Goal: Task Accomplishment & Management: Manage account settings

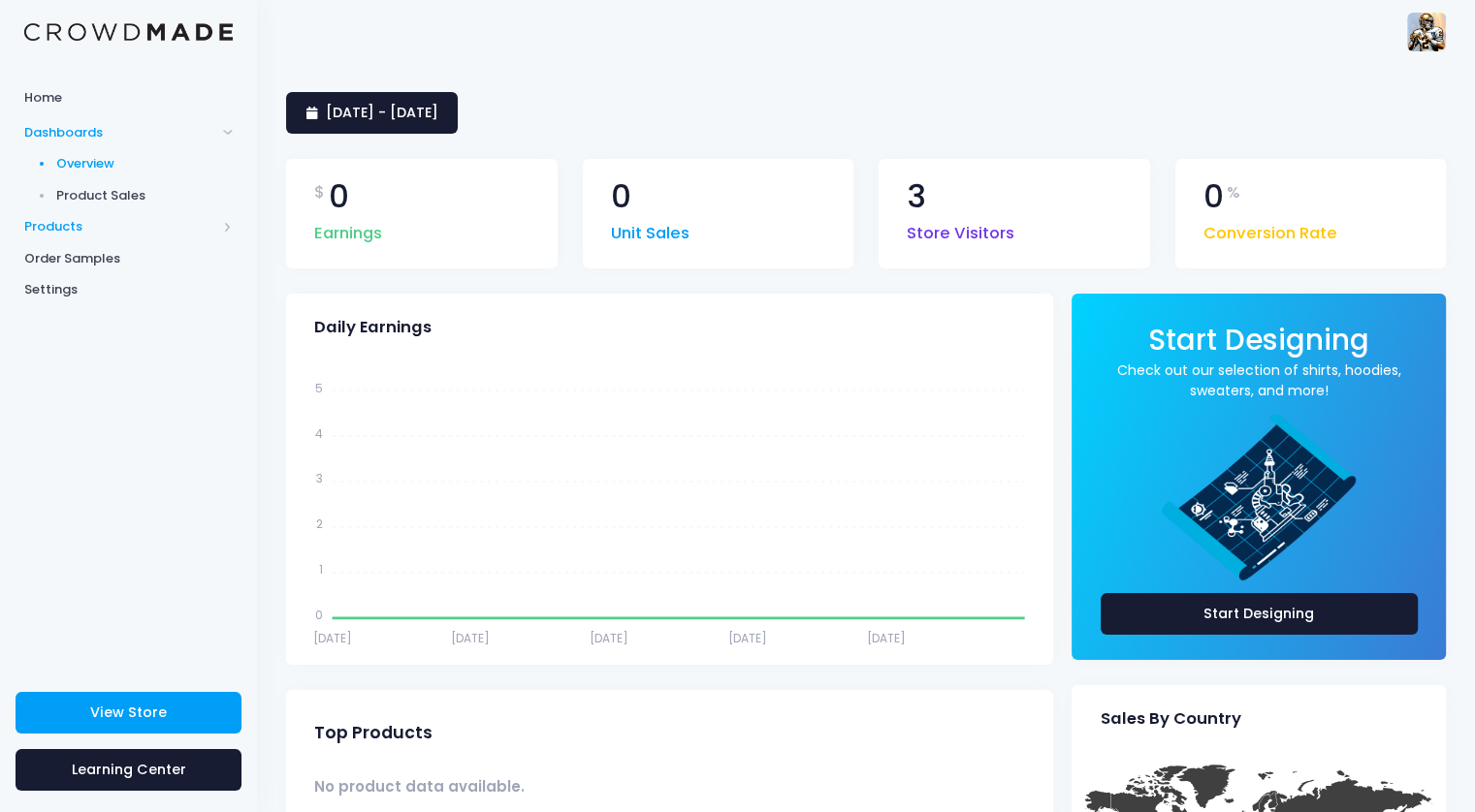
click at [110, 219] on span "Products" at bounding box center [120, 226] width 192 height 19
click at [128, 220] on span "Product Editor" at bounding box center [145, 226] width 178 height 19
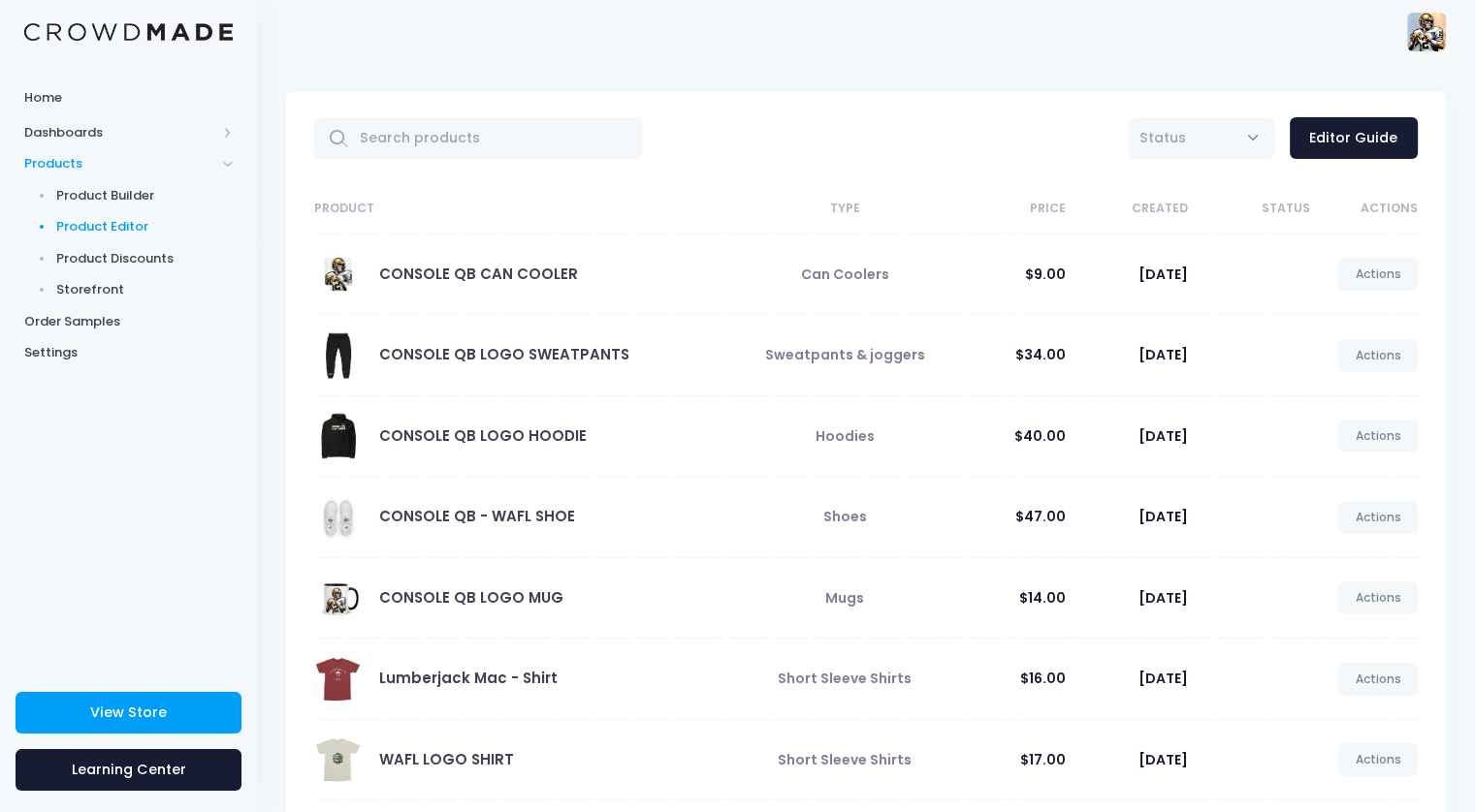
click at [1366, 277] on link "Actions" at bounding box center [1378, 274] width 80 height 33
click at [1347, 318] on link "Edit" at bounding box center [1357, 320] width 103 height 34
click at [1366, 271] on link "Actions" at bounding box center [1378, 274] width 80 height 33
click at [1330, 317] on link "Edit" at bounding box center [1357, 320] width 103 height 34
click at [851, 265] on span "Can Coolers" at bounding box center [845, 274] width 88 height 19
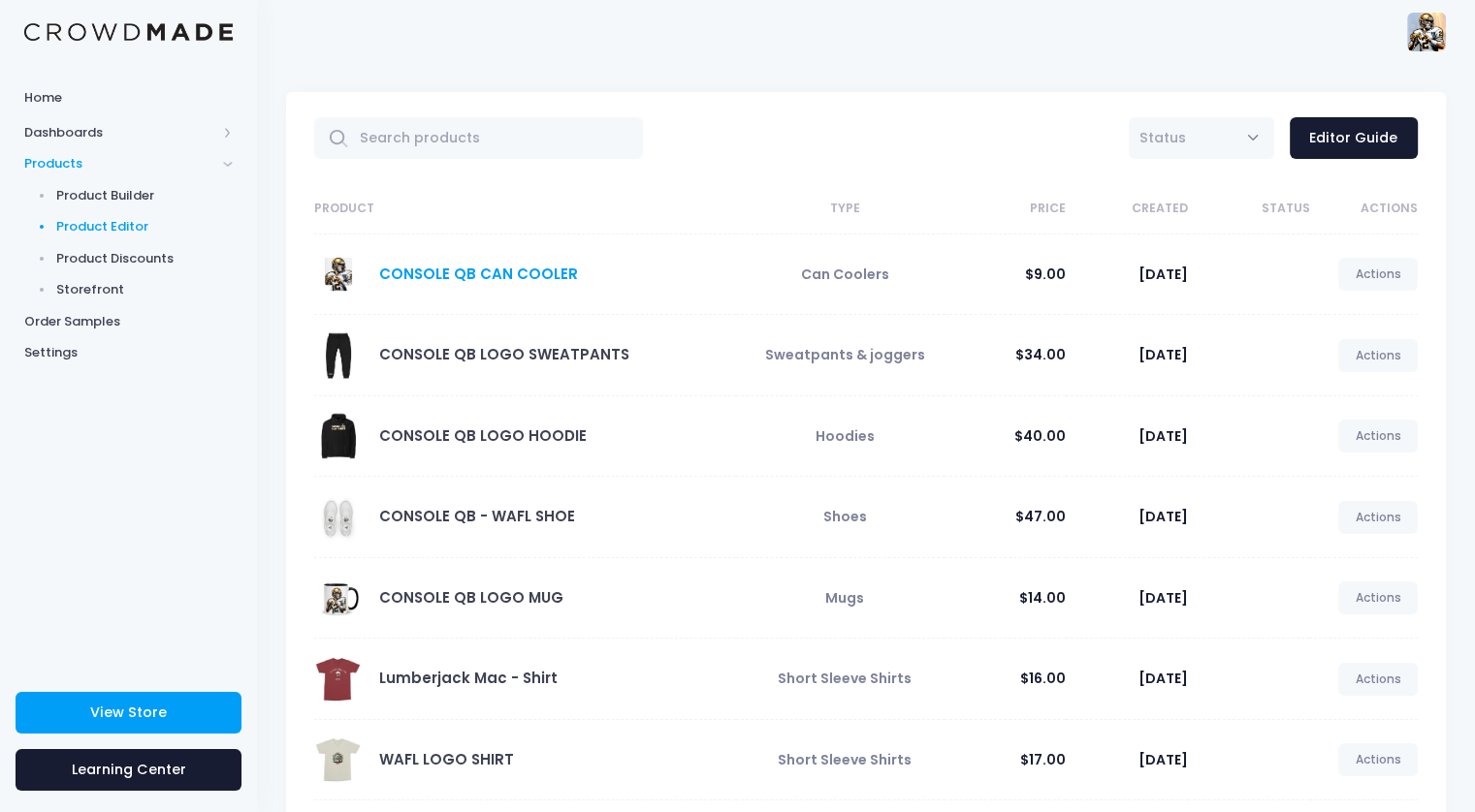
click at [412, 275] on link "CONSOLE QB CAN COOLER" at bounding box center [478, 274] width 199 height 20
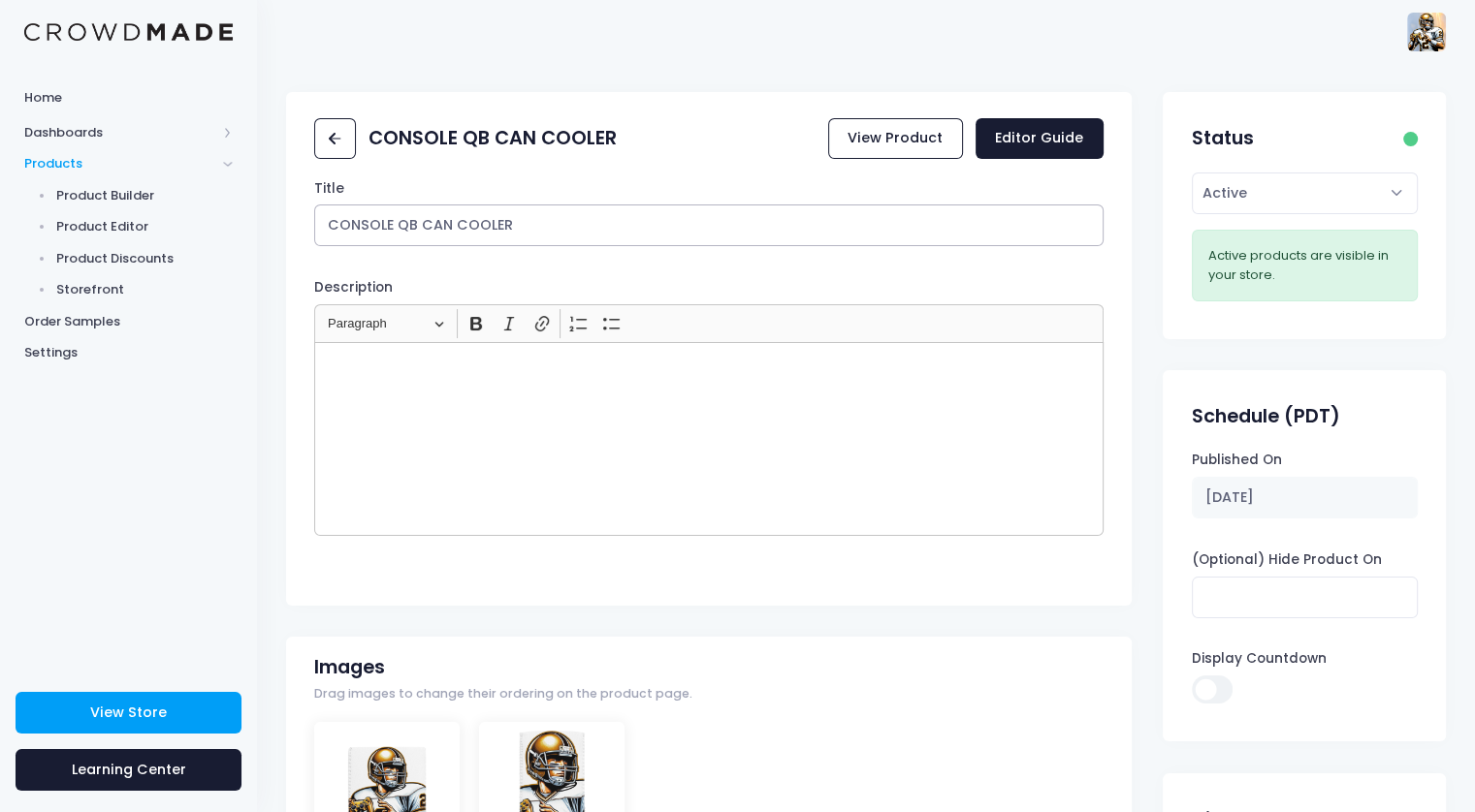
drag, startPoint x: 509, startPoint y: 225, endPoint x: 422, endPoint y: 239, distance: 88.1
click at [422, 239] on input "CONSOLE QB CAN COOLER" at bounding box center [708, 226] width 788 height 42
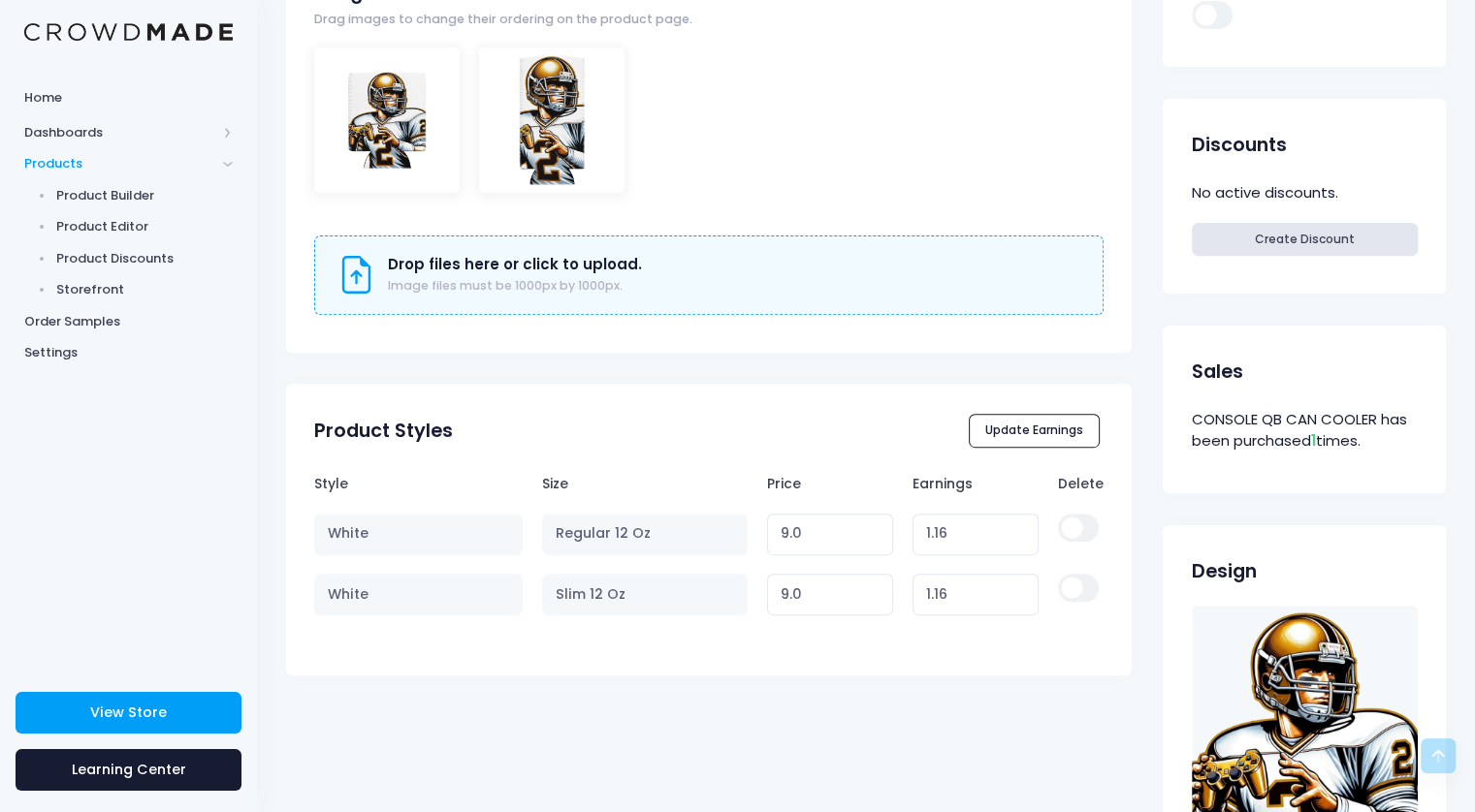
scroll to position [678, 0]
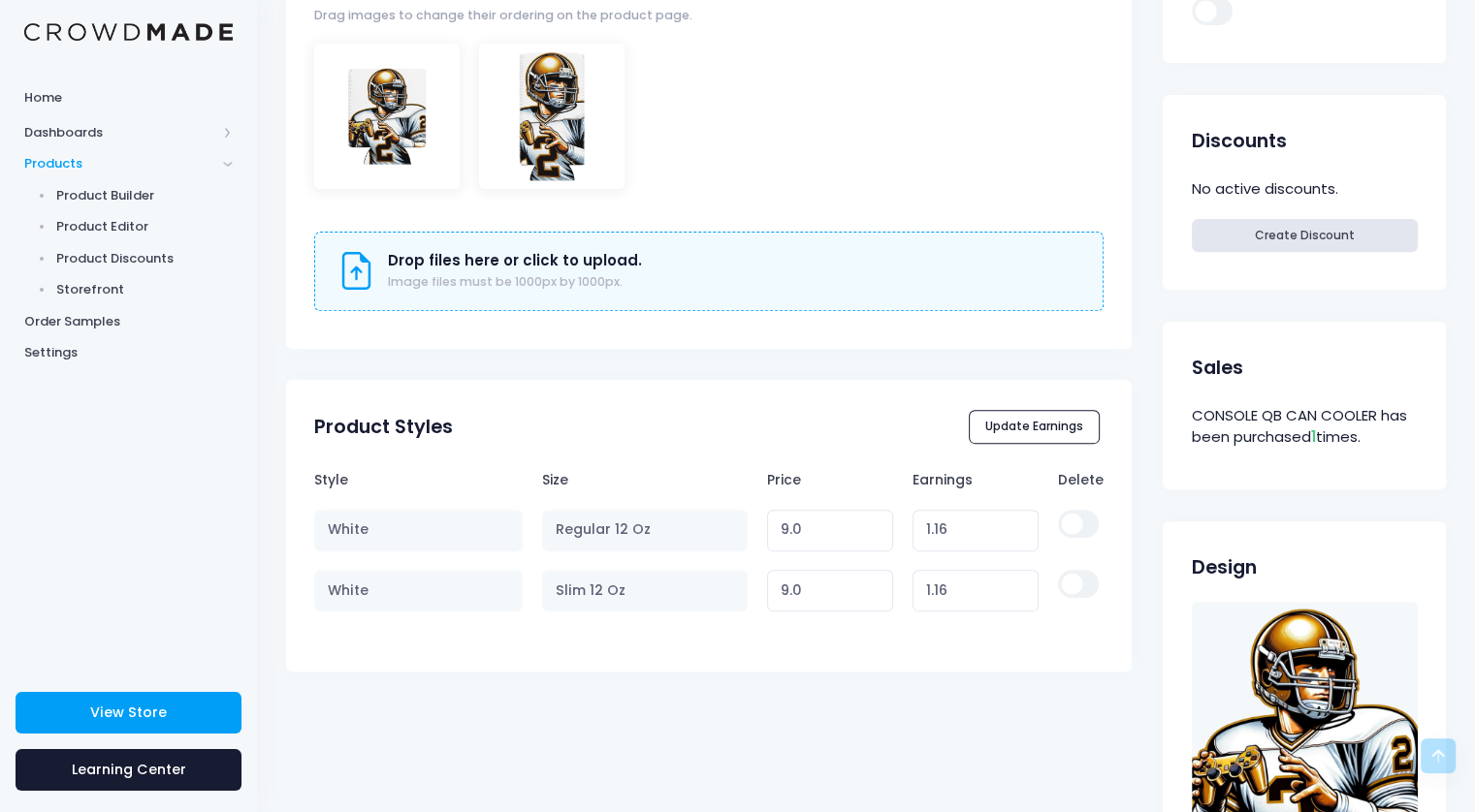
type input "CONSOLE QB KOOZIE"
click at [852, 521] on table "Style Size Price Earnings Delete White Regular 12 Oz 9.0 Variant price must be …" at bounding box center [708, 540] width 788 height 160
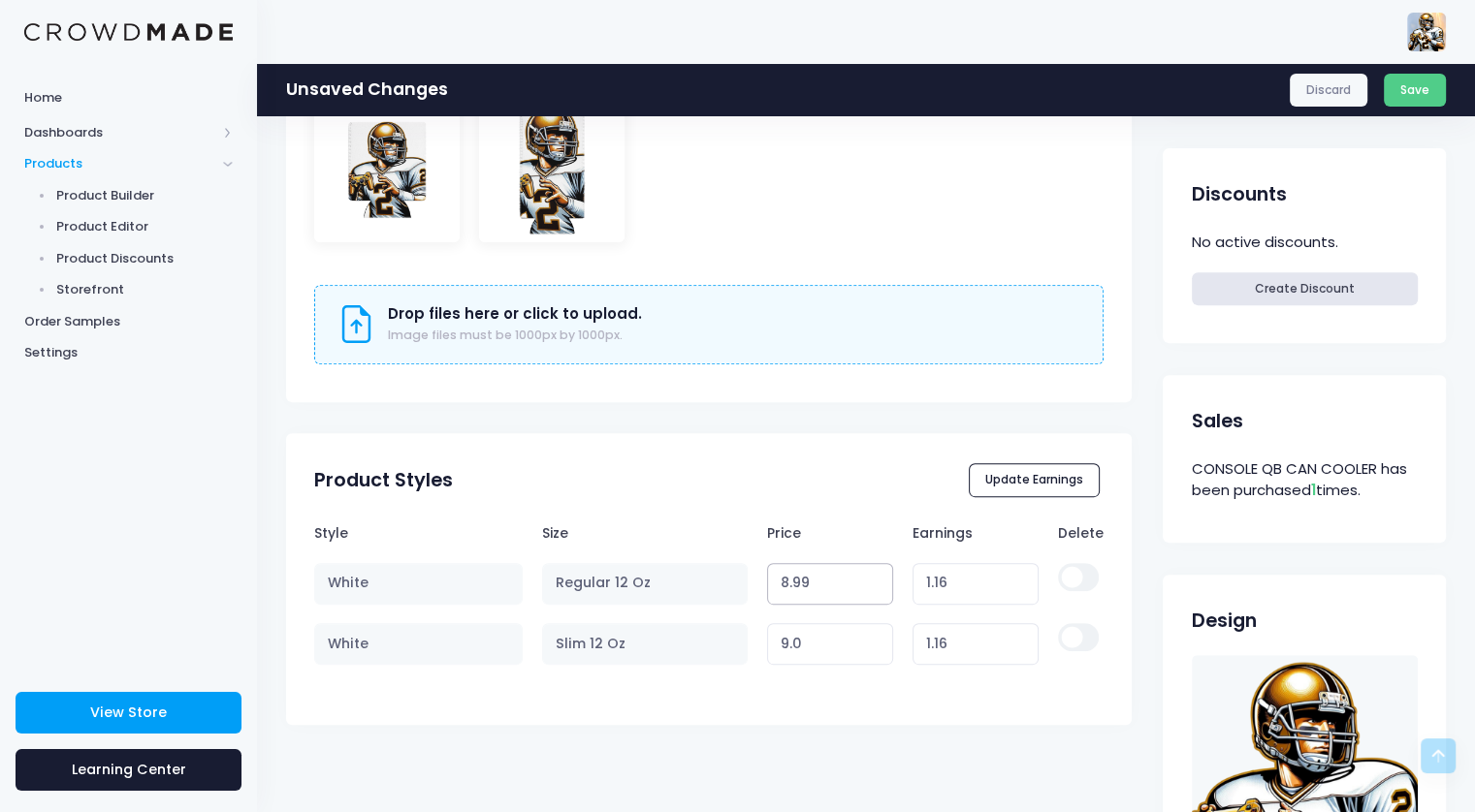
type input "8.99"
click at [874, 586] on input "8.99" at bounding box center [830, 584] width 127 height 42
type input "1.15"
type input "8.98"
click at [874, 586] on input "8.98" at bounding box center [830, 584] width 127 height 42
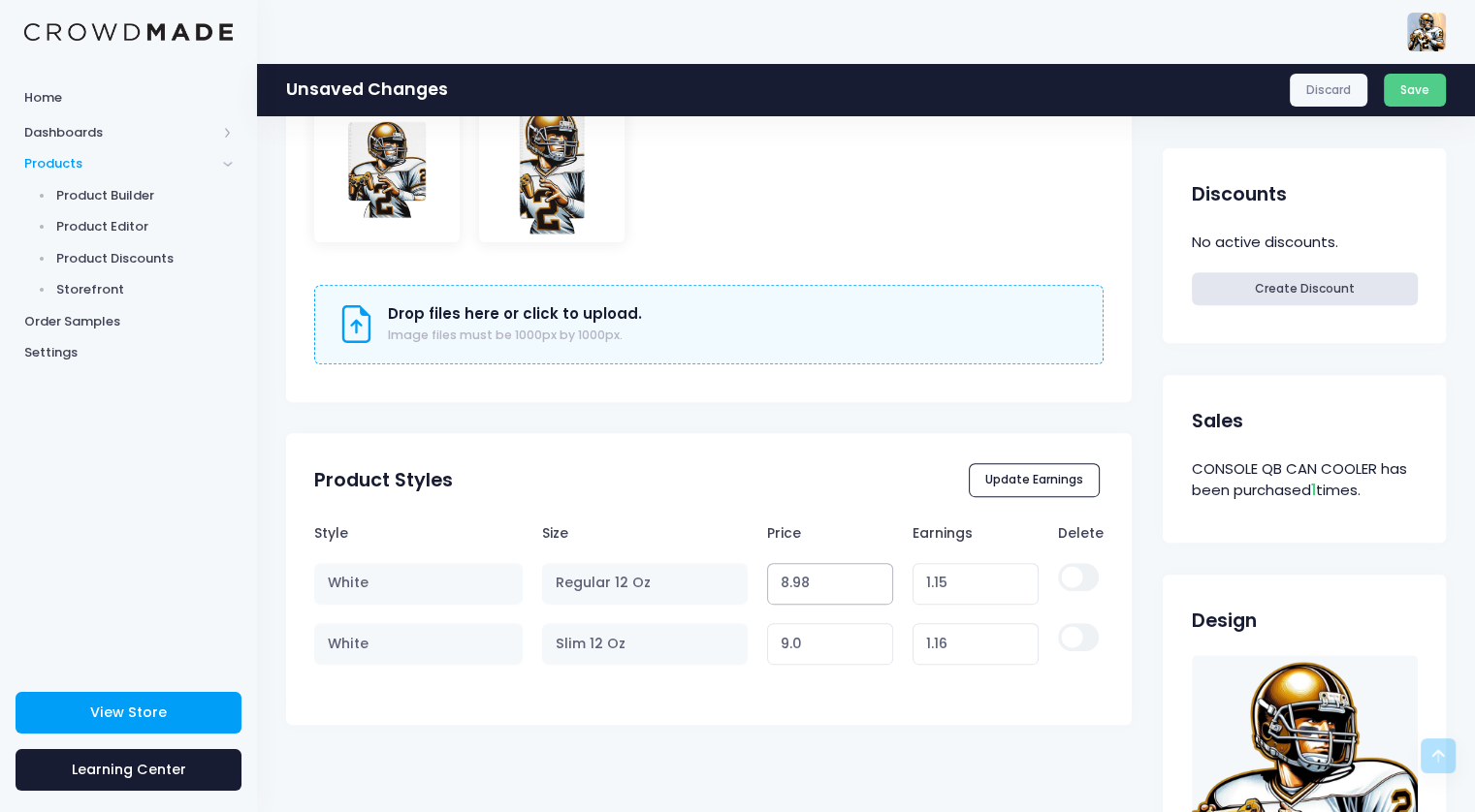
type input "1.14"
type input "8.97"
click at [874, 586] on input "8.97" at bounding box center [830, 584] width 127 height 42
type input "1.13"
type input "8.96"
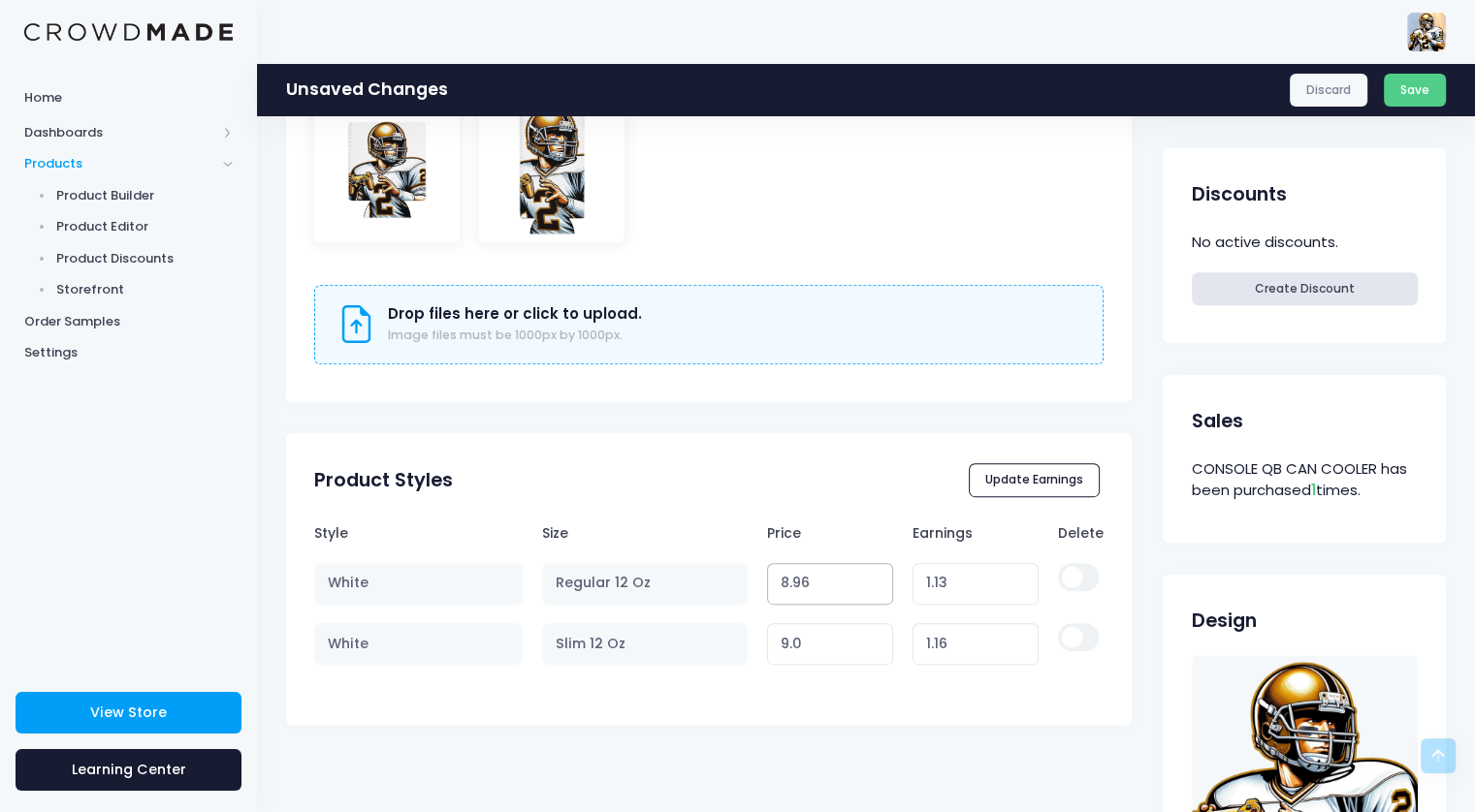
click at [874, 586] on input "8.96" at bounding box center [830, 584] width 127 height 42
type input "1.12"
type input "8.95"
click at [874, 586] on input "8.95" at bounding box center [830, 584] width 127 height 42
type input "1.11"
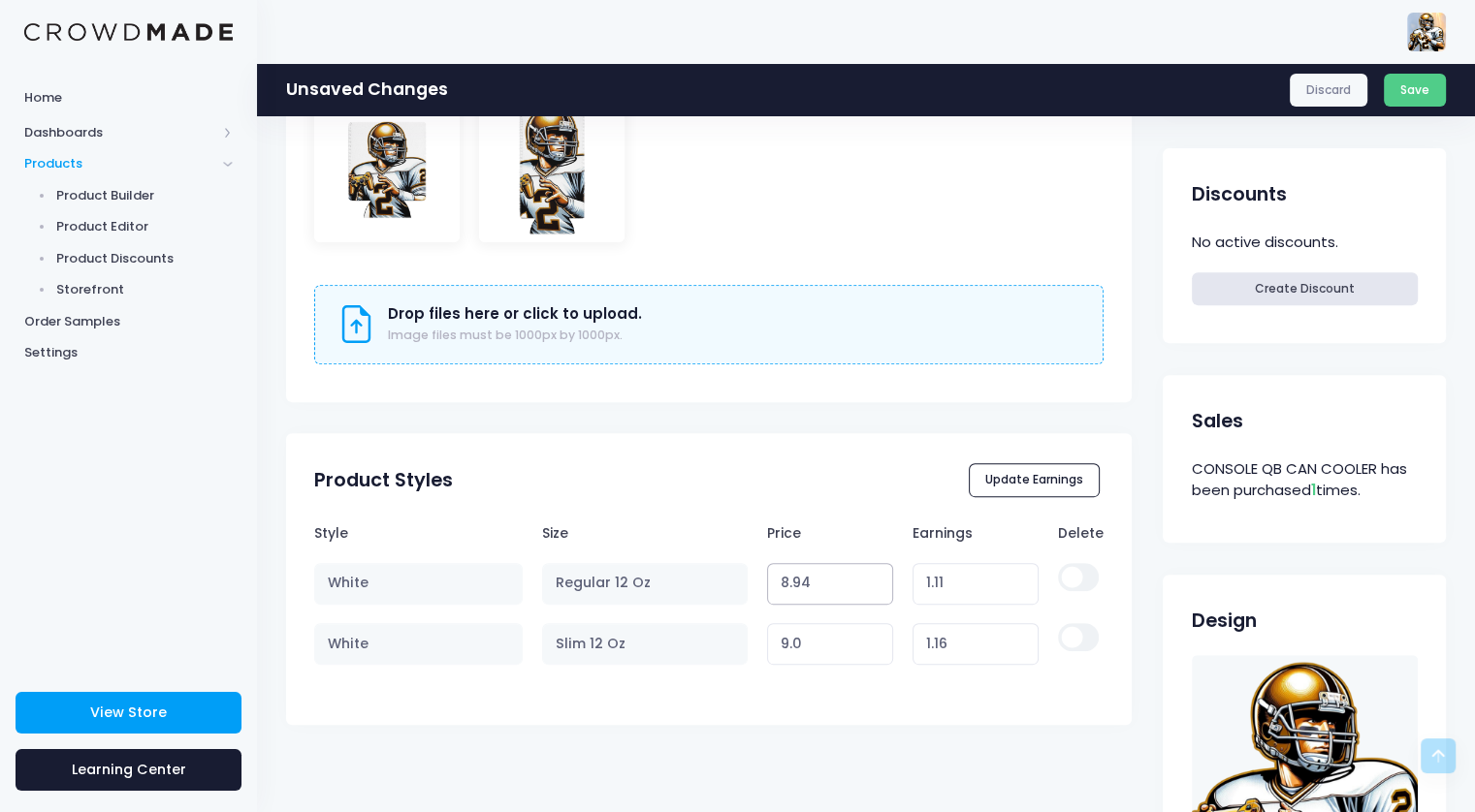
type input "8.94"
click at [874, 586] on input "8.94" at bounding box center [830, 584] width 127 height 42
type input "1.10"
type input "8.93"
click at [874, 586] on input "8.93" at bounding box center [830, 584] width 127 height 42
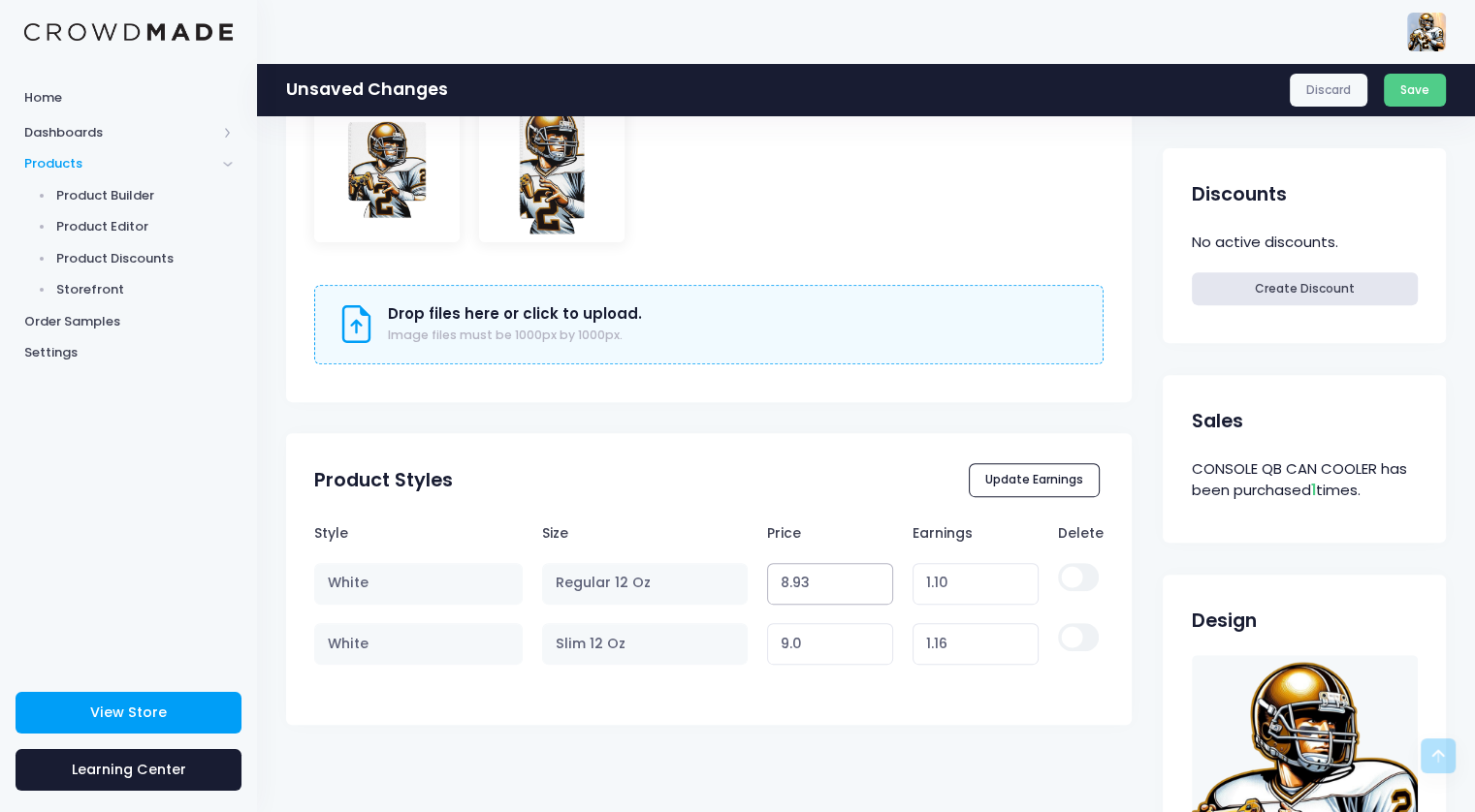
type input "1.09"
type input "8.92"
click at [874, 586] on input "8.92" at bounding box center [830, 584] width 127 height 42
type input "1.08"
type input "8.91"
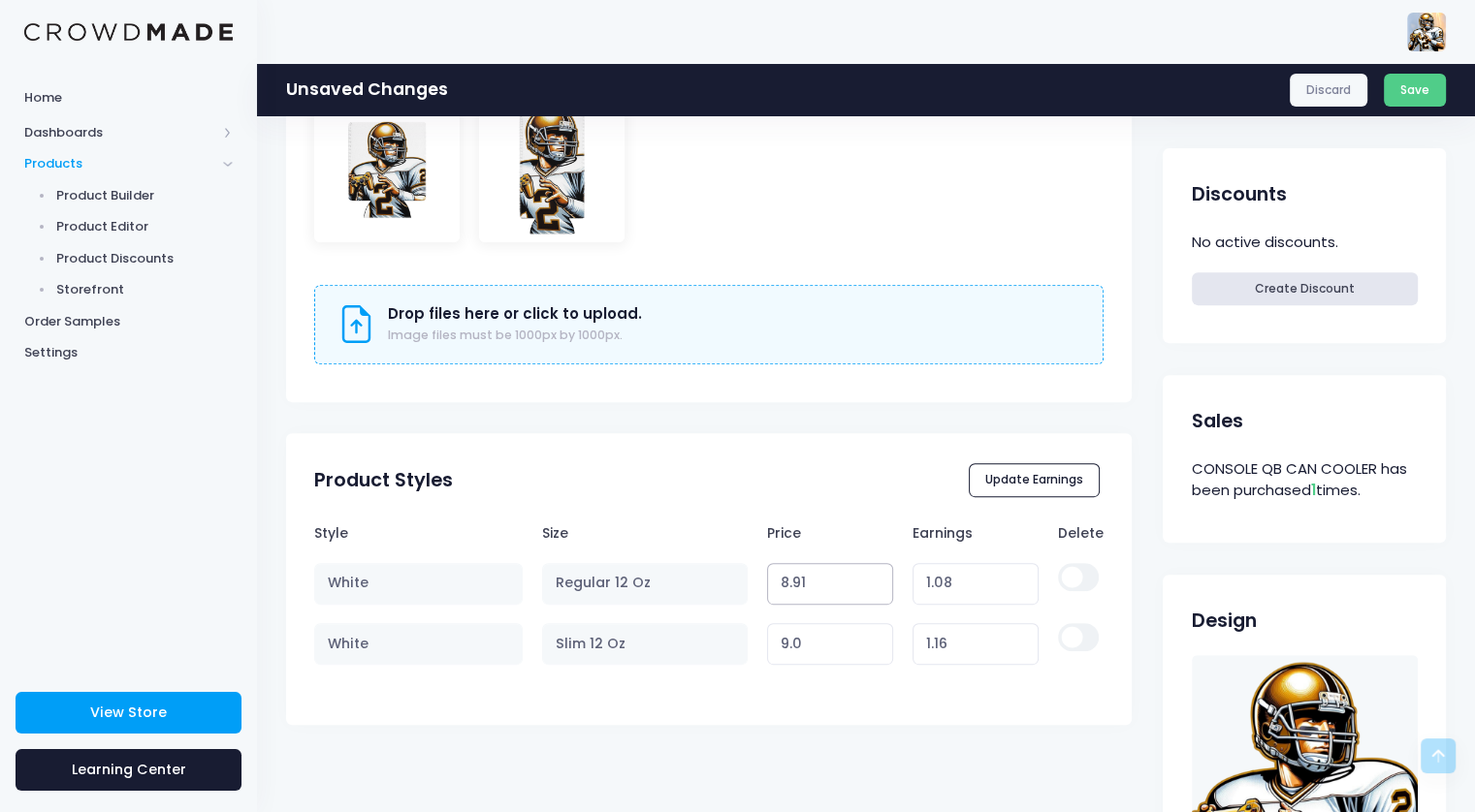
click at [874, 586] on input "8.91" at bounding box center [830, 584] width 127 height 42
type input "1.07"
type input "8.9"
click at [874, 586] on input "8.9" at bounding box center [830, 584] width 127 height 42
type input "1.06"
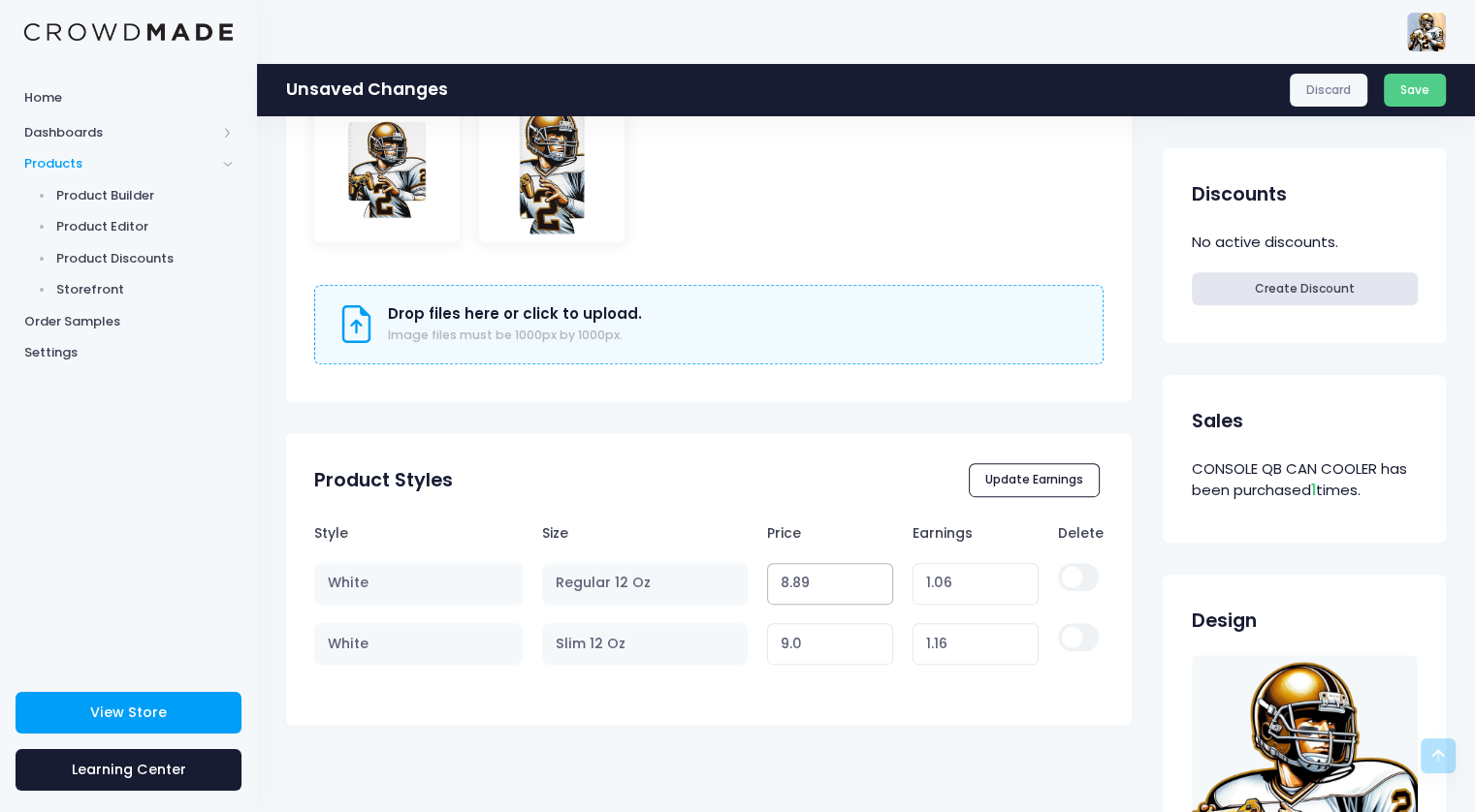
type input "8.89"
click at [874, 586] on input "8.89" at bounding box center [830, 584] width 127 height 42
type input "1.05"
type input "8.88"
click at [874, 586] on input "8.88" at bounding box center [830, 584] width 127 height 42
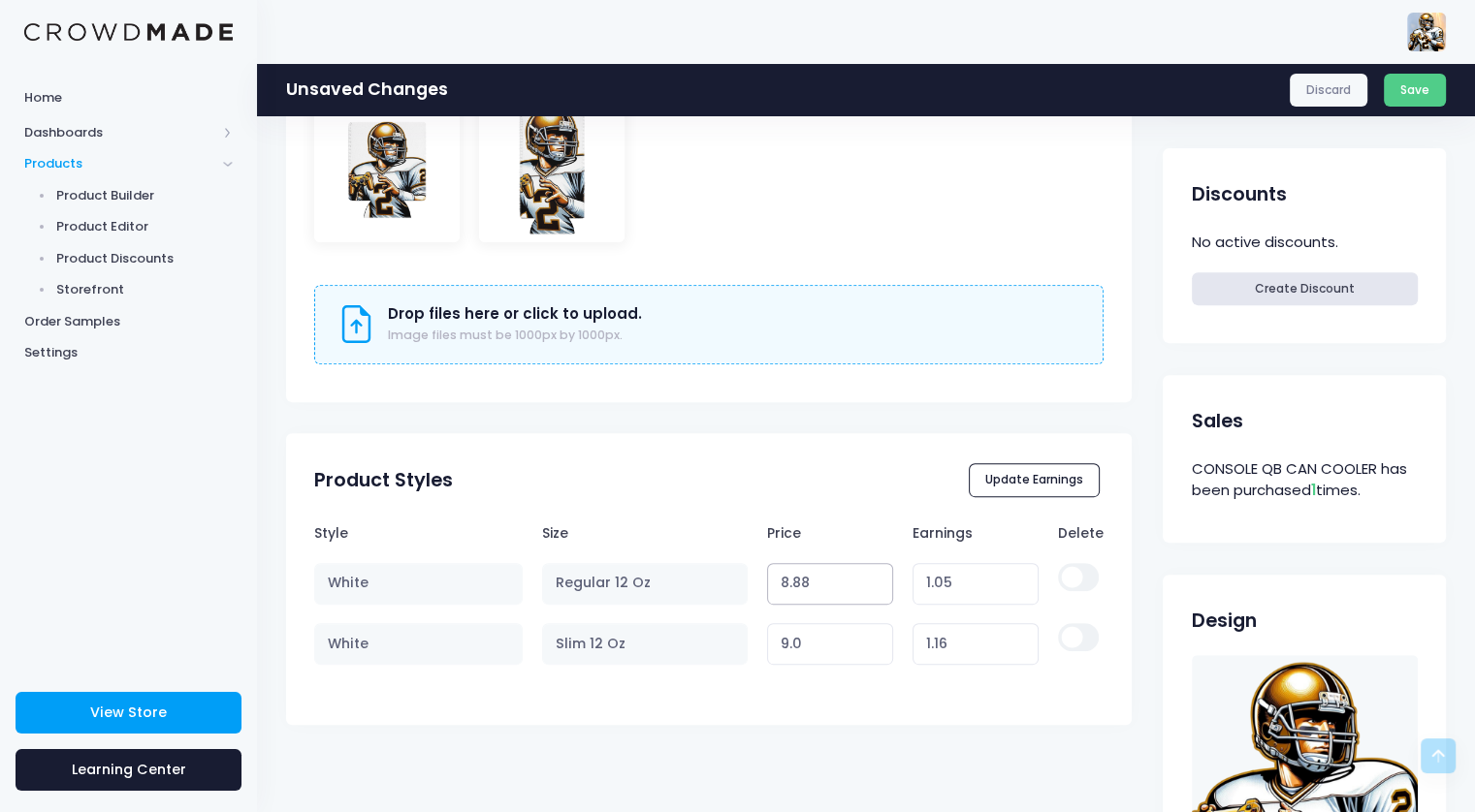
type input "1.04"
type input "8.87"
click at [874, 586] on input "8.87" at bounding box center [830, 584] width 127 height 42
type input "1.03"
type input "8.86"
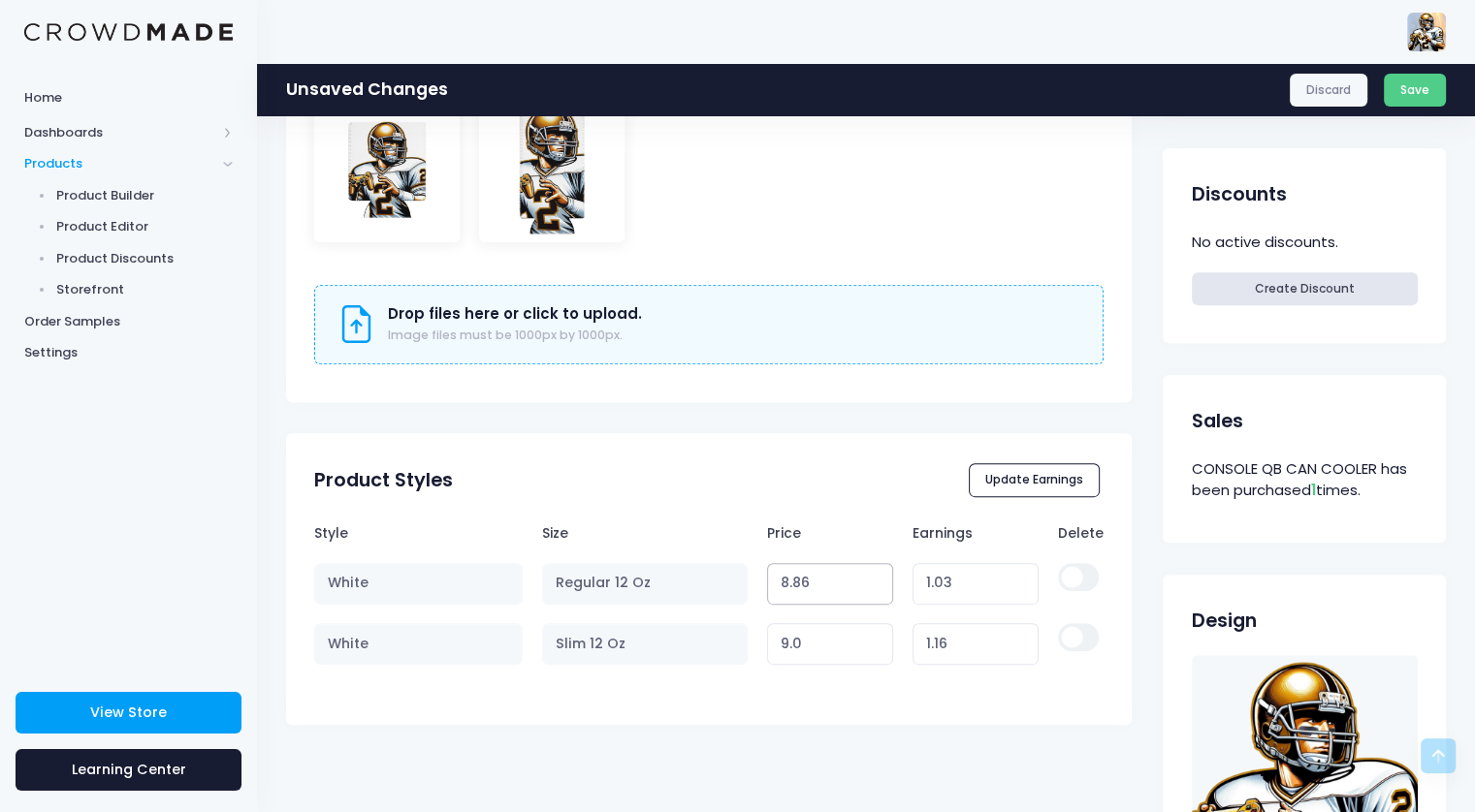
click at [874, 586] on input "8.86" at bounding box center [830, 584] width 127 height 42
type input "1.02"
type input "8.85"
click at [874, 586] on input "8.85" at bounding box center [830, 584] width 127 height 42
type input "1.01"
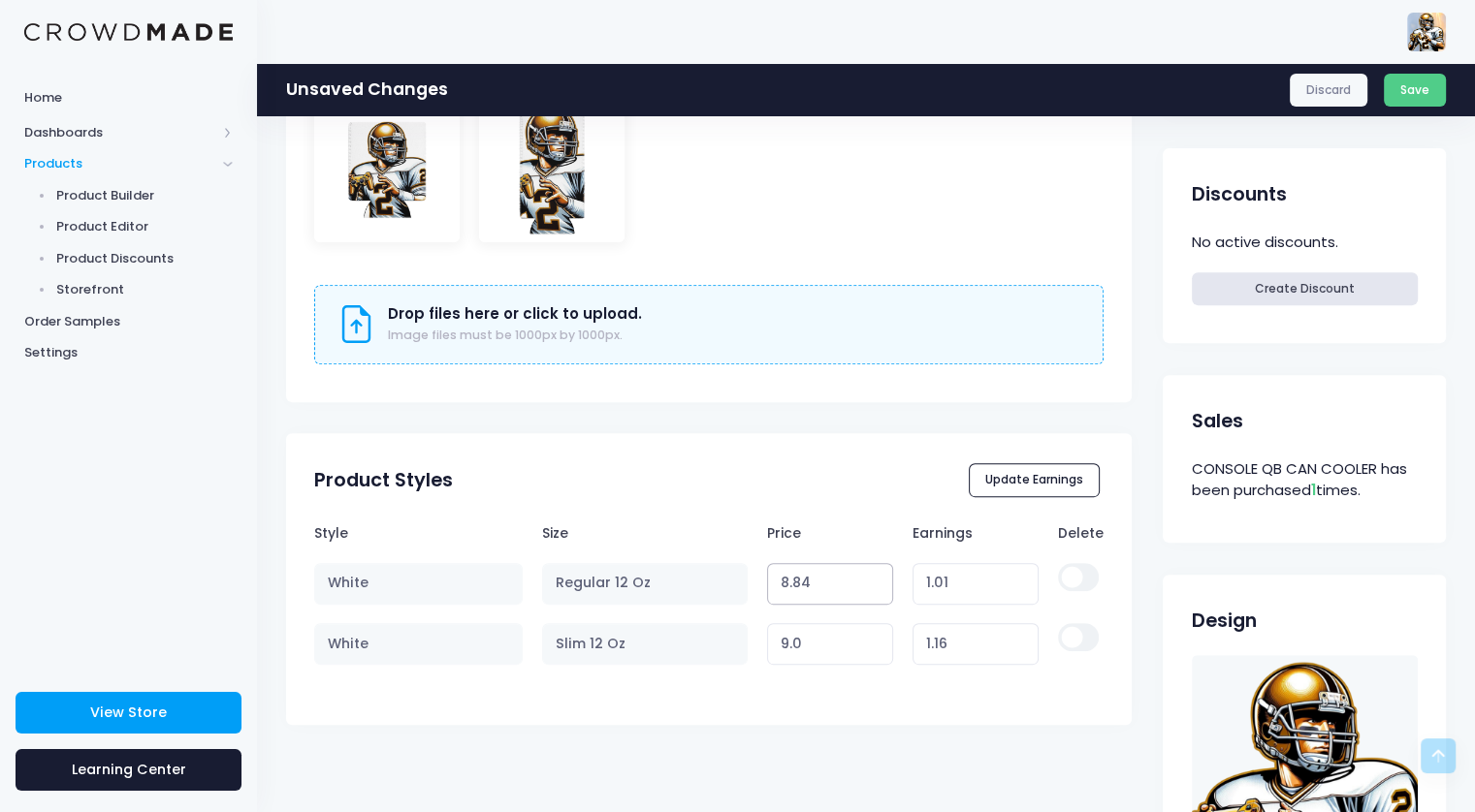
type input "8.84"
click at [874, 586] on input "8.84" at bounding box center [830, 584] width 127 height 42
type input "1.00"
type input "8.83"
click at [874, 586] on input "8.83" at bounding box center [830, 584] width 127 height 42
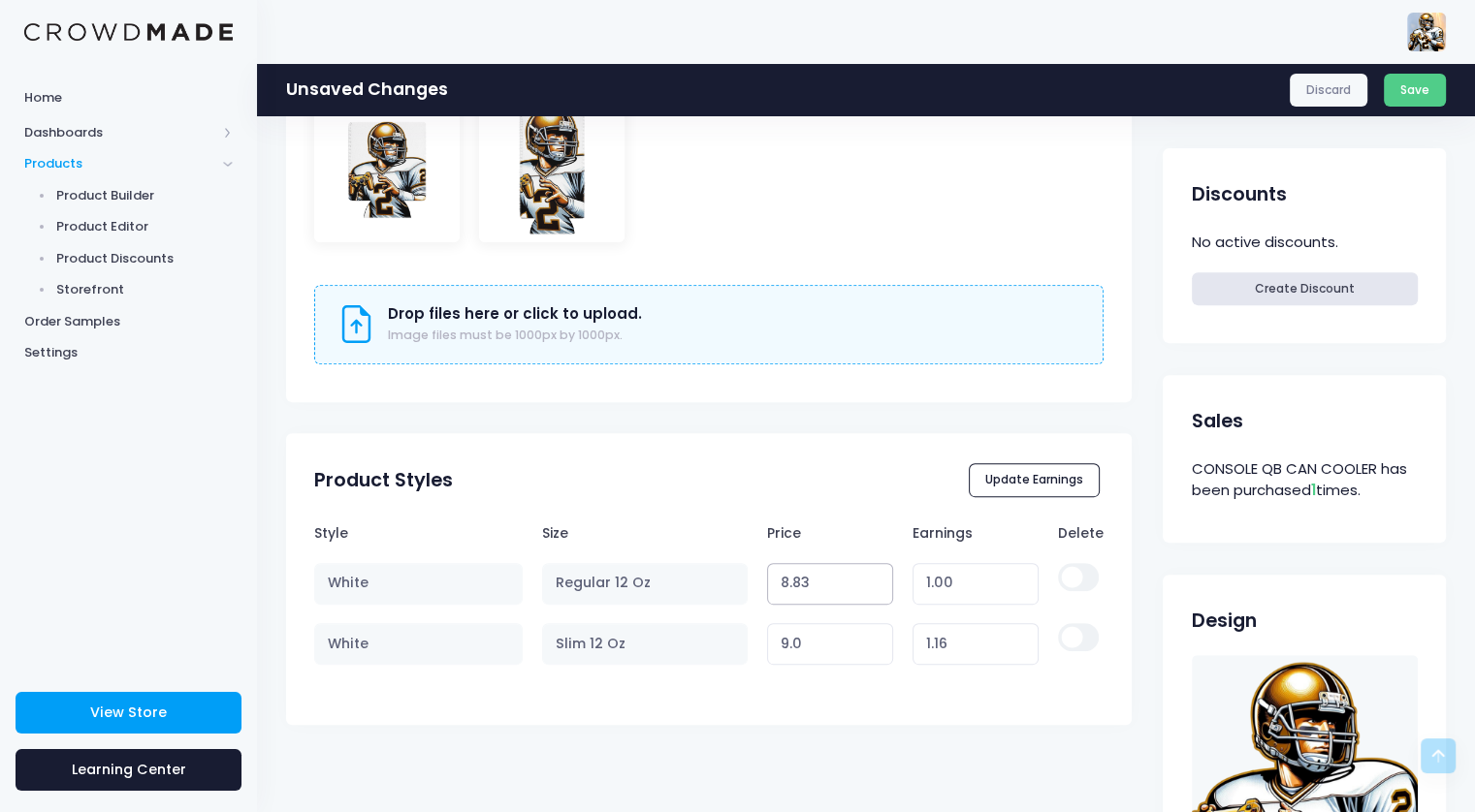
type input "0.99"
type input "8.84"
click at [874, 578] on input "8.84" at bounding box center [830, 584] width 127 height 42
type input "1.00"
type input "8.99"
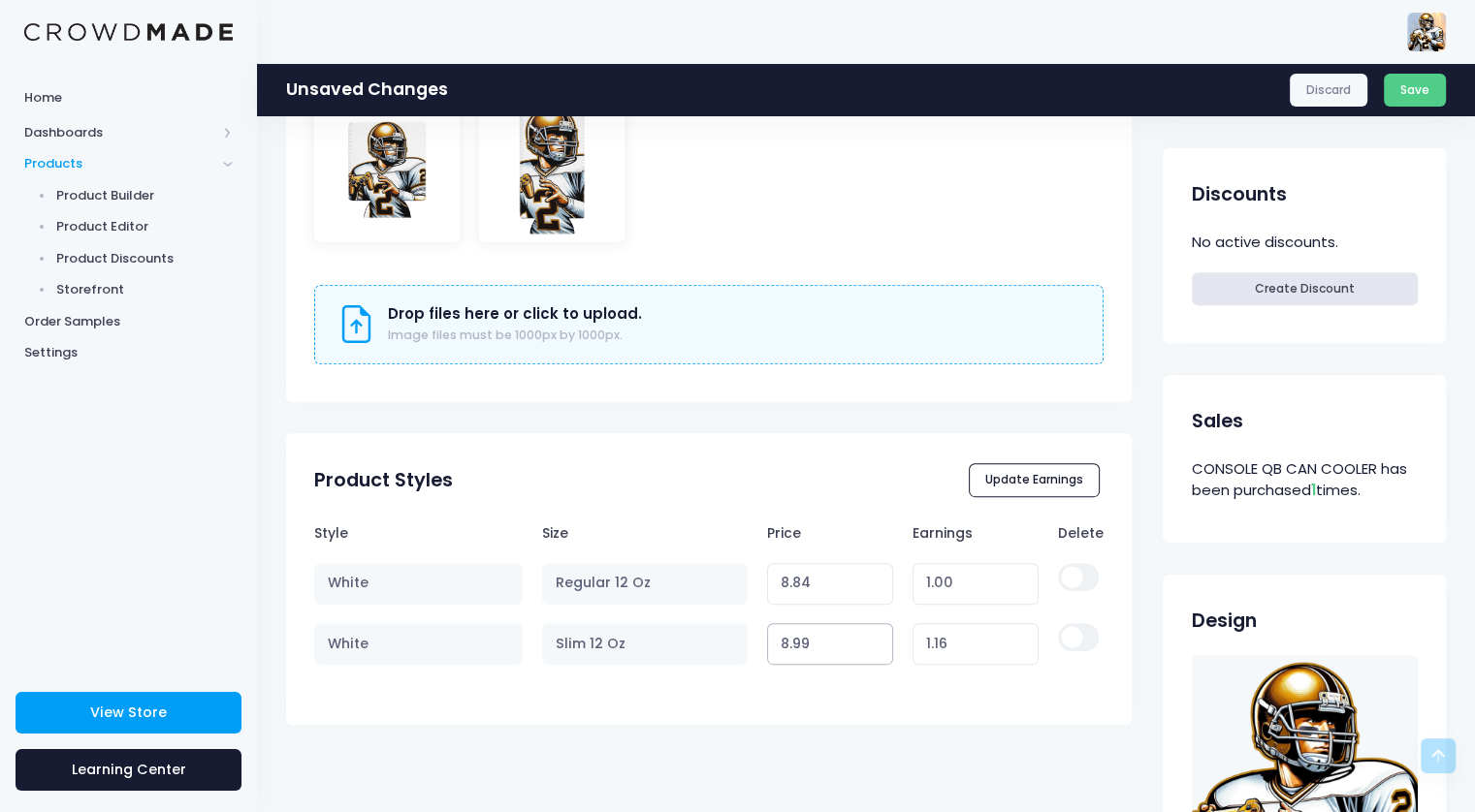
click at [871, 649] on input "8.99" at bounding box center [830, 644] width 127 height 42
type input "1.15"
type input "8.98"
click at [871, 649] on input "8.98" at bounding box center [830, 644] width 127 height 42
type input "1.14"
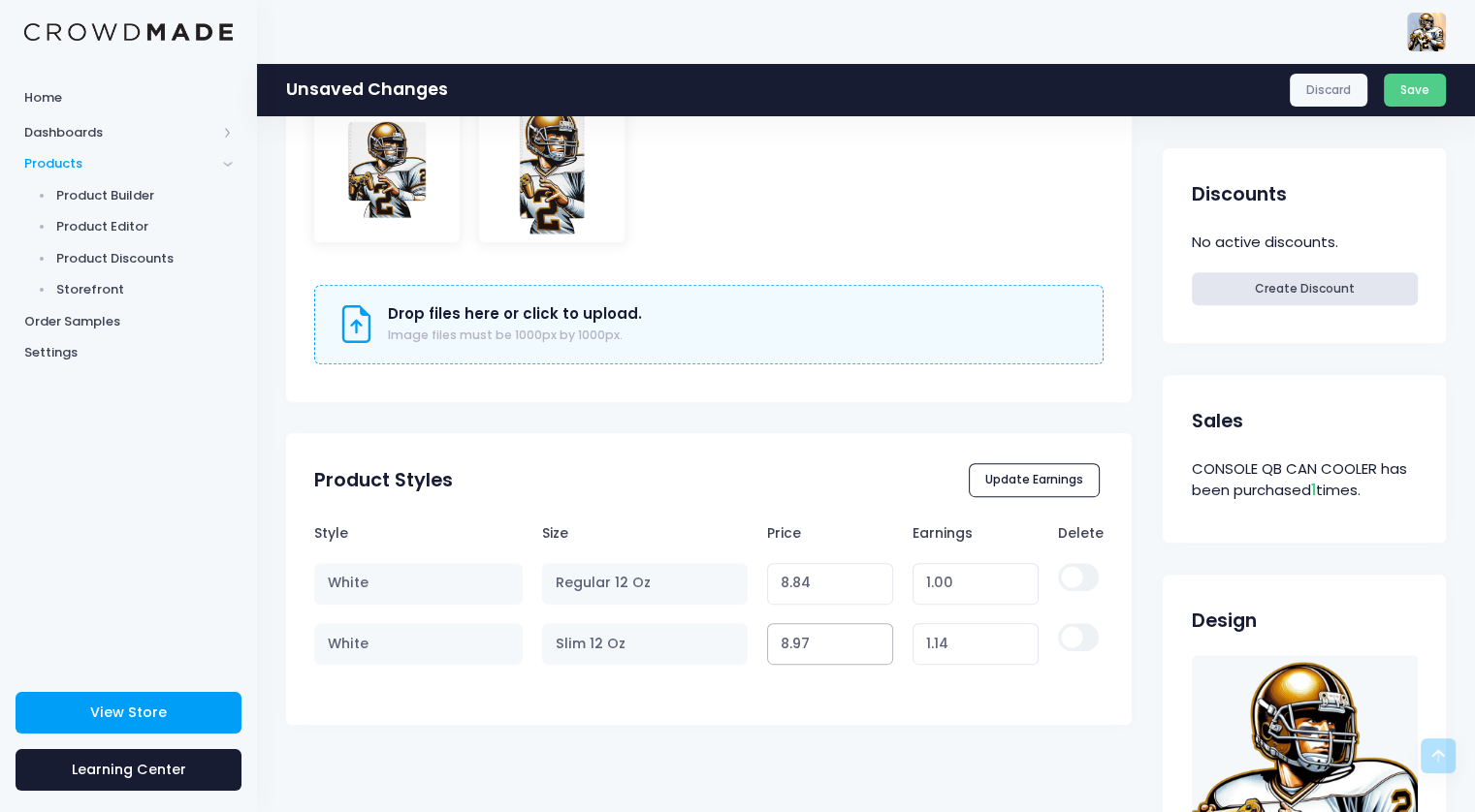
type input "8.97"
click at [871, 649] on input "8.97" at bounding box center [830, 644] width 127 height 42
type input "1.13"
type input "8.96"
click at [871, 649] on input "8.96" at bounding box center [830, 644] width 127 height 42
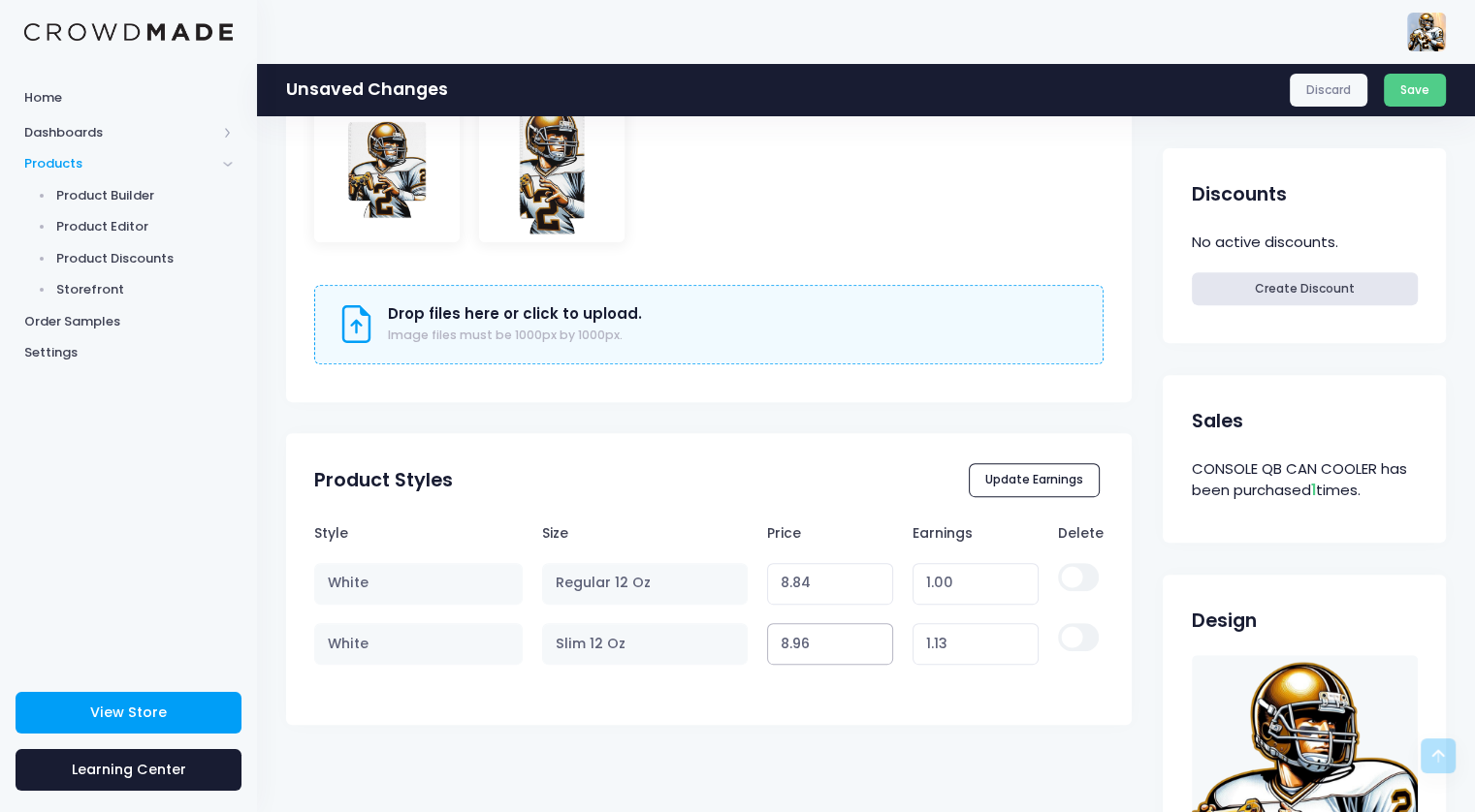
type input "1.12"
type input "8.95"
click at [871, 649] on input "8.95" at bounding box center [830, 644] width 127 height 42
type input "1.11"
type input "8.94"
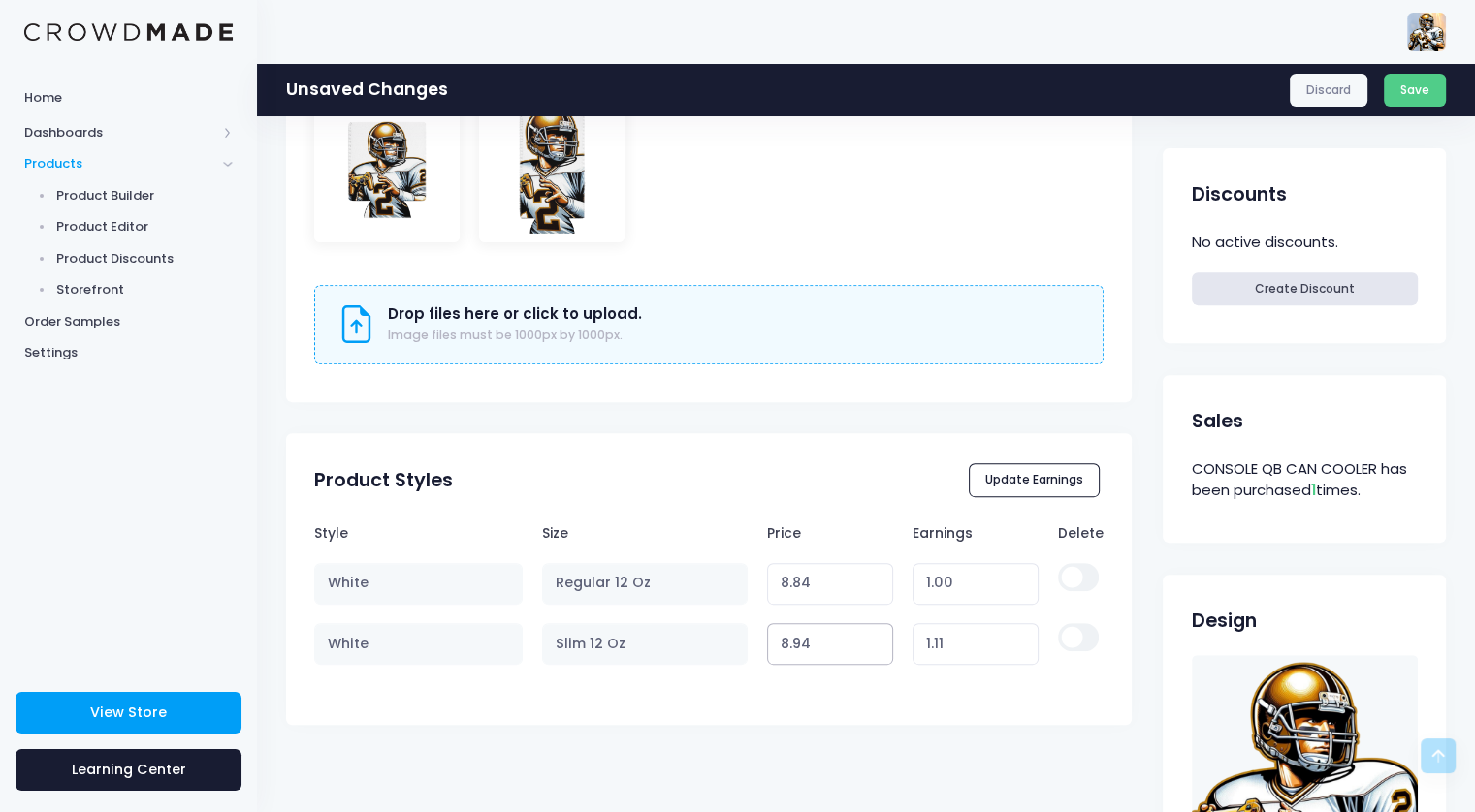
click at [871, 649] on input "8.94" at bounding box center [830, 644] width 127 height 42
type input "1.10"
type input "8.95"
click at [869, 635] on input "8.95" at bounding box center [830, 644] width 127 height 42
type input "1.11"
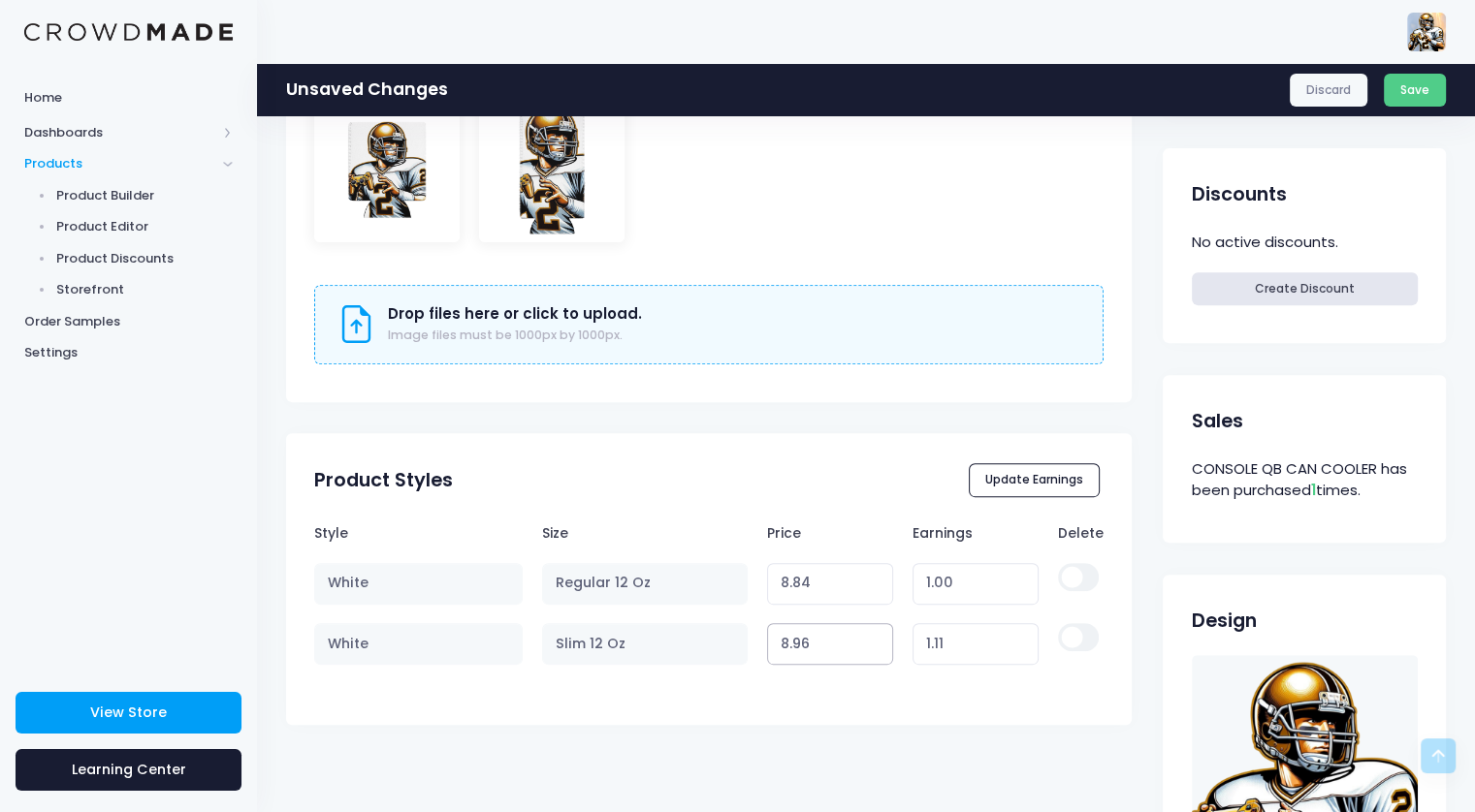
type input "8.96"
click at [869, 635] on input "8.96" at bounding box center [830, 644] width 127 height 42
type input "1.12"
type input "8.97"
click at [869, 635] on input "8.97" at bounding box center [830, 644] width 127 height 42
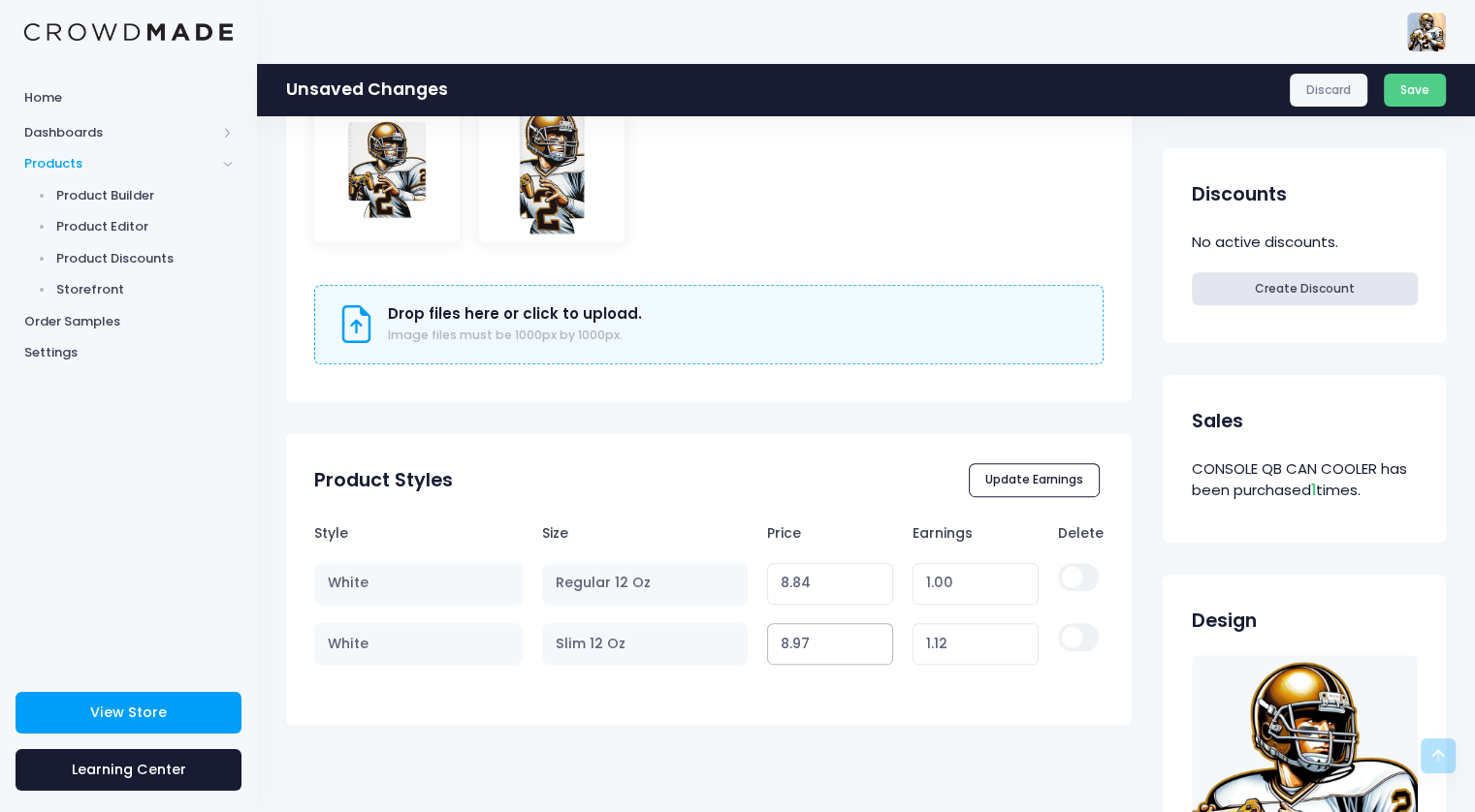
type input "1.13"
type input "8.98"
click at [869, 635] on input "8.98" at bounding box center [830, 644] width 127 height 42
type input "1.14"
type input "8.99"
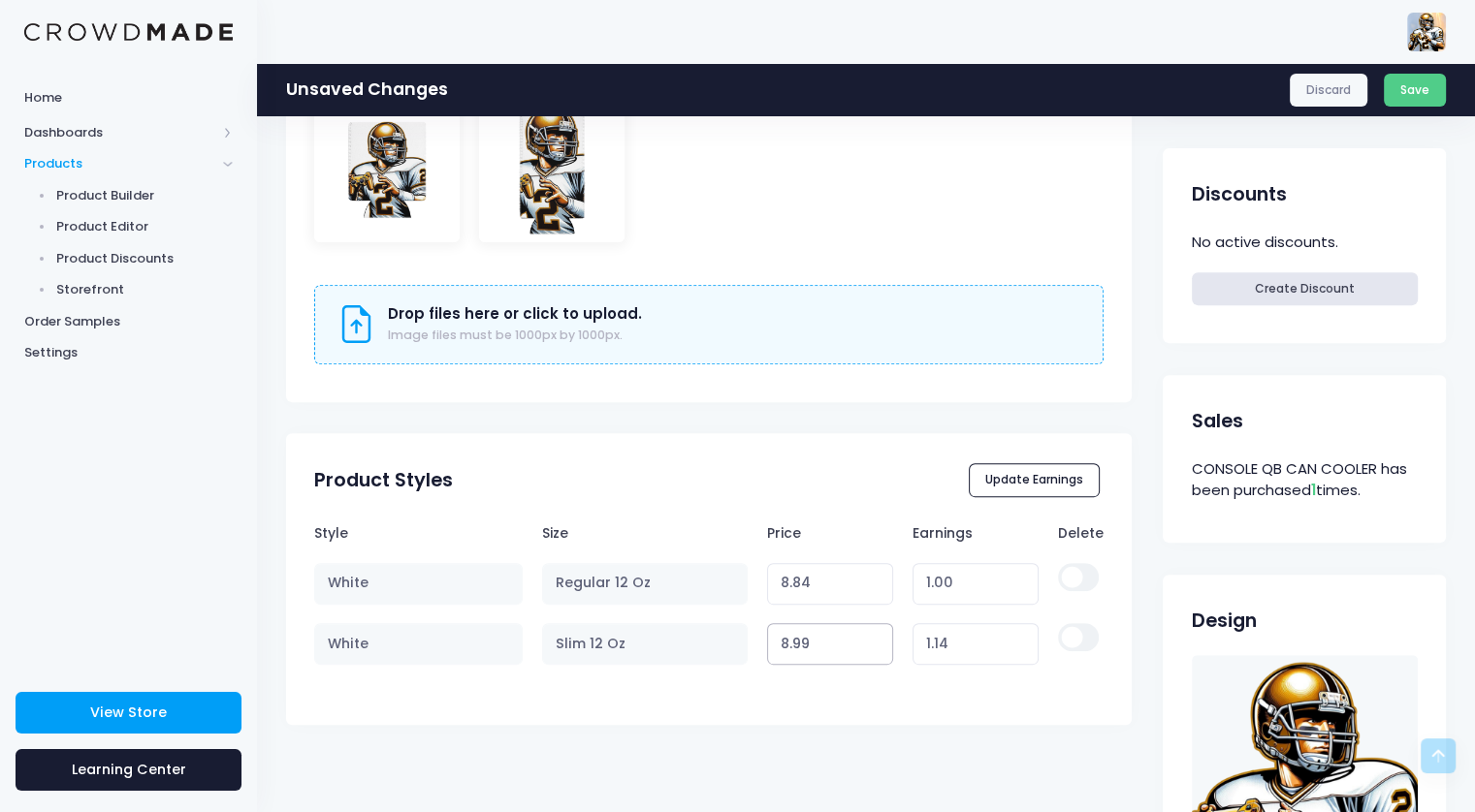
click at [869, 635] on input "8.99" at bounding box center [830, 644] width 127 height 42
type input "1.15"
type input "8.85"
click at [873, 575] on input "8.85" at bounding box center [830, 584] width 127 height 42
type input "1.01"
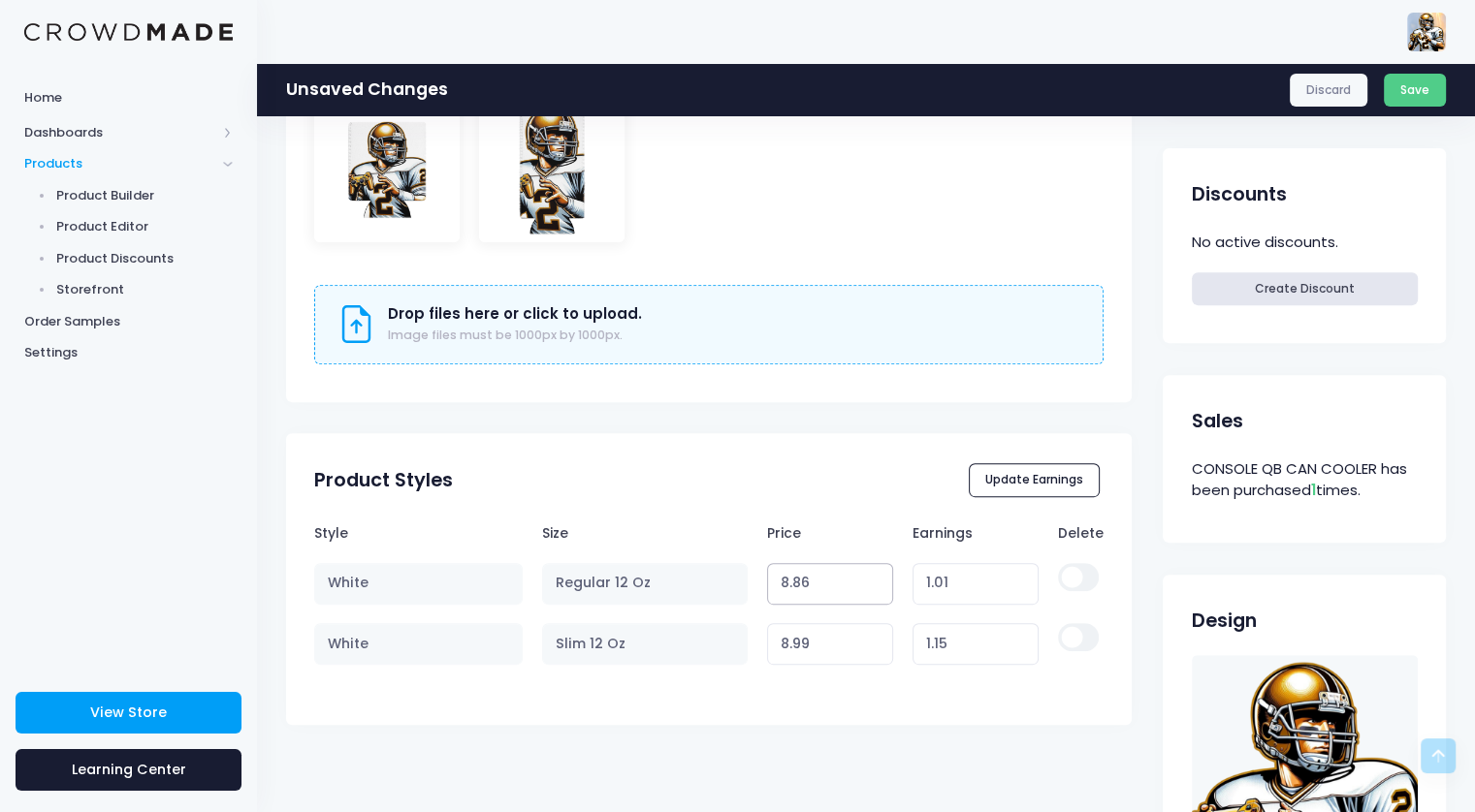
type input "8.86"
click at [873, 575] on input "8.86" at bounding box center [830, 584] width 127 height 42
type input "1.02"
type input "8.87"
click at [873, 575] on input "8.87" at bounding box center [830, 584] width 127 height 42
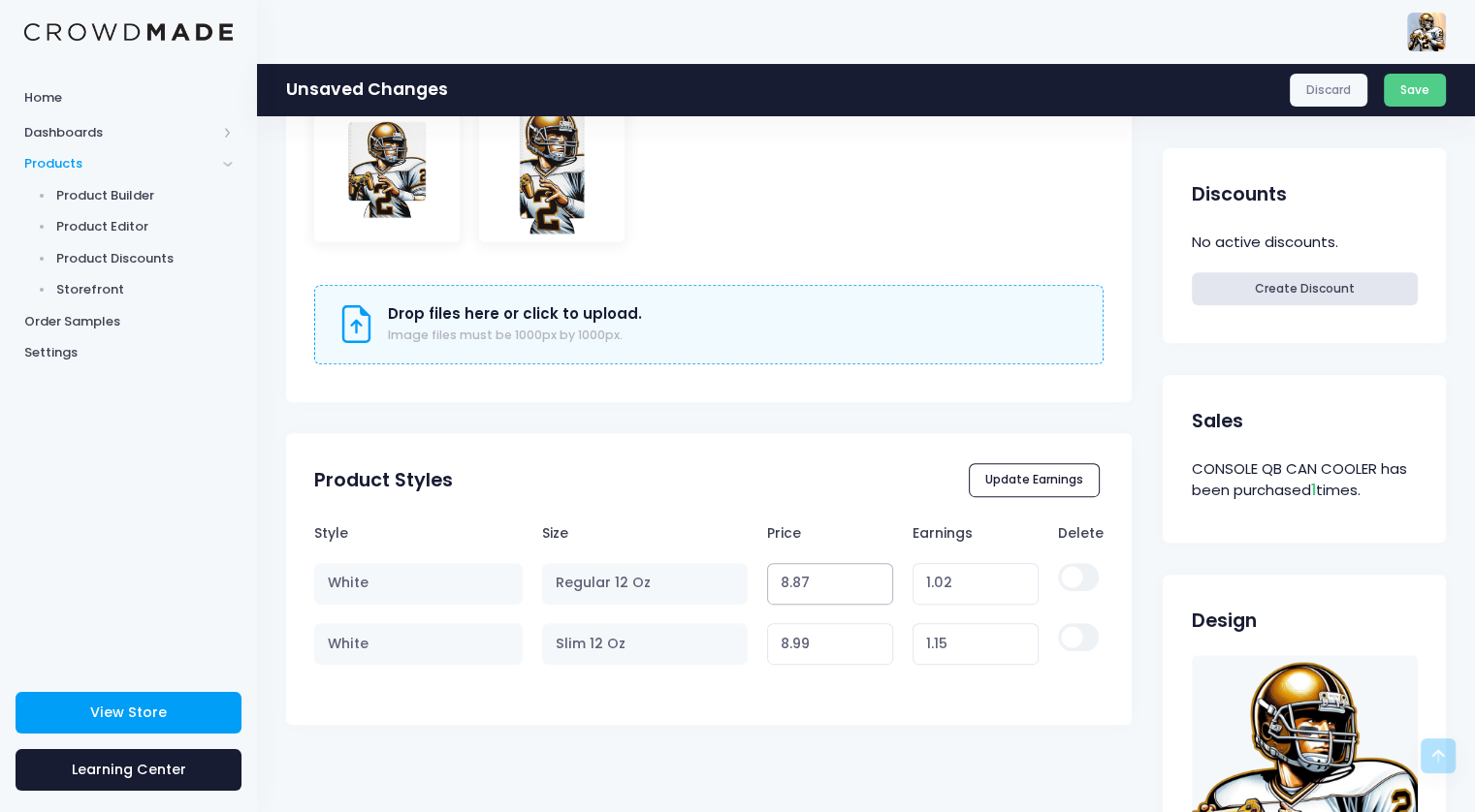
type input "1.03"
type input "8.88"
click at [873, 575] on input "8.88" at bounding box center [830, 584] width 127 height 42
type input "1.04"
type input "8.89"
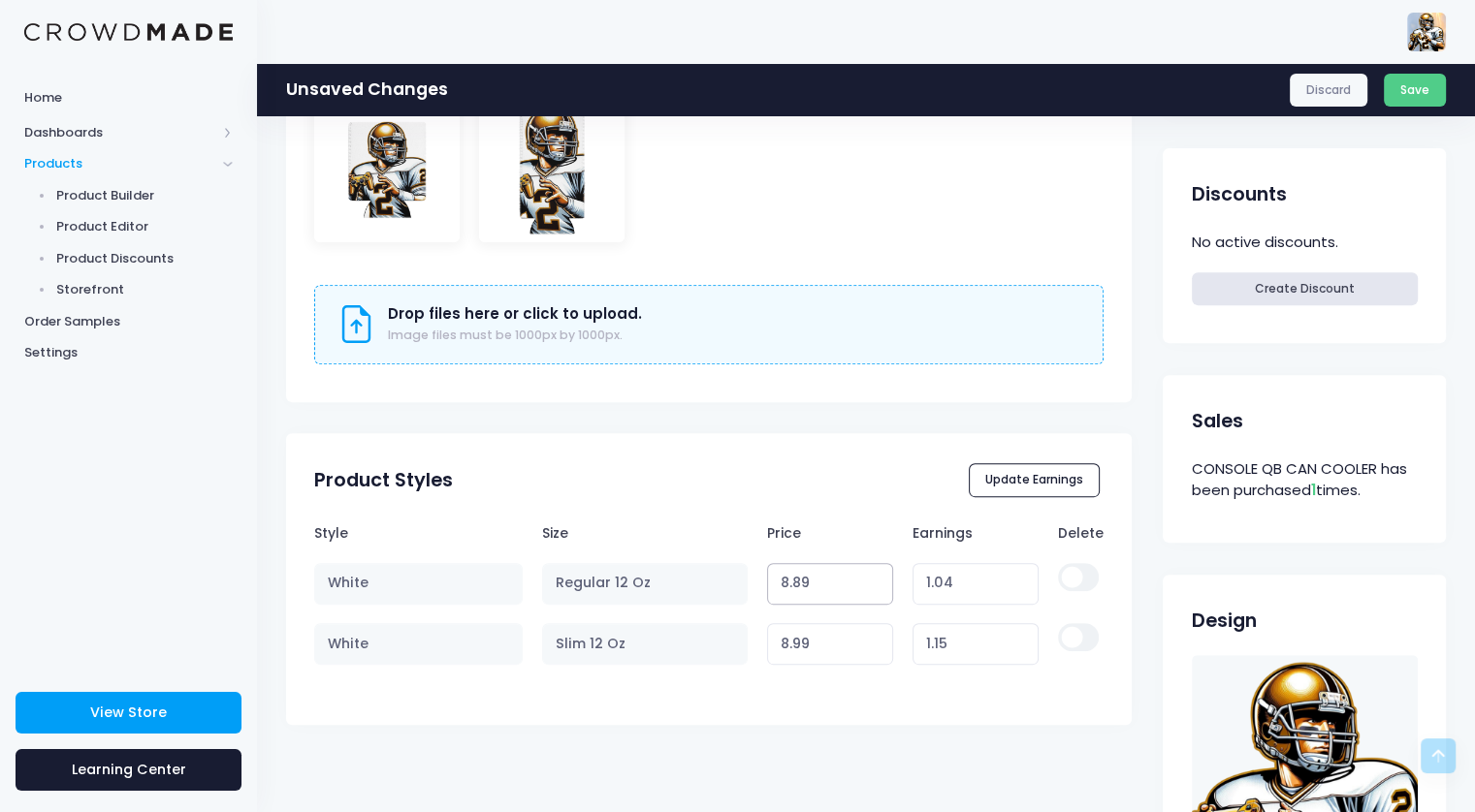
click at [873, 575] on input "8.89" at bounding box center [830, 584] width 127 height 42
type input "1.05"
type input "8.9"
click at [873, 575] on input "8.9" at bounding box center [830, 584] width 127 height 42
type input "1.06"
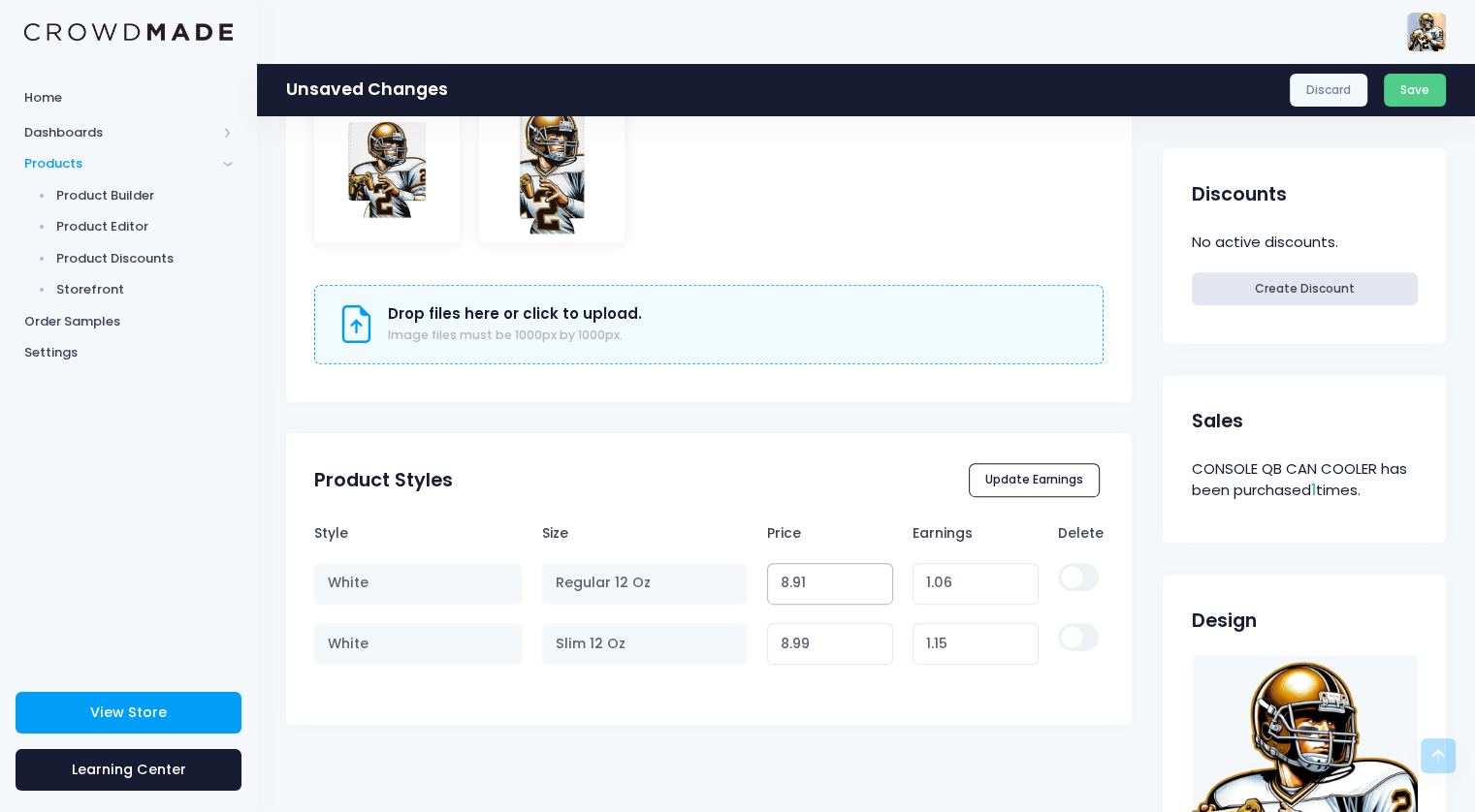
type input "8.91"
click at [873, 575] on input "8.91" at bounding box center [830, 584] width 127 height 42
type input "1.07"
type input "8.92"
click at [873, 575] on input "8.92" at bounding box center [830, 584] width 127 height 42
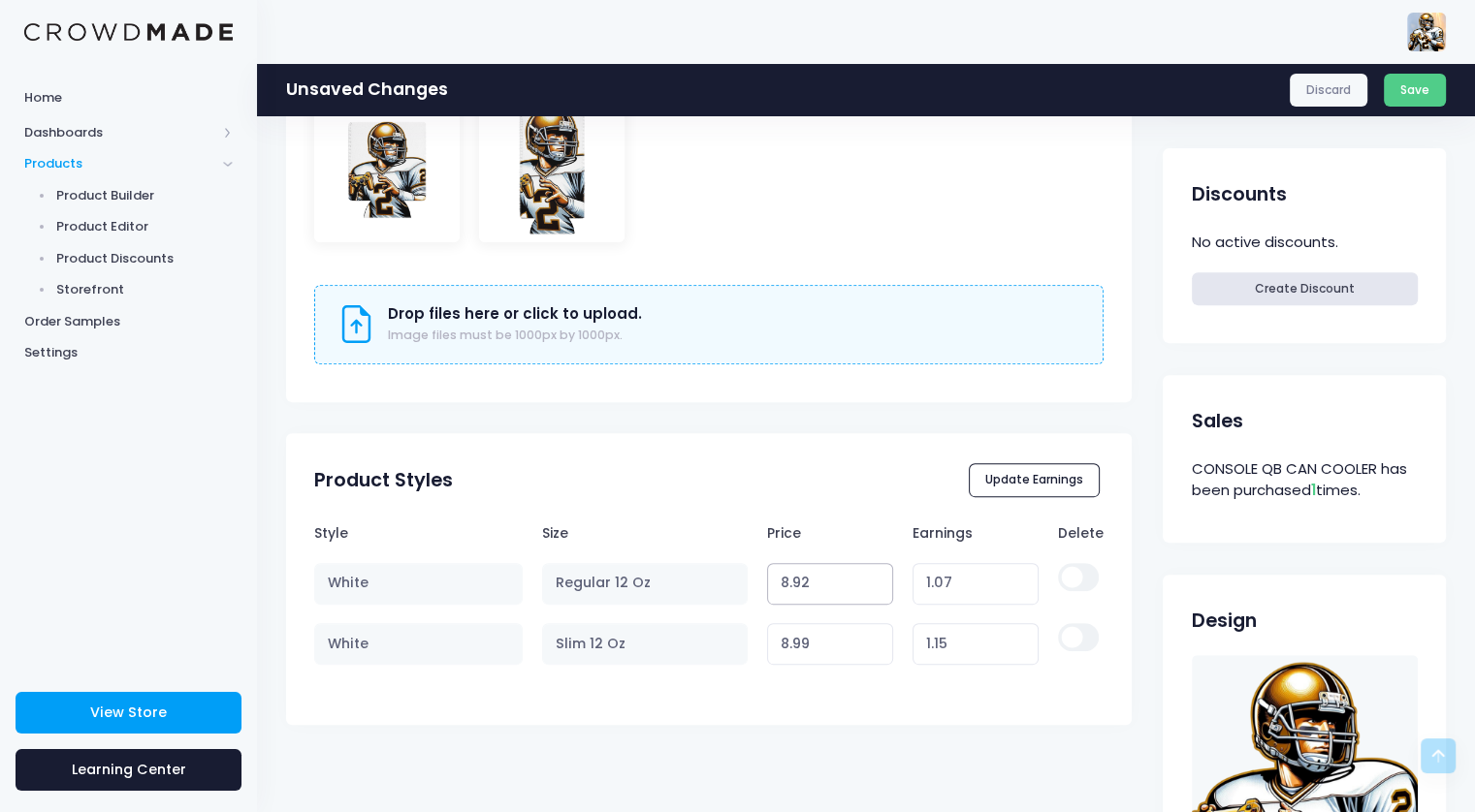
type input "1.08"
type input "8.93"
click at [873, 575] on input "8.93" at bounding box center [830, 584] width 127 height 42
type input "1.09"
type input "8.94"
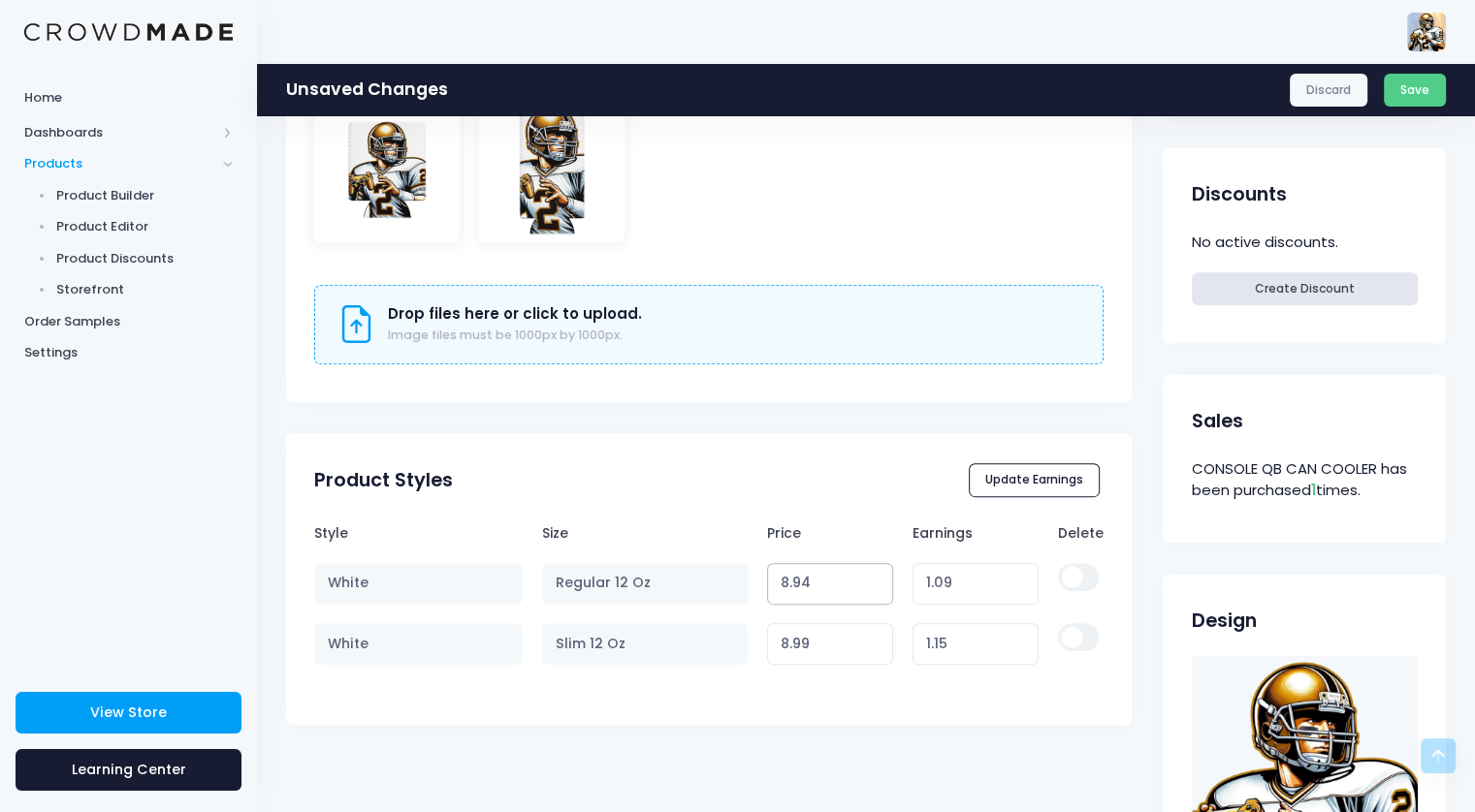
click at [873, 575] on input "8.94" at bounding box center [830, 584] width 127 height 42
type input "1.10"
type input "8.95"
click at [873, 575] on input "8.95" at bounding box center [830, 584] width 127 height 42
type input "1.11"
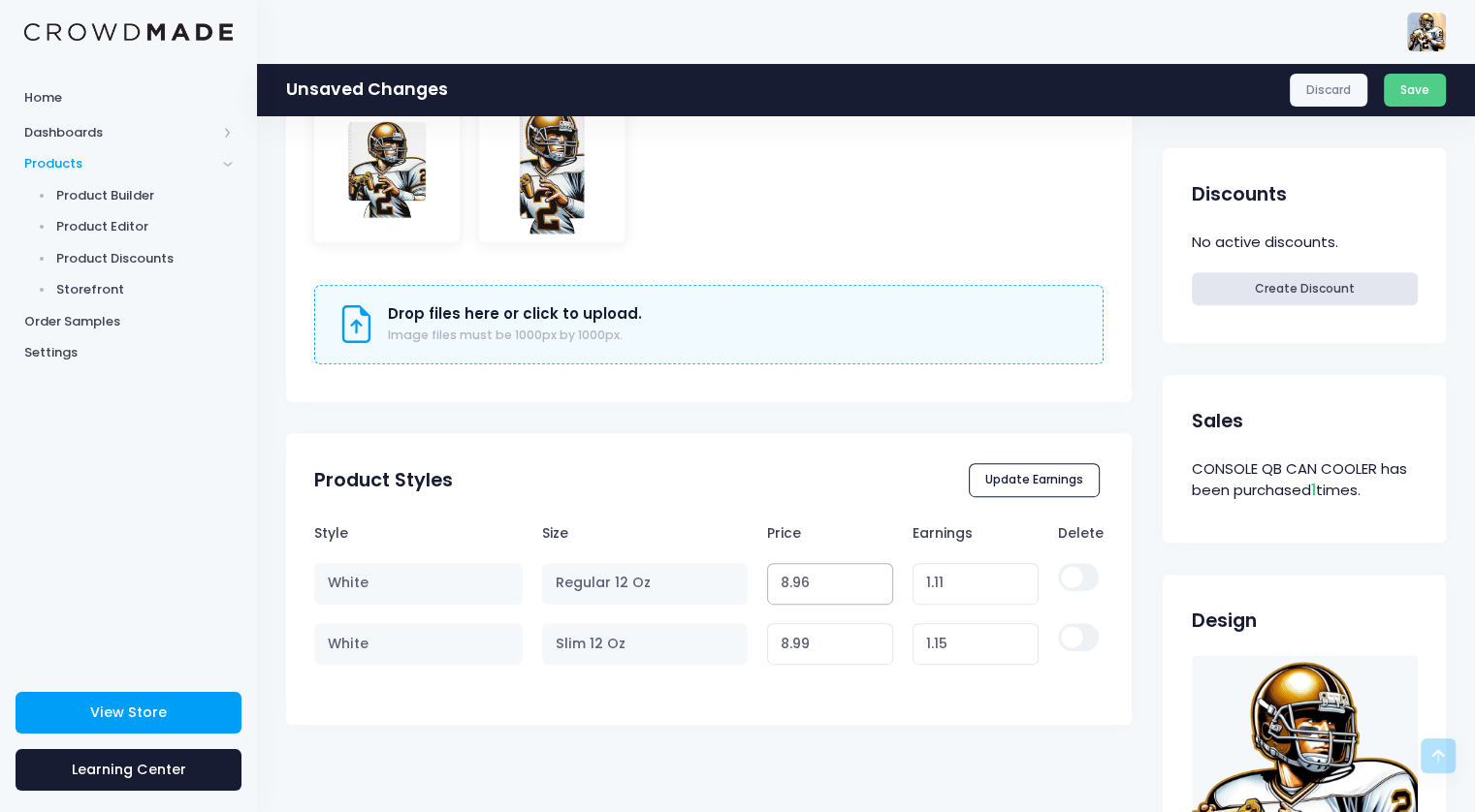
type input "8.96"
click at [873, 575] on input "8.96" at bounding box center [830, 584] width 127 height 42
type input "1.12"
type input "8.97"
click at [873, 575] on input "8.97" at bounding box center [830, 584] width 127 height 42
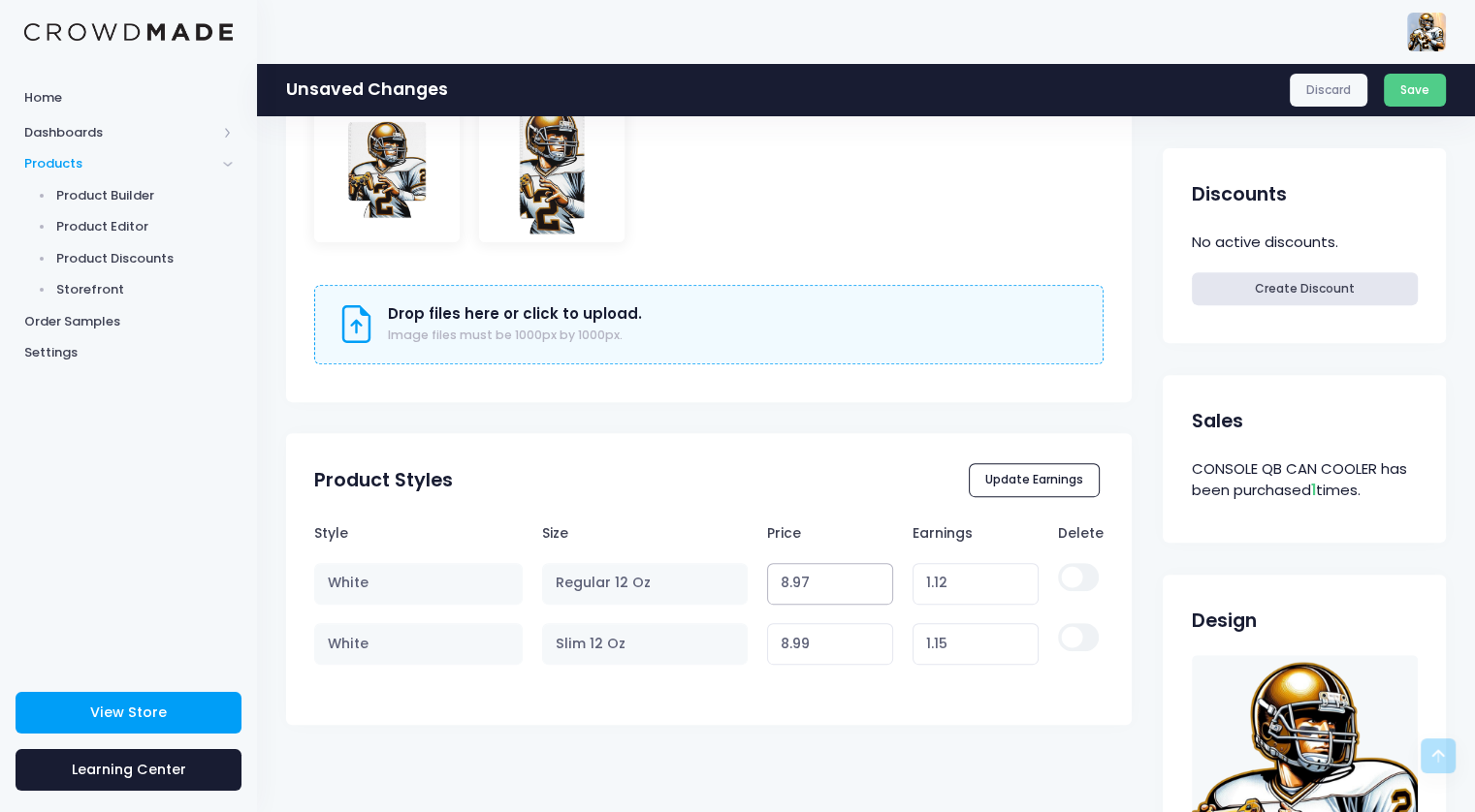
type input "1.13"
type input "8.98"
click at [873, 575] on input "8.98" at bounding box center [830, 584] width 127 height 42
type input "1.14"
type input "8.99"
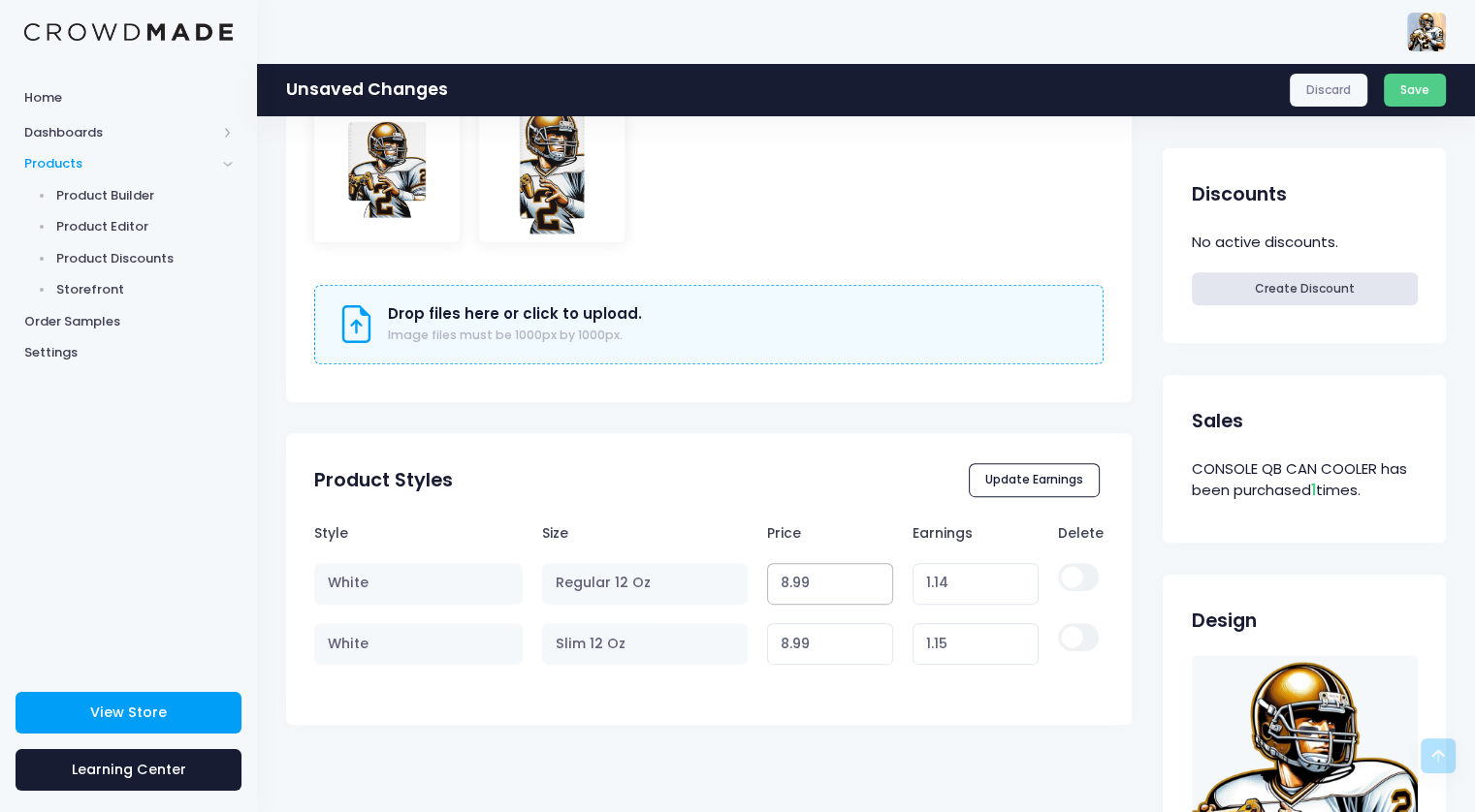
click at [873, 575] on input "8.99" at bounding box center [830, 584] width 127 height 42
type input "1.15"
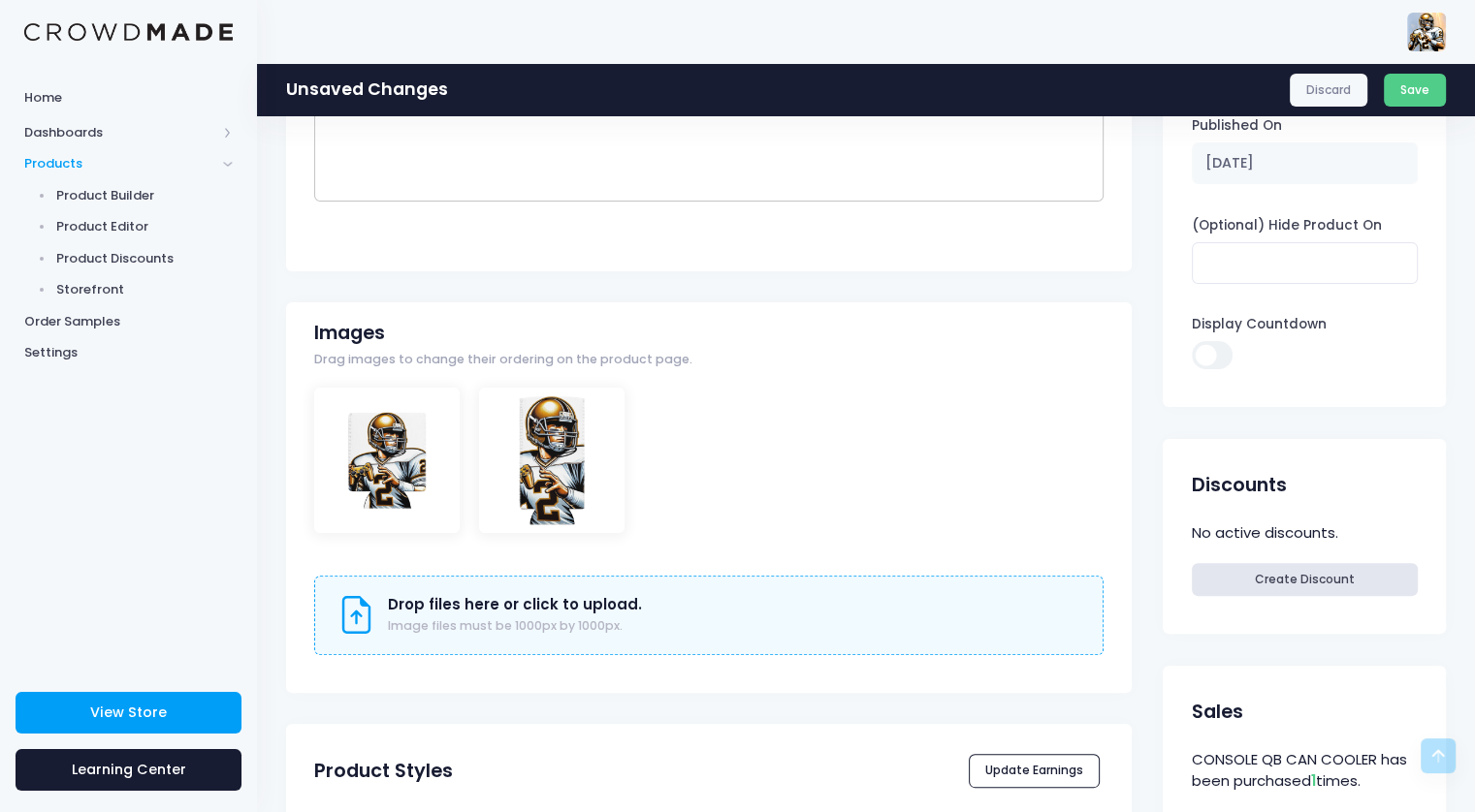
scroll to position [0, 0]
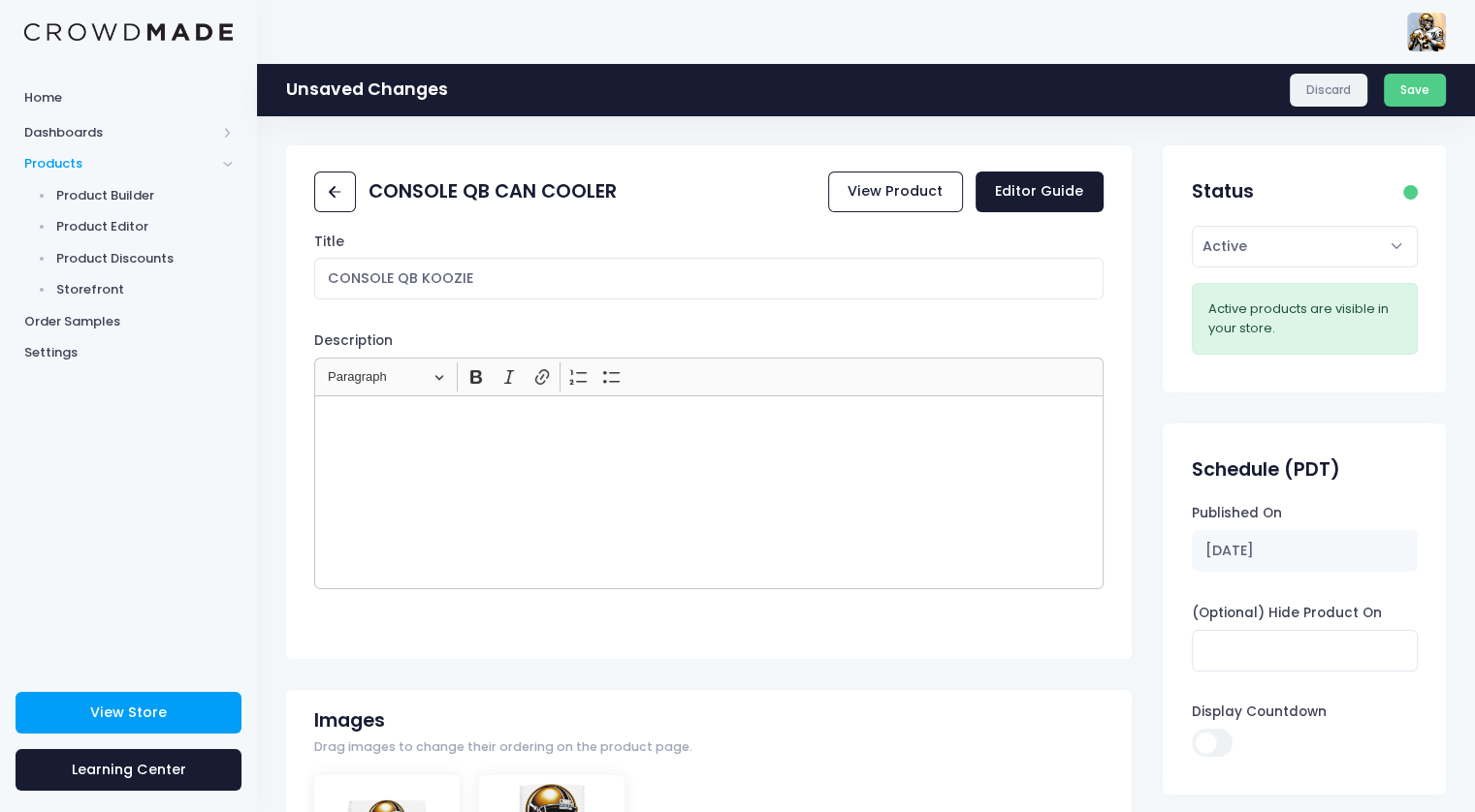
click at [1302, 91] on link "Discard" at bounding box center [1329, 90] width 79 height 33
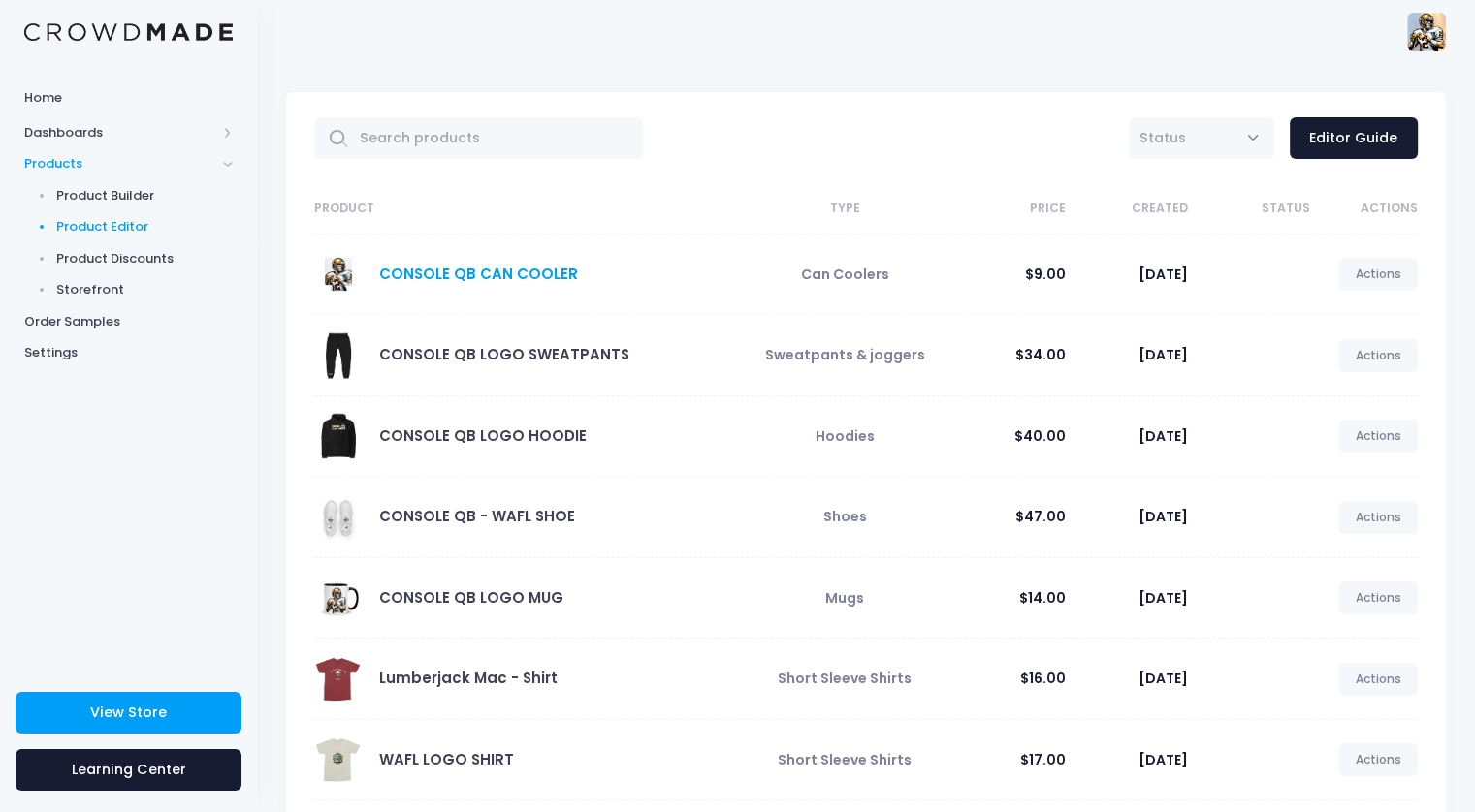
click at [535, 275] on link "CONSOLE QB CAN COOLER" at bounding box center [478, 274] width 199 height 20
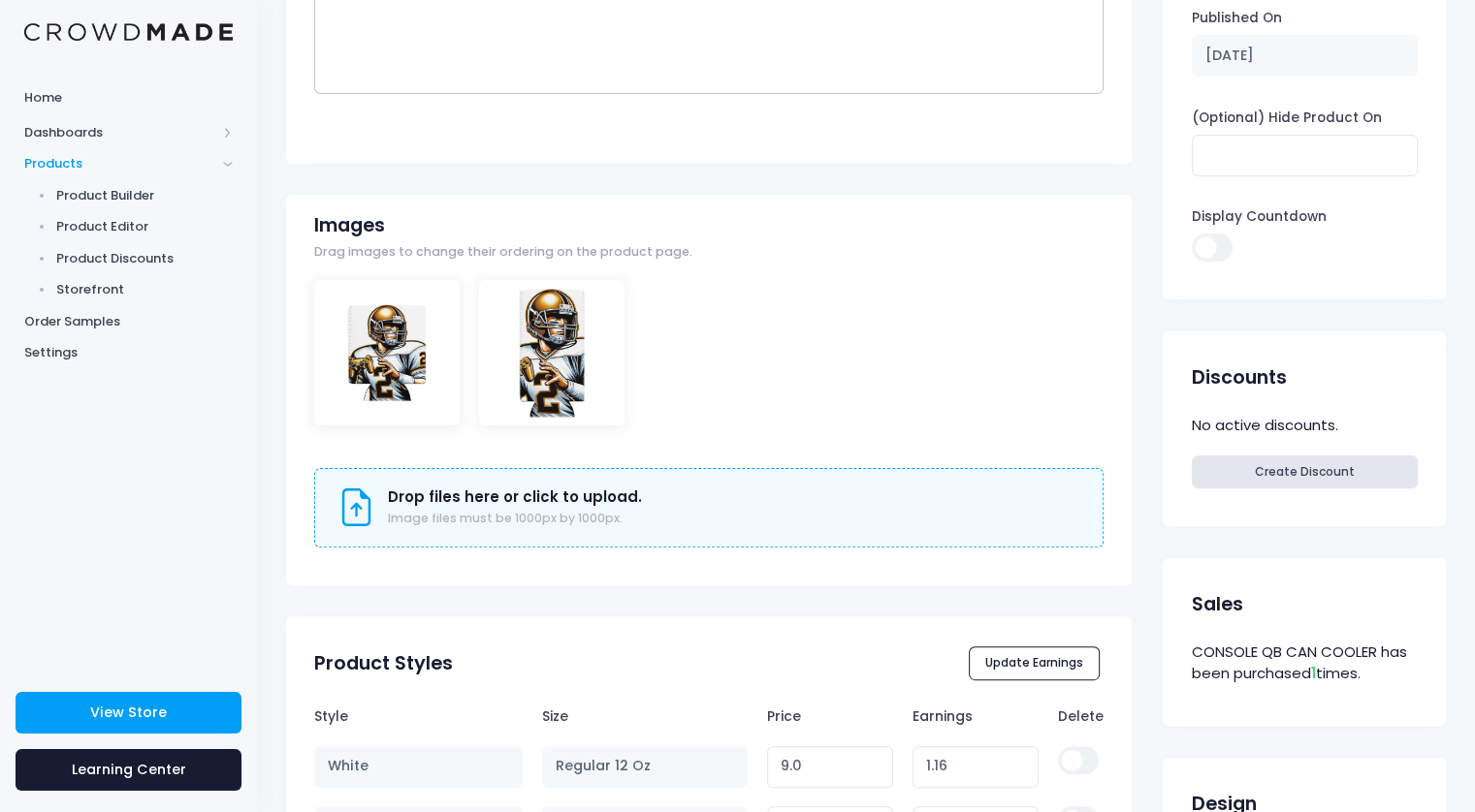
scroll to position [775, 0]
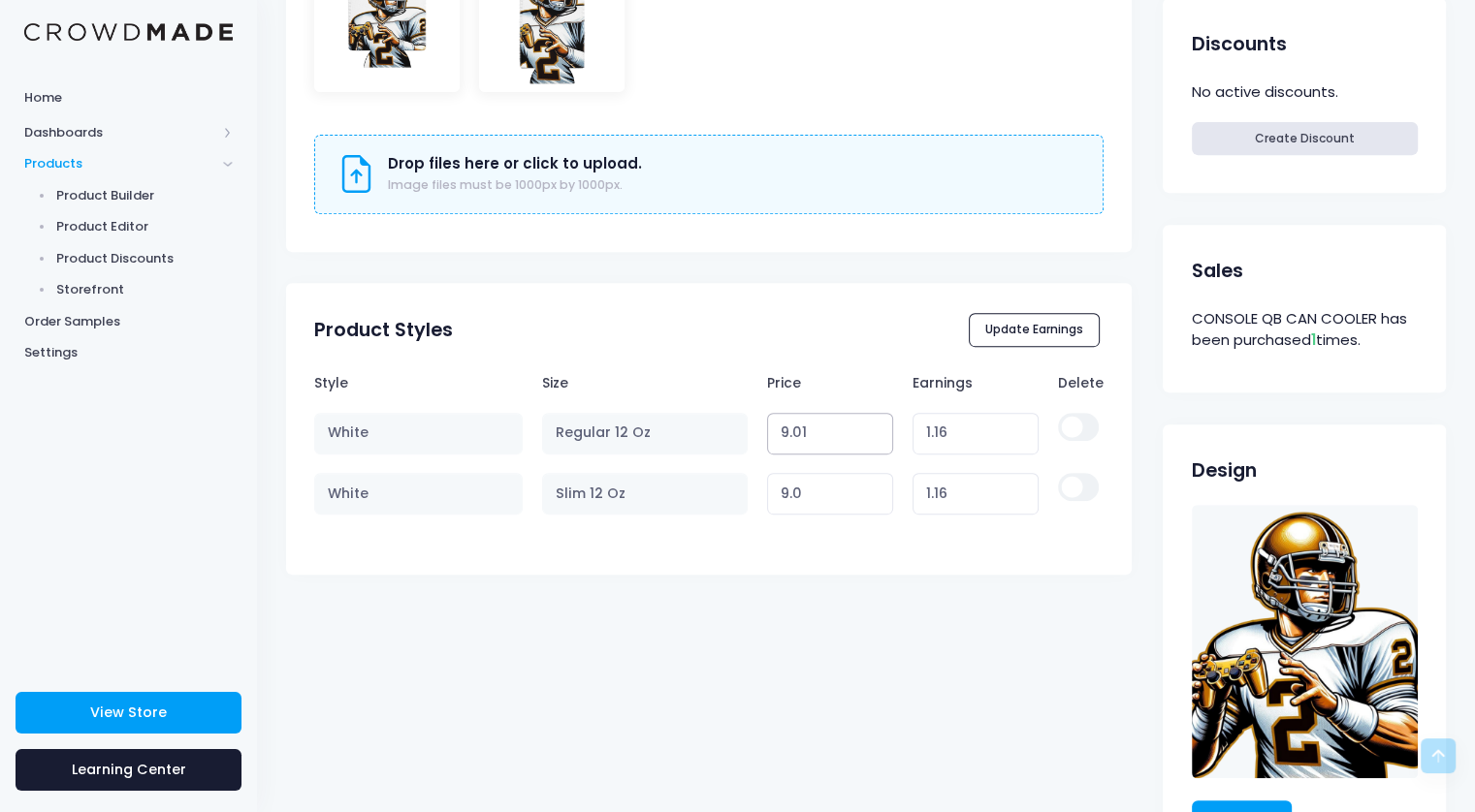
type input "9.01"
click at [873, 425] on input "9.01" at bounding box center [830, 433] width 127 height 42
type input "1.17"
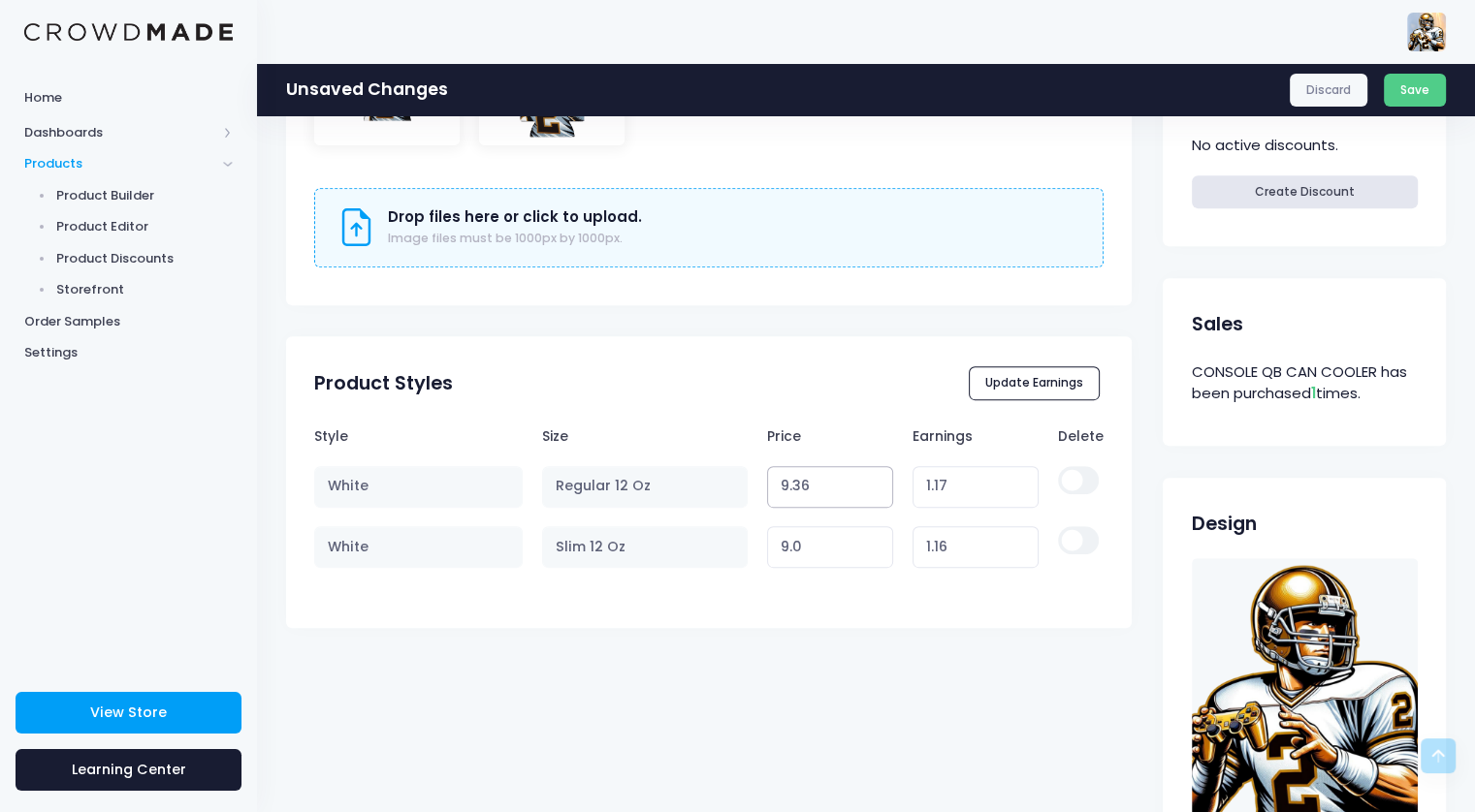
type input "9.36"
click at [869, 481] on input "9.36" at bounding box center [830, 487] width 127 height 42
type input "1.52"
type input "9.06"
click at [872, 493] on input "9.06" at bounding box center [830, 487] width 127 height 42
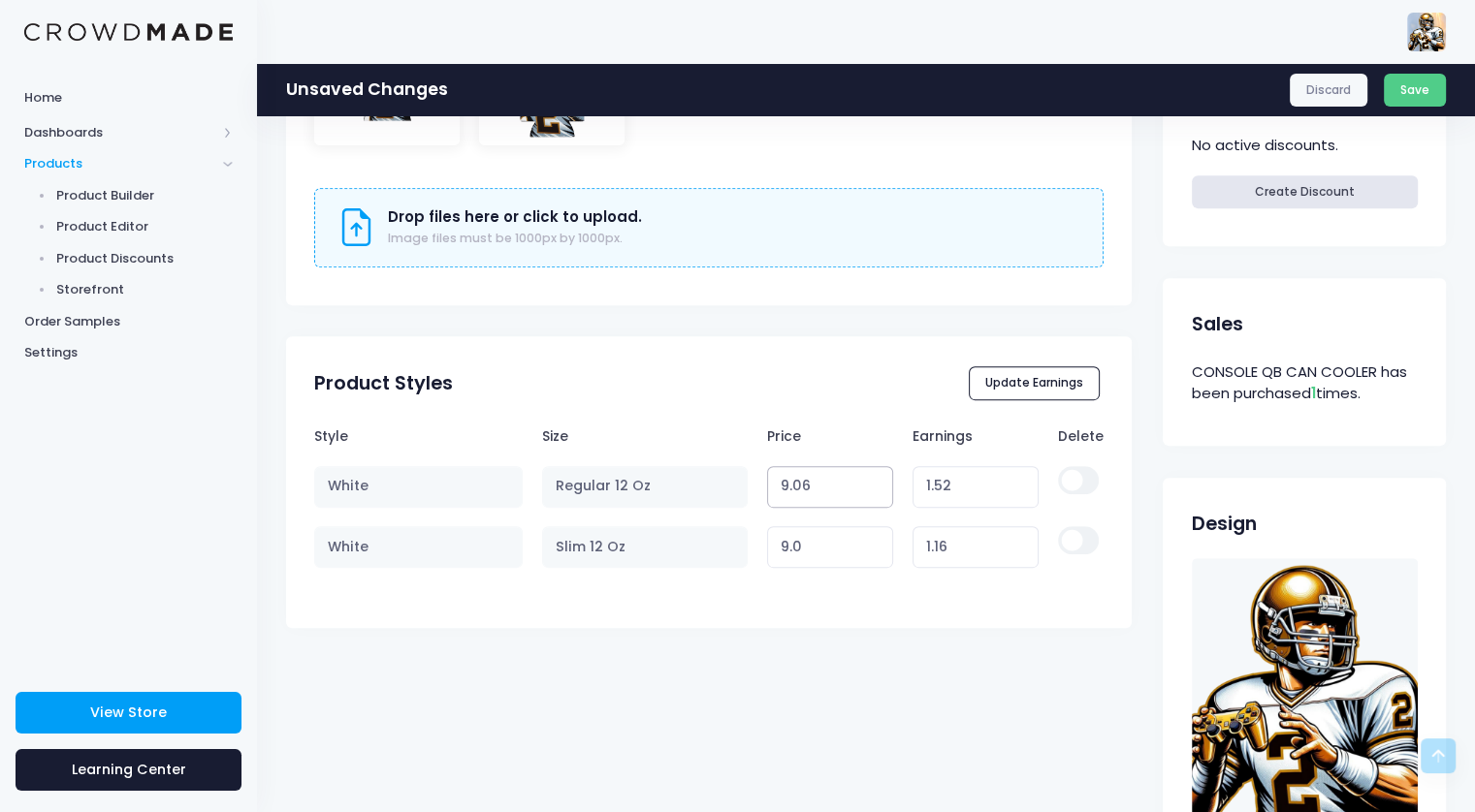
type input "1.22"
type input "9.05"
click at [872, 493] on input "9.05" at bounding box center [830, 487] width 127 height 42
type input "1.21"
type input "9.04"
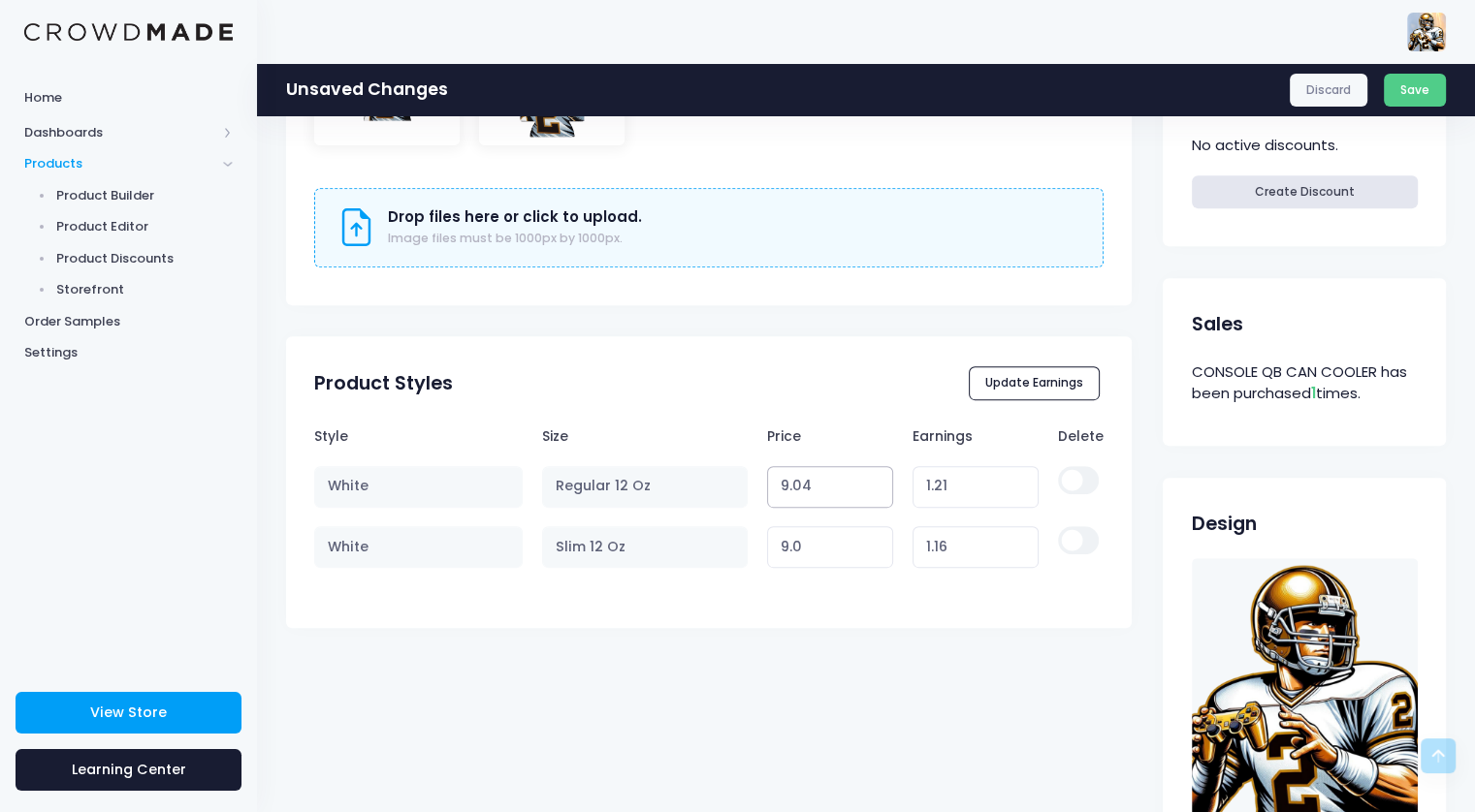
click at [872, 493] on input "9.04" at bounding box center [830, 487] width 127 height 42
type input "1.20"
type input "9.03"
click at [872, 493] on input "9.03" at bounding box center [830, 487] width 127 height 42
type input "1.19"
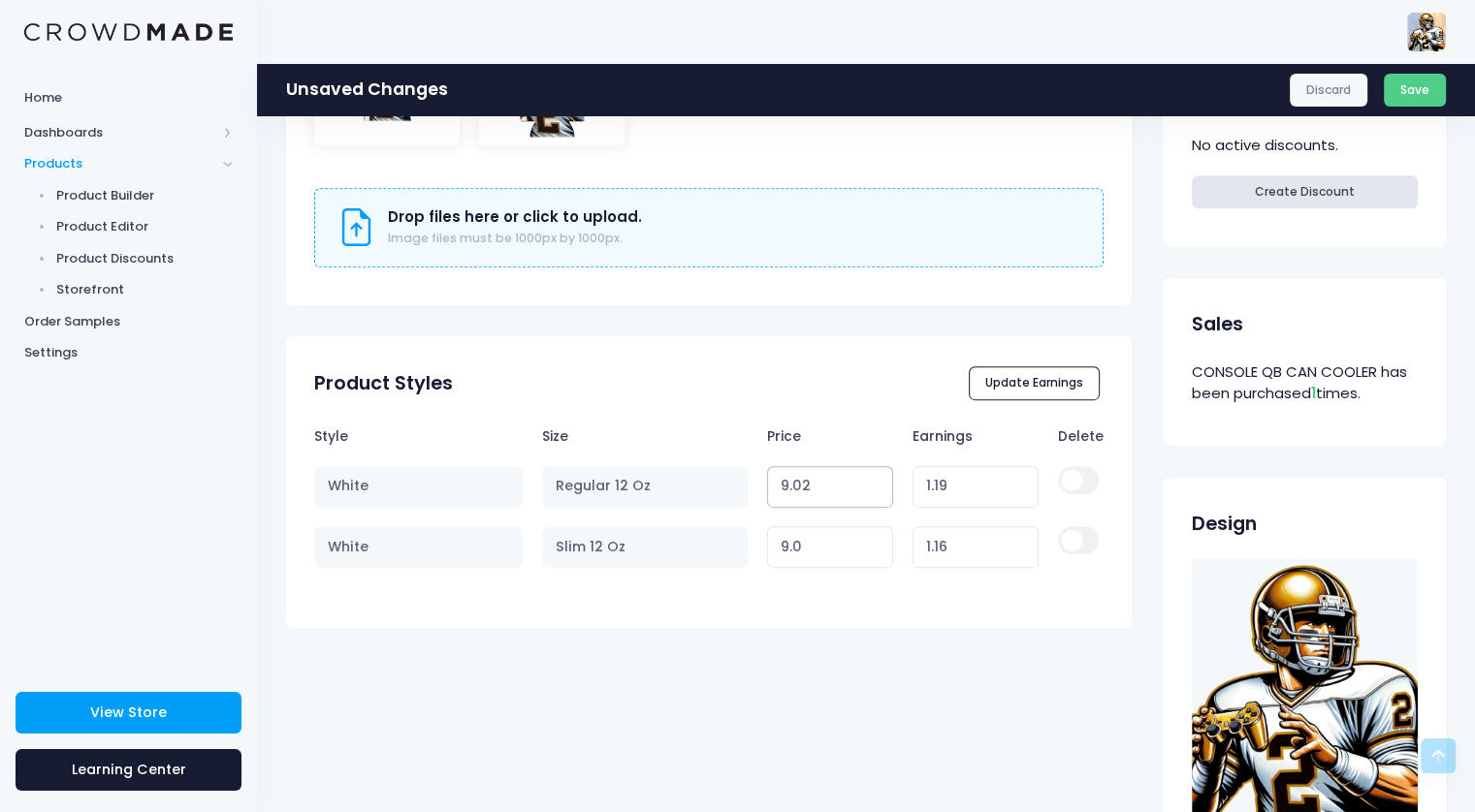
type input "9.02"
click at [872, 493] on input "9.02" at bounding box center [830, 487] width 127 height 42
type input "1.18"
type input "9.01"
click at [872, 493] on input "9.01" at bounding box center [830, 487] width 127 height 42
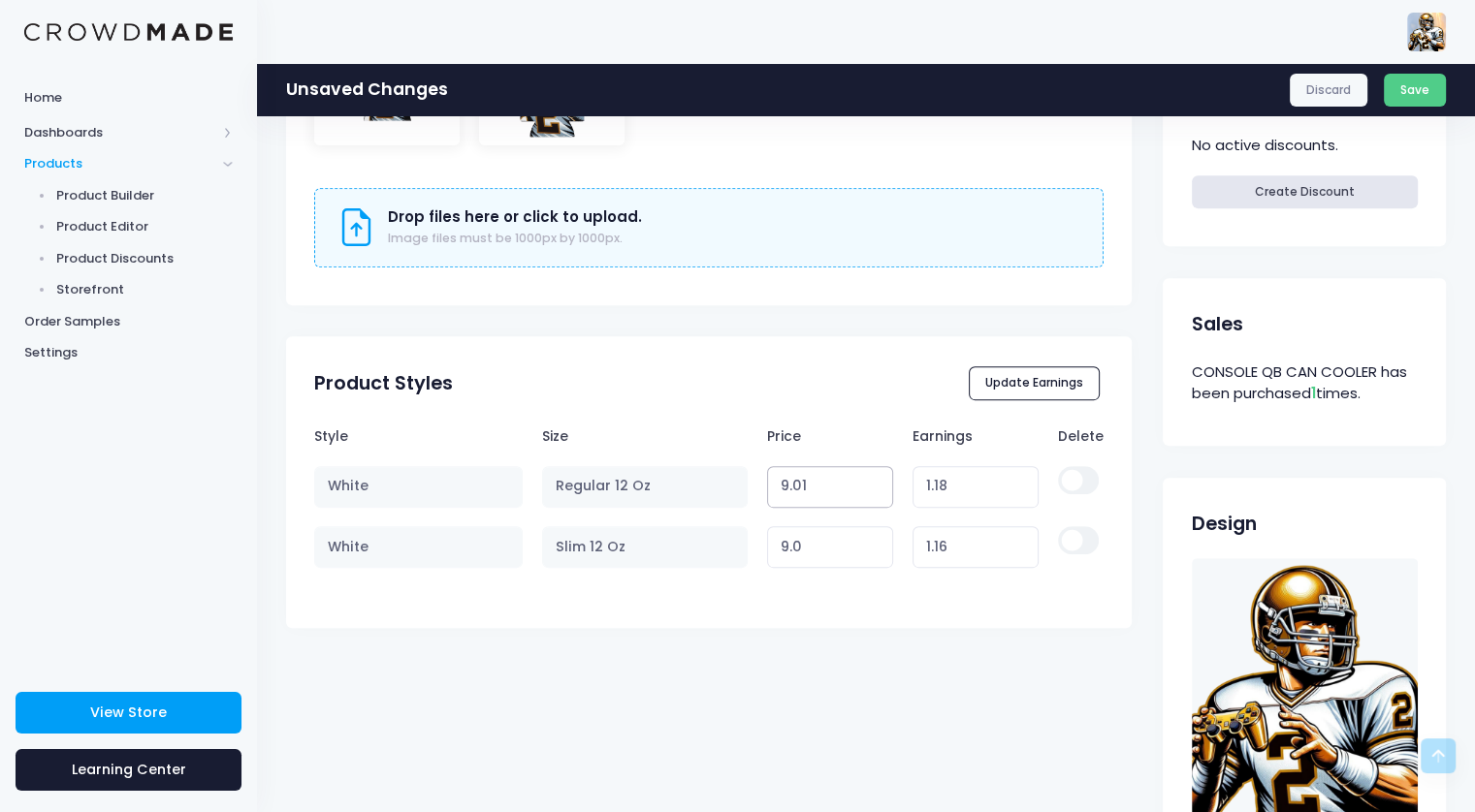
type input "1.17"
type input "9"
click at [872, 493] on input "9" at bounding box center [830, 487] width 127 height 42
type input "1.16"
type input "8.99"
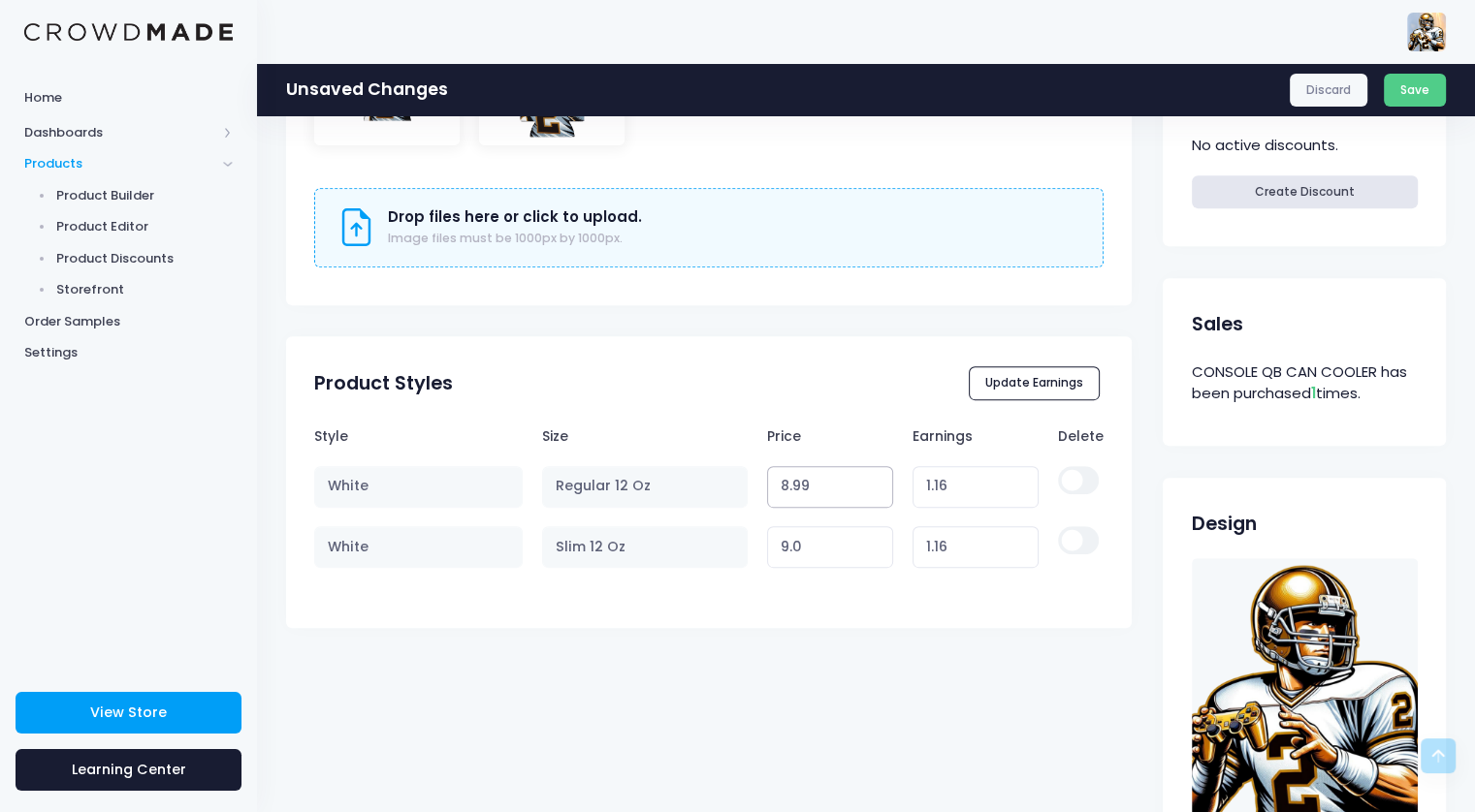
click at [872, 493] on input "8.99" at bounding box center [830, 487] width 127 height 42
type input "1.15"
type input "8.99"
click at [872, 553] on input "8.99" at bounding box center [830, 547] width 127 height 42
type input "1.15"
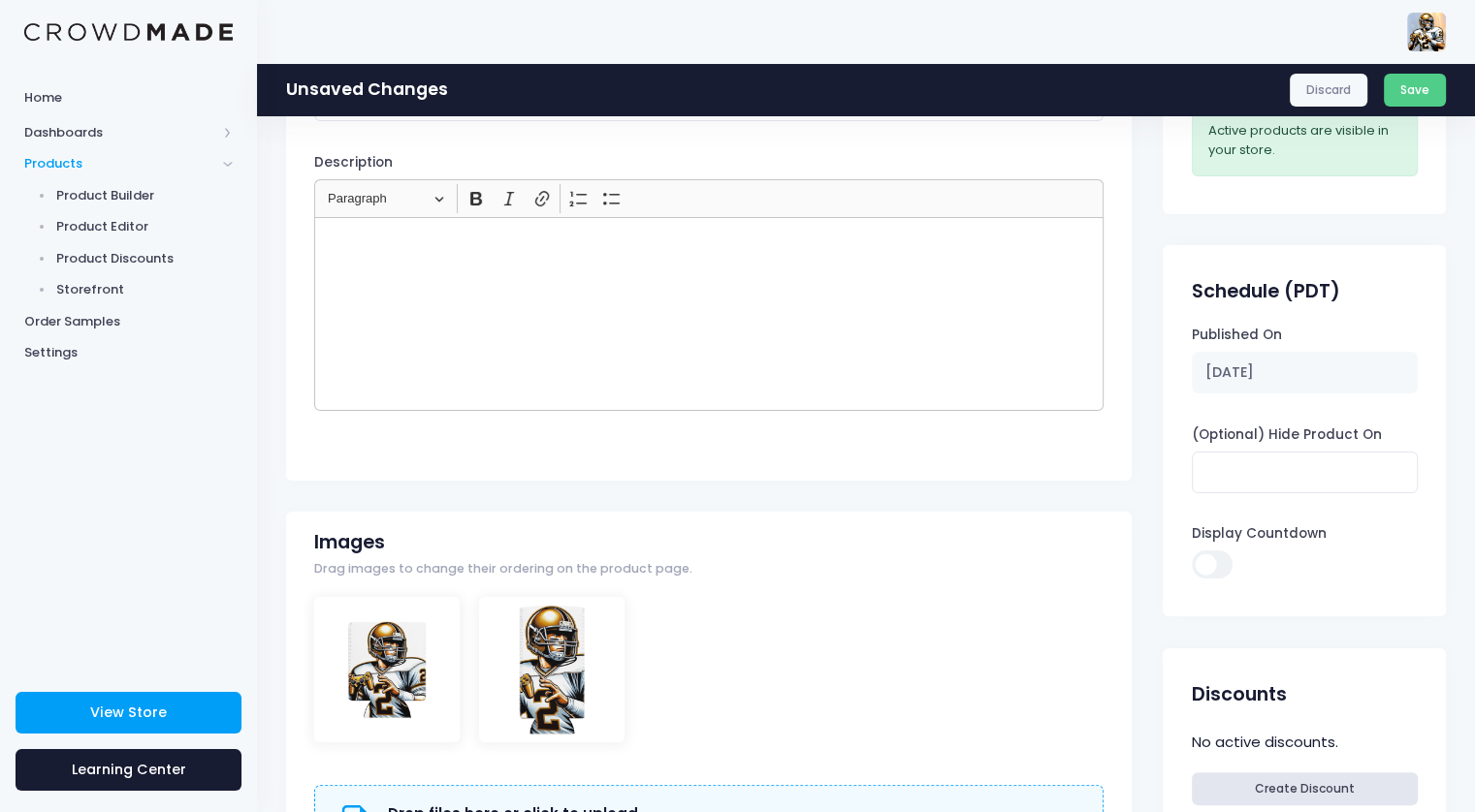
scroll to position [0, 0]
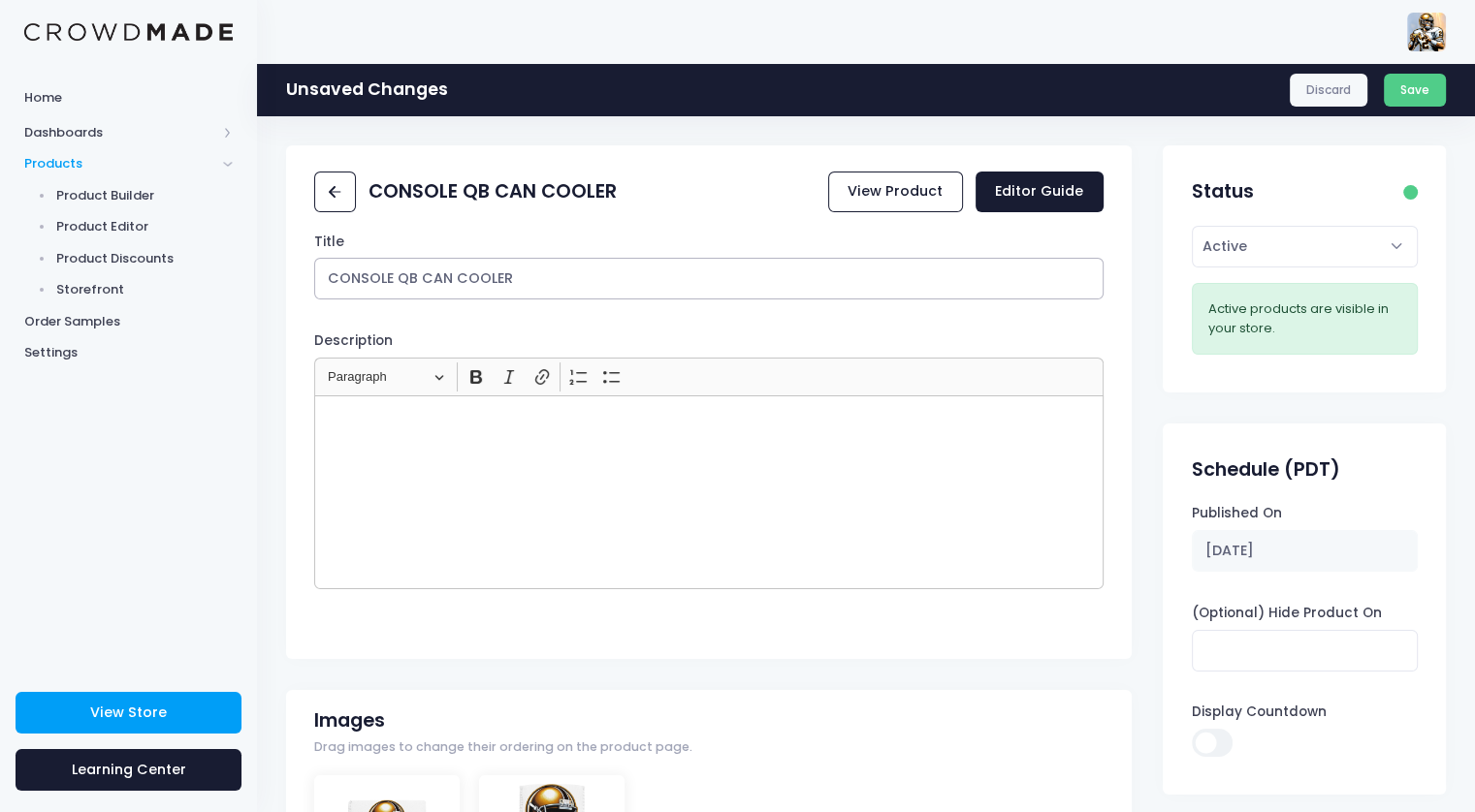
drag, startPoint x: 528, startPoint y: 279, endPoint x: 420, endPoint y: 278, distance: 108.0
click at [420, 278] on input "CONSOLE QB CAN COOLER" at bounding box center [708, 279] width 788 height 42
drag, startPoint x: 396, startPoint y: 276, endPoint x: 342, endPoint y: 278, distance: 54.0
click at [342, 278] on input "CONSOLE QB KOOZIE" at bounding box center [708, 279] width 788 height 42
click at [448, 275] on input "CQB KOOZIE" at bounding box center [708, 279] width 788 height 42
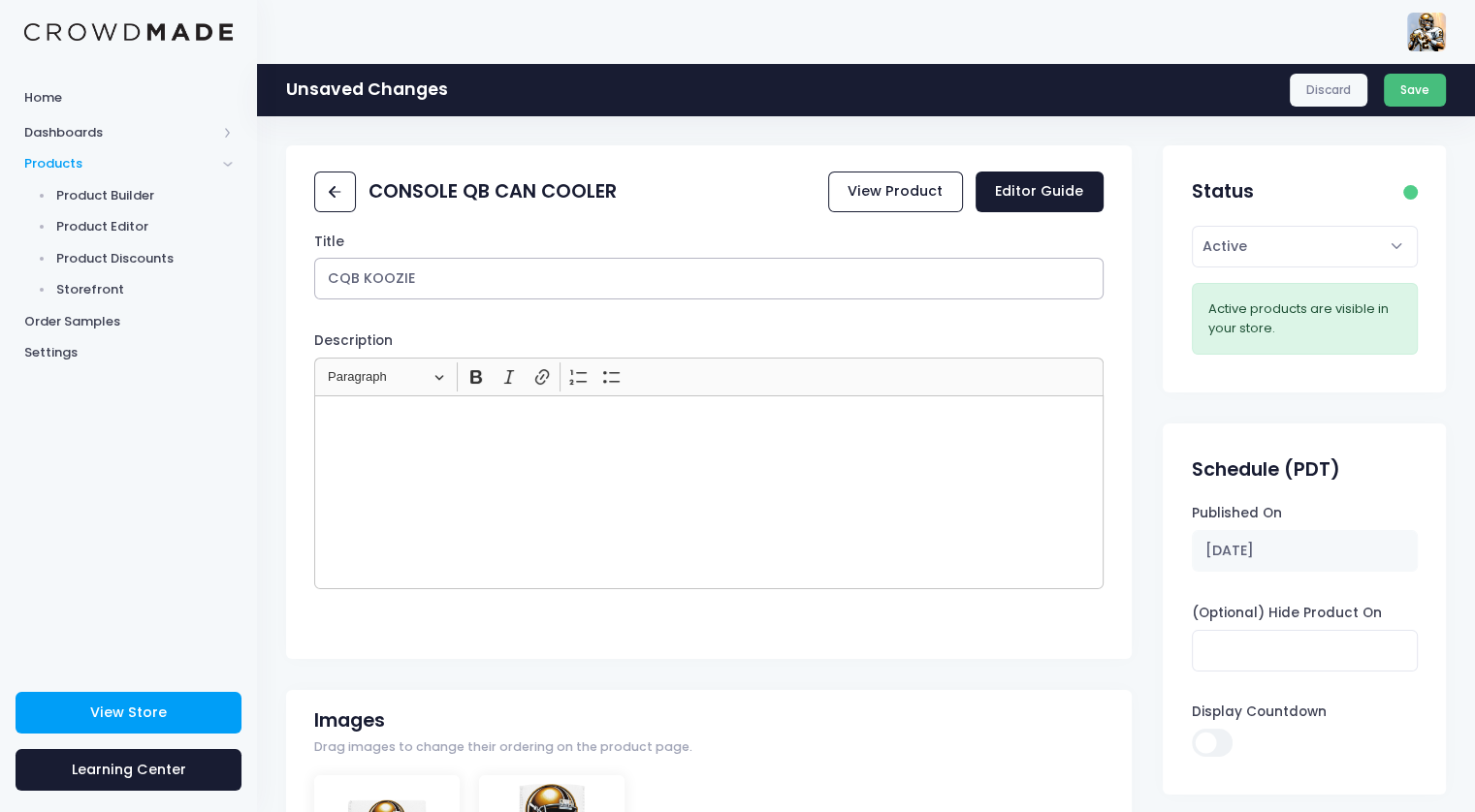
type input "CQB KOOZIE"
click at [1416, 90] on button "Save" at bounding box center [1415, 90] width 63 height 33
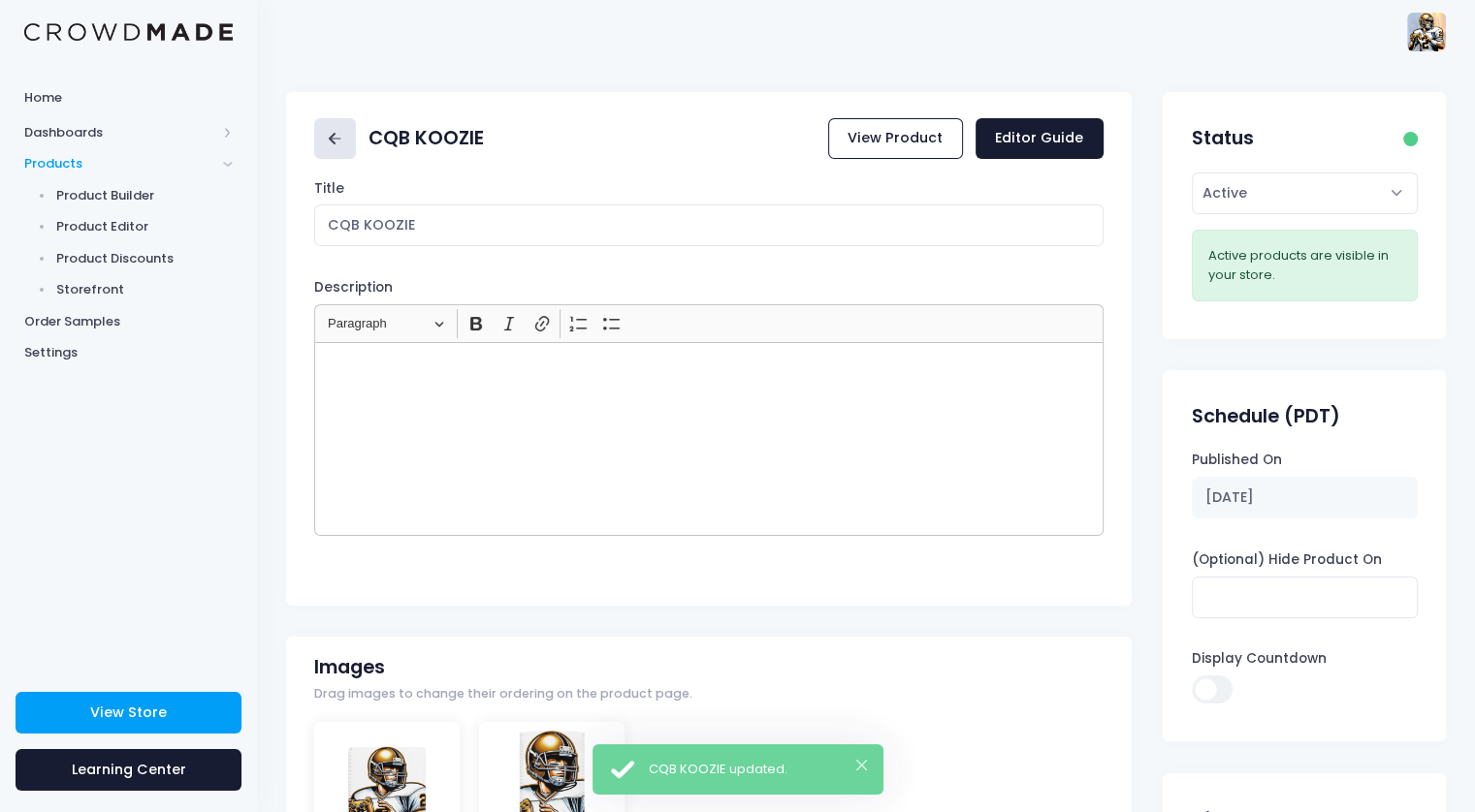
click at [338, 139] on rect at bounding box center [336, 139] width 12 height 2
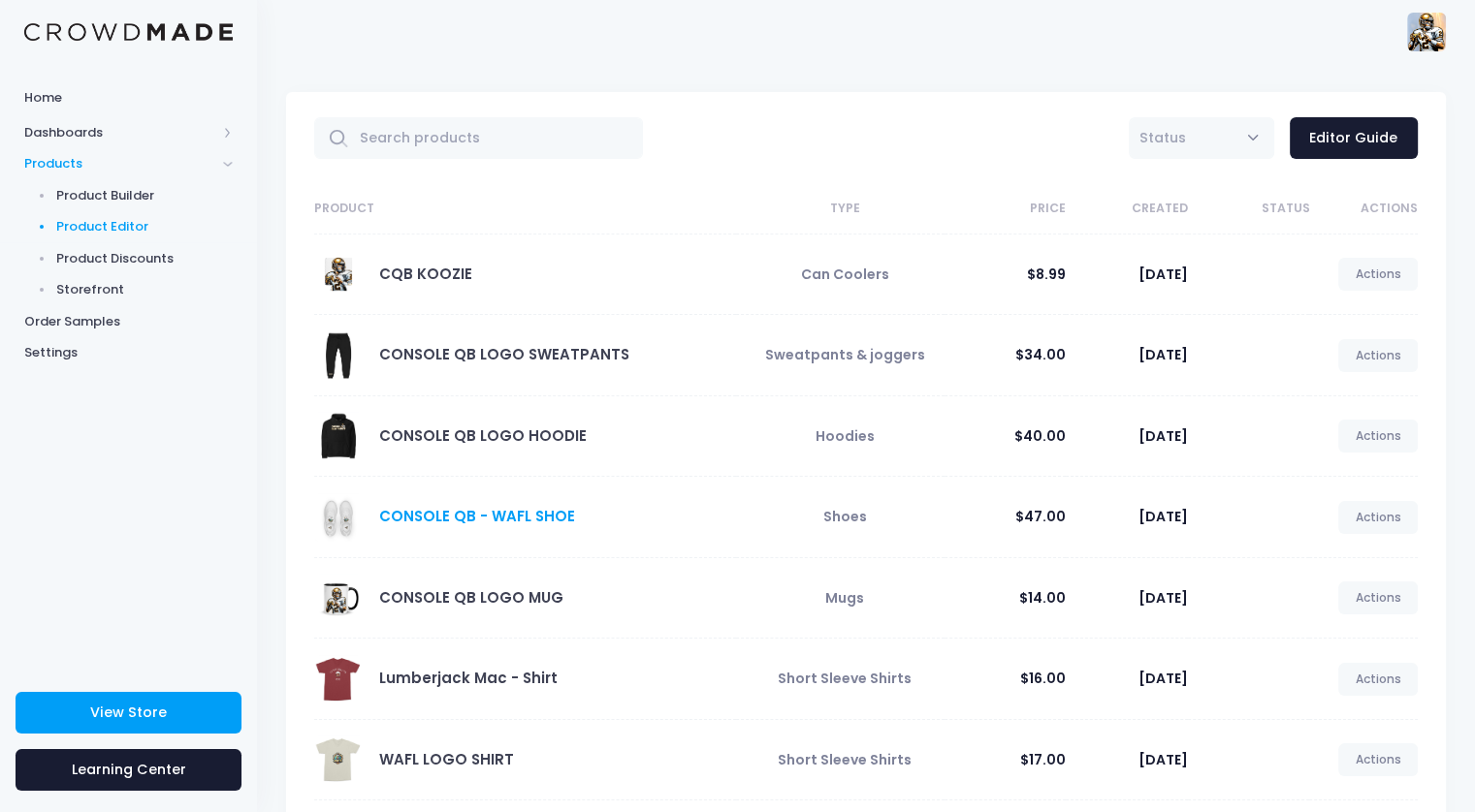
scroll to position [97, 0]
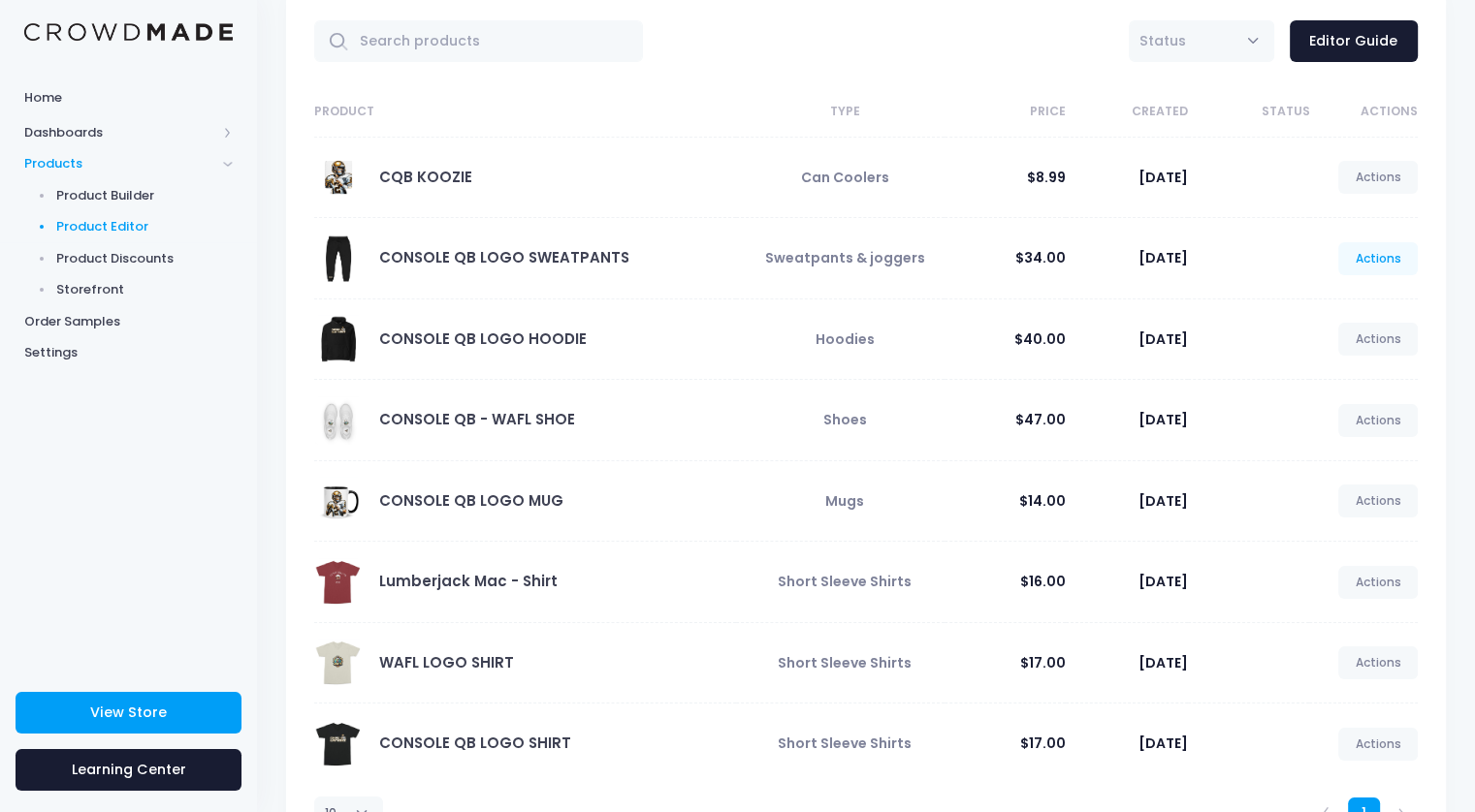
click at [1381, 257] on link "Actions" at bounding box center [1378, 259] width 80 height 33
click at [540, 262] on link "CONSOLE QB LOGO SWEATPANTS" at bounding box center [504, 257] width 250 height 20
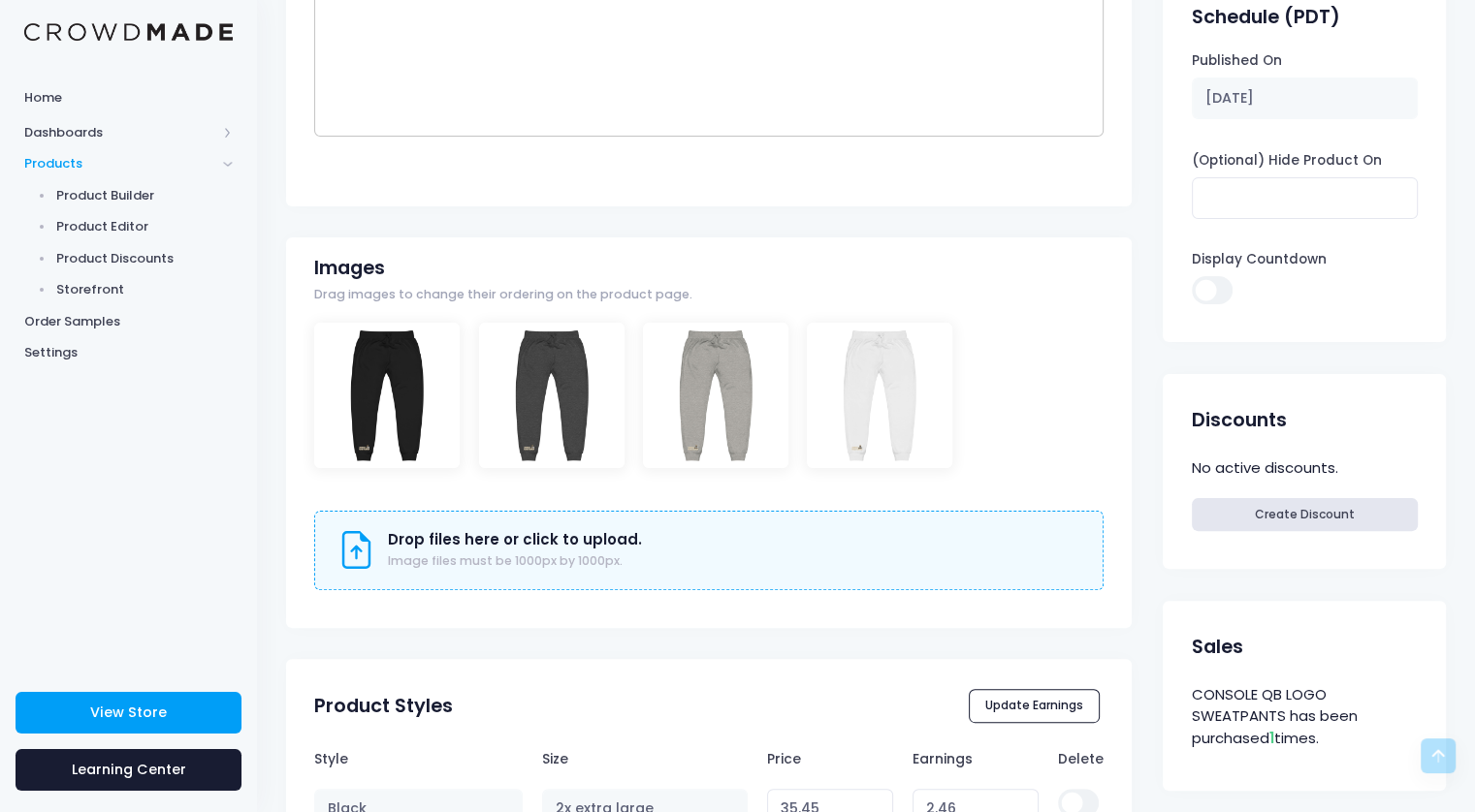
scroll to position [388, 0]
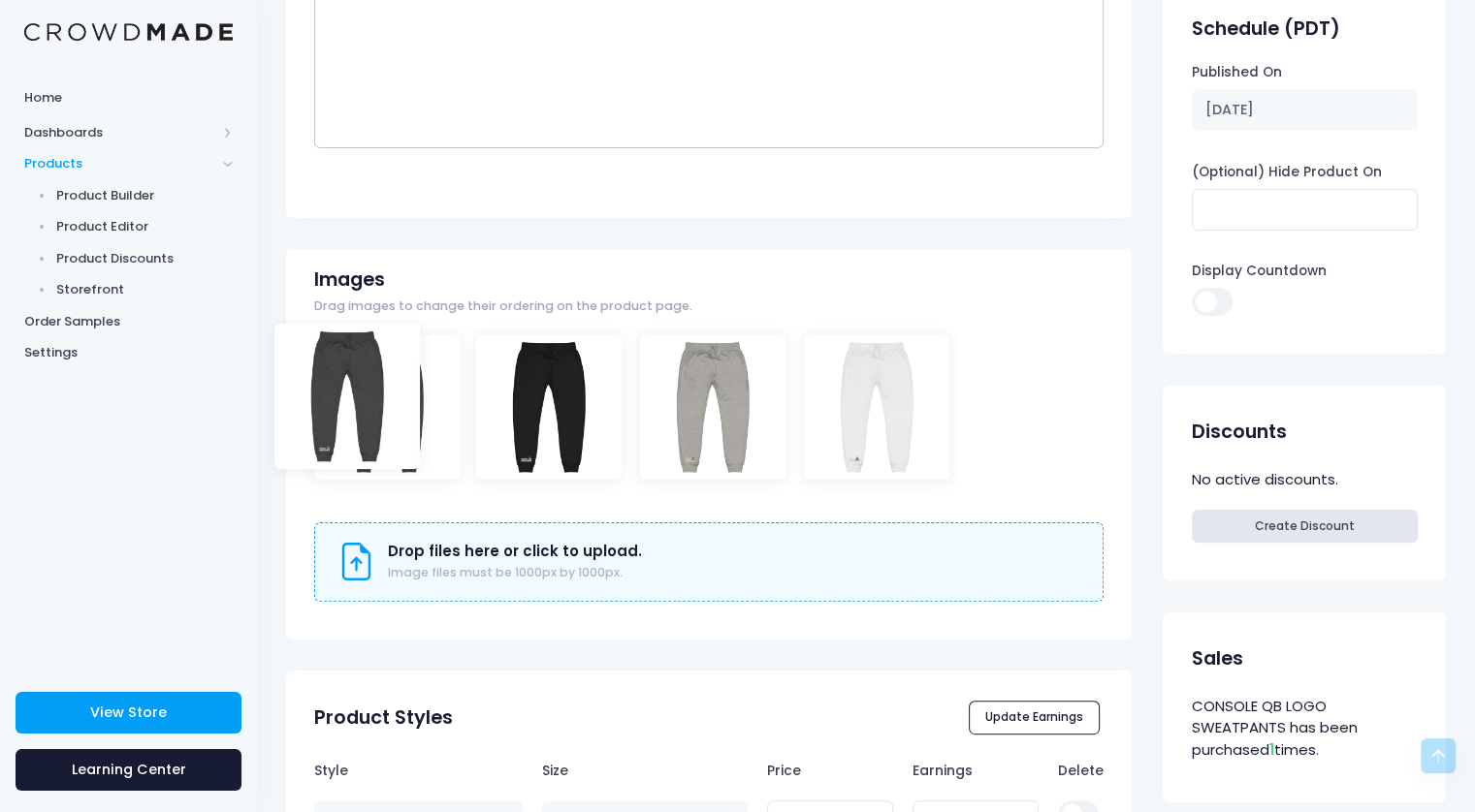
drag, startPoint x: 577, startPoint y: 426, endPoint x: 374, endPoint y: 416, distance: 203.2
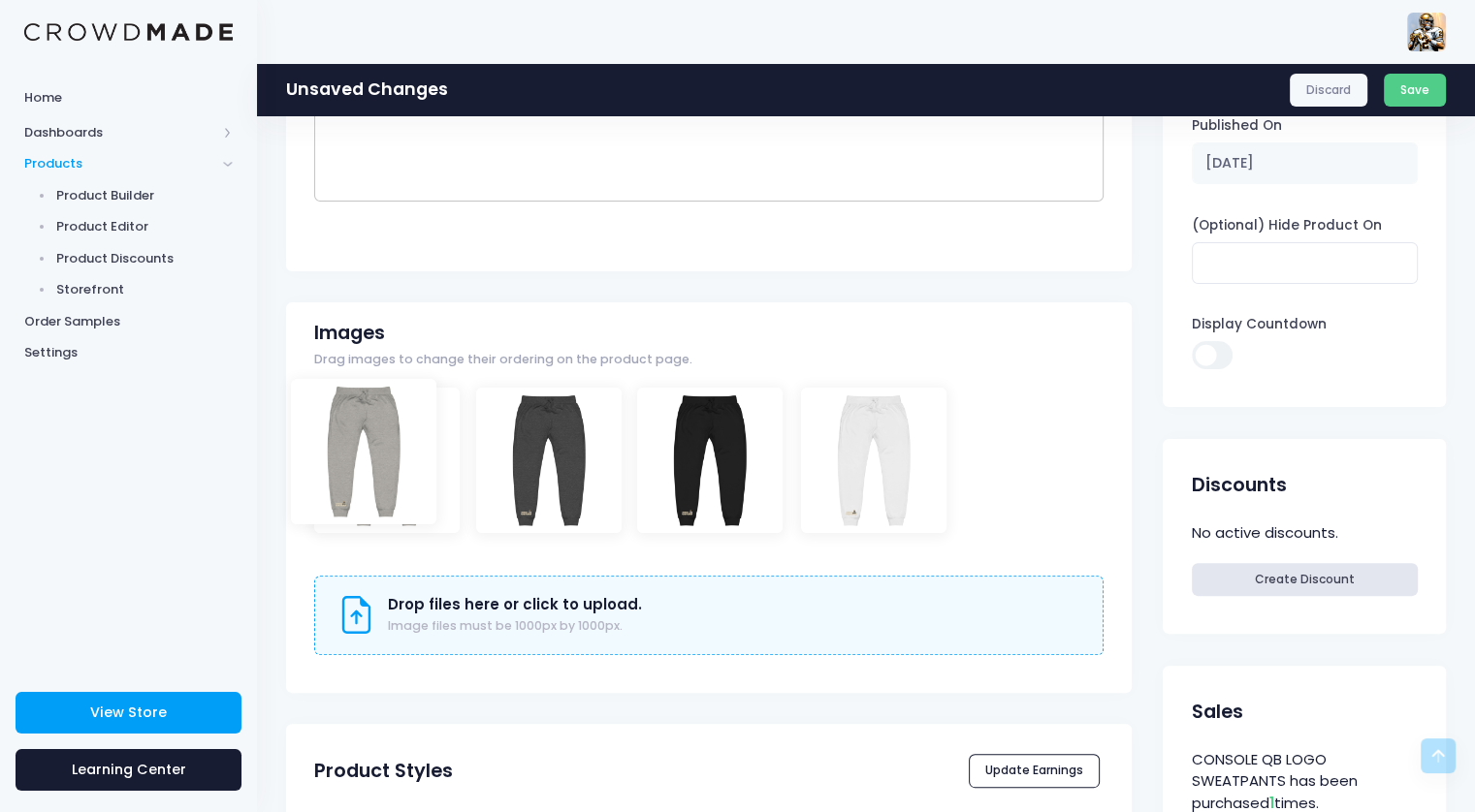
drag, startPoint x: 730, startPoint y: 474, endPoint x: 380, endPoint y: 466, distance: 350.1
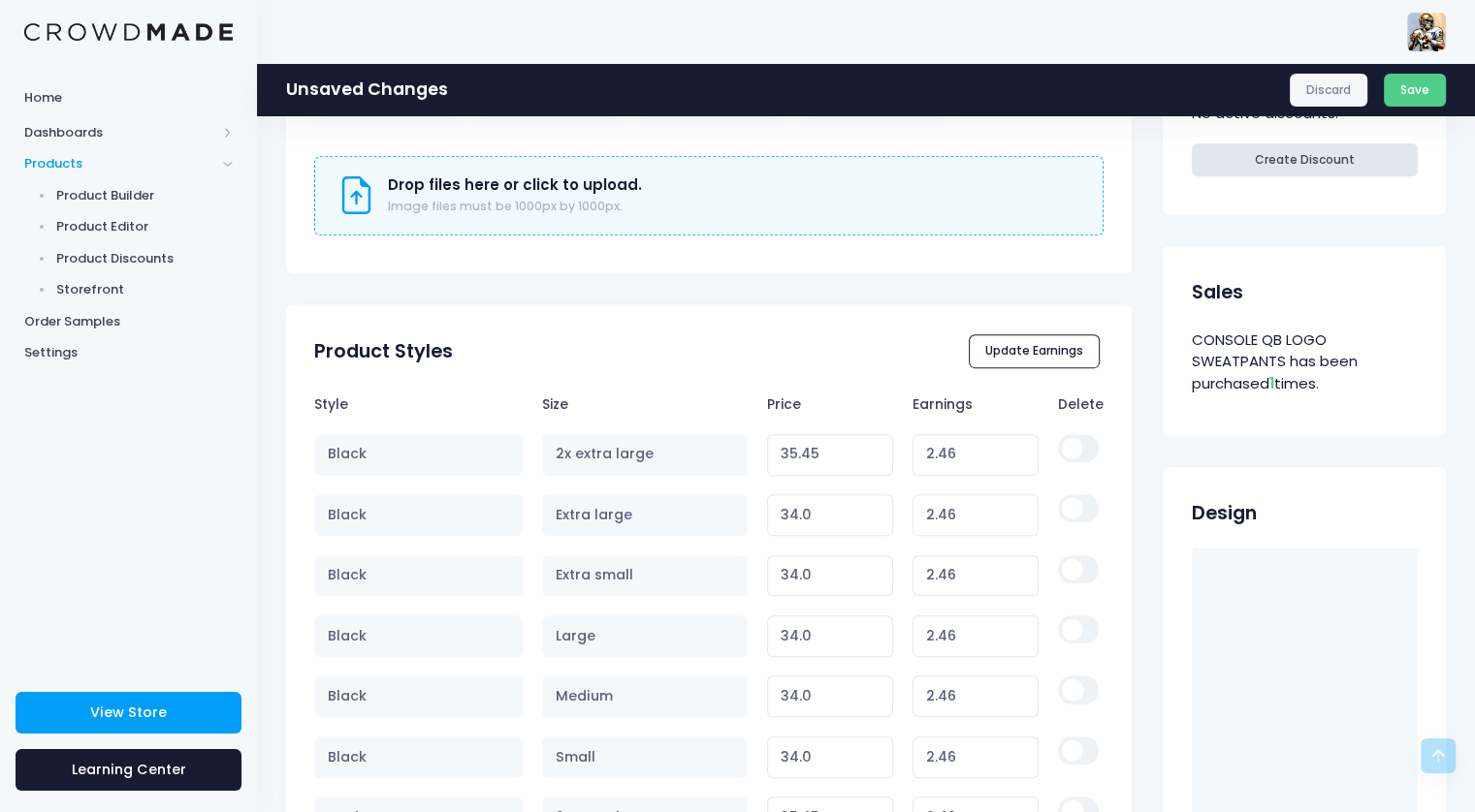
scroll to position [775, 0]
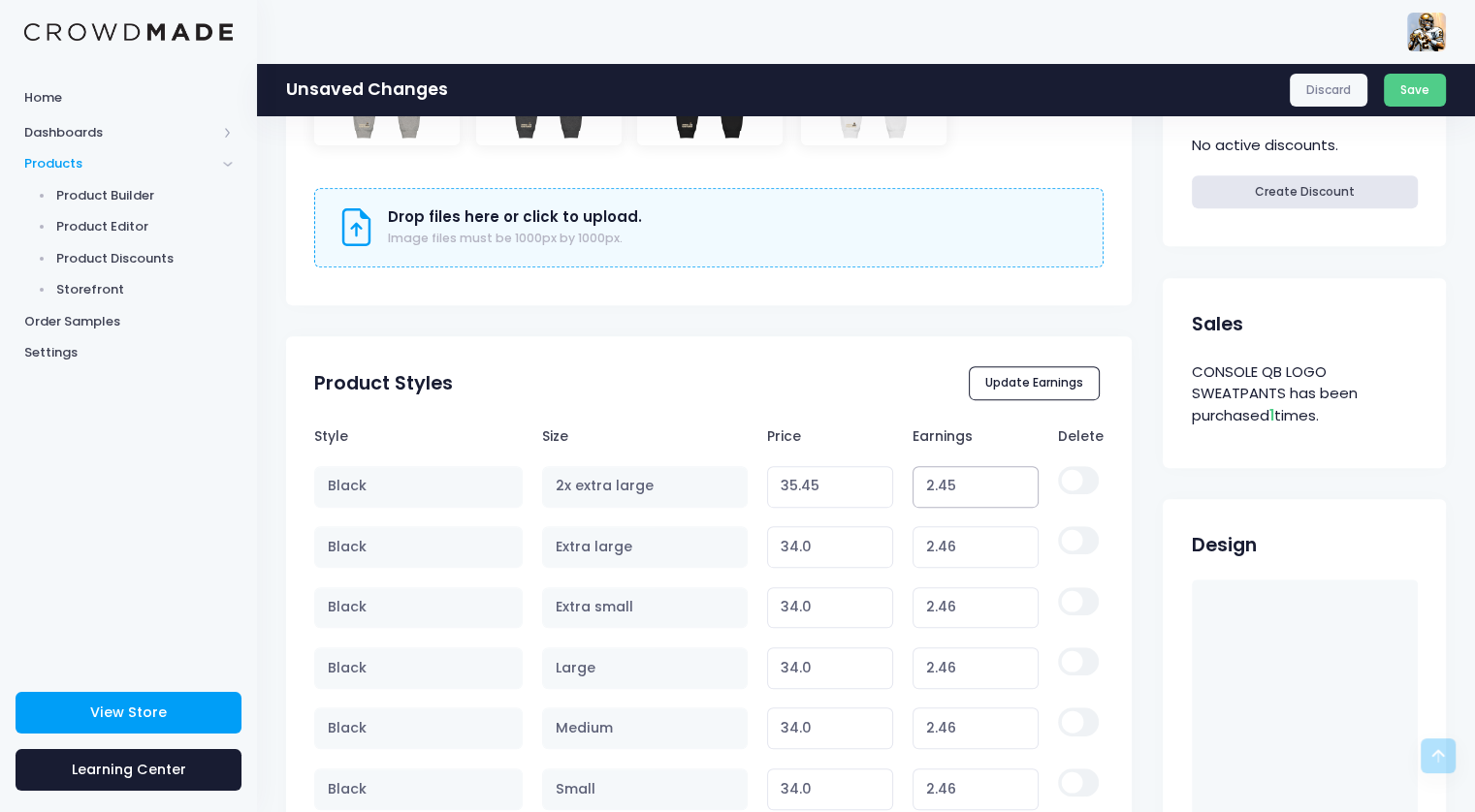
type input "2.45"
click at [1018, 487] on input "2.45" at bounding box center [975, 487] width 127 height 42
type input "35.44"
type input "2.44"
click at [1018, 487] on input "2.44" at bounding box center [975, 487] width 127 height 42
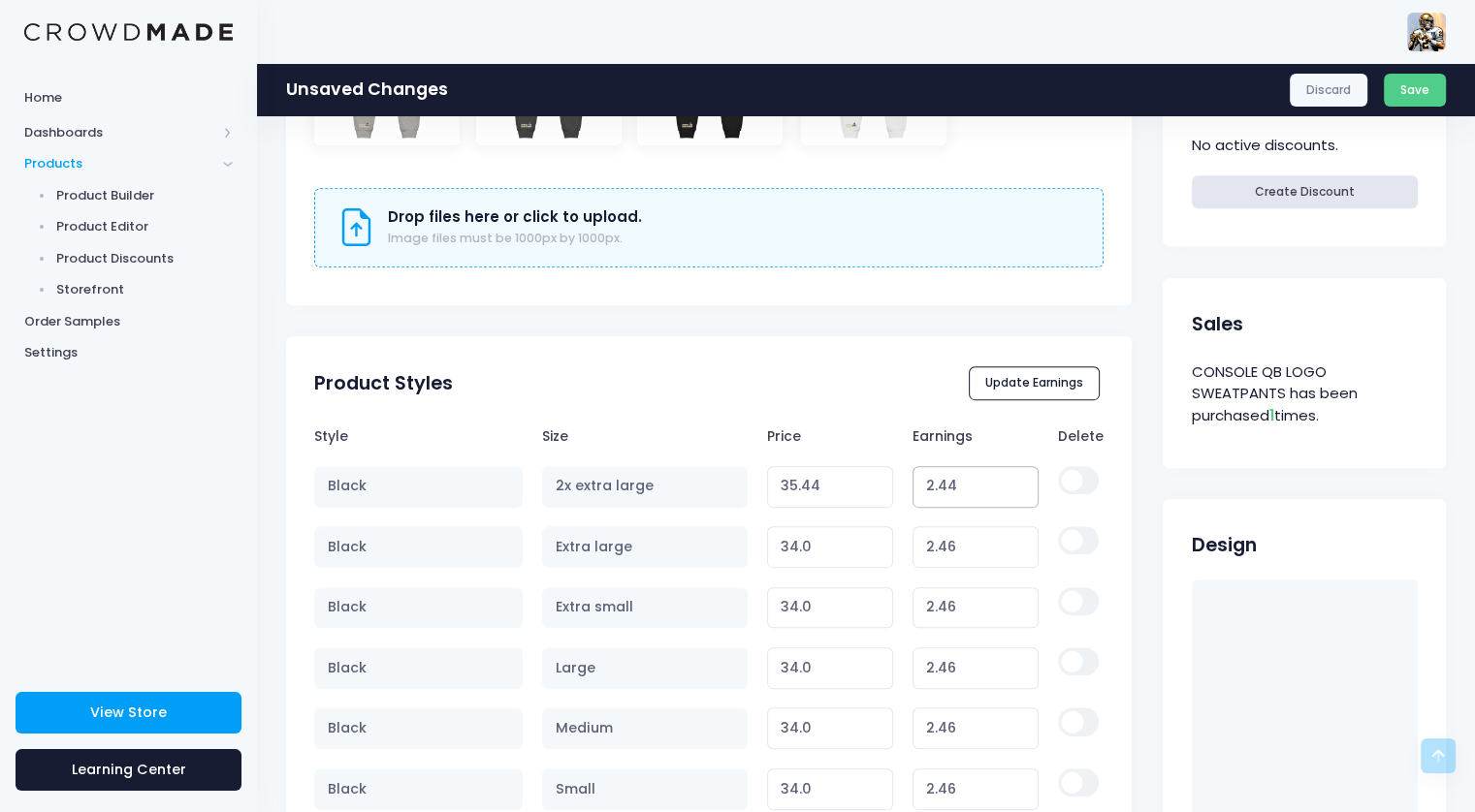
type input "35.43"
type input "2.43"
click at [1018, 487] on input "2.43" at bounding box center [975, 487] width 127 height 42
type input "35.42"
type input "2.42"
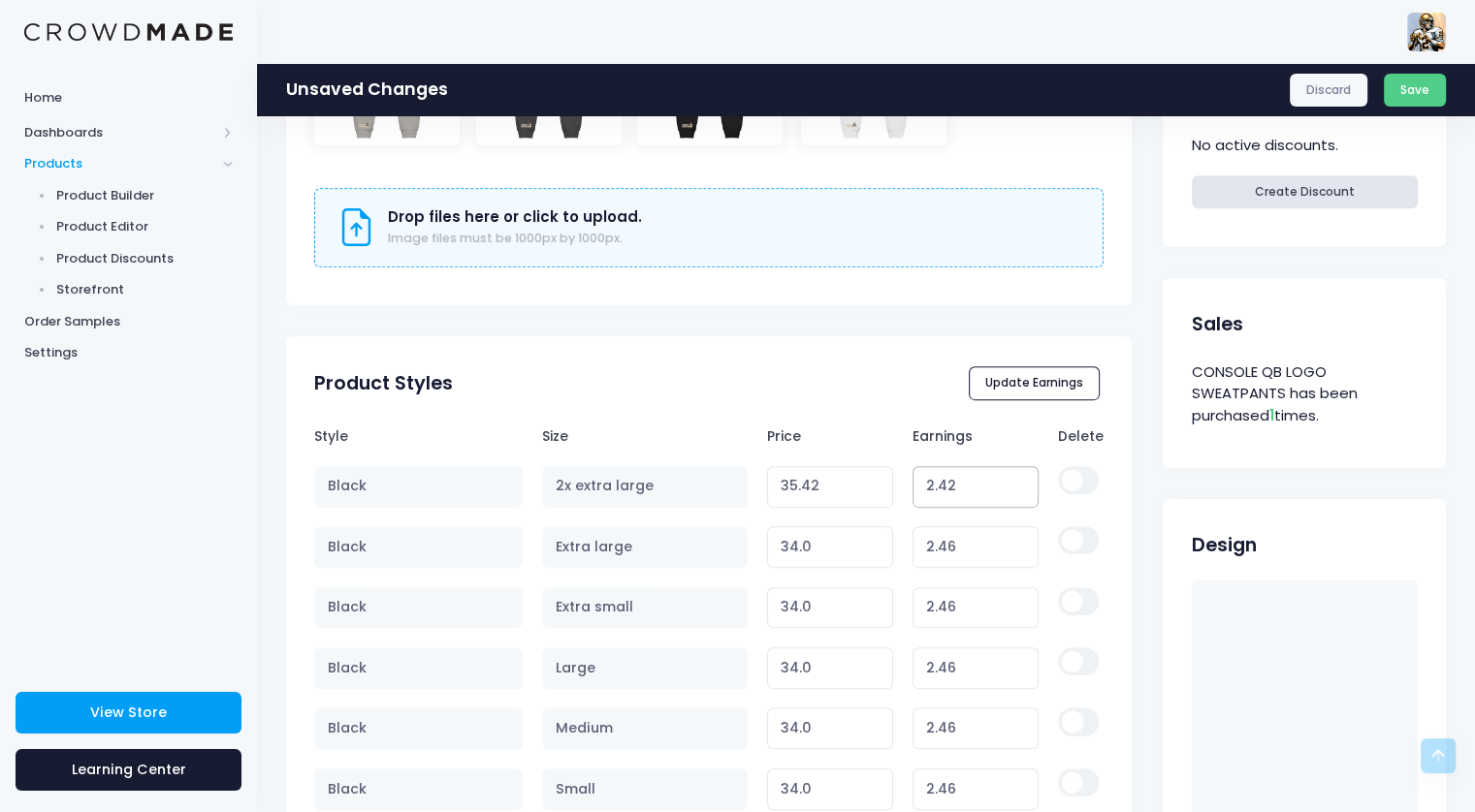
click at [1018, 487] on input "2.42" at bounding box center [975, 487] width 127 height 42
type input "35.41"
type input "2.41"
click at [1018, 487] on input "2.41" at bounding box center [975, 487] width 127 height 42
type input "35.40"
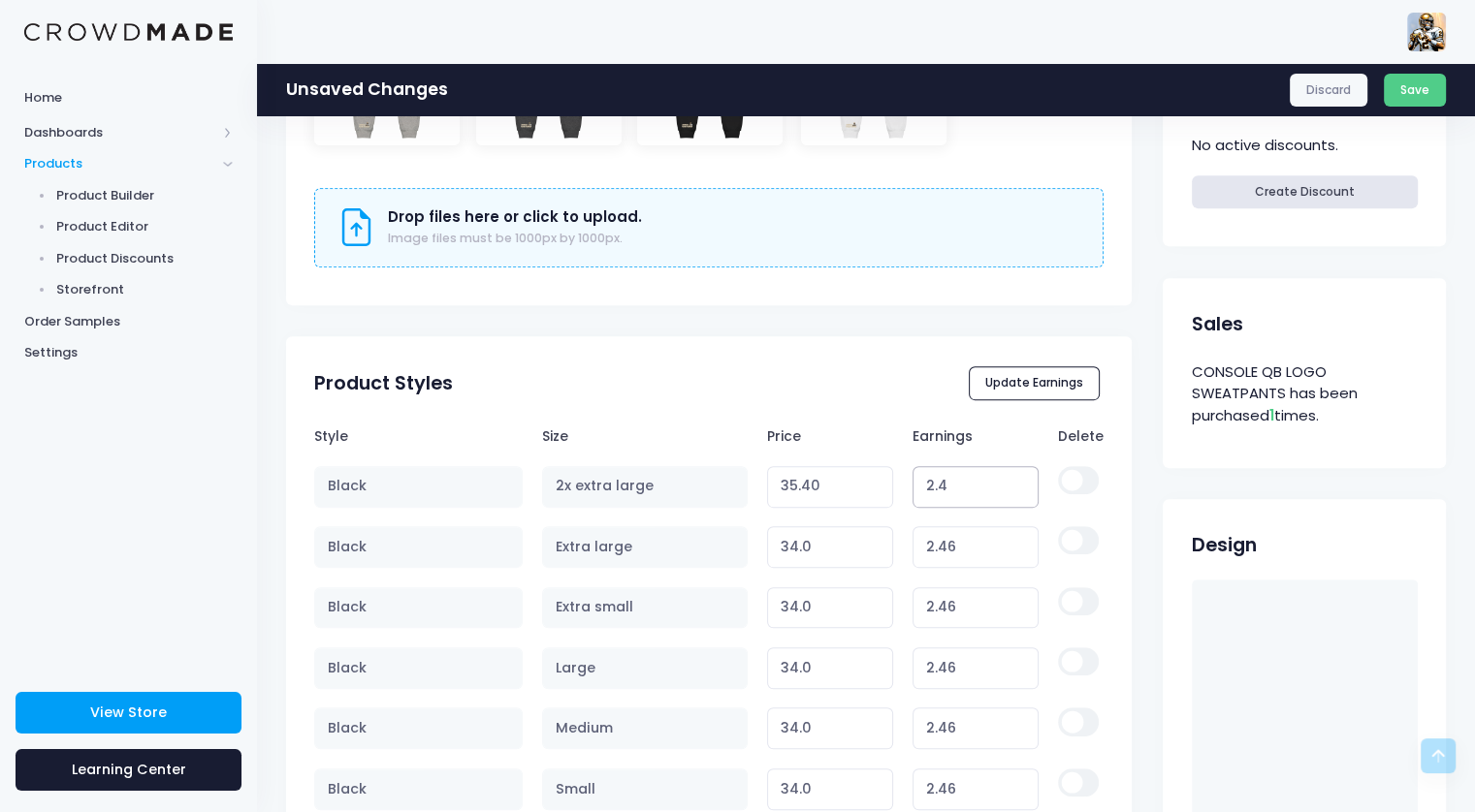
type input "2.4"
click at [1018, 487] on input "2.4" at bounding box center [975, 487] width 127 height 42
type input "35.39"
type input "2.39"
click at [1018, 487] on input "2.39" at bounding box center [975, 487] width 127 height 42
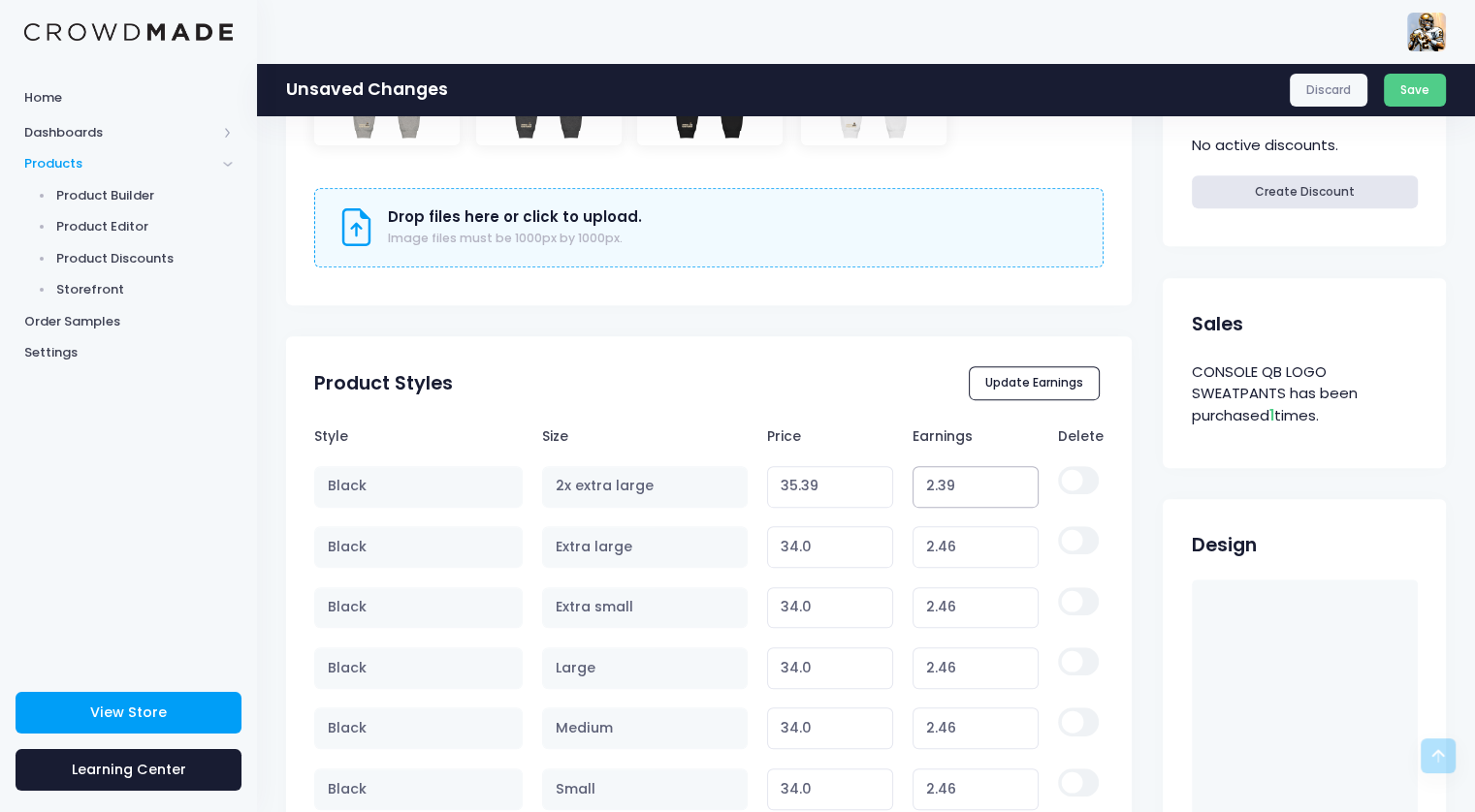
type input "35.38"
type input "2.38"
click at [1018, 487] on input "2.38" at bounding box center [975, 487] width 127 height 42
type input "35.37"
type input "2.37"
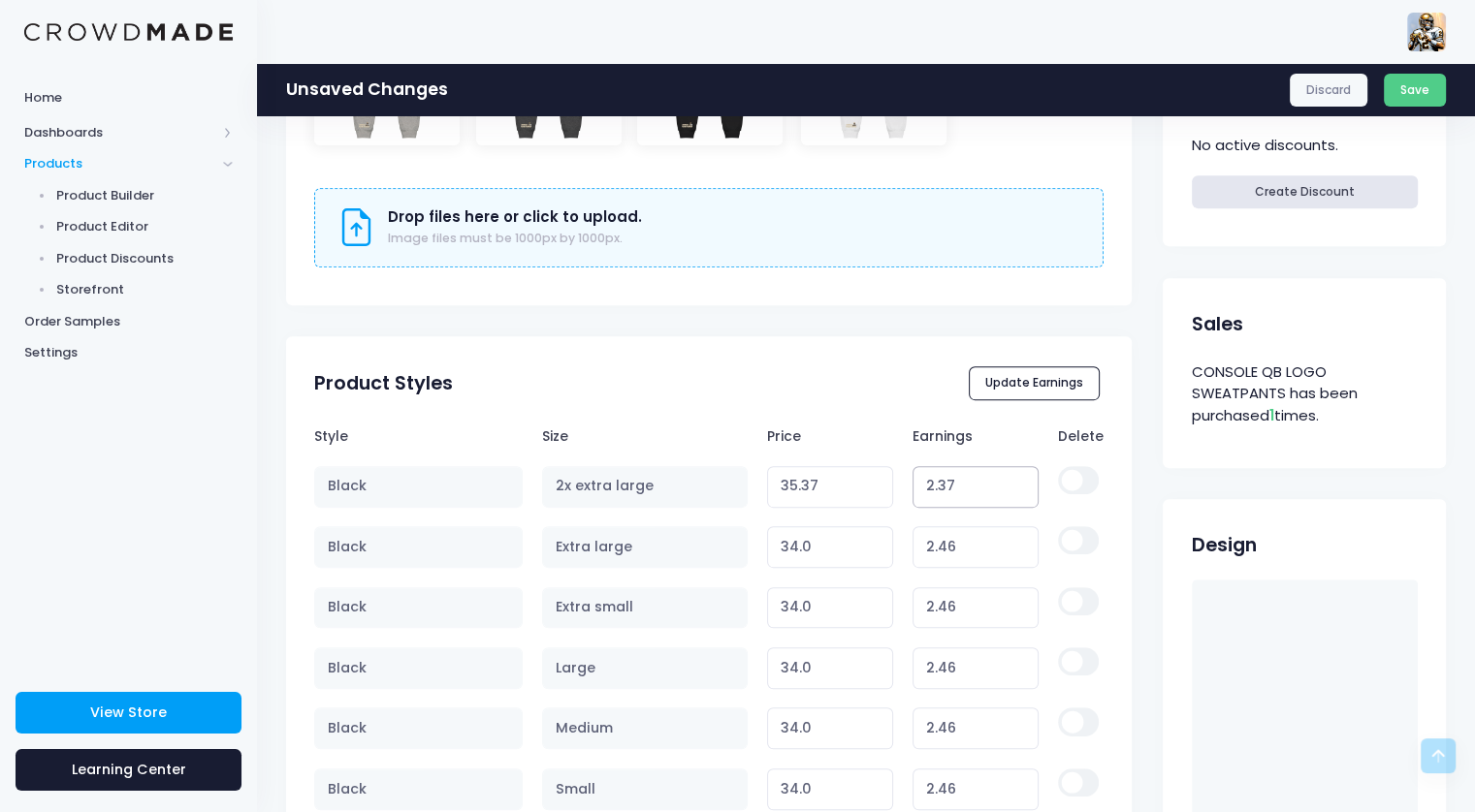
click at [1018, 487] on input "2.37" at bounding box center [975, 487] width 127 height 42
type input "35.36"
type input "2.36"
click at [1018, 487] on input "2.36" at bounding box center [975, 487] width 127 height 42
type input "35.35"
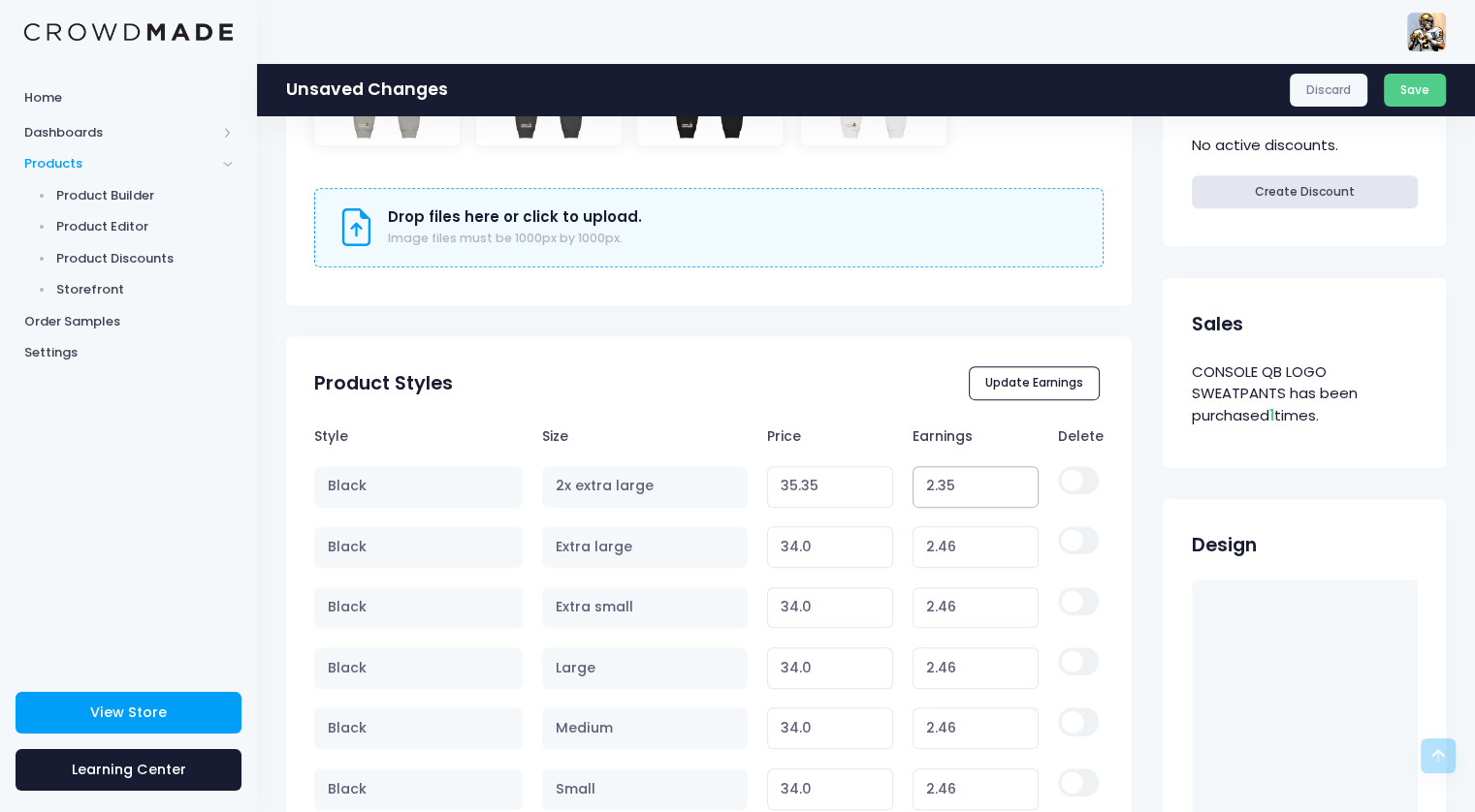
type input "2.35"
click at [1018, 487] on input "2.35" at bounding box center [975, 487] width 127 height 42
type input "35.34"
type input "2.34"
click at [1018, 487] on input "2.34" at bounding box center [975, 487] width 127 height 42
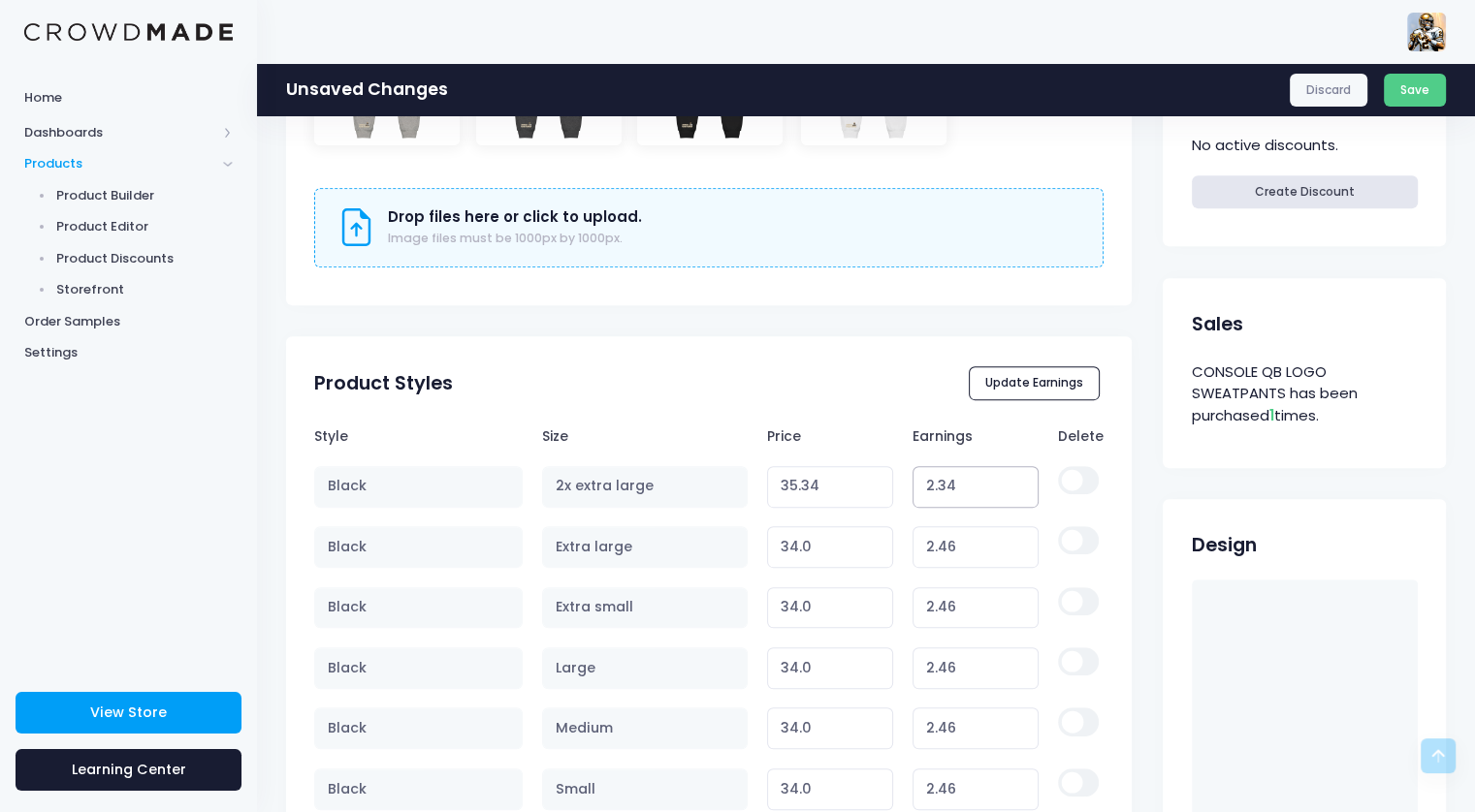
type input "35.33"
type input "2.33"
click at [1018, 487] on input "2.33" at bounding box center [975, 487] width 127 height 42
type input "35.32"
type input "2.32"
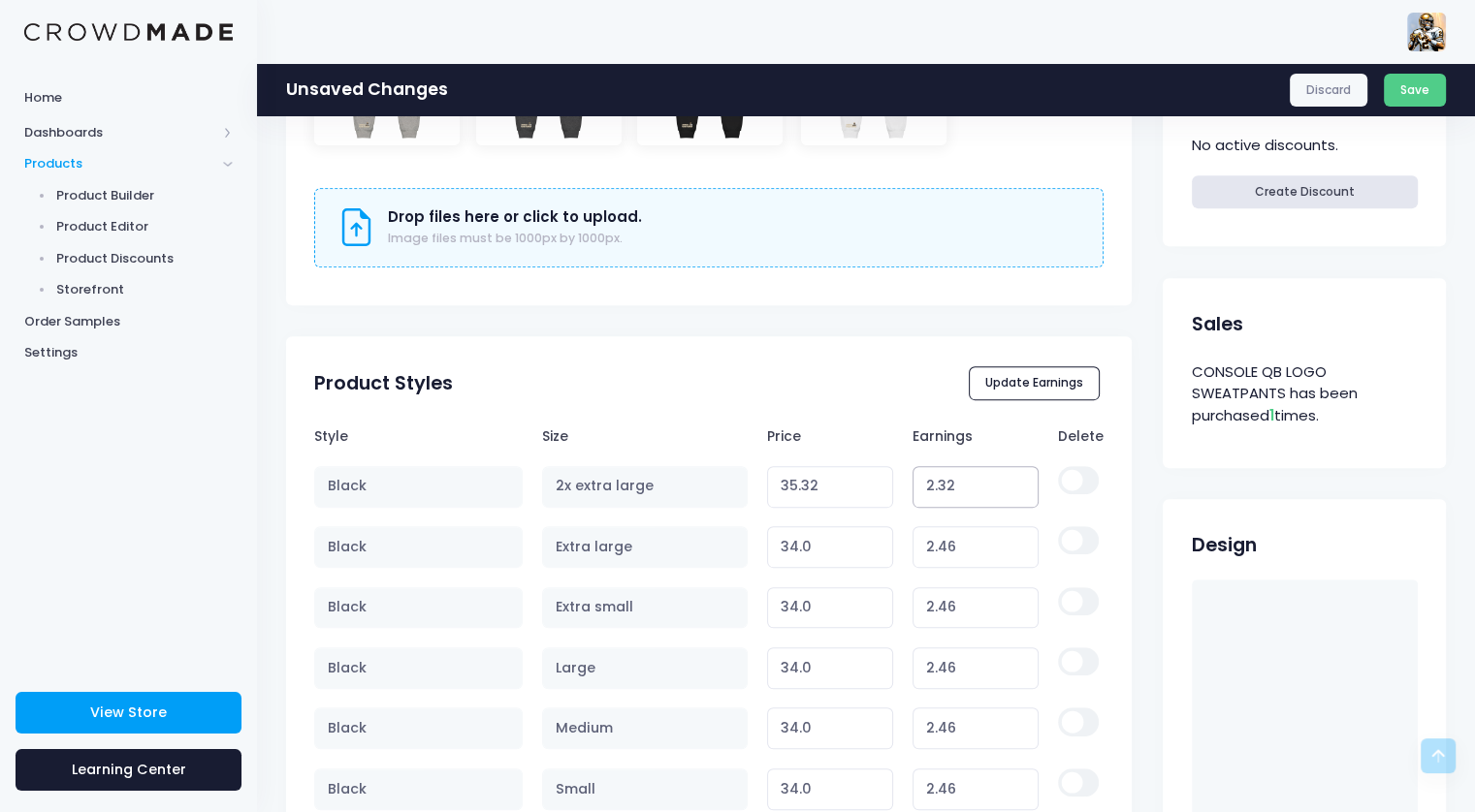
click at [1018, 487] on input "2.32" at bounding box center [975, 487] width 127 height 42
type input "35.31"
type input "2.24"
click at [1018, 487] on input "2.24" at bounding box center [975, 487] width 127 height 42
type input "35.23"
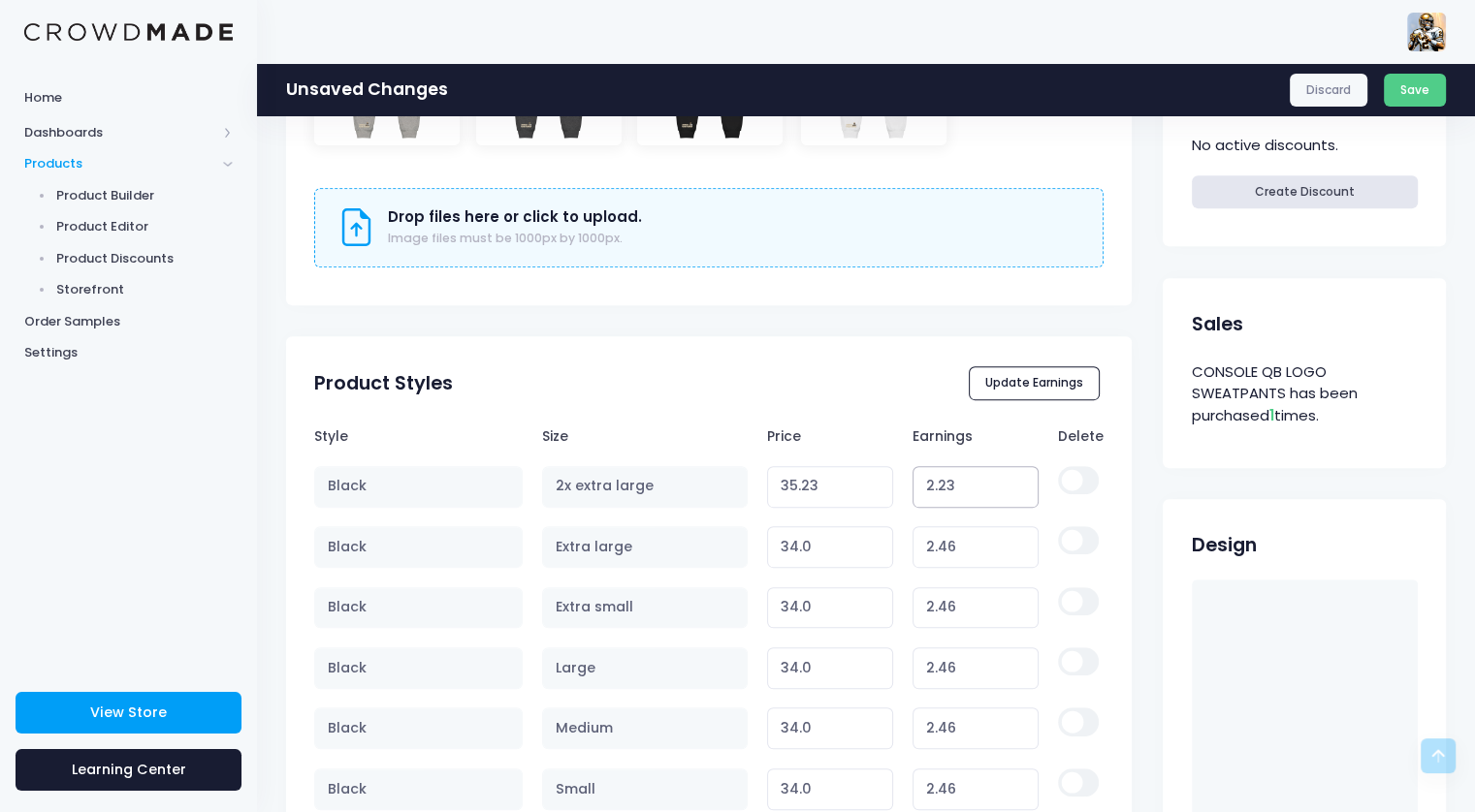
type input "2.23"
click at [1018, 487] on input "2.23" at bounding box center [975, 487] width 127 height 42
type input "35.22"
type input "2.22"
click at [1018, 487] on input "2.22" at bounding box center [975, 487] width 127 height 42
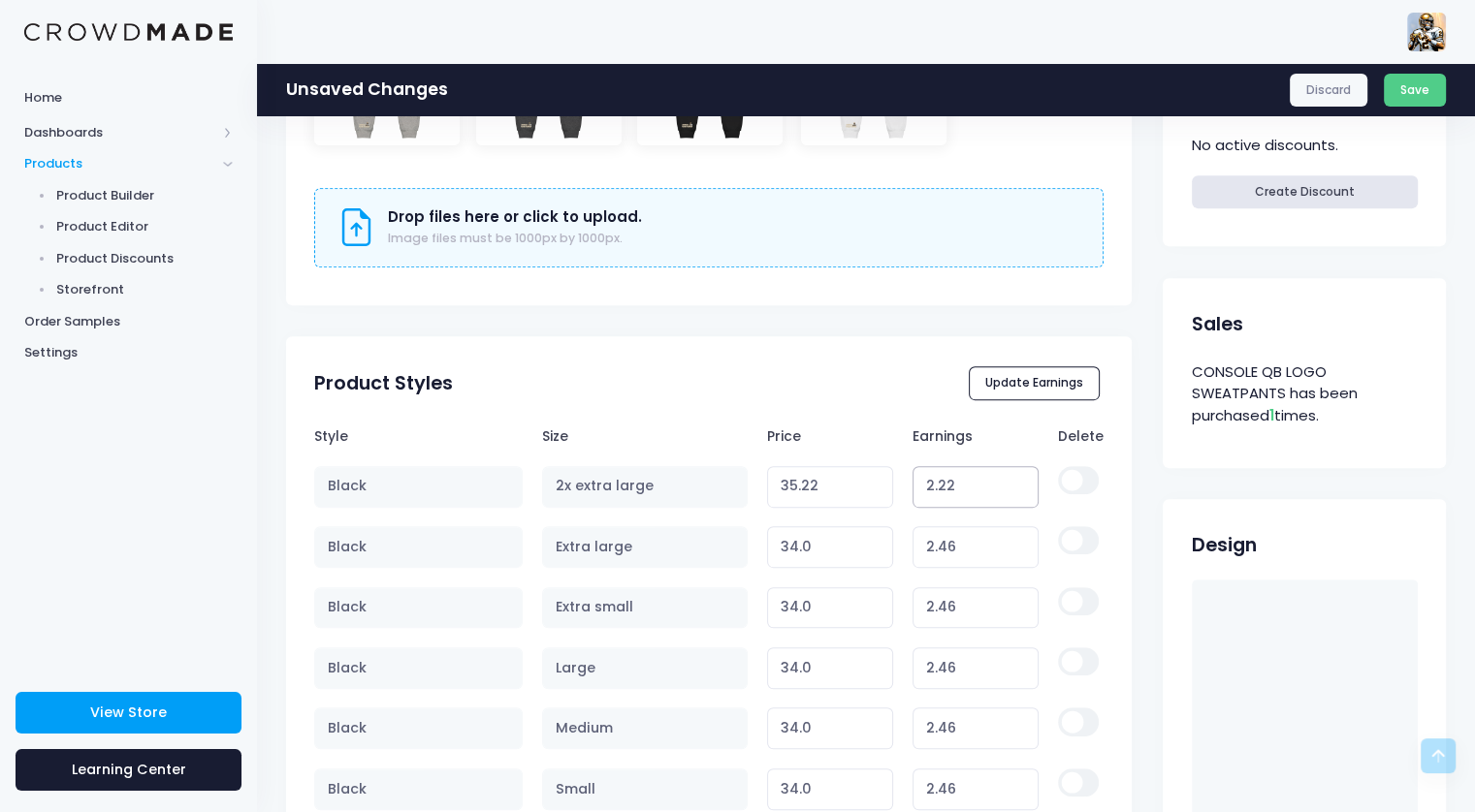
type input "35.21"
type input "2.21"
click at [1018, 487] on input "2.21" at bounding box center [975, 487] width 127 height 42
type input "35.20"
type input "2.2"
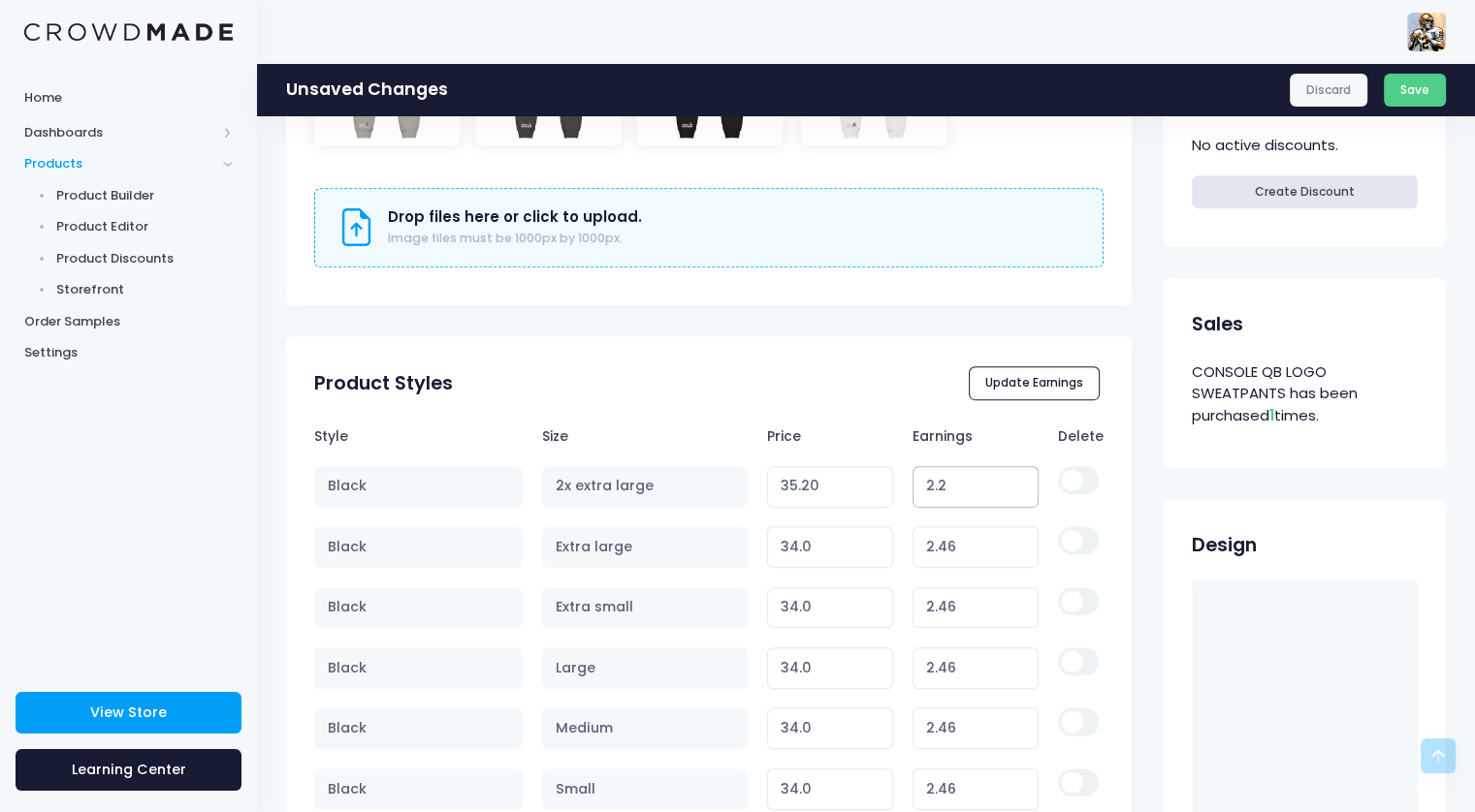
click at [1018, 487] on input "2.2" at bounding box center [975, 487] width 127 height 42
type input "35.19"
type input "2.19"
click at [1018, 487] on input "2.19" at bounding box center [975, 487] width 127 height 42
type input "35.18"
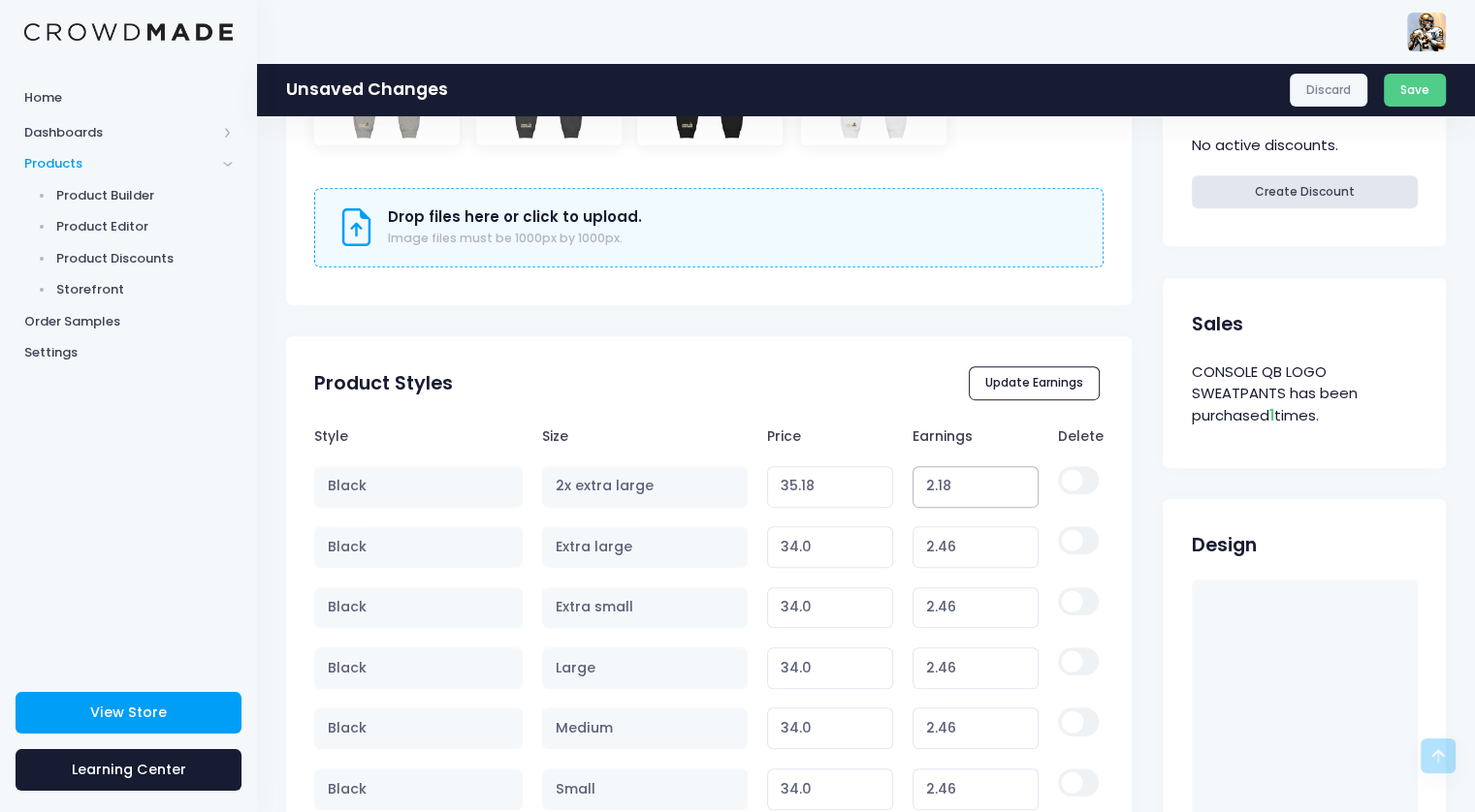
type input "2.18"
click at [1018, 487] on input "2.18" at bounding box center [975, 487] width 127 height 42
type input "35.17"
type input "2.17"
click at [1018, 487] on input "2.17" at bounding box center [975, 487] width 127 height 42
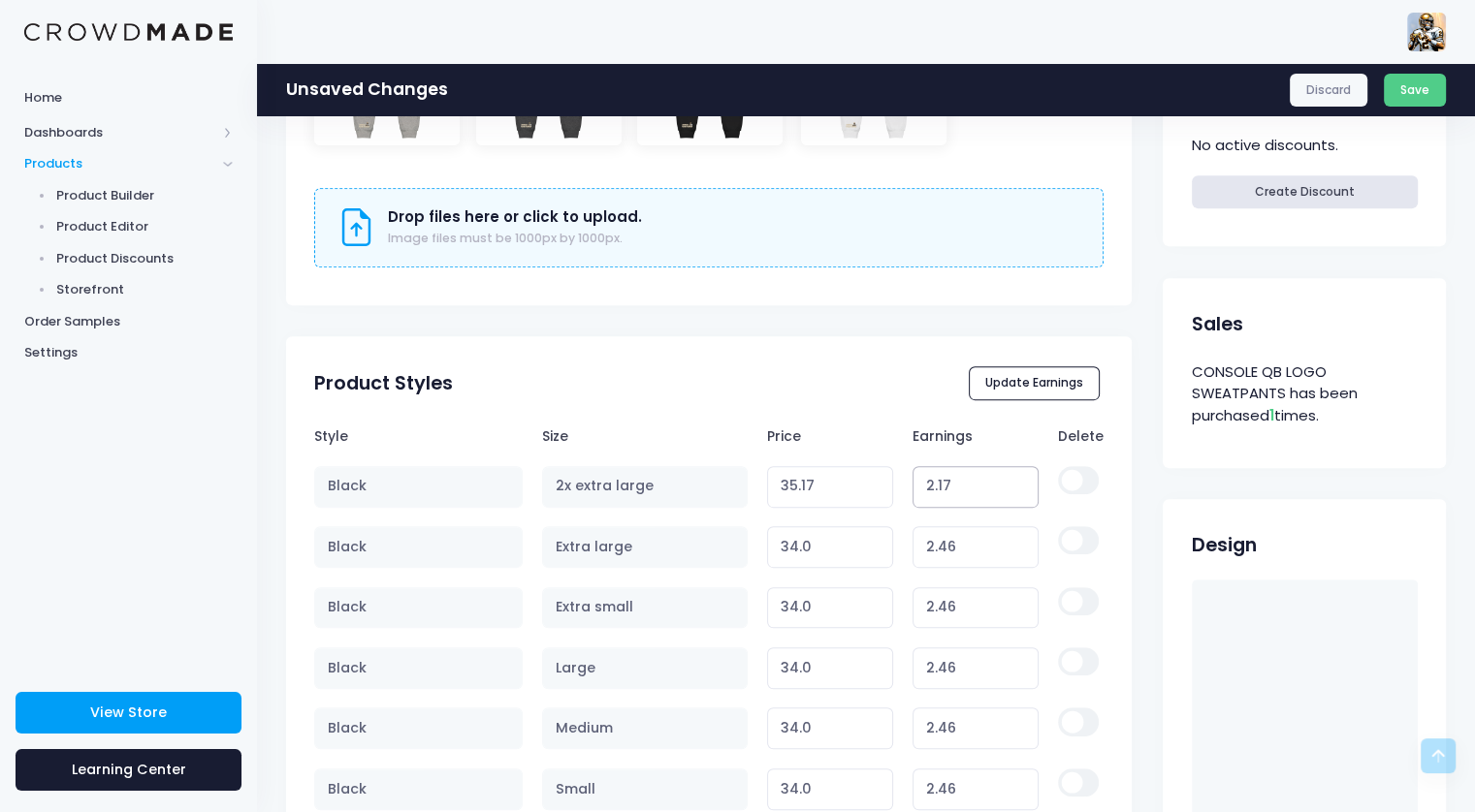
type input "35.16"
type input "2.16"
click at [1018, 487] on input "2.16" at bounding box center [975, 487] width 127 height 42
type input "35.15"
type input "2.15"
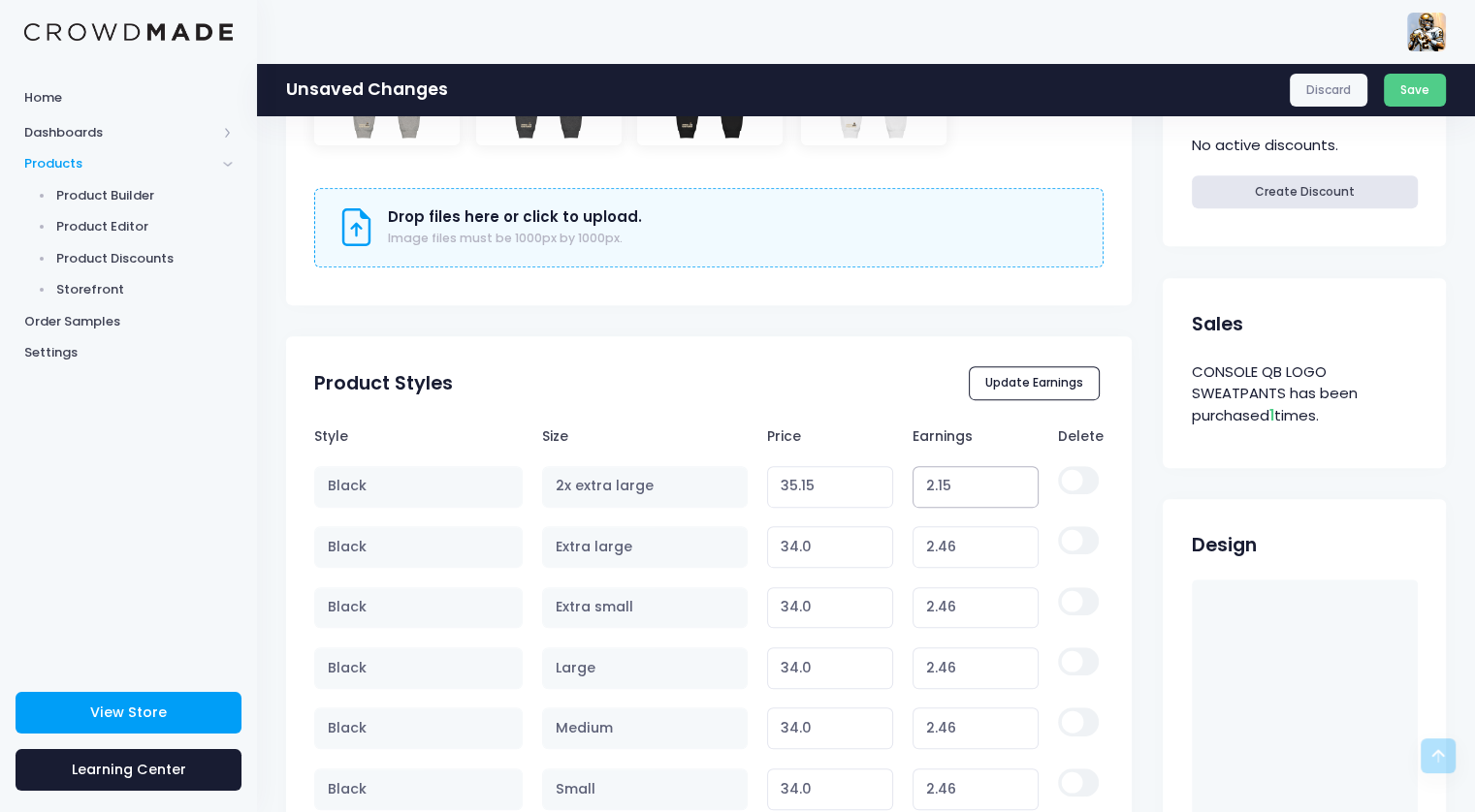
click at [1018, 487] on input "2.15" at bounding box center [975, 487] width 127 height 42
type input "35.14"
type input "2.14"
click at [1018, 487] on input "2.14" at bounding box center [975, 487] width 127 height 42
type input "35.13"
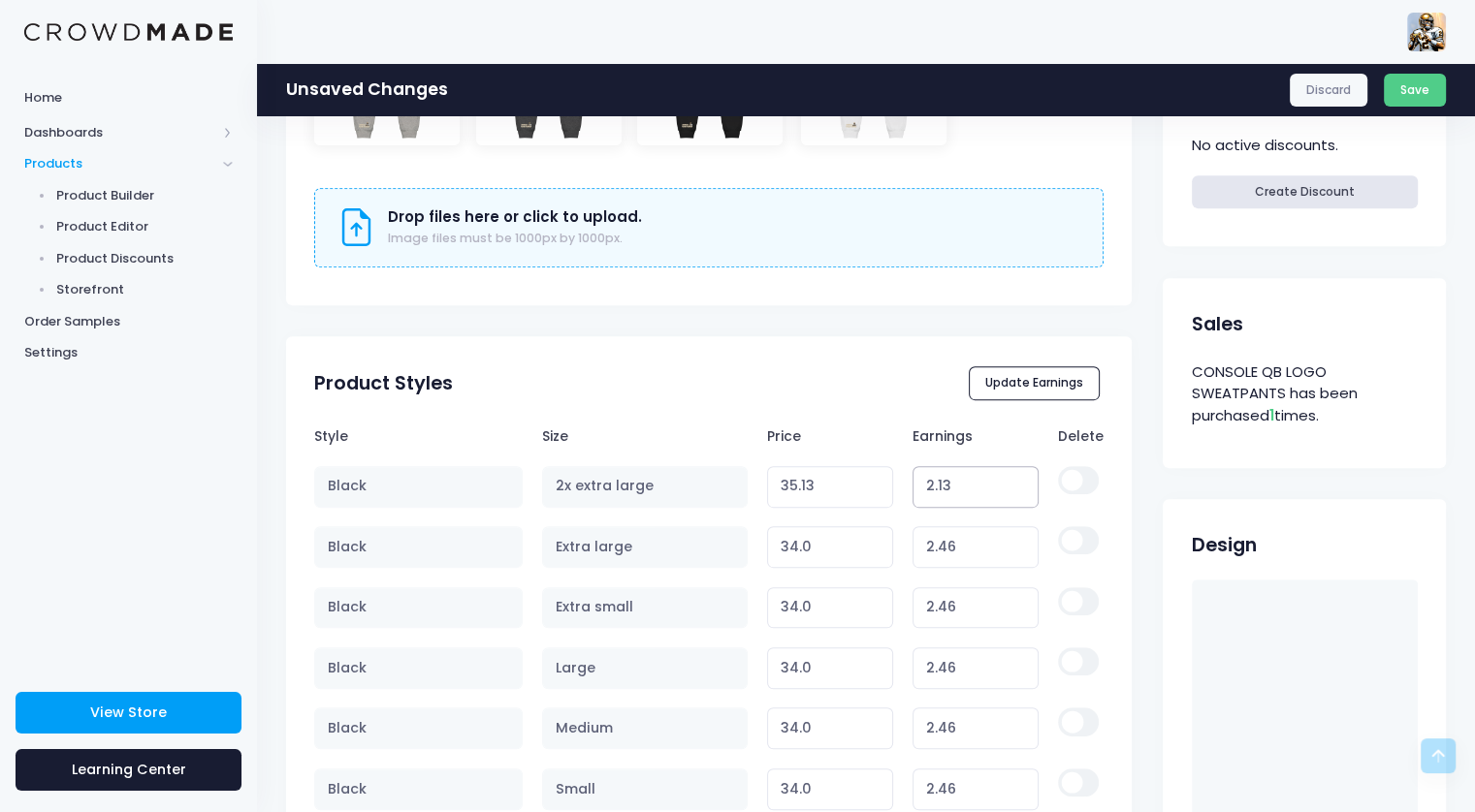
type input "2.13"
click at [1018, 487] on input "2.13" at bounding box center [975, 487] width 127 height 42
type input "35.12"
type input "2.12"
click at [1018, 487] on input "2.12" at bounding box center [975, 487] width 127 height 42
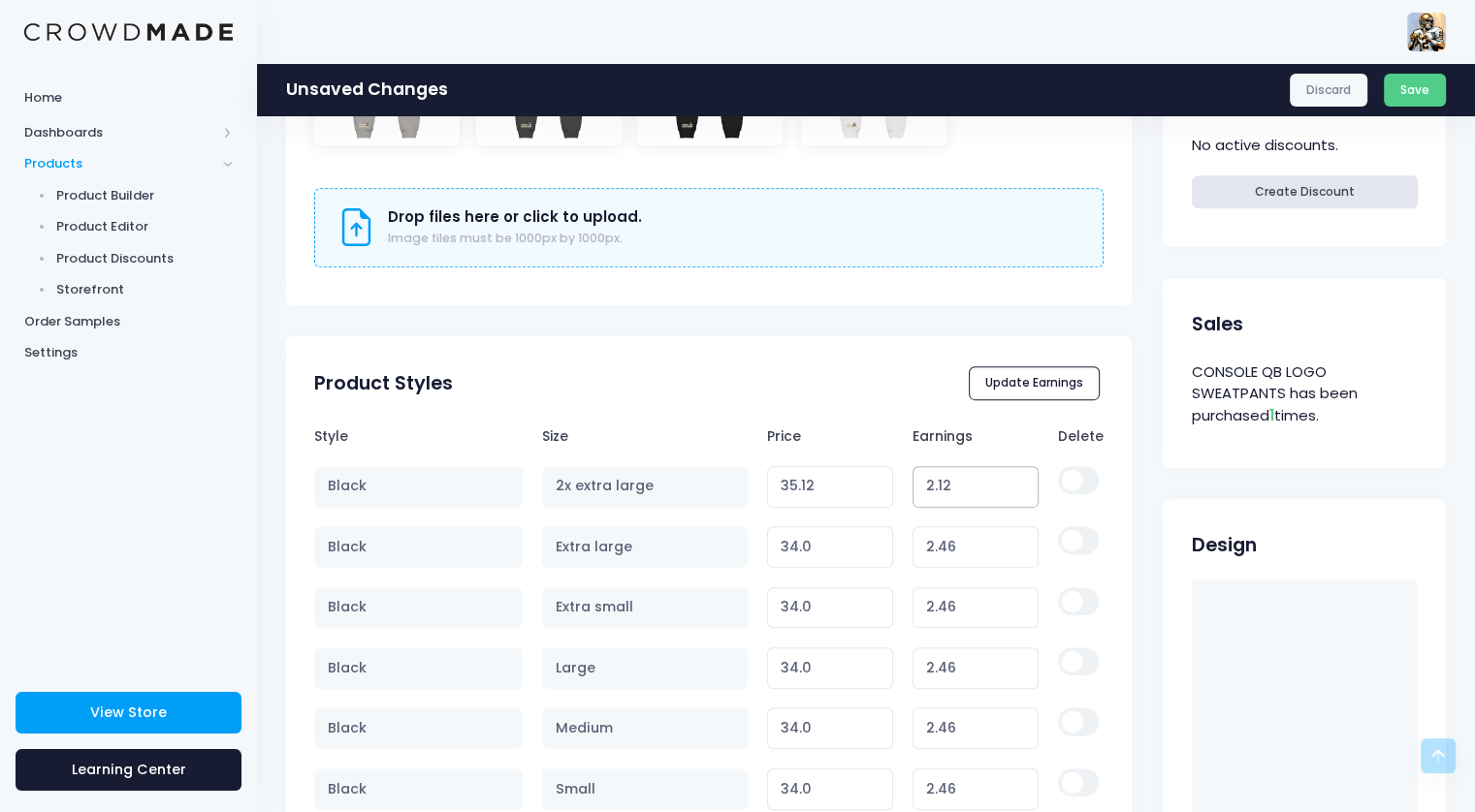
type input "35.11"
type input "2.11"
click at [1018, 487] on input "2.11" at bounding box center [975, 487] width 127 height 42
type input "35.10"
type input "2.1"
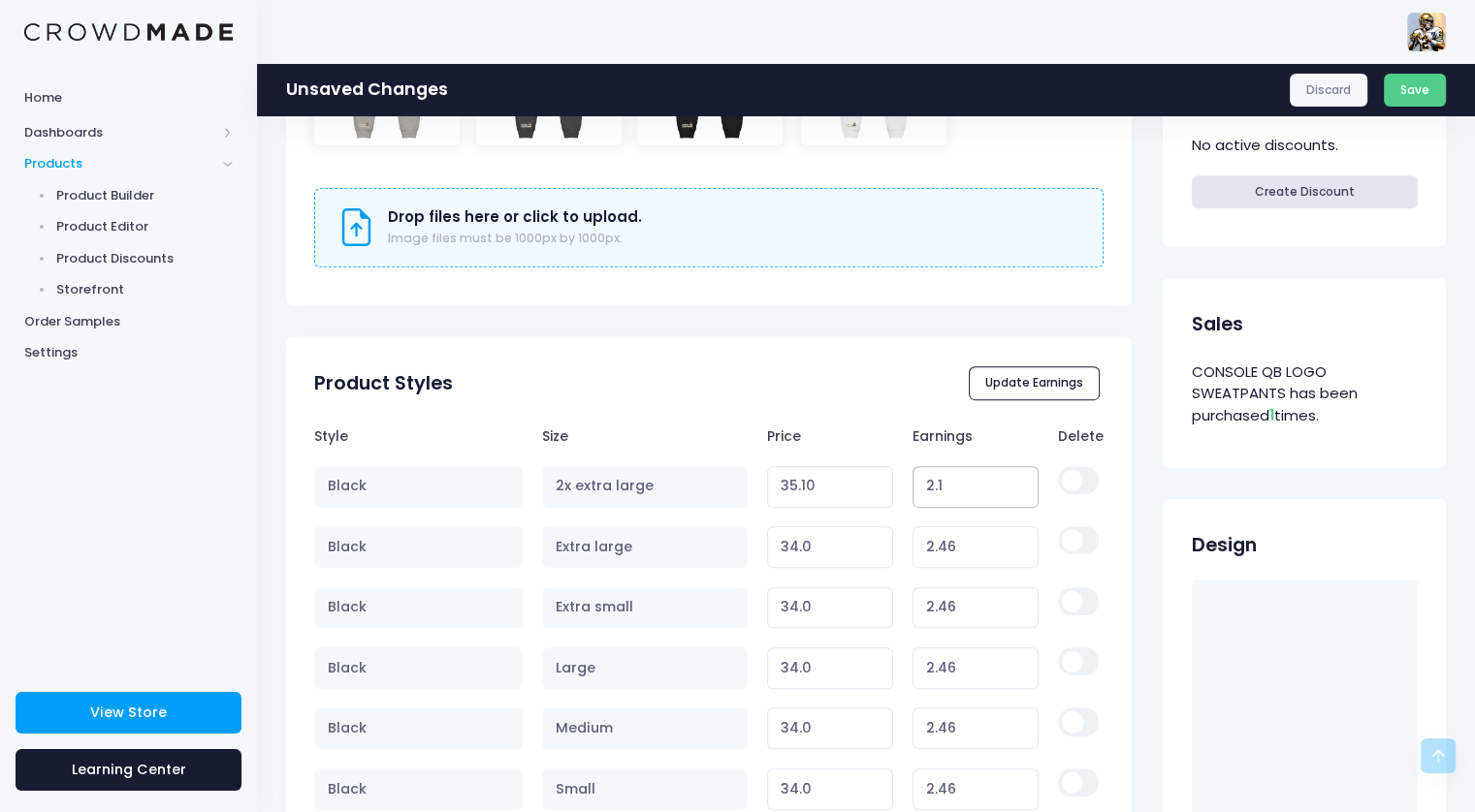
click at [1018, 487] on input "2.1" at bounding box center [975, 487] width 127 height 42
type input "35.09"
type input "2.09"
click at [1018, 487] on input "2.09" at bounding box center [975, 487] width 127 height 42
type input "35.08"
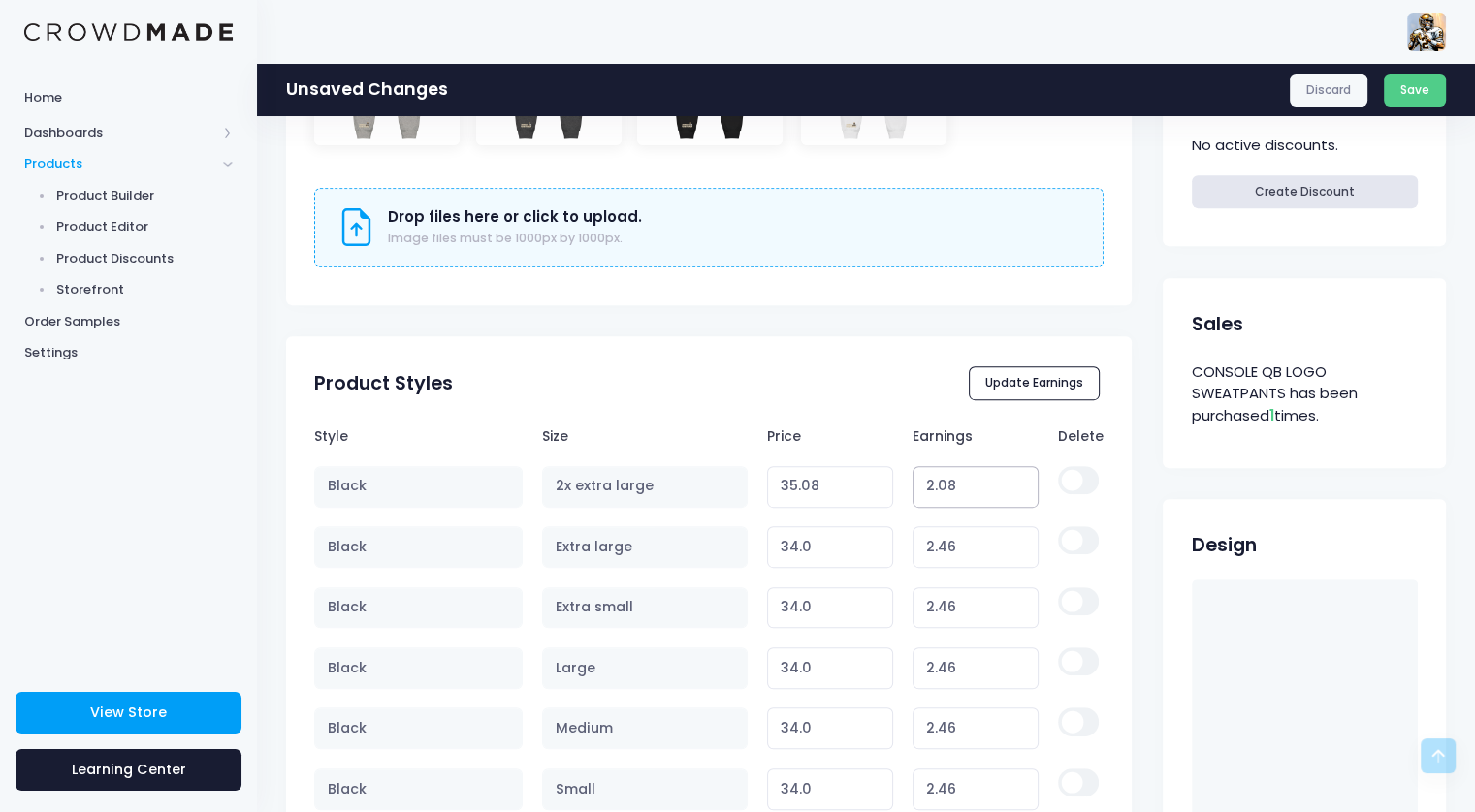
type input "2.08"
click at [1018, 487] on input "2.08" at bounding box center [975, 487] width 127 height 42
type input "35.07"
type input "2.07"
click at [1018, 487] on input "2.07" at bounding box center [975, 487] width 127 height 42
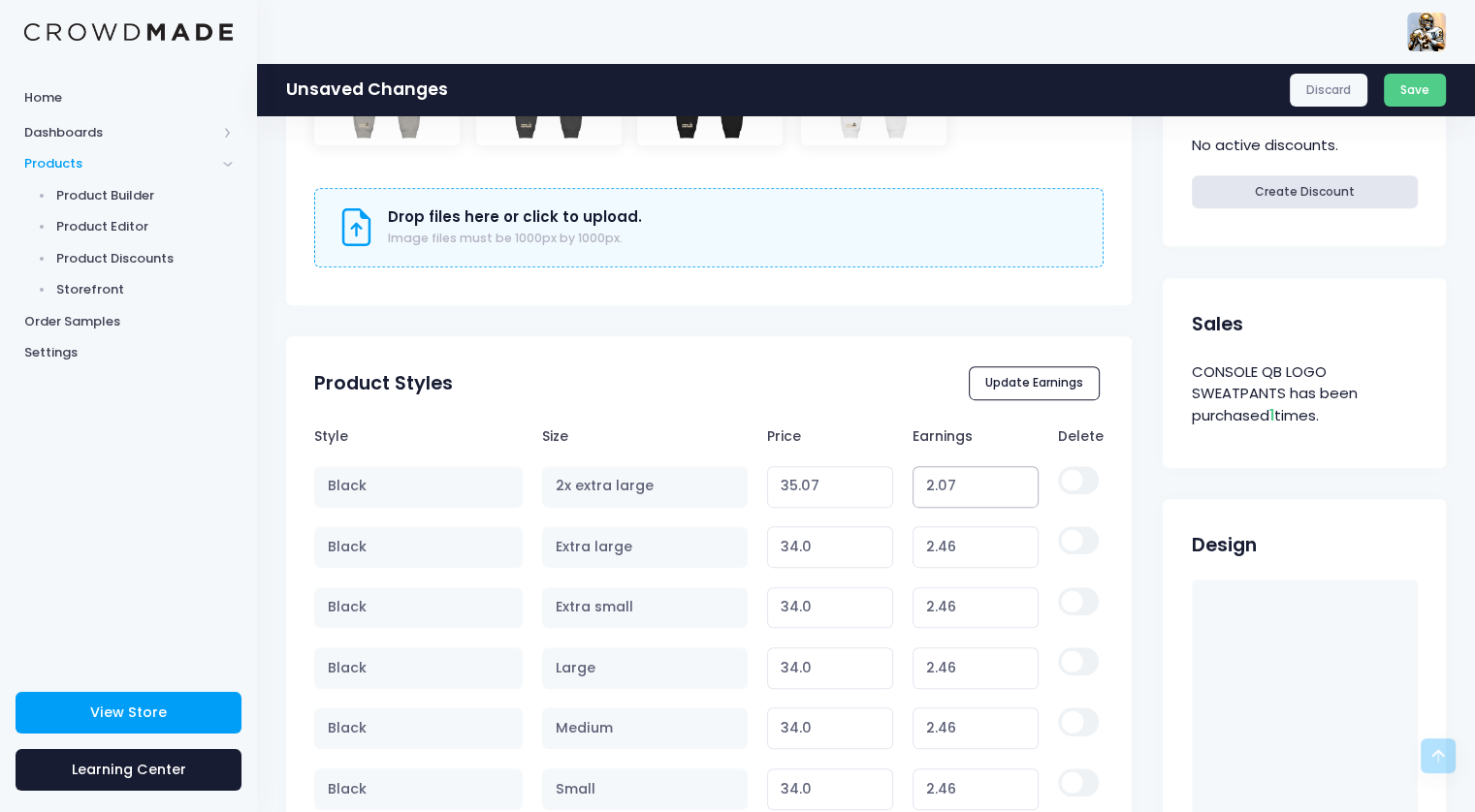
type input "35.06"
type input "2.06"
click at [1018, 487] on input "2.06" at bounding box center [975, 487] width 127 height 42
type input "35.05"
type input "2.05"
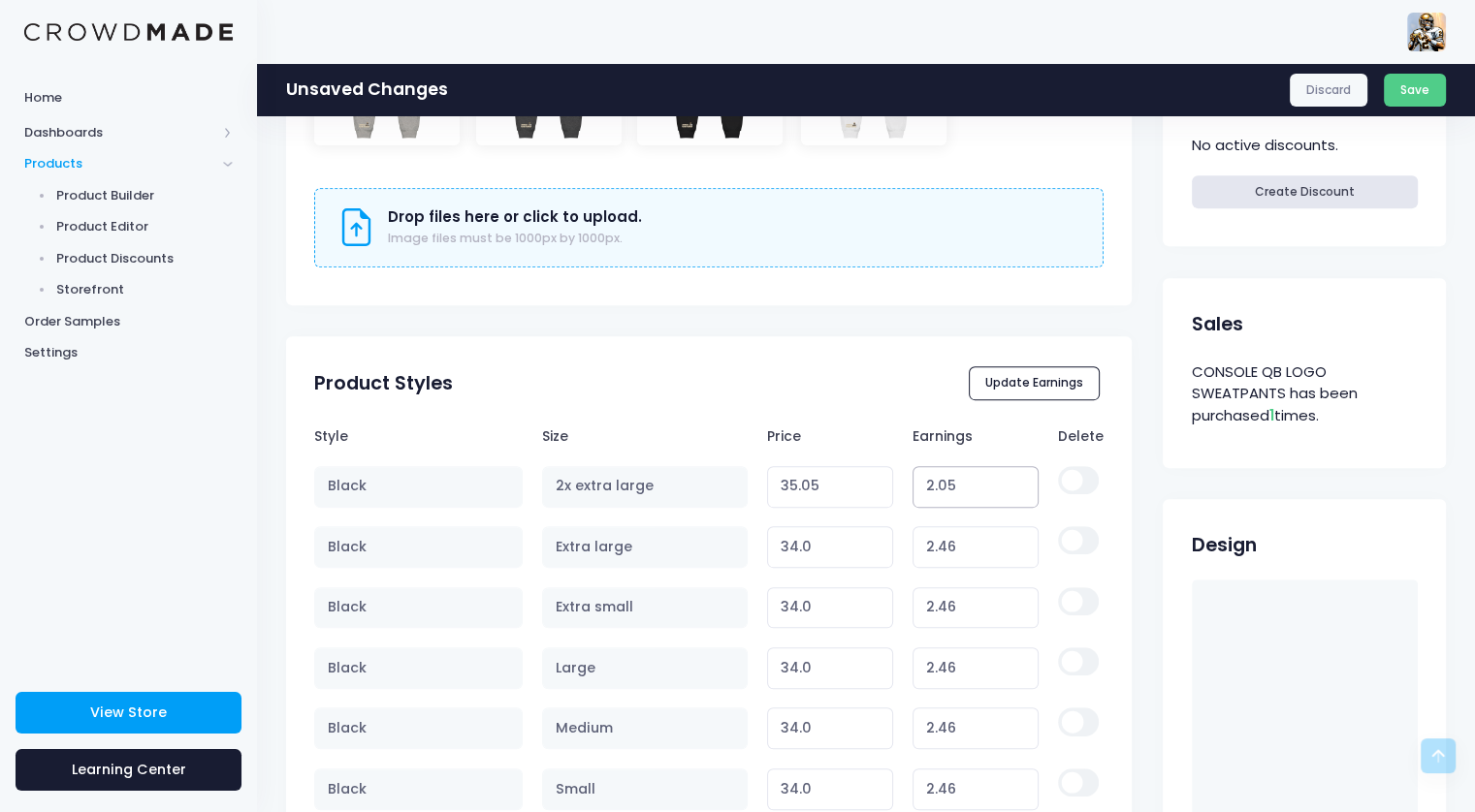
click at [1018, 487] on input "2.05" at bounding box center [975, 487] width 127 height 42
type input "35.04"
type input "2.04"
click at [1018, 487] on input "2.04" at bounding box center [975, 487] width 127 height 42
type input "35.03"
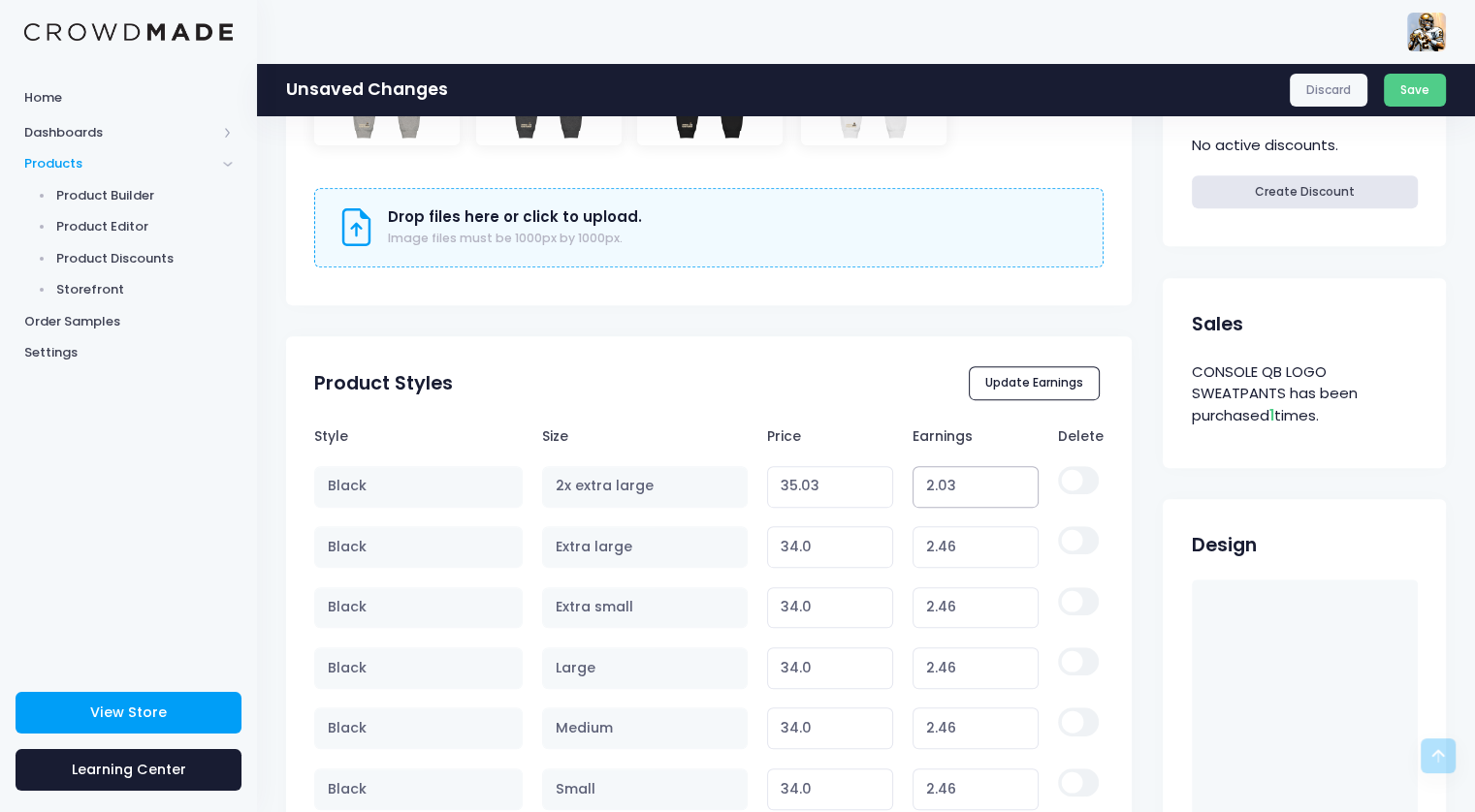
type input "2.03"
click at [1018, 487] on input "2.03" at bounding box center [975, 487] width 127 height 42
type input "35.02"
type input "2.02"
click at [1018, 487] on input "2.02" at bounding box center [975, 487] width 127 height 42
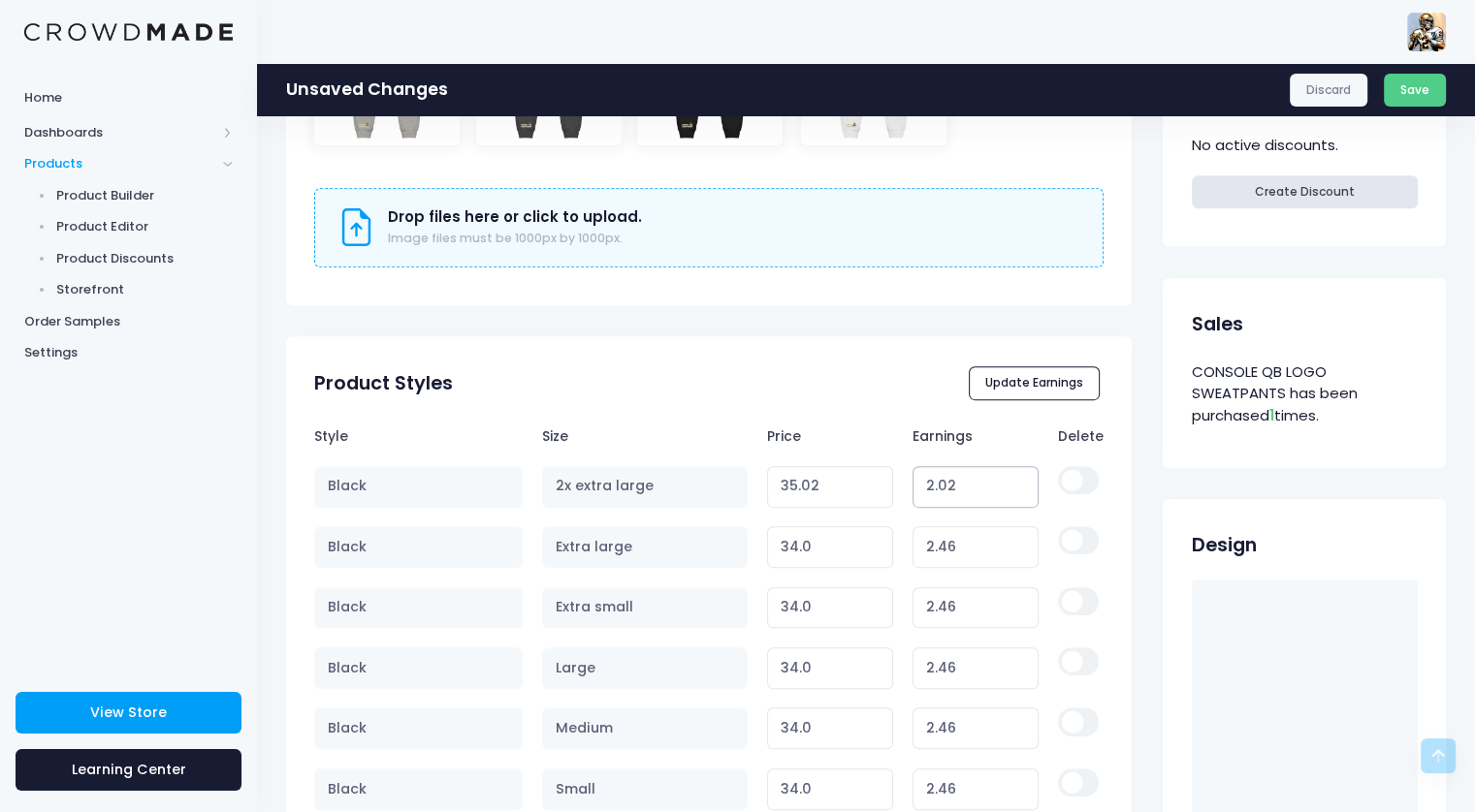
type input "35.01"
type input "2.01"
click at [1018, 487] on input "2.01" at bounding box center [975, 487] width 127 height 42
type input "35.00"
type input "2"
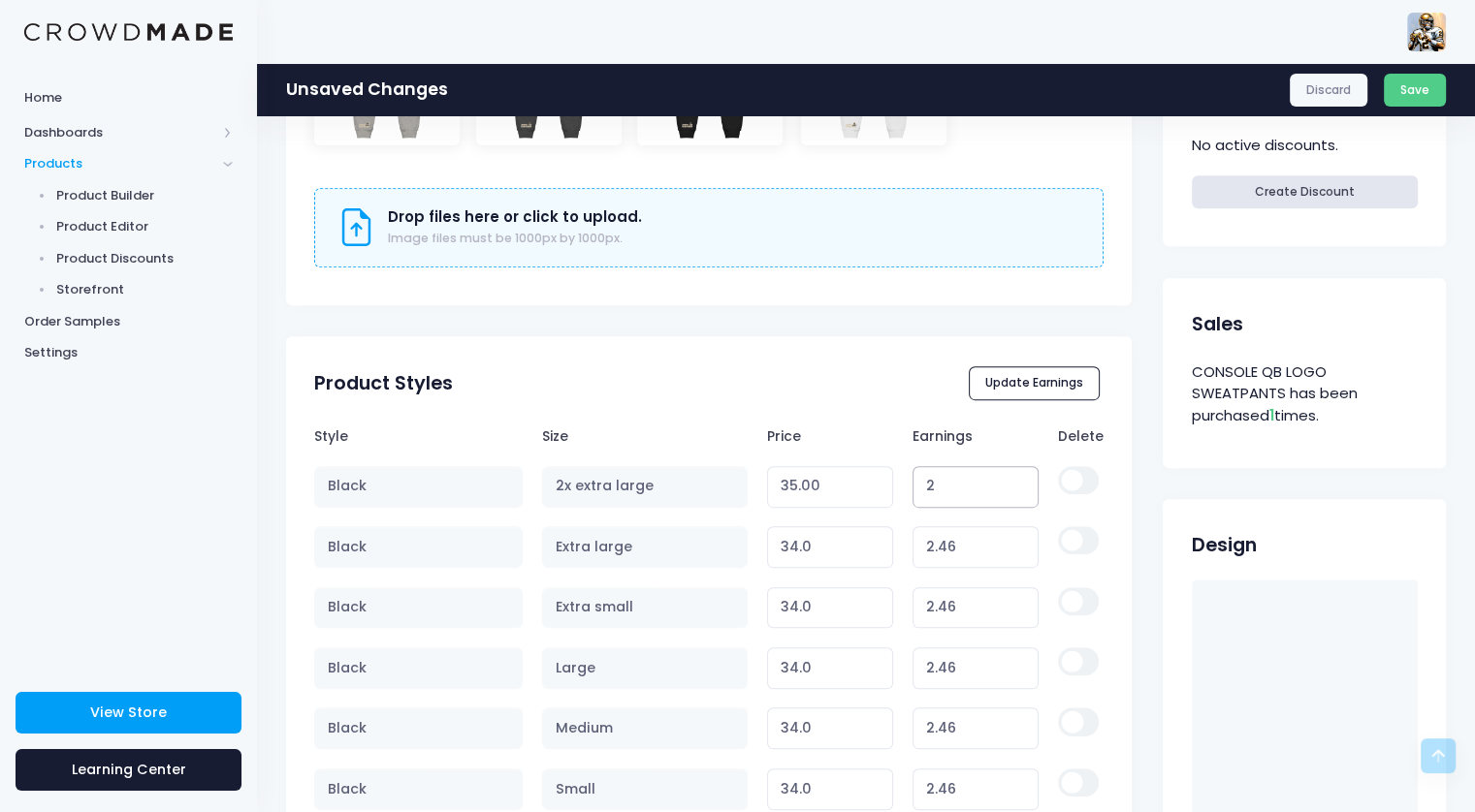
click at [1018, 487] on input "2" at bounding box center [975, 487] width 127 height 42
type input "34.99"
type input "2.12"
click at [1019, 554] on input "2.12" at bounding box center [975, 547] width 127 height 42
type input "33.66"
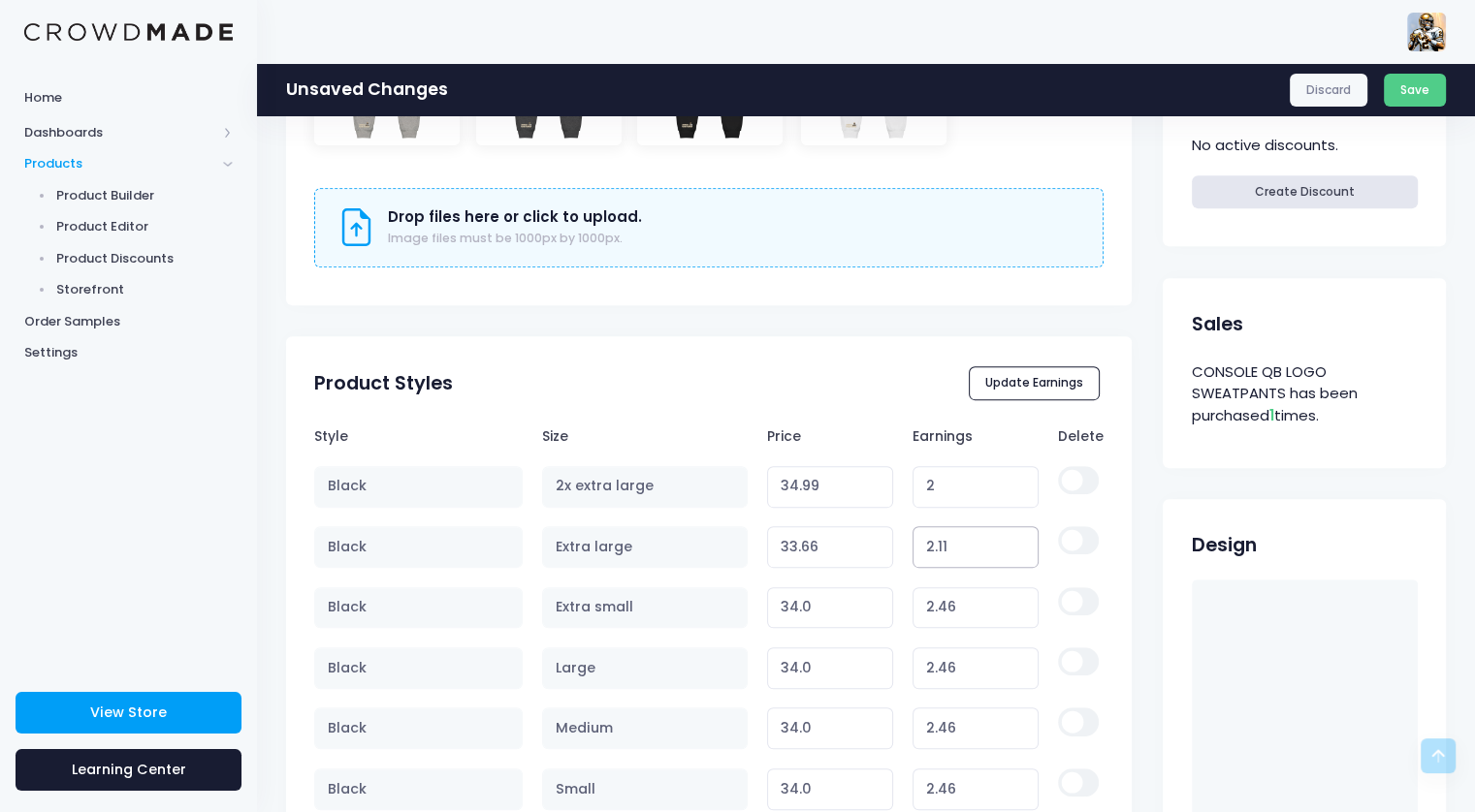
type input "2.11"
click at [1019, 554] on input "2.11" at bounding box center [975, 547] width 127 height 42
type input "33.65"
type input "2.1"
click at [1019, 554] on input "2.1" at bounding box center [975, 547] width 127 height 42
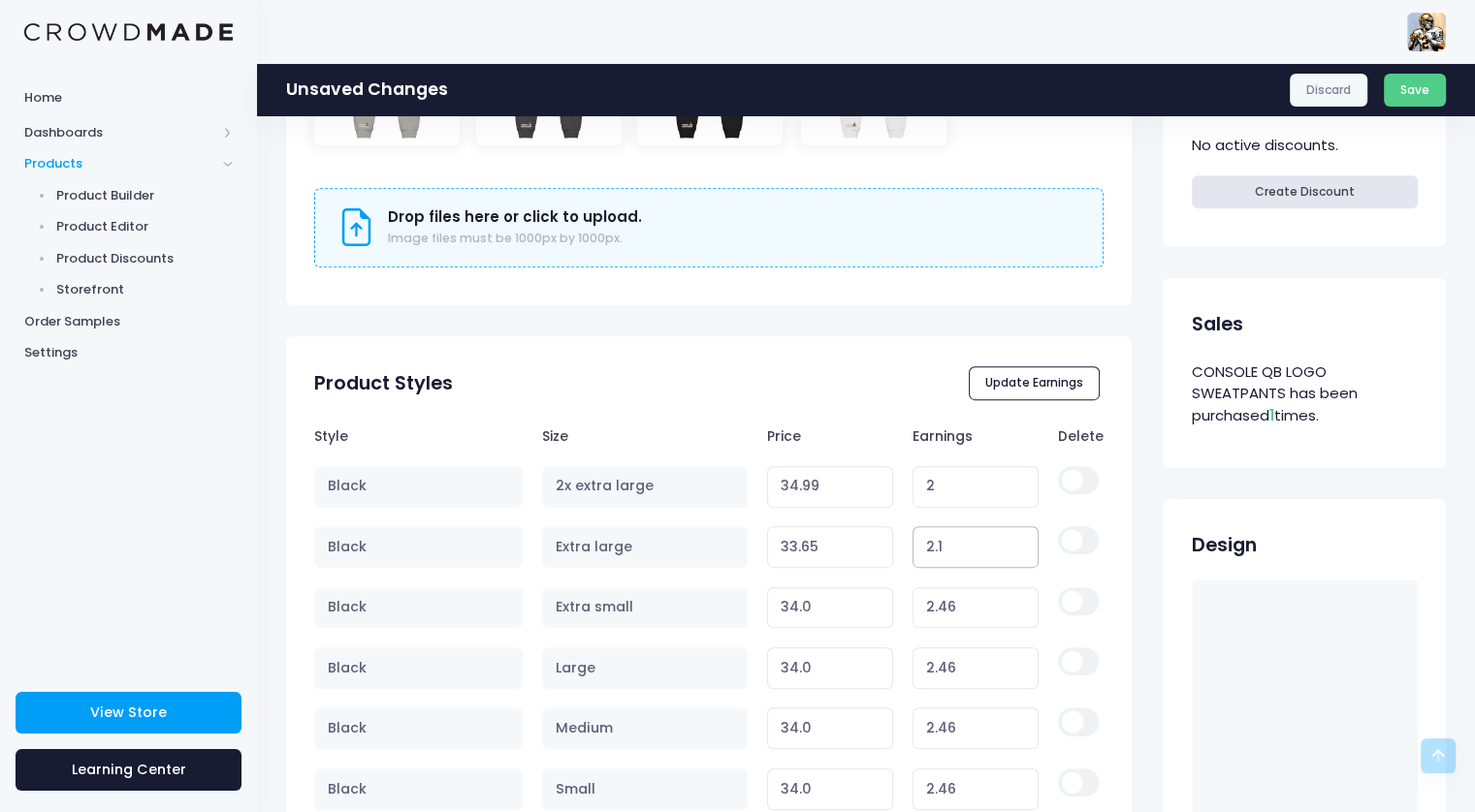
type input "33.64"
type input "2.09"
click at [1019, 554] on input "2.09" at bounding box center [975, 547] width 127 height 42
type input "33.63"
type input "2.08"
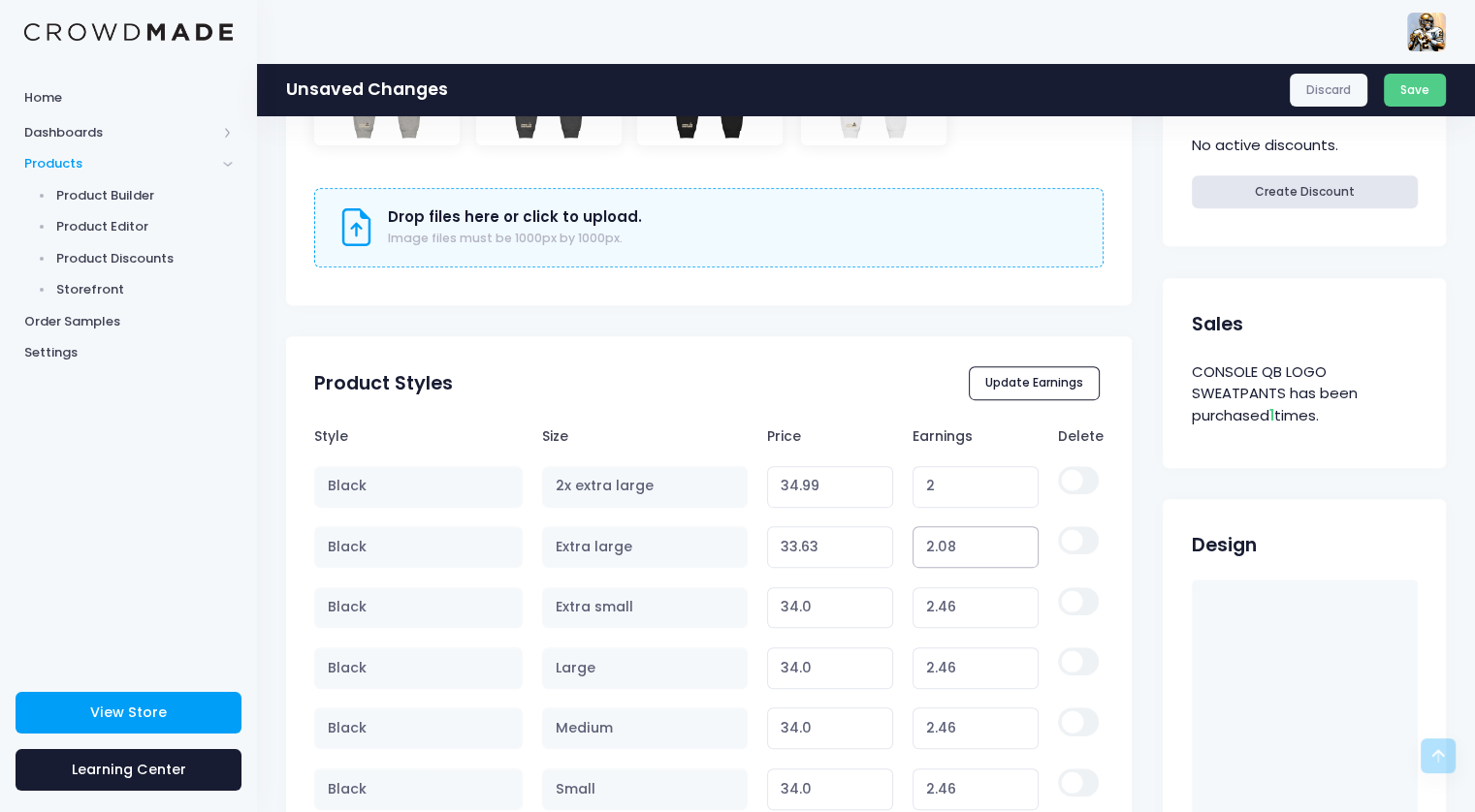
click at [1019, 554] on input "2.08" at bounding box center [975, 547] width 127 height 42
type input "33.62"
type input "2.07"
click at [1019, 554] on input "2.07" at bounding box center [975, 547] width 127 height 42
type input "33.61"
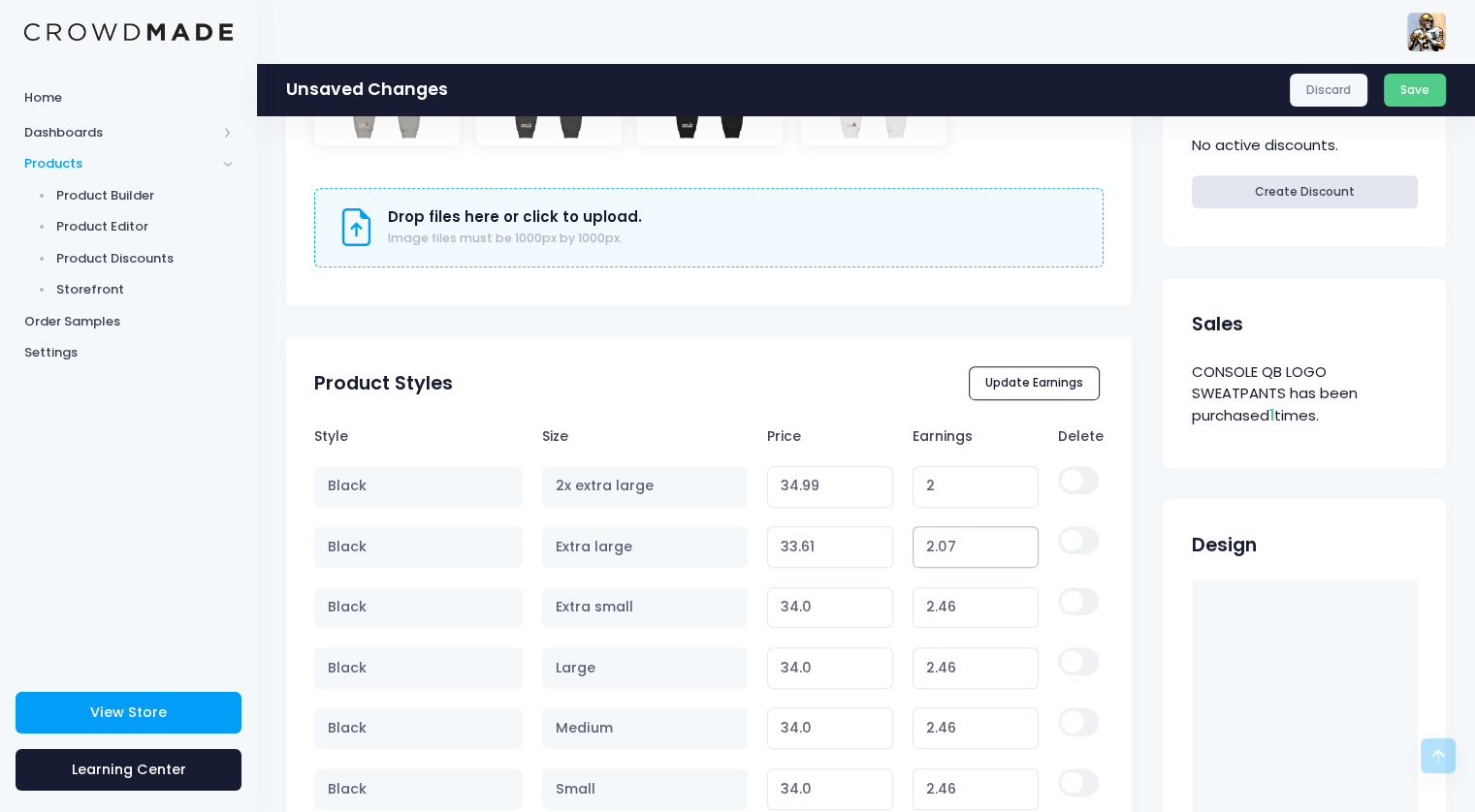
click at [1001, 557] on input "2.07" at bounding box center [975, 547] width 127 height 42
click at [996, 558] on input "2.07" at bounding box center [975, 547] width 127 height 42
click at [988, 545] on input "2.07" at bounding box center [975, 547] width 127 height 42
click at [940, 532] on input "2.07" at bounding box center [975, 547] width 127 height 42
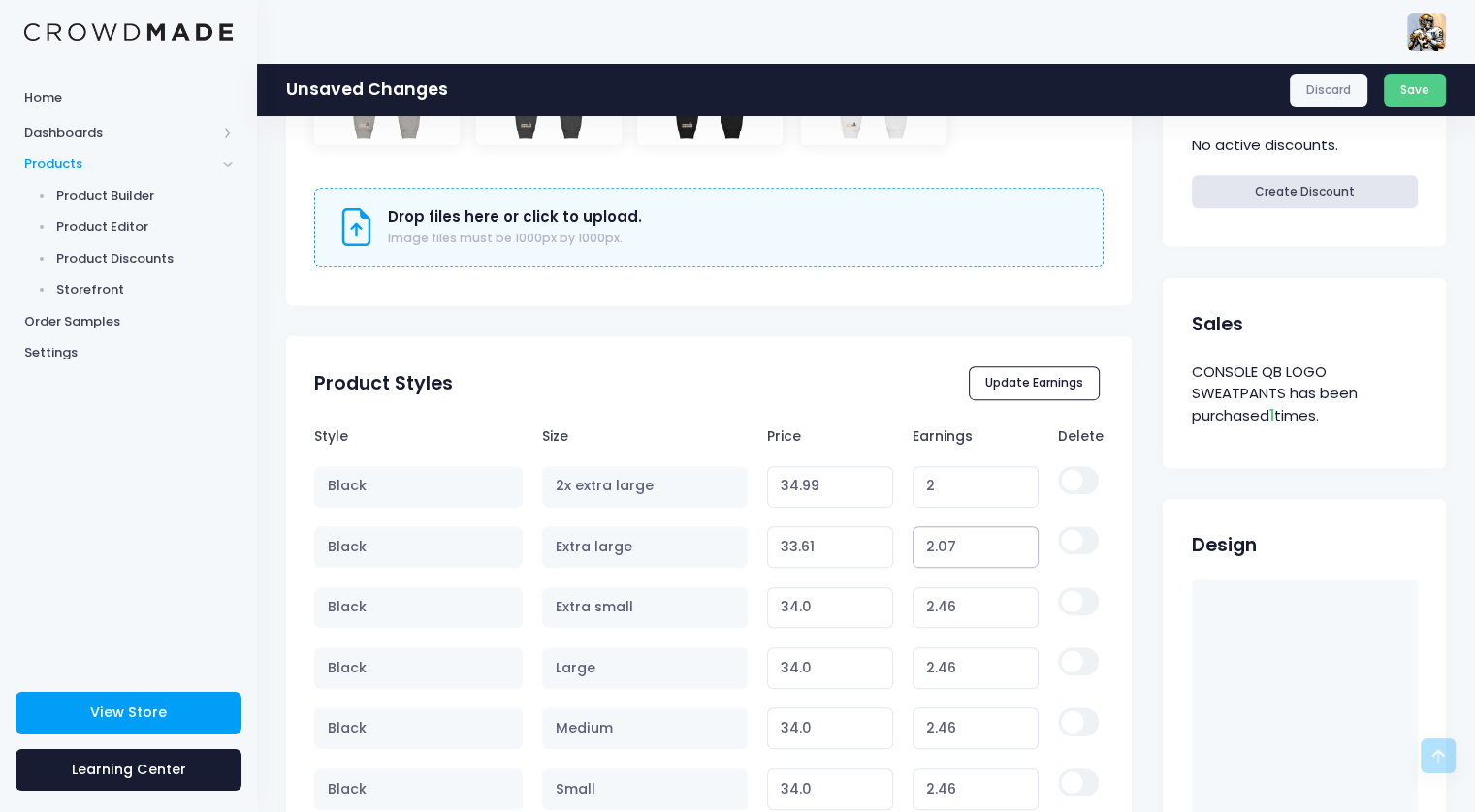
drag, startPoint x: 967, startPoint y: 542, endPoint x: 887, endPoint y: 548, distance: 80.2
click at [887, 548] on tr "Black Extra large 33.61 Variant price must be at least $31.54 and not more than…" at bounding box center [708, 546] width 788 height 60
type input "2"
type input "33.54"
type input "2"
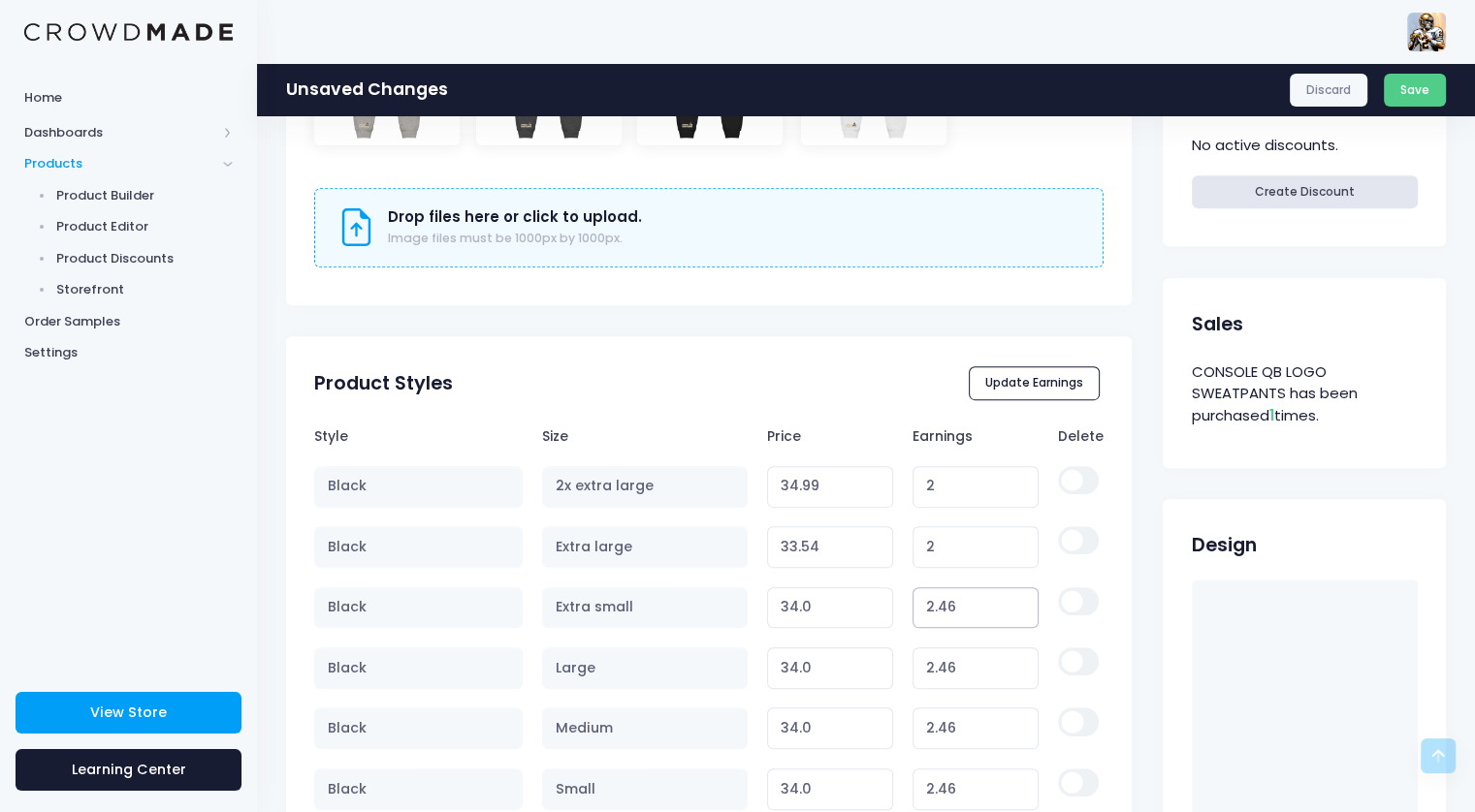
drag, startPoint x: 958, startPoint y: 603, endPoint x: 891, endPoint y: 606, distance: 67.1
click at [891, 606] on tr "Black Extra small 34.0 Variant price must be at least $31.54 and not more than …" at bounding box center [708, 607] width 788 height 60
type input "2"
type input "33.54"
type input "2"
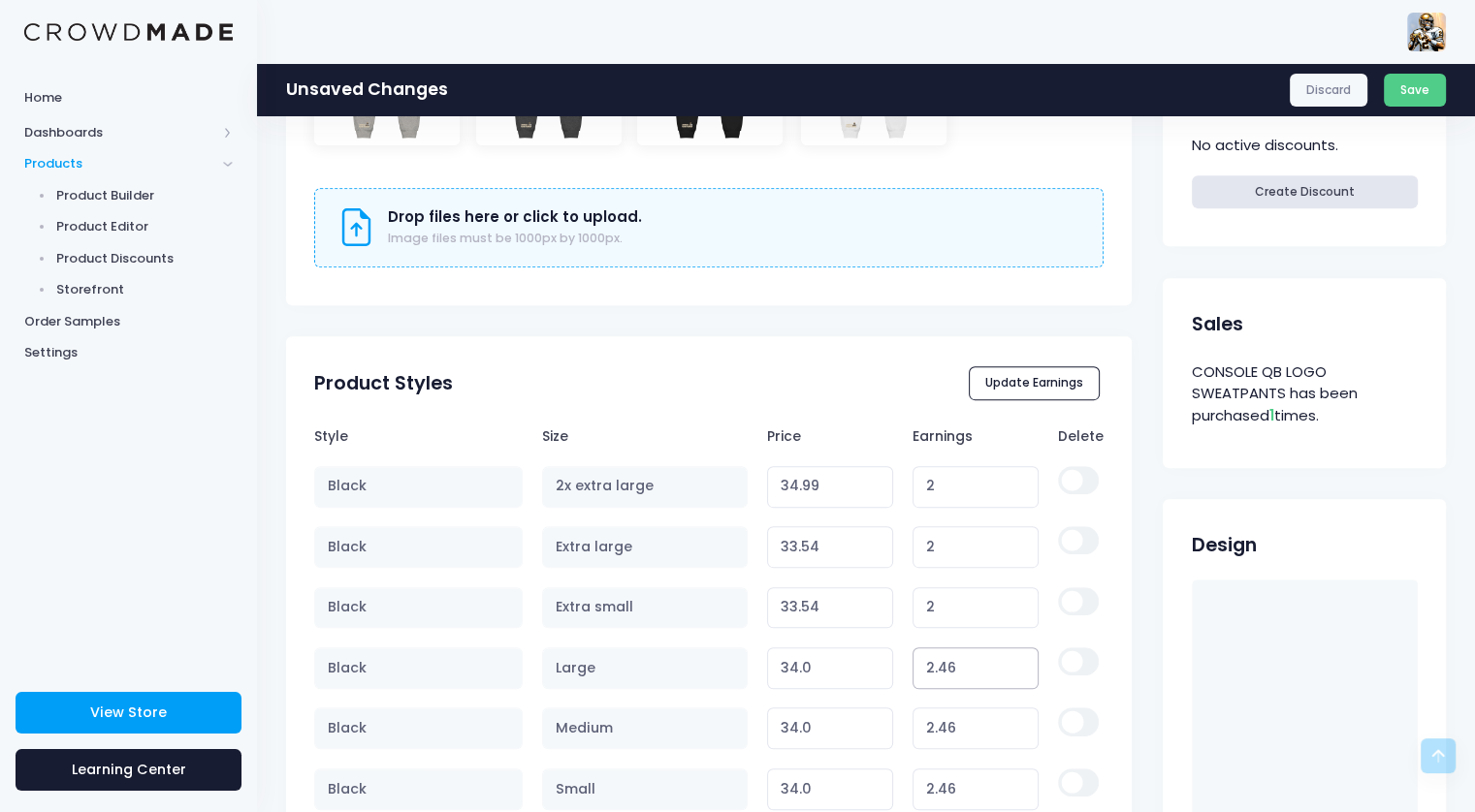
drag, startPoint x: 969, startPoint y: 666, endPoint x: 883, endPoint y: 668, distance: 86.0
click at [883, 668] on tr "Black Large 34.0 Variant price must be at least $31.54 and not more than $250 2…" at bounding box center [708, 668] width 788 height 60
type input "2"
type input "33.54"
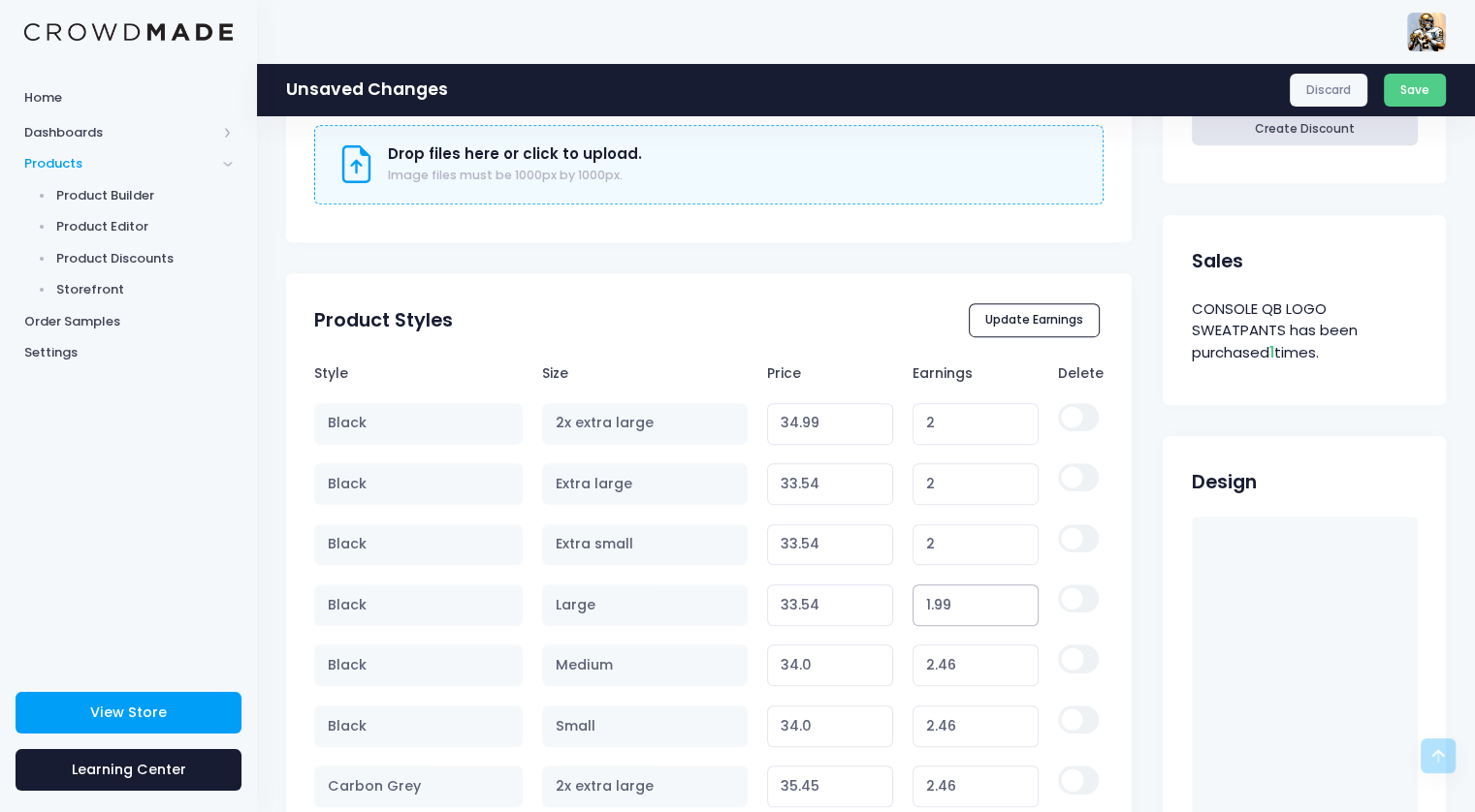
scroll to position [872, 0]
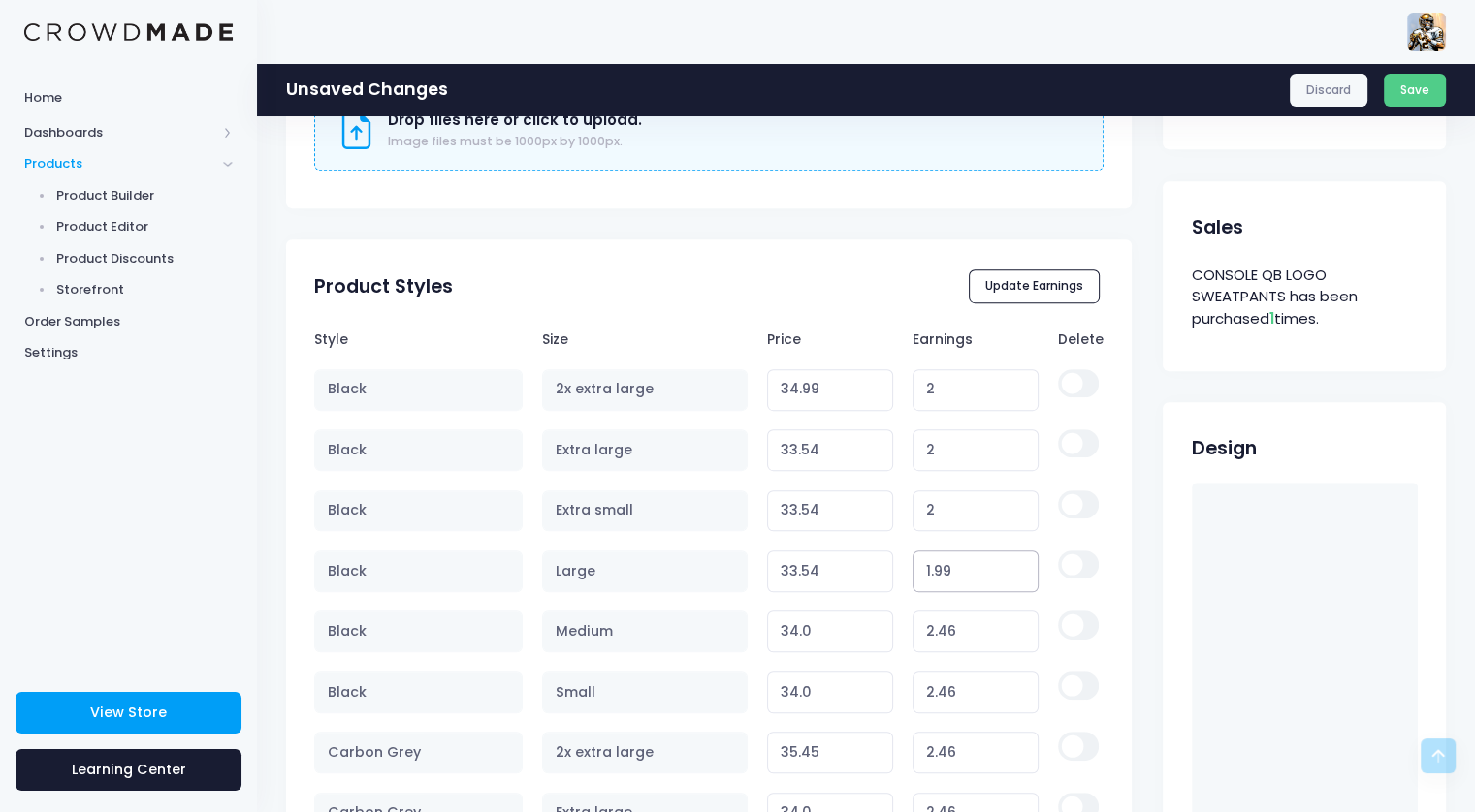
type input "1.99"
type input "33.53"
drag, startPoint x: 968, startPoint y: 634, endPoint x: 914, endPoint y: 633, distance: 54.0
click at [914, 633] on input "2.46" at bounding box center [975, 631] width 127 height 42
type input "2"
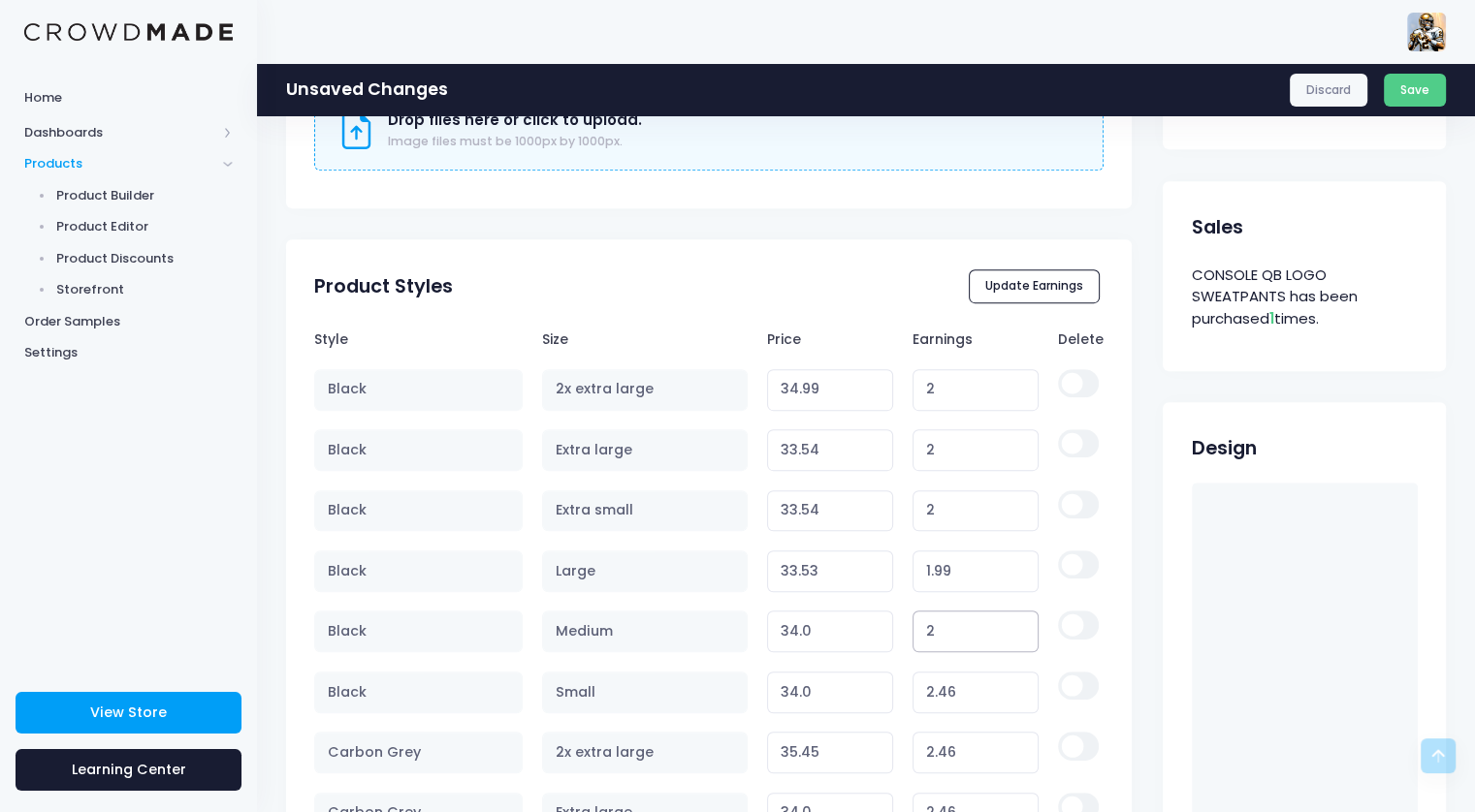
type input "33.54"
type input "2"
drag, startPoint x: 970, startPoint y: 682, endPoint x: 902, endPoint y: 684, distance: 68.0
click at [902, 684] on td "2.46" at bounding box center [975, 692] width 146 height 60
type input "2"
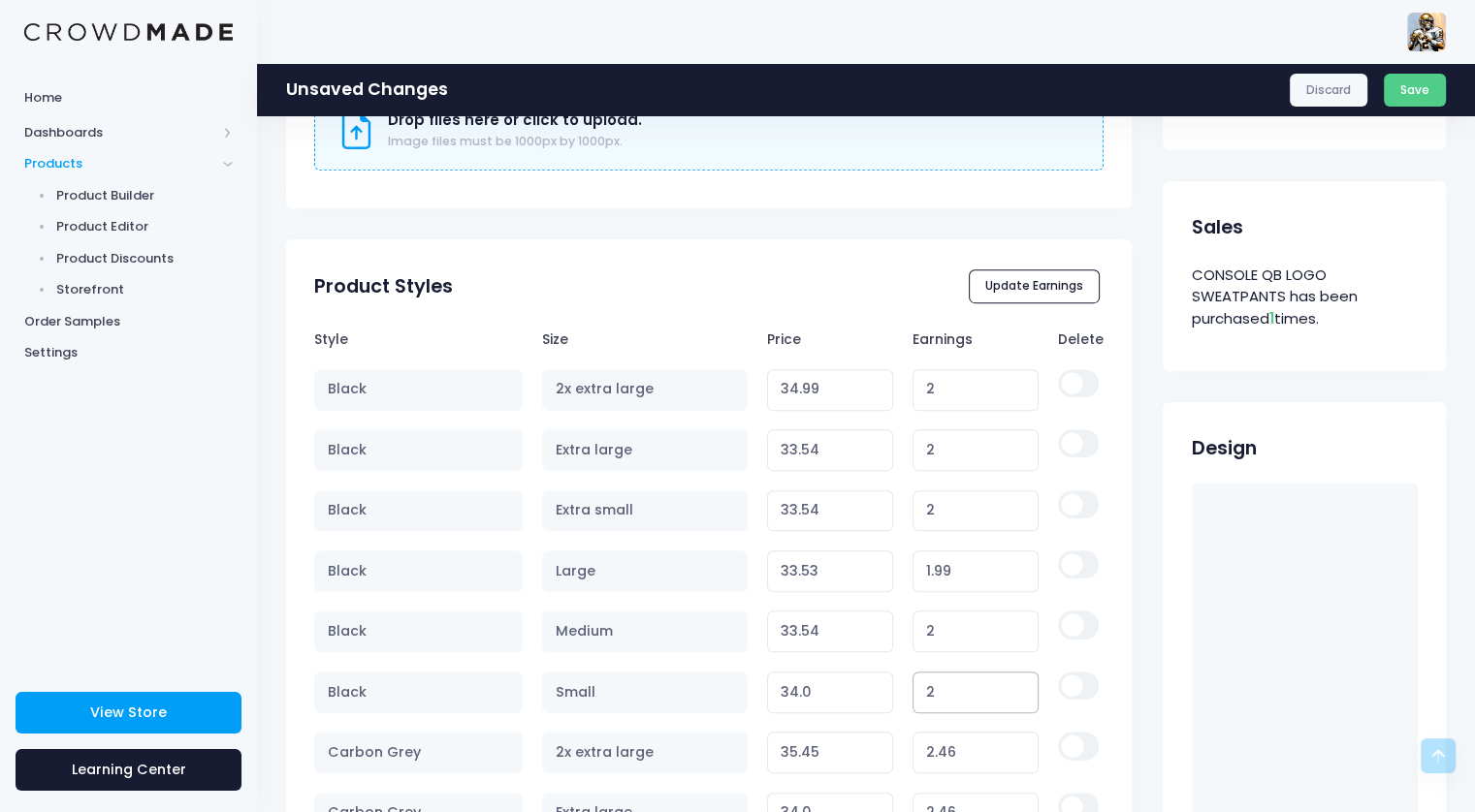
type input "33.54"
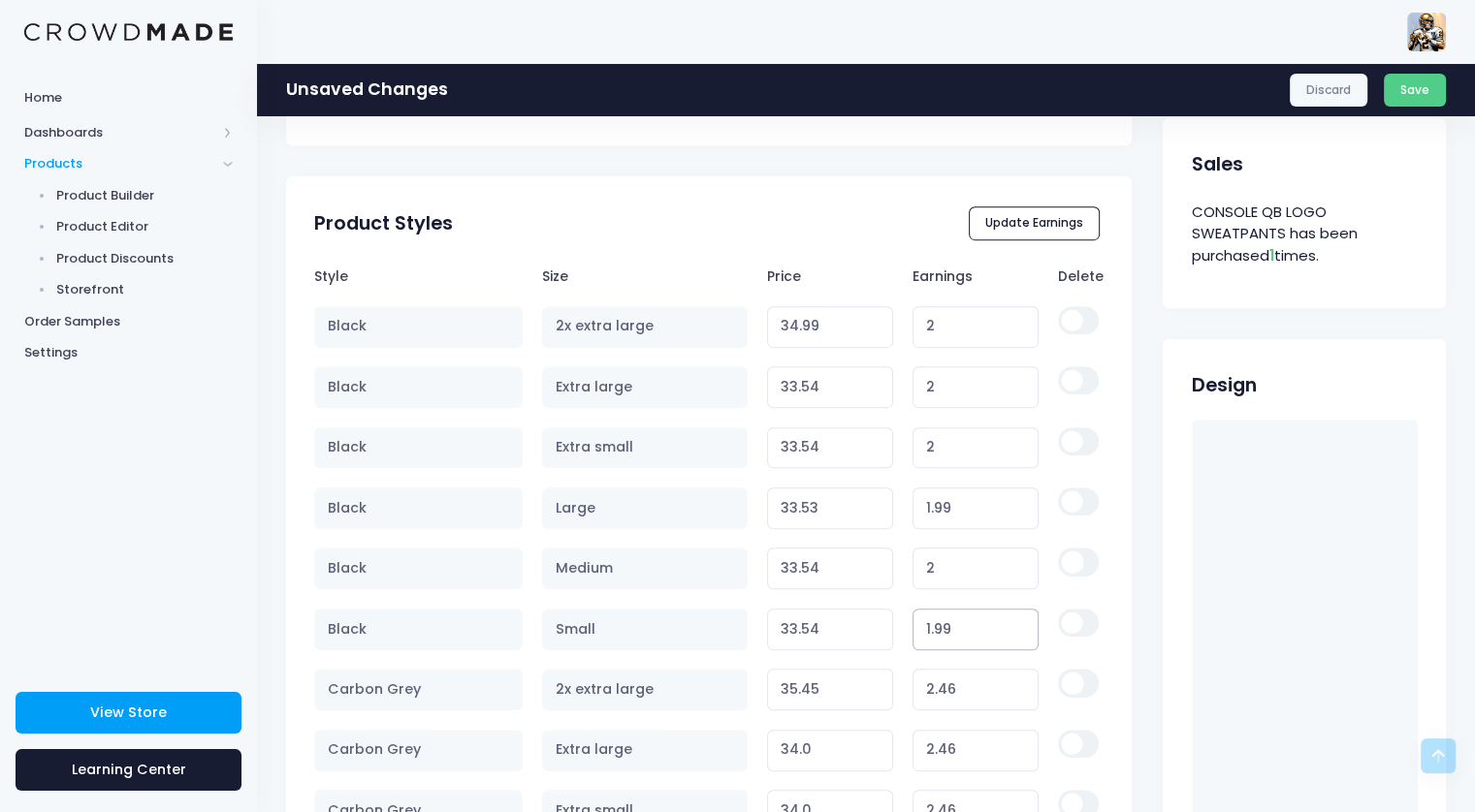
scroll to position [969, 0]
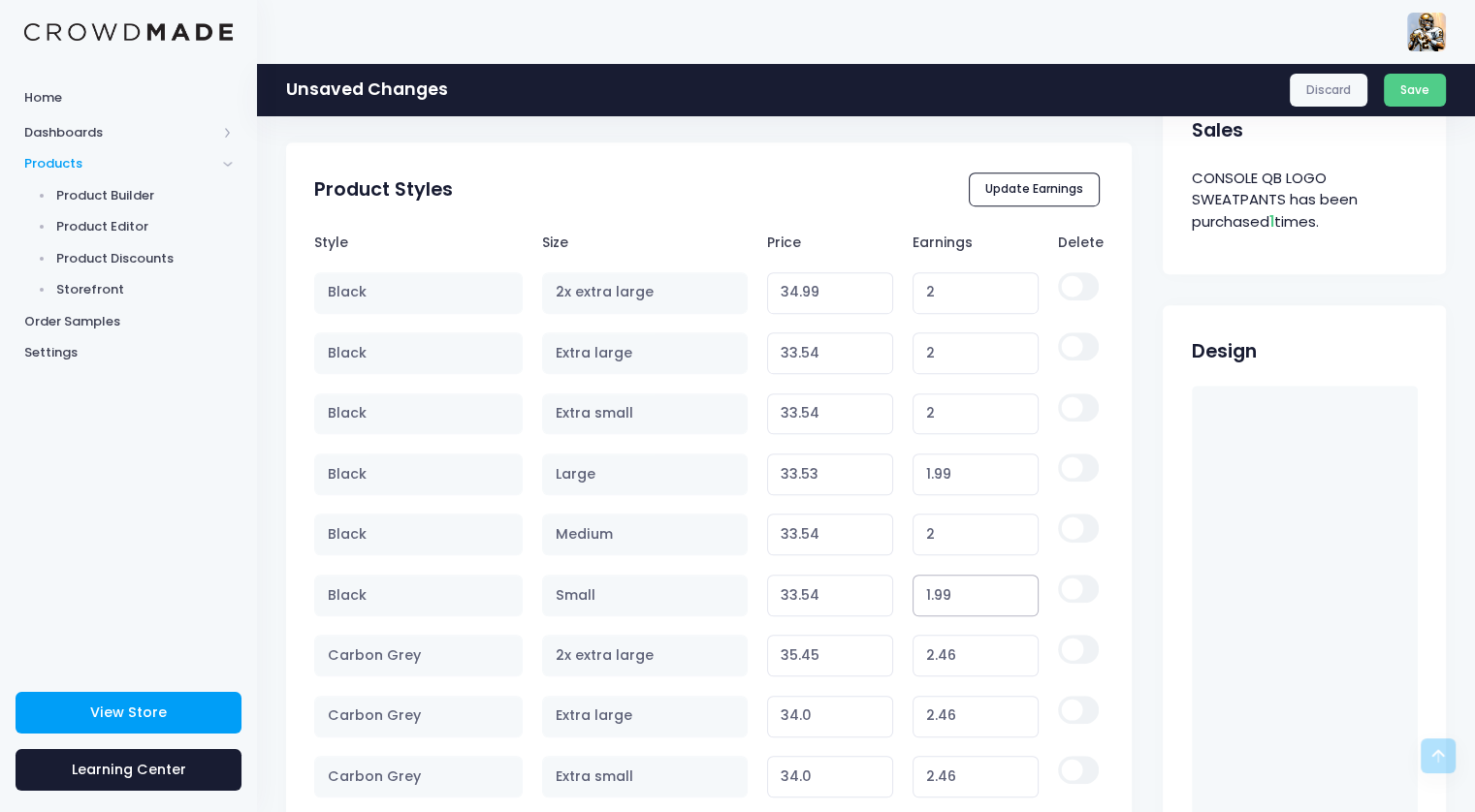
type input "1.99"
type input "33.53"
drag, startPoint x: 973, startPoint y: 638, endPoint x: 919, endPoint y: 641, distance: 54.1
click at [919, 641] on input "2.46" at bounding box center [975, 656] width 127 height 42
type input "2"
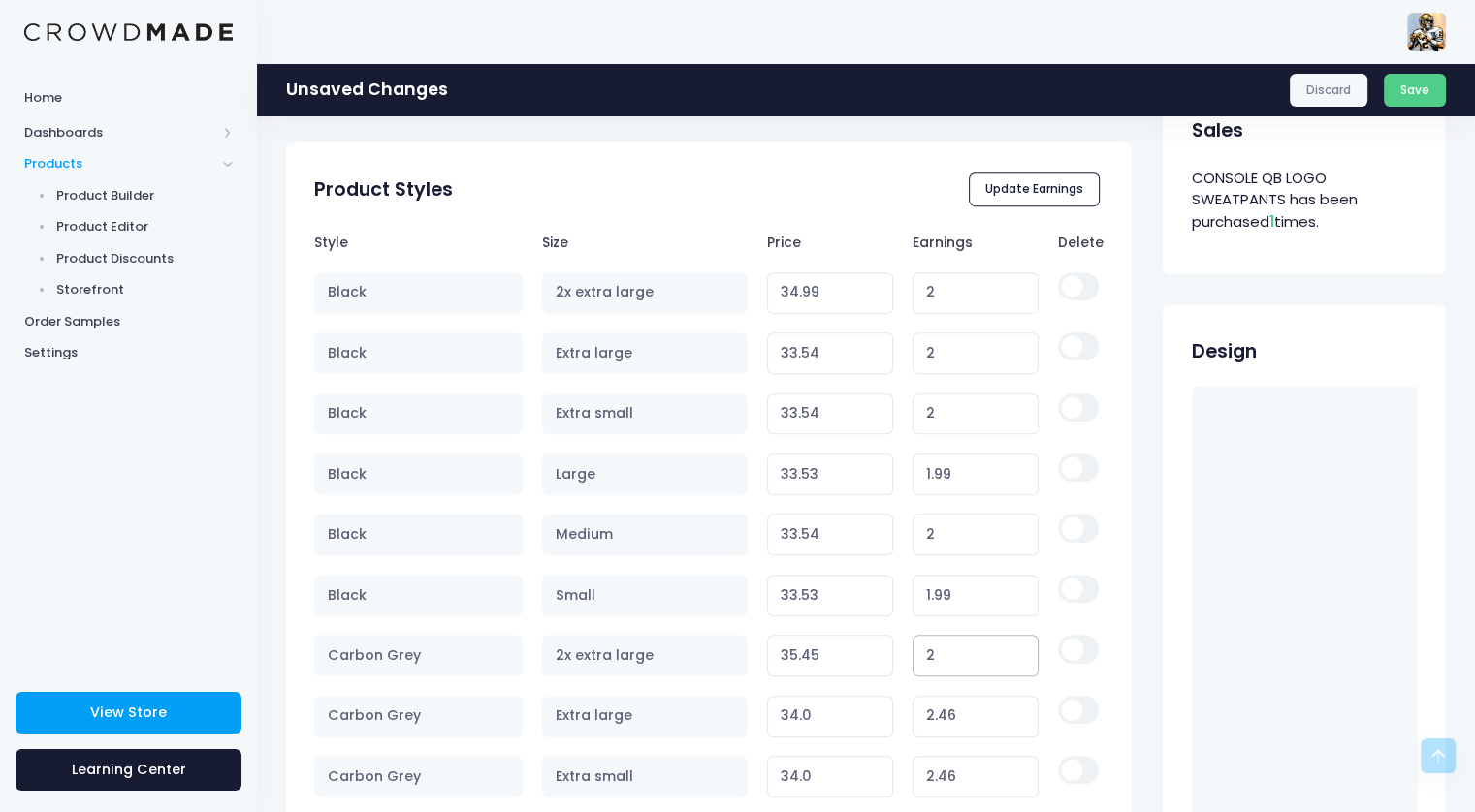
type input "34.99"
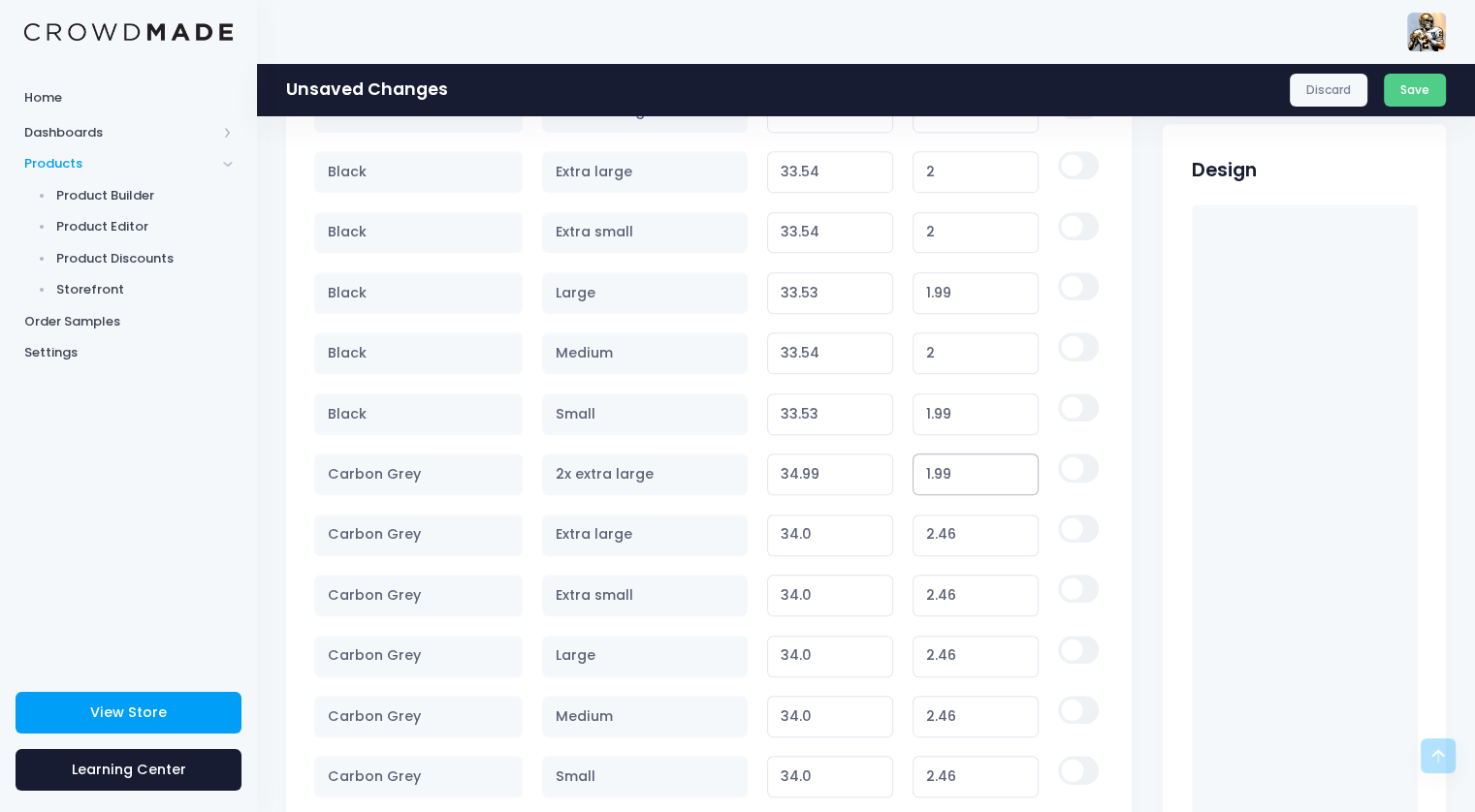
scroll to position [1164, 0]
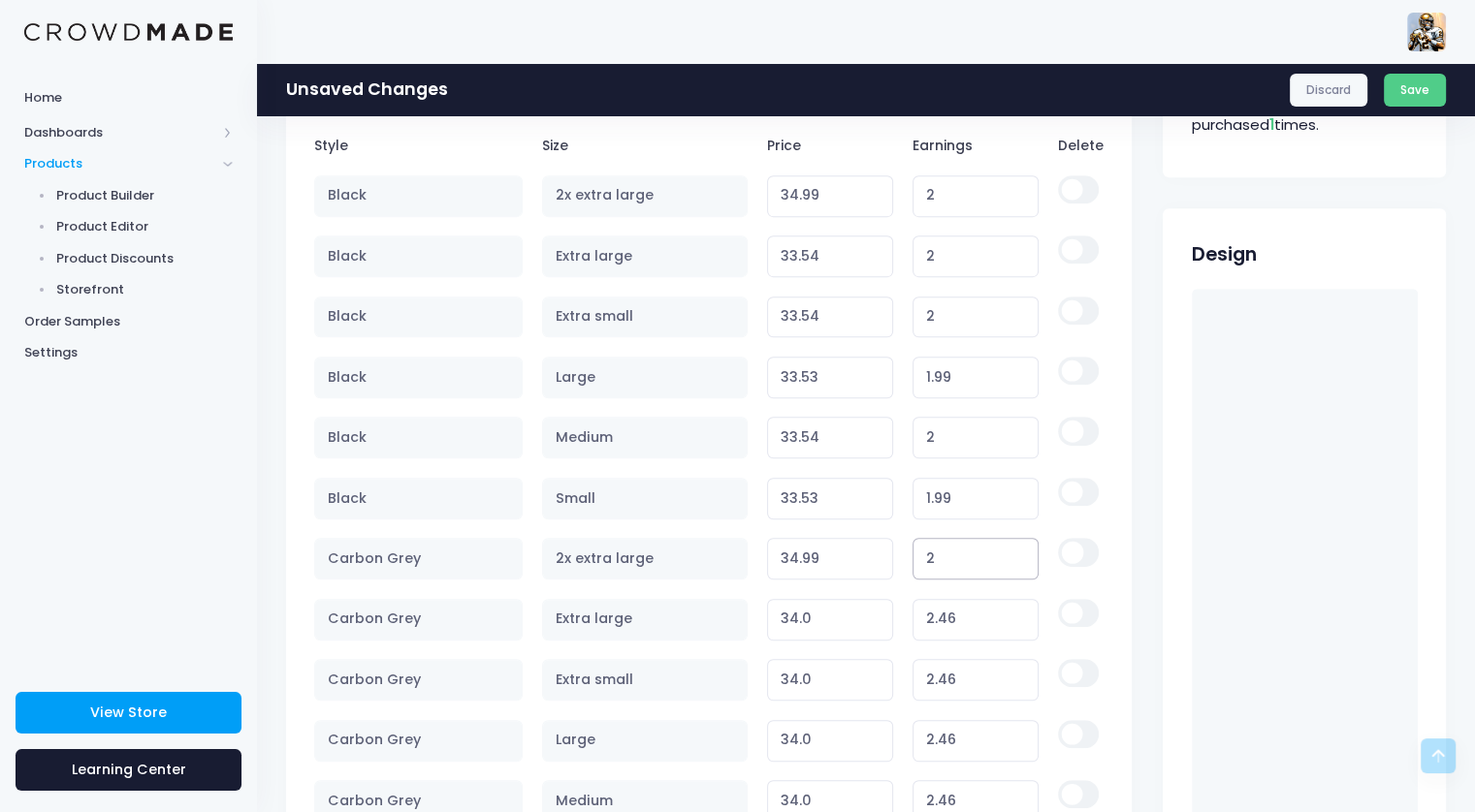
type input "2"
click at [997, 501] on input "1.99" at bounding box center [975, 498] width 127 height 42
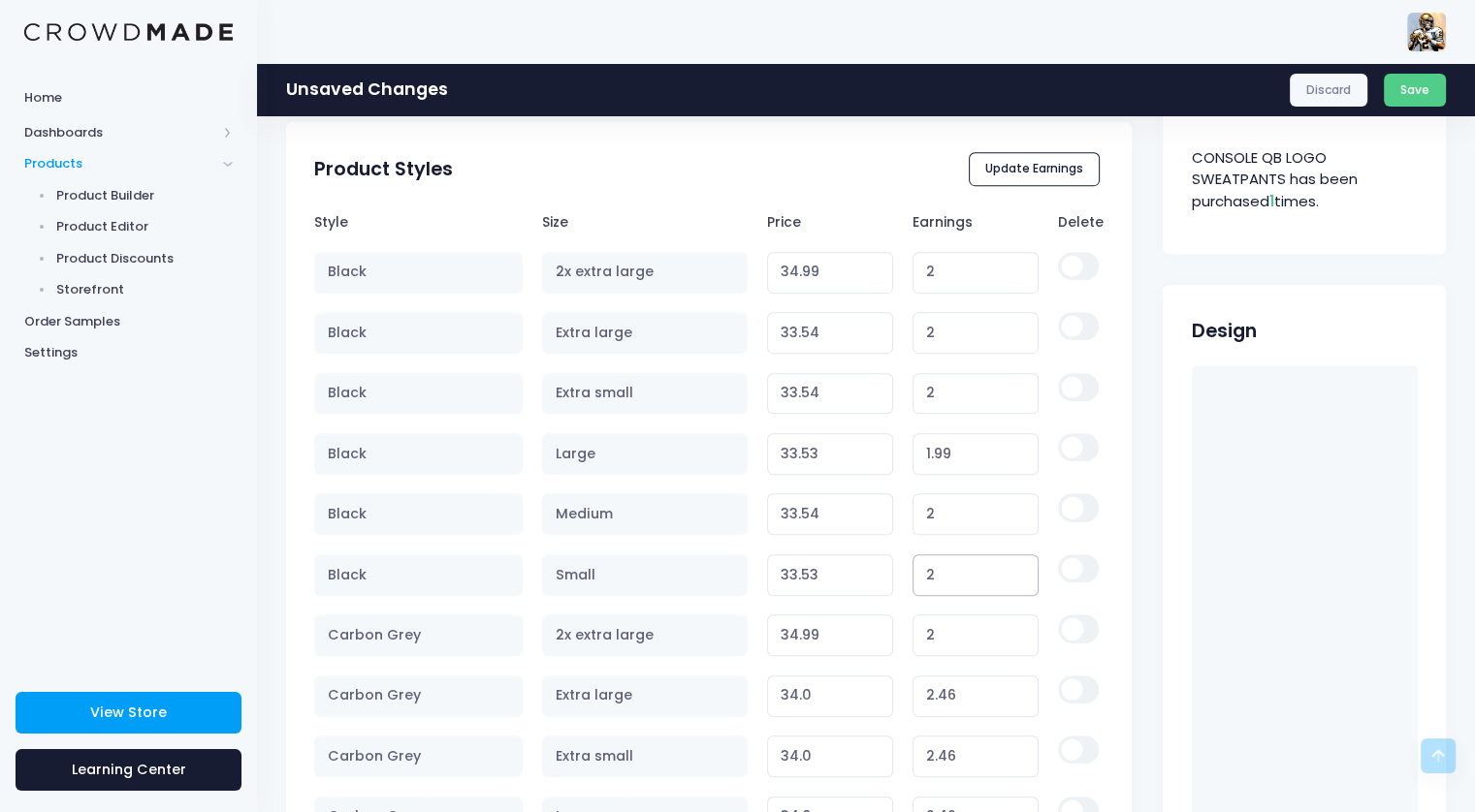
scroll to position [969, 0]
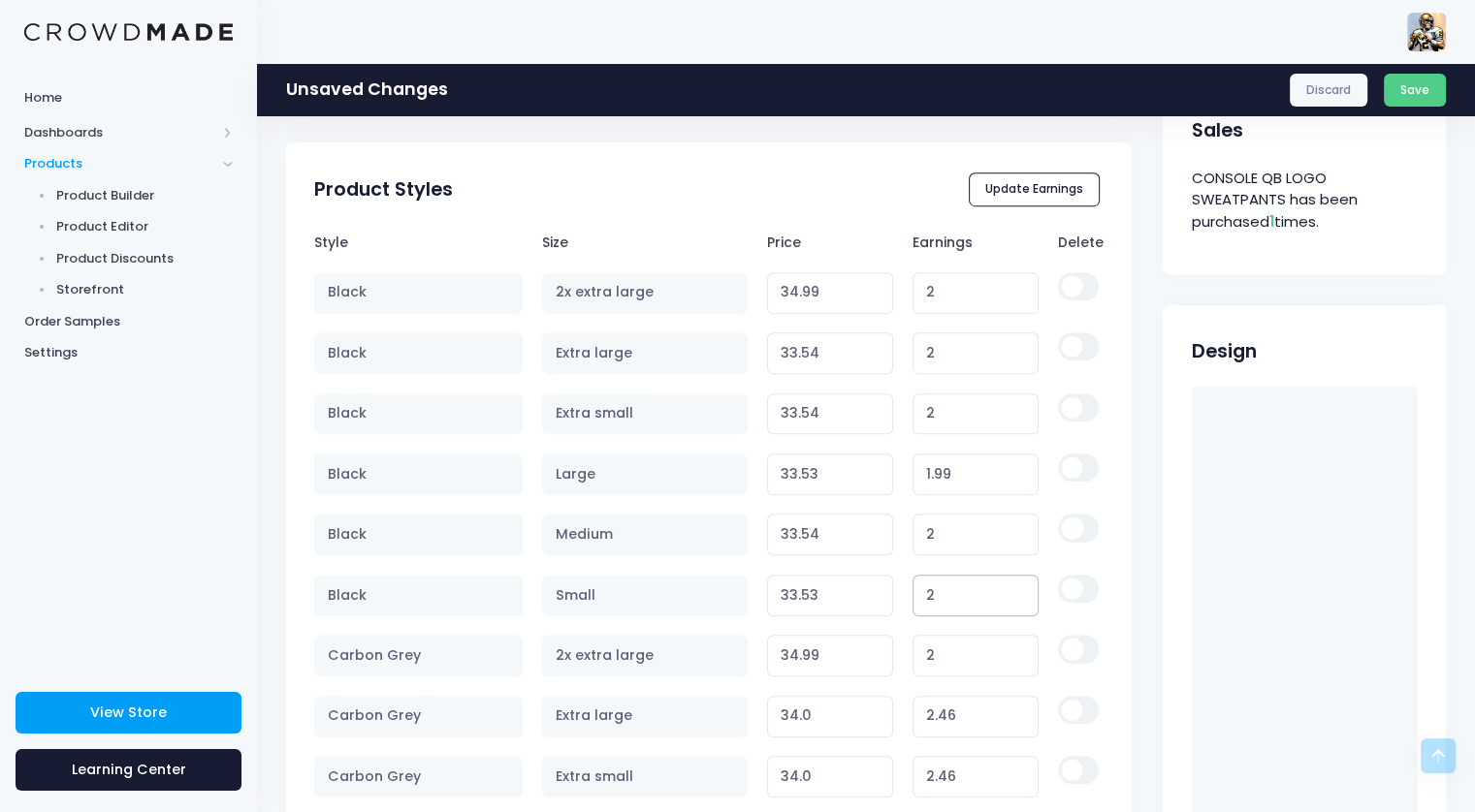
type input "2"
type input "33.54"
click at [988, 474] on input "1.99" at bounding box center [975, 474] width 127 height 42
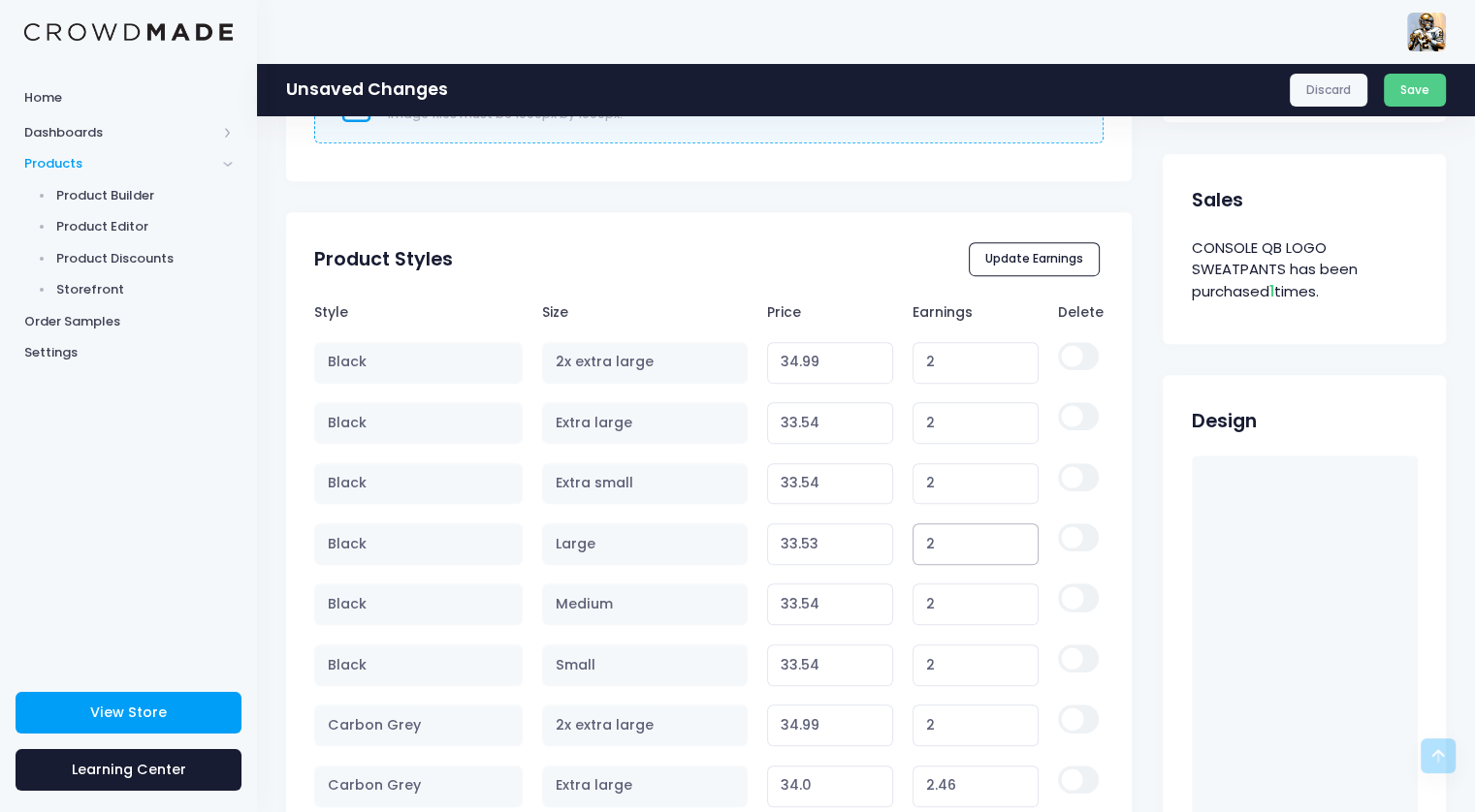
scroll to position [872, 0]
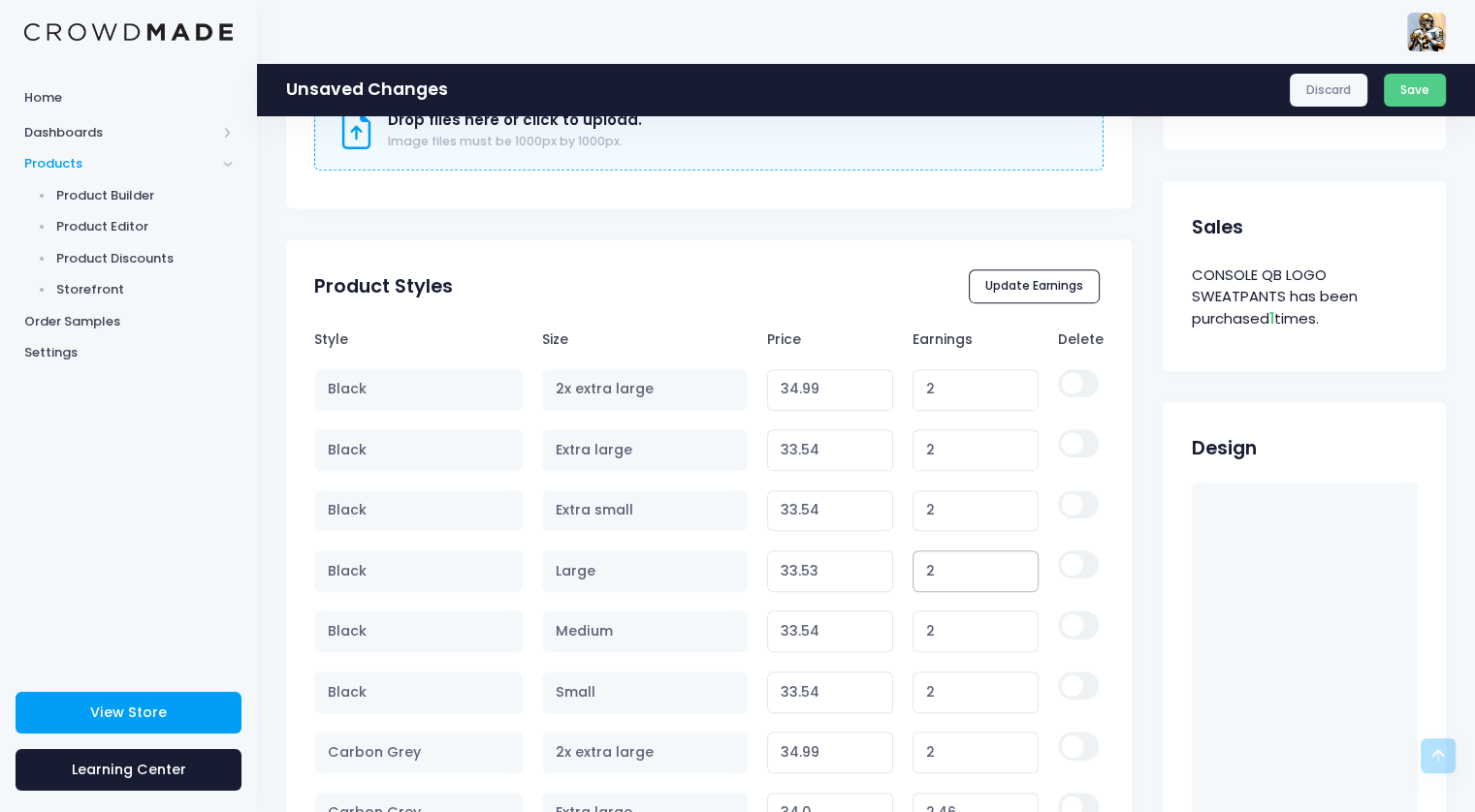
type input "2"
type input "33.55"
type input "33.54"
type input "33.95"
click at [872, 439] on input "33.95" at bounding box center [830, 450] width 127 height 42
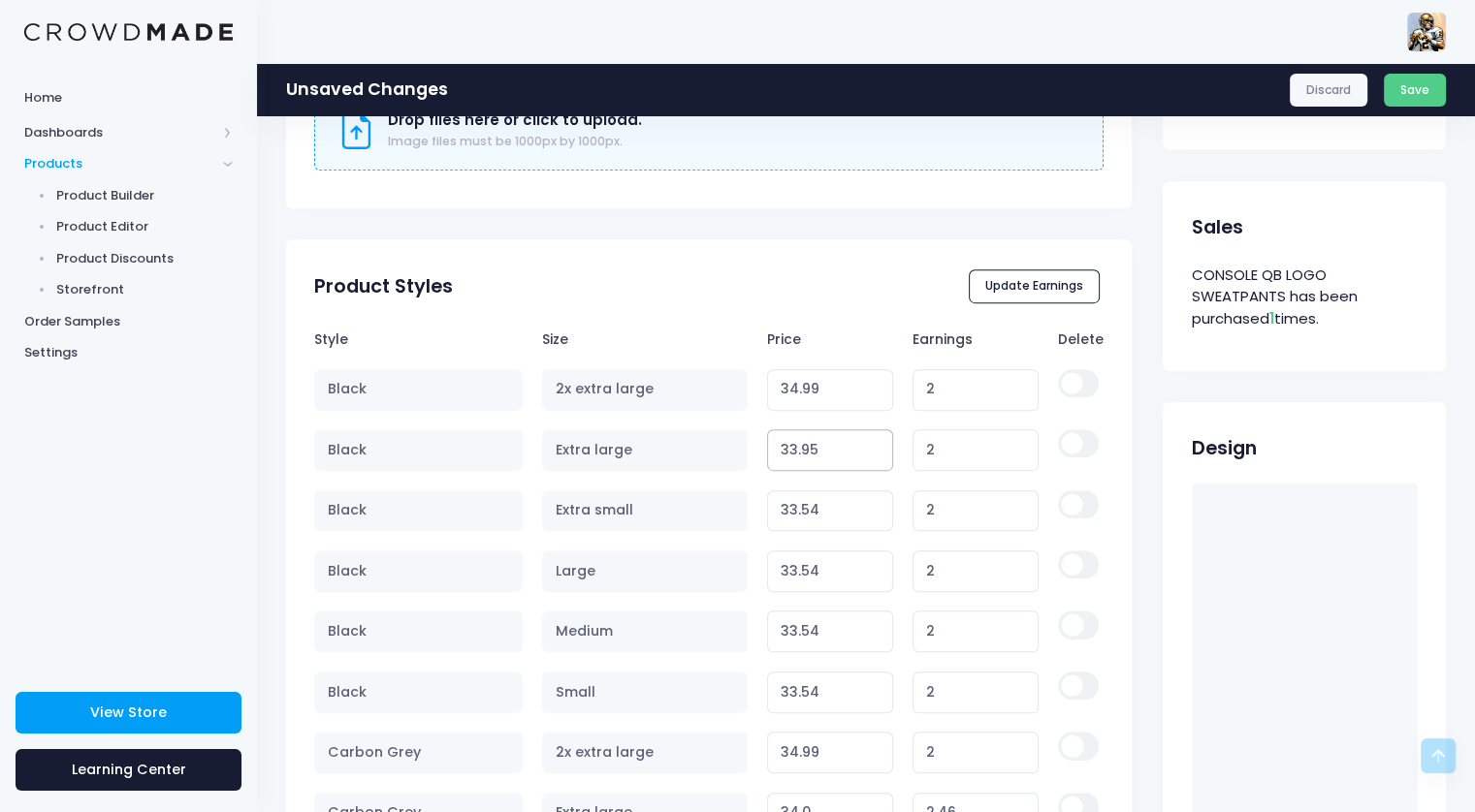
type input "2.41"
type input "33.96"
click at [872, 439] on input "33.96" at bounding box center [830, 450] width 127 height 42
type input "2.42"
type input "33.97"
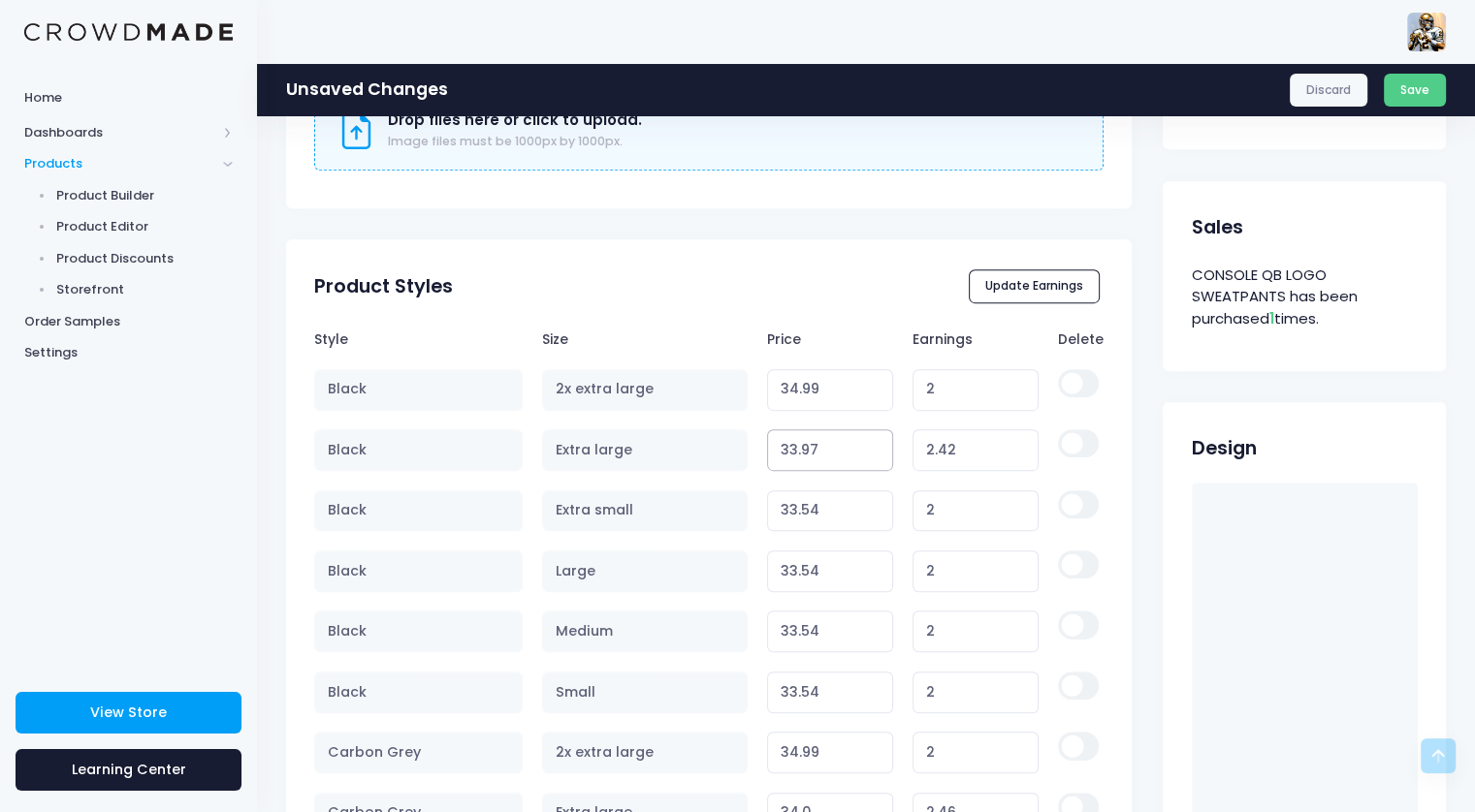
click at [872, 439] on input "33.97" at bounding box center [830, 450] width 127 height 42
type input "2.43"
type input "33.98"
click at [872, 439] on input "33.98" at bounding box center [830, 450] width 127 height 42
type input "2.44"
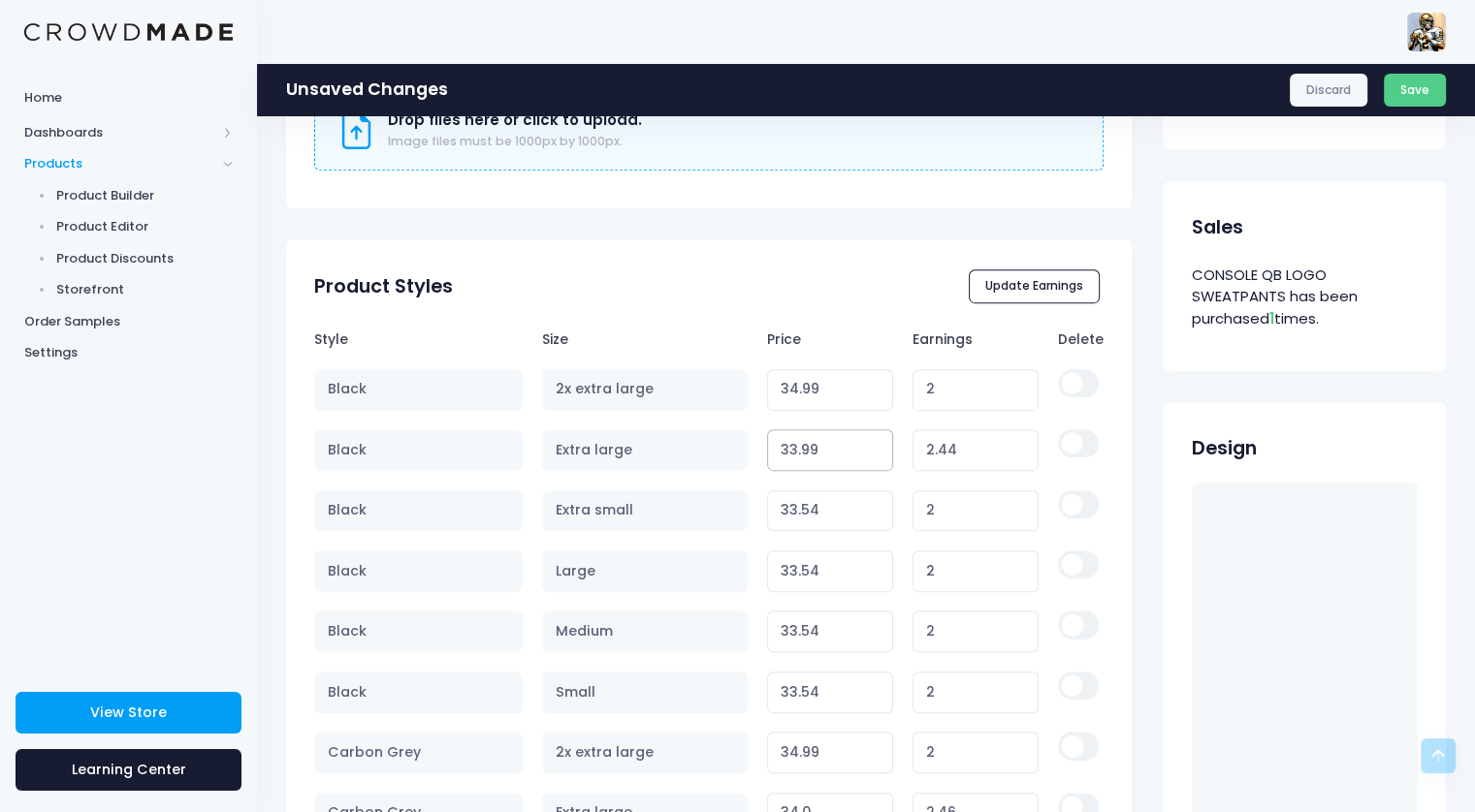
type input "33.99"
click at [872, 439] on input "33.99" at bounding box center [830, 450] width 127 height 42
type input "2.45"
type input "33.99"
click at [872, 505] on input "33.99" at bounding box center [830, 511] width 127 height 42
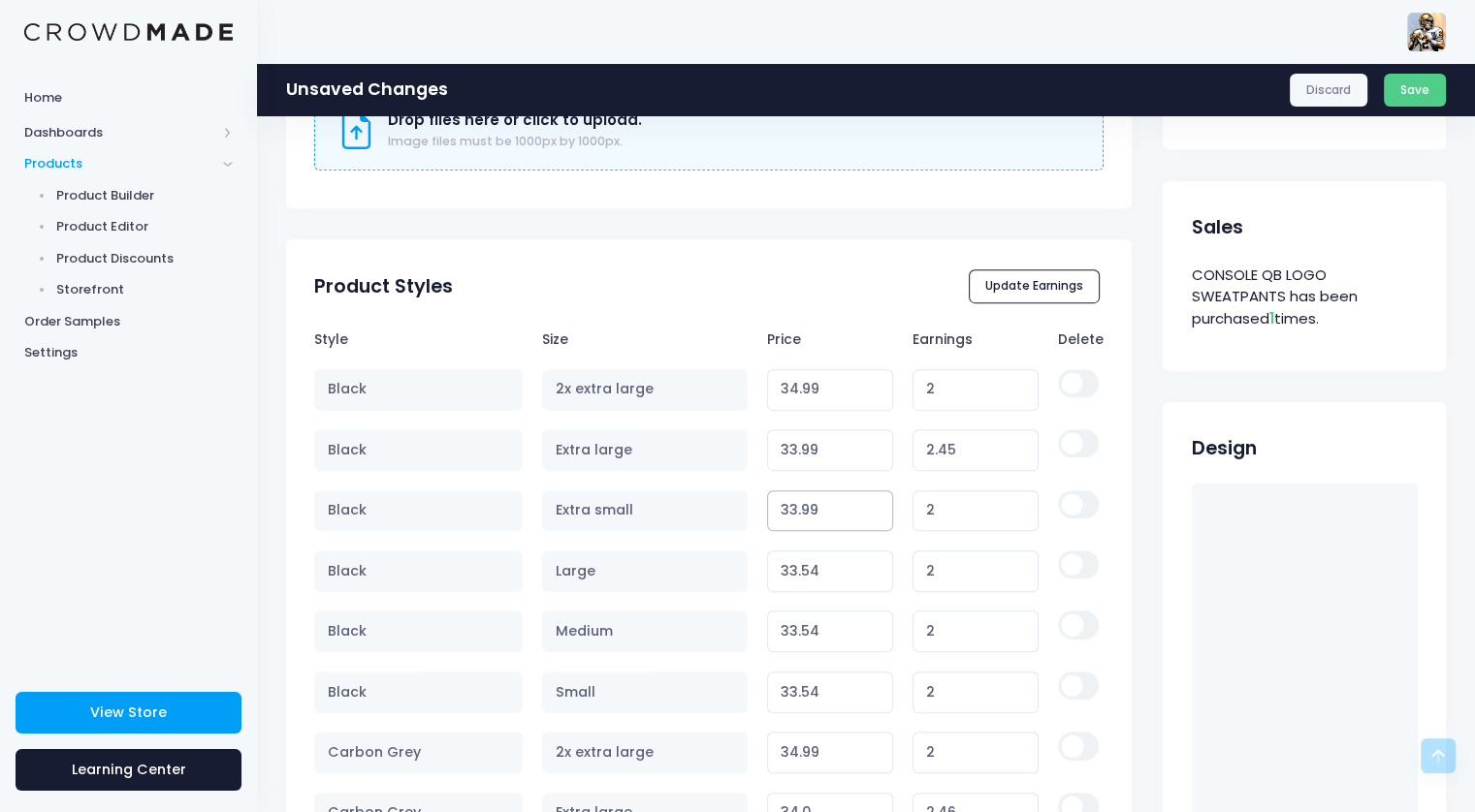
type input "2.45"
type input "33.94"
click at [871, 562] on input "33.94" at bounding box center [830, 571] width 127 height 42
type input "2.40"
type input "33.95"
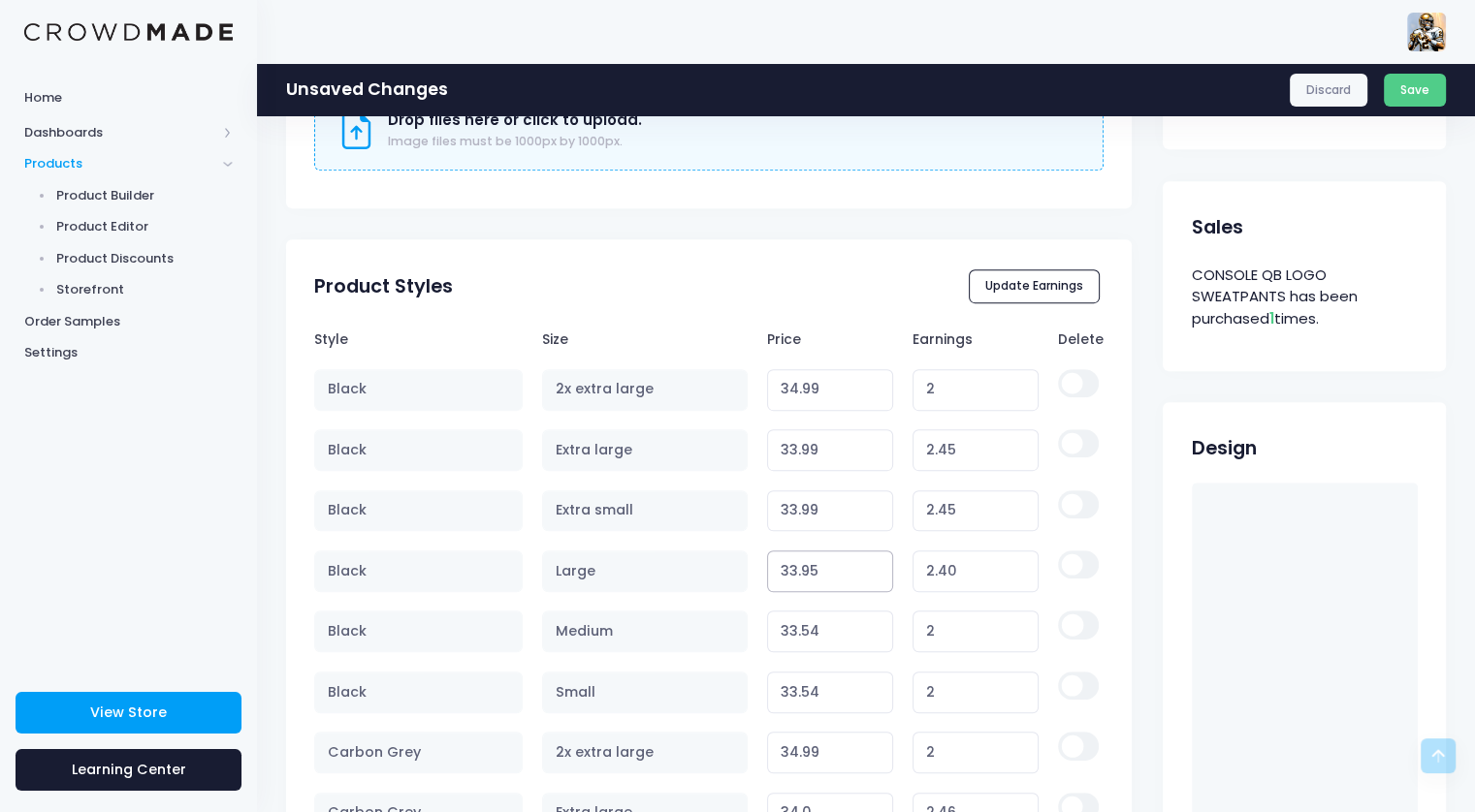
click at [871, 562] on input "33.95" at bounding box center [830, 571] width 127 height 42
type input "2.41"
type input "33.96"
click at [871, 562] on input "33.96" at bounding box center [830, 571] width 127 height 42
type input "2.42"
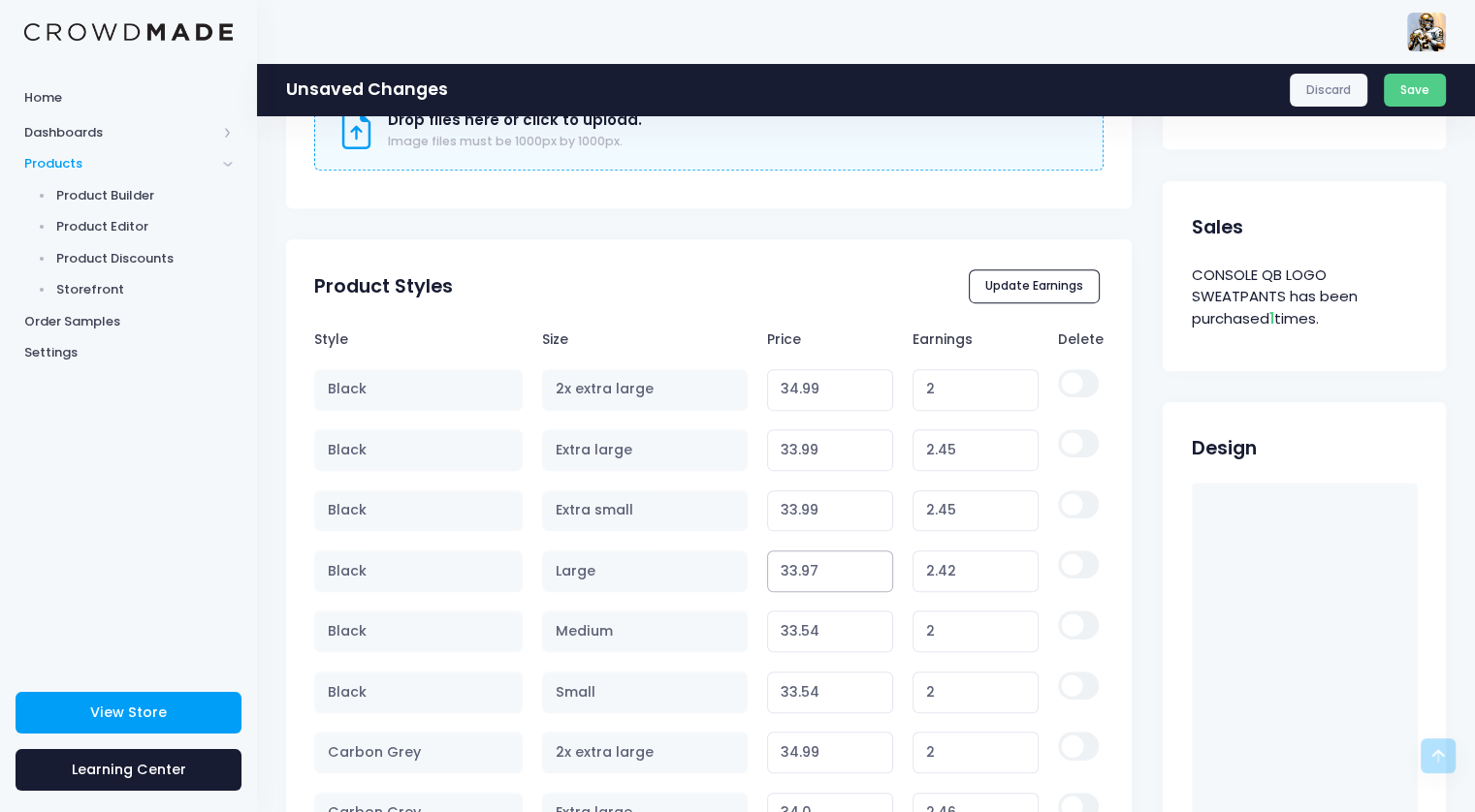
type input "33.97"
click at [871, 562] on input "33.97" at bounding box center [830, 571] width 127 height 42
type input "2.43"
type input "33.98"
click at [871, 562] on input "33.98" at bounding box center [830, 571] width 127 height 42
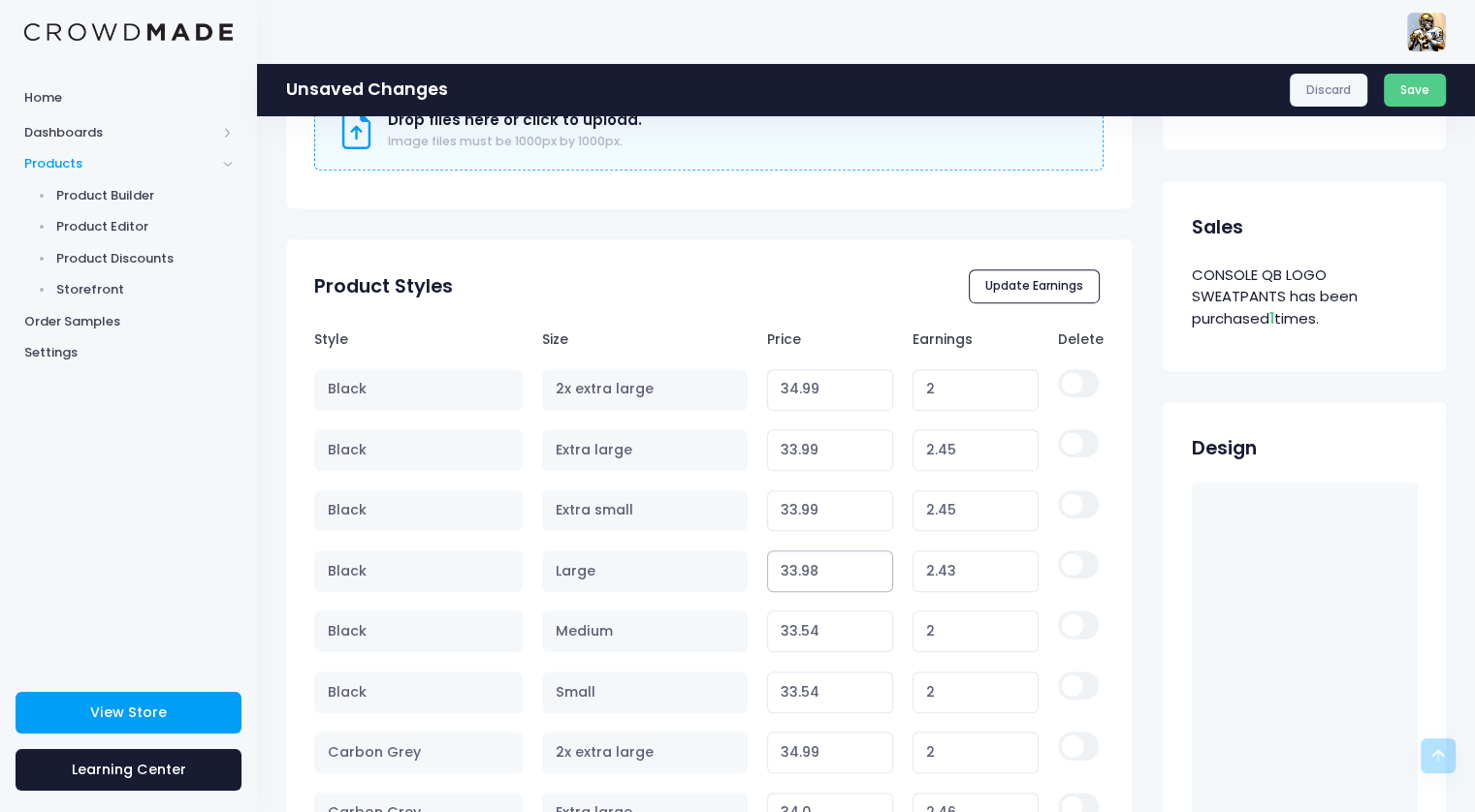
type input "2.44"
type input "33.99"
click at [871, 562] on input "33.99" at bounding box center [830, 571] width 127 height 42
type input "2.45"
type input "33.94"
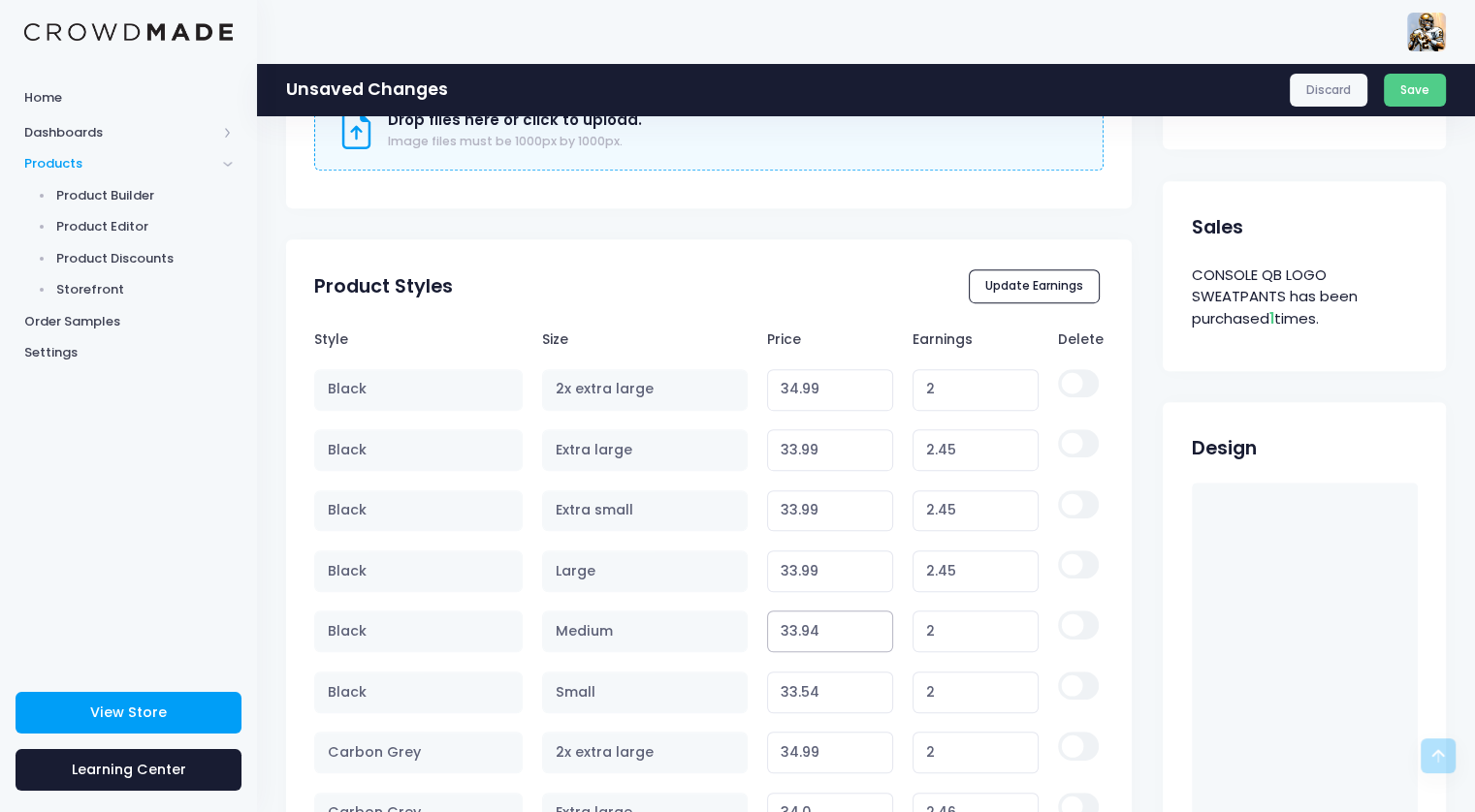
click at [875, 620] on input "33.94" at bounding box center [830, 631] width 127 height 42
type input "2.40"
type input "33.95"
click at [875, 620] on input "33.95" at bounding box center [830, 631] width 127 height 42
type input "2.41"
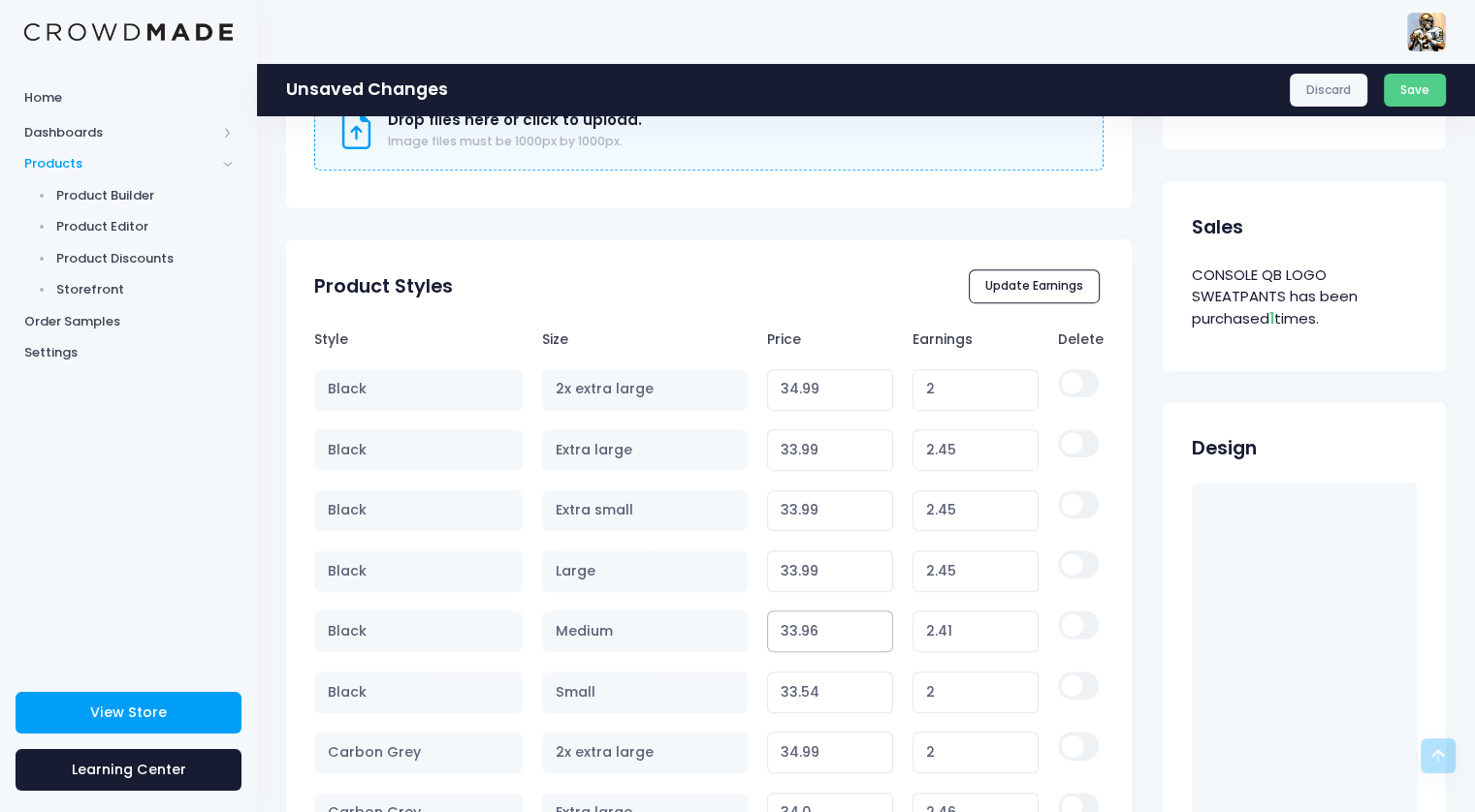
type input "33.96"
click at [875, 620] on input "33.96" at bounding box center [830, 631] width 127 height 42
type input "2.42"
type input "33.97"
click at [875, 620] on input "33.97" at bounding box center [830, 631] width 127 height 42
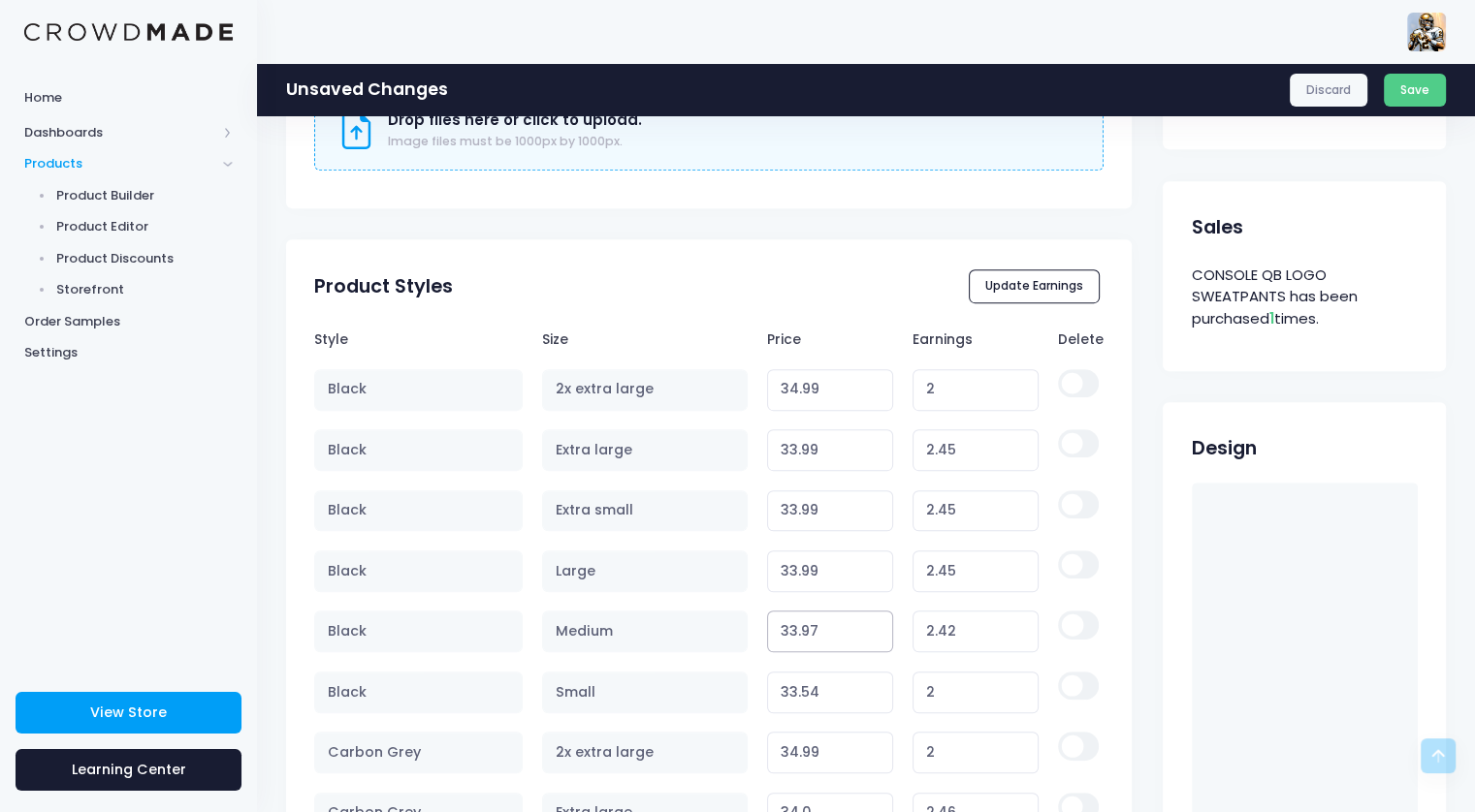
type input "2.43"
type input "33.98"
click at [875, 620] on input "33.98" at bounding box center [830, 631] width 127 height 42
type input "2.44"
type input "33.99"
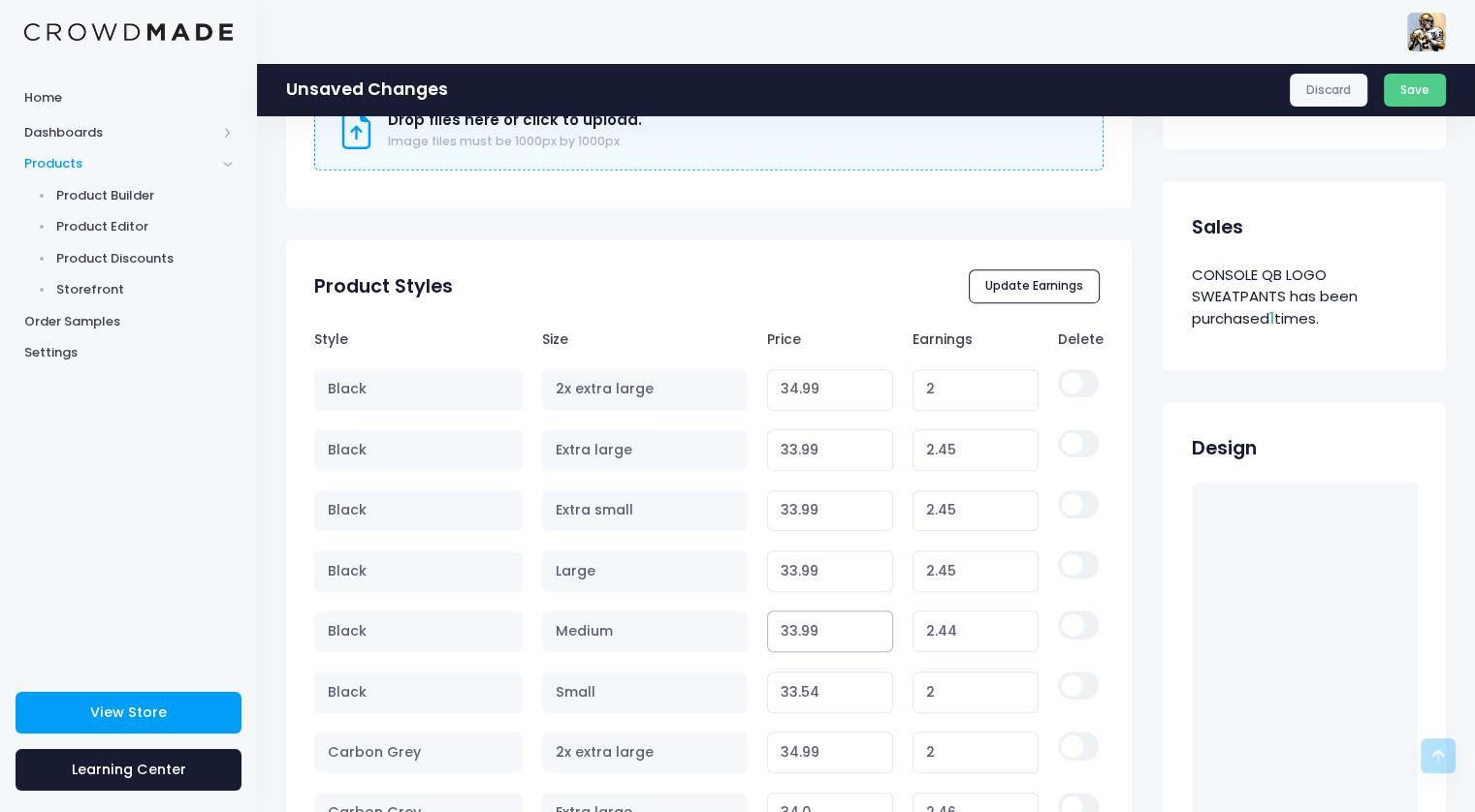
click at [875, 620] on input "33.99" at bounding box center [830, 631] width 127 height 42
type input "2.45"
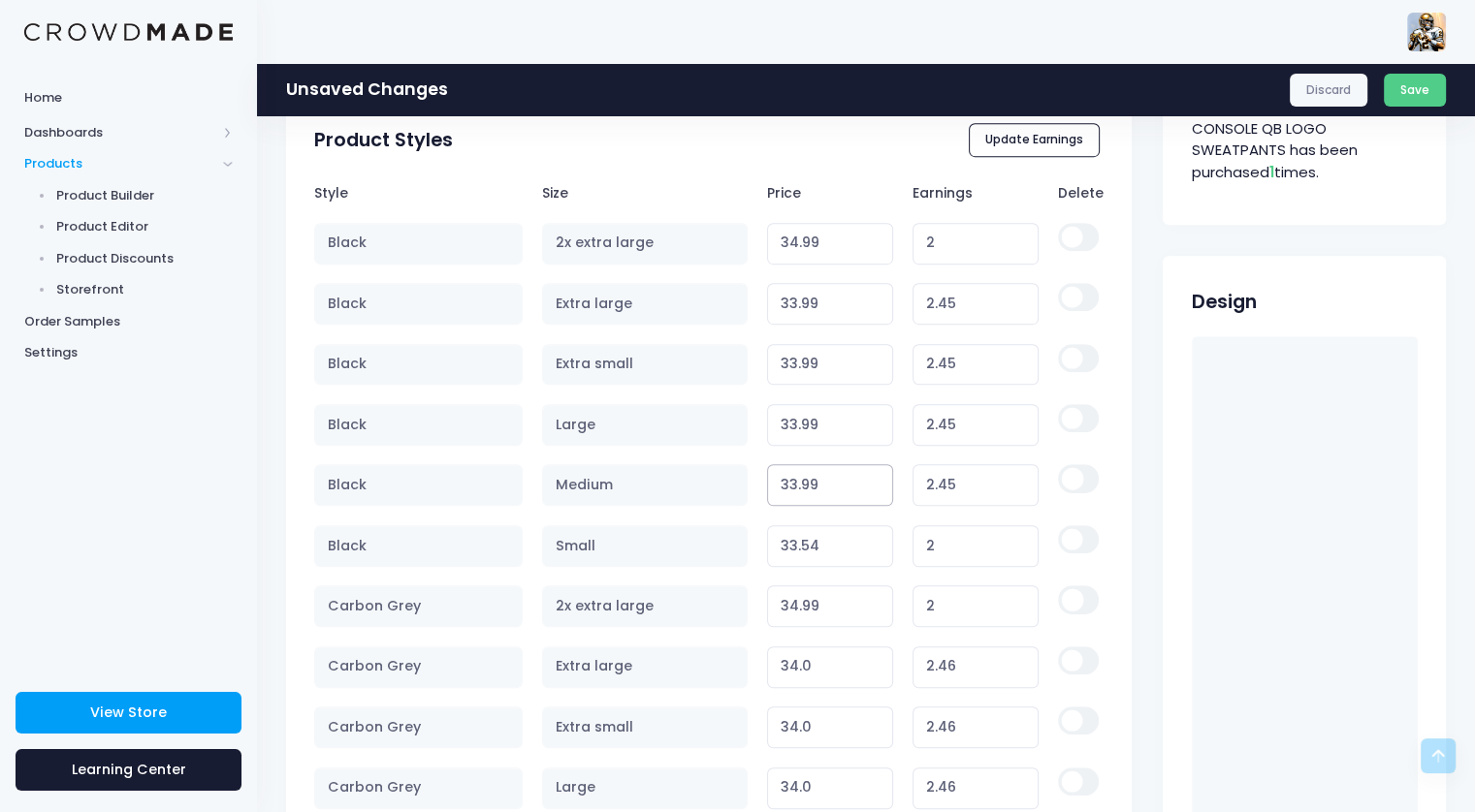
scroll to position [1067, 0]
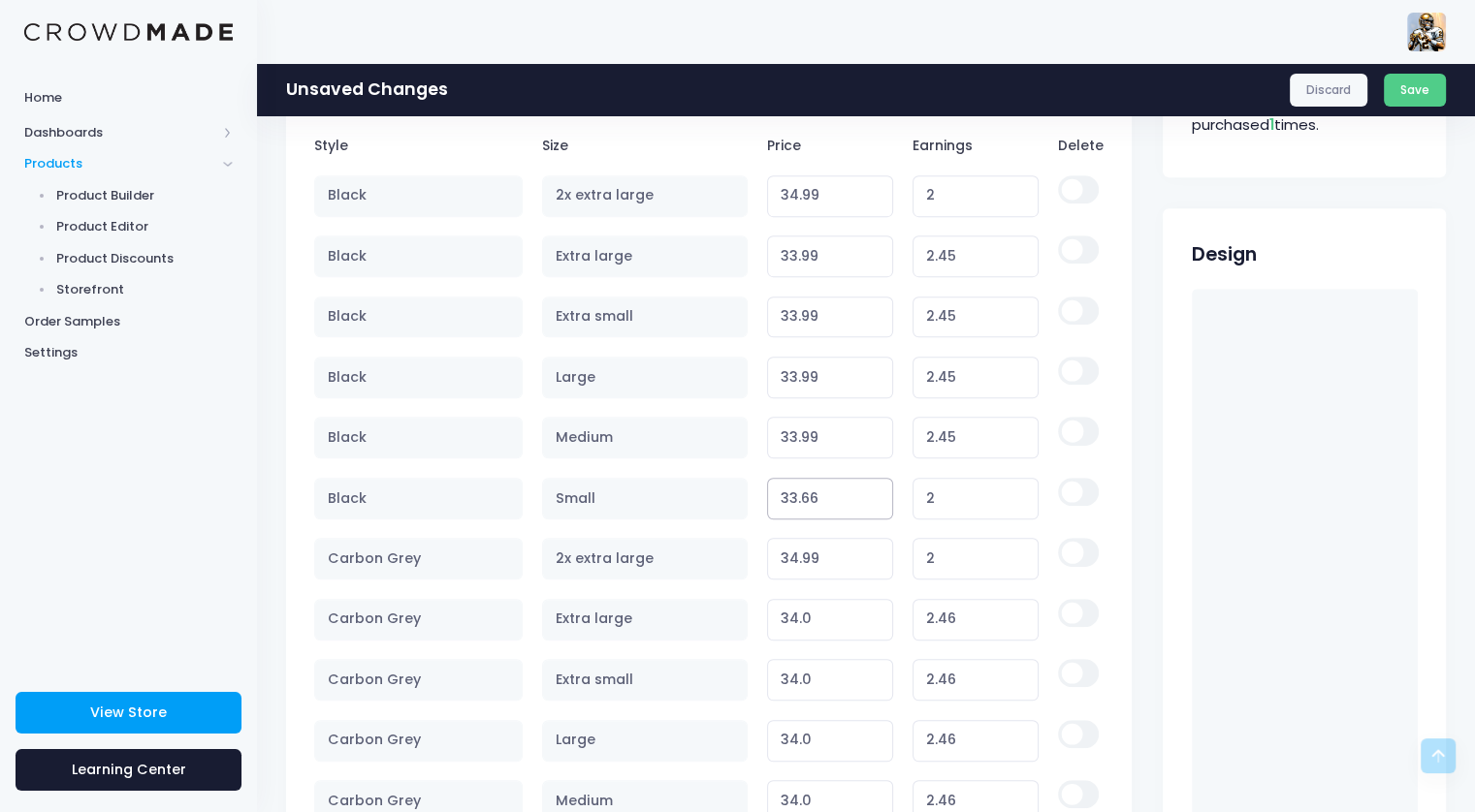
type input "33.66"
click at [872, 488] on input "33.66" at bounding box center [830, 498] width 127 height 42
type input "2.12"
type input "33.95"
click at [872, 488] on input "33.95" at bounding box center [830, 498] width 127 height 42
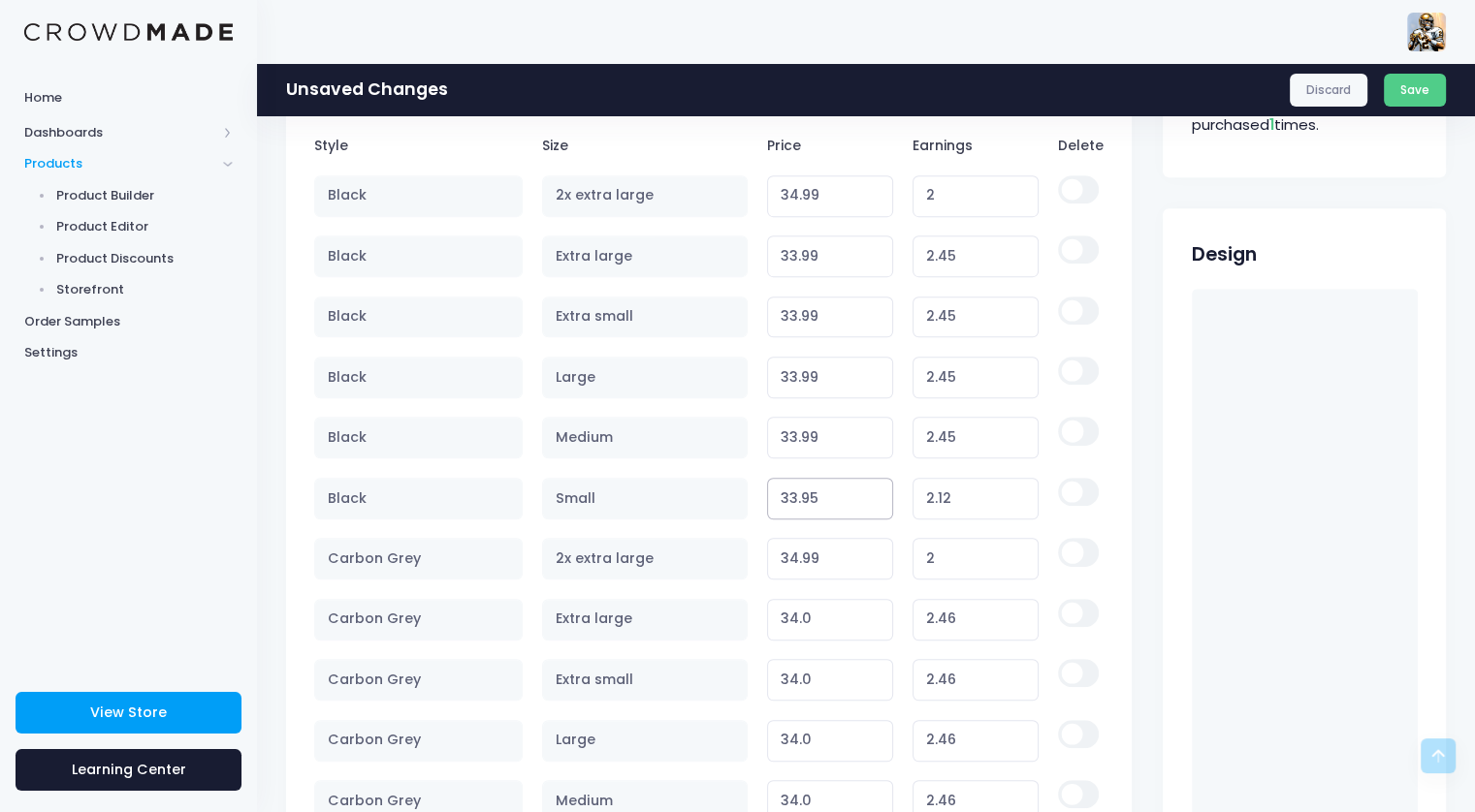
type input "2.41"
type input "33.96"
click at [872, 488] on input "33.96" at bounding box center [830, 498] width 127 height 42
type input "2.42"
type input "33.97"
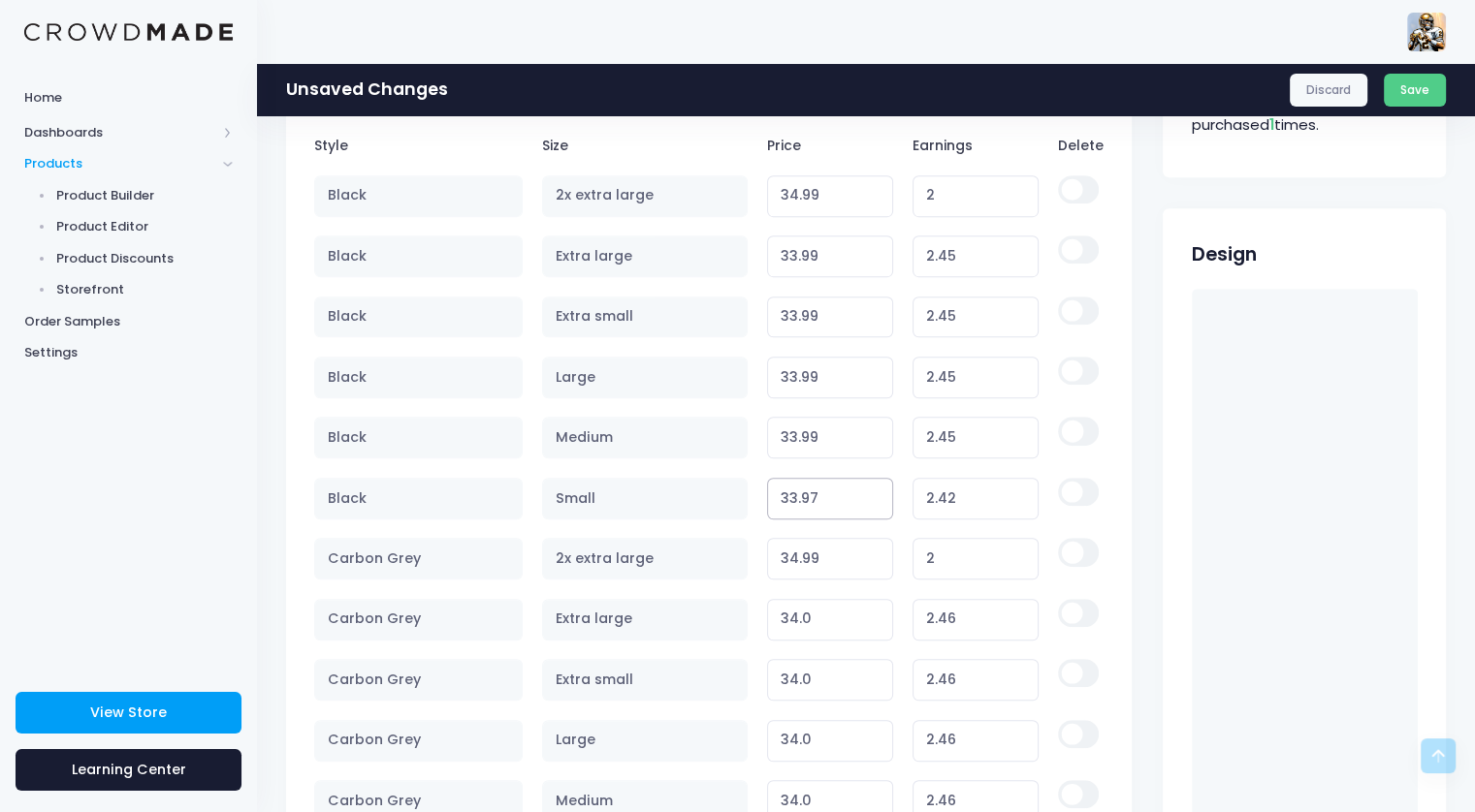
click at [872, 488] on input "33.97" at bounding box center [830, 498] width 127 height 42
type input "2.43"
type input "33.98"
click at [872, 488] on input "33.98" at bounding box center [830, 498] width 127 height 42
type input "2.44"
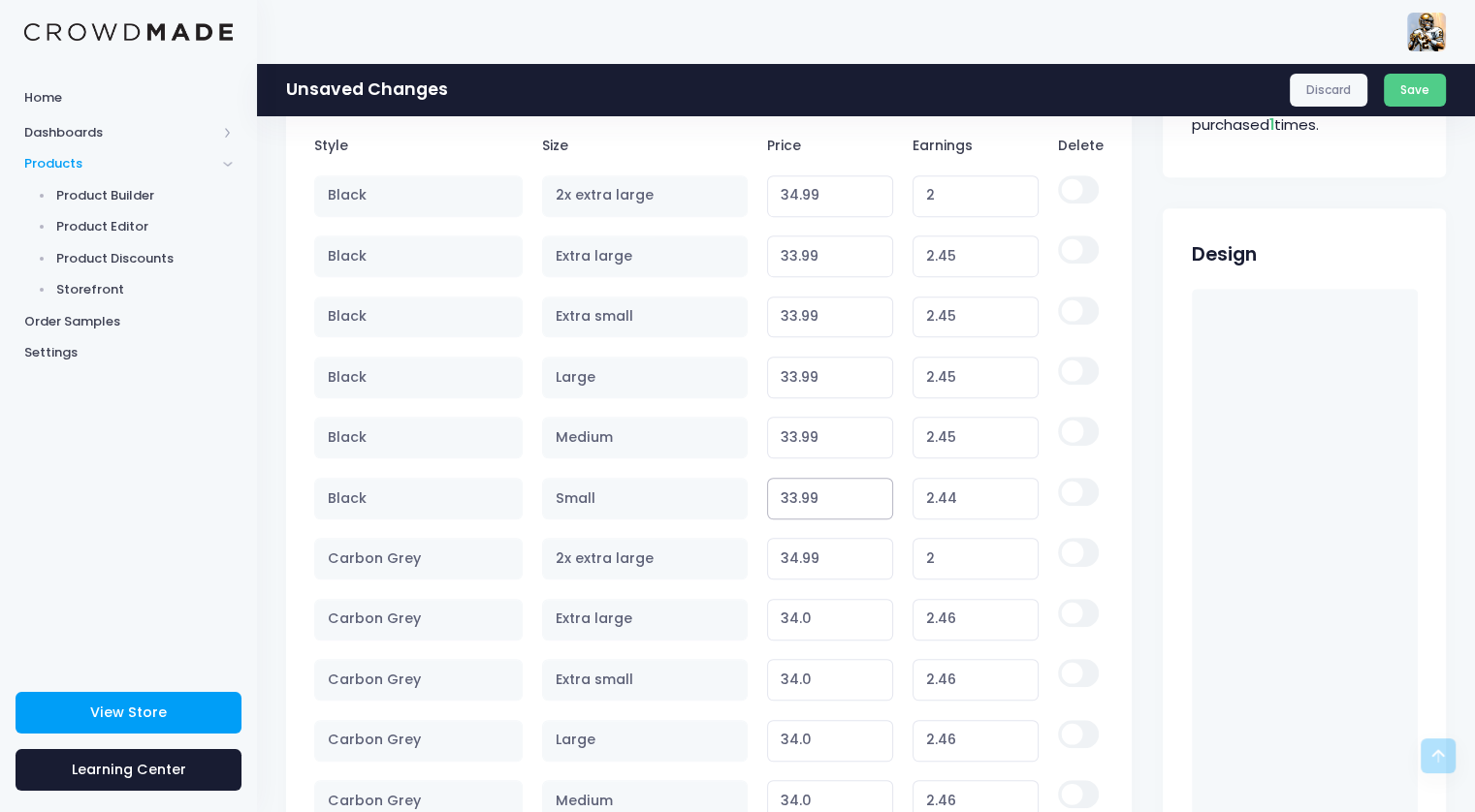
type input "33.99"
click at [872, 488] on input "33.99" at bounding box center [830, 498] width 127 height 42
type input "2.45"
type input "35.01"
click at [874, 548] on input "35.01" at bounding box center [830, 559] width 127 height 42
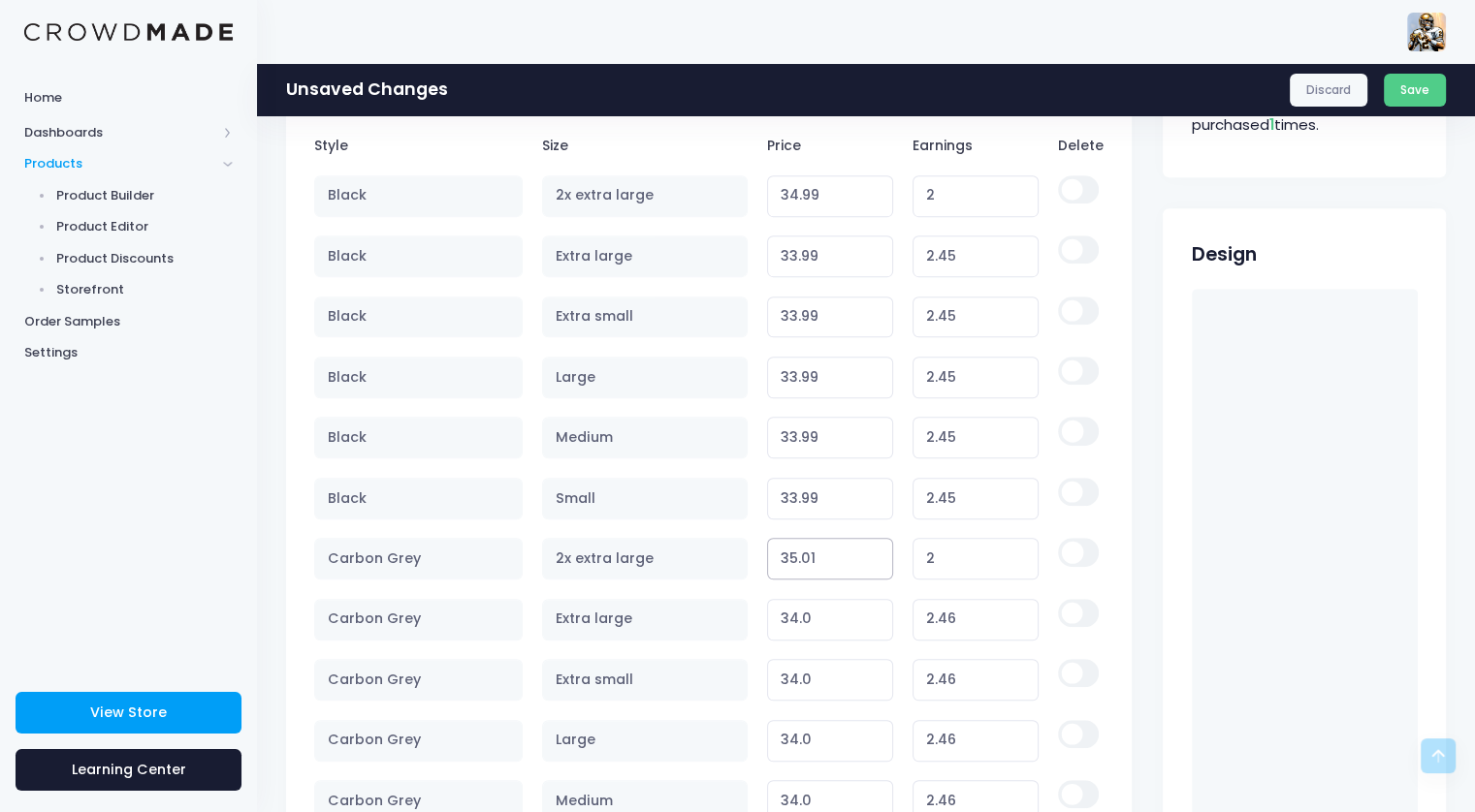
type input "2.02"
type input "35"
click at [874, 563] on input "35" at bounding box center [830, 559] width 127 height 42
type input "2.01"
type input "34.99"
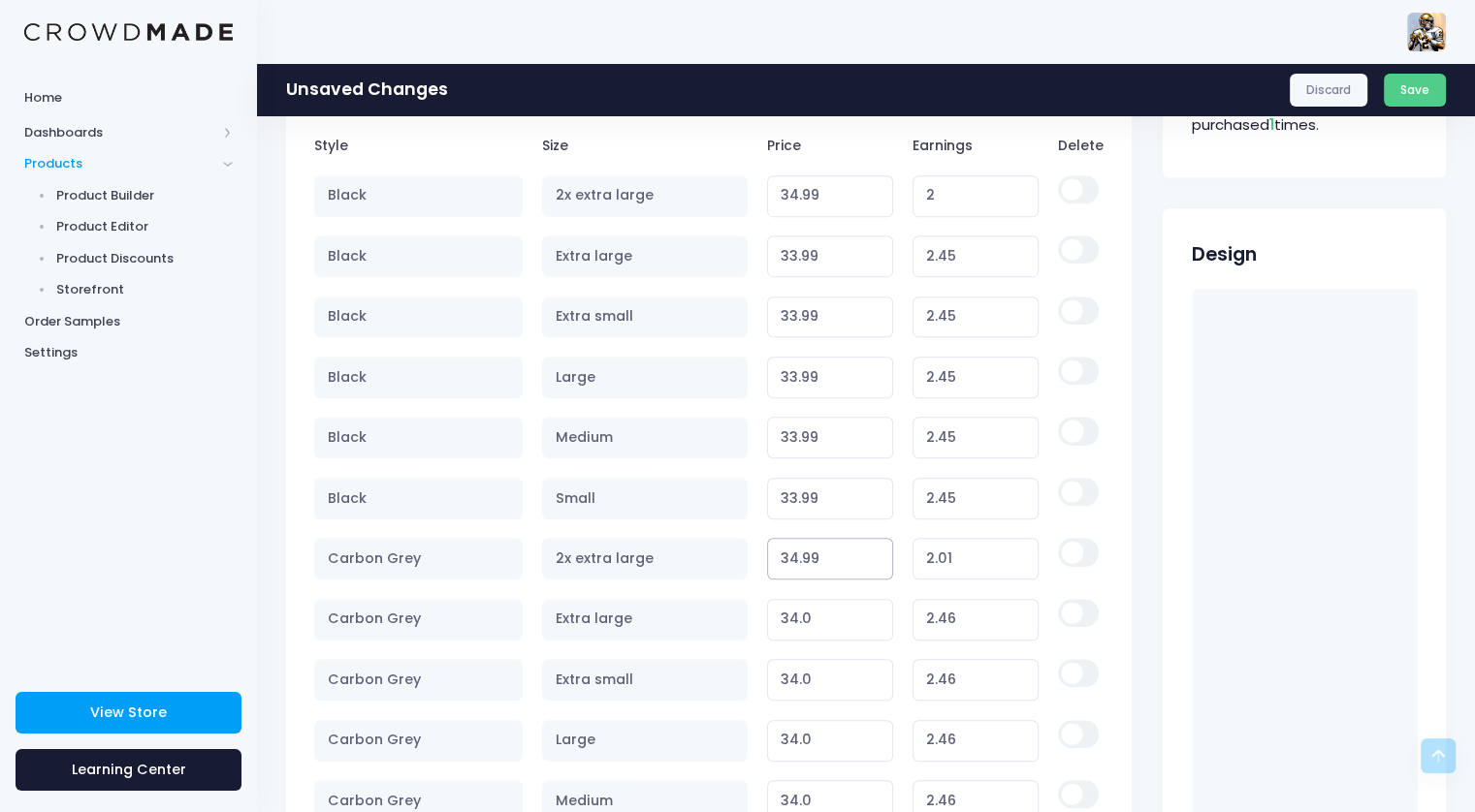
click at [874, 563] on input "34.99" at bounding box center [830, 559] width 127 height 42
type input "2.00"
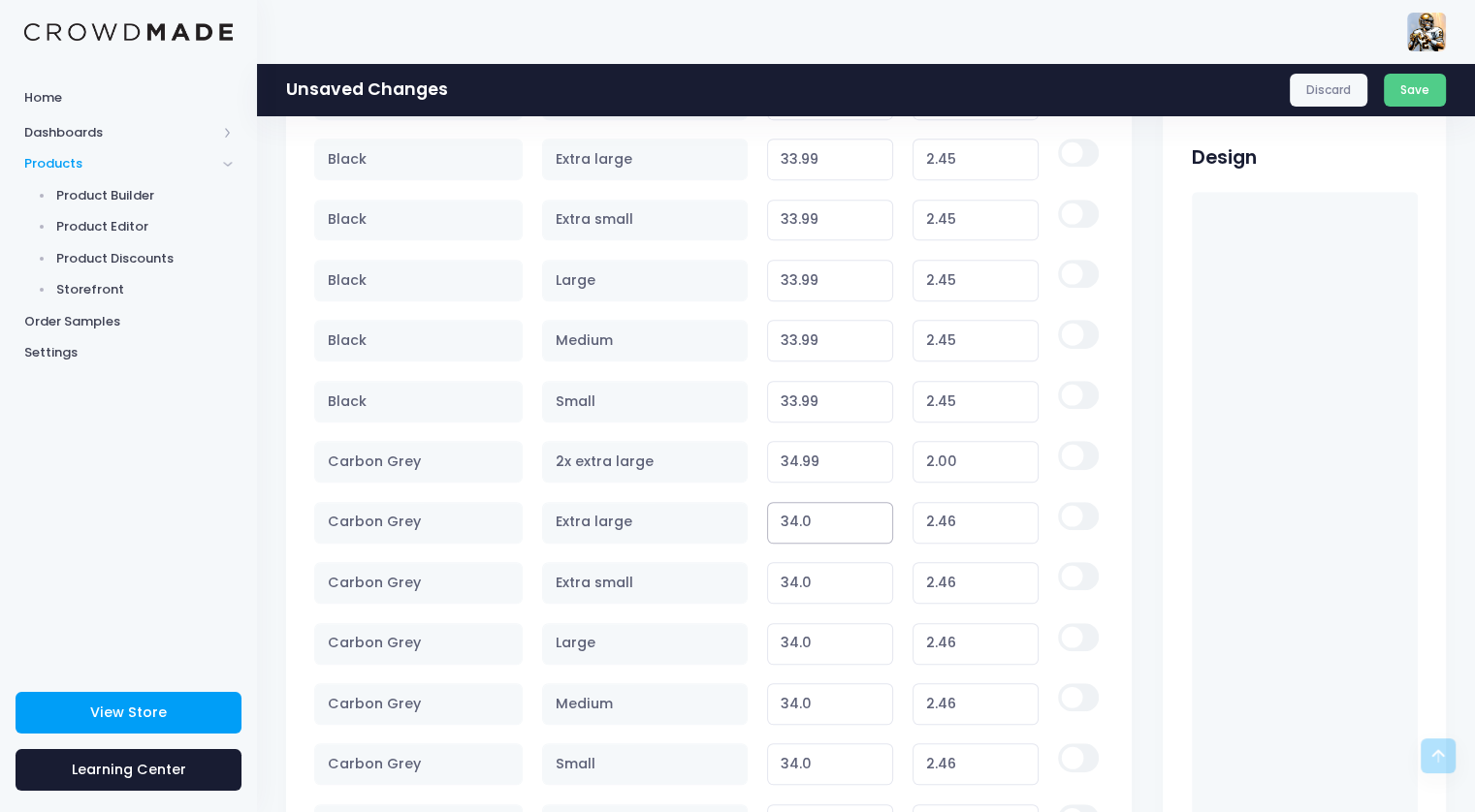
click at [872, 530] on input "34.0" at bounding box center [830, 523] width 127 height 42
type input "33.99"
click at [871, 524] on input "33.99" at bounding box center [830, 523] width 127 height 42
type input "2.45"
type input "33.99"
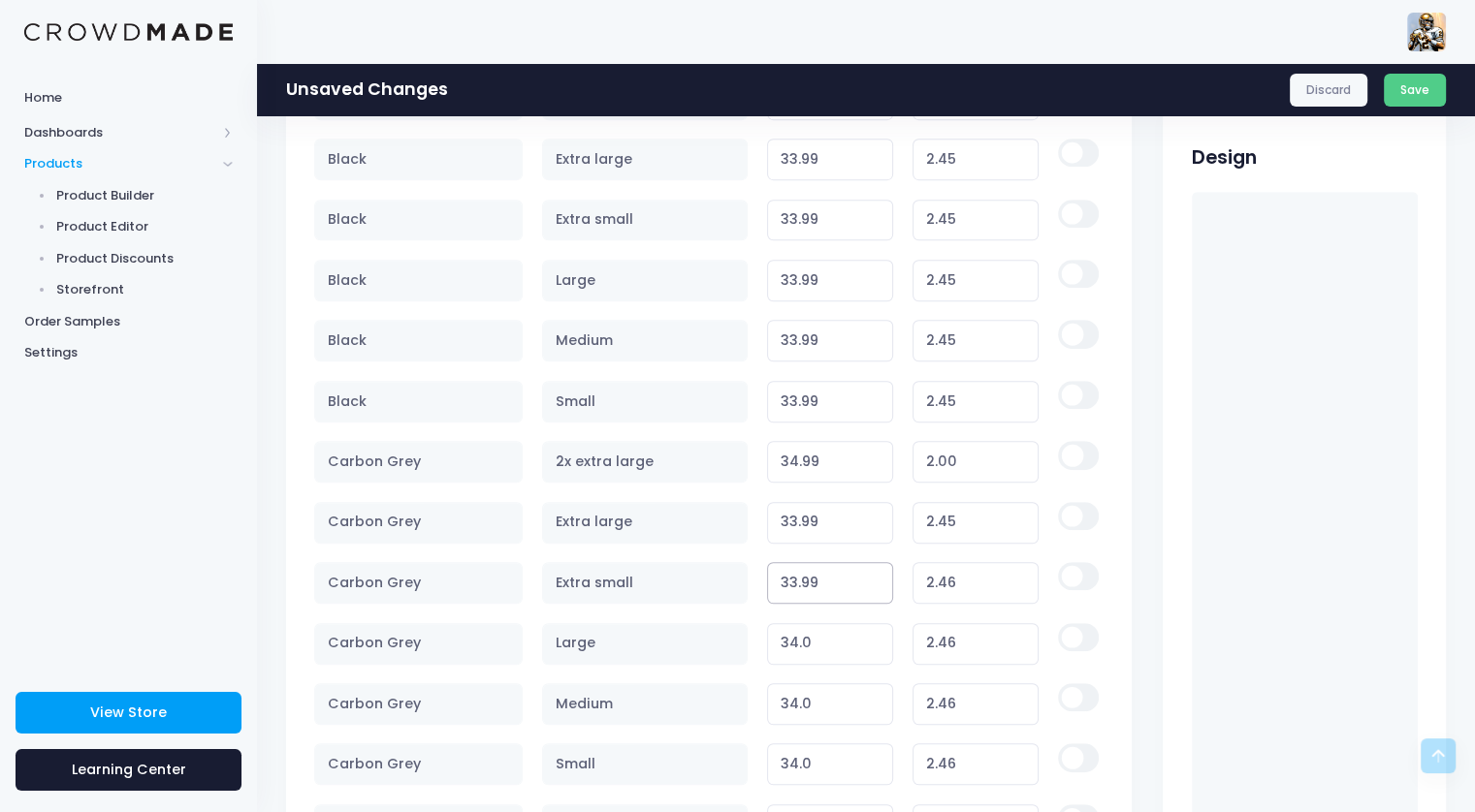
click at [876, 582] on input "33.99" at bounding box center [830, 583] width 127 height 42
type input "2.45"
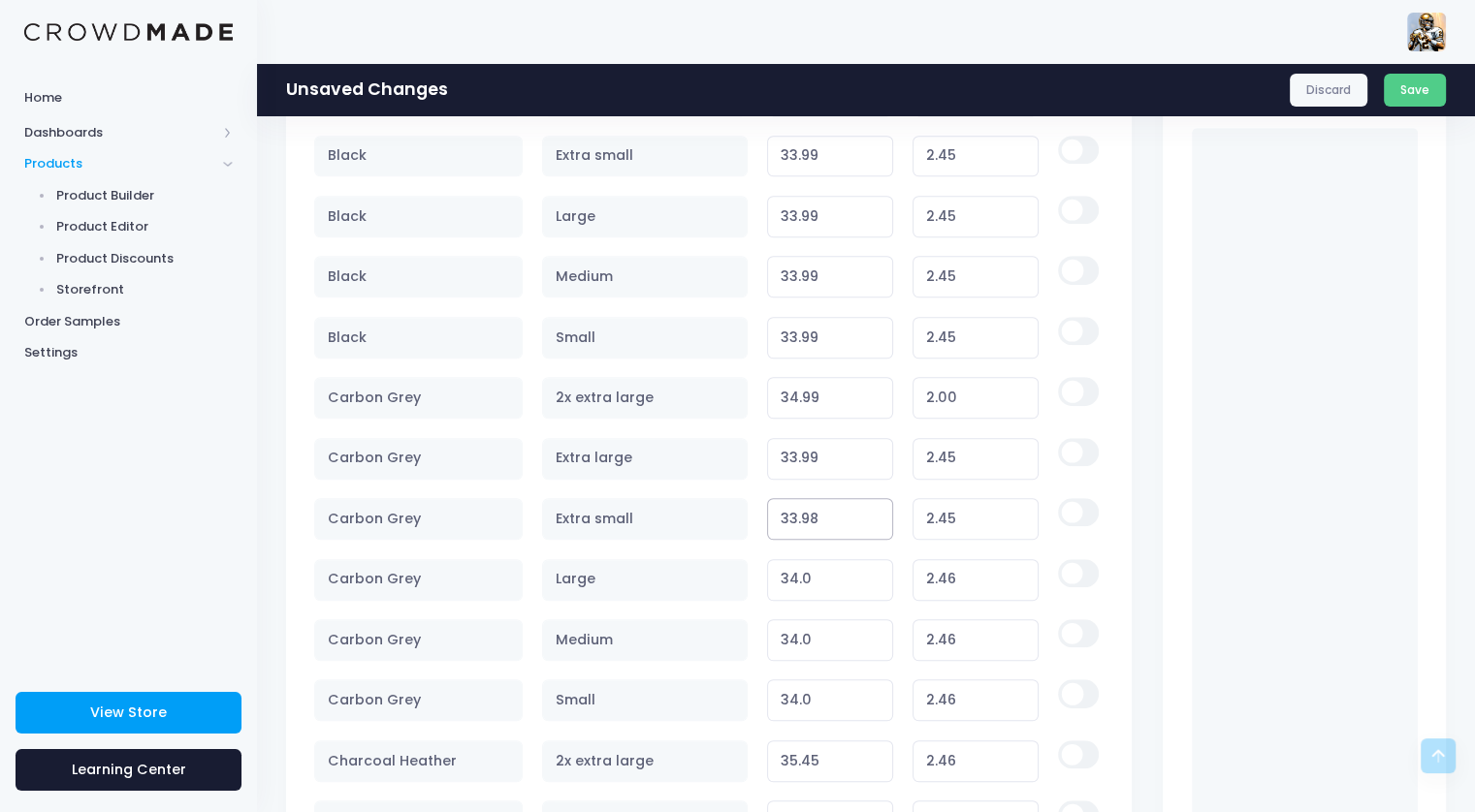
scroll to position [1260, 0]
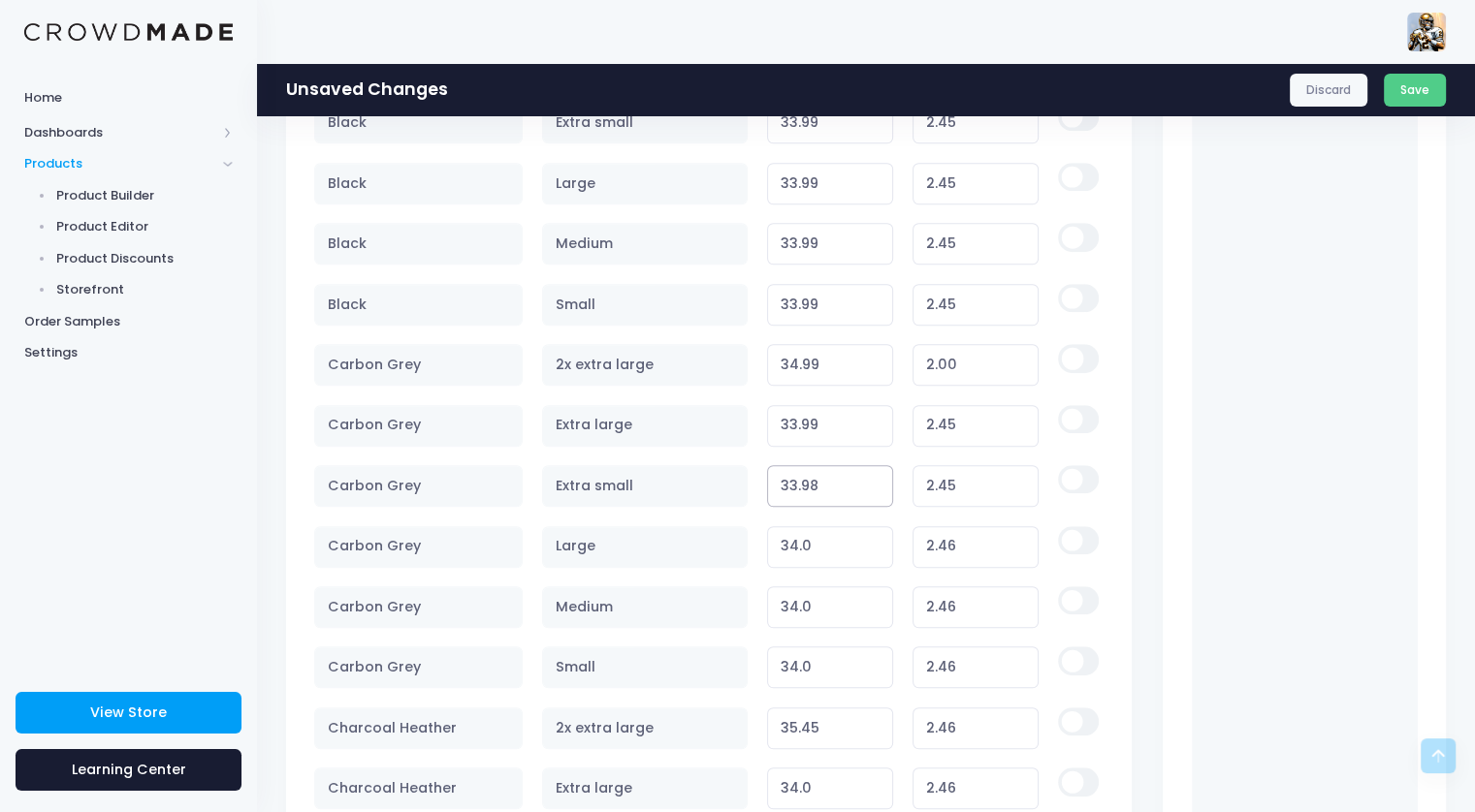
type input "33.98"
type input "2.44"
type input "33.99"
click at [871, 548] on input "33.99" at bounding box center [830, 547] width 127 height 42
type input "2.45"
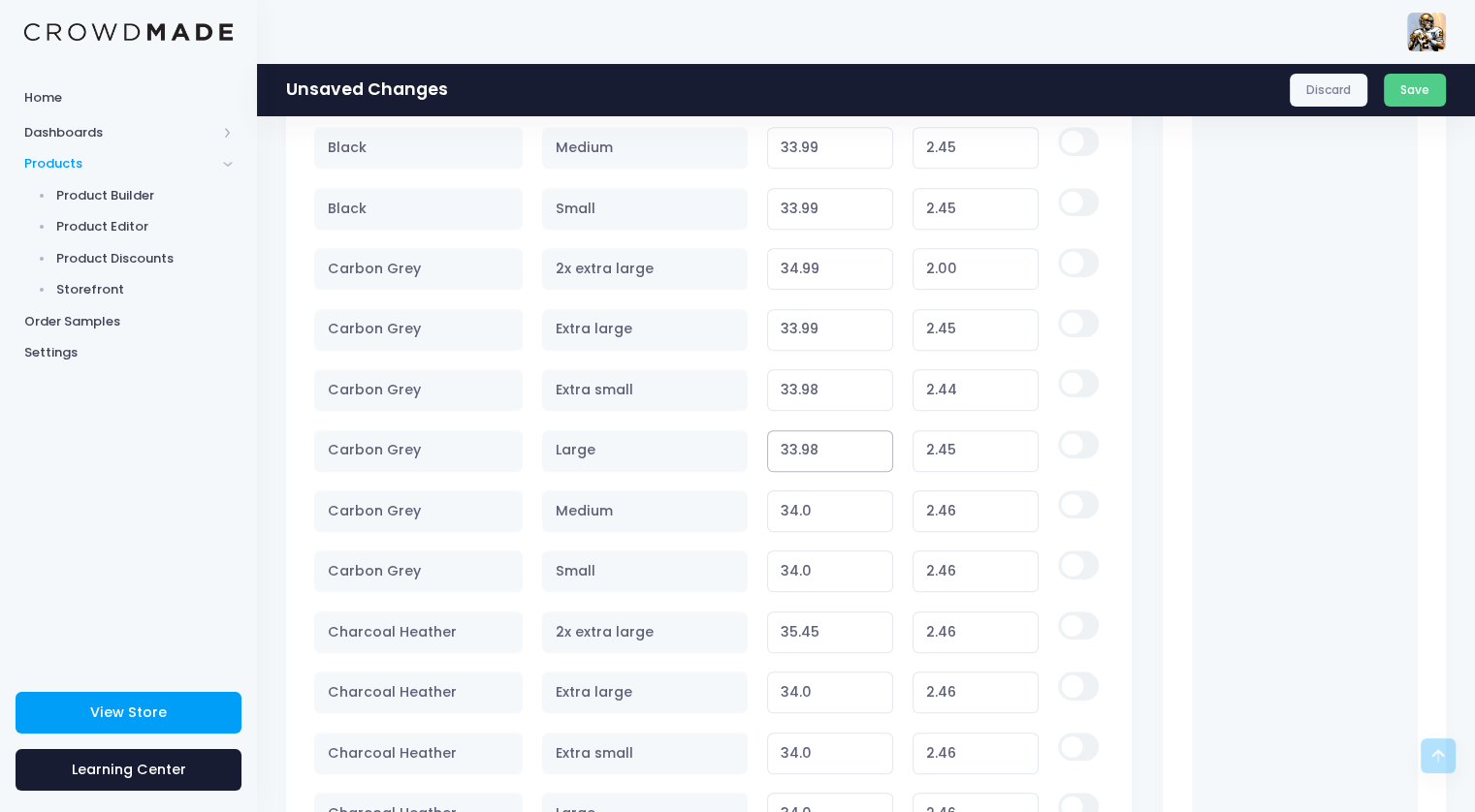
scroll to position [1357, 0]
type input "33.98"
type input "2.44"
click at [1308, 96] on link "Discard" at bounding box center [1329, 90] width 79 height 33
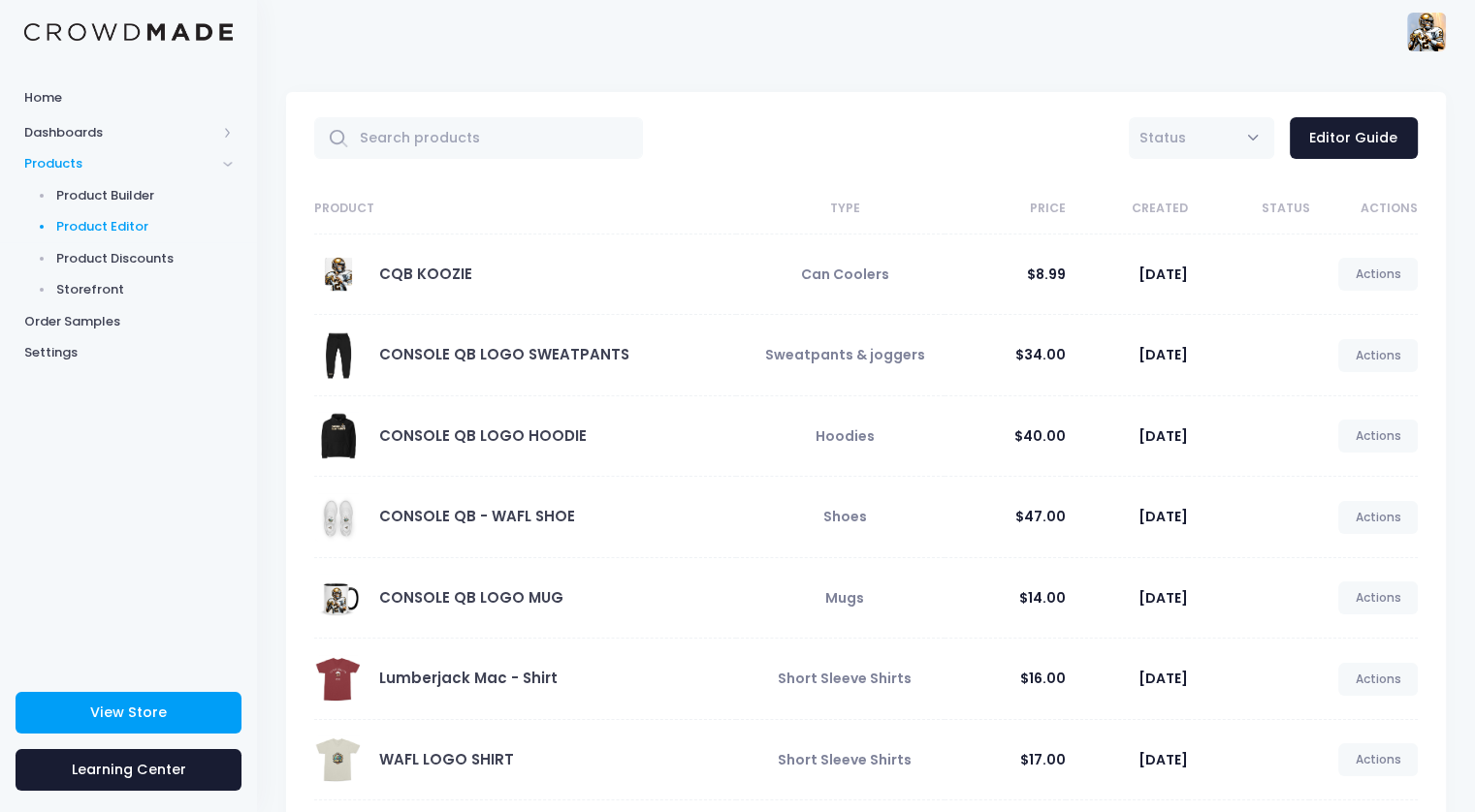
click at [128, 40] on img at bounding box center [128, 32] width 209 height 18
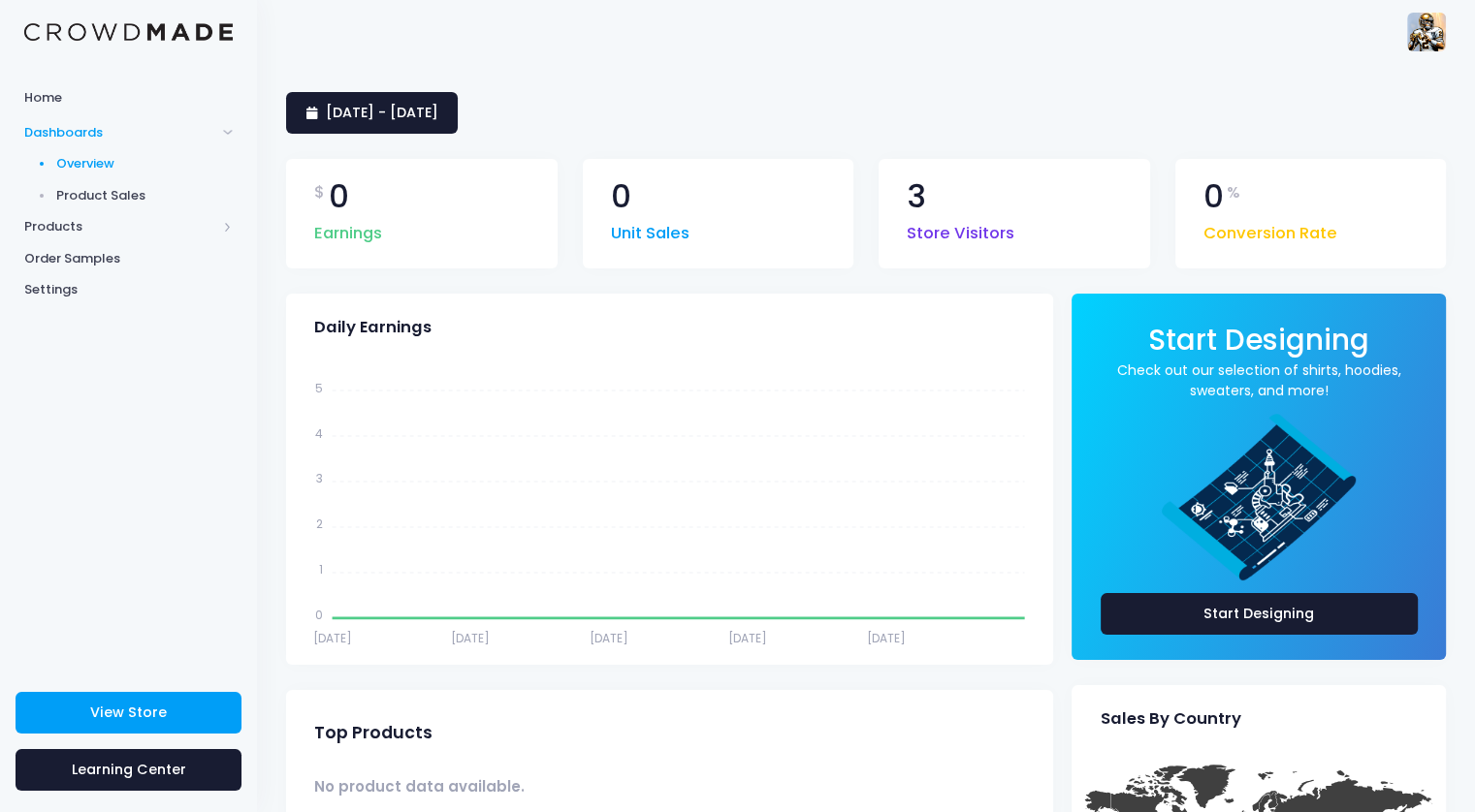
click at [123, 23] on img at bounding box center [128, 32] width 209 height 18
click at [65, 219] on span "Products" at bounding box center [120, 226] width 192 height 19
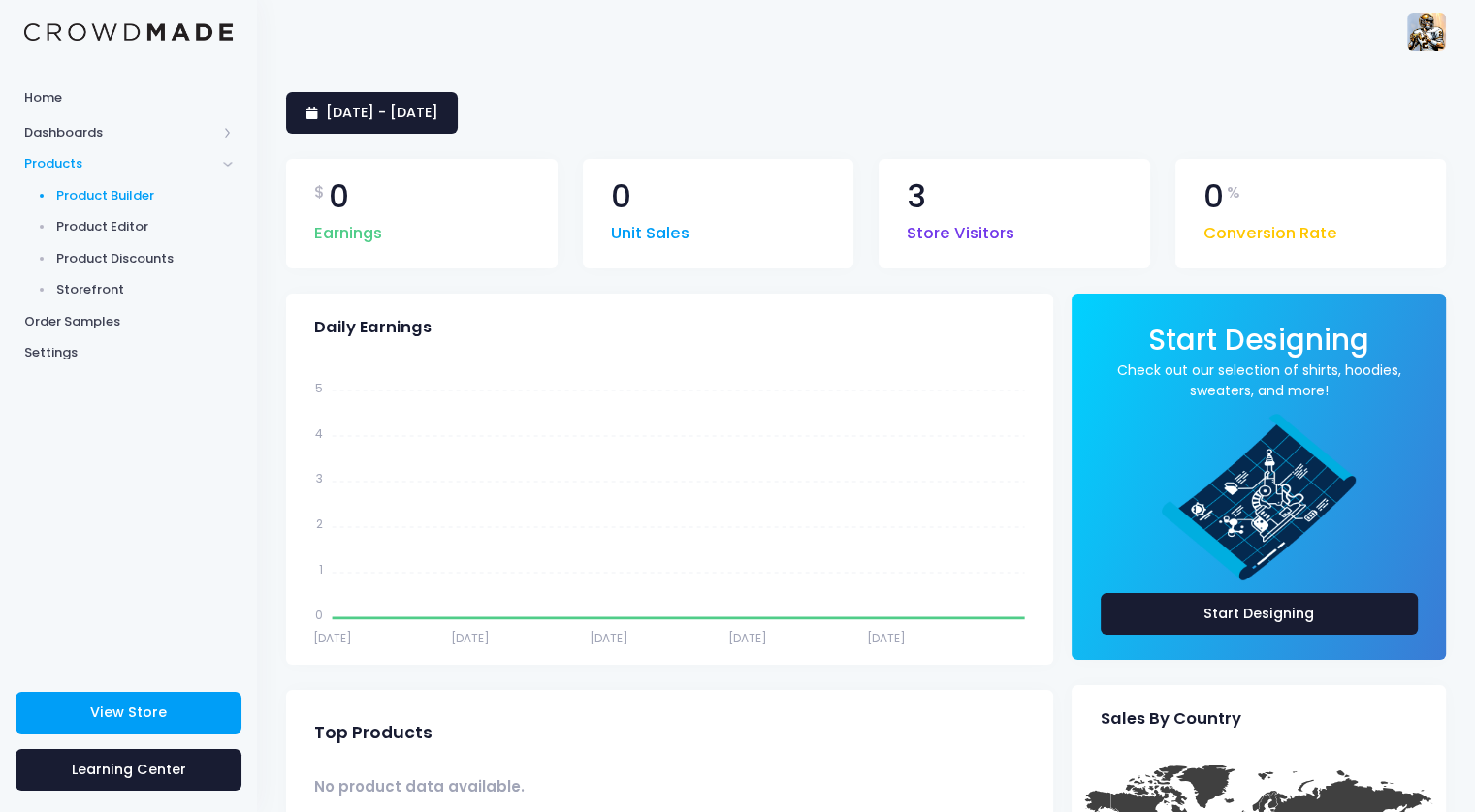
click at [120, 195] on span "Product Builder" at bounding box center [145, 195] width 178 height 19
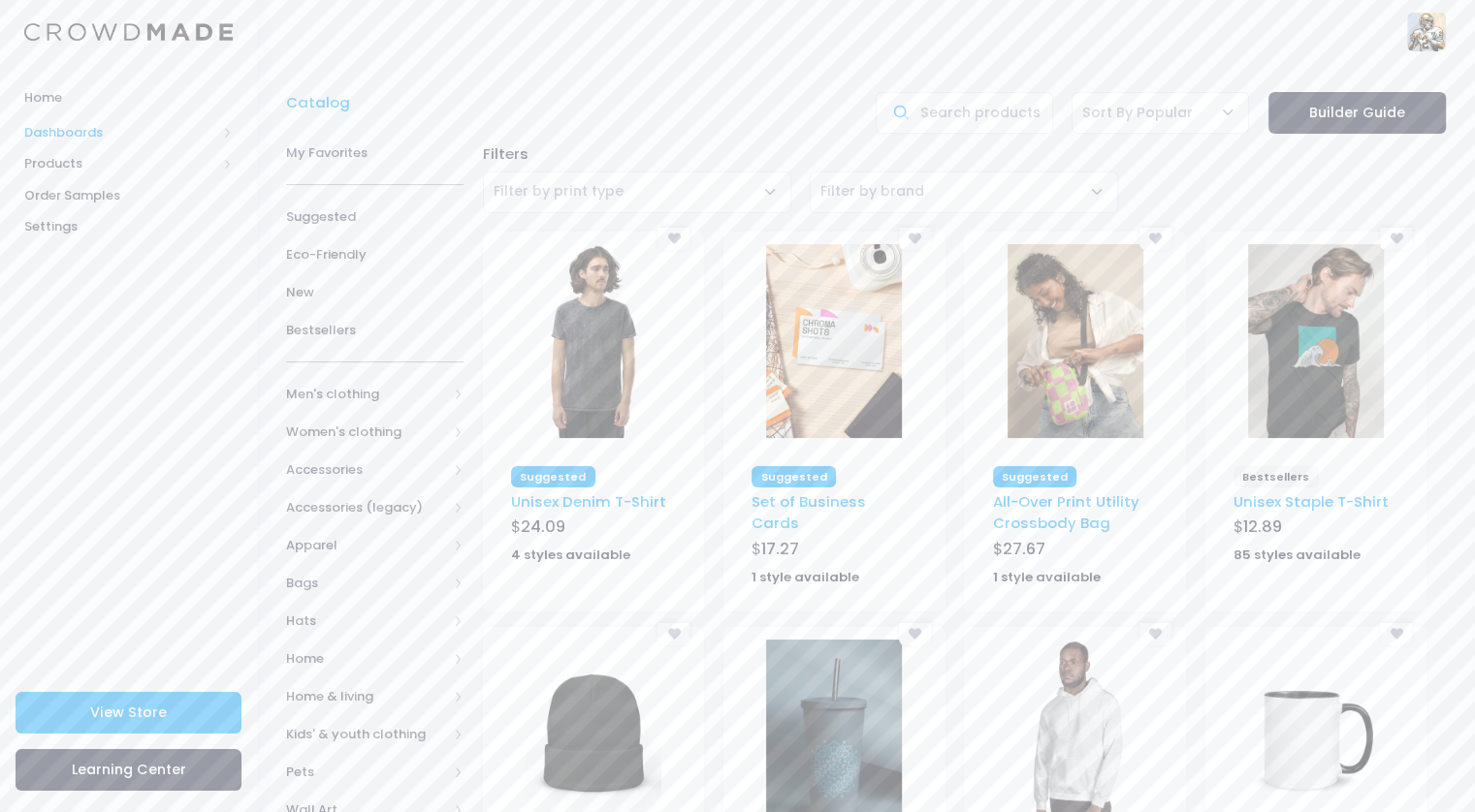
click at [152, 121] on span "Dashboards" at bounding box center [128, 132] width 257 height 32
click at [109, 238] on span "Products" at bounding box center [128, 228] width 257 height 32
click at [97, 226] on span "Product Editor" at bounding box center [145, 226] width 178 height 19
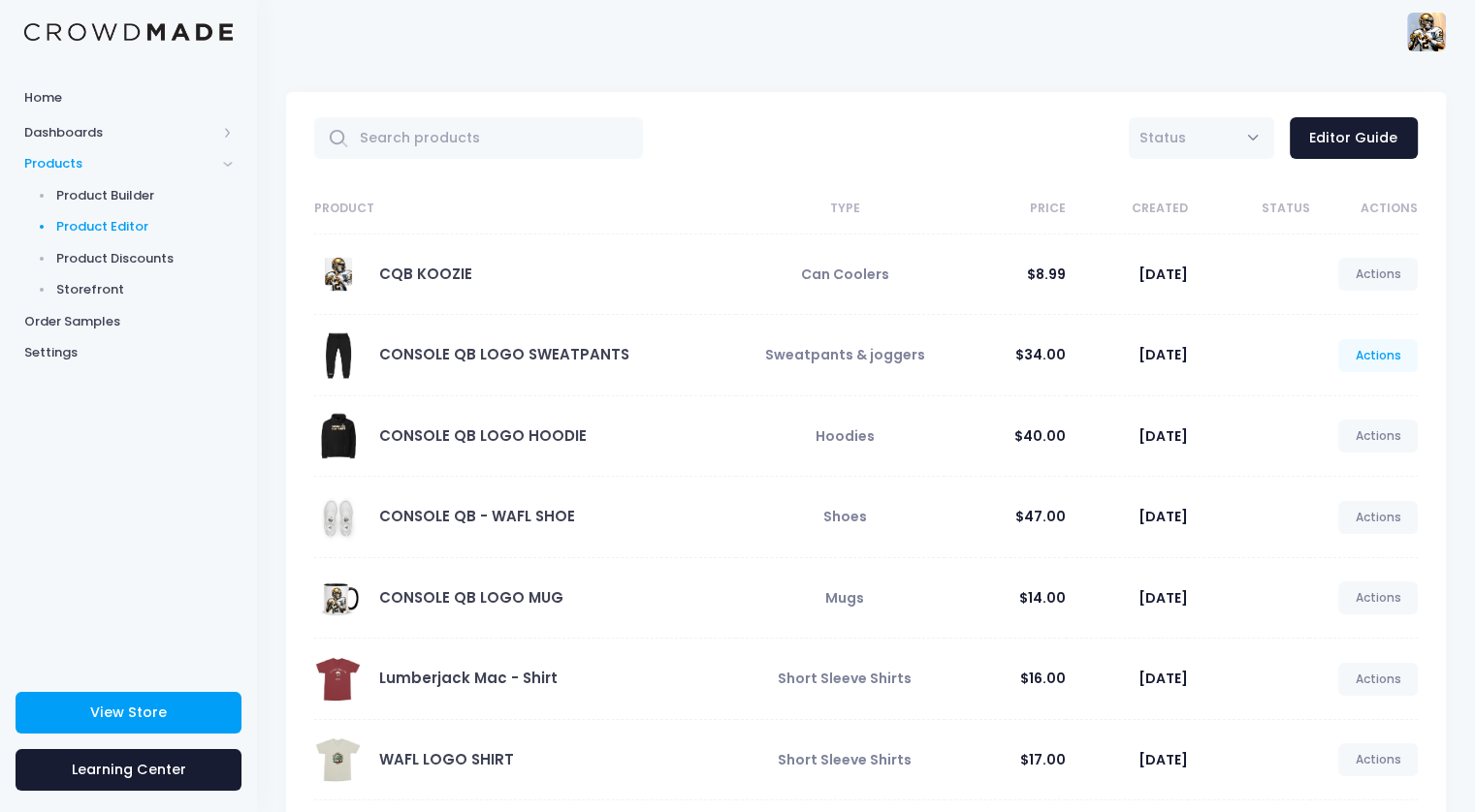
click at [1369, 354] on link "Actions" at bounding box center [1378, 356] width 80 height 33
click at [1359, 395] on link "Edit" at bounding box center [1357, 401] width 103 height 34
click at [595, 356] on link "CONSOLE QB LOGO SWEATPANTS" at bounding box center [504, 355] width 250 height 20
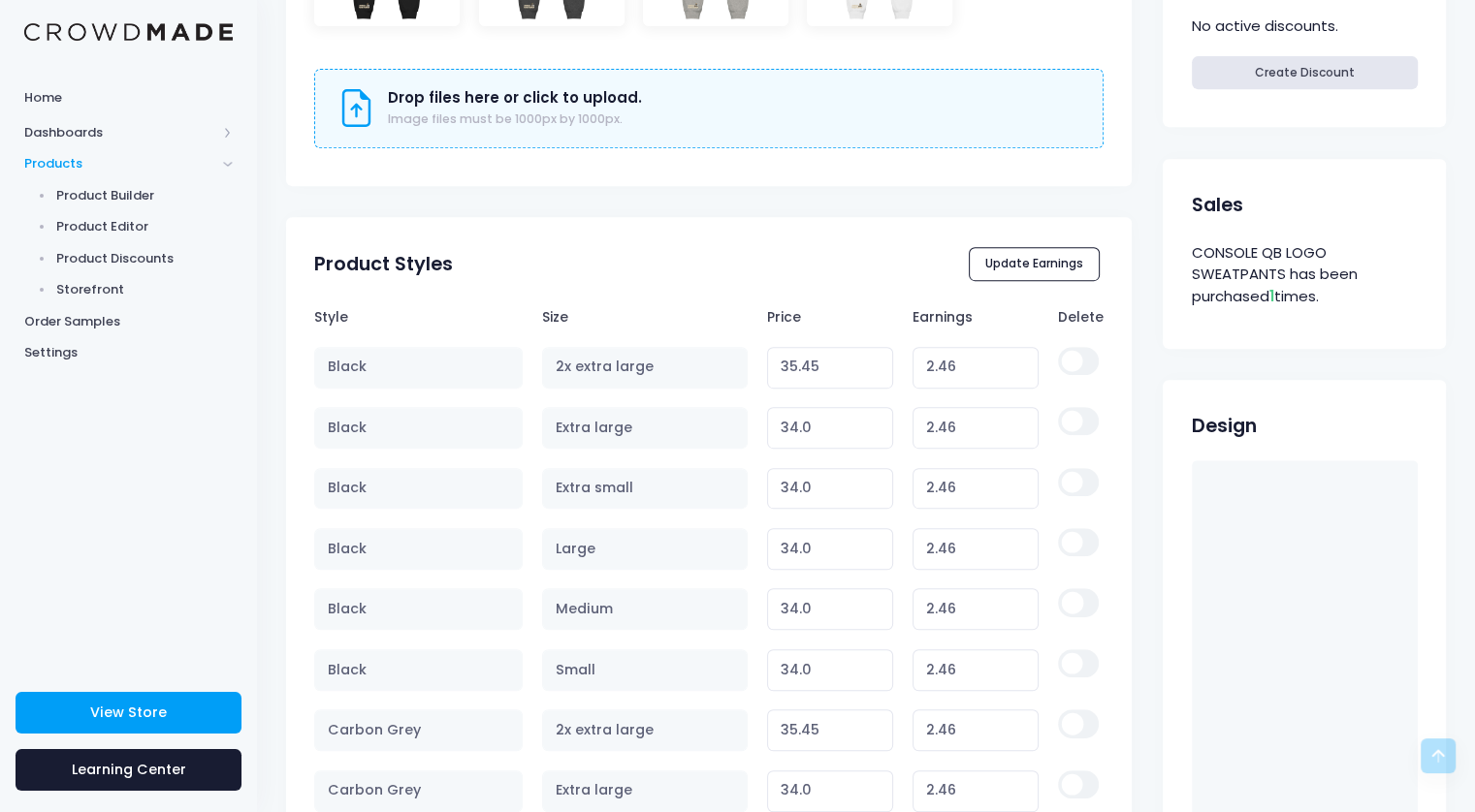
scroll to position [872, 0]
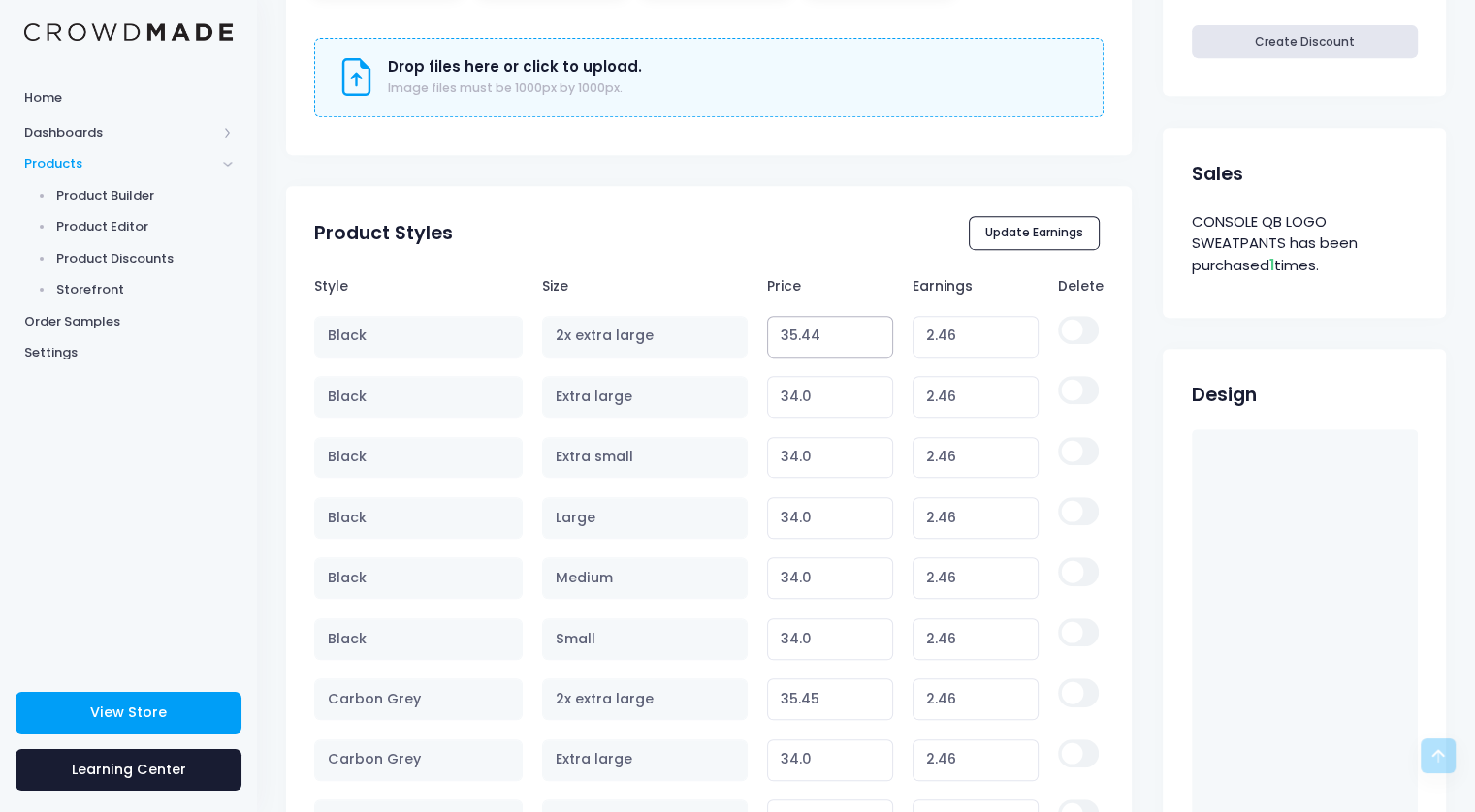
type input "35.44"
click at [869, 339] on input "35.44" at bounding box center [830, 337] width 127 height 42
type input "2.45"
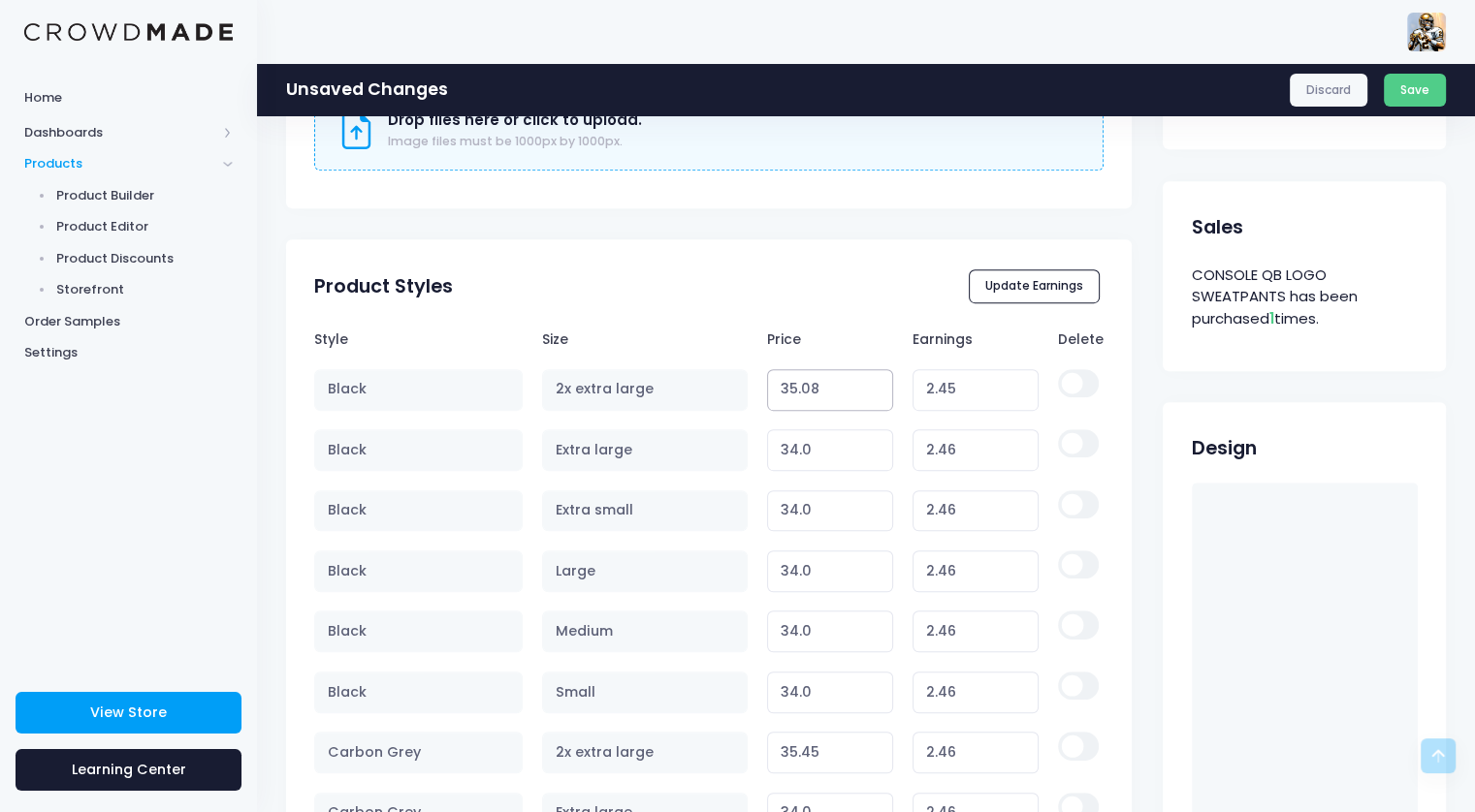
type input "35.08"
click at [874, 397] on input "35.08" at bounding box center [830, 391] width 127 height 42
type input "2.09"
type input "35.07"
click at [874, 397] on input "35.07" at bounding box center [830, 391] width 127 height 42
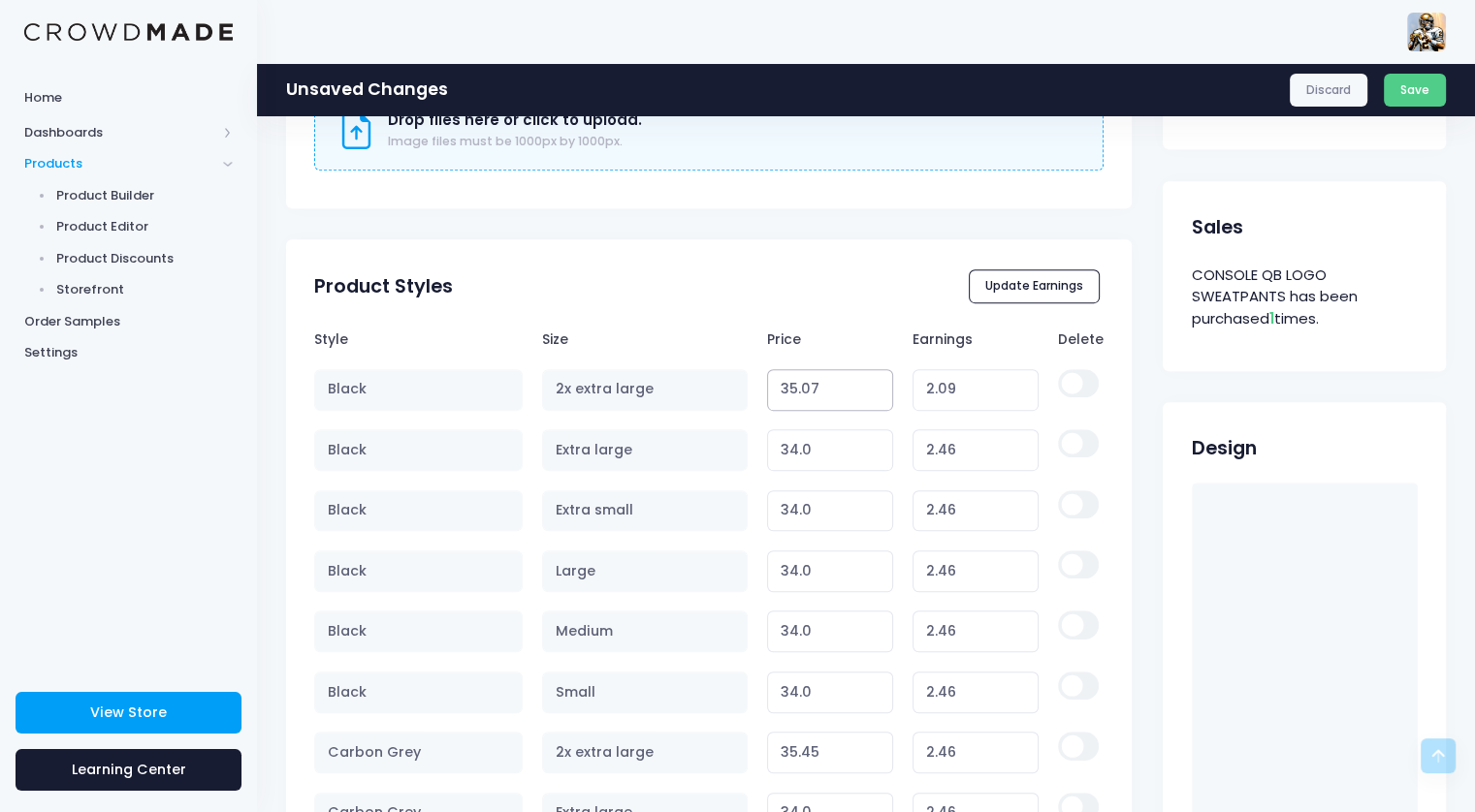
type input "2.08"
type input "35.06"
click at [874, 397] on input "35.06" at bounding box center [830, 391] width 127 height 42
type input "2.07"
type input "35.05"
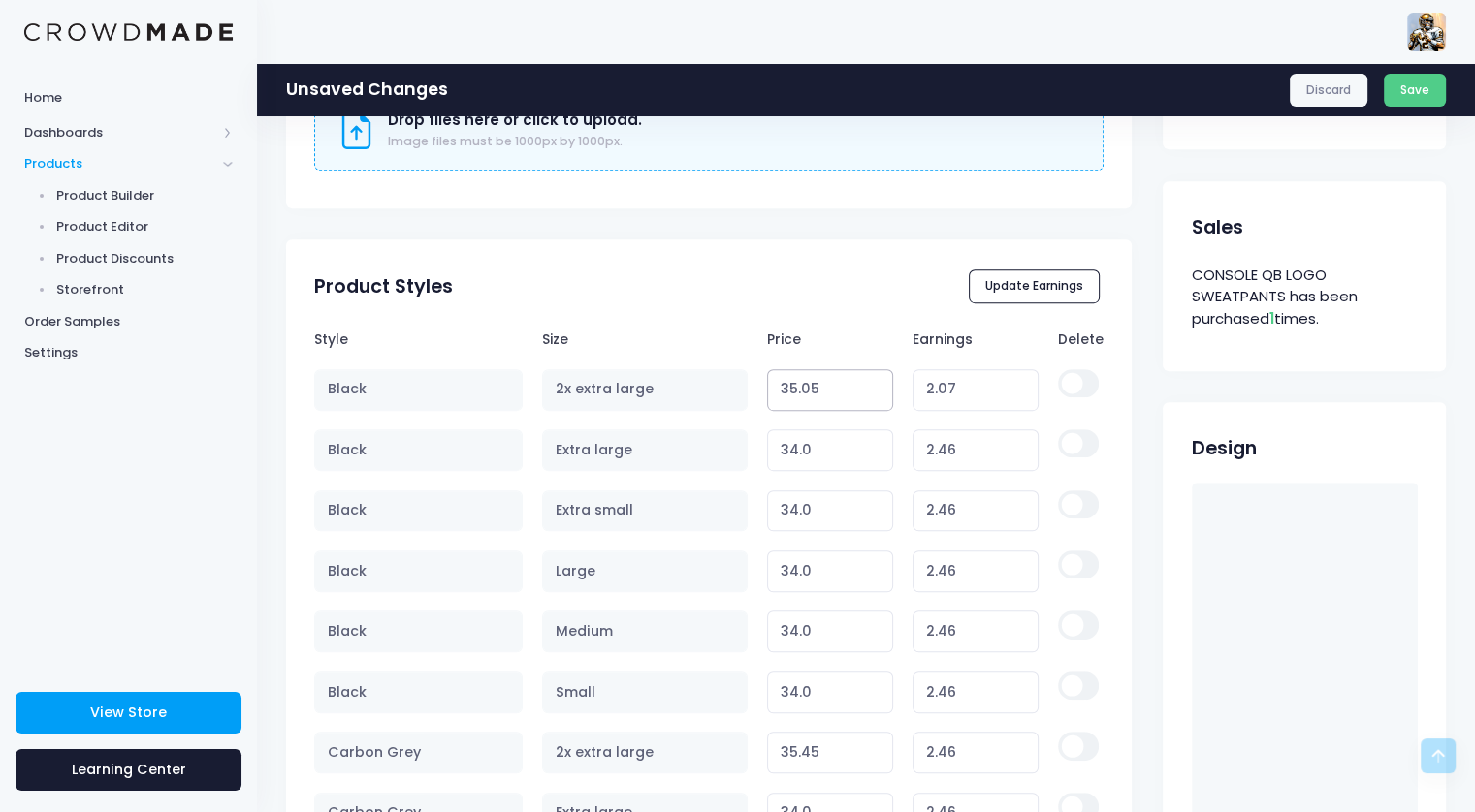
click at [874, 397] on input "35.05" at bounding box center [830, 391] width 127 height 42
type input "2.06"
type input "35.04"
click at [874, 397] on input "35.04" at bounding box center [830, 391] width 127 height 42
type input "2.05"
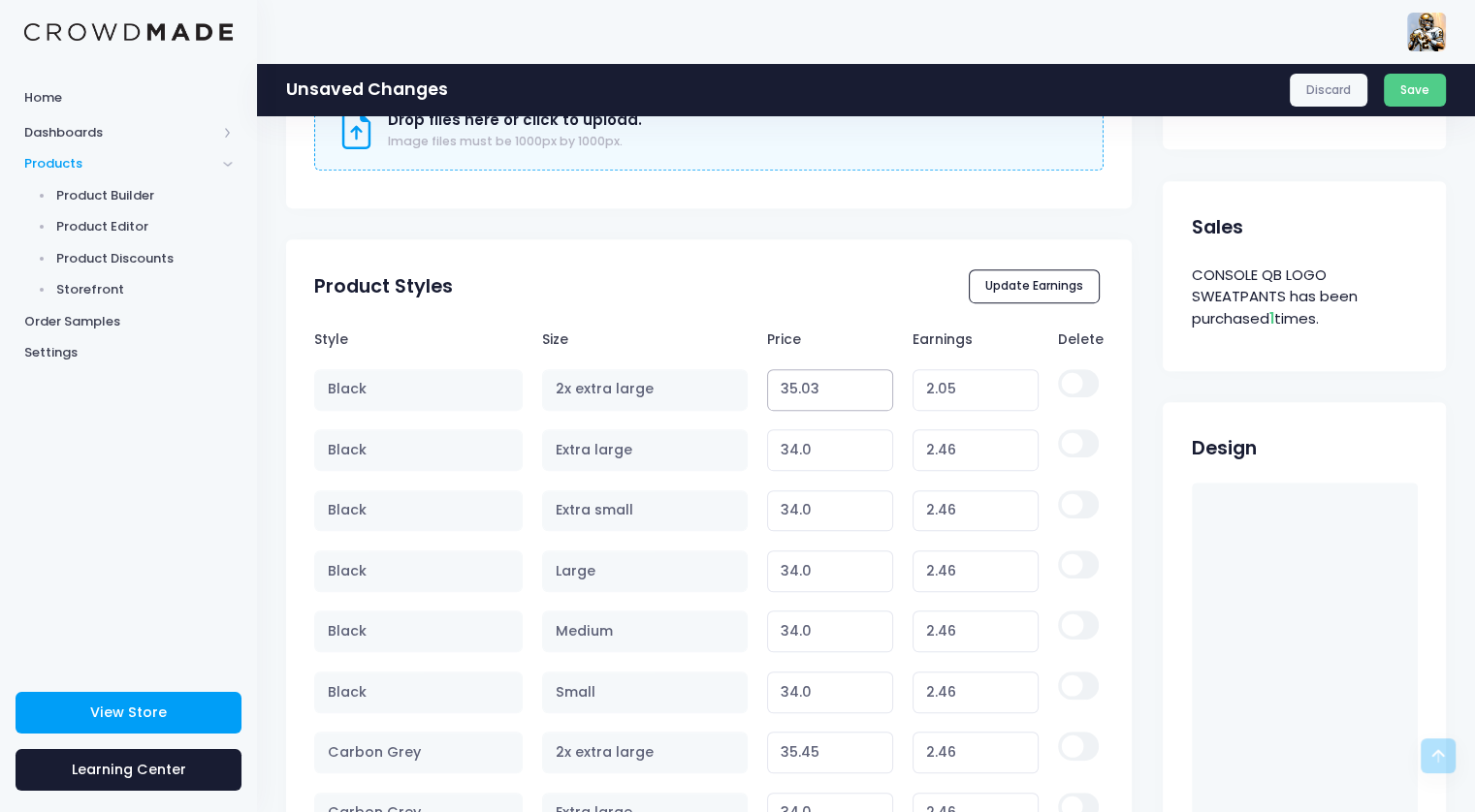
type input "35.03"
click at [874, 397] on input "35.03" at bounding box center [830, 391] width 127 height 42
type input "2.04"
type input "35.02"
click at [874, 397] on input "35.02" at bounding box center [830, 391] width 127 height 42
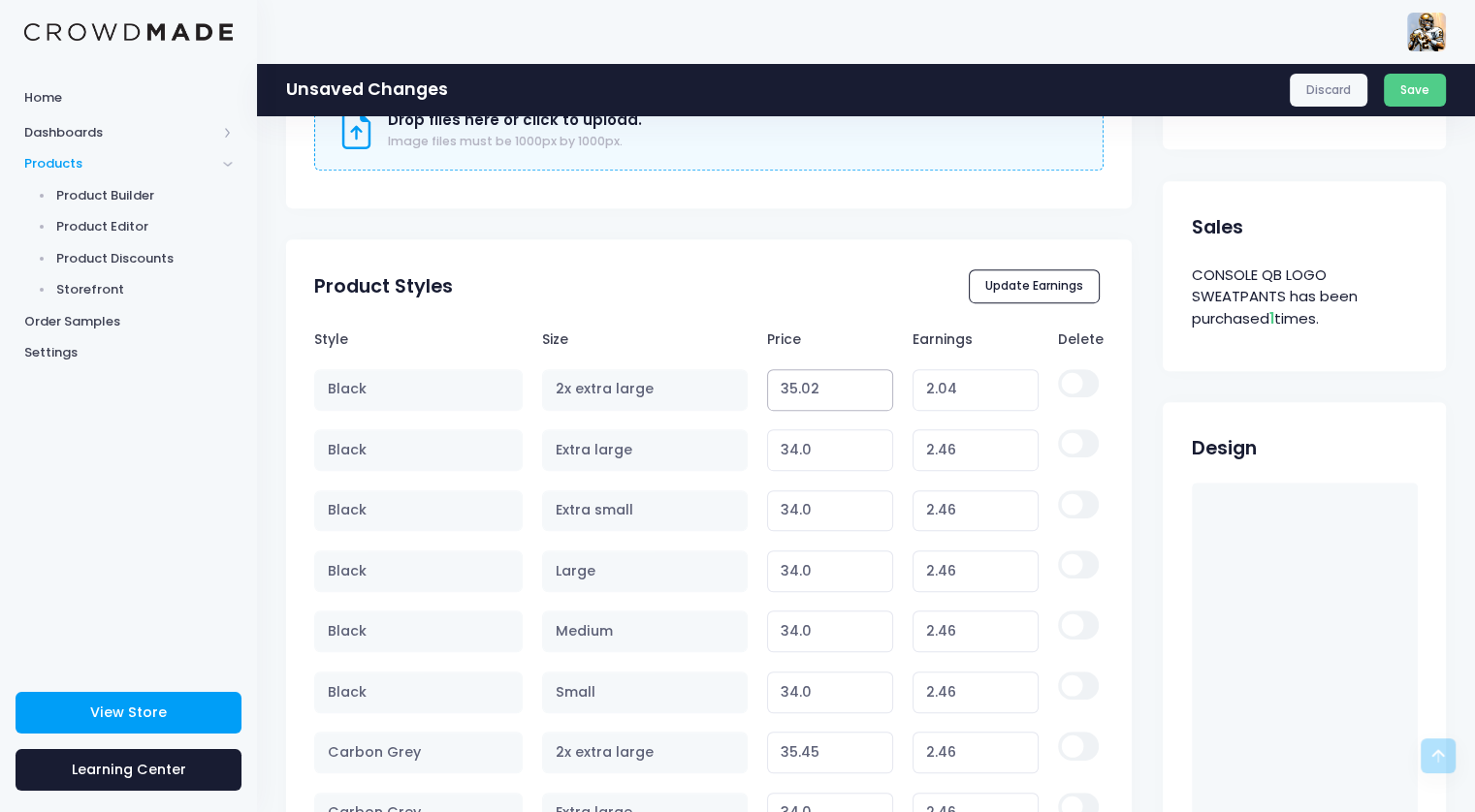
type input "2.03"
type input "35.01"
click at [874, 397] on input "35.01" at bounding box center [830, 391] width 127 height 42
type input "2.02"
type input "35"
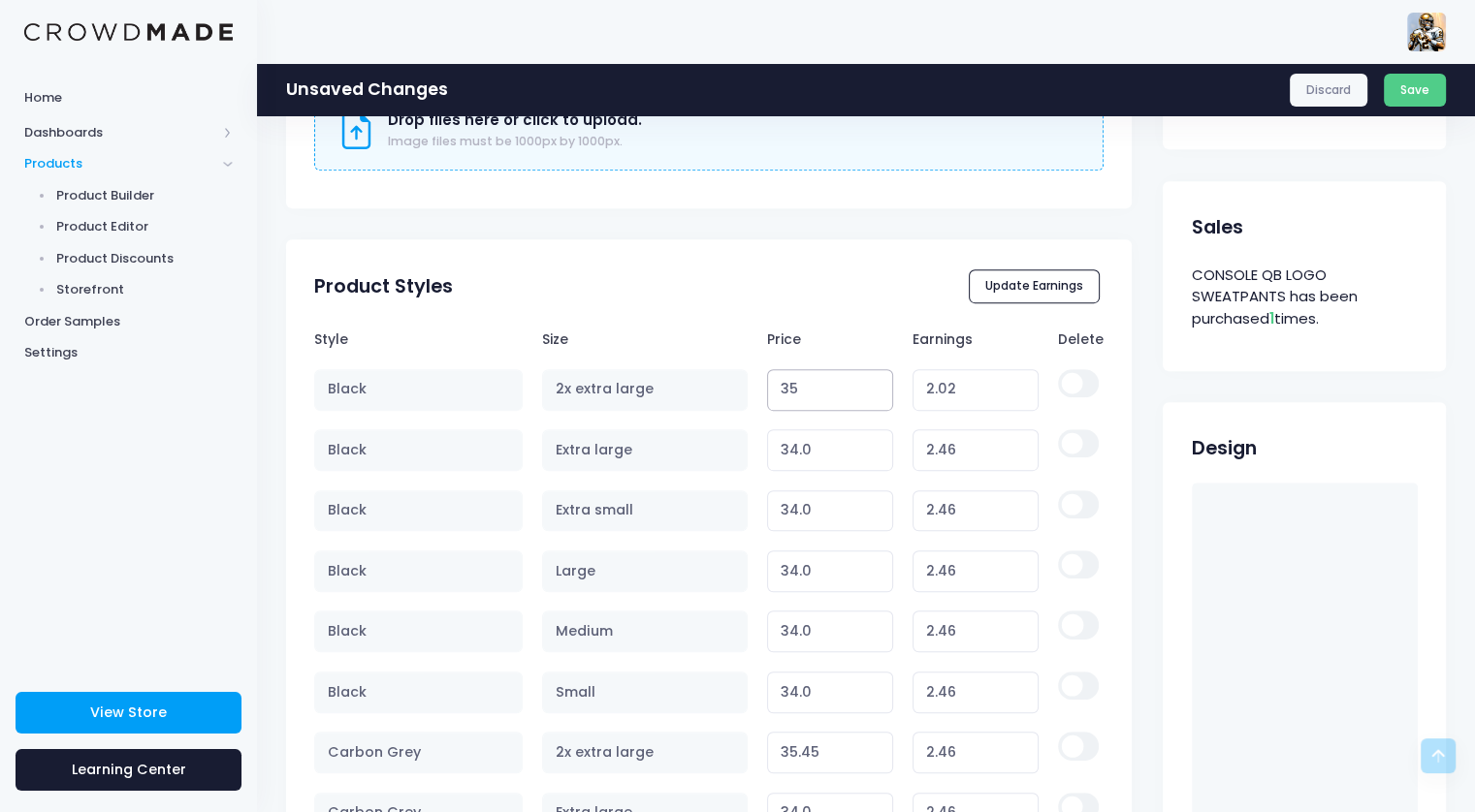
click at [874, 397] on input "35" at bounding box center [830, 391] width 127 height 42
type input "2.01"
type input "34.99"
click at [874, 397] on input "34.99" at bounding box center [830, 391] width 127 height 42
type input "2.00"
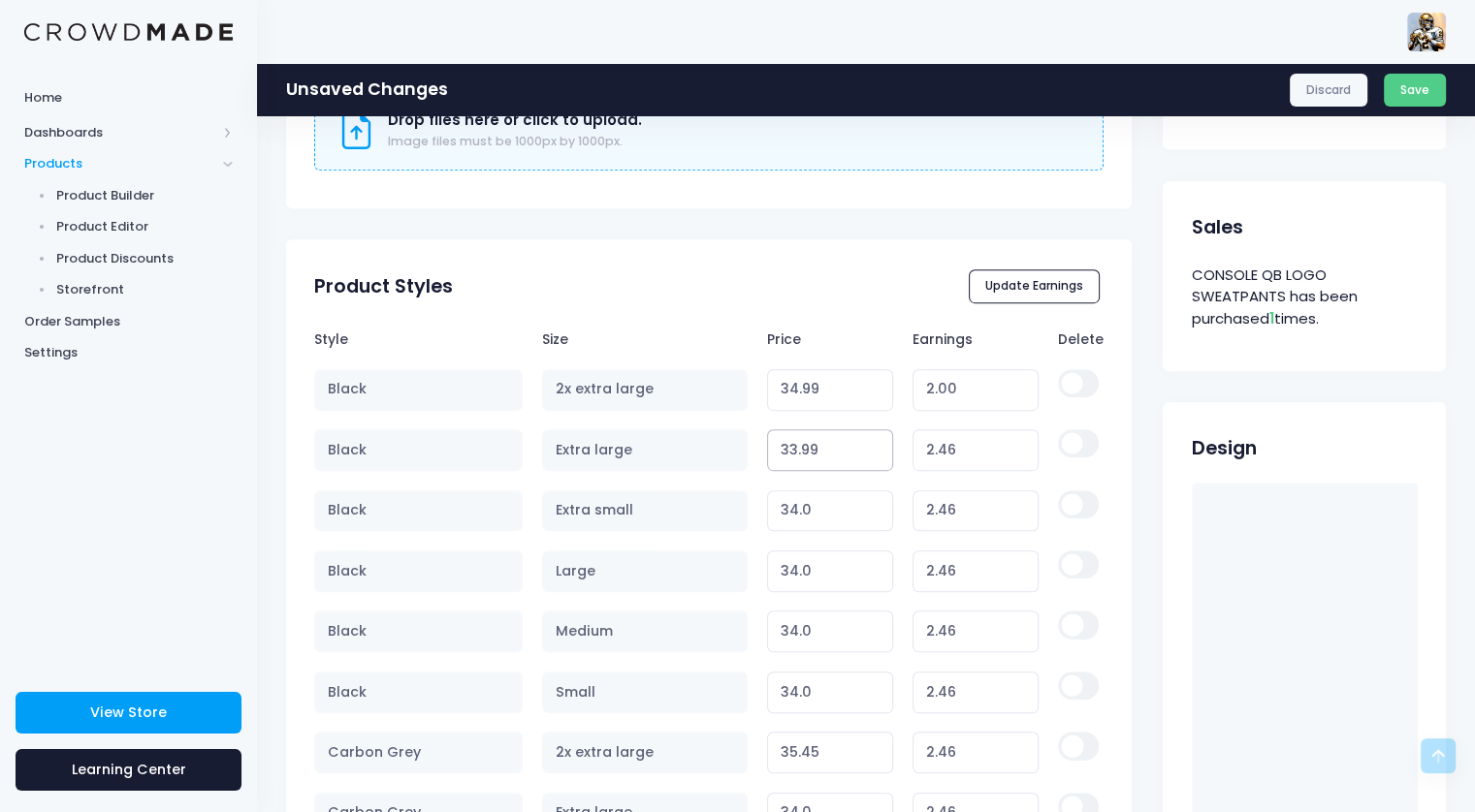
type input "33.99"
click at [873, 451] on input "33.99" at bounding box center [830, 450] width 127 height 42
type input "2.45"
type input "33.99"
click at [870, 512] on input "33.99" at bounding box center [830, 511] width 127 height 42
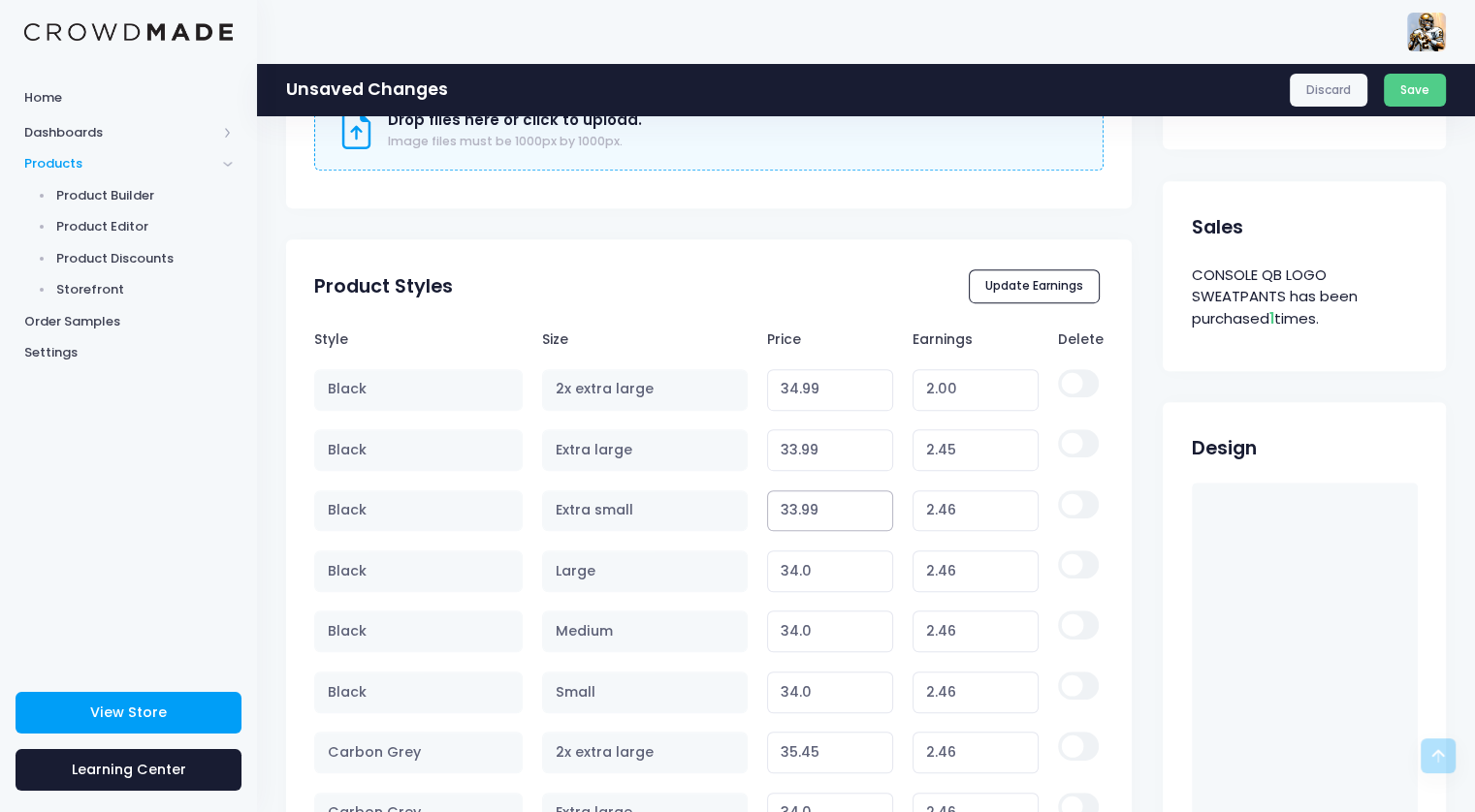
type input "2.45"
type input "33.99"
click at [872, 577] on input "33.99" at bounding box center [830, 571] width 127 height 42
type input "2.45"
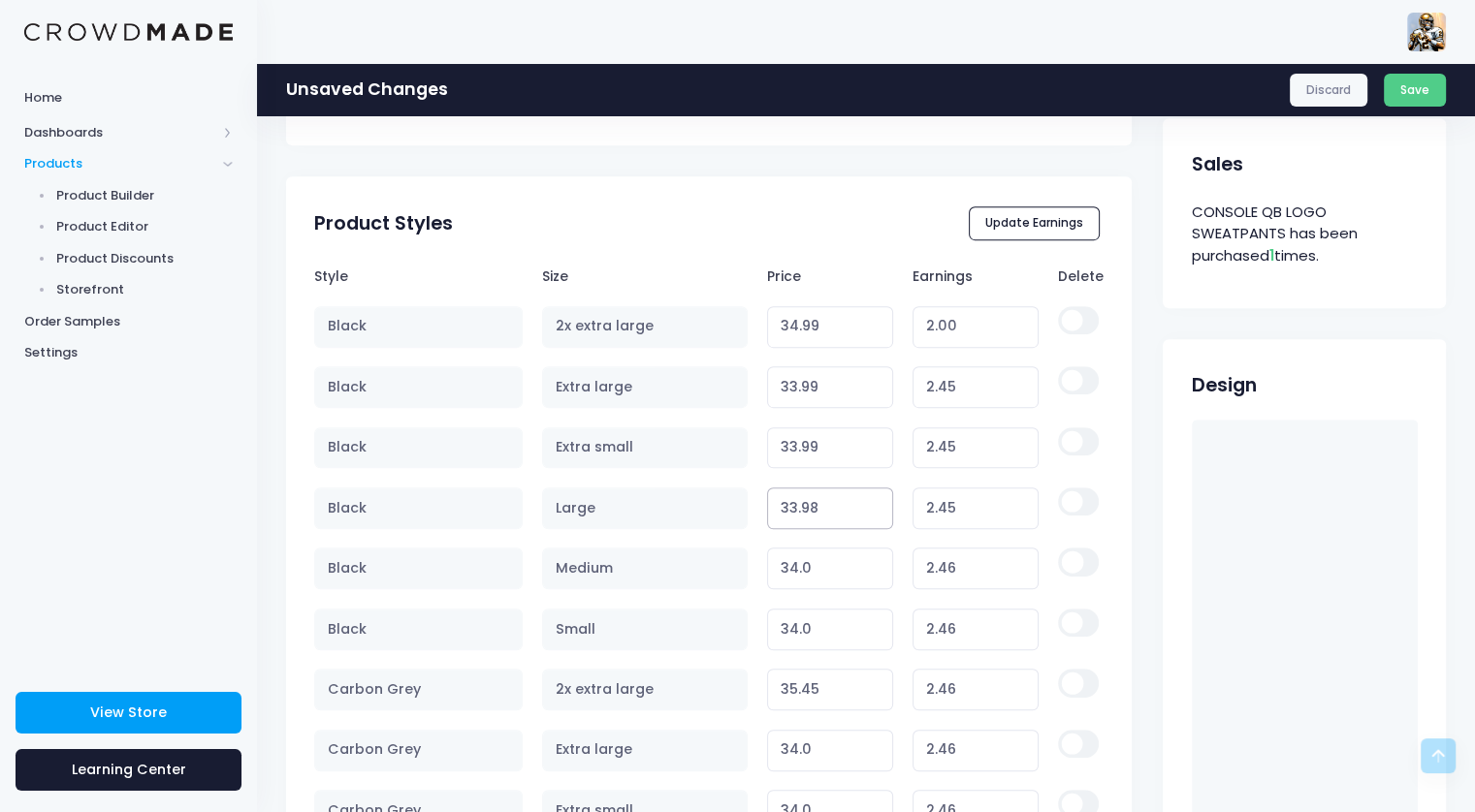
scroll to position [969, 0]
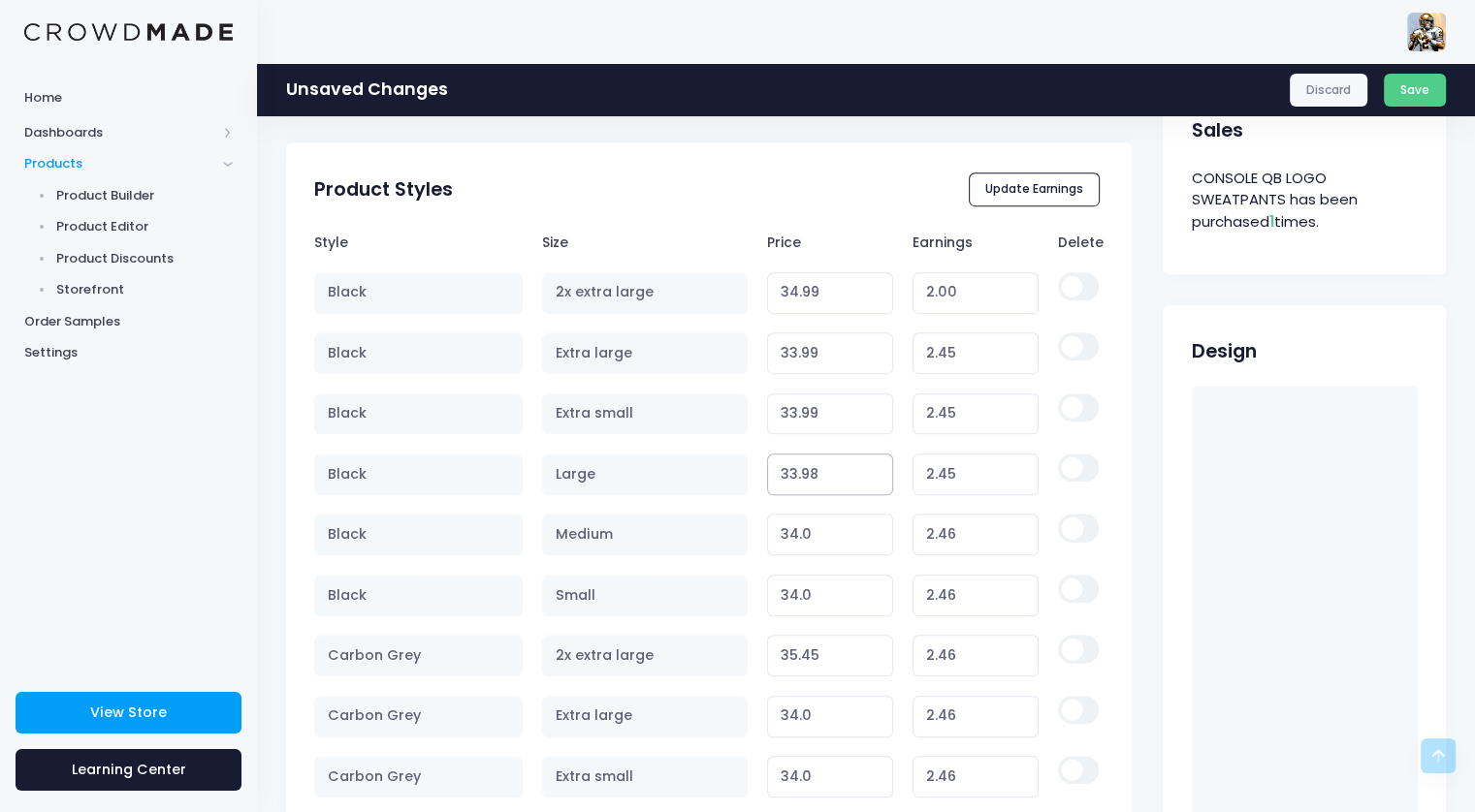
type input "33.98"
type input "2.44"
type input "33.99"
click at [873, 538] on input "33.99" at bounding box center [830, 534] width 127 height 42
type input "2.45"
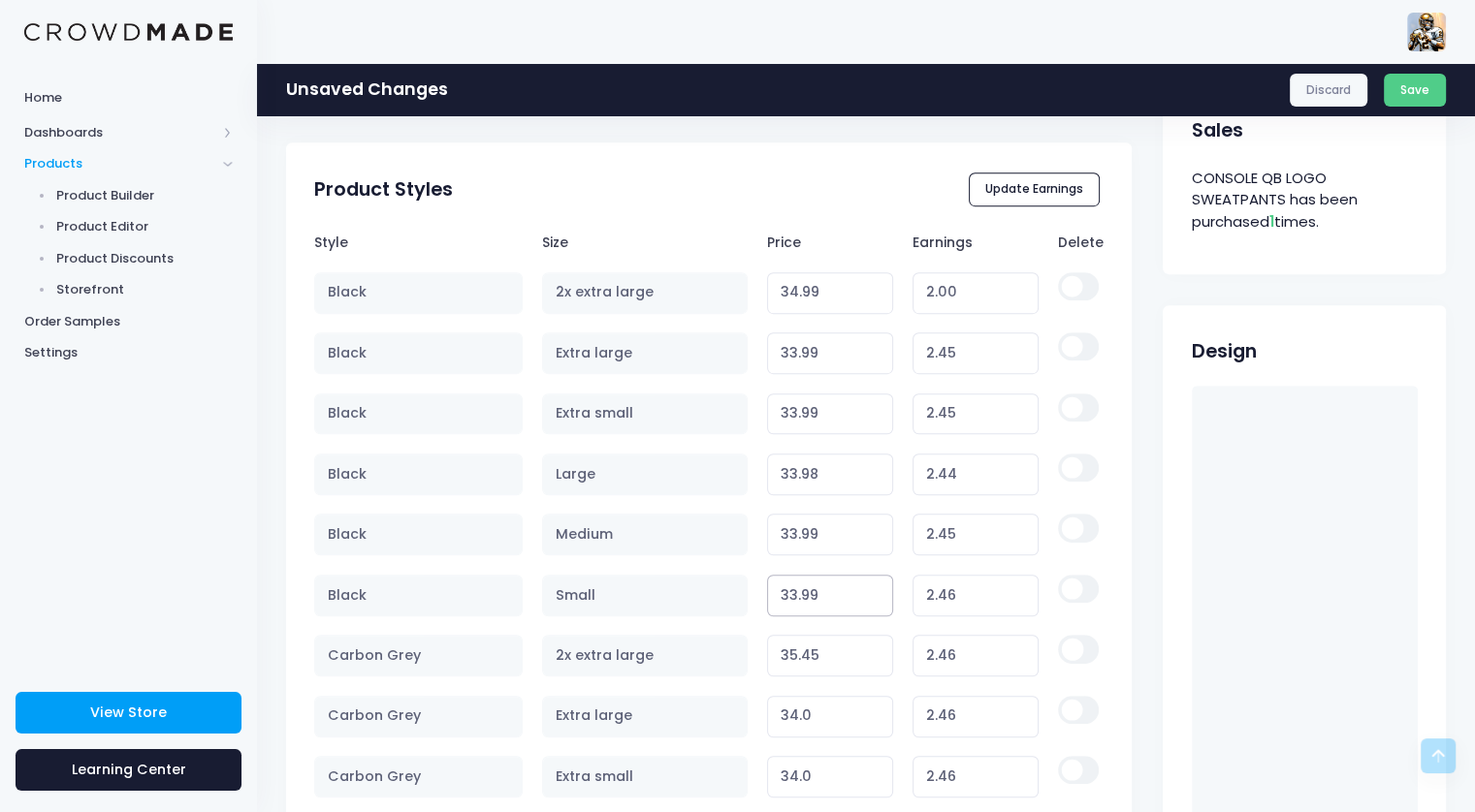
type input "33.99"
click at [872, 601] on input "33.99" at bounding box center [830, 595] width 127 height 42
type input "2.45"
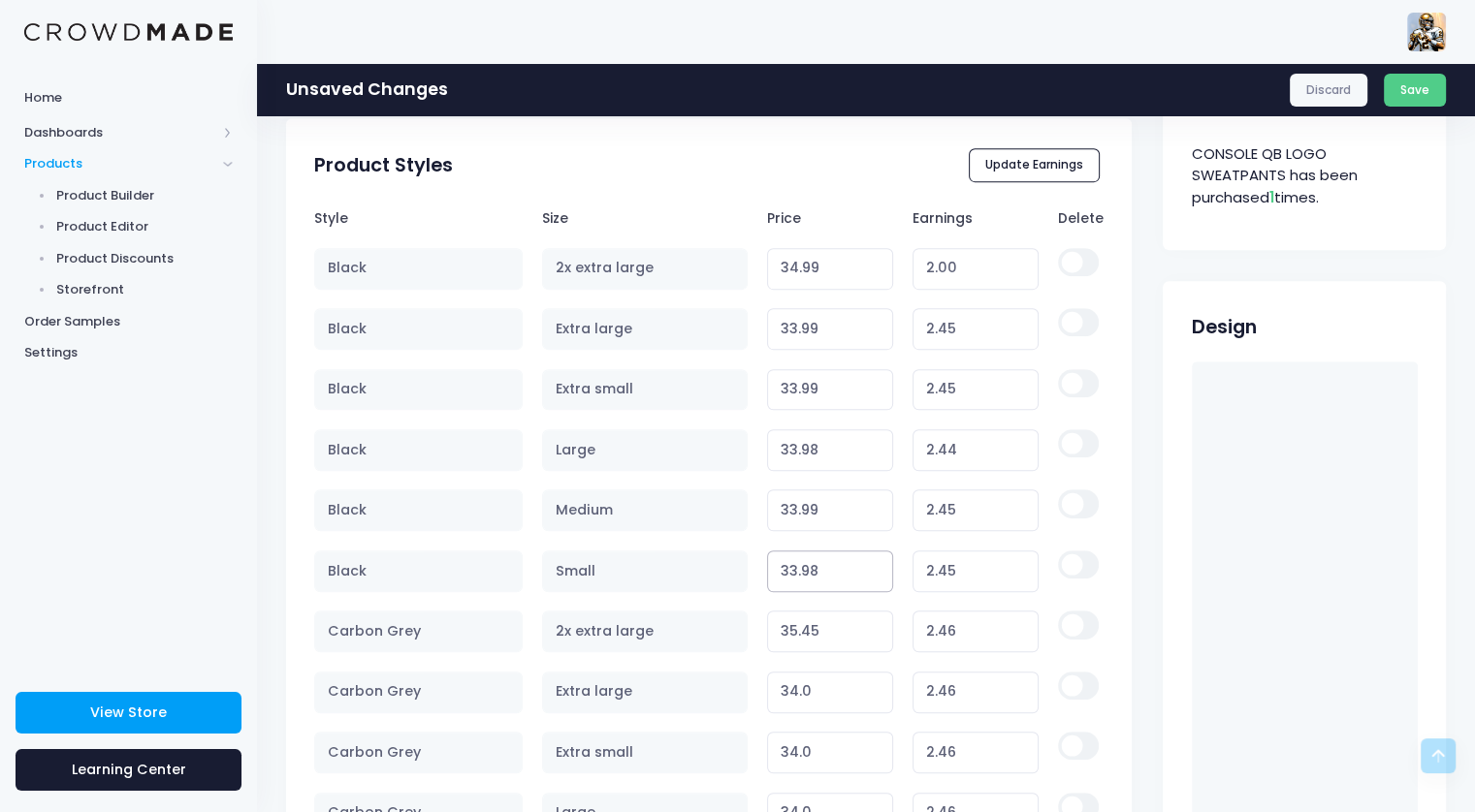
scroll to position [1067, 0]
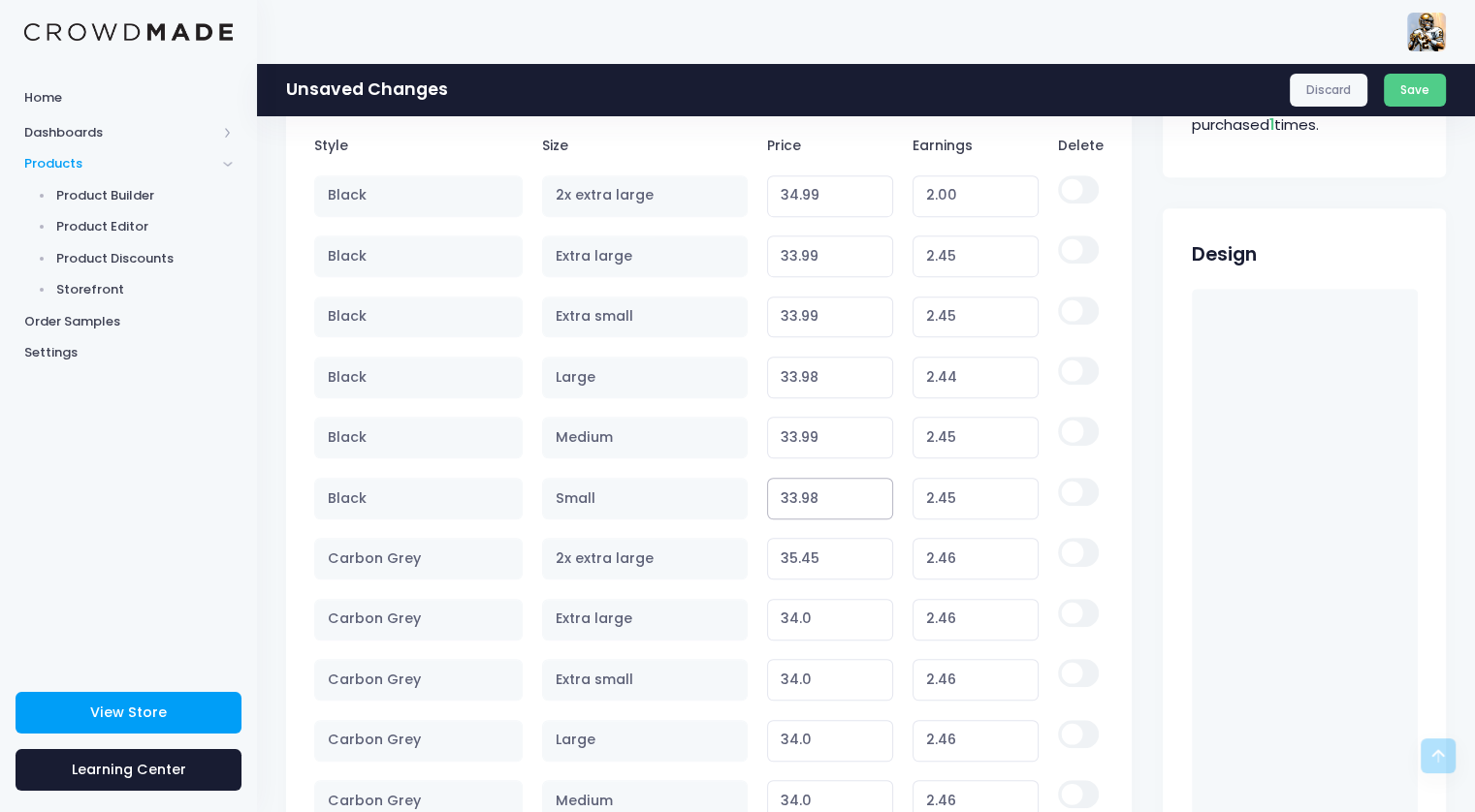
type input "33.98"
type input "2.44"
type input "35.44"
click at [870, 559] on input "35.44" at bounding box center [830, 559] width 127 height 42
type input "2.45"
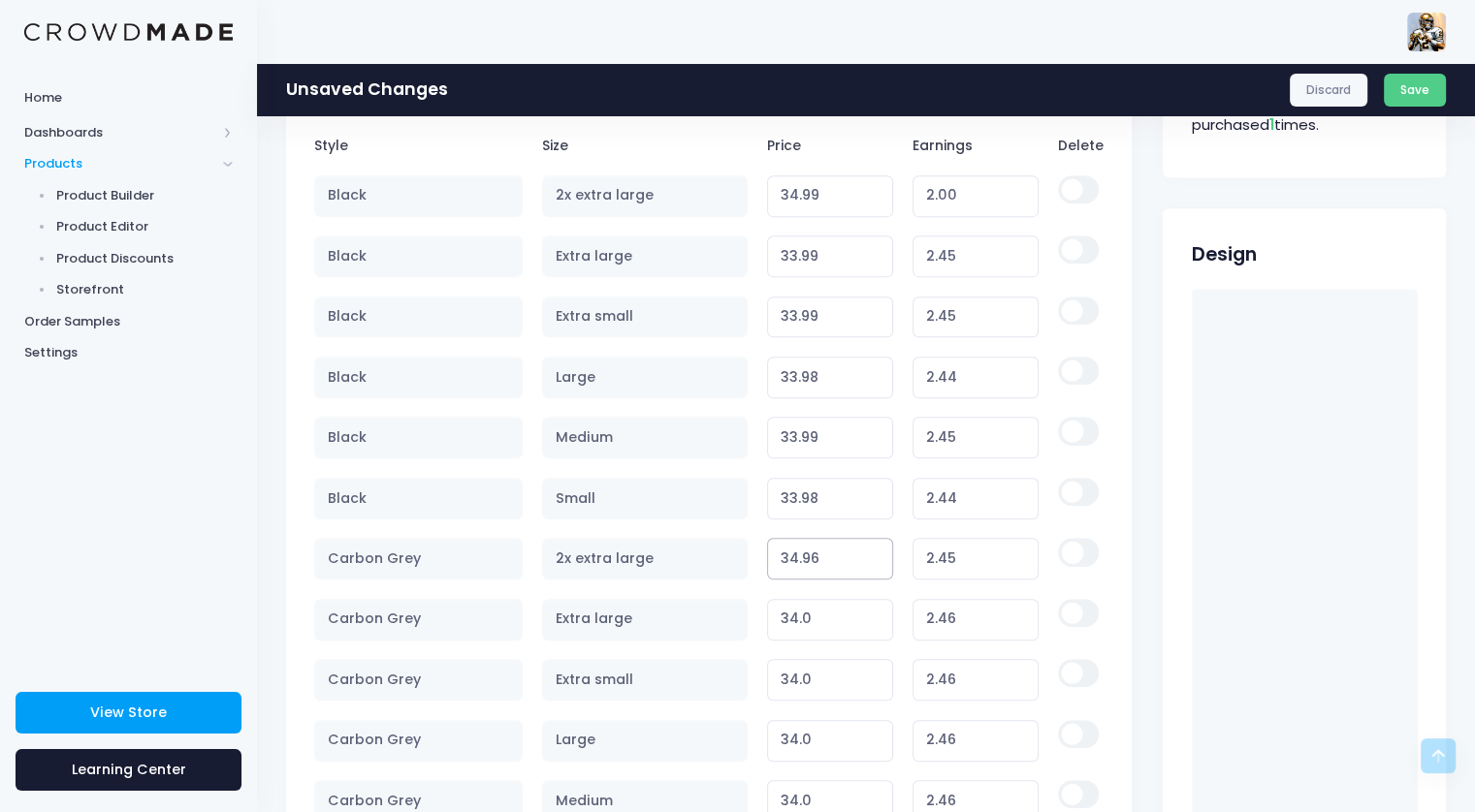
type input "34.96"
click at [870, 559] on input "34.96" at bounding box center [830, 559] width 127 height 42
type input "1.97"
type input "34.97"
click at [870, 547] on input "34.97" at bounding box center [830, 559] width 127 height 42
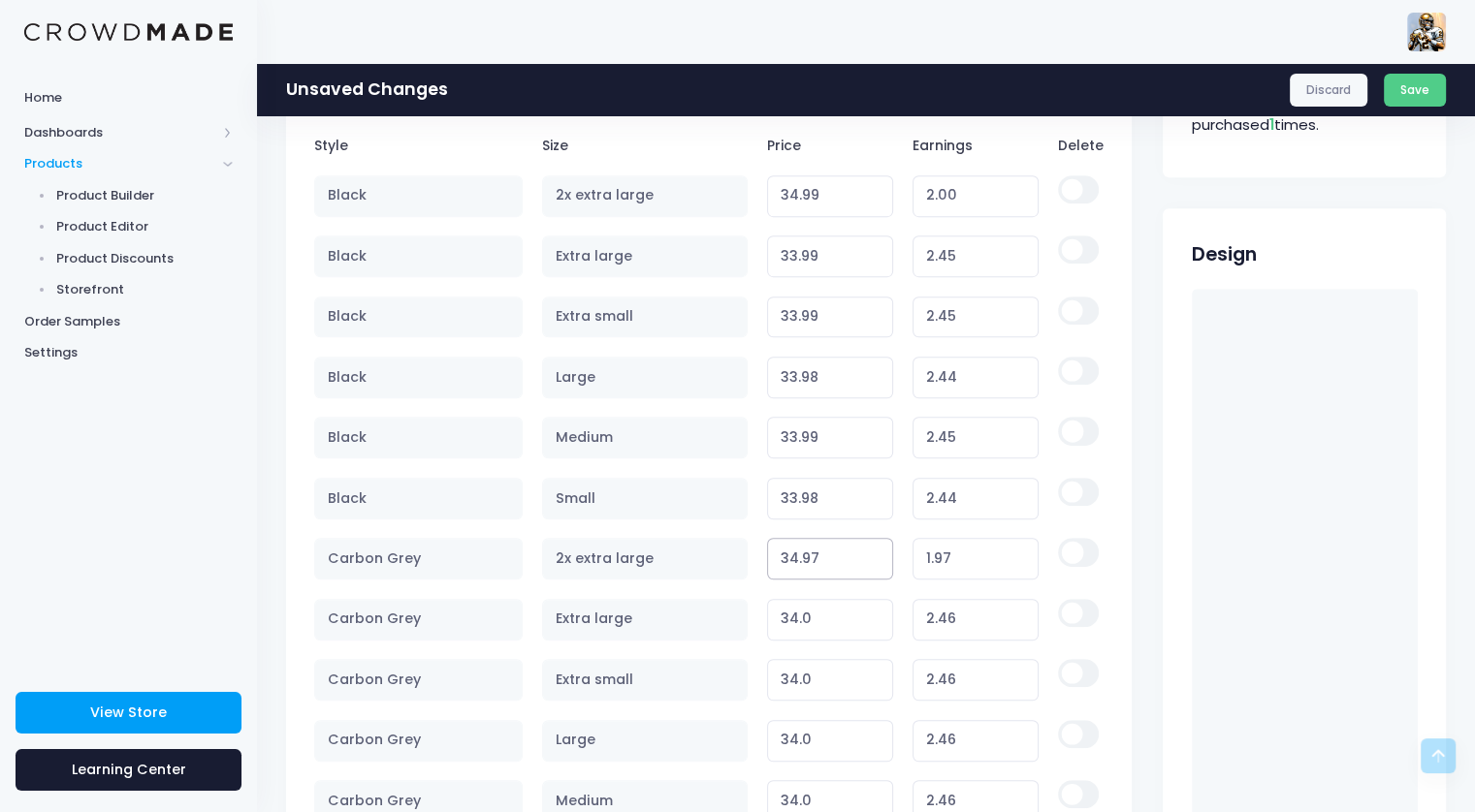
type input "1.98"
type input "34.98"
click at [870, 547] on input "34.98" at bounding box center [830, 559] width 127 height 42
type input "1.99"
type input "34.99"
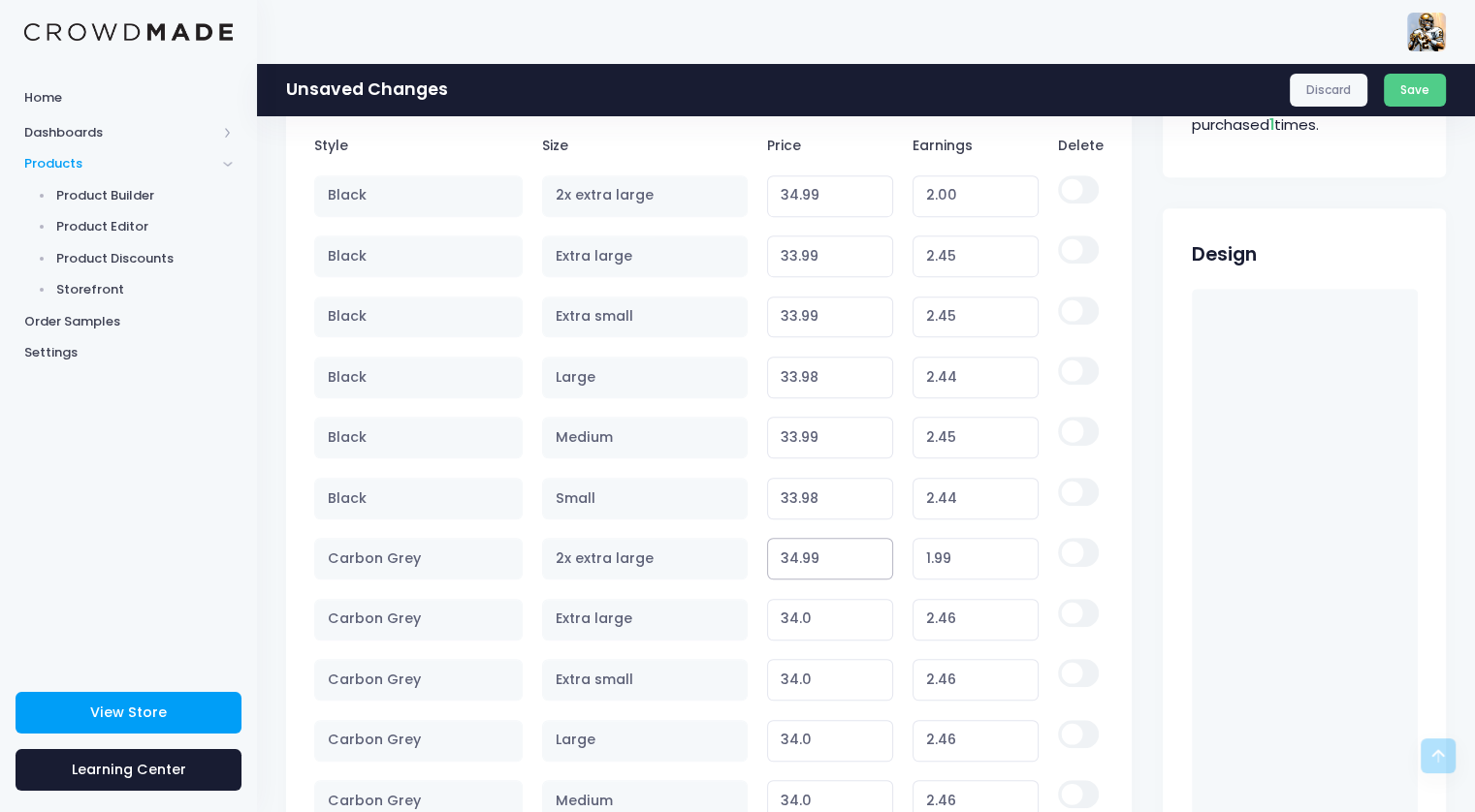
click at [870, 547] on input "34.99" at bounding box center [830, 559] width 127 height 42
type input "2.00"
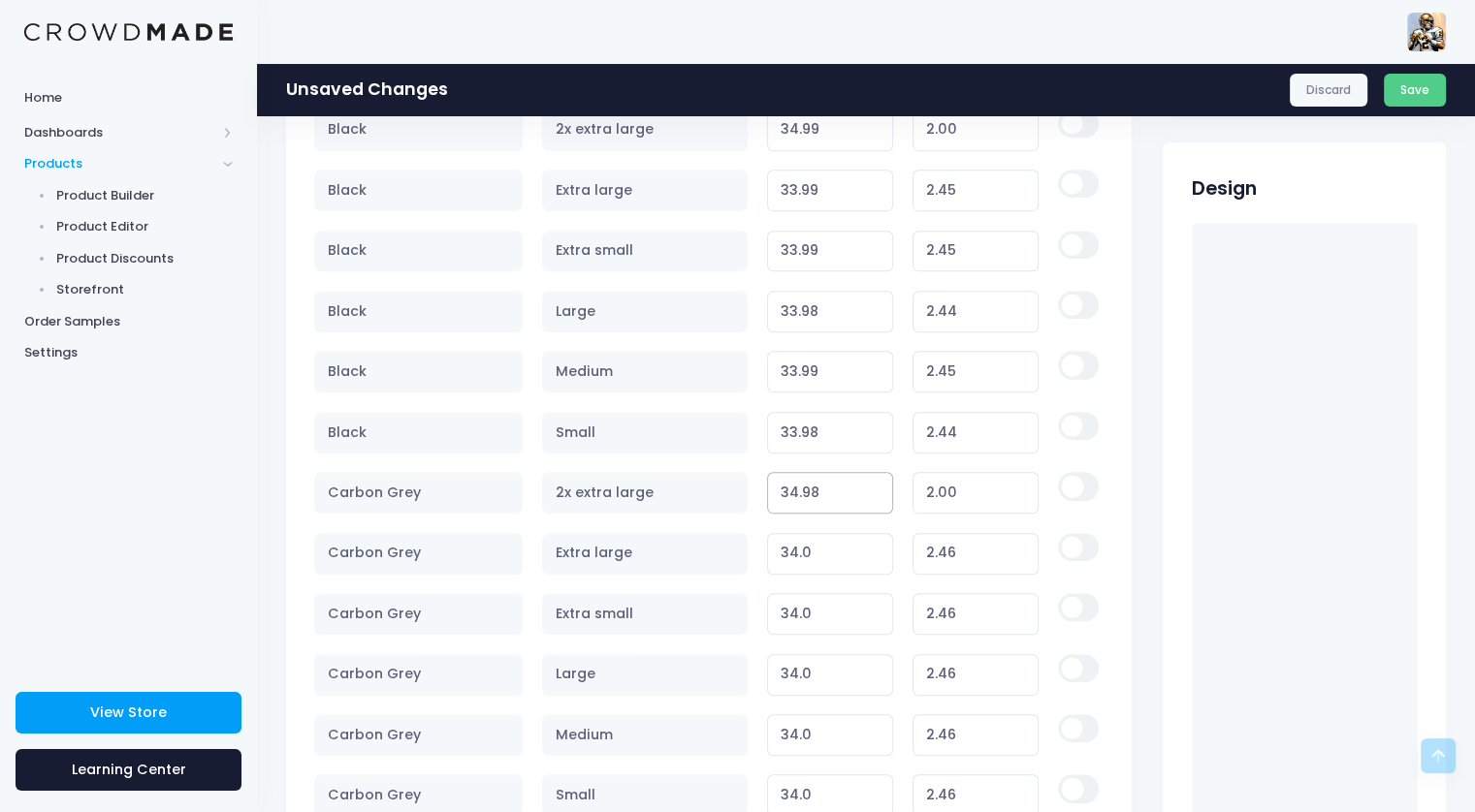
scroll to position [1164, 0]
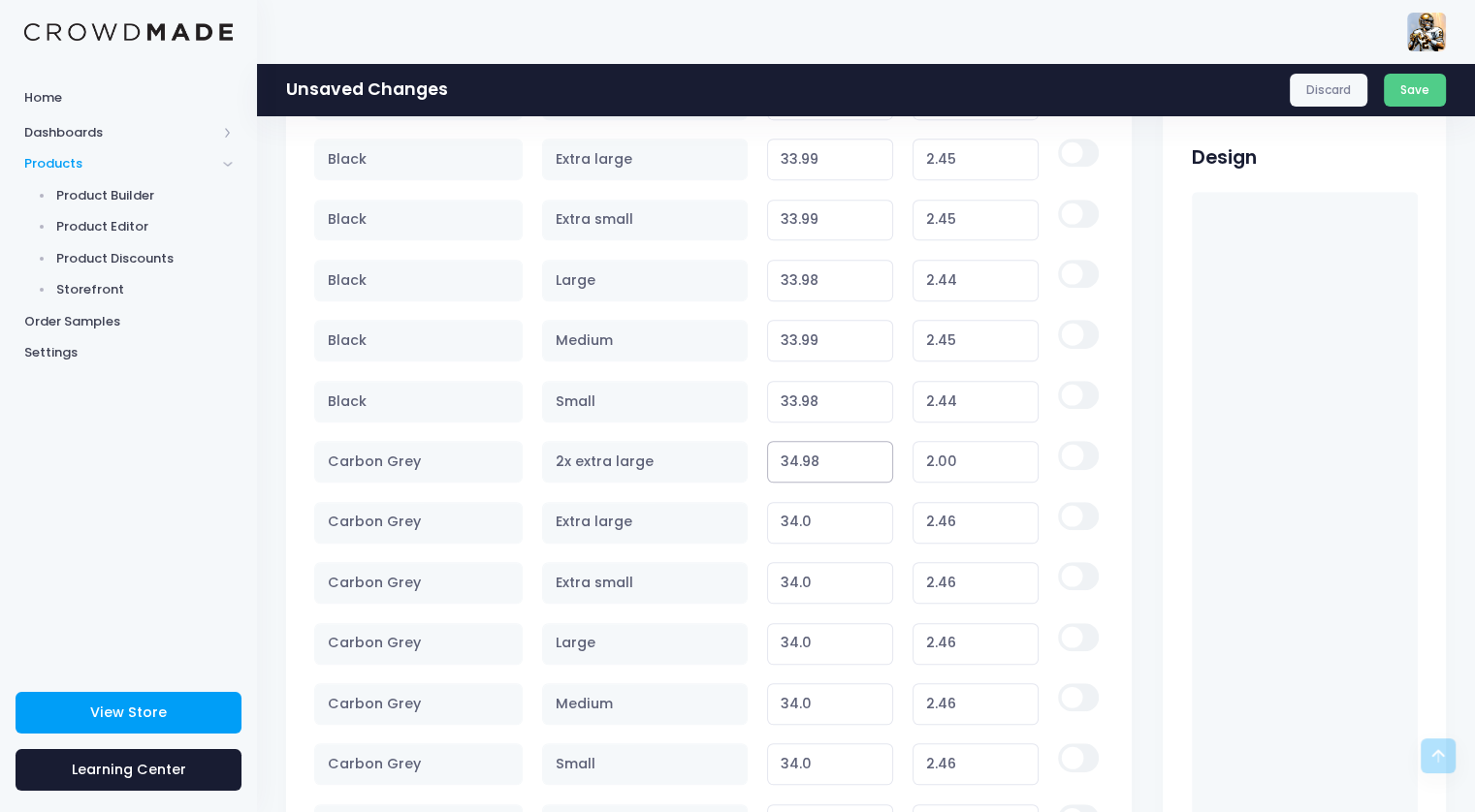
type input "34.98"
type input "1.99"
type input "33.99"
click at [871, 528] on input "33.99" at bounding box center [830, 523] width 127 height 42
type input "2.45"
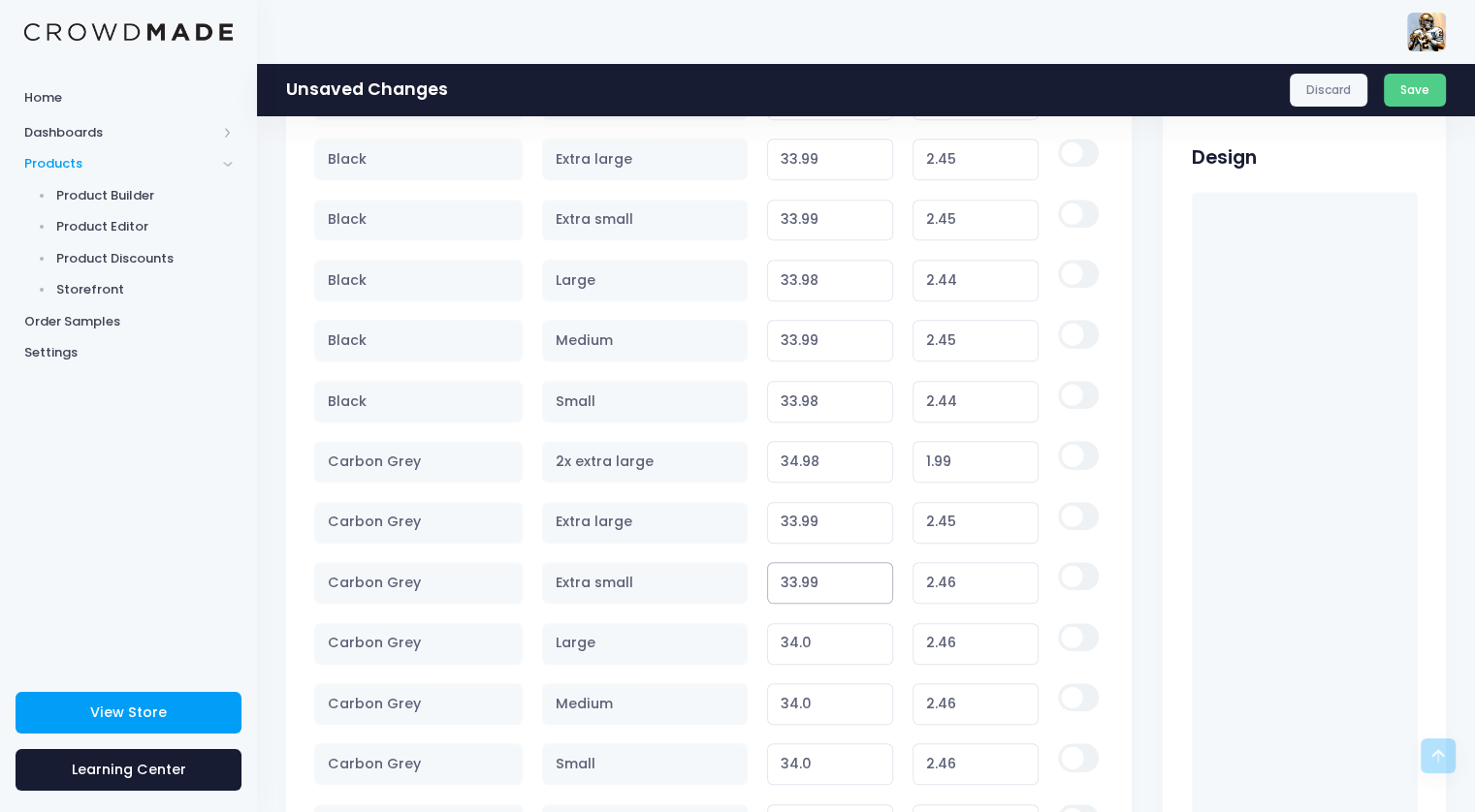
type input "33.99"
click at [871, 584] on input "33.99" at bounding box center [830, 583] width 127 height 42
type input "2.45"
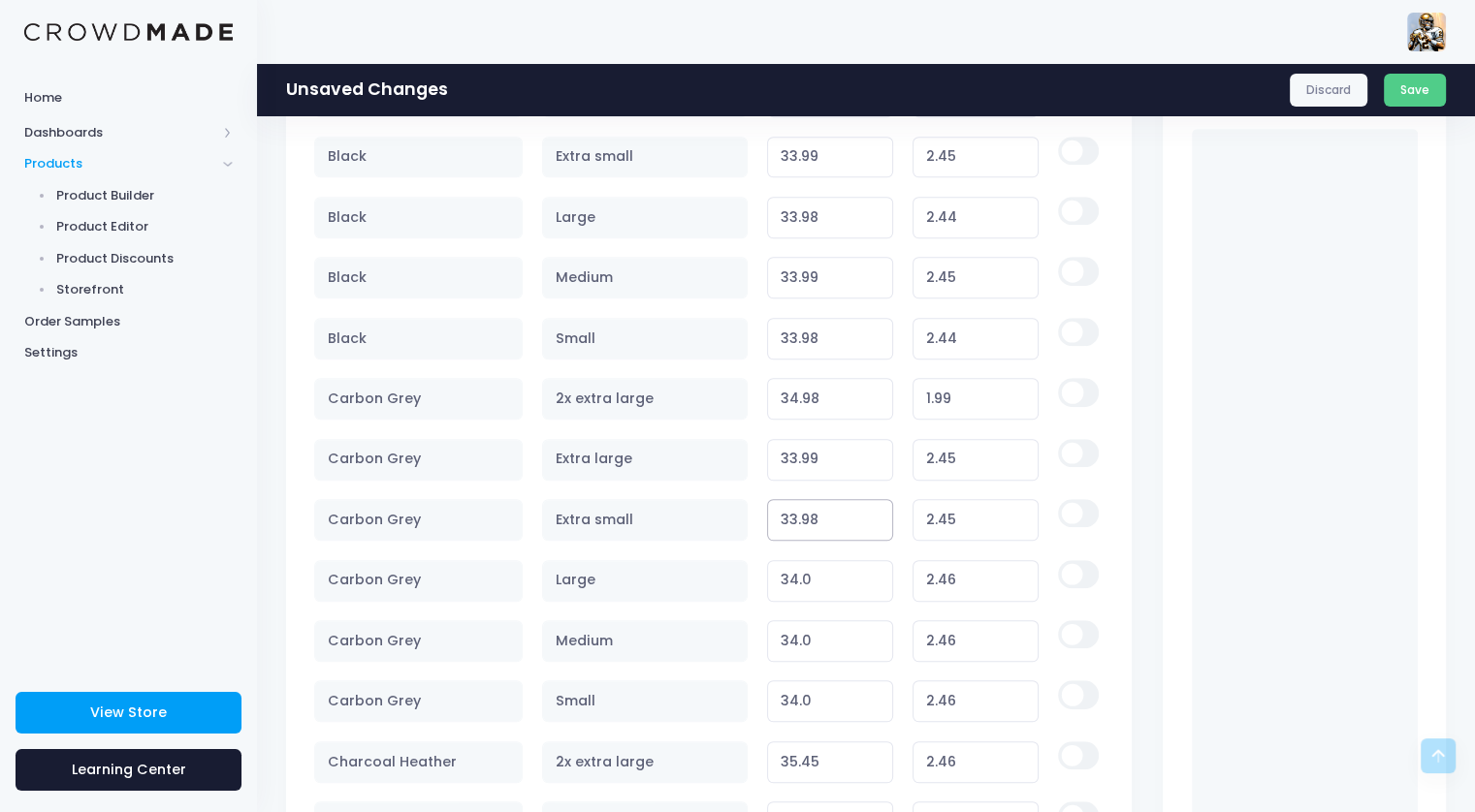
scroll to position [1260, 0]
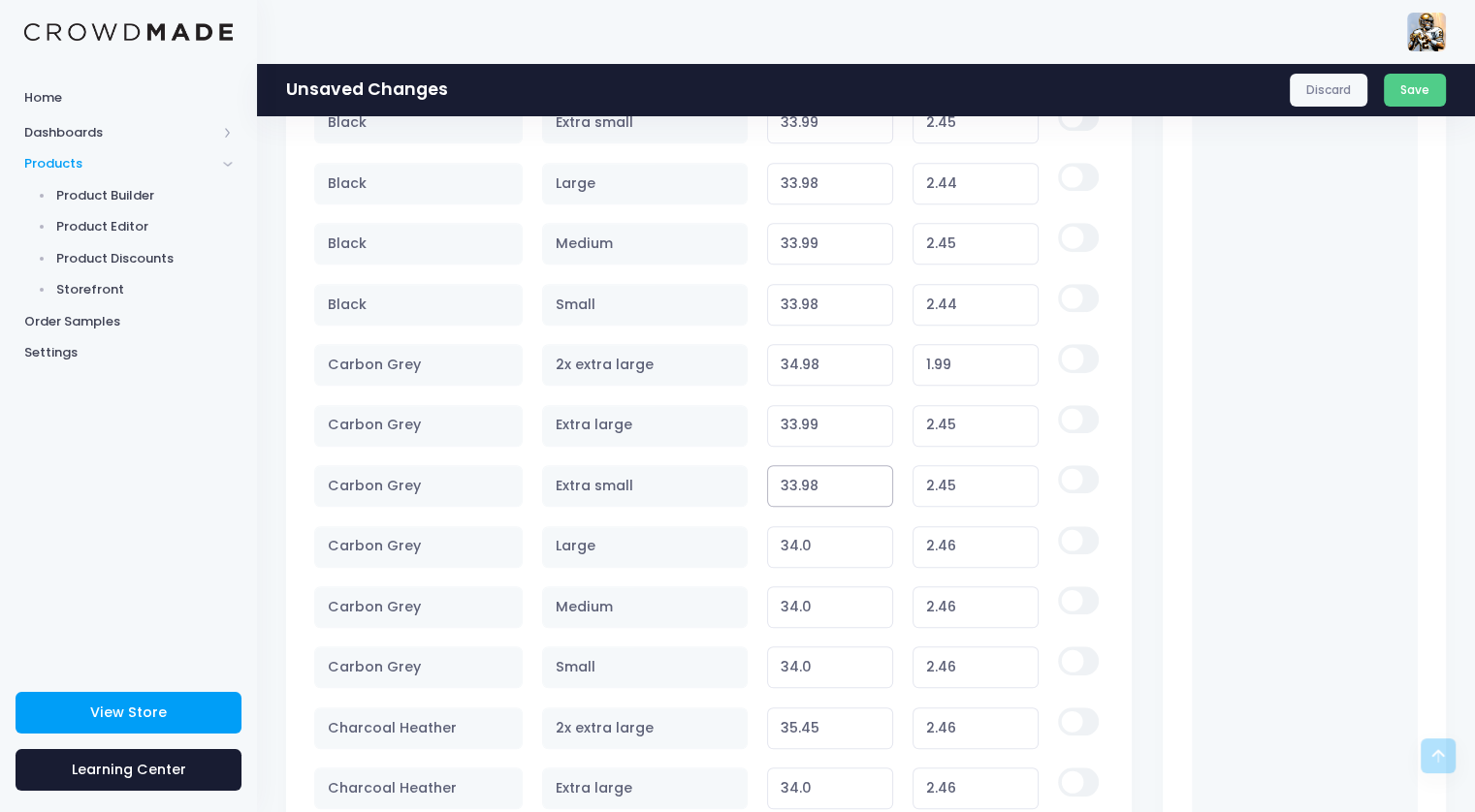
type input "33.98"
type input "2.44"
type input "33.99"
click at [870, 551] on input "33.99" at bounding box center [830, 547] width 127 height 42
type input "2.45"
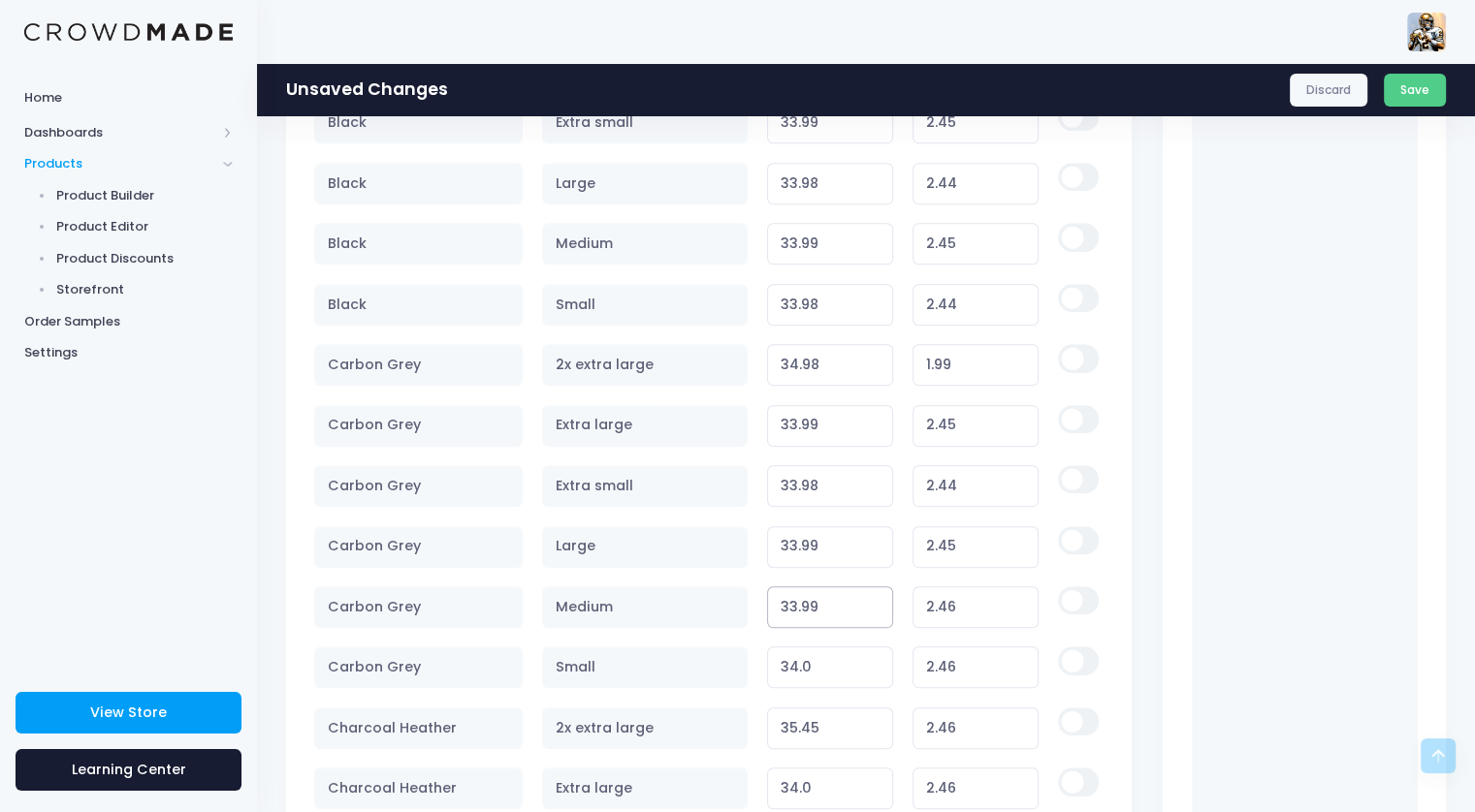
type input "33.99"
click at [870, 606] on input "33.99" at bounding box center [830, 607] width 127 height 42
type input "2.45"
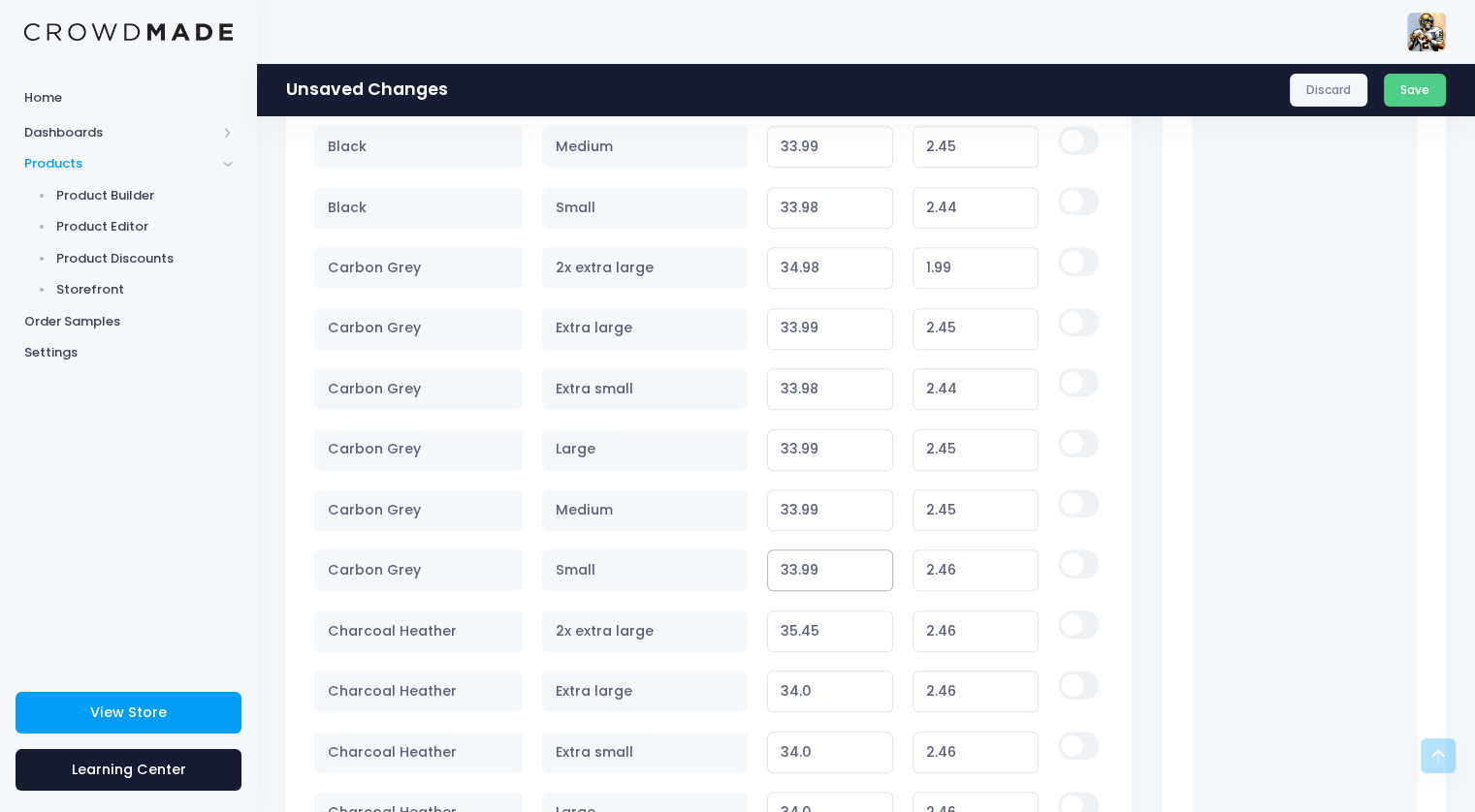
type input "33.99"
click at [873, 574] on input "33.99" at bounding box center [830, 570] width 127 height 42
type input "2.45"
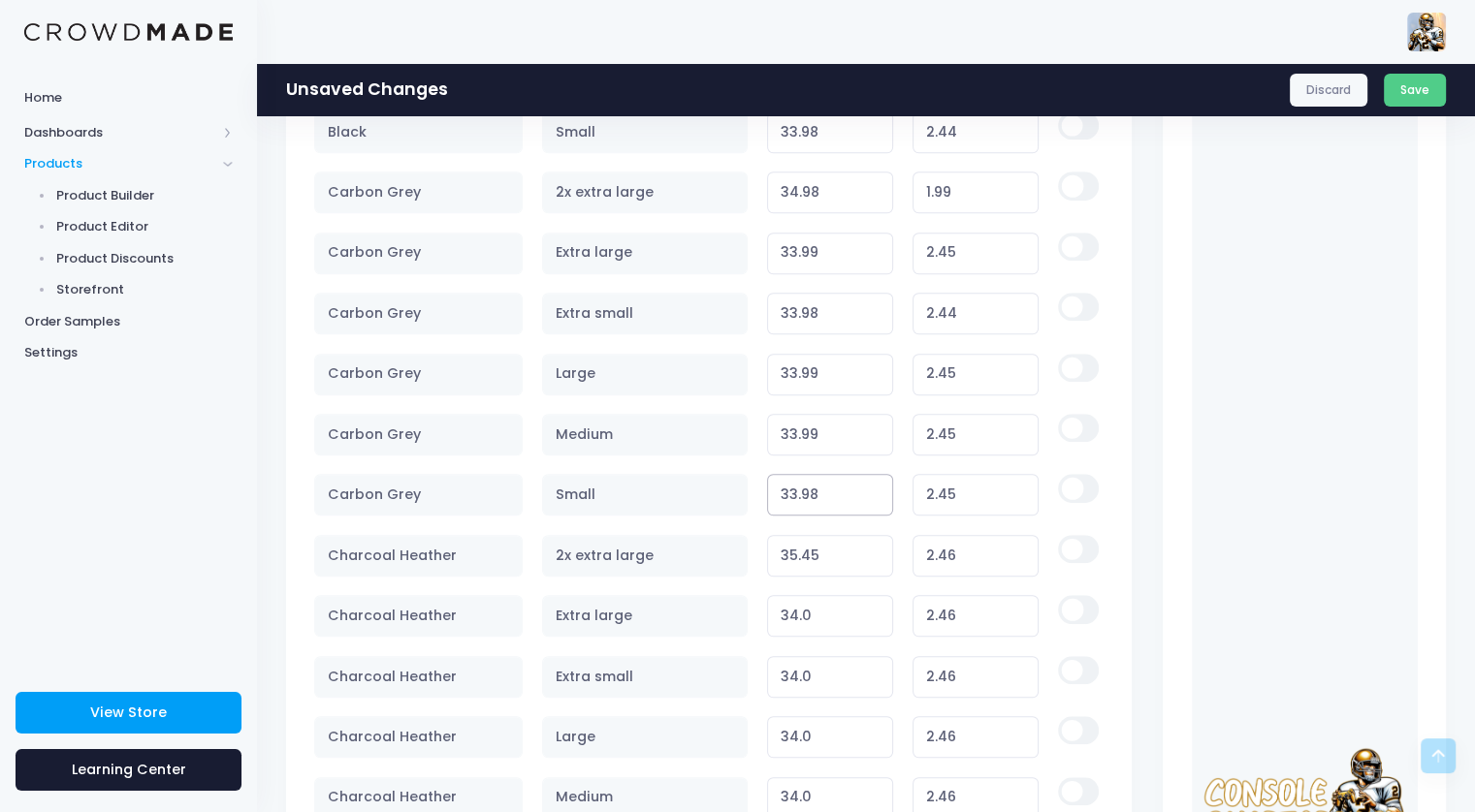
scroll to position [1454, 0]
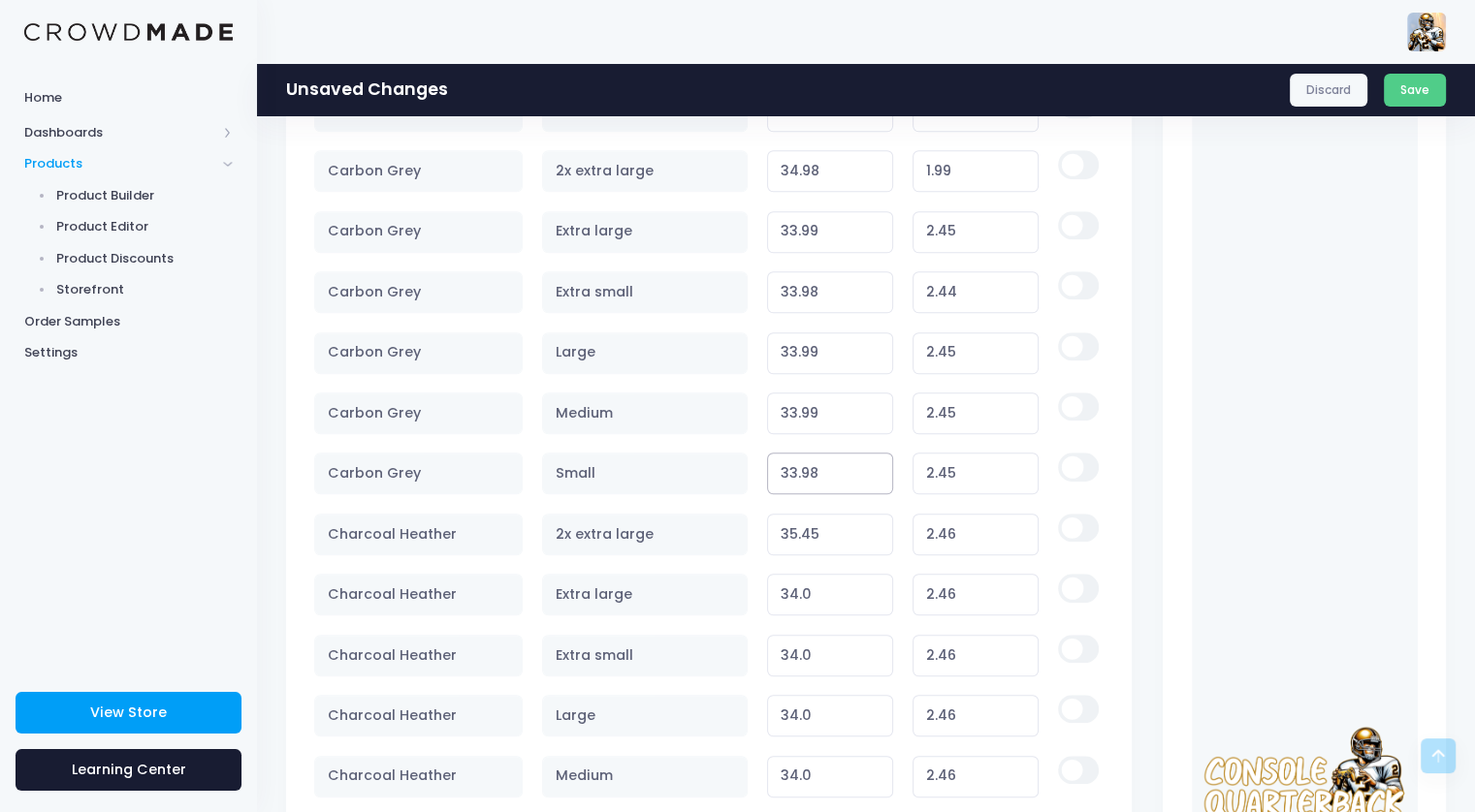
type input "33.98"
type input "2.44"
type input "35.05"
click at [870, 536] on input "35.05" at bounding box center [830, 534] width 127 height 42
type input "2.06"
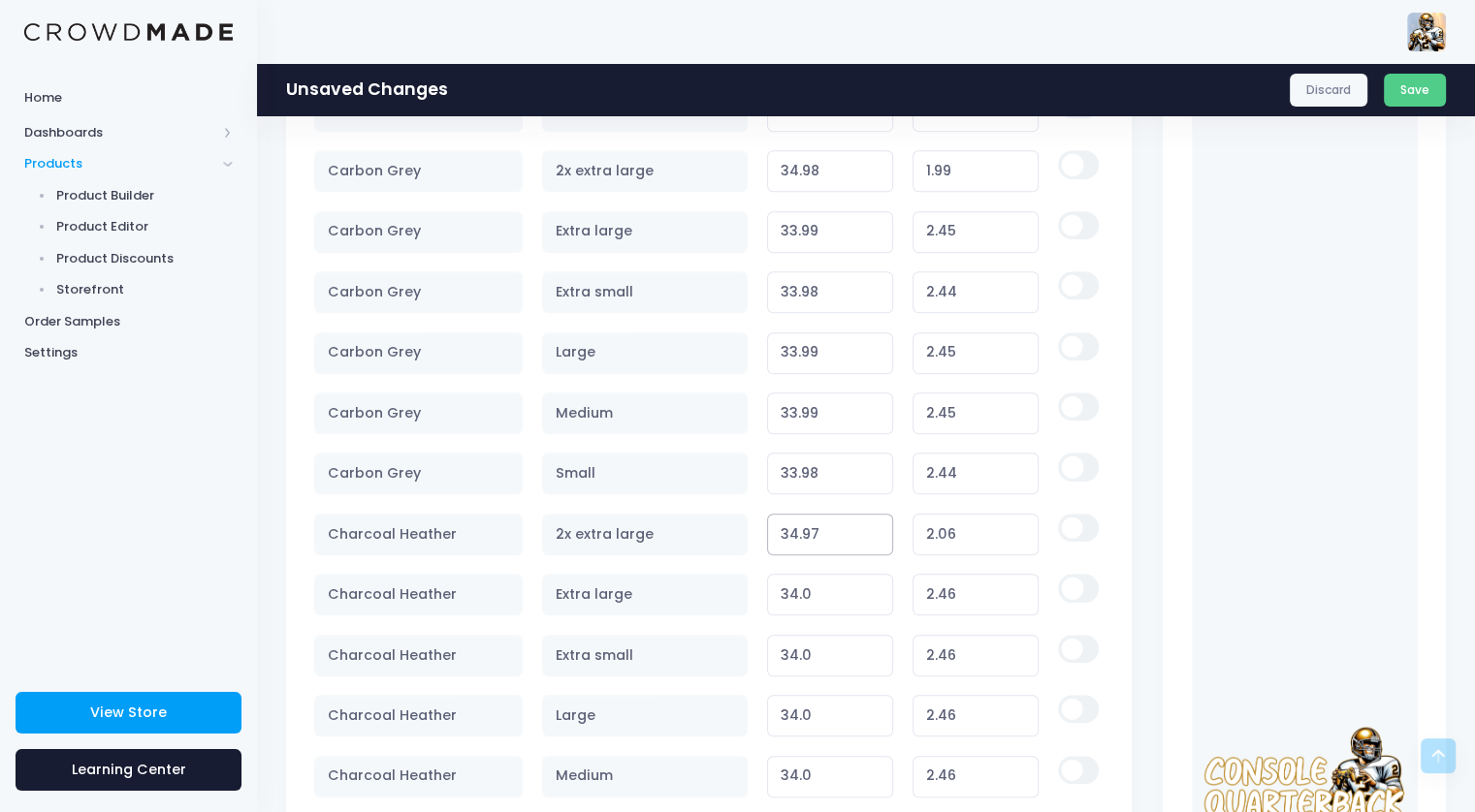
type input "34.97"
click at [870, 536] on input "34.97" at bounding box center [830, 534] width 127 height 42
type input "1.98"
type input "34.98"
click at [872, 520] on input "34.98" at bounding box center [830, 534] width 127 height 42
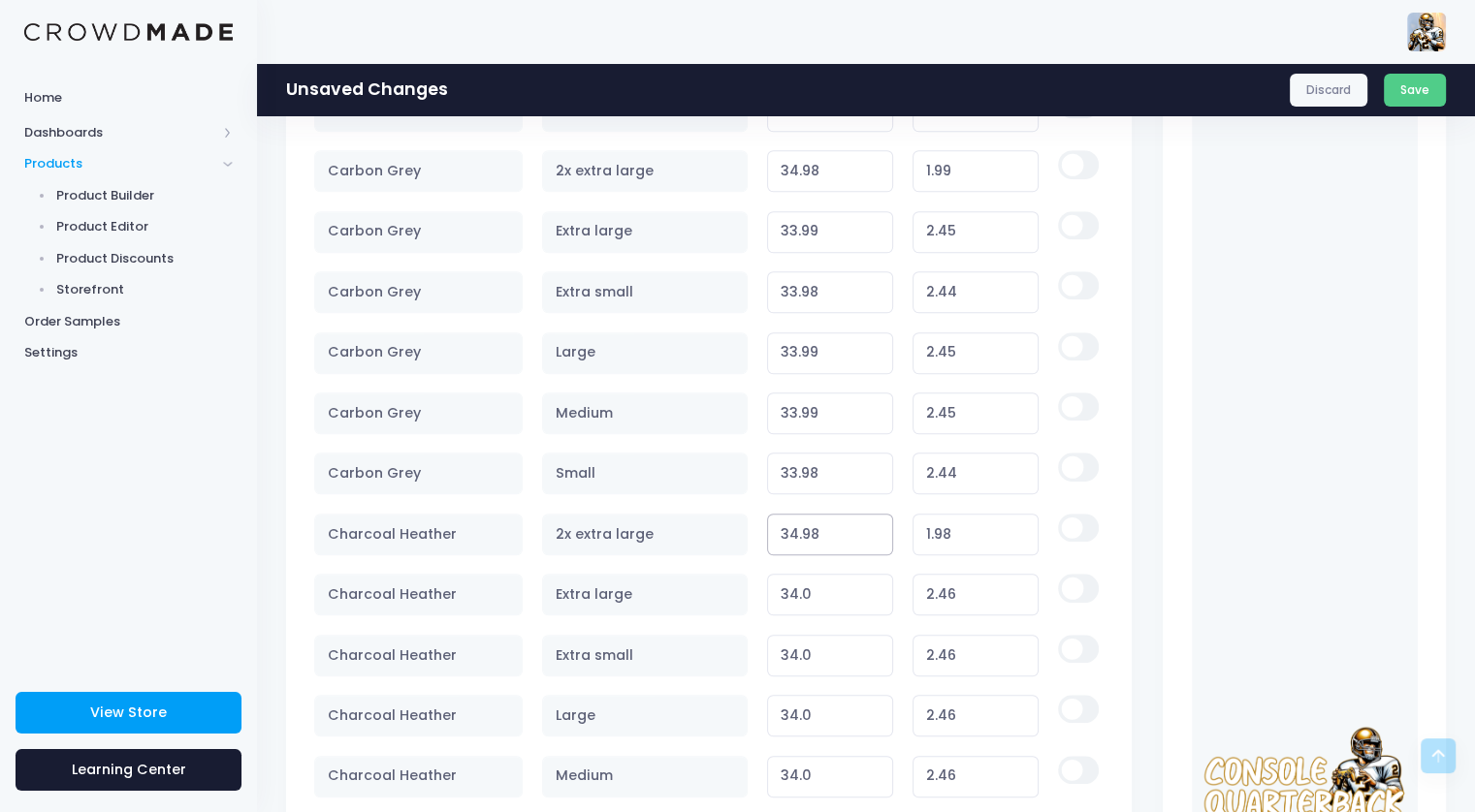
type input "1.99"
type input "34.99"
click at [872, 520] on input "34.99" at bounding box center [830, 534] width 127 height 42
type input "2.00"
type input "33.99"
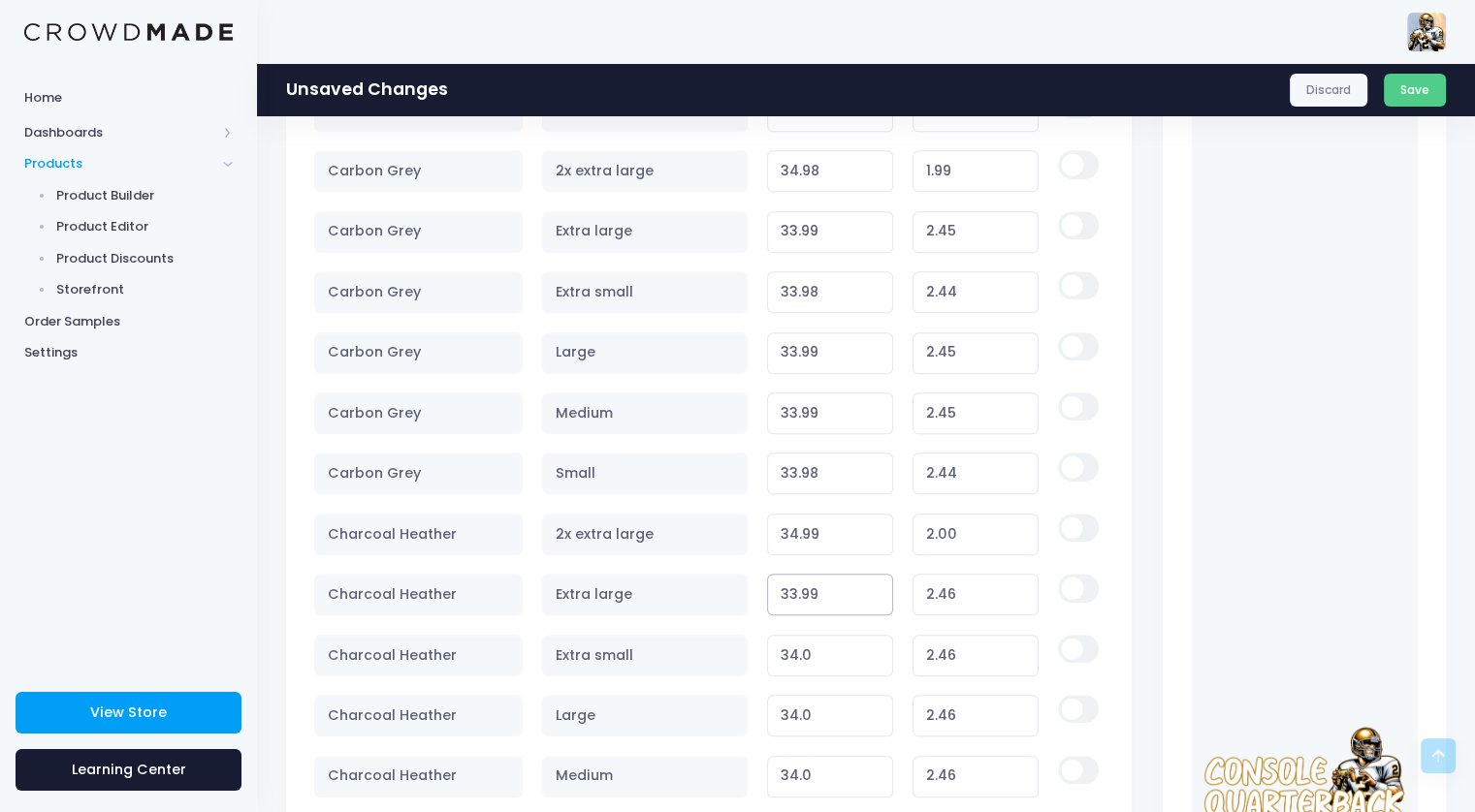
click at [876, 590] on input "33.99" at bounding box center [830, 595] width 127 height 42
type input "2.45"
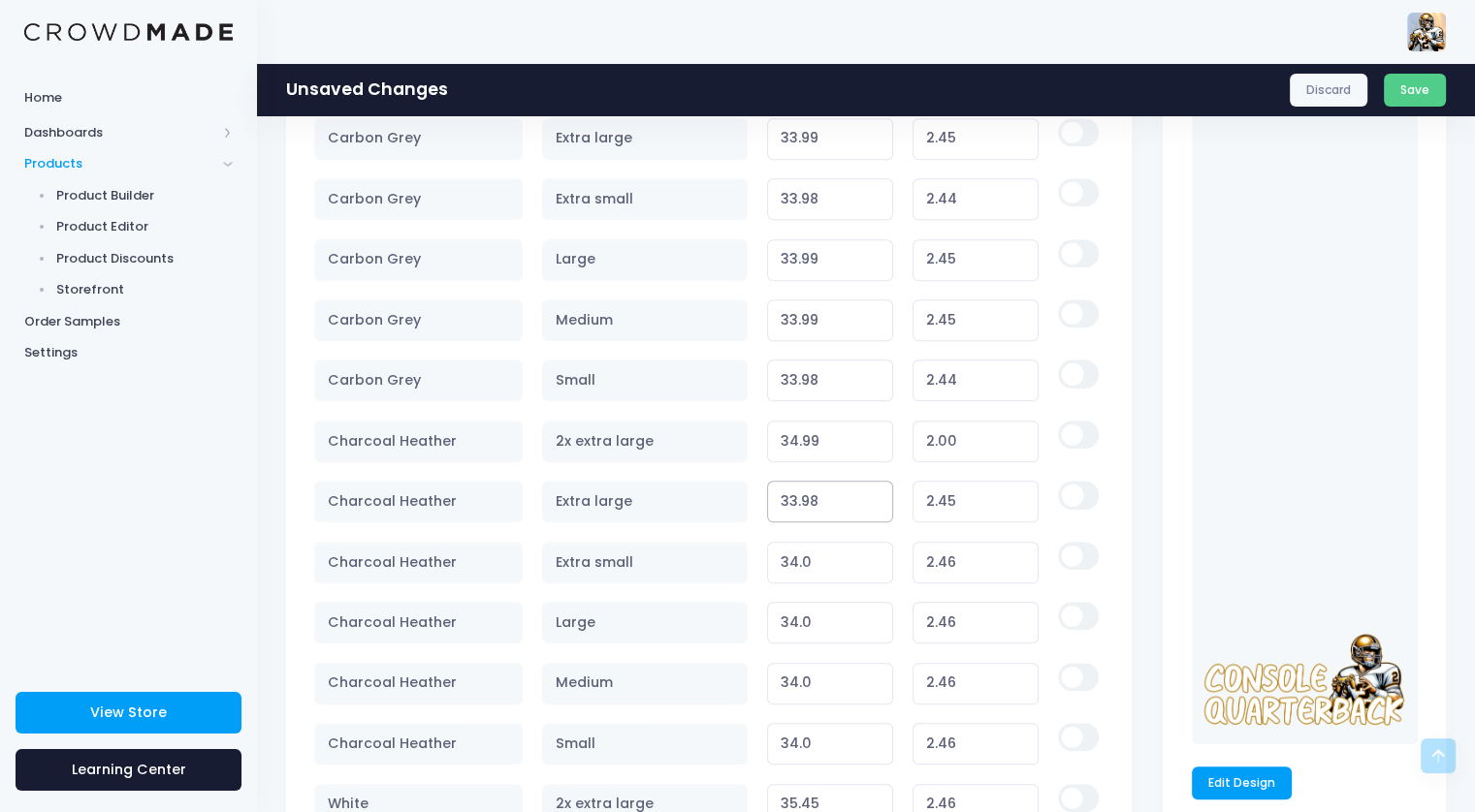
scroll to position [1551, 0]
type input "33.98"
type input "2.44"
type input "33.99"
click at [871, 557] on input "33.99" at bounding box center [830, 559] width 127 height 42
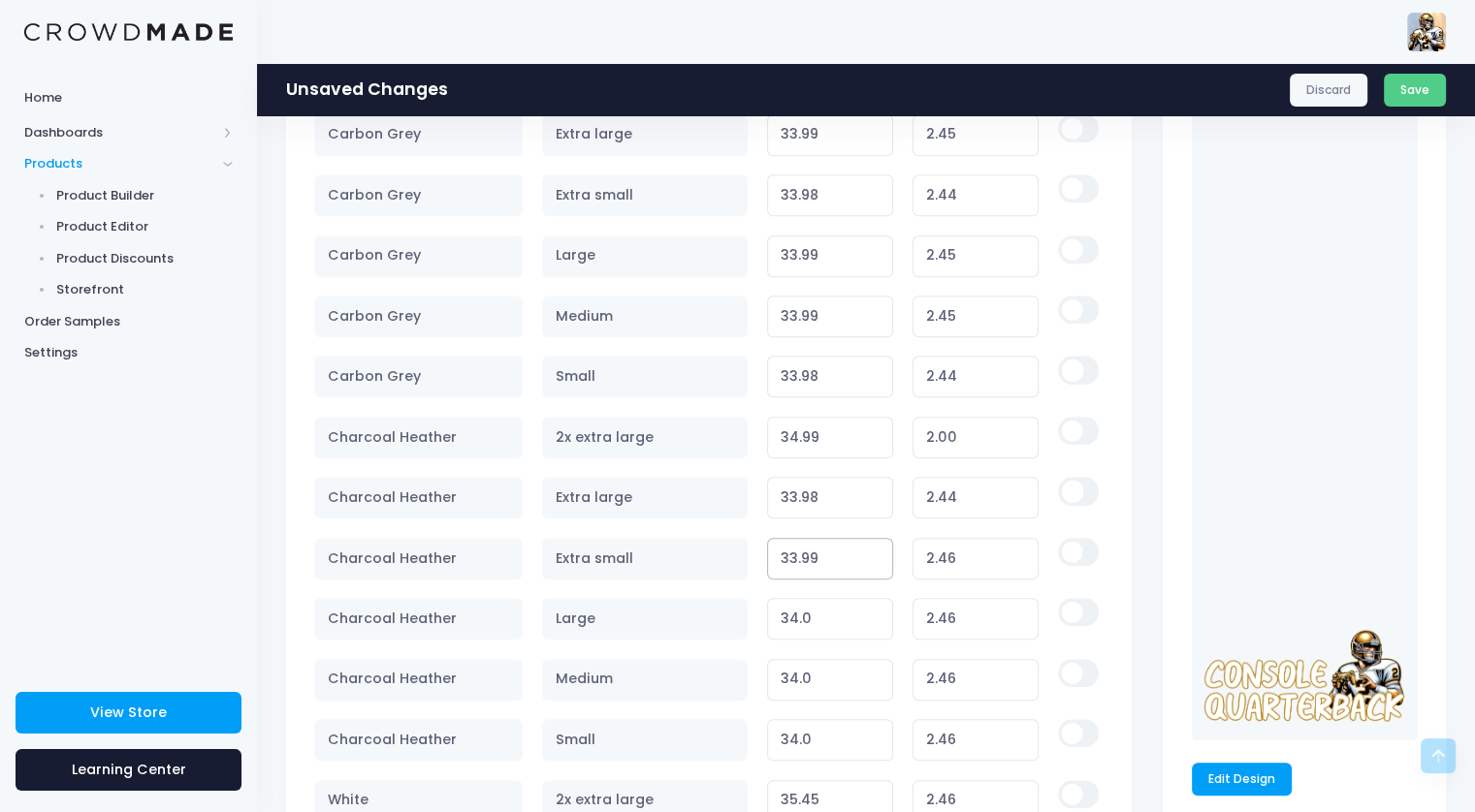
type input "2.45"
type input "33.99"
click at [870, 621] on input "33.99" at bounding box center [830, 619] width 127 height 42
type input "2.45"
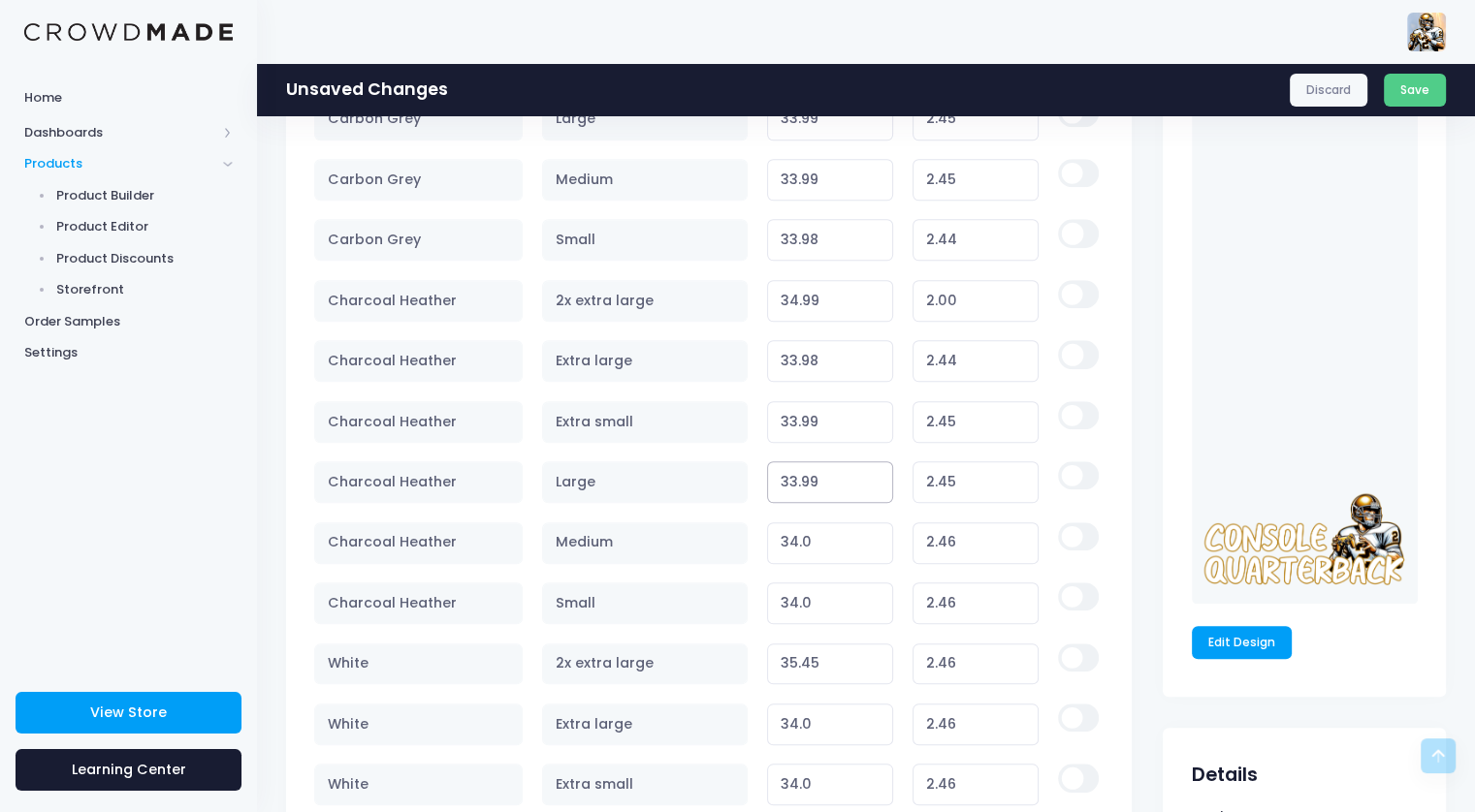
scroll to position [1745, 0]
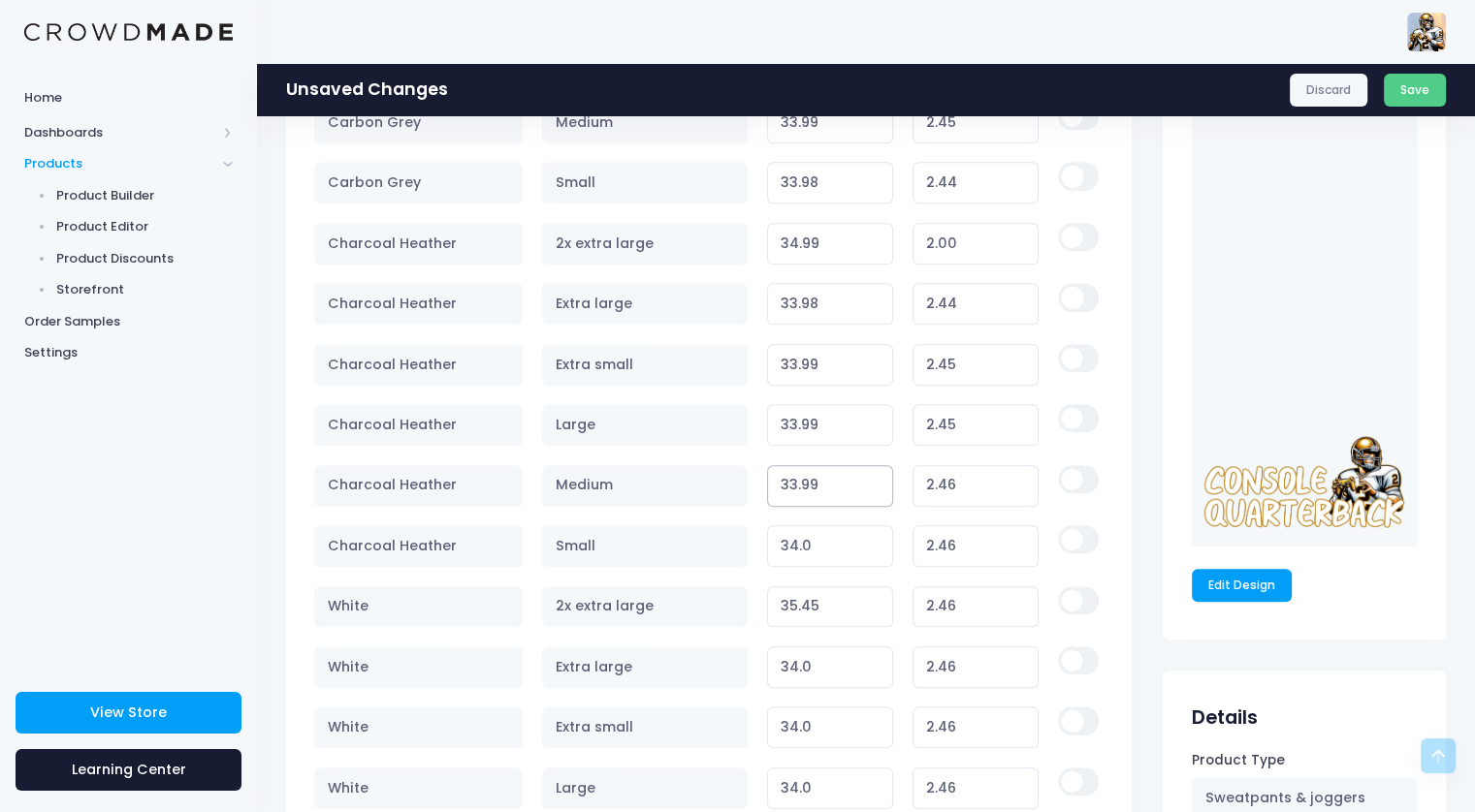
type input "33.99"
click at [871, 481] on input "33.99" at bounding box center [830, 486] width 127 height 42
type input "2.45"
type input "33.99"
click at [873, 540] on input "33.99" at bounding box center [830, 546] width 127 height 42
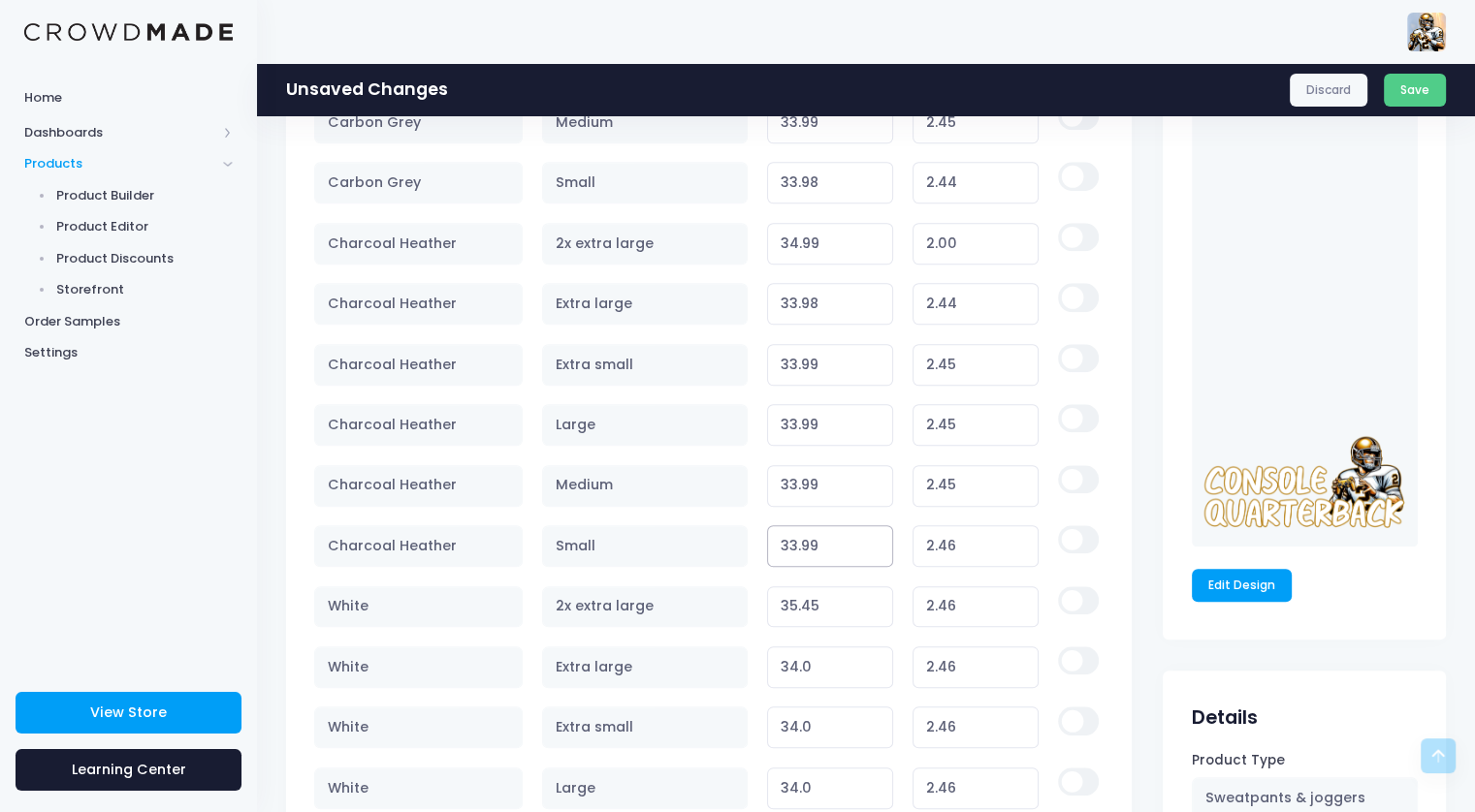
type input "2.45"
type input "35.44"
click at [872, 603] on input "35.44" at bounding box center [830, 607] width 127 height 42
type input "2.45"
type input "35.06"
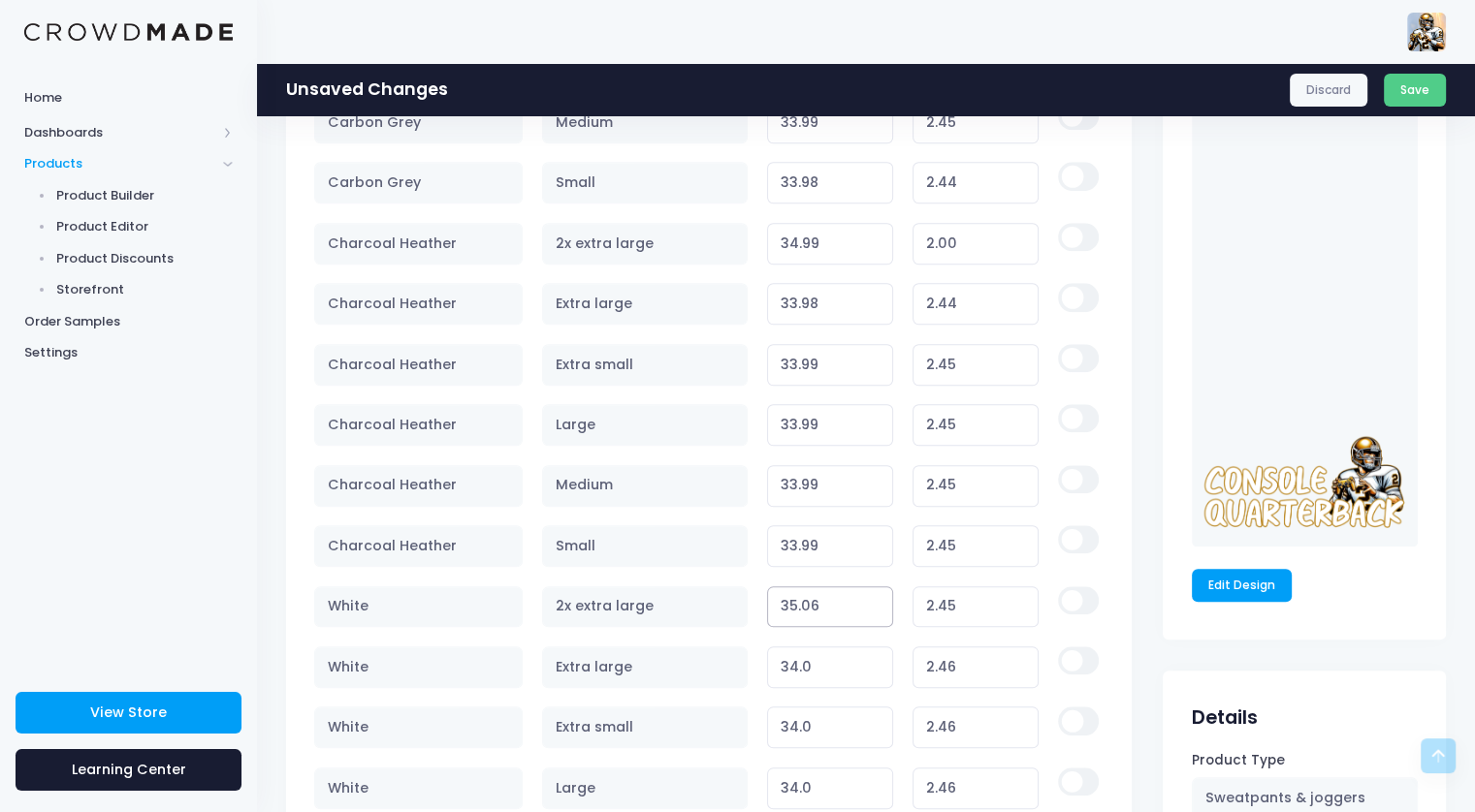
click at [872, 603] on input "35.06" at bounding box center [830, 607] width 127 height 42
type input "2.07"
type input "35.05"
click at [872, 603] on input "35.05" at bounding box center [830, 607] width 127 height 42
type input "2.06"
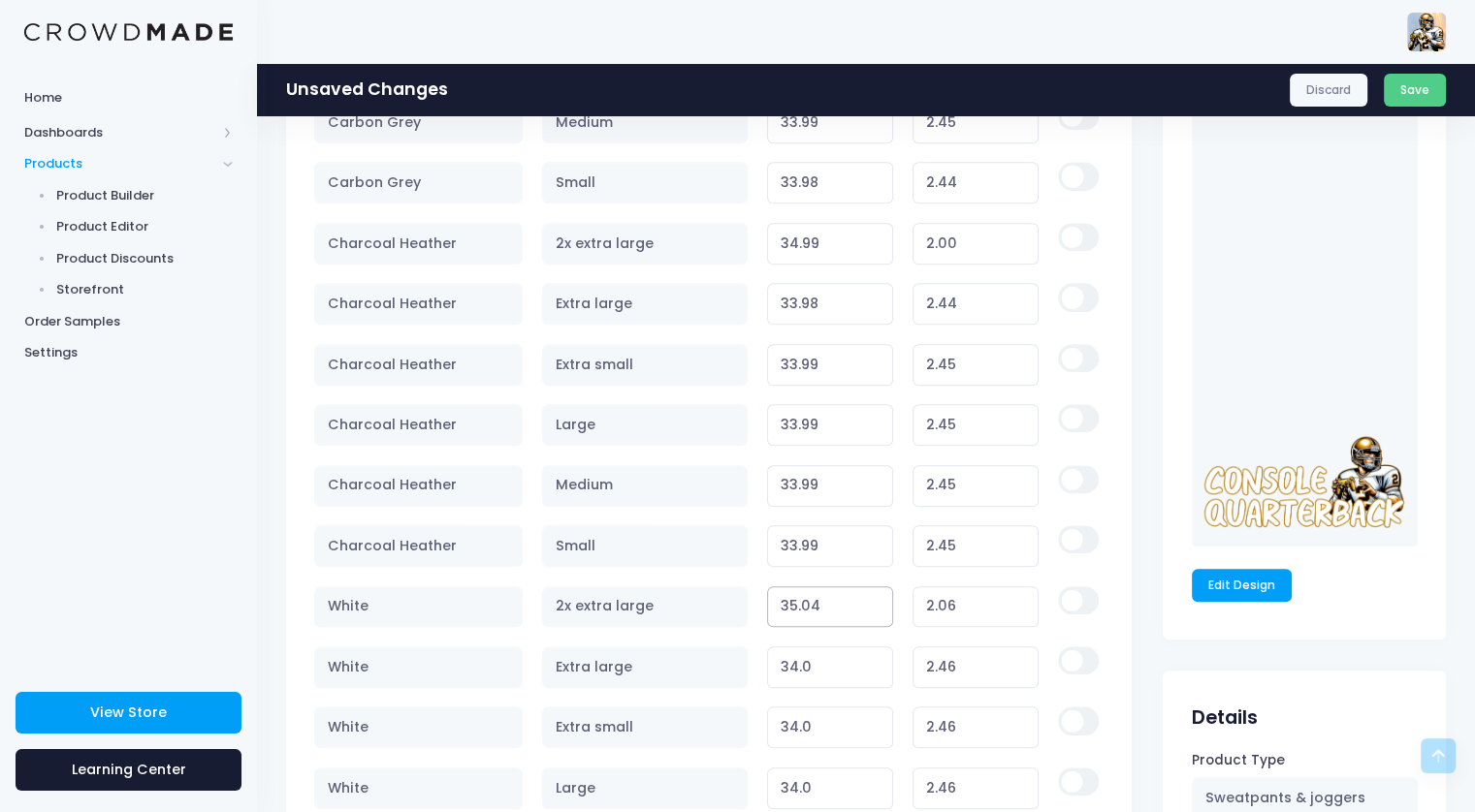
type input "35.04"
click at [872, 603] on input "35.04" at bounding box center [830, 607] width 127 height 42
type input "2.05"
type input "35.03"
click at [872, 603] on input "35.03" at bounding box center [830, 607] width 127 height 42
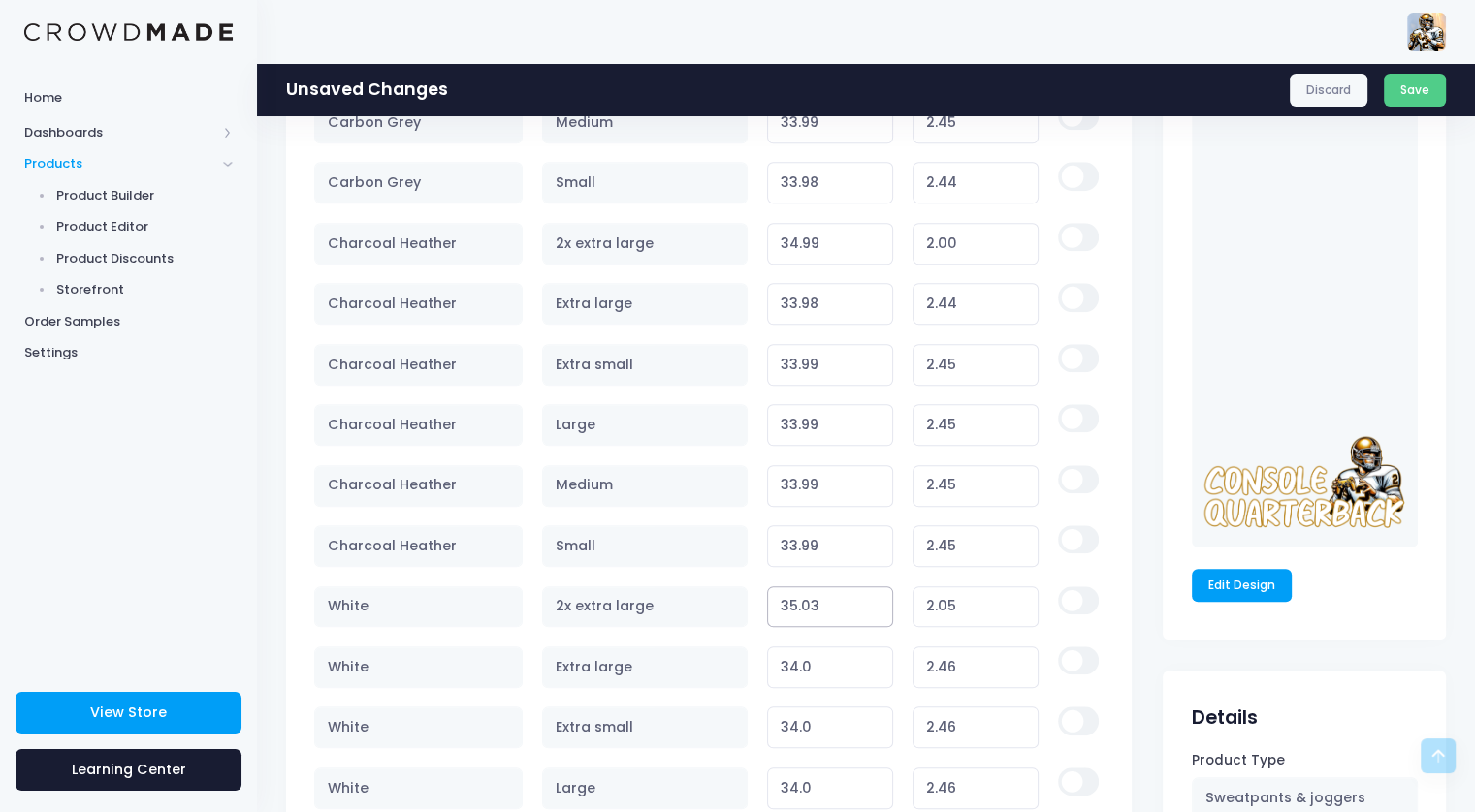
type input "2.04"
type input "35.02"
click at [872, 603] on input "35.02" at bounding box center [830, 607] width 127 height 42
type input "2.03"
type input "35.01"
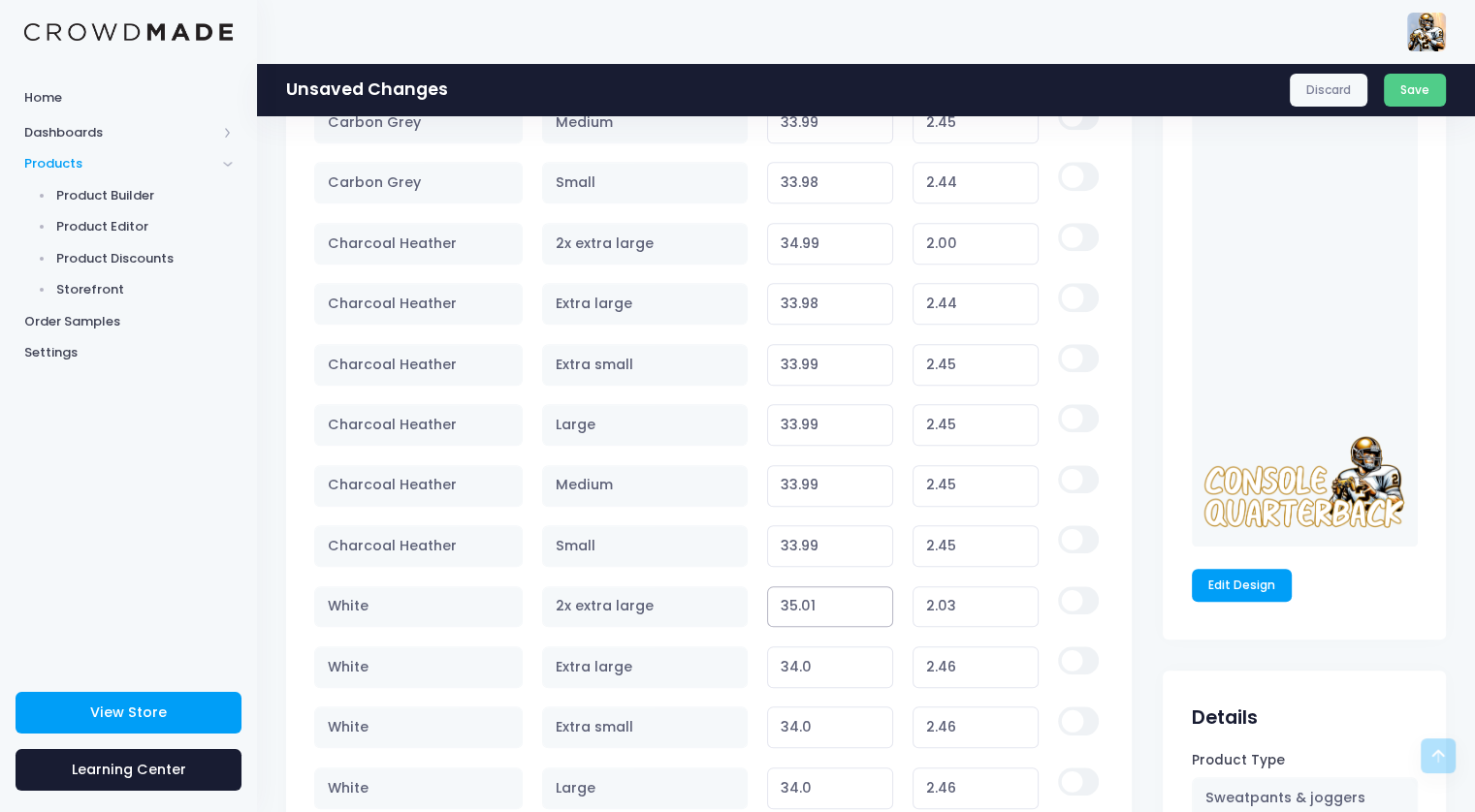
click at [872, 603] on input "35.01" at bounding box center [830, 607] width 127 height 42
type input "2.02"
type input "35"
click at [872, 603] on input "35" at bounding box center [830, 607] width 127 height 42
type input "2.01"
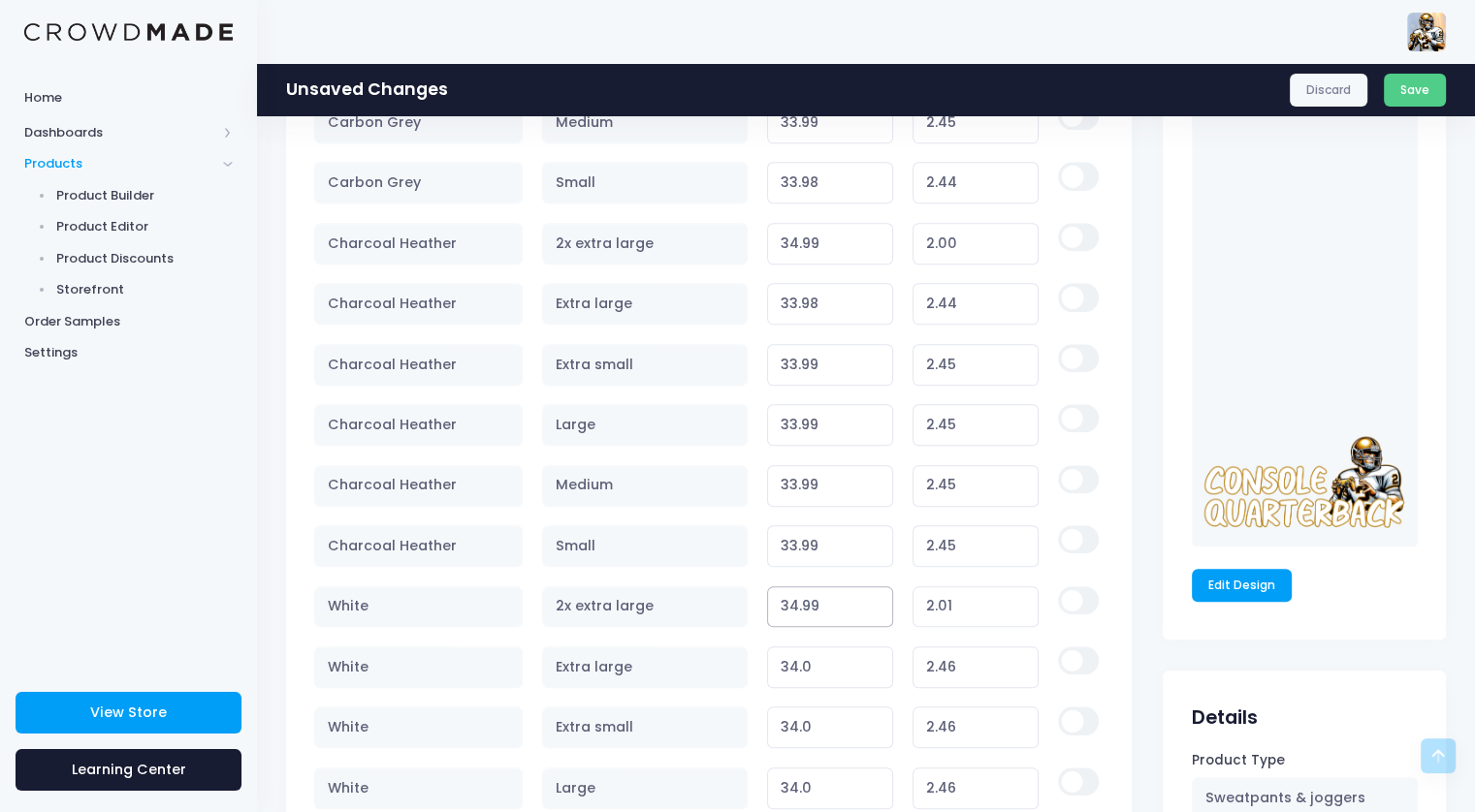
type input "34.99"
click at [872, 603] on input "34.99" at bounding box center [830, 607] width 127 height 42
type input "2.00"
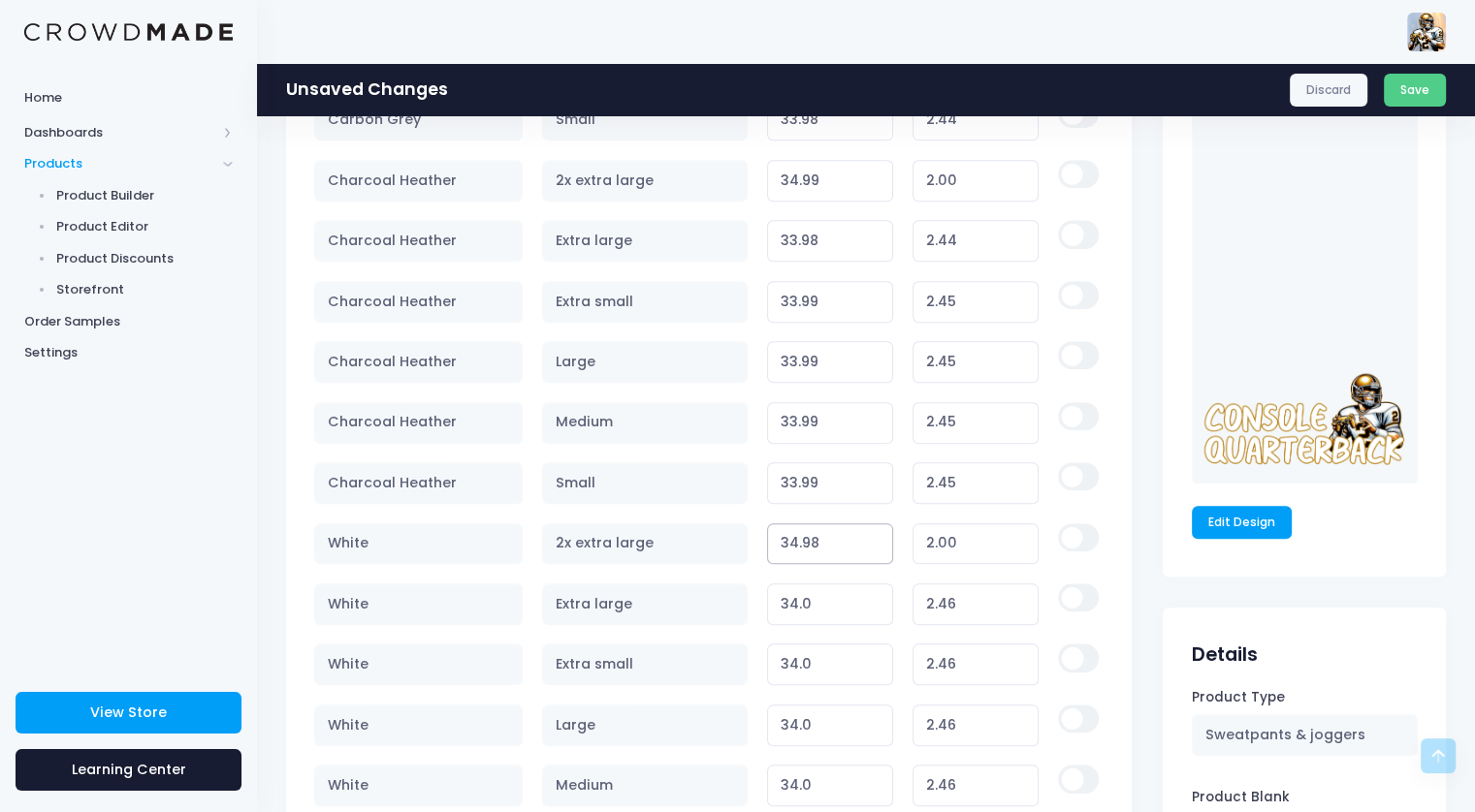
scroll to position [1842, 0]
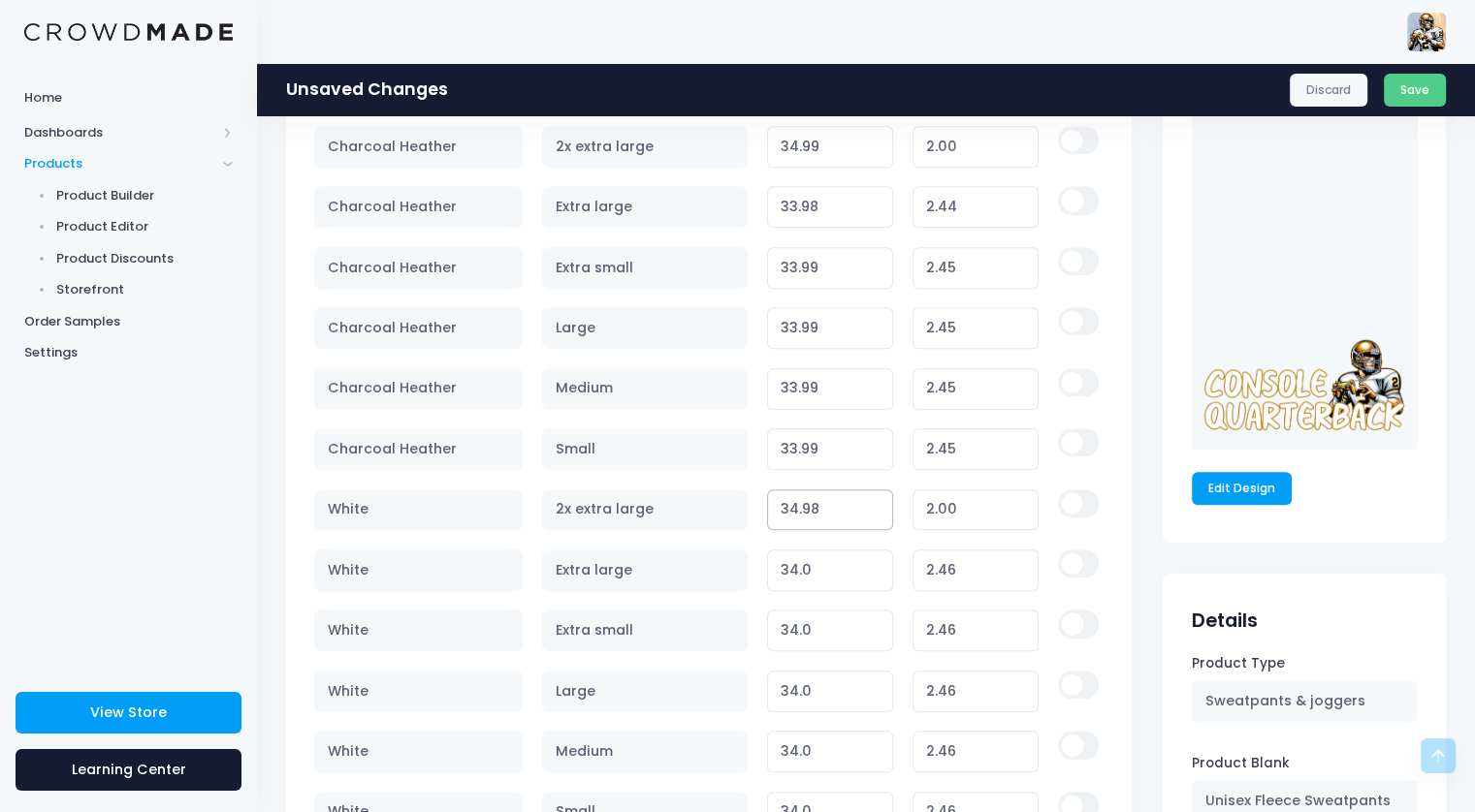
type input "34.99"
click at [871, 497] on input "34.99" at bounding box center [830, 510] width 127 height 42
type input "33.99"
click at [875, 563] on input "33.99" at bounding box center [830, 570] width 127 height 42
type input "2.45"
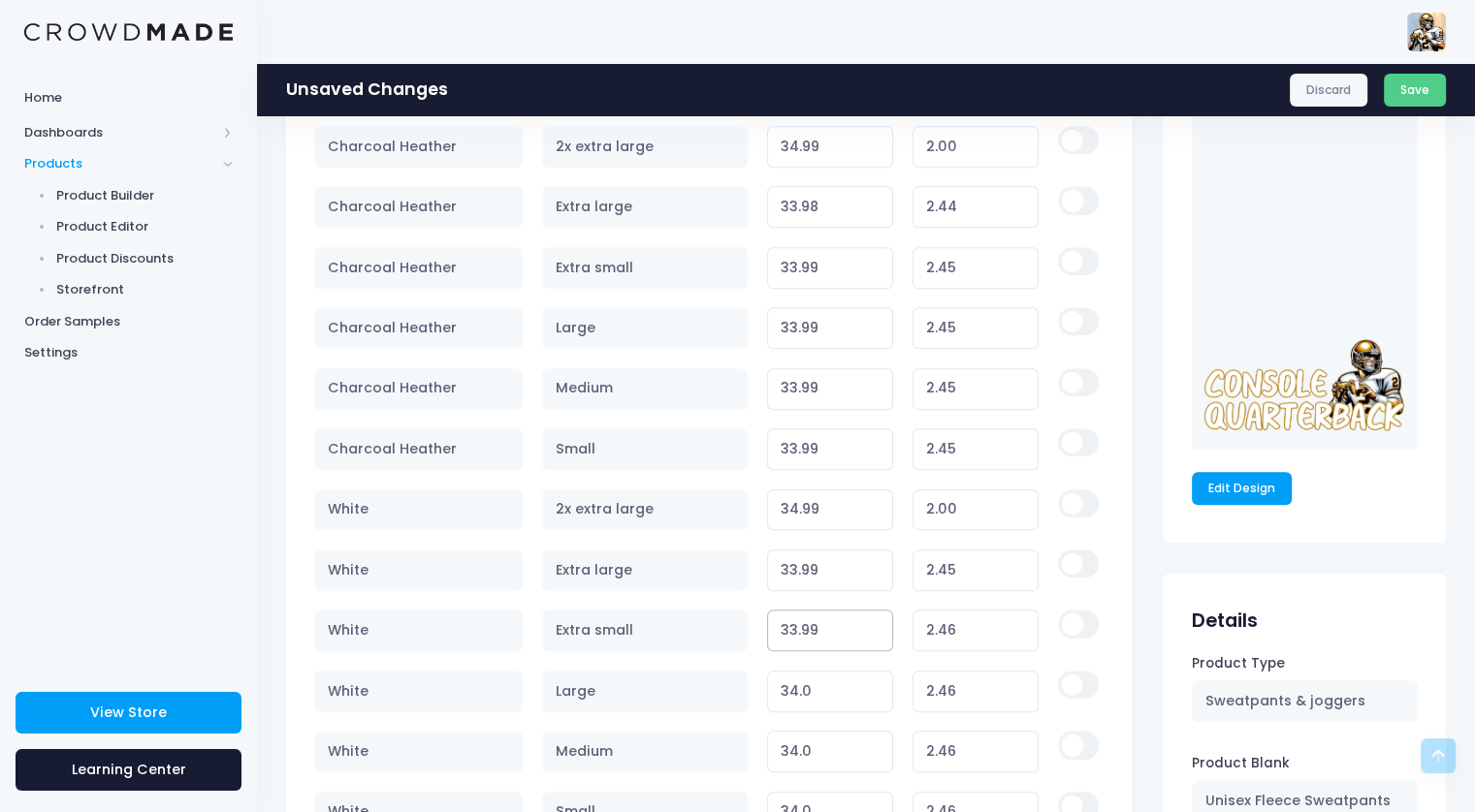
type input "33.99"
click at [871, 627] on input "33.99" at bounding box center [830, 630] width 127 height 42
type input "2.45"
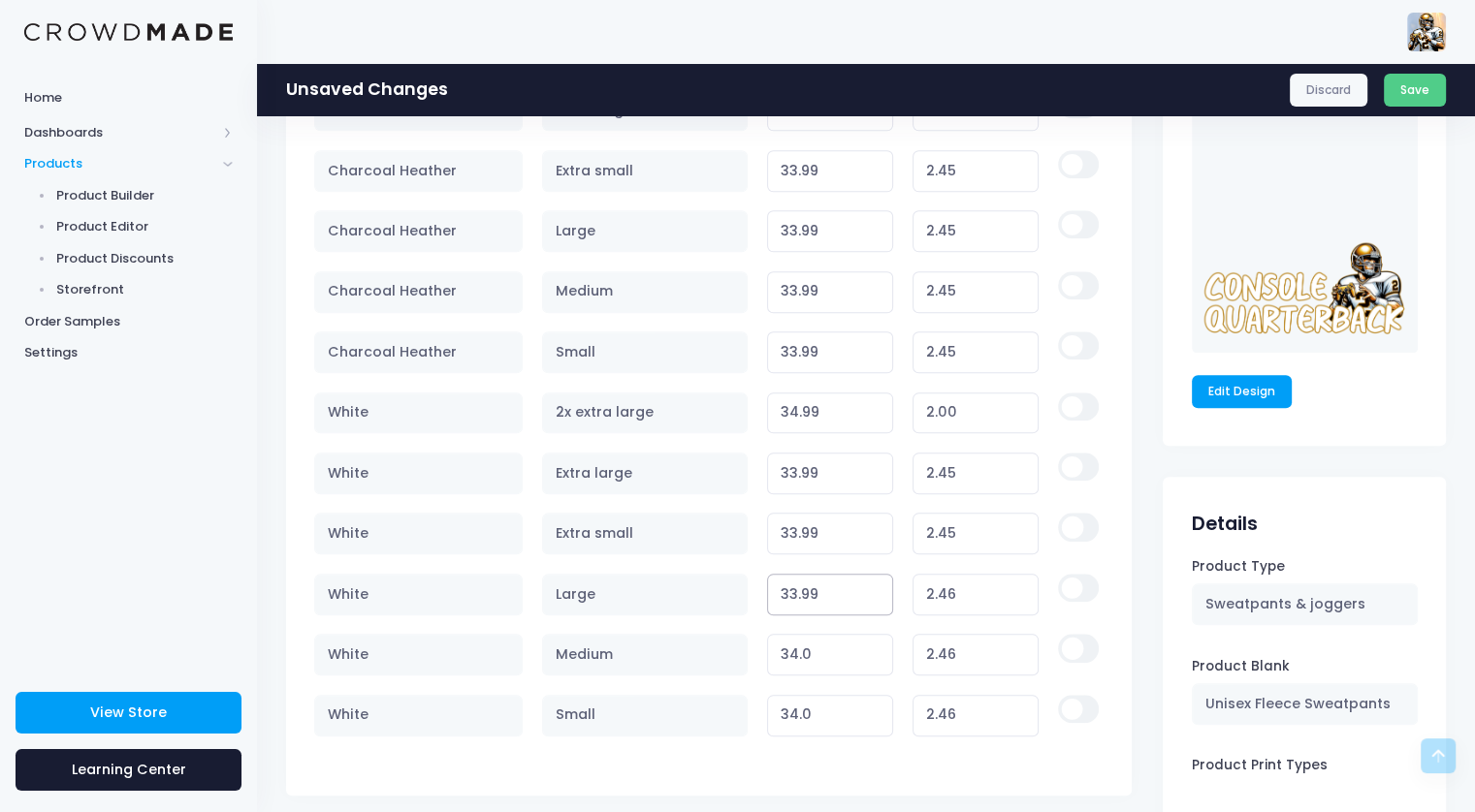
type input "33.99"
click at [872, 589] on input "33.99" at bounding box center [830, 595] width 127 height 42
type input "2.45"
type input "33.99"
click at [873, 649] on input "33.99" at bounding box center [830, 655] width 127 height 42
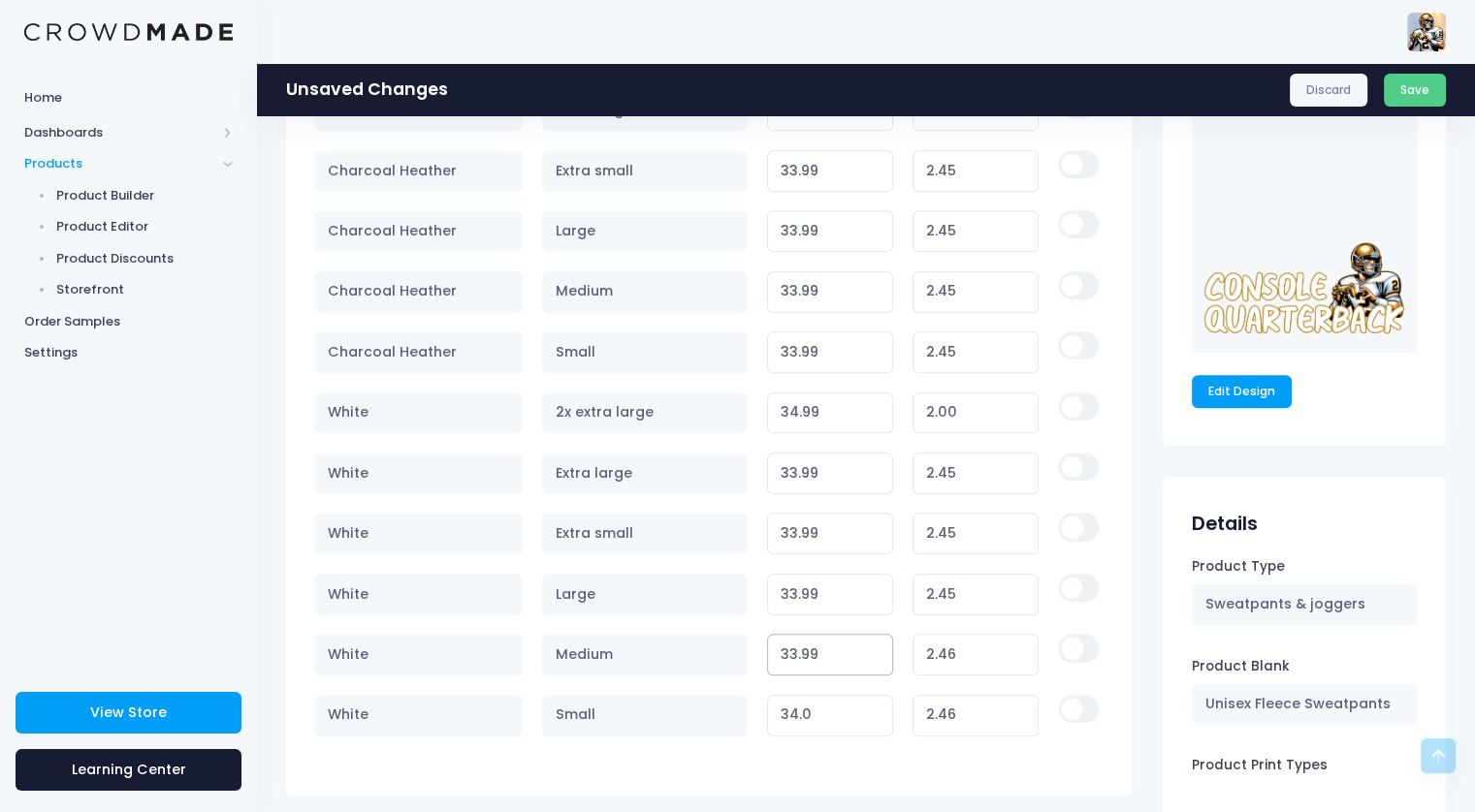
type input "2.45"
type input "33.99"
click at [872, 713] on input "33.99" at bounding box center [830, 716] width 127 height 42
type input "2.45"
click at [797, 707] on input "33.99" at bounding box center [830, 716] width 127 height 42
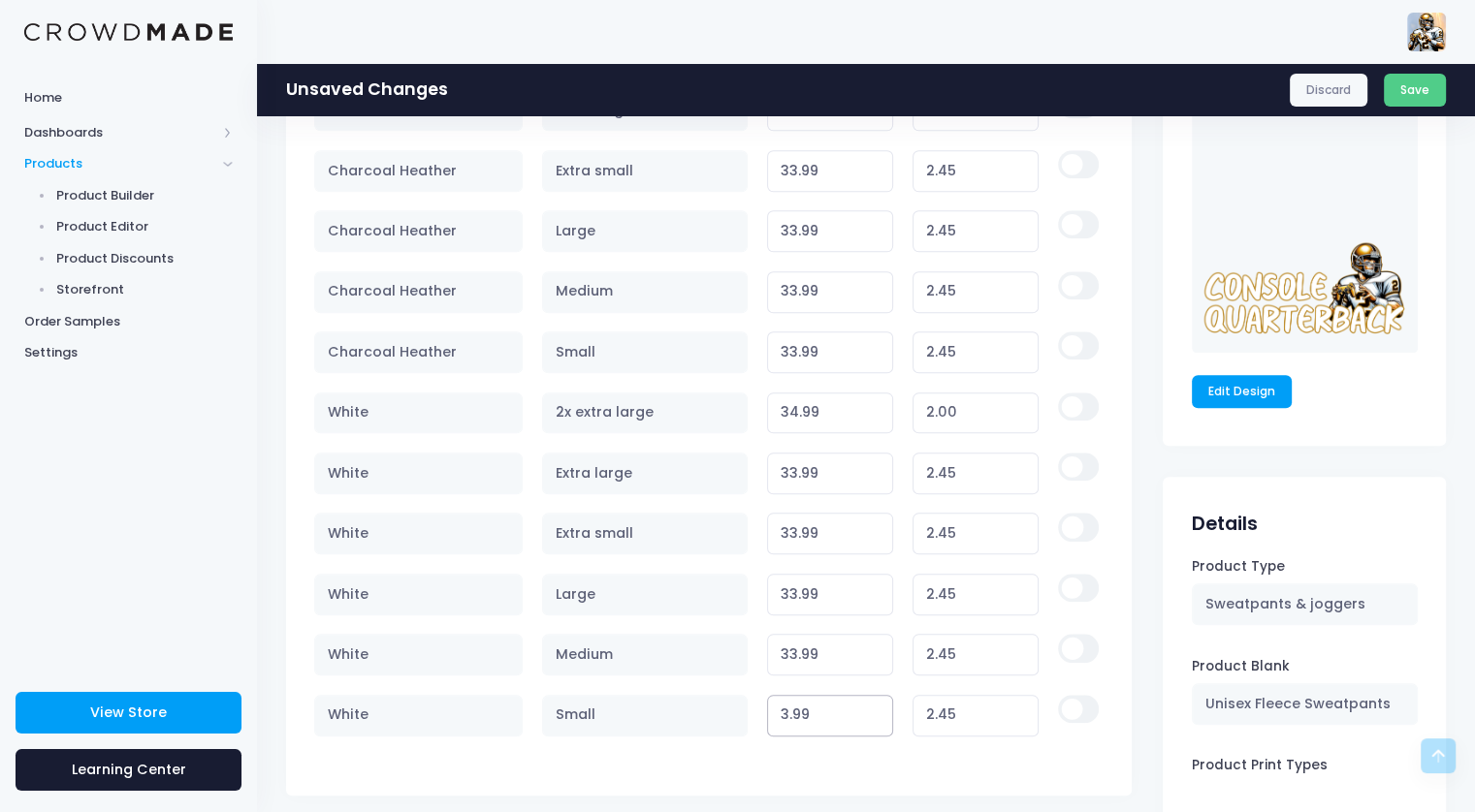
type input "32.99"
type input "1.45"
type input "32.99"
click at [794, 648] on input "33.99" at bounding box center [830, 655] width 127 height 42
type input "32.99"
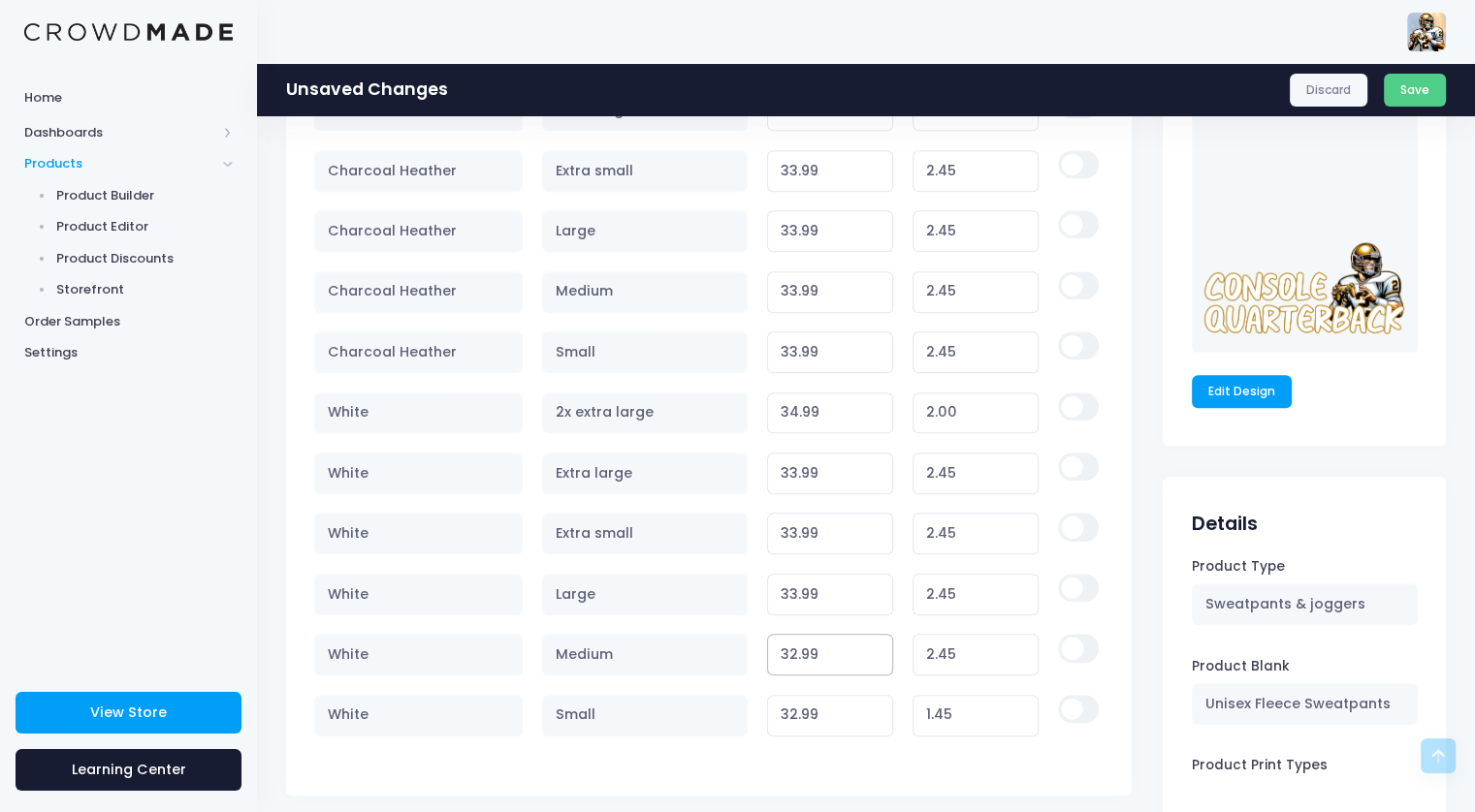
type input "1.45"
type input "32.99"
click at [793, 586] on input "33.99" at bounding box center [830, 595] width 127 height 42
type input "32.99"
type input "1.45"
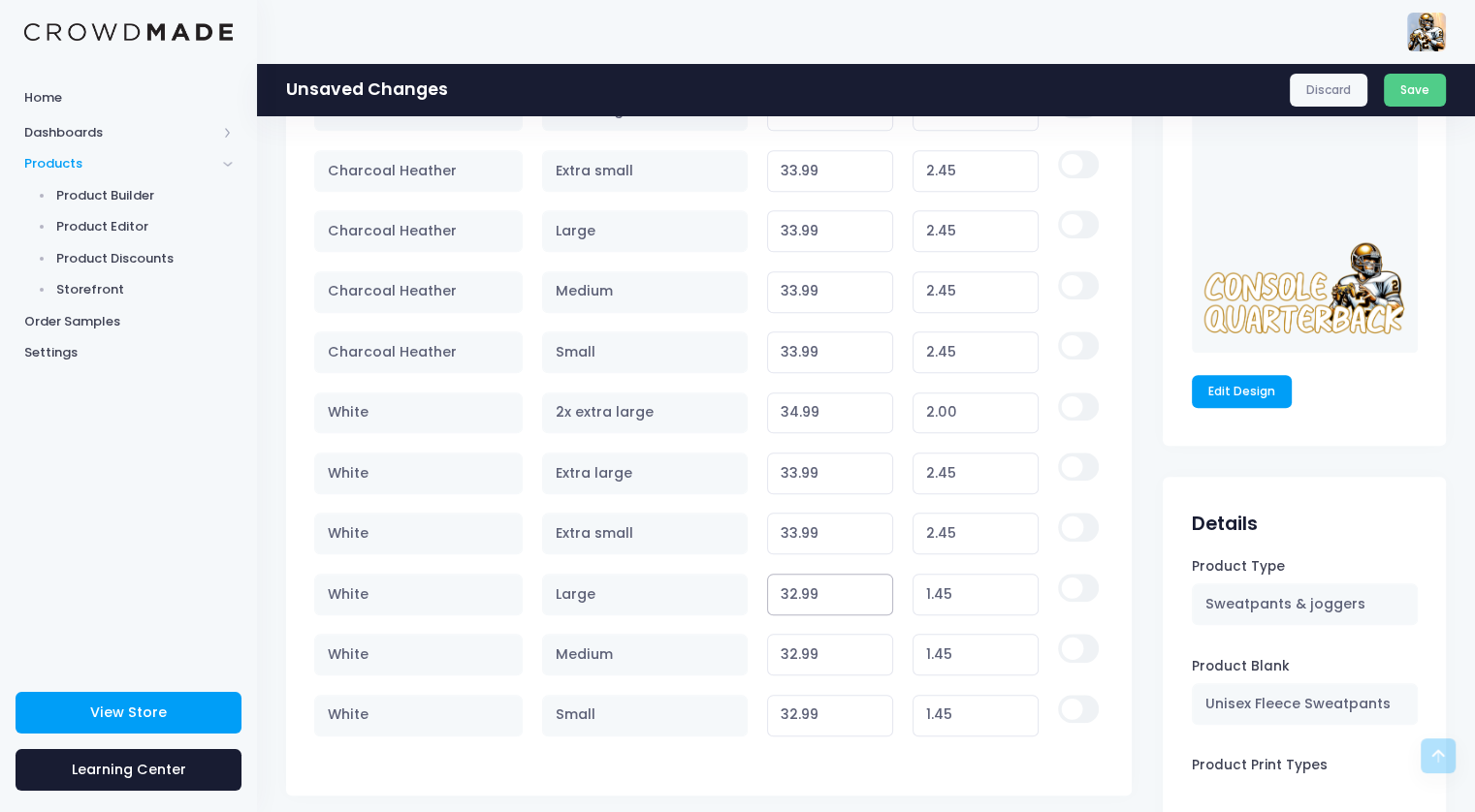
type input "32.99"
click at [795, 517] on input "33.99" at bounding box center [830, 533] width 127 height 42
type input "32.99"
type input "1.45"
type input "32.99"
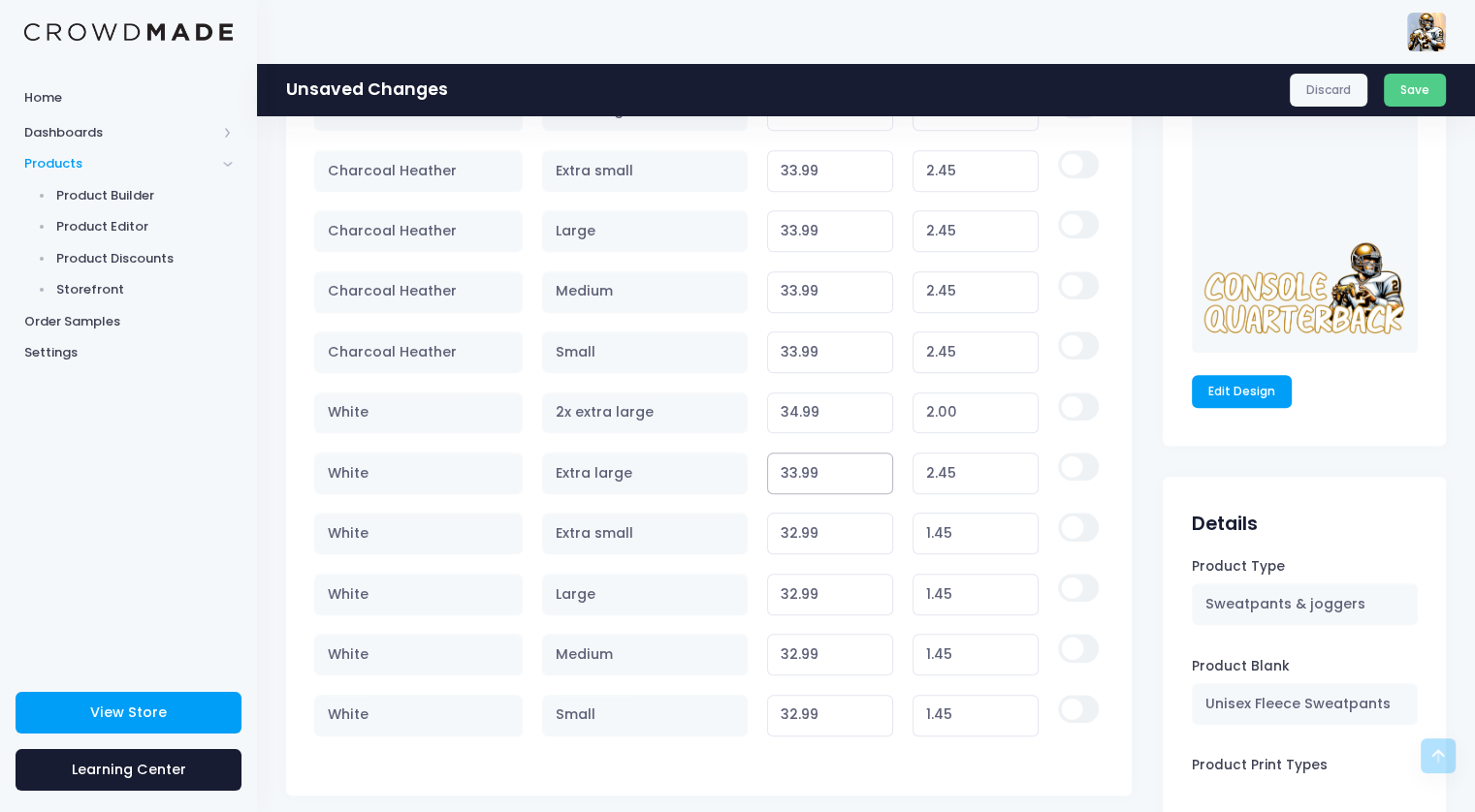
click at [795, 463] on input "33.99" at bounding box center [830, 473] width 127 height 42
type input "32.99"
type input "1.45"
type input "32.99"
click at [797, 406] on input "34.99" at bounding box center [830, 413] width 127 height 42
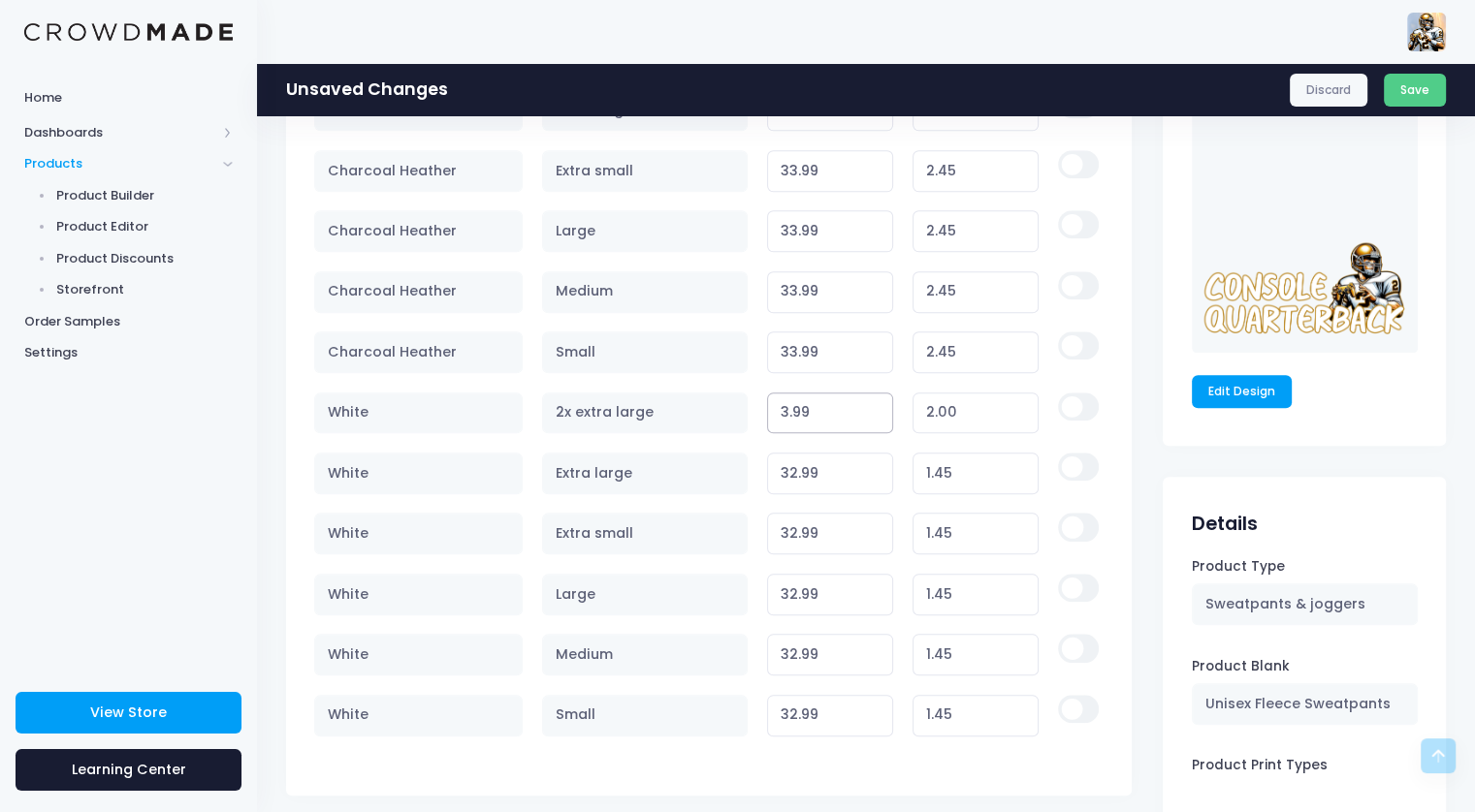
type input "32.99"
type input "0.00"
type input "33.99"
type input "1.00"
type input "33.99"
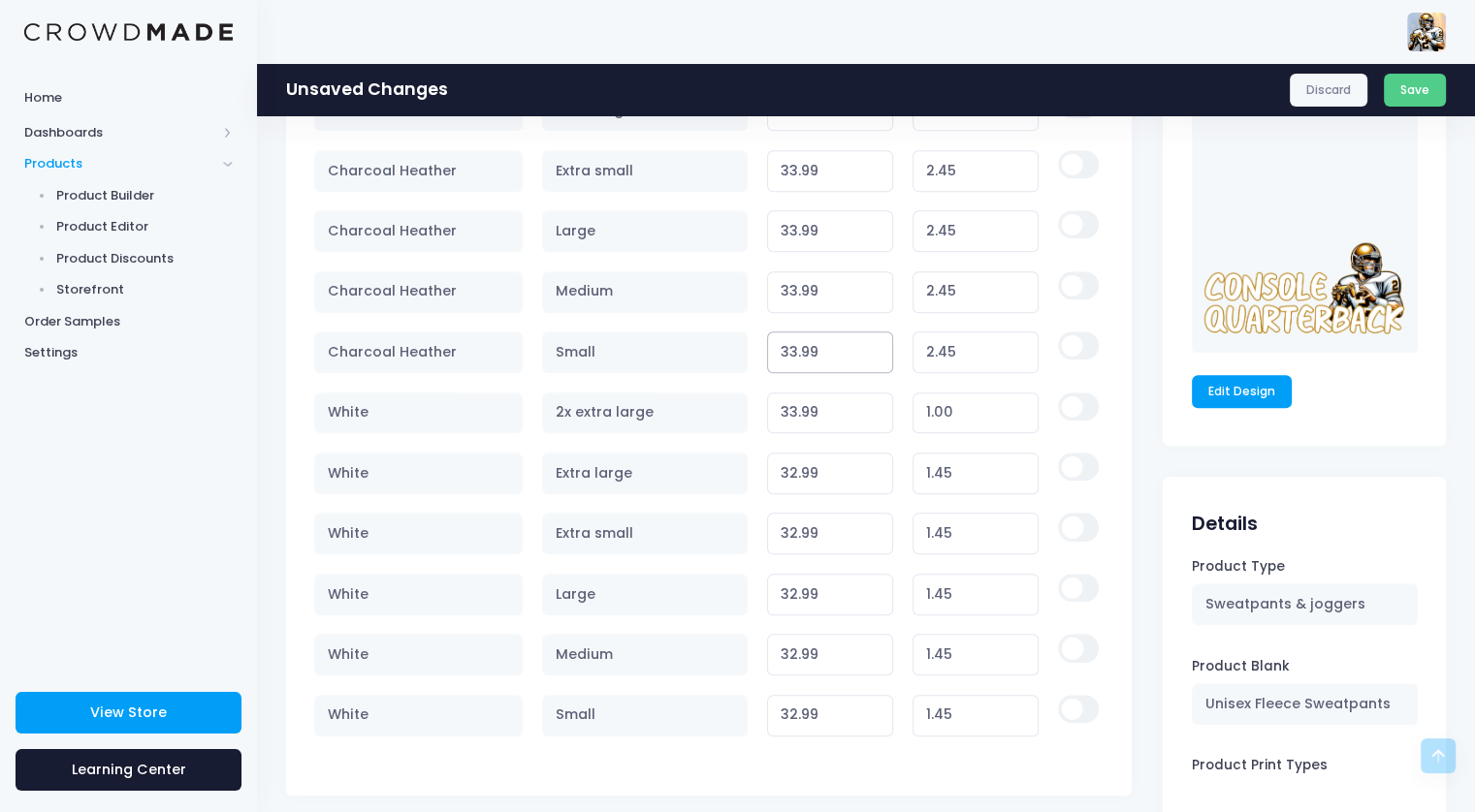
click at [794, 335] on input "33.99" at bounding box center [830, 353] width 127 height 42
type input "32.99"
type input "1.45"
type input "32.99"
click at [792, 284] on input "33.99" at bounding box center [830, 293] width 127 height 42
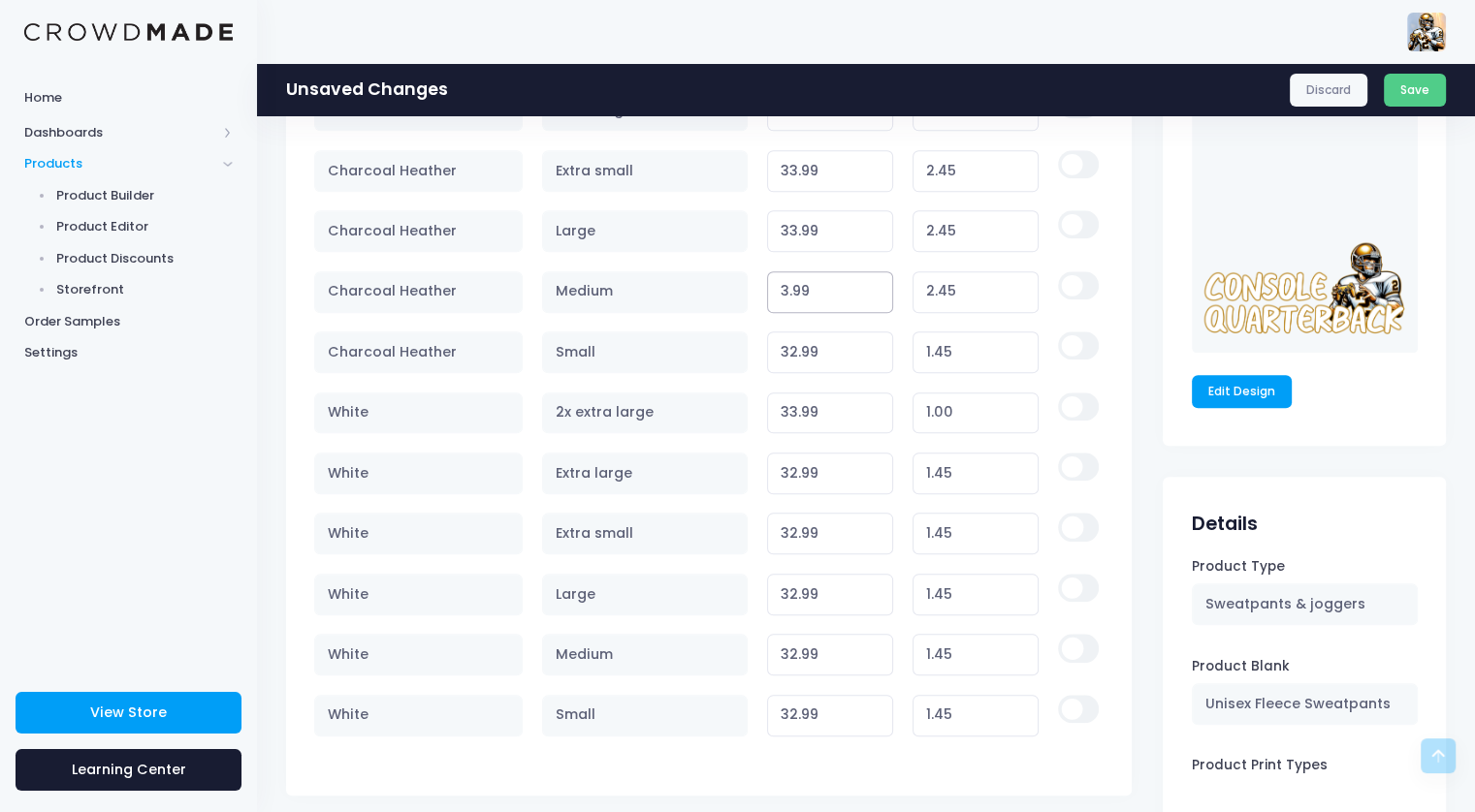
type input "32.99"
type input "1.45"
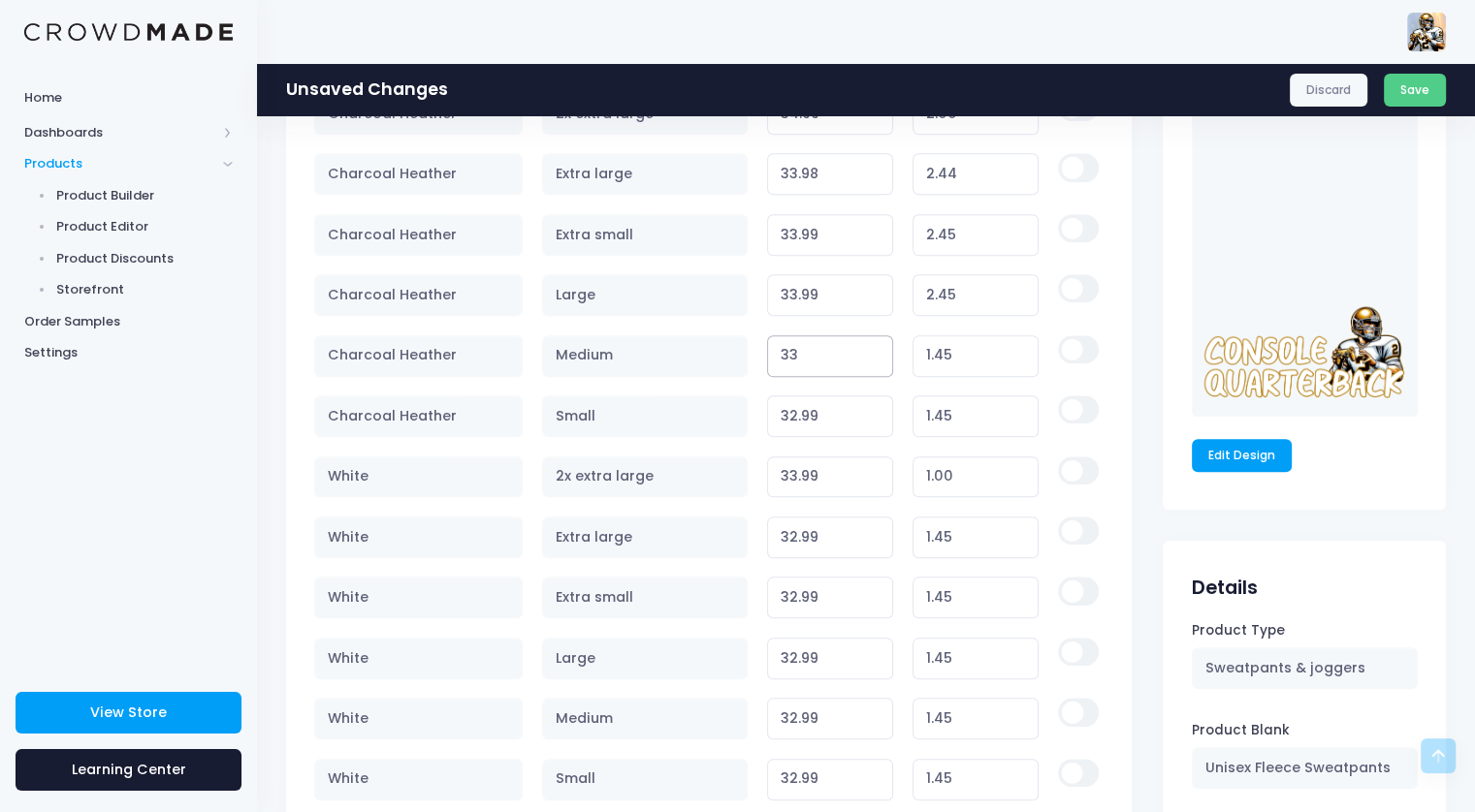
scroll to position [1842, 0]
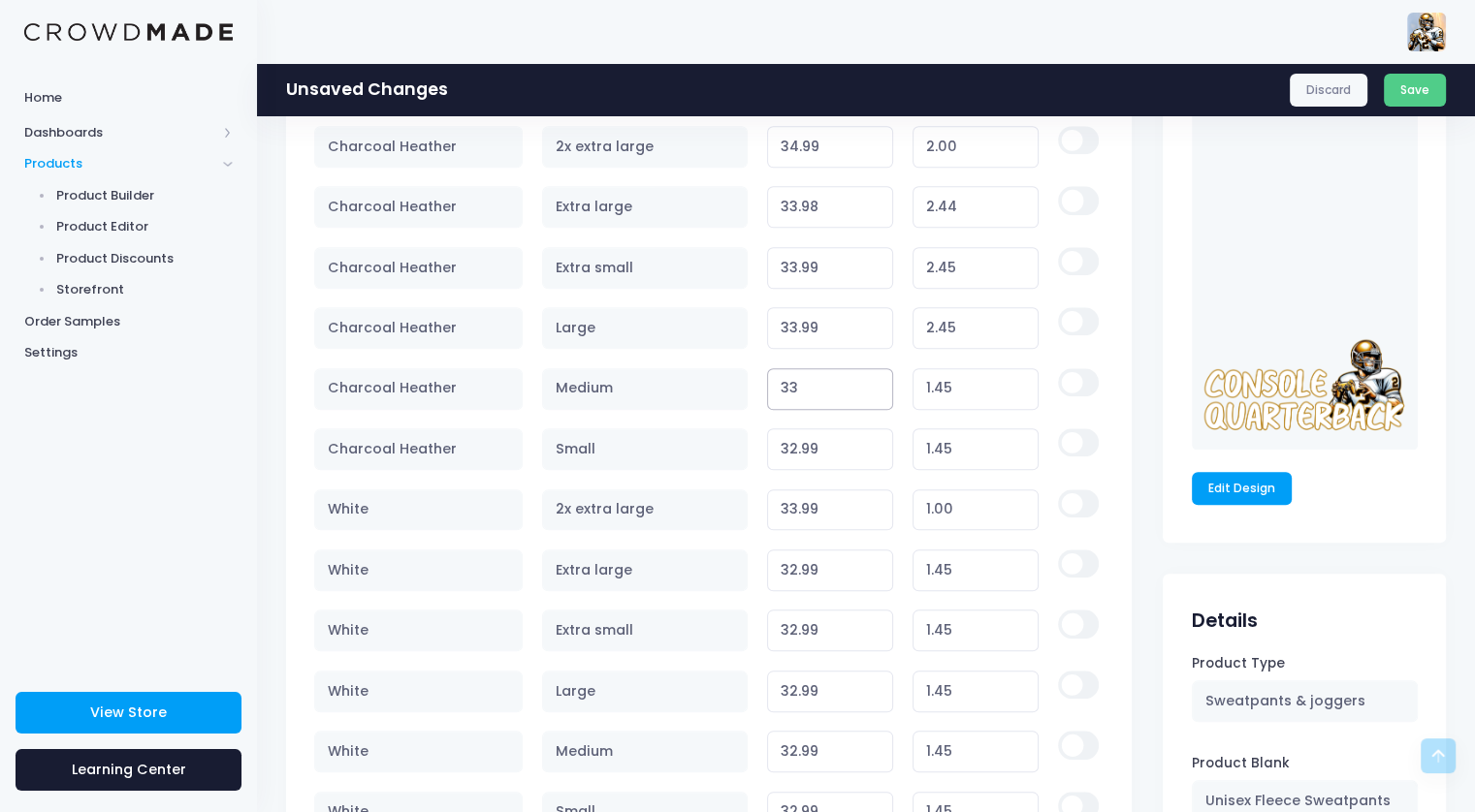
type input "33"
type input "1.46"
click at [792, 325] on input "33.99" at bounding box center [830, 329] width 127 height 42
type input "32.99"
type input "1.45"
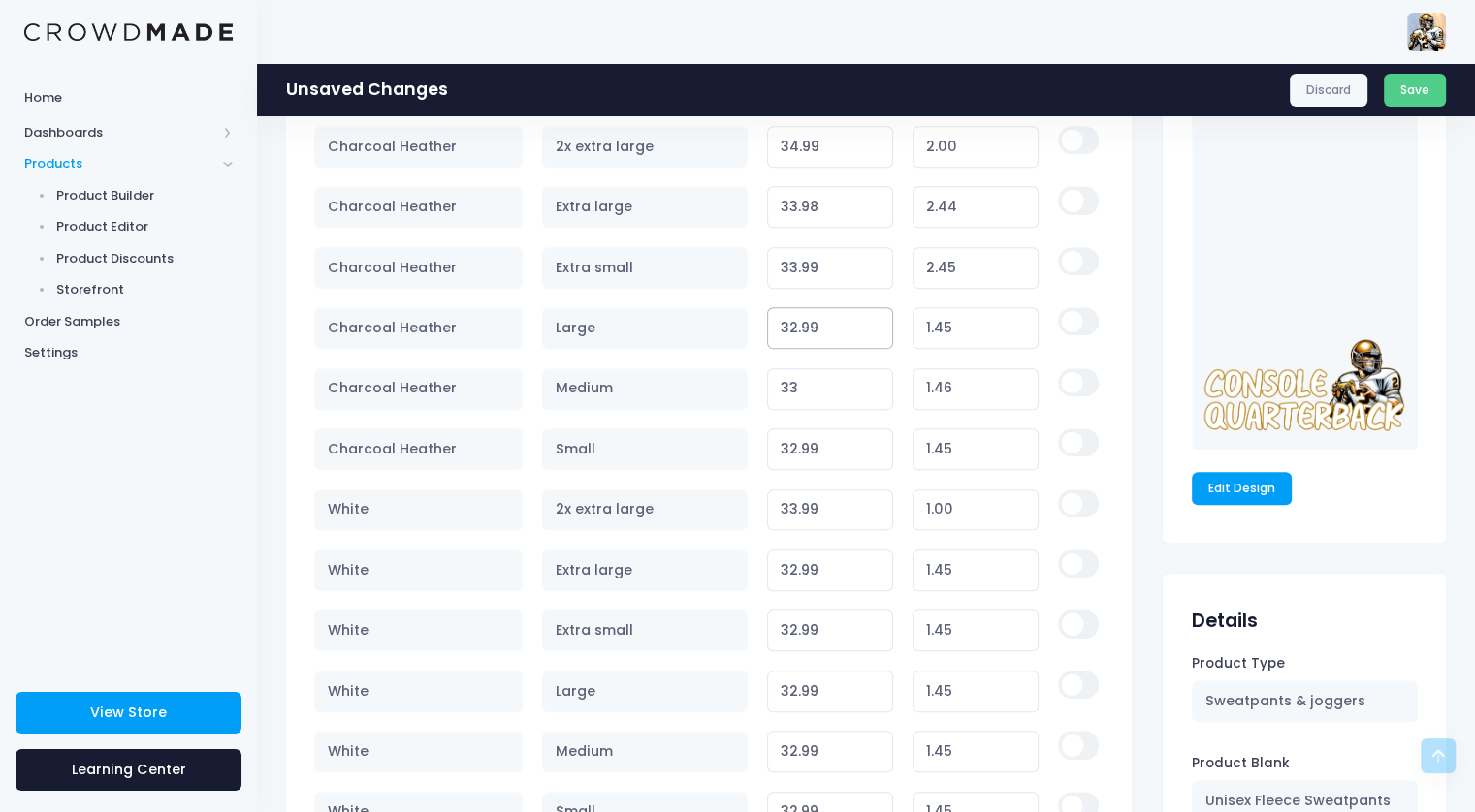
type input "32.99"
click at [797, 260] on input "33.99" at bounding box center [830, 268] width 127 height 42
type input "31.542"
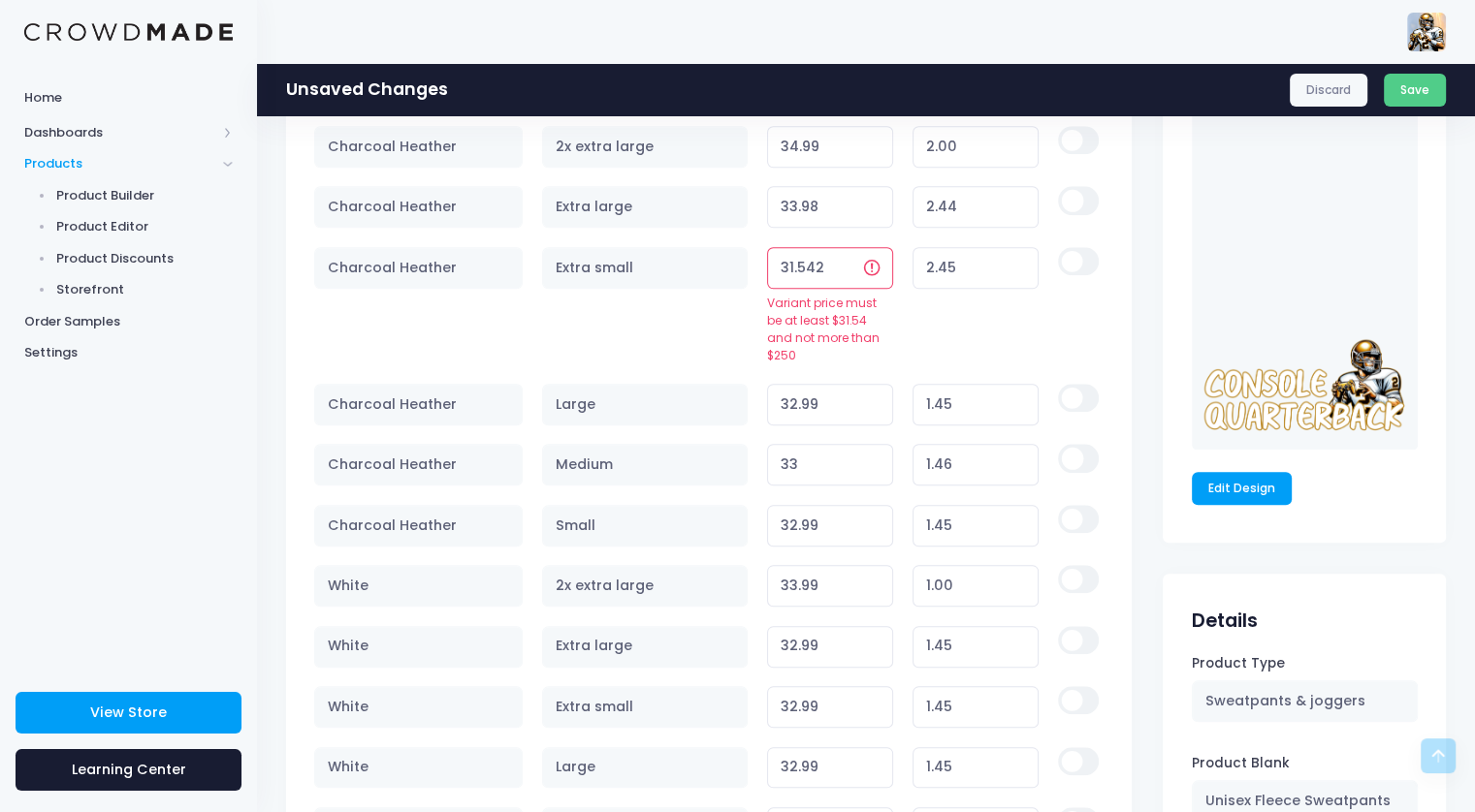
type input "0.00"
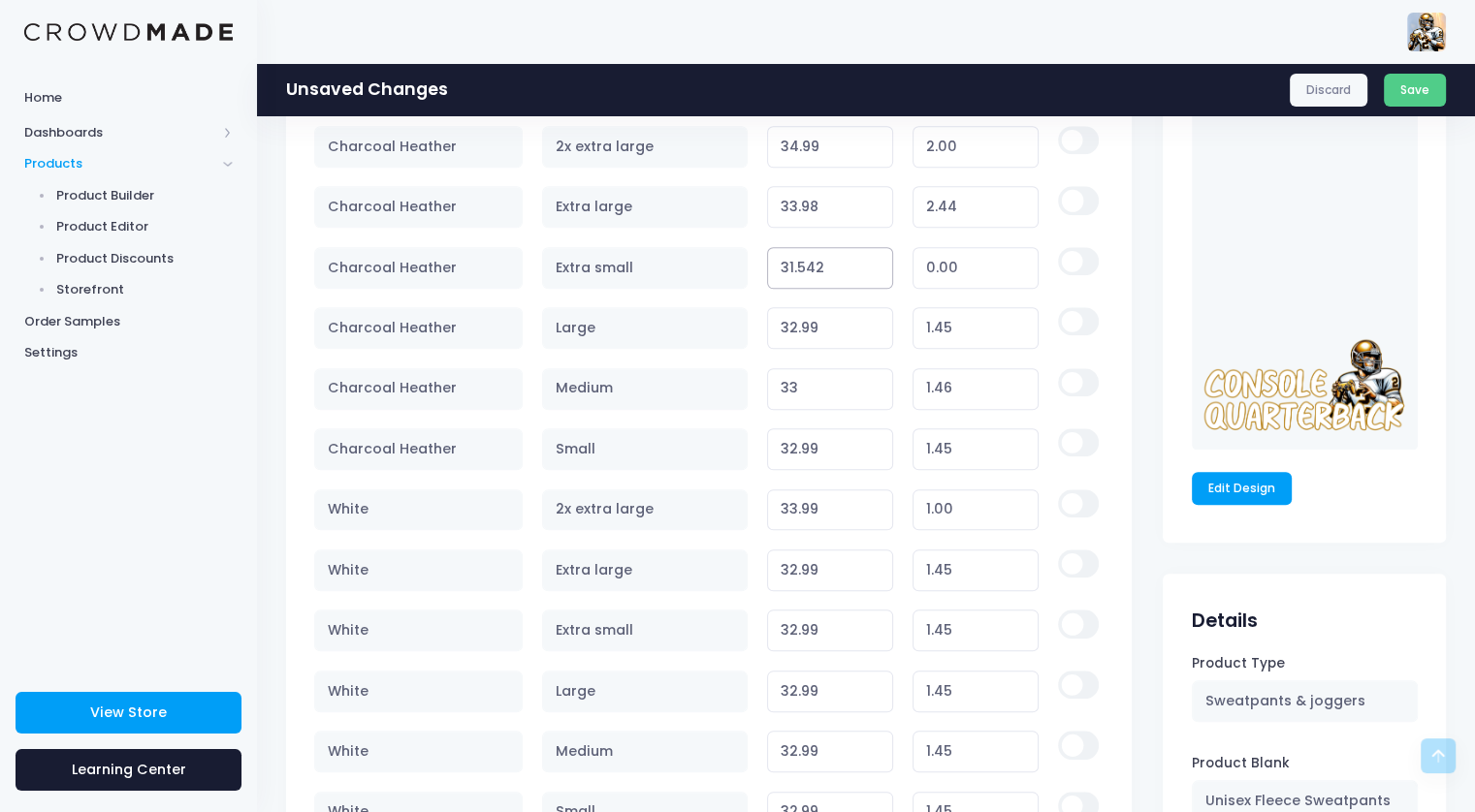
click at [797, 260] on input "31.542" at bounding box center [830, 268] width 127 height 42
type input "32"
type input "0.46"
type input "32.9"
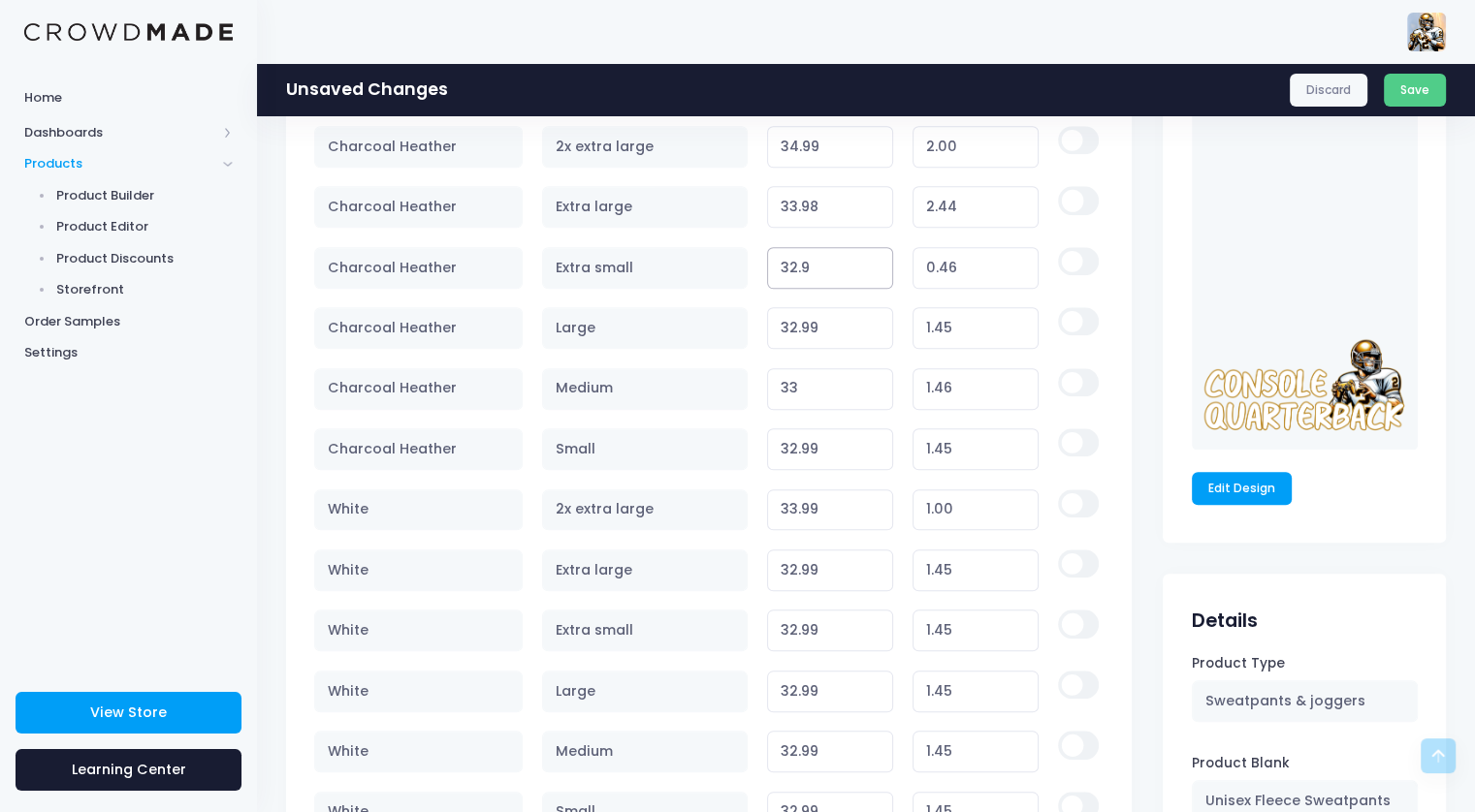
type input "1.36"
type input "32.99"
type input "1.45"
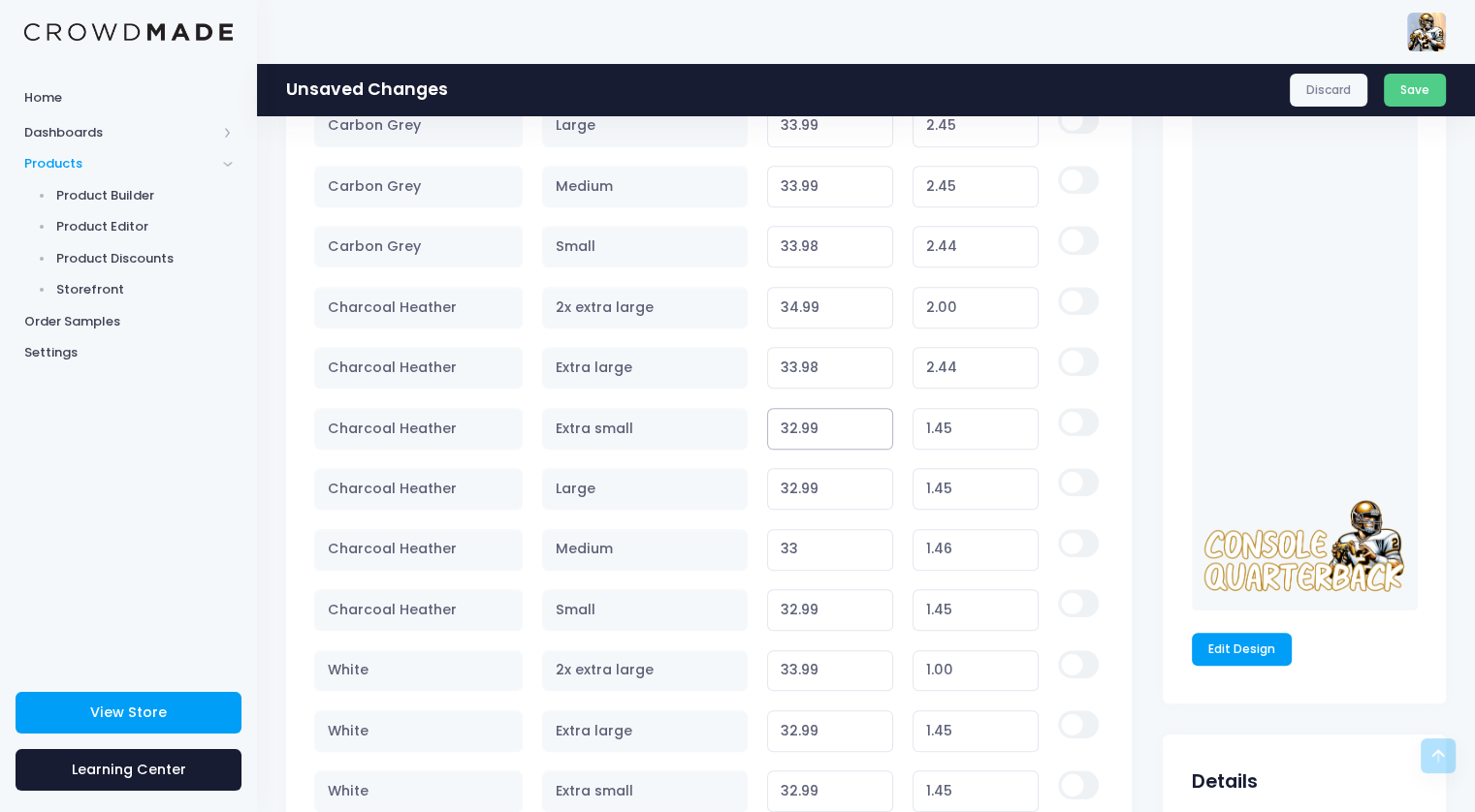
scroll to position [1648, 0]
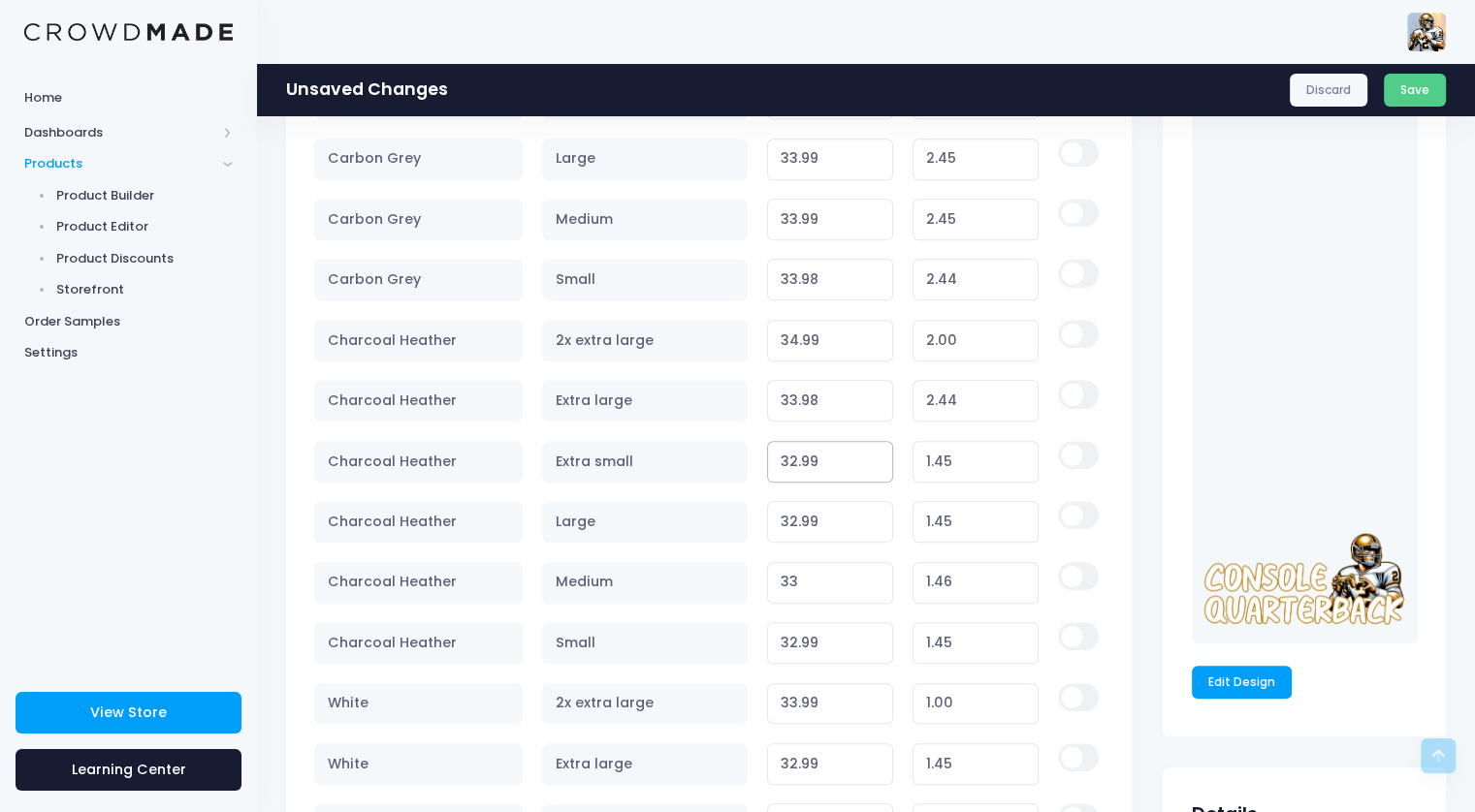
type input "32.99"
type input "33.99"
click at [876, 389] on input "33.99" at bounding box center [830, 401] width 127 height 42
type input "2.45"
click at [796, 399] on input "33.99" at bounding box center [830, 401] width 127 height 42
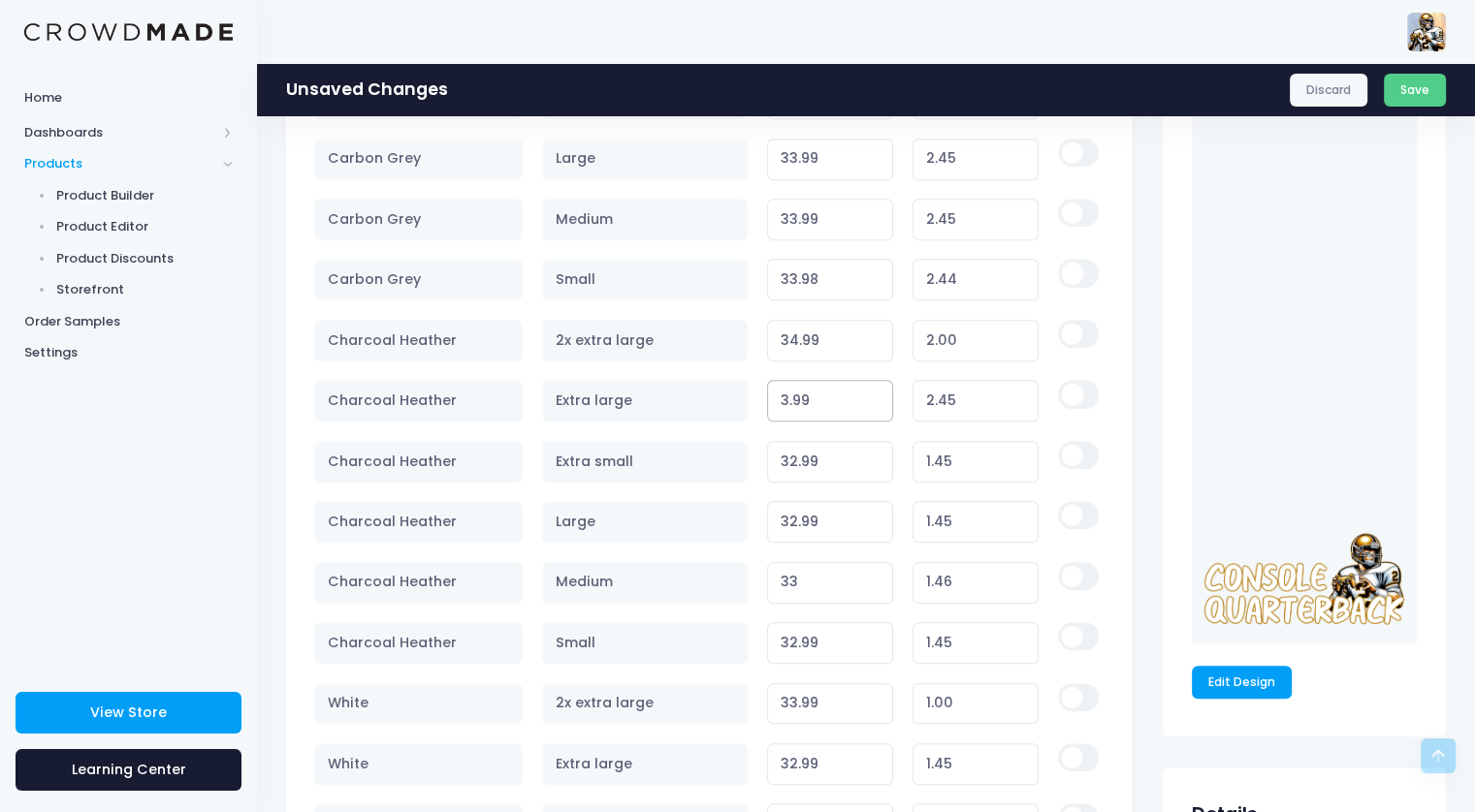
type input "32.99"
type input "1.45"
type input "32.99"
click at [795, 336] on input "34.99" at bounding box center [830, 341] width 127 height 42
type input "33.99"
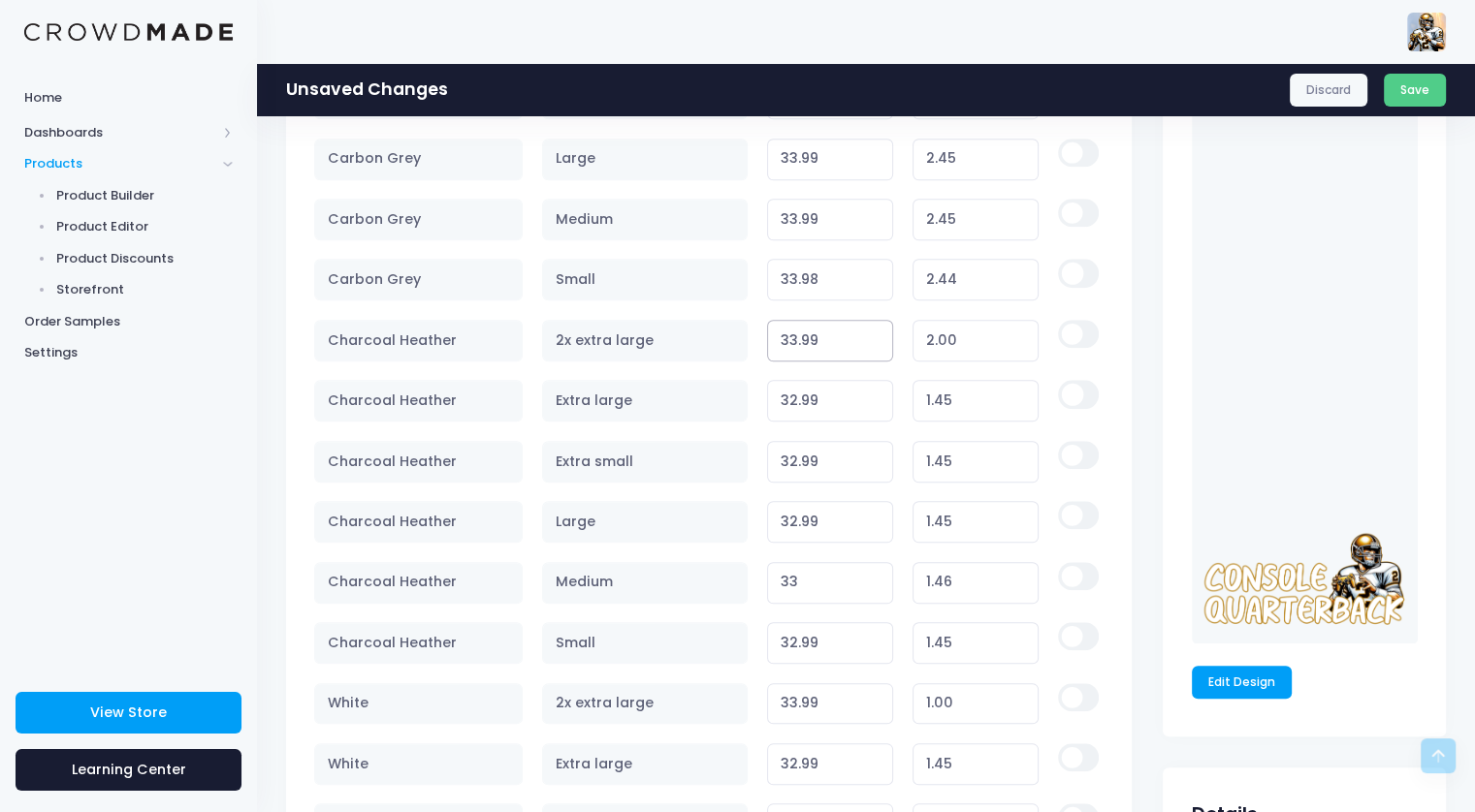
type input "1.00"
type input "33.99"
click at [872, 269] on input "33.99" at bounding box center [830, 280] width 127 height 42
type input "2.45"
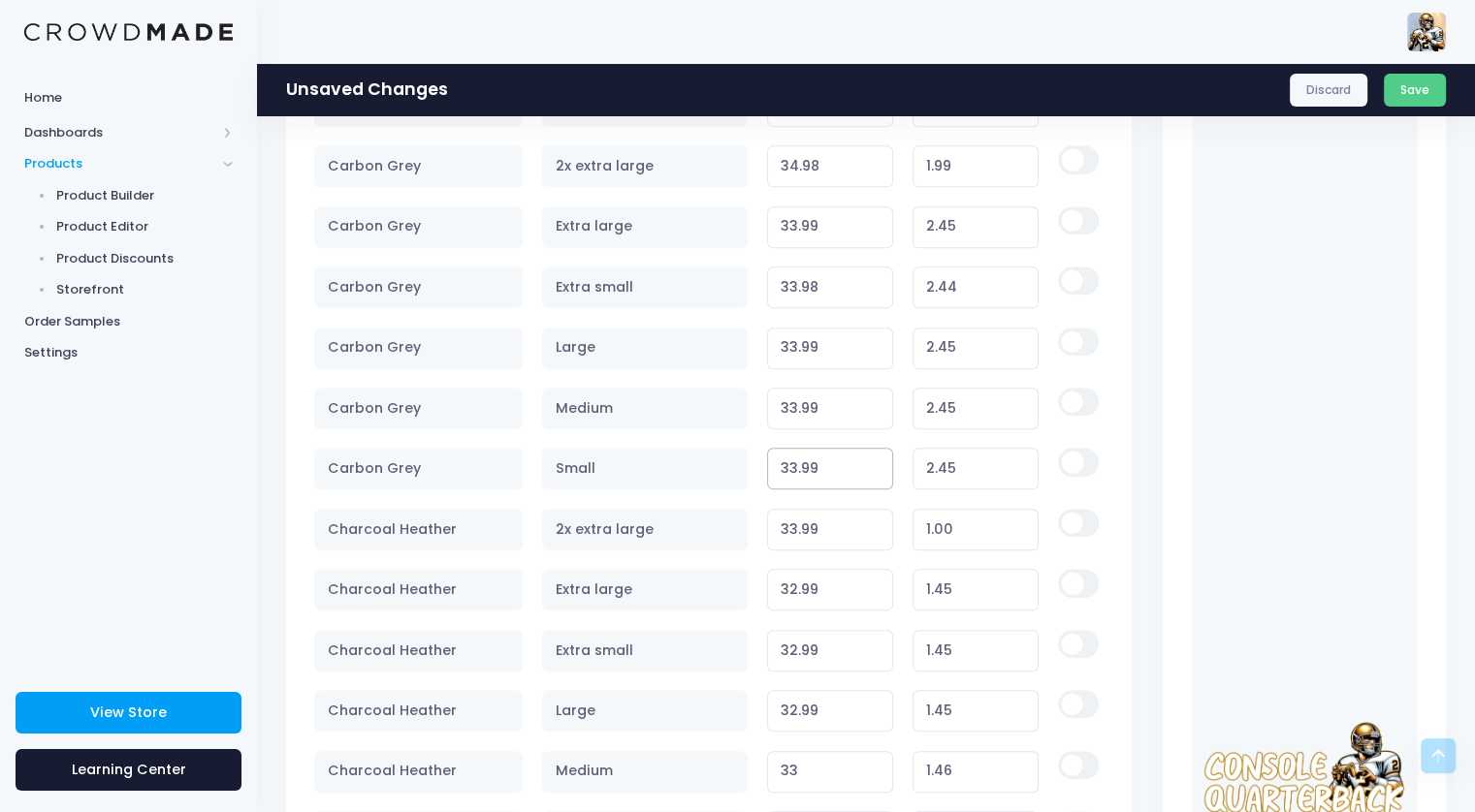
scroll to position [1454, 0]
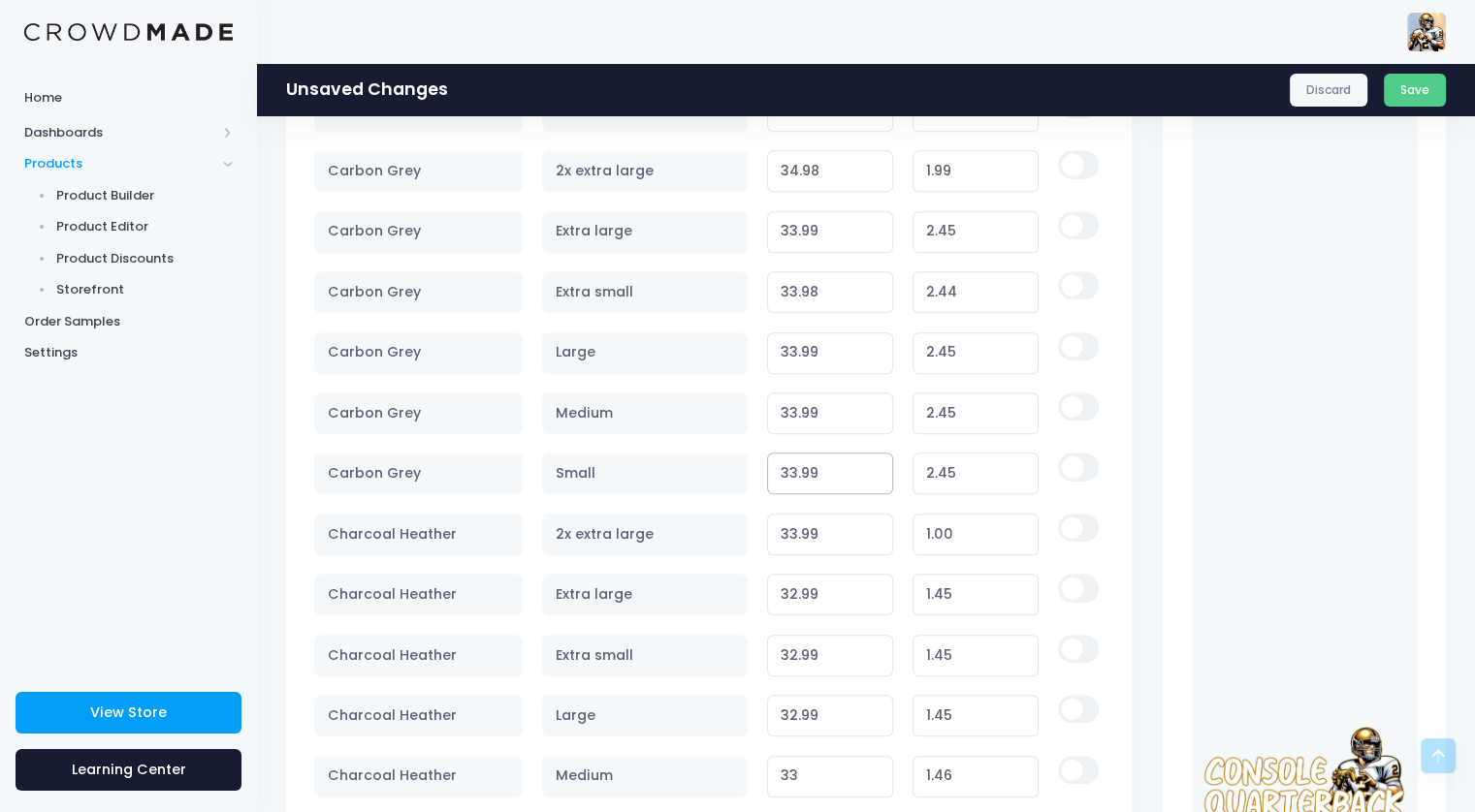
click at [797, 467] on input "33.99" at bounding box center [830, 473] width 127 height 42
type input "32.99"
type input "1.45"
type input "32.99"
click at [794, 406] on input "33.99" at bounding box center [830, 413] width 127 height 42
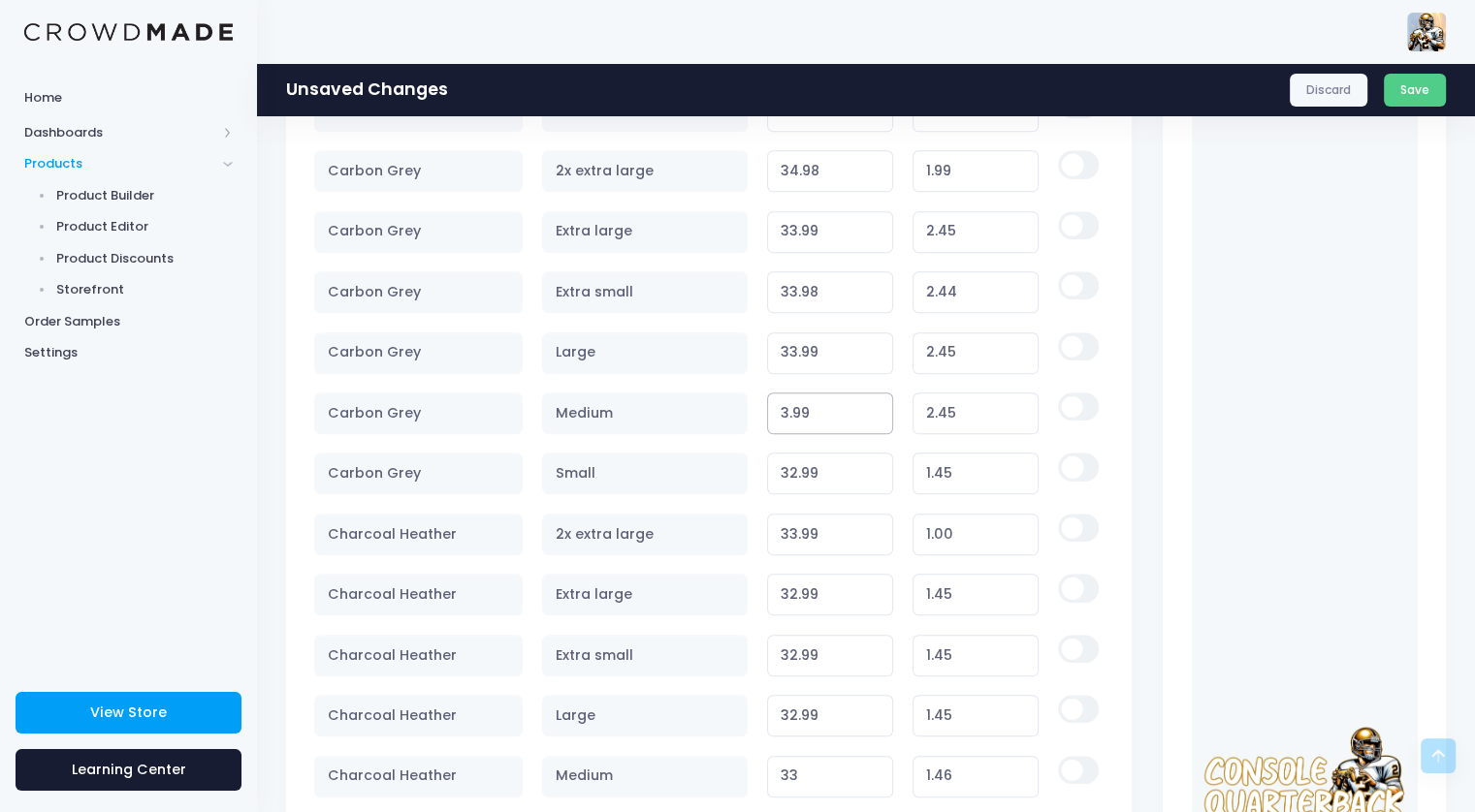
type input "32.99"
type input "1.45"
type input "32.99"
click at [795, 335] on input "33.99" at bounding box center [830, 354] width 127 height 42
type input "32.99"
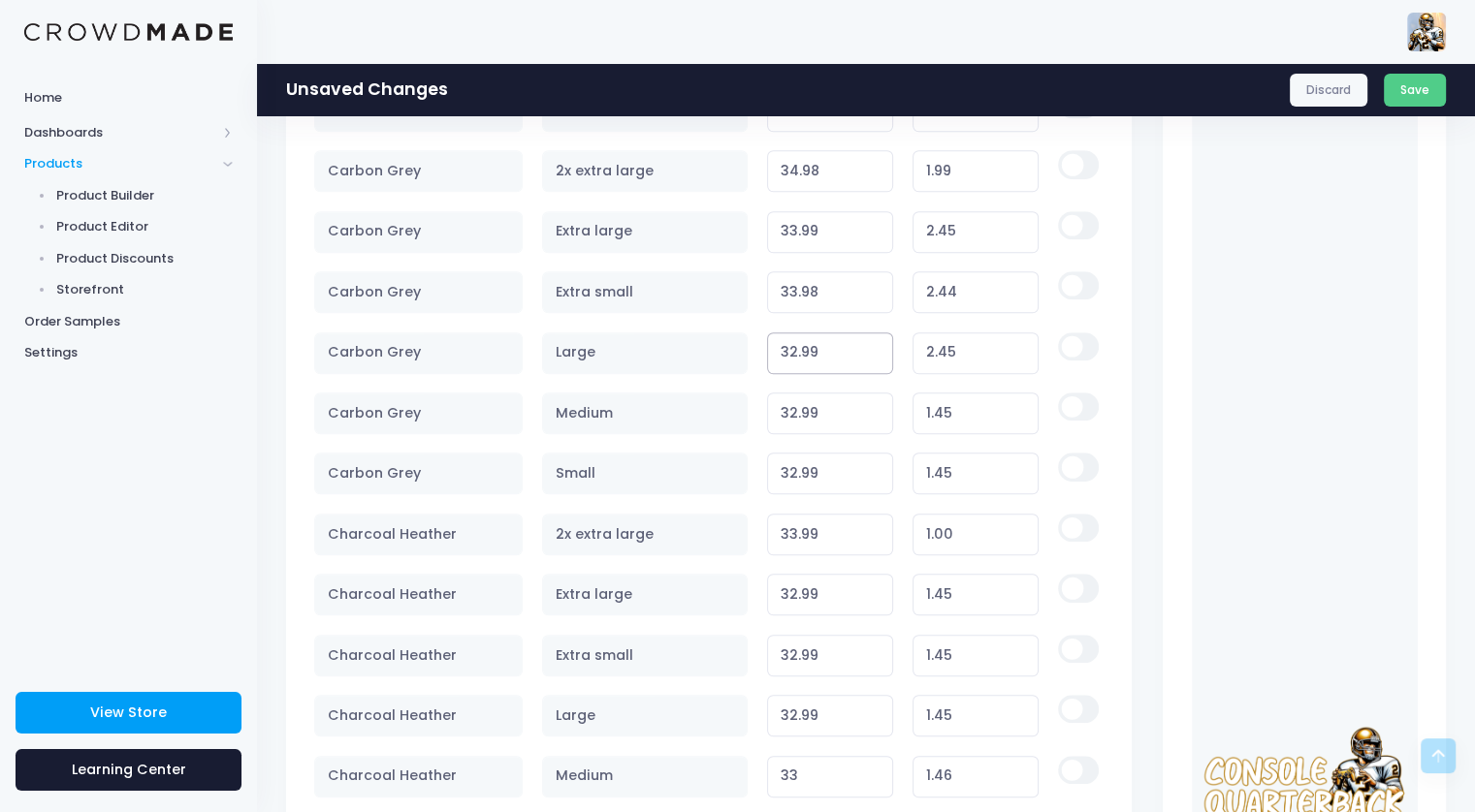
type input "1.45"
type input "32.99"
click at [791, 290] on input "33.98" at bounding box center [830, 293] width 127 height 42
click at [801, 297] on input "33.98" at bounding box center [830, 293] width 127 height 42
type input "32.98"
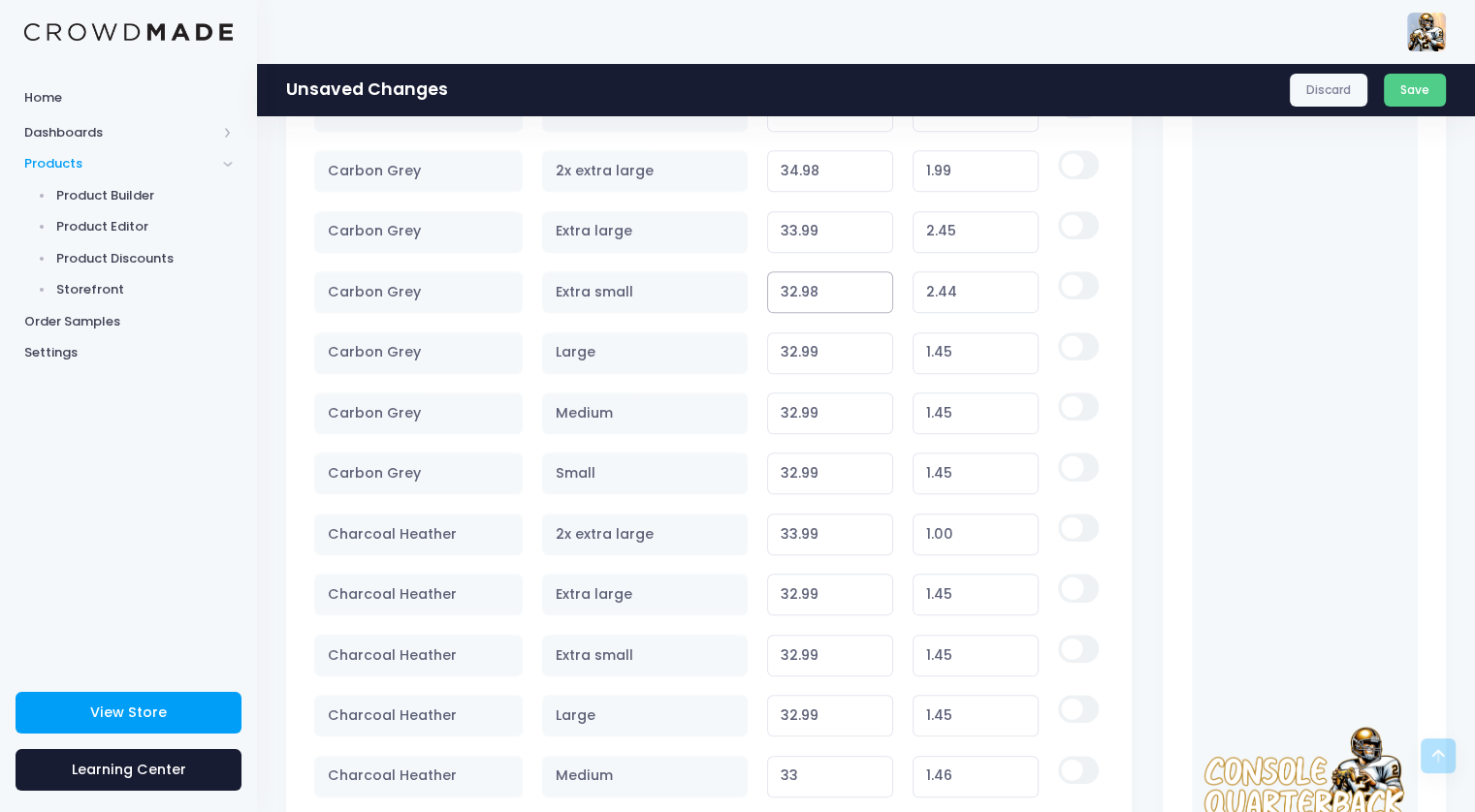
type input "1.44"
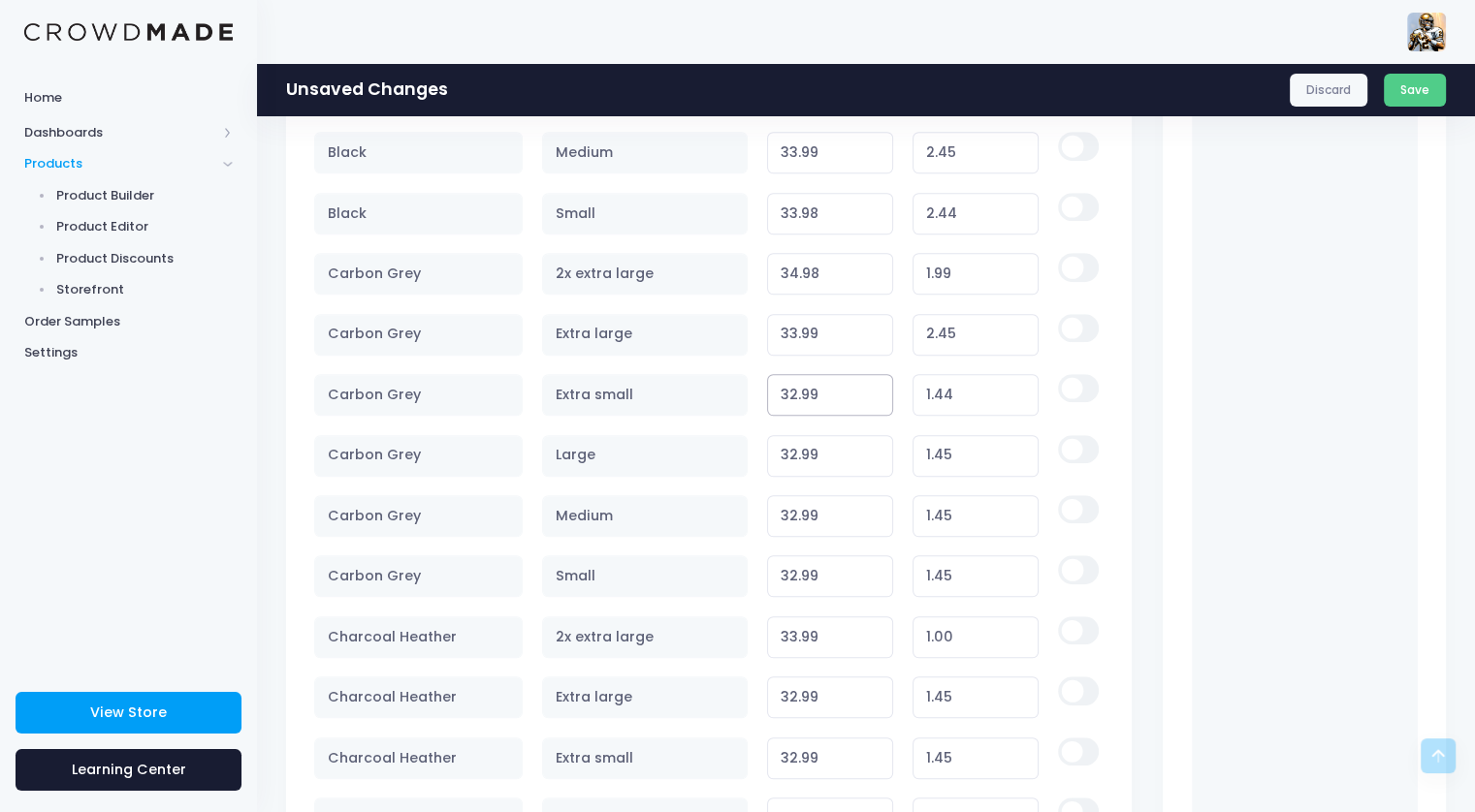
scroll to position [1260, 0]
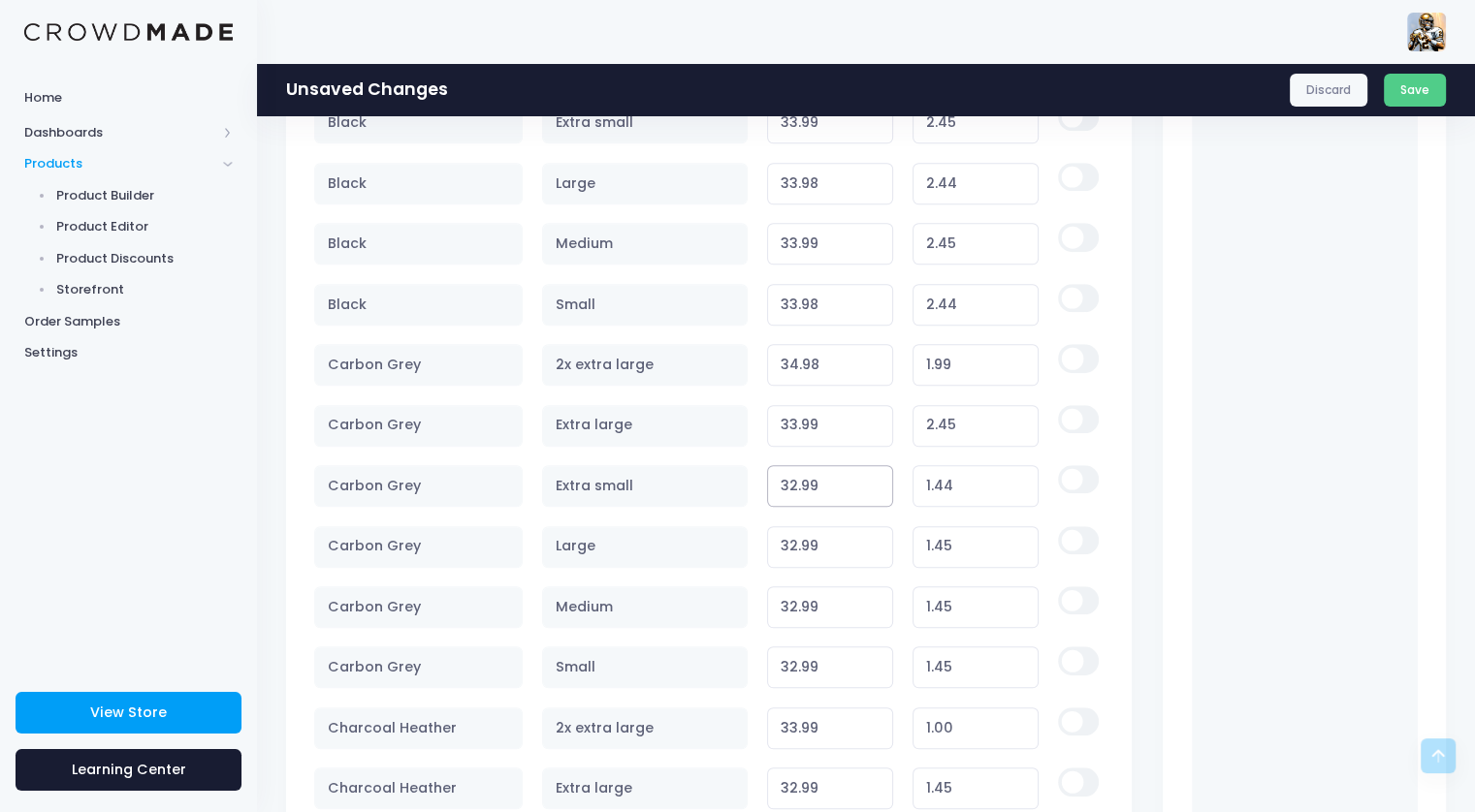
type input "32.99"
type input "34.99"
type input "1.45"
type input "34.99"
click at [875, 356] on input "34.99" at bounding box center [830, 366] width 127 height 42
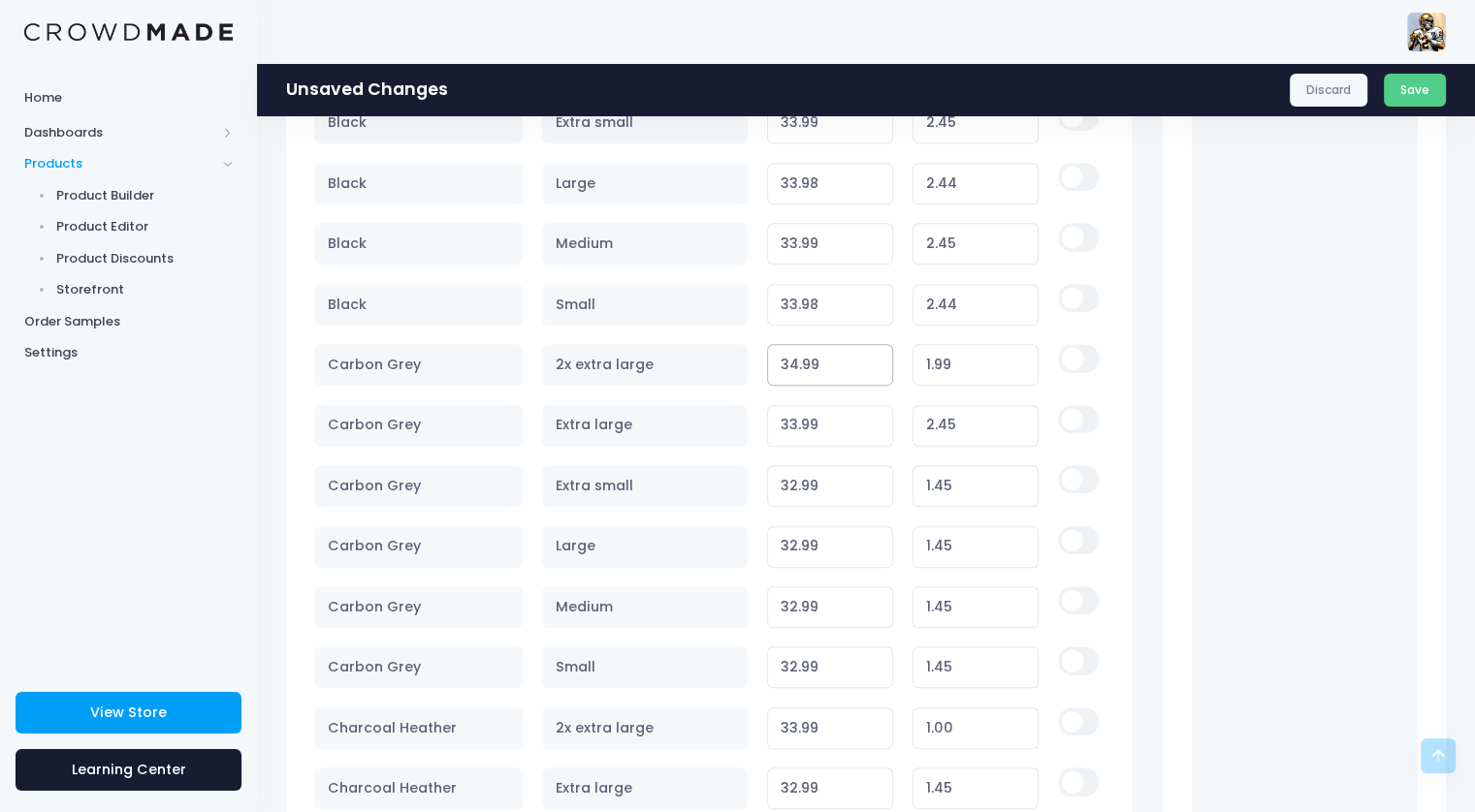
type input "2.00"
type input "33.99"
click at [870, 296] on input "33.99" at bounding box center [830, 305] width 127 height 42
type input "2.45"
click at [797, 364] on input "34.99" at bounding box center [830, 366] width 127 height 42
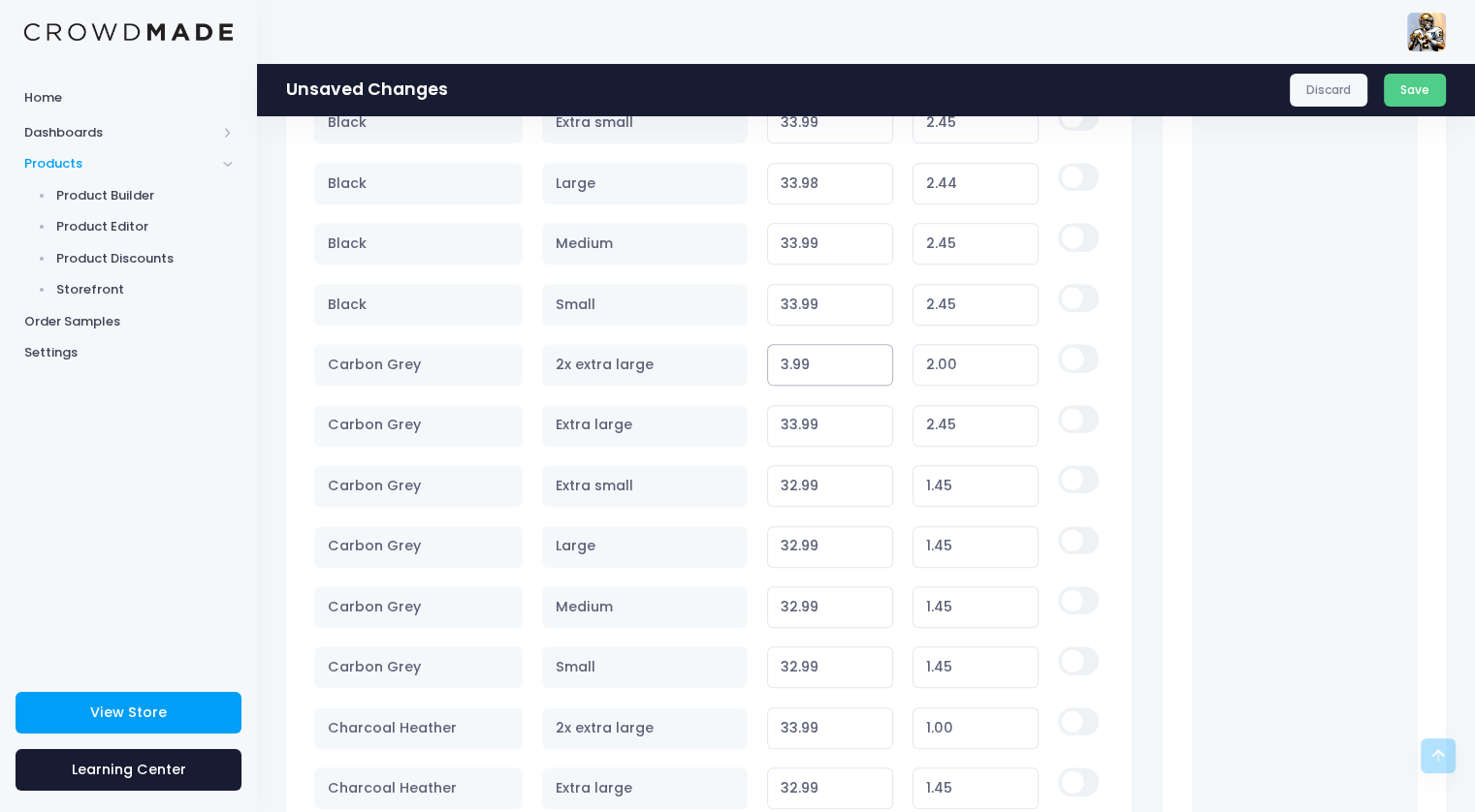
type input "33.99"
type input "1.00"
type input "33.99"
click at [875, 176] on input "33.99" at bounding box center [830, 184] width 127 height 42
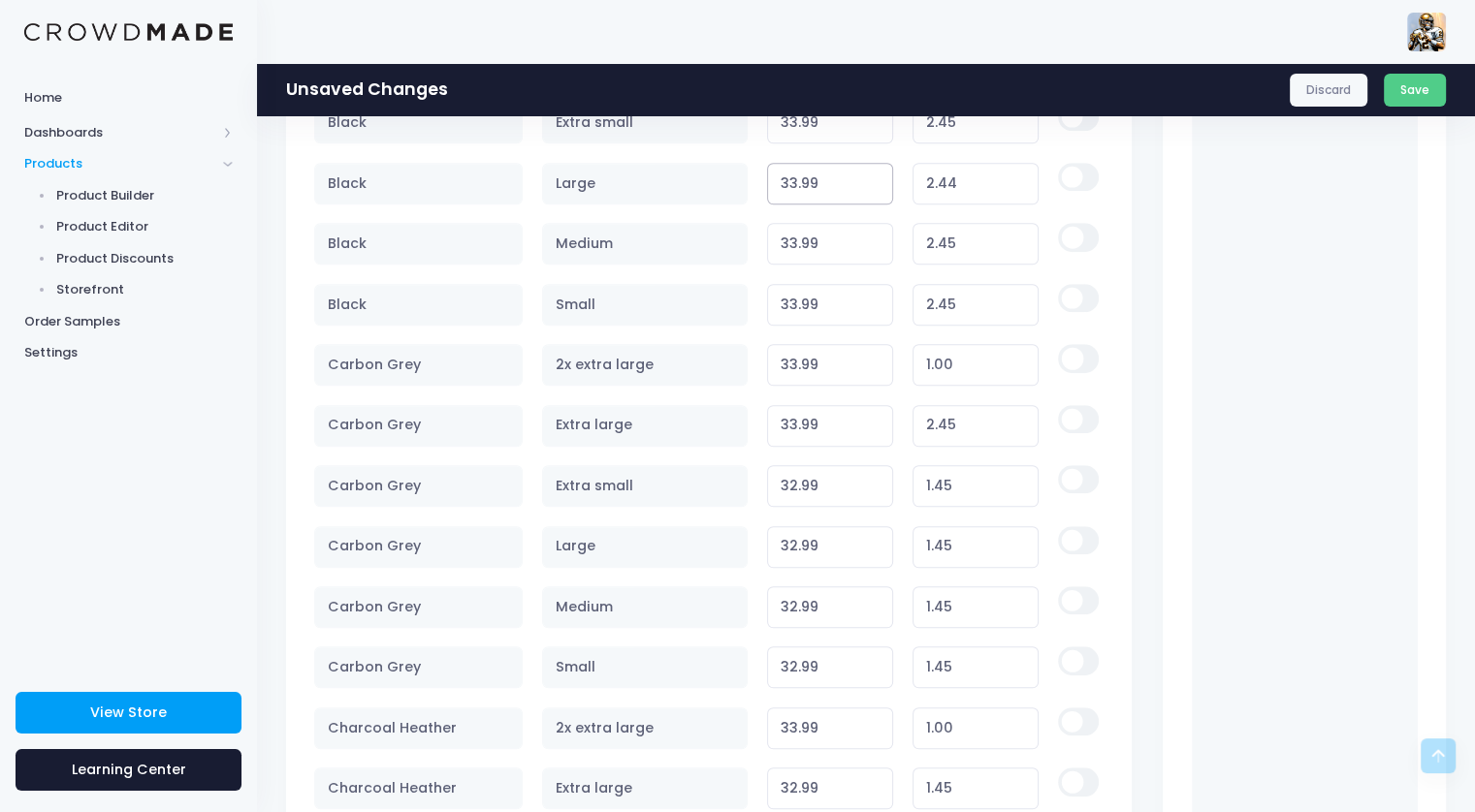
type input "2.45"
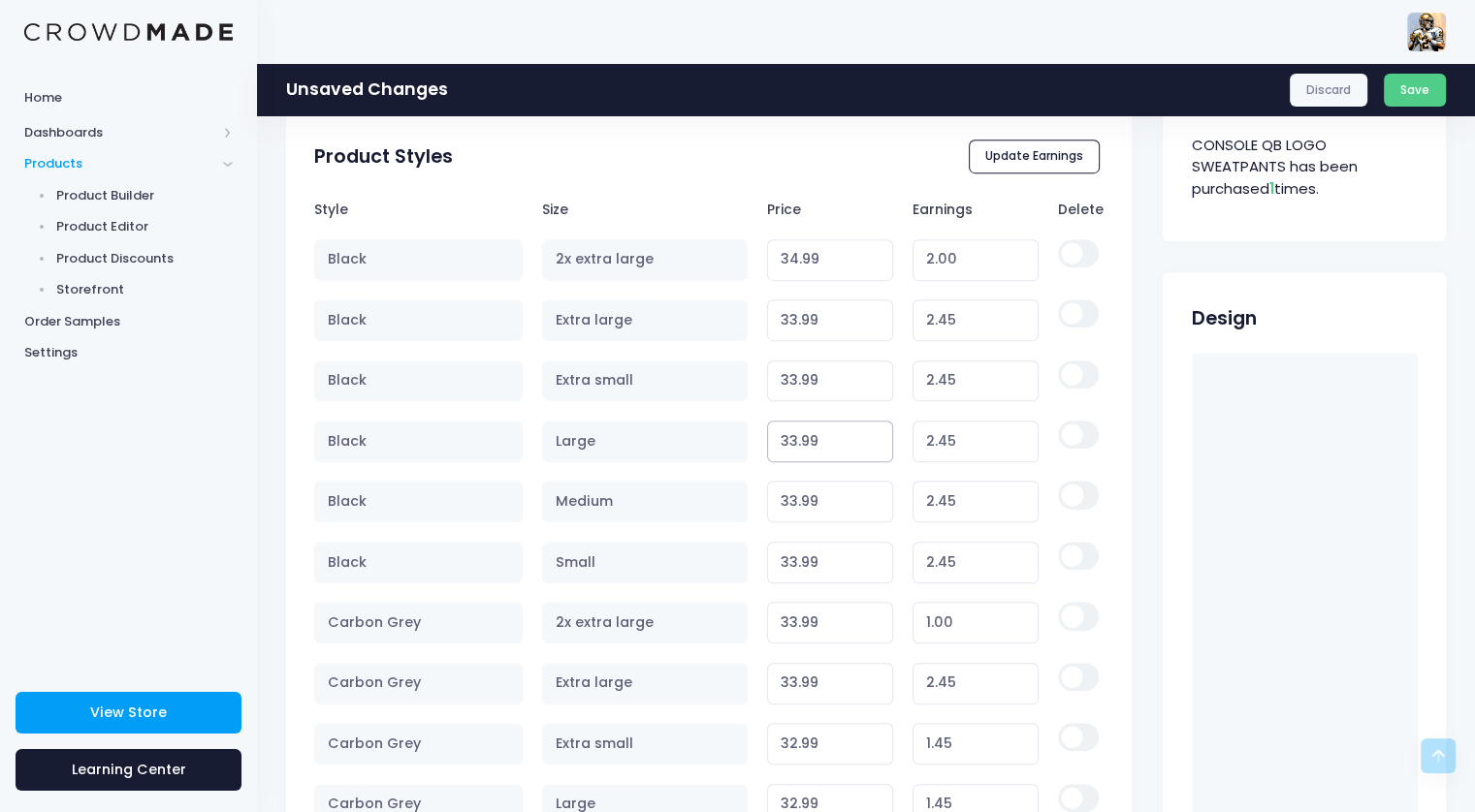
scroll to position [969, 0]
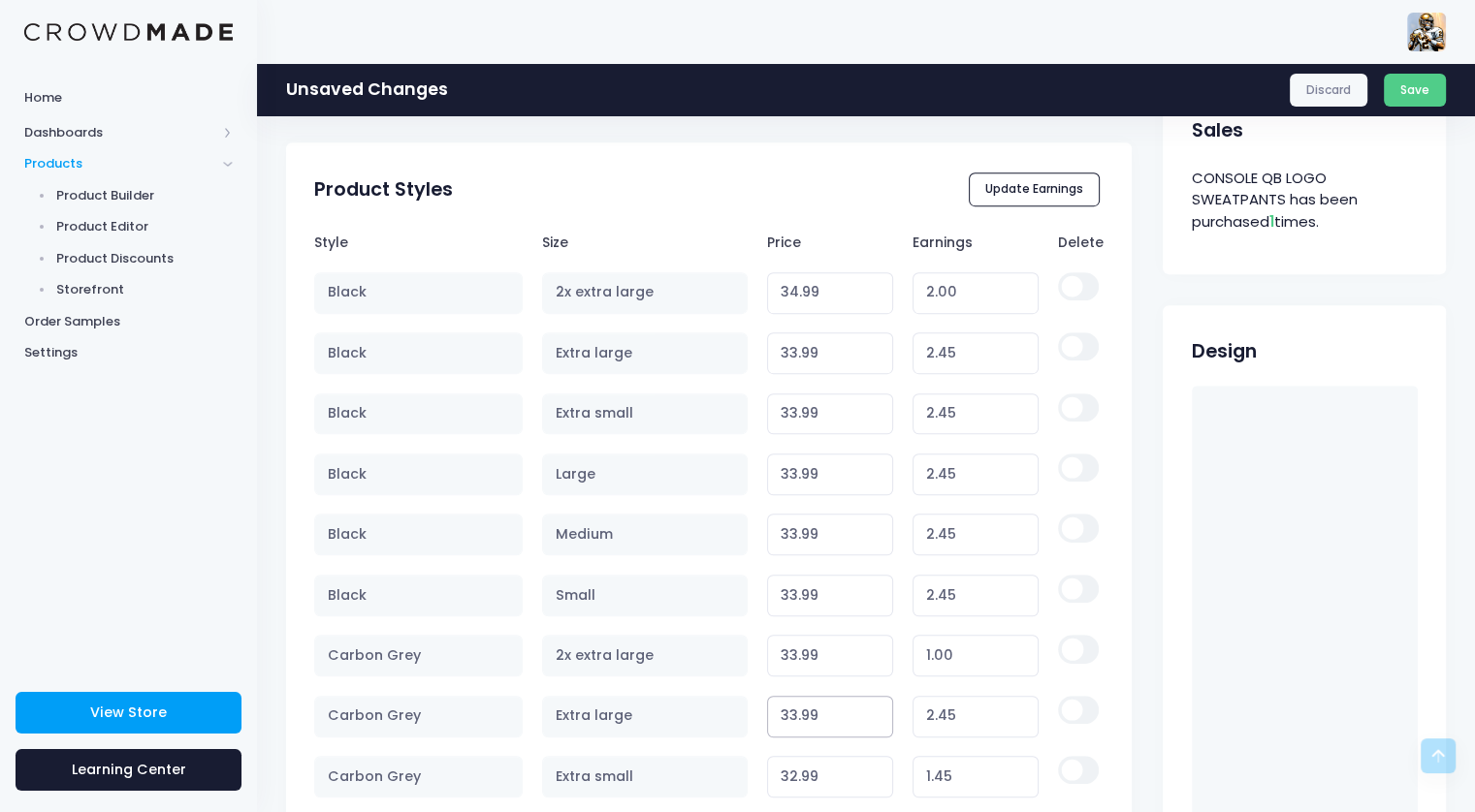
click at [799, 707] on input "33.99" at bounding box center [830, 717] width 127 height 42
type input "32.99"
type input "1.45"
type input "32.99"
click at [793, 654] on input "33.99" at bounding box center [830, 656] width 127 height 42
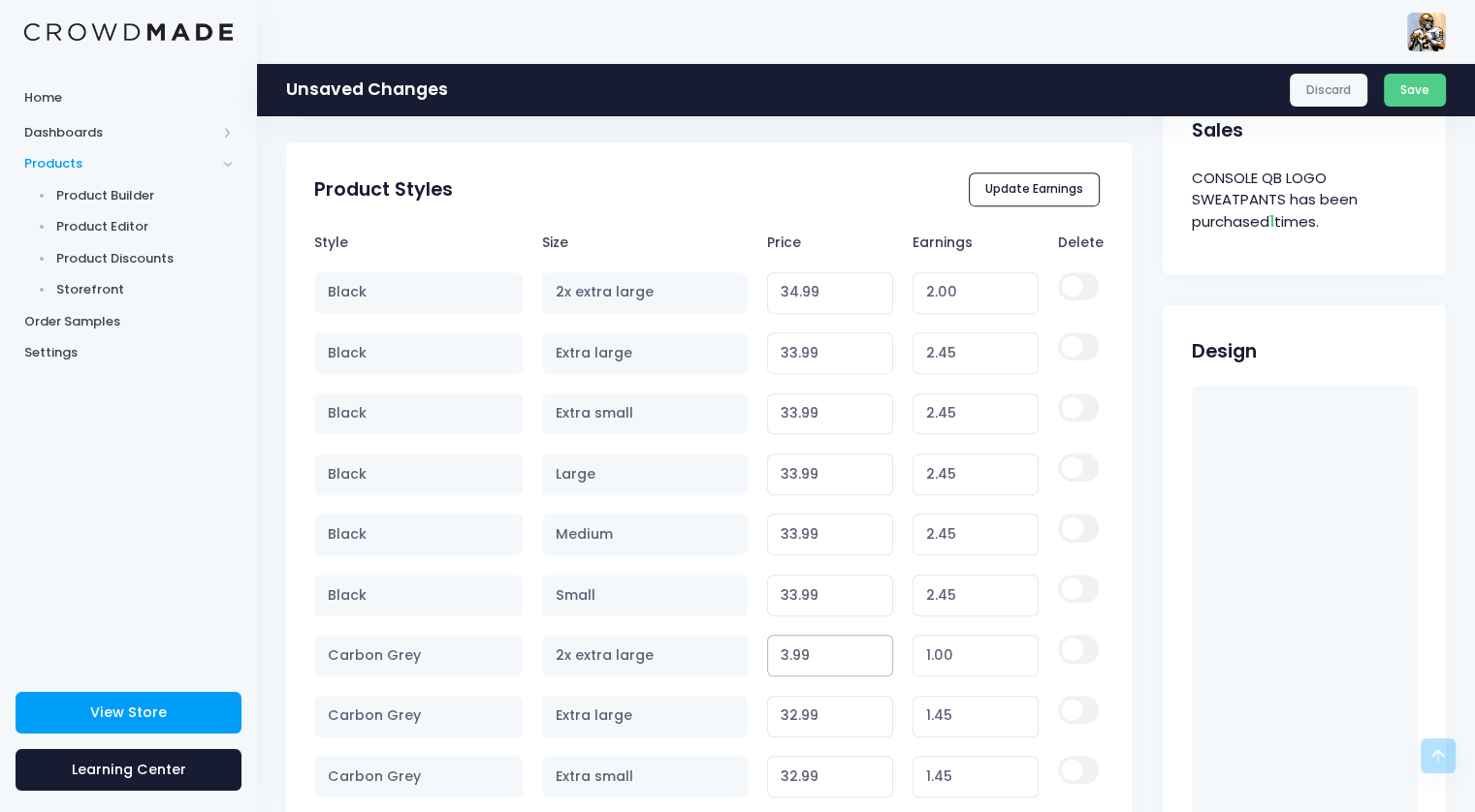
type input "32.99"
type input "0.00"
type input "32.99"
click at [797, 596] on input "33.99" at bounding box center [830, 595] width 127 height 42
type input "32.99"
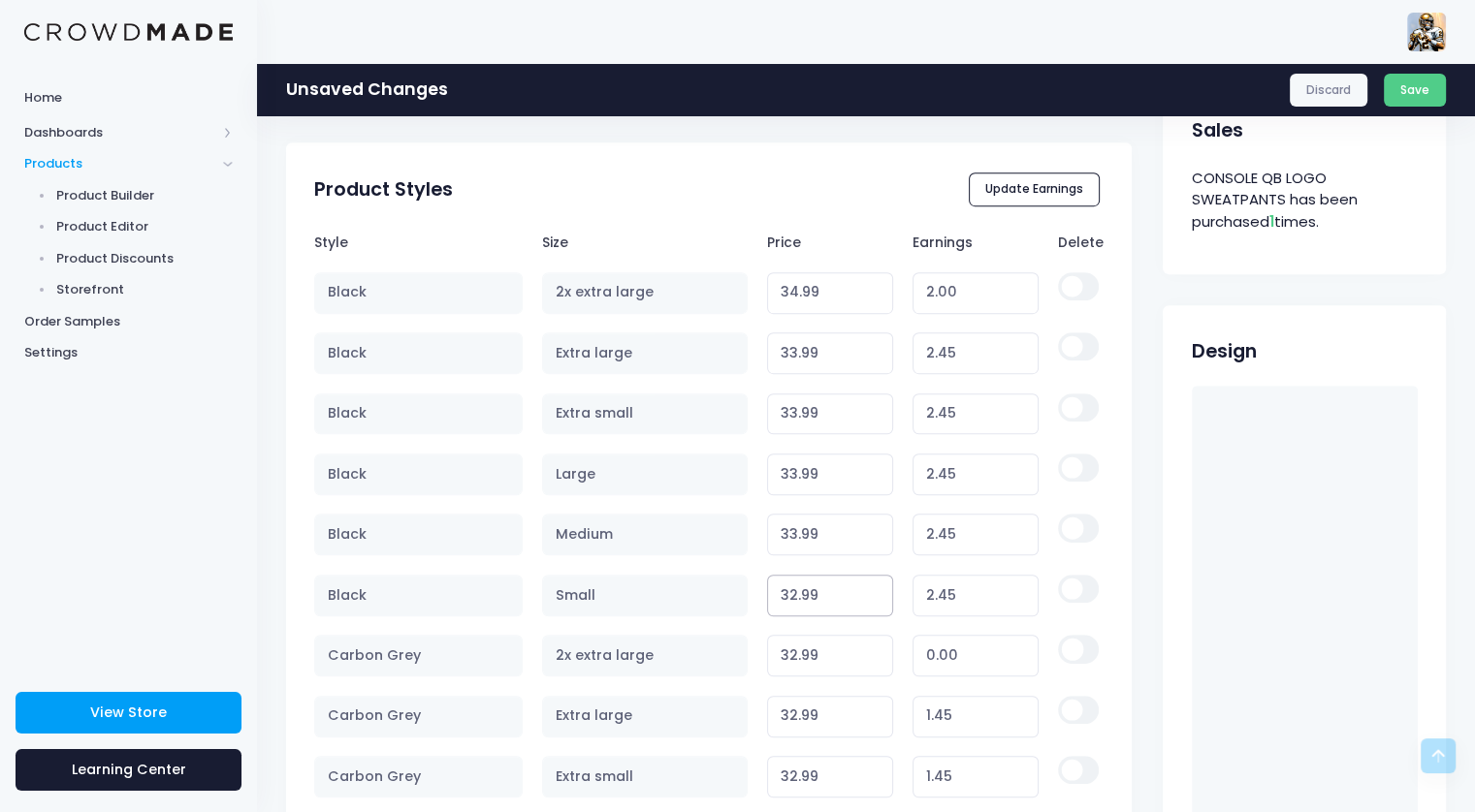
type input "1.45"
type input "32.99"
click at [791, 536] on input "33.99" at bounding box center [830, 534] width 127 height 42
type input "32.99"
type input "1.45"
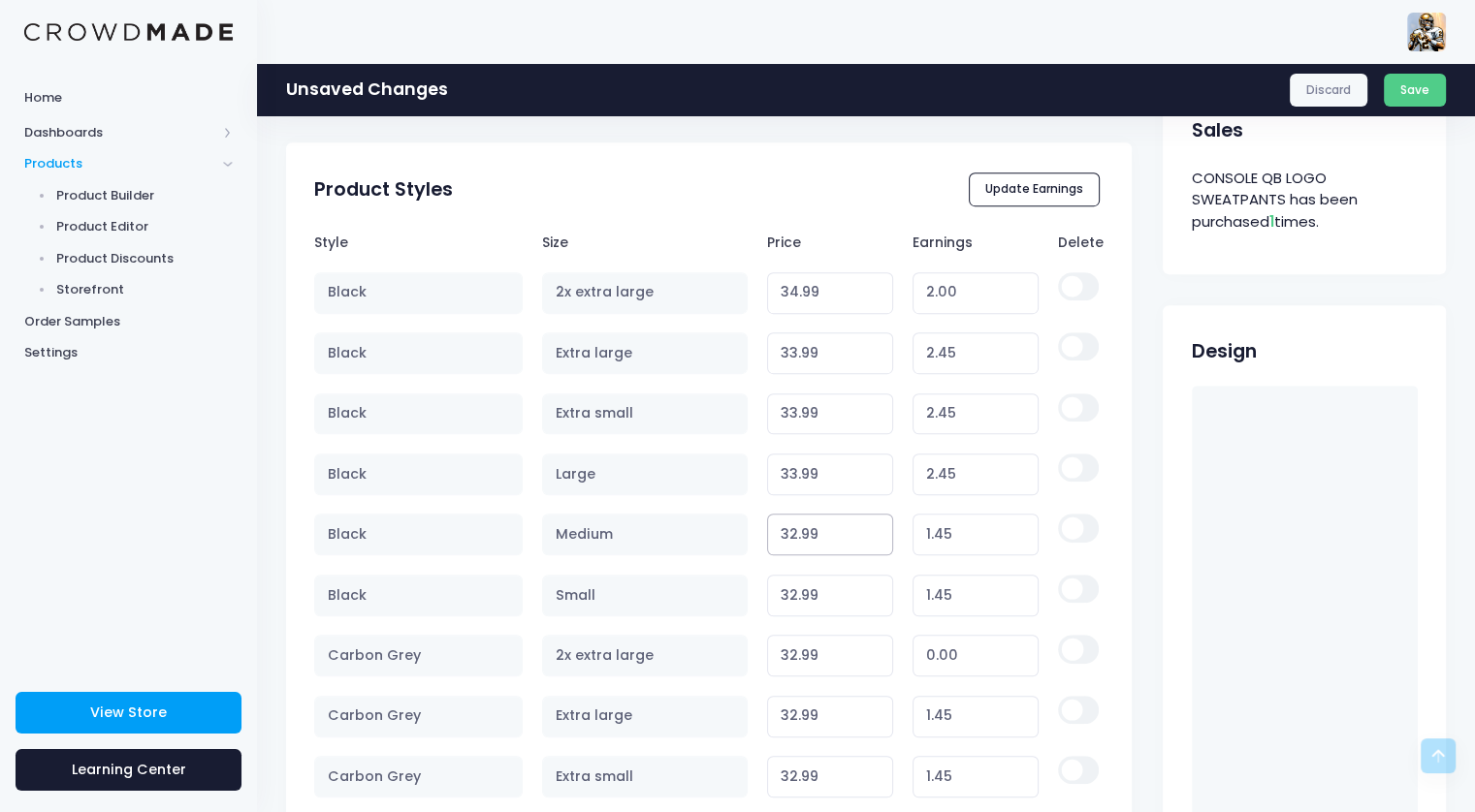
type input "32.99"
click at [793, 474] on input "33.99" at bounding box center [830, 474] width 127 height 42
type input "32.99"
type input "1.45"
type input "32.99"
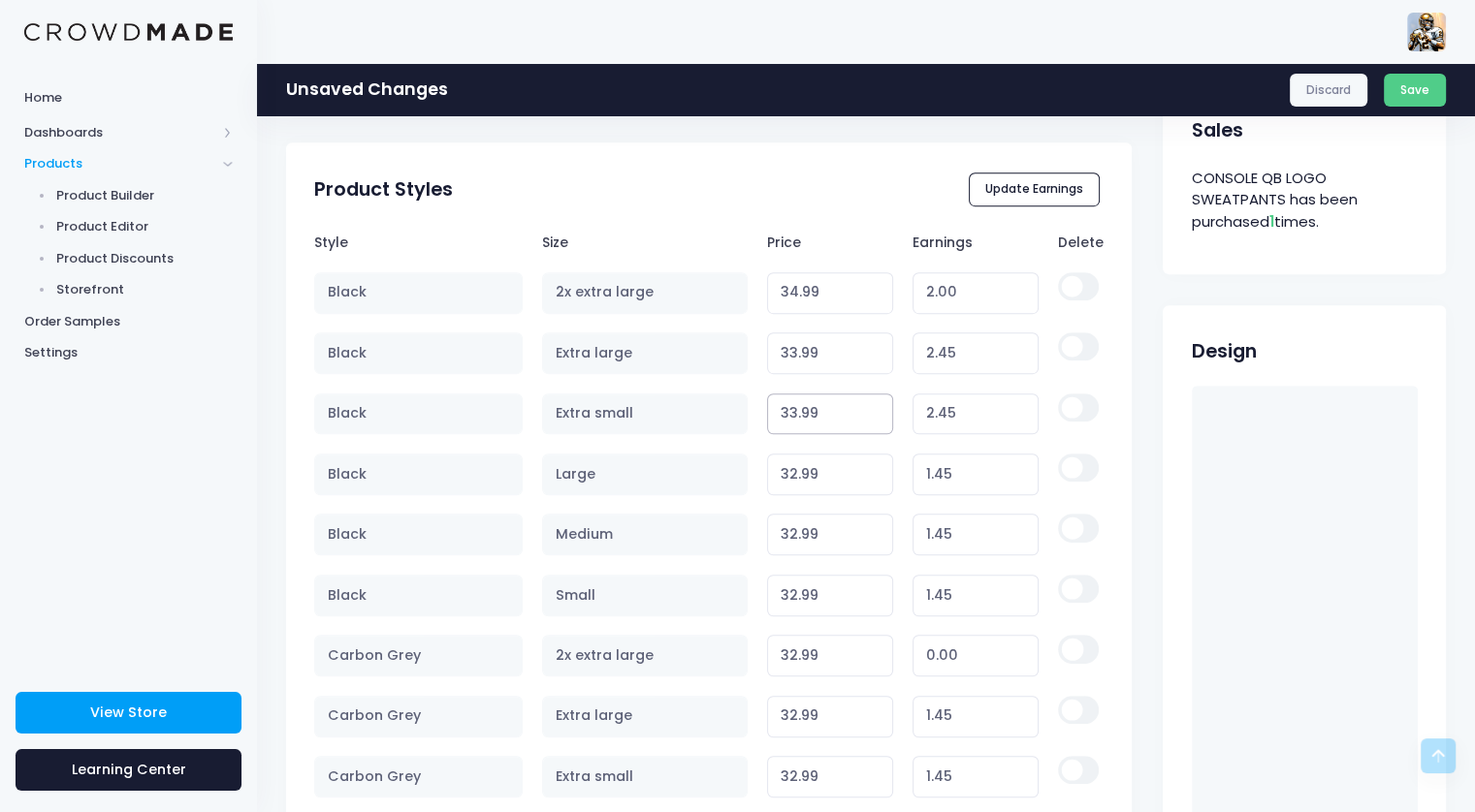
click at [797, 410] on input "33.99" at bounding box center [830, 414] width 127 height 42
type input "32.99"
type input "1.45"
click at [795, 343] on input "33.99" at bounding box center [830, 354] width 127 height 42
click at [801, 281] on input "34.99" at bounding box center [830, 294] width 127 height 42
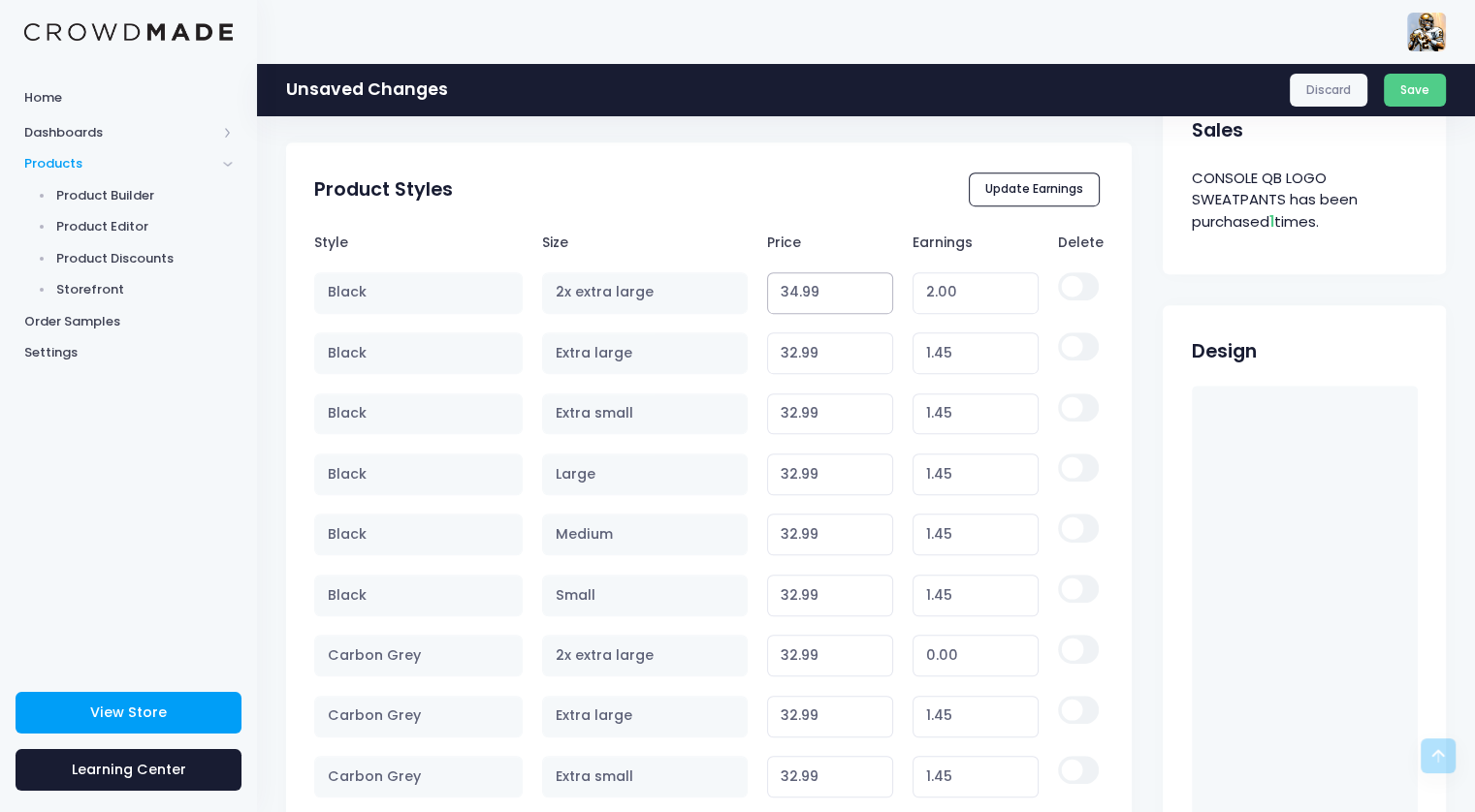
click at [794, 293] on input "34.99" at bounding box center [830, 294] width 127 height 42
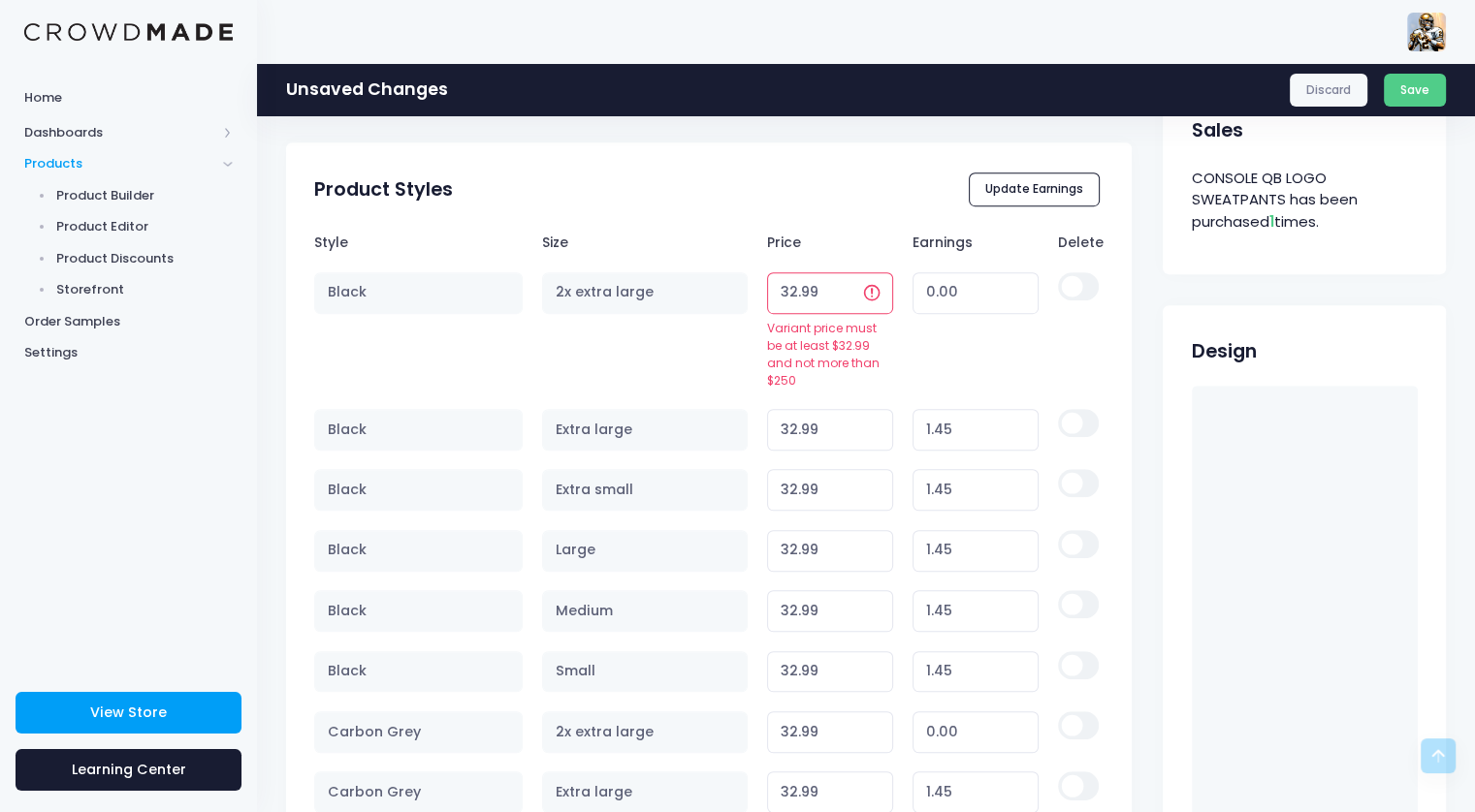
click at [796, 294] on input "32.99" at bounding box center [830, 294] width 127 height 42
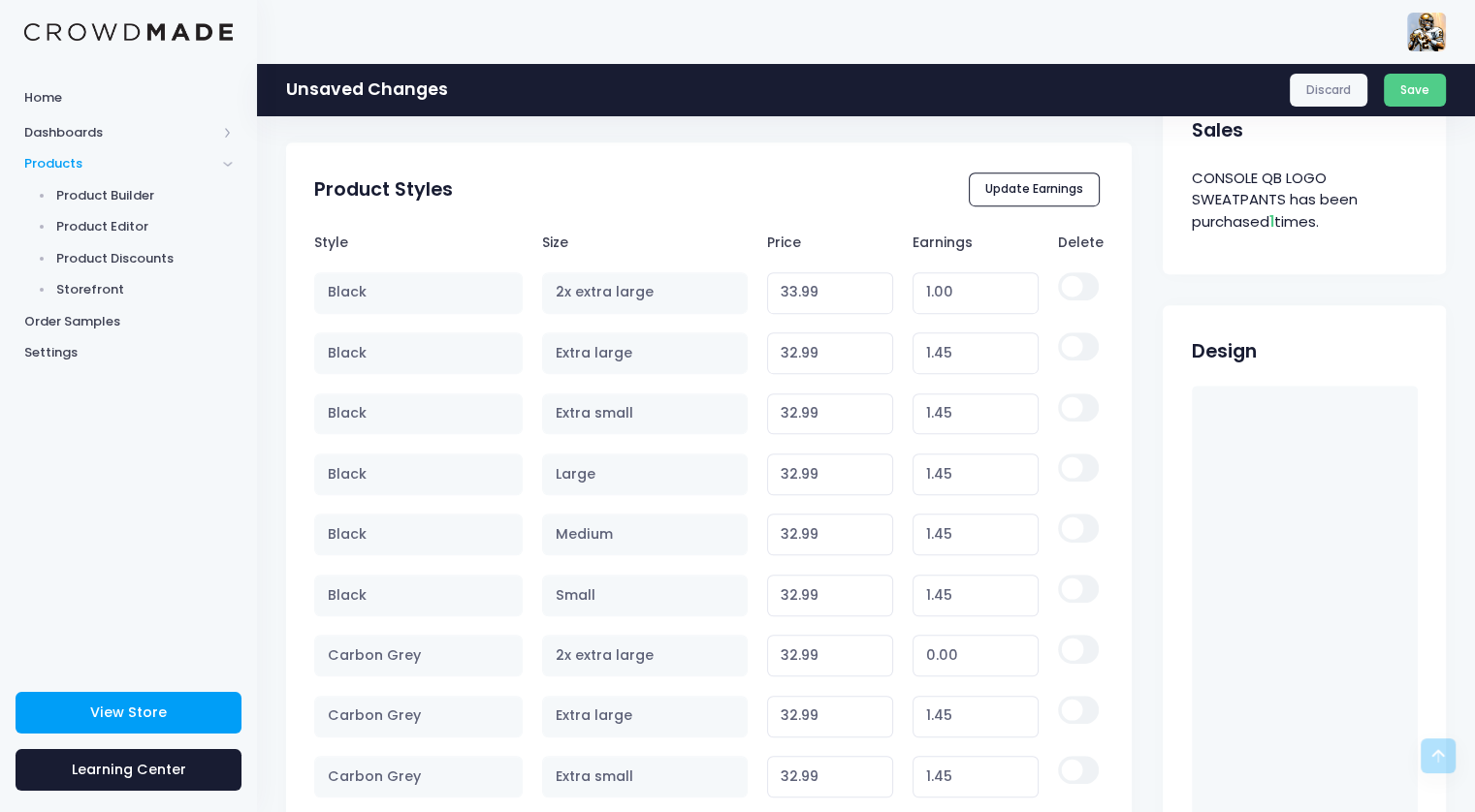
click at [804, 237] on th "Price" at bounding box center [830, 242] width 146 height 39
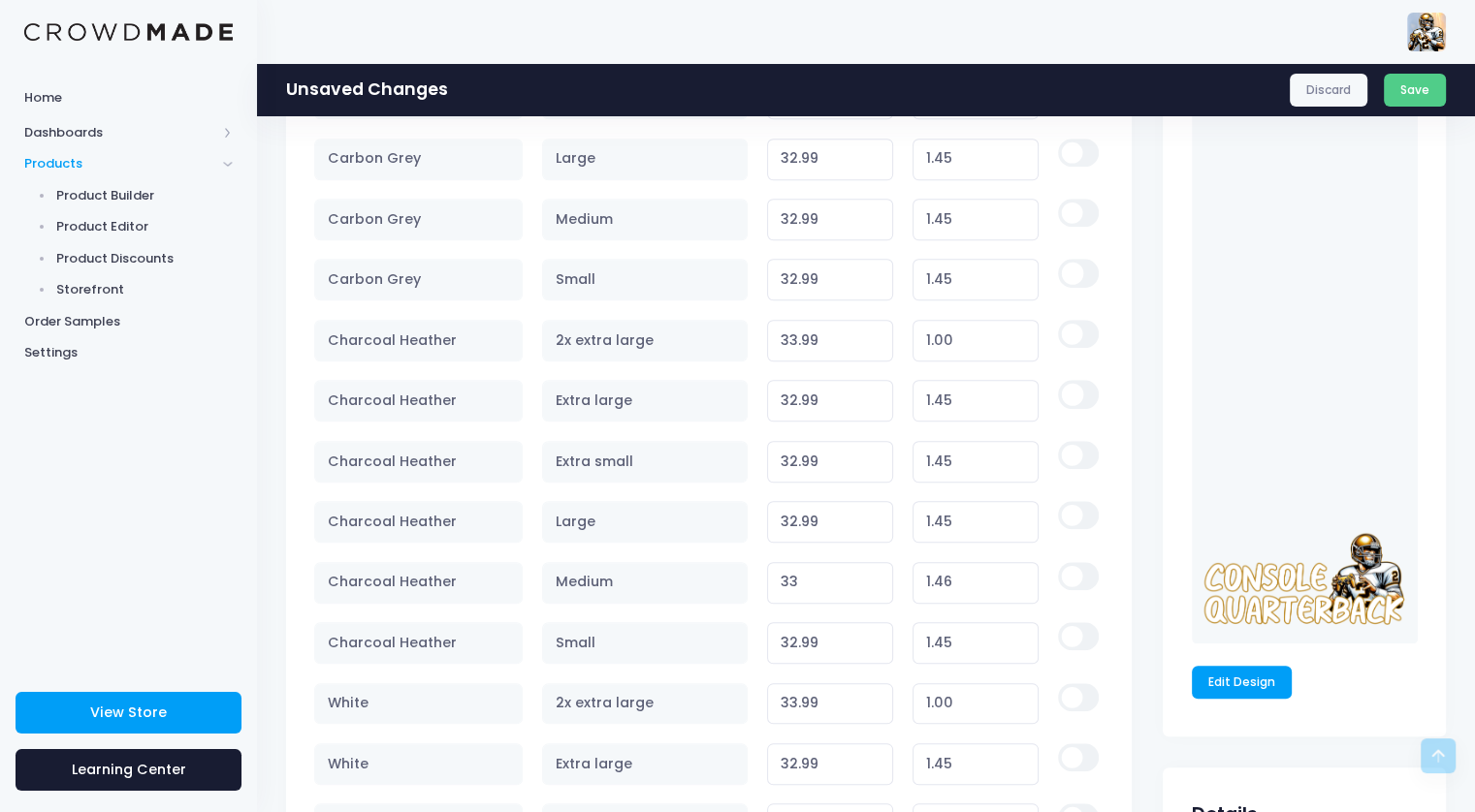
scroll to position [1745, 0]
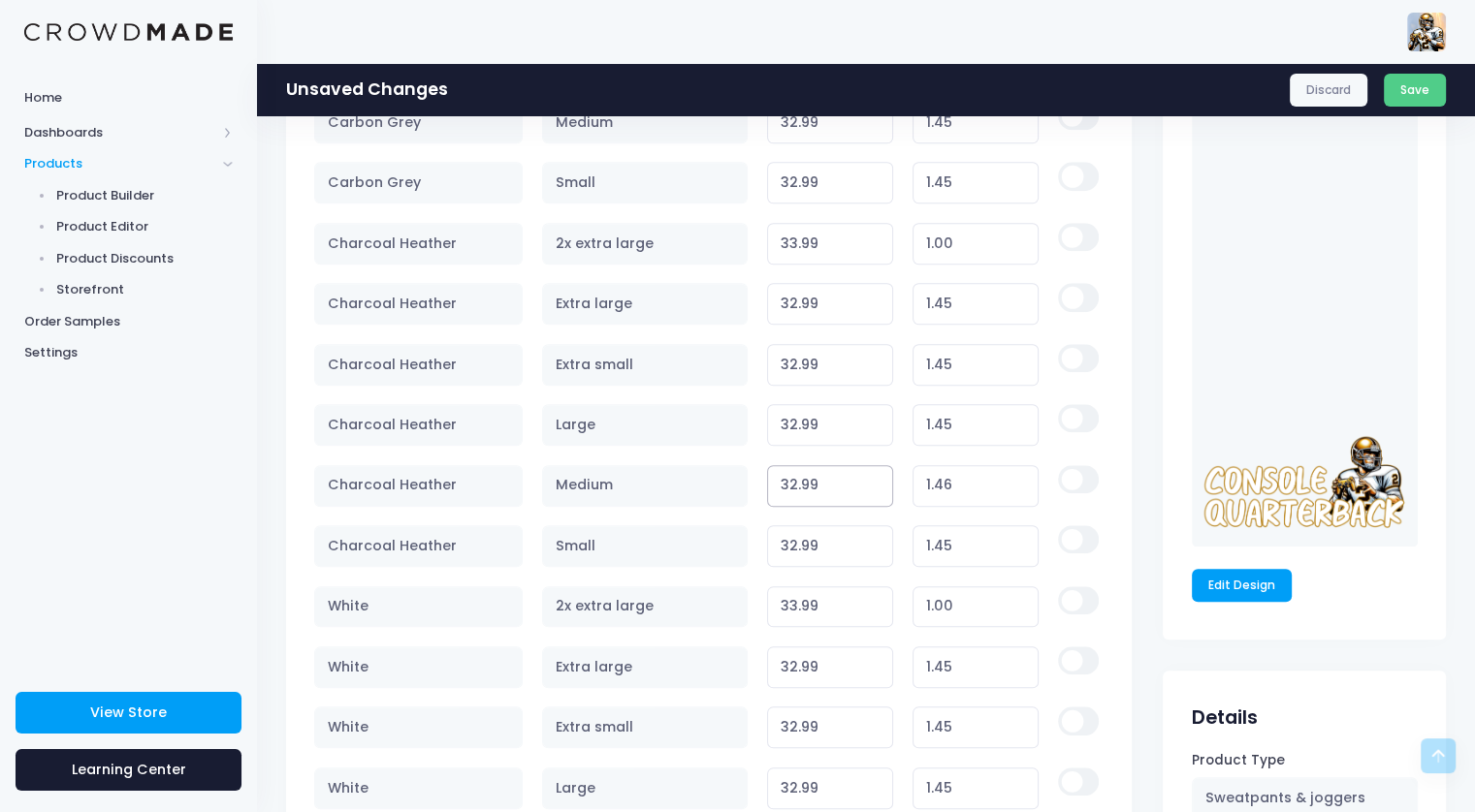
click at [875, 485] on input "32.99" at bounding box center [830, 486] width 127 height 42
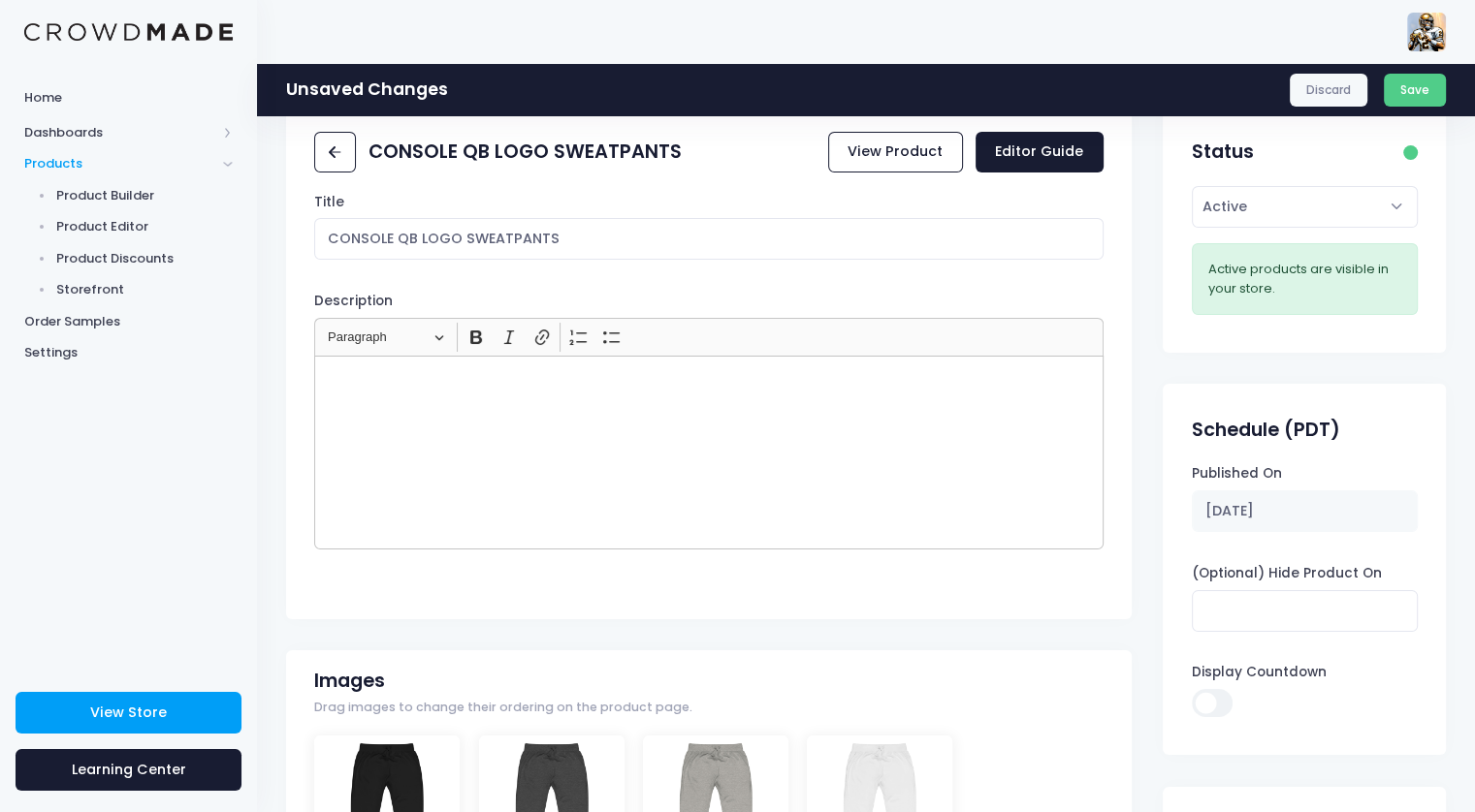
scroll to position [0, 0]
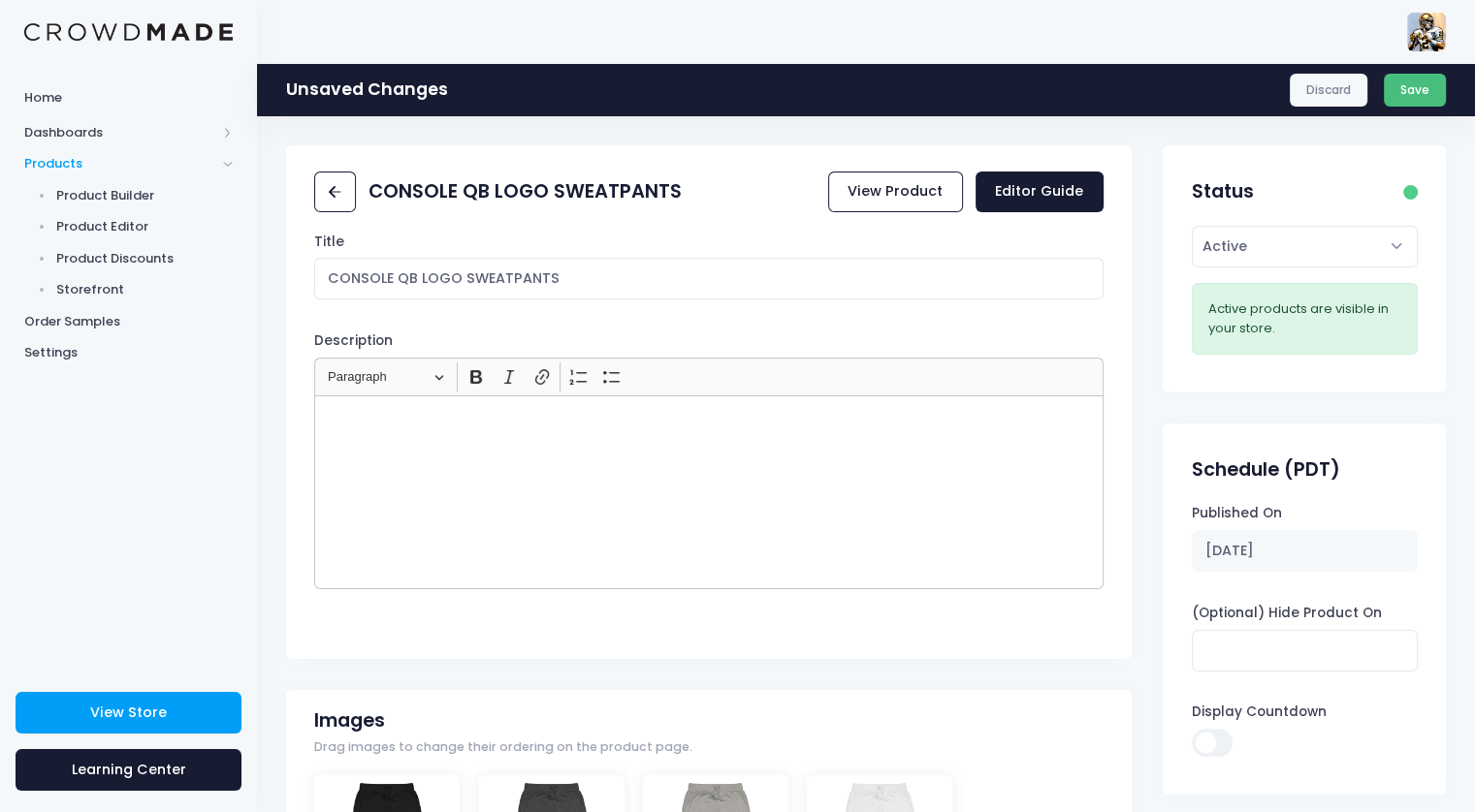
click at [1417, 94] on button "Save" at bounding box center [1415, 90] width 63 height 33
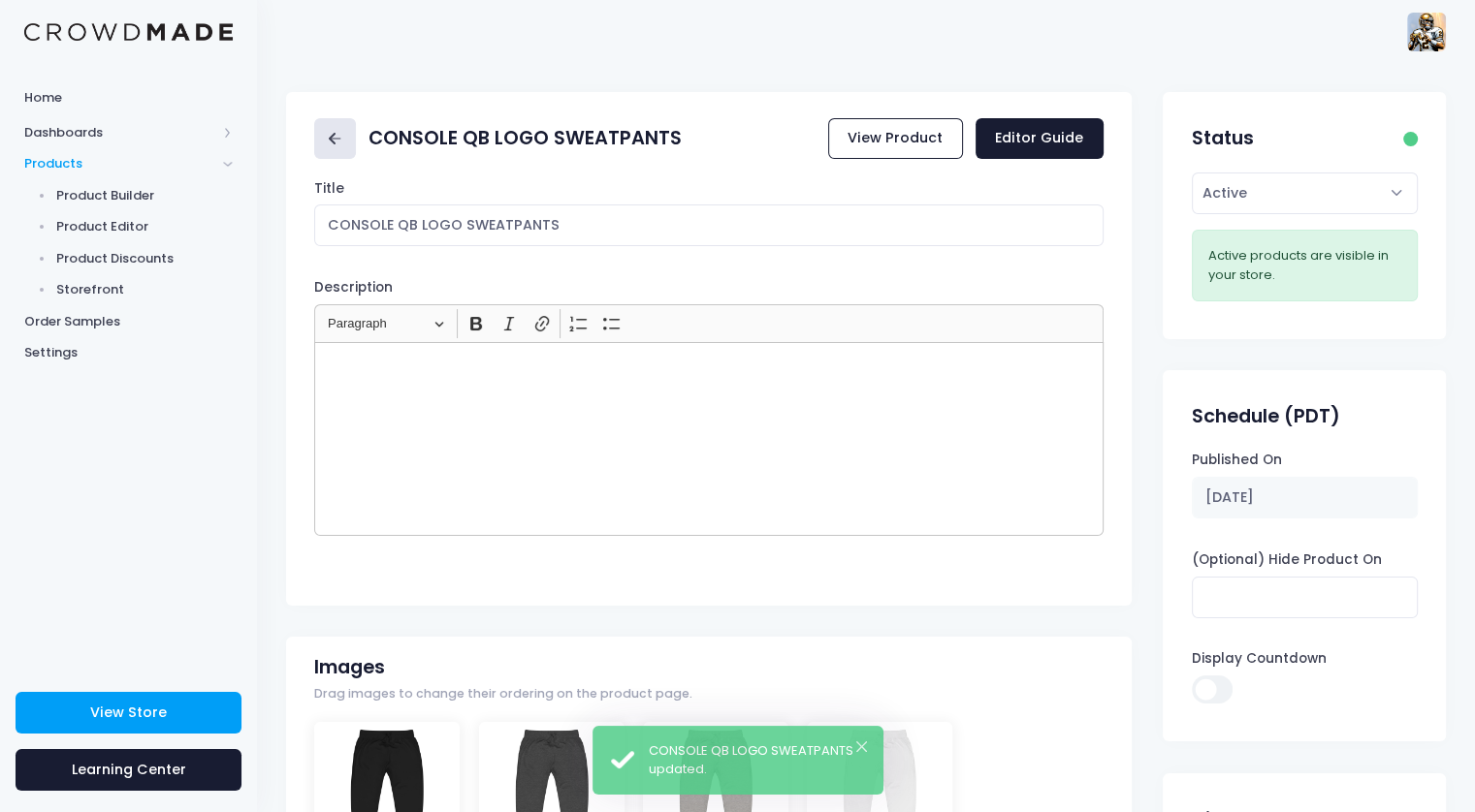
click at [332, 144] on icon at bounding box center [335, 139] width 22 height 22
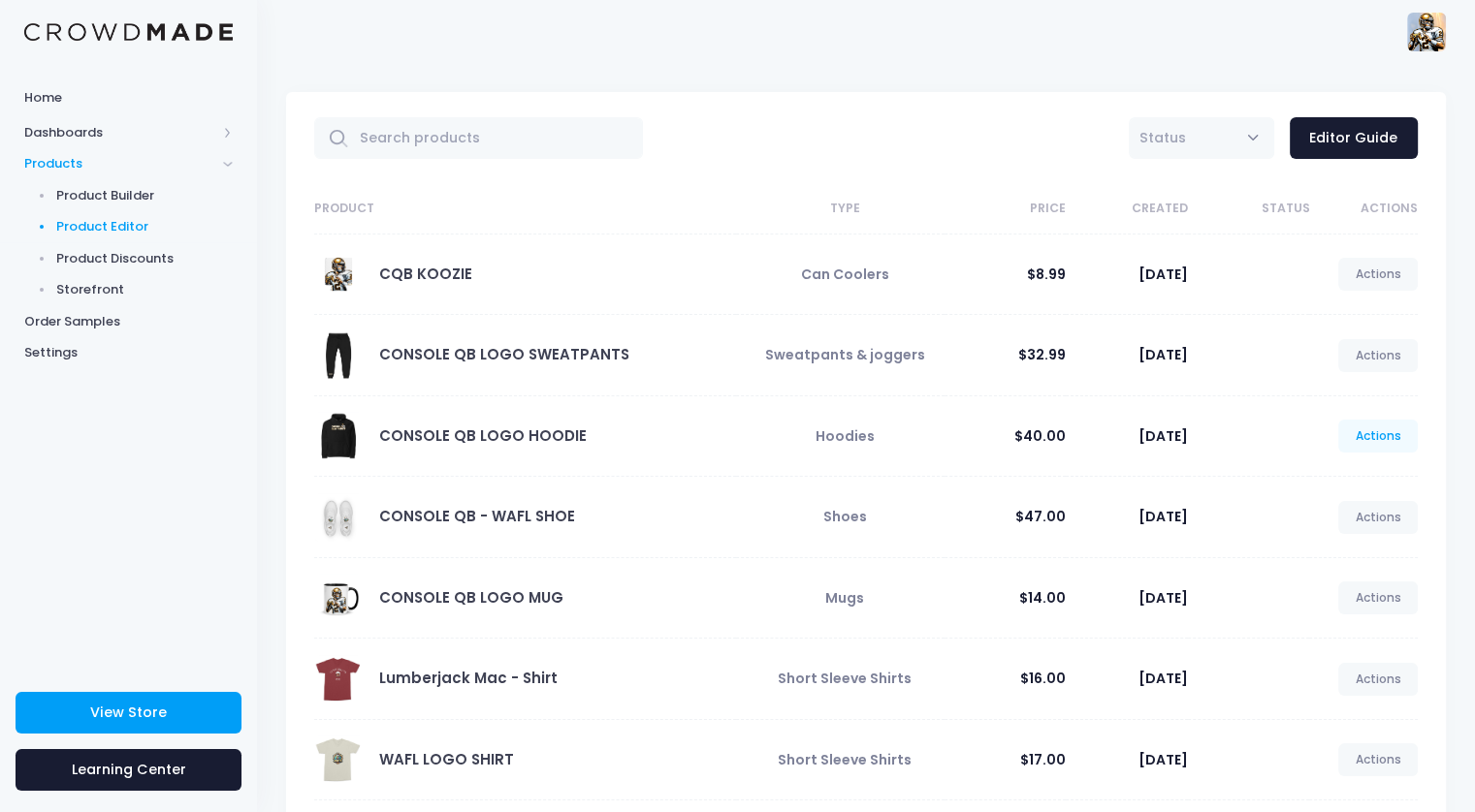
click at [1394, 431] on link "Actions" at bounding box center [1378, 435] width 80 height 33
click at [1318, 477] on link "Edit" at bounding box center [1357, 481] width 103 height 34
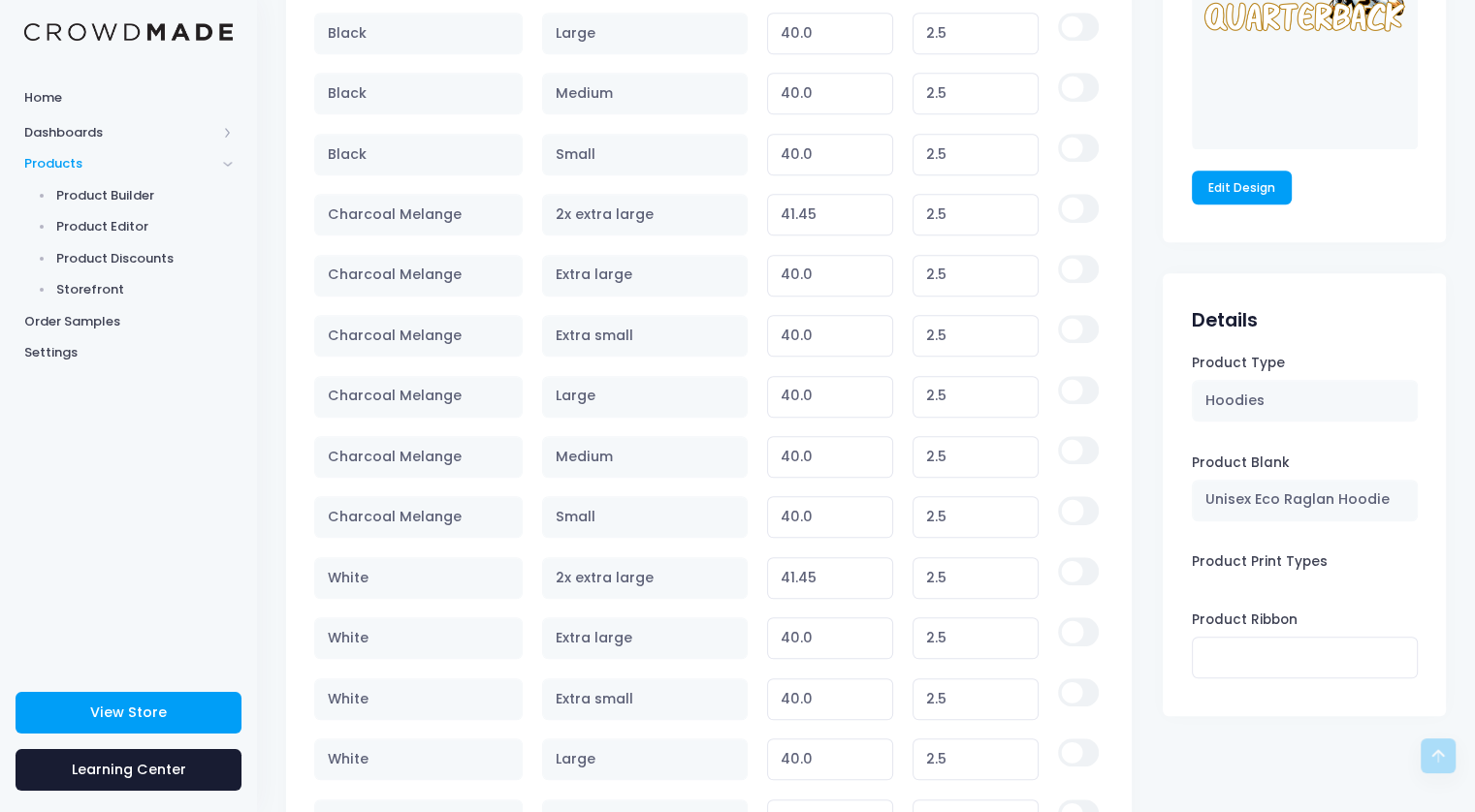
scroll to position [1628, 0]
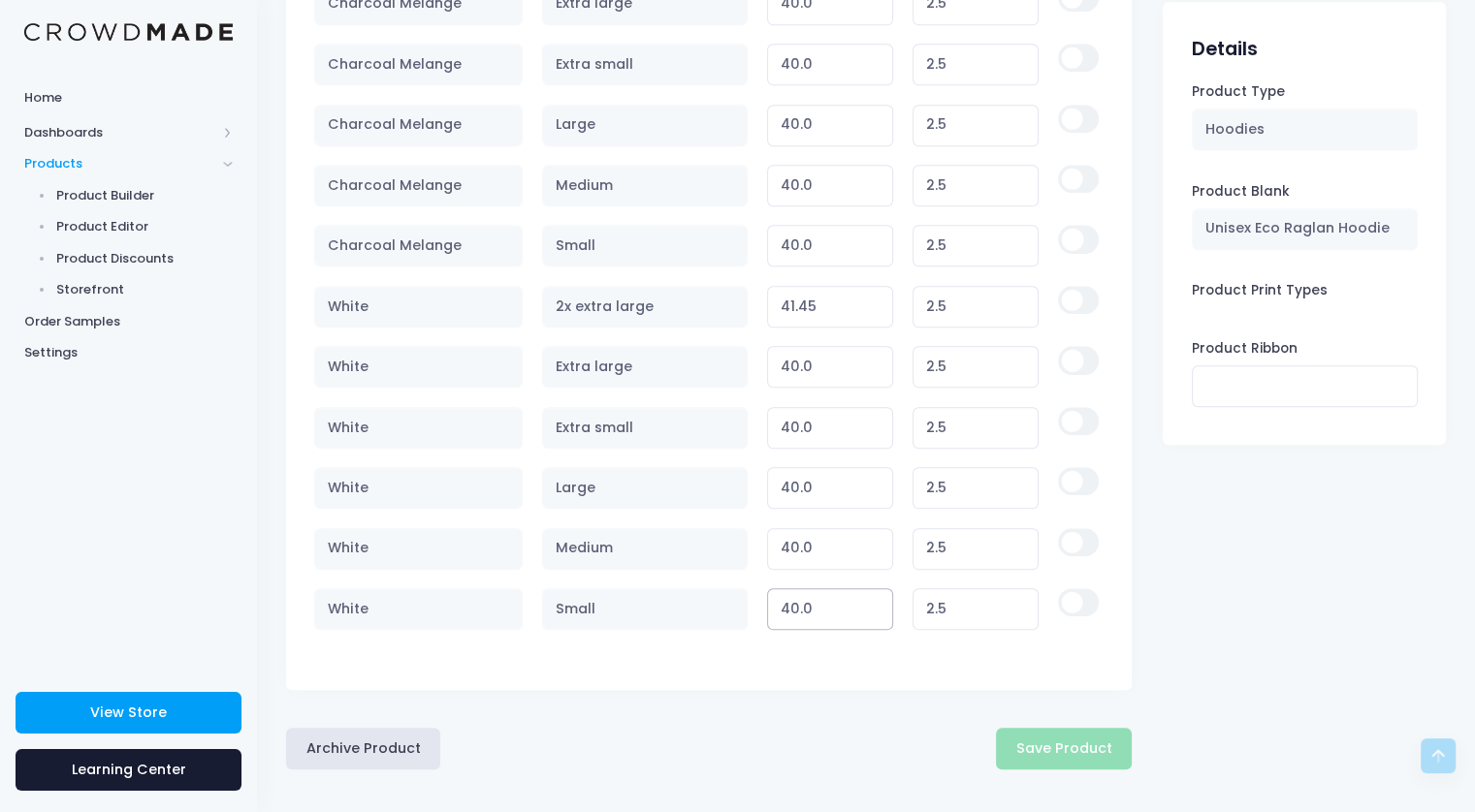
click at [794, 598] on input "40.0" at bounding box center [830, 609] width 127 height 42
type input "39.99"
click at [872, 610] on input "39.99" at bounding box center [830, 609] width 127 height 42
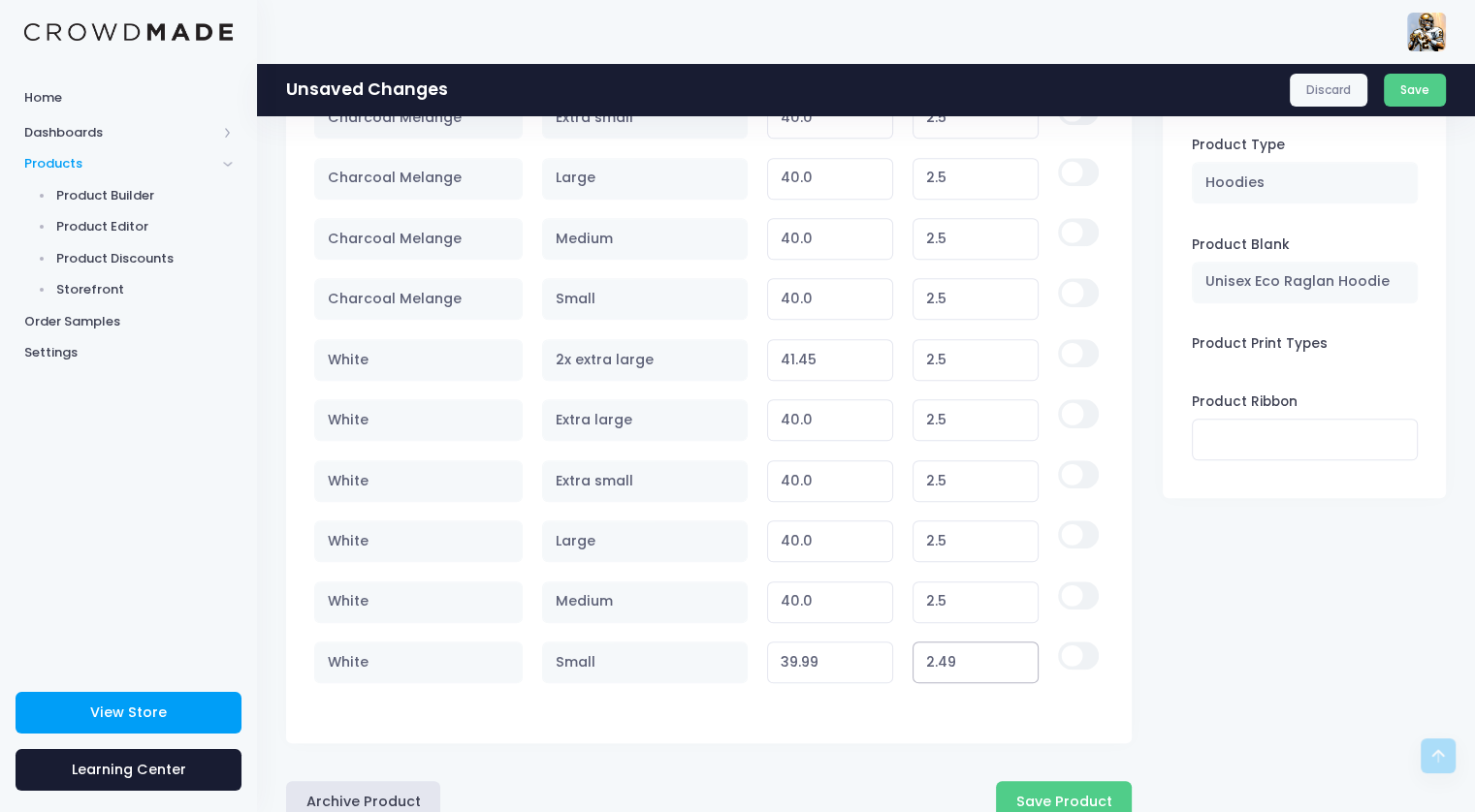
click at [934, 661] on input "2.49" at bounding box center [975, 662] width 127 height 42
type input "1.49"
type input "38.99"
type input "1.49"
drag, startPoint x: 931, startPoint y: 589, endPoint x: 922, endPoint y: 578, distance: 14.2
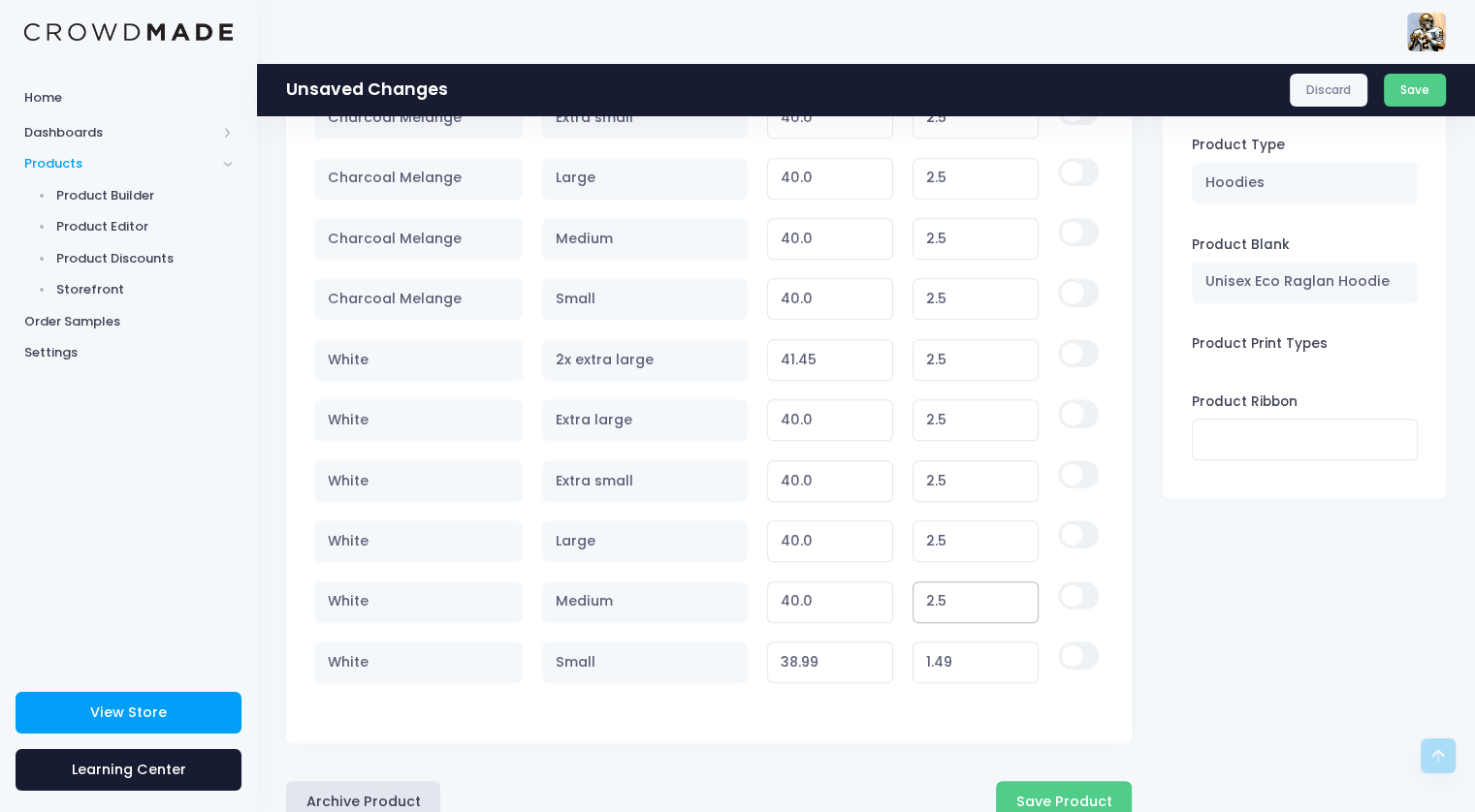
click at [917, 584] on input "2.5" at bounding box center [975, 602] width 127 height 42
type input "1"
type input "38.50"
type input "1.4"
type input "38.90"
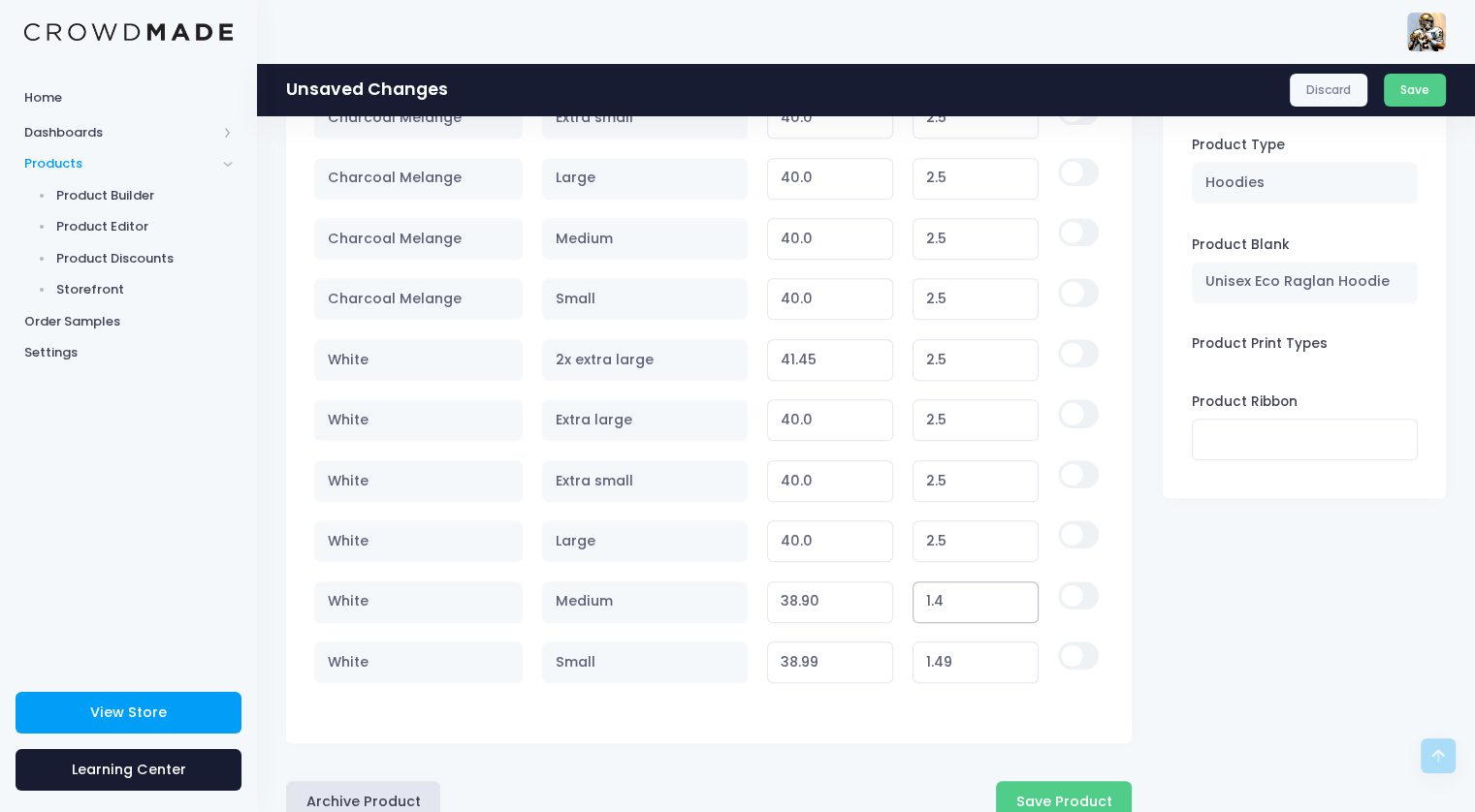
type input "1.49"
type input "38.99"
type input "1.49"
drag, startPoint x: 937, startPoint y: 524, endPoint x: 902, endPoint y: 524, distance: 35.0
click at [902, 524] on td "2.5" at bounding box center [975, 540] width 146 height 60
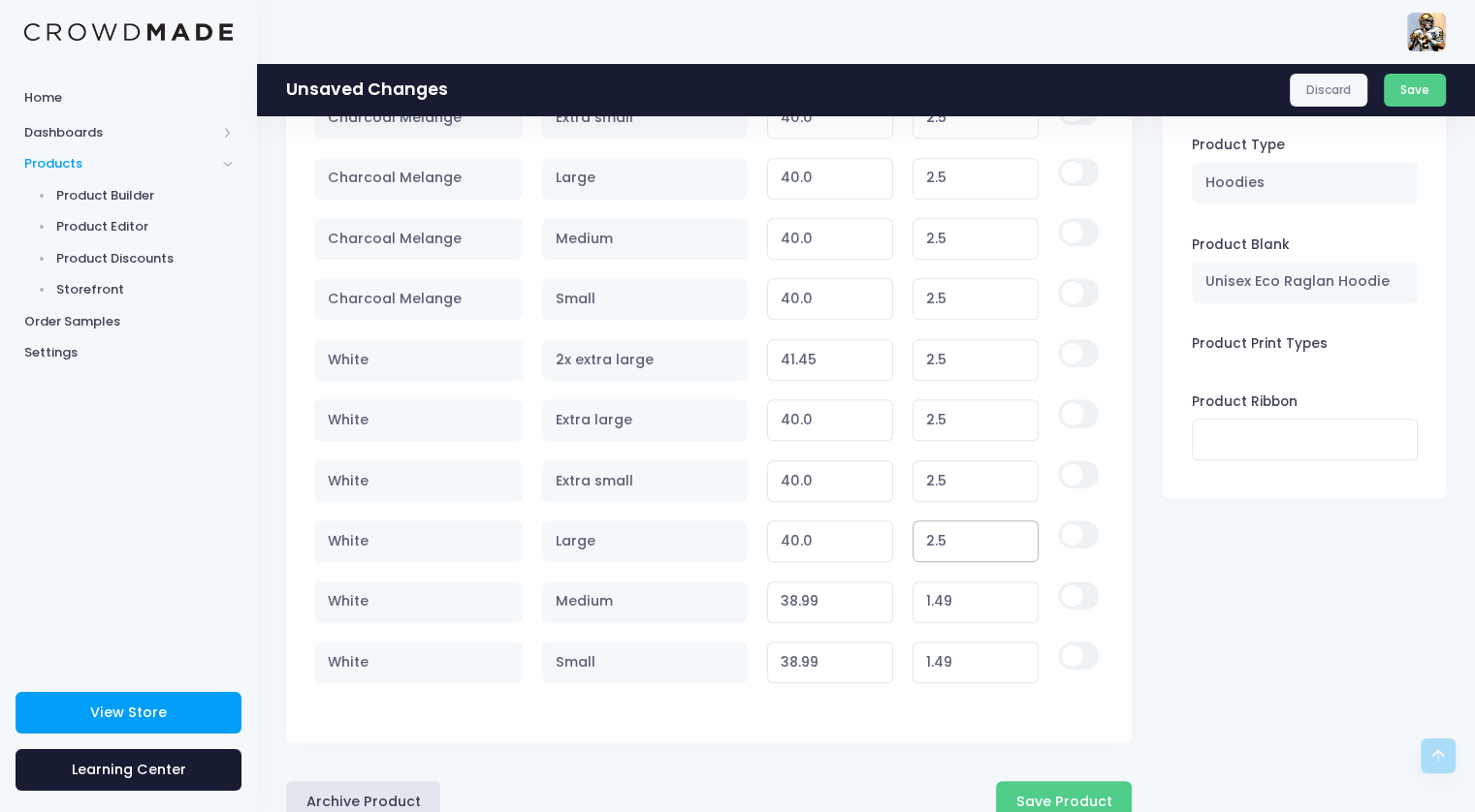
drag, startPoint x: 950, startPoint y: 521, endPoint x: 889, endPoint y: 517, distance: 61.1
click at [889, 517] on tr "White Large 40.0 Variant price must be at least $37.50 and not more than $250 2…" at bounding box center [708, 540] width 788 height 60
click at [948, 533] on input "2.5" at bounding box center [975, 541] width 127 height 42
type input "1"
type input "38.50"
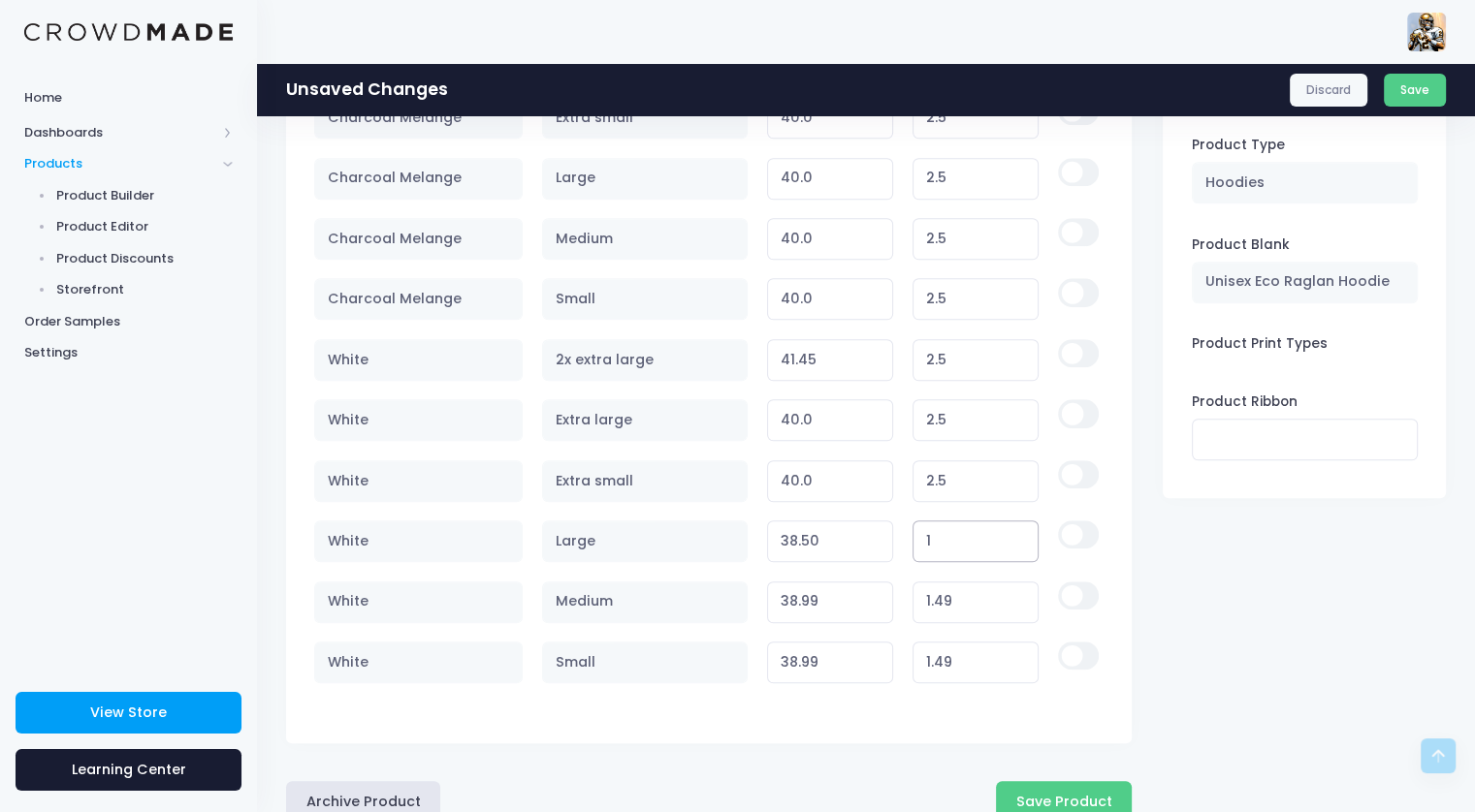
type input "1.3"
type input "38.80"
type input "1"
type input "38.50"
type input "1.4"
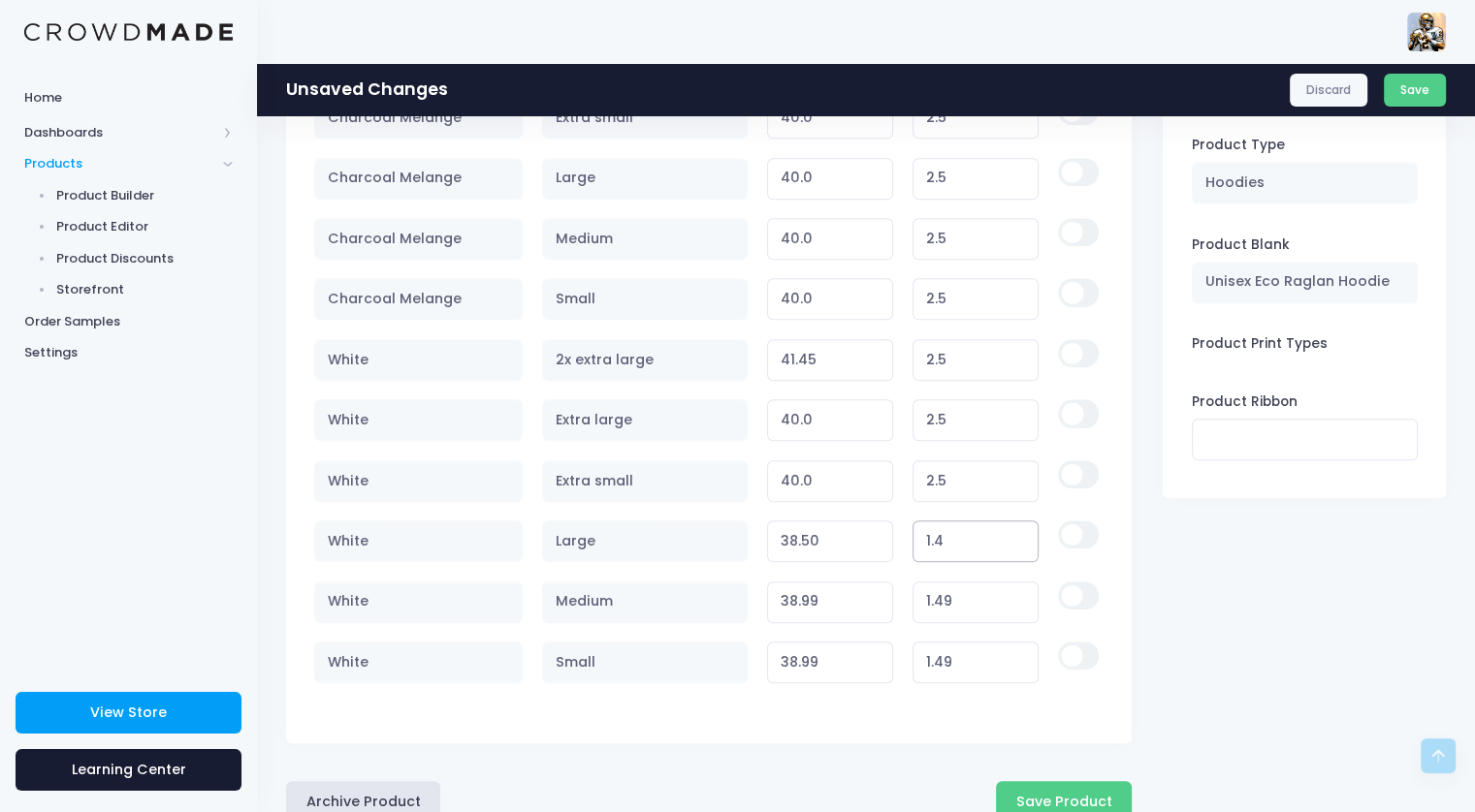
type input "38.90"
type input "1.49"
type input "38.99"
type input "1.49"
drag, startPoint x: 949, startPoint y: 467, endPoint x: 878, endPoint y: 449, distance: 73.2
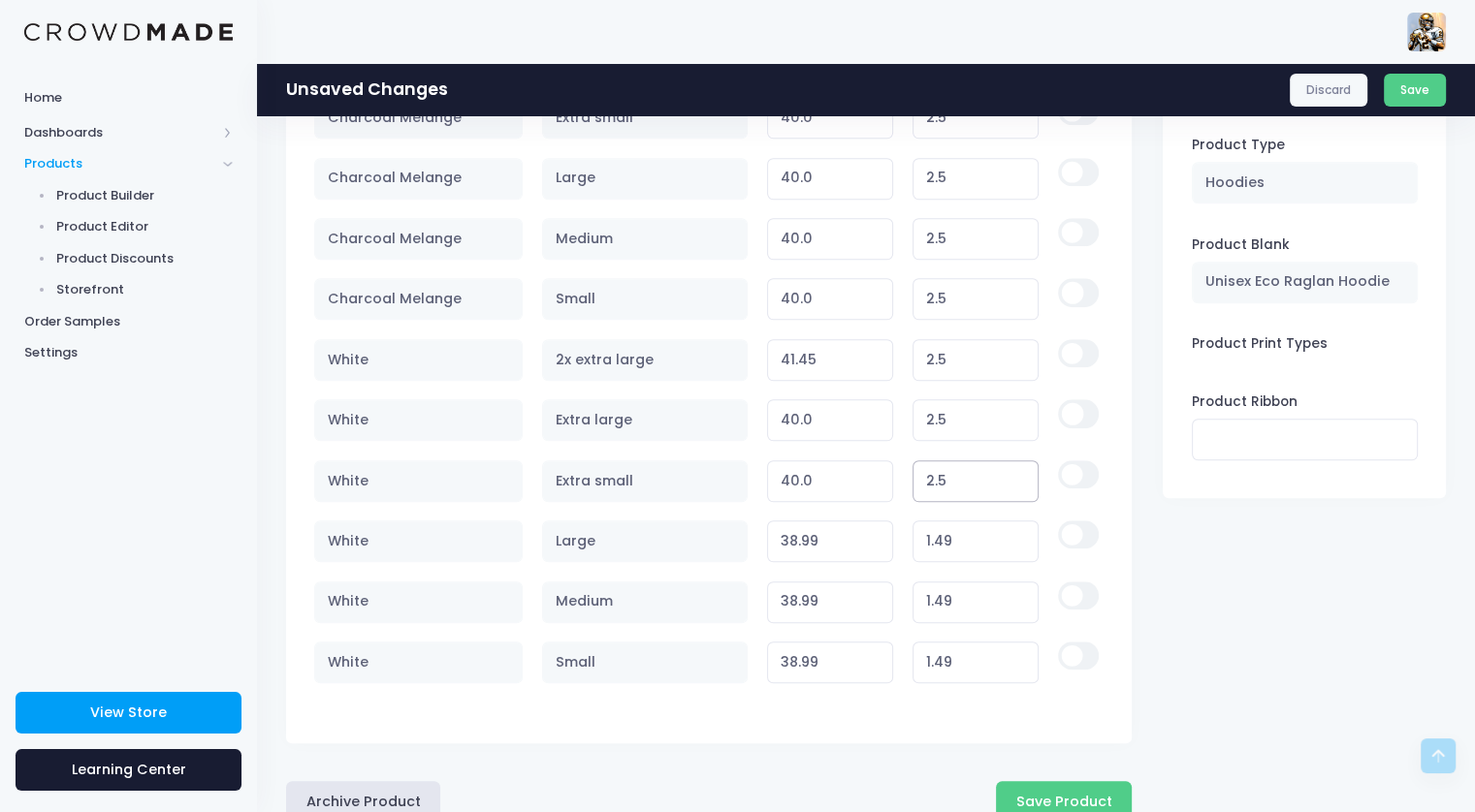
click at [878, 450] on tr "White Extra small 40.0 Variant price must be at least $37.50 and not more than …" at bounding box center [708, 480] width 788 height 60
type input "1"
type input "38.50"
type input "1.49"
type input "38.99"
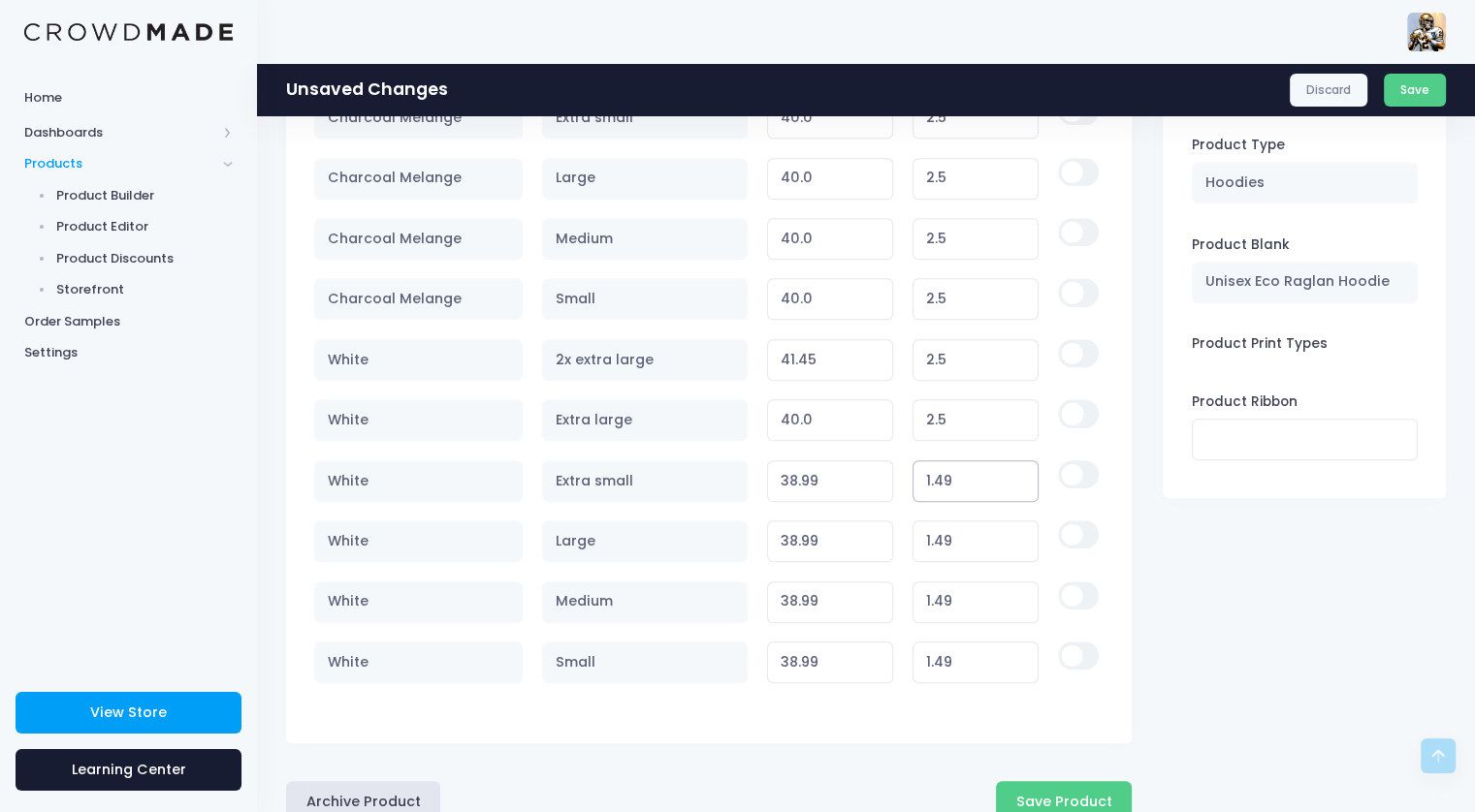
type input "1.49"
drag, startPoint x: 902, startPoint y: 405, endPoint x: 884, endPoint y: 405, distance: 18.0
click at [884, 405] on tr "White Extra large 40.0 Variant price must be at least $37.50 and not more than …" at bounding box center [708, 420] width 788 height 60
type input "1"
type input "38.50"
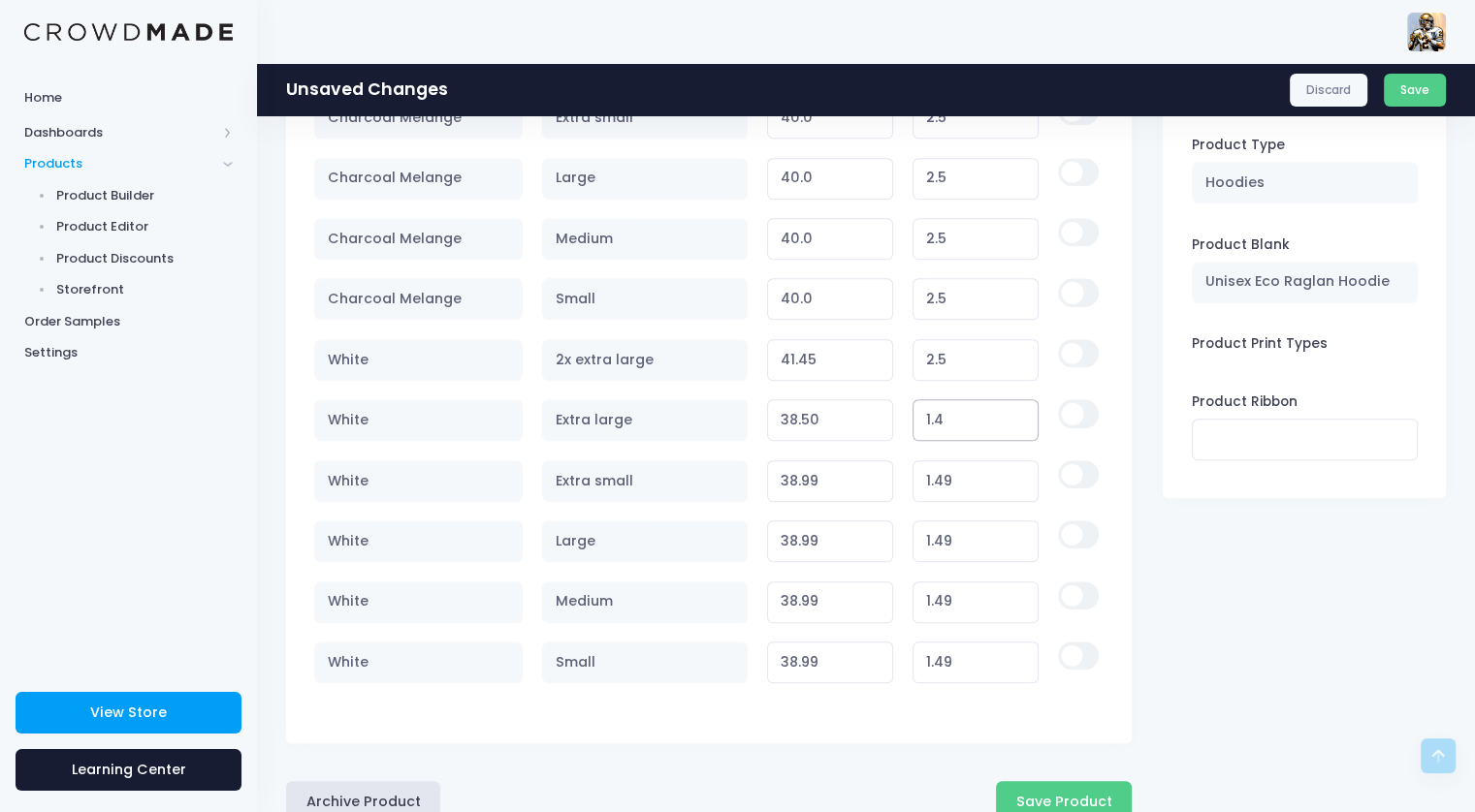
type input "1.49"
type input "38.99"
type input "1.49"
drag, startPoint x: 954, startPoint y: 345, endPoint x: 894, endPoint y: 328, distance: 62.4
click at [894, 330] on tr "White 2x extra large 41.45 Variant price must be at least $38.95 and not more t…" at bounding box center [708, 360] width 788 height 60
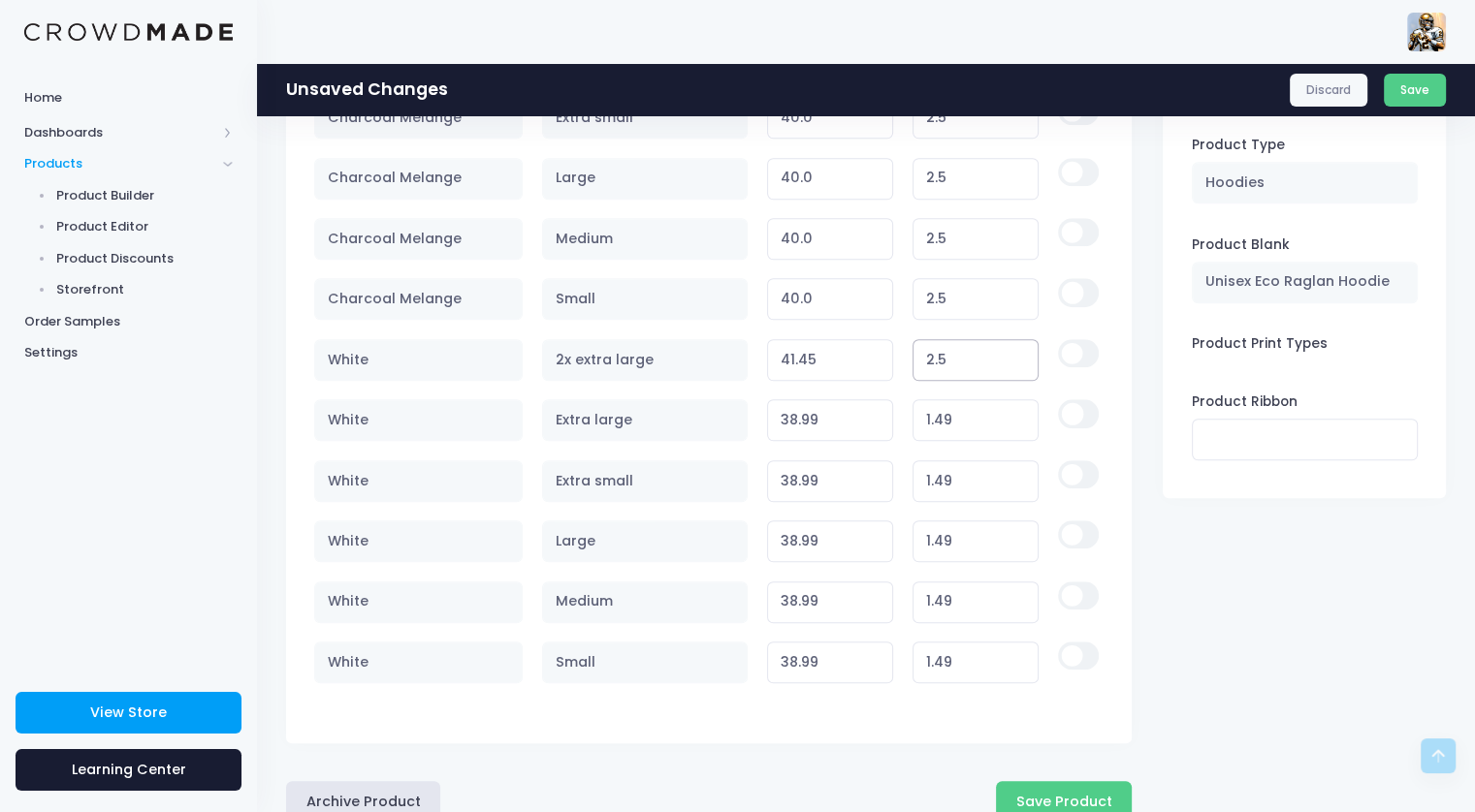
type input "1"
type input "39.95"
type input "1.49"
type input "40.44"
type input "1.49"
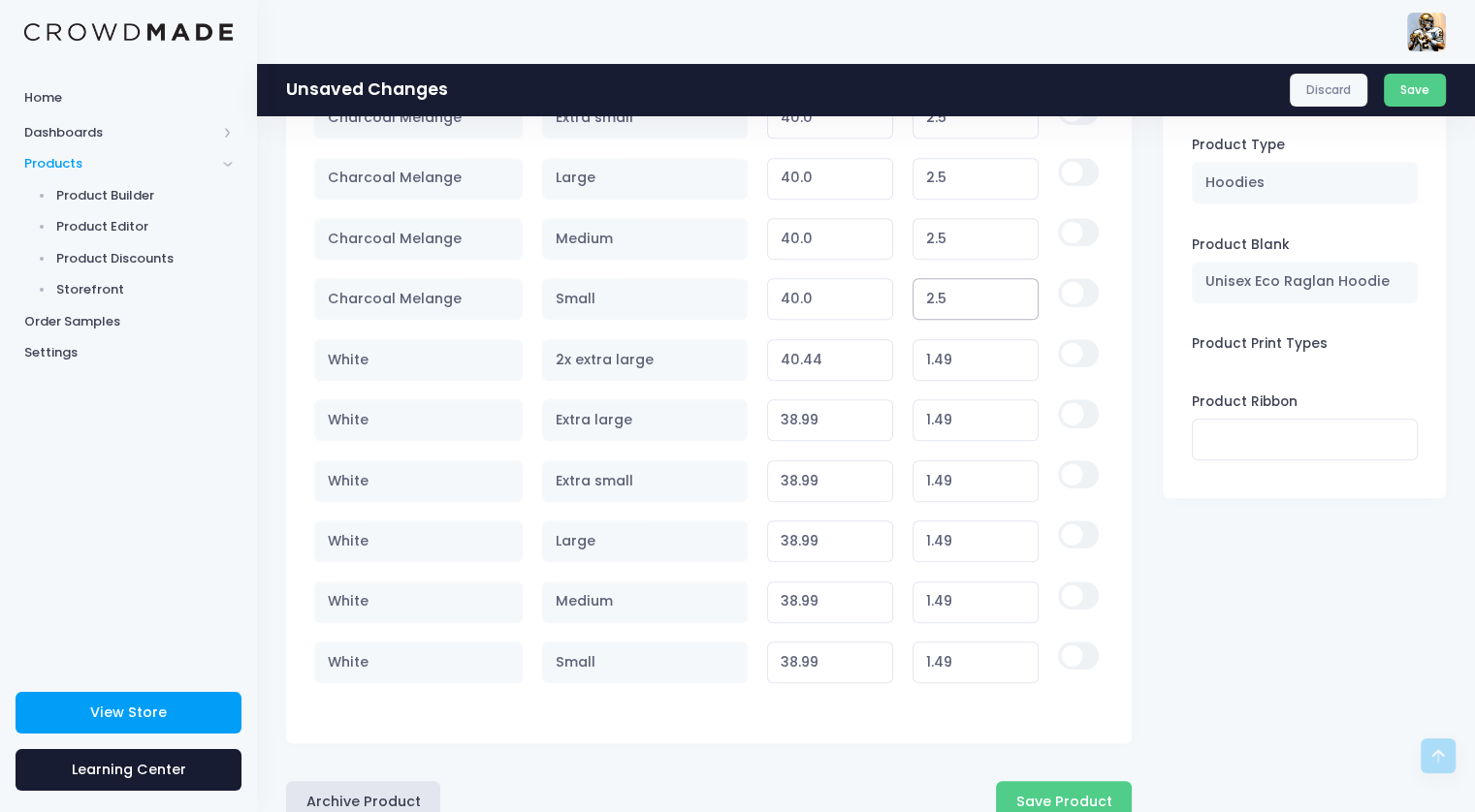
click at [962, 298] on input "2.5" at bounding box center [975, 300] width 127 height 42
type input "40.14"
click at [871, 359] on input "40.14" at bounding box center [830, 361] width 127 height 42
type input "1.19"
type input "40.13"
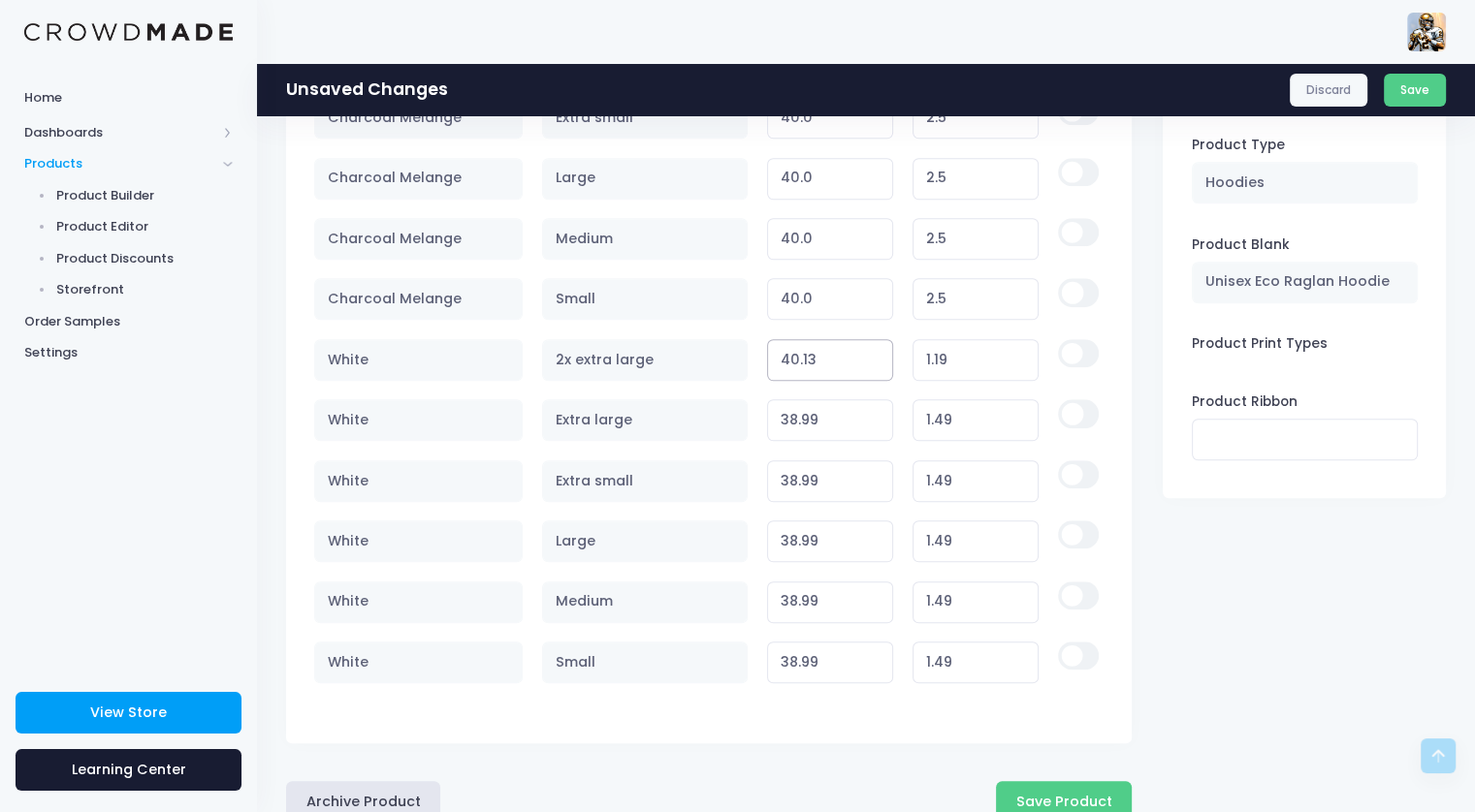
click at [871, 359] on input "40.13" at bounding box center [830, 361] width 127 height 42
type input "1.18"
type input "40.12"
click at [871, 359] on input "40.12" at bounding box center [830, 361] width 127 height 42
type input "1.17"
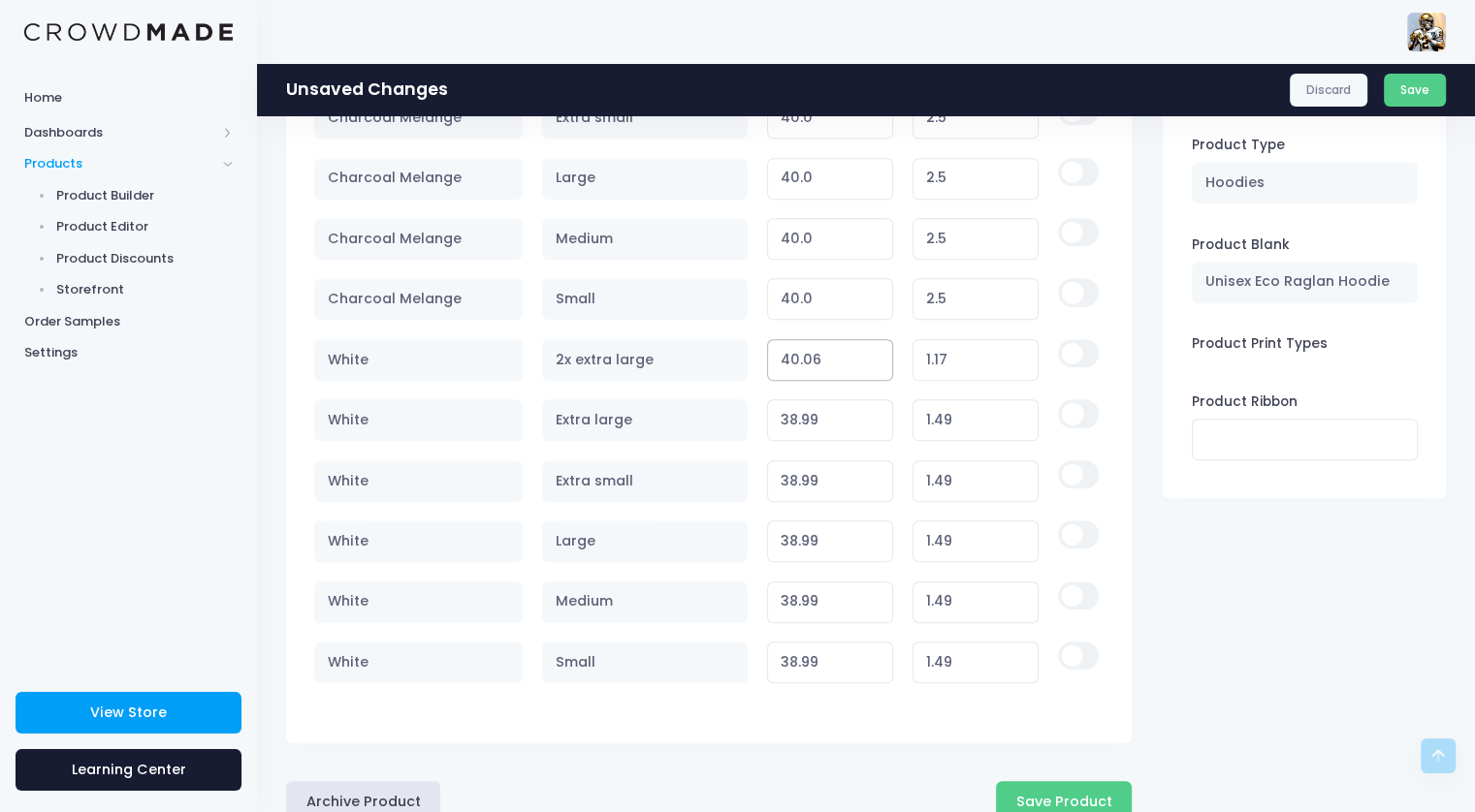
type input "40.06"
click at [871, 359] on input "40.06" at bounding box center [830, 361] width 127 height 42
type input "1.11"
type input "40.05"
click at [871, 359] on input "40.05" at bounding box center [830, 361] width 127 height 42
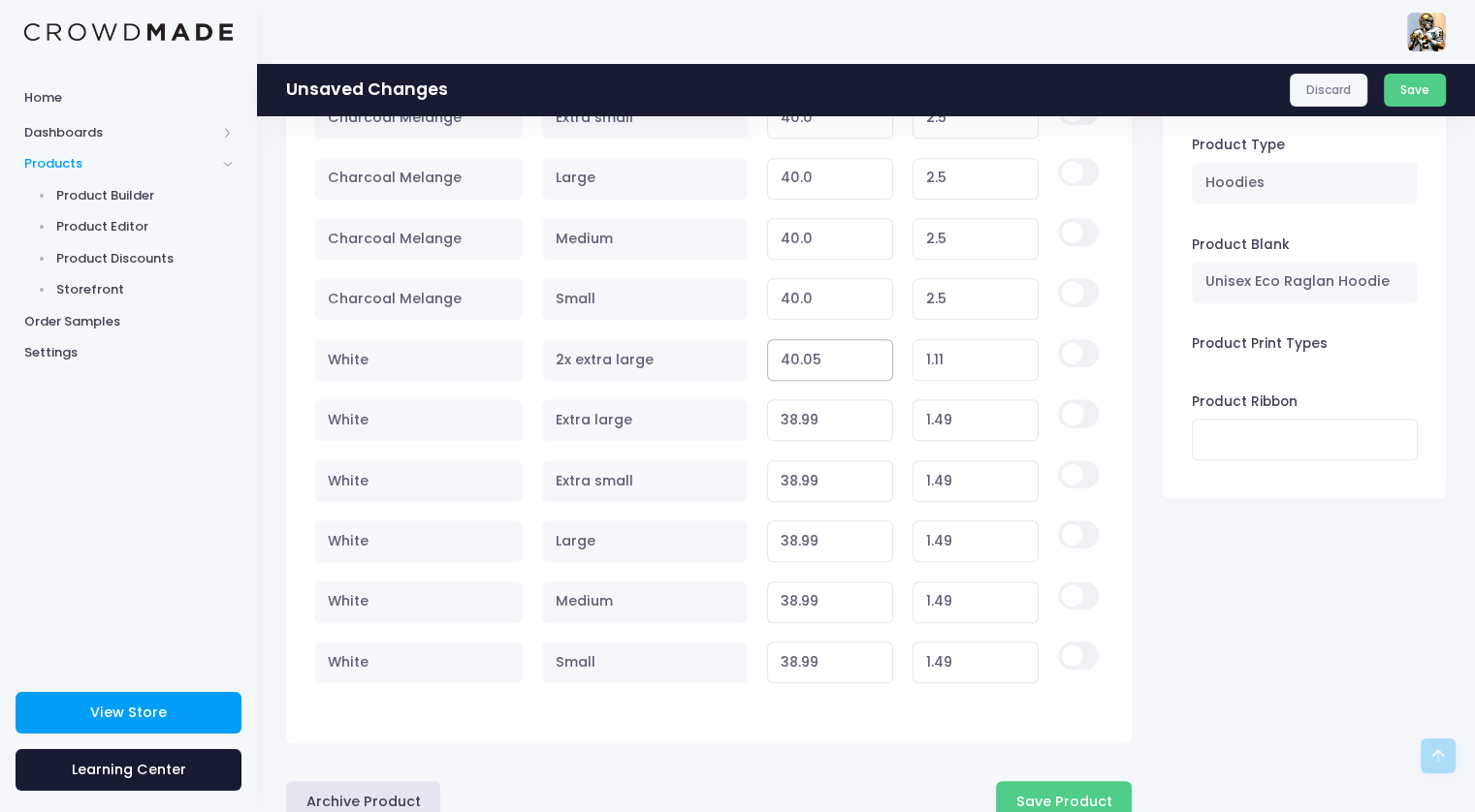
type input "1.10"
type input "40.04"
click at [871, 359] on input "40.04" at bounding box center [830, 361] width 127 height 42
type input "1.09"
type input "40.03"
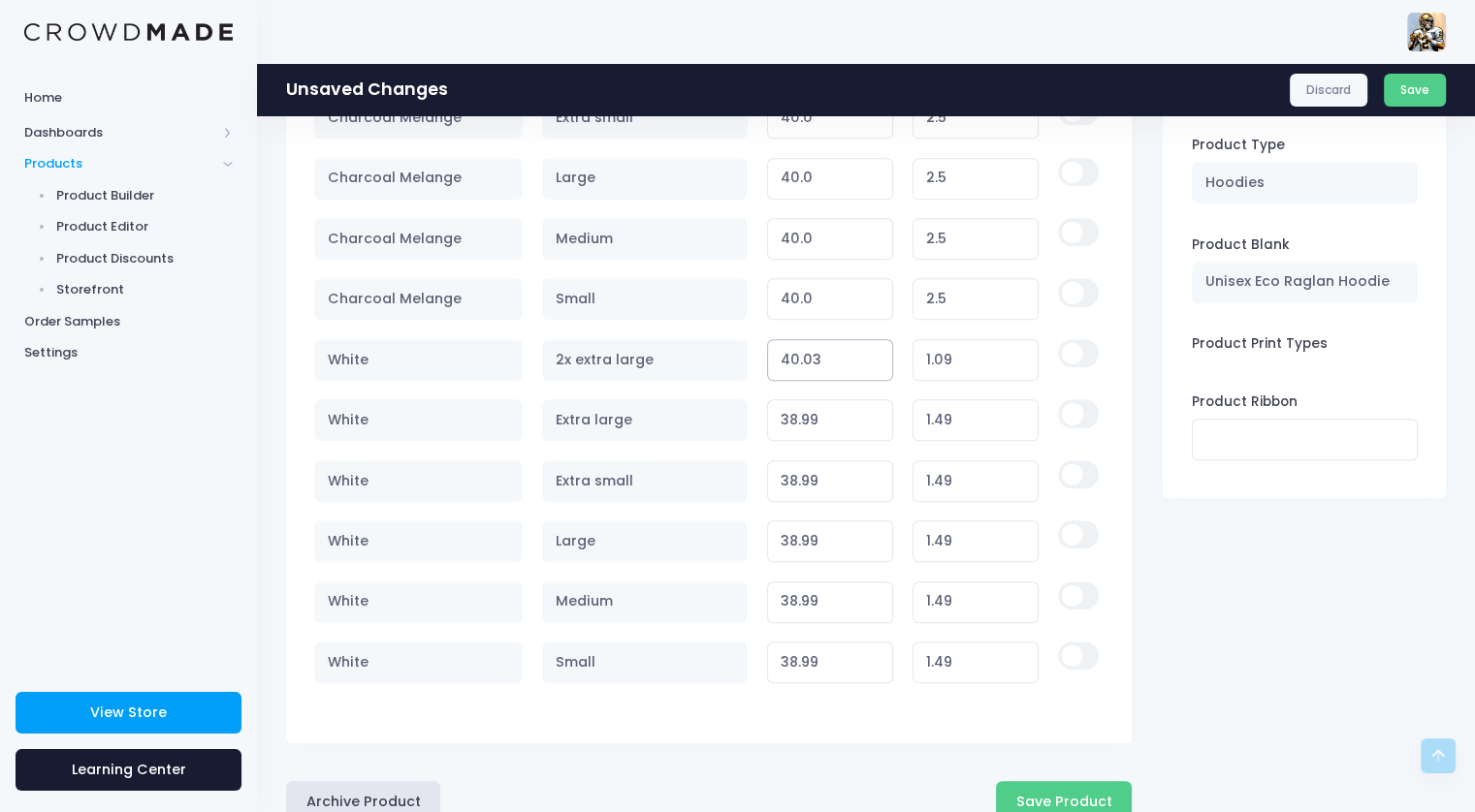
click at [871, 359] on input "40.03" at bounding box center [830, 361] width 127 height 42
type input "1.08"
type input "40.02"
click at [871, 359] on input "40.02" at bounding box center [830, 361] width 127 height 42
type input "1.07"
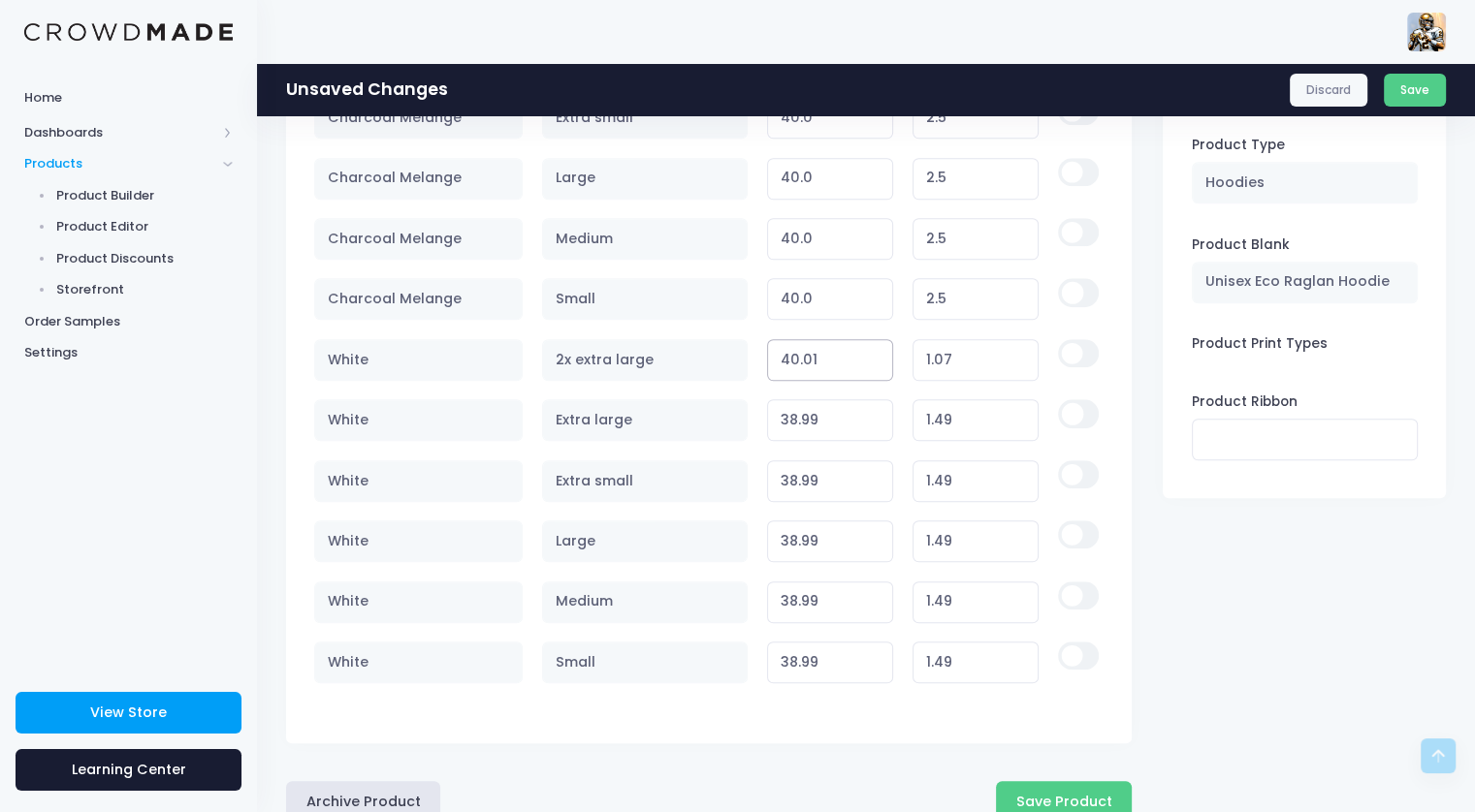
type input "40.01"
click at [871, 359] on input "40.01" at bounding box center [830, 361] width 127 height 42
type input "1.06"
type input "40"
click at [871, 359] on input "40" at bounding box center [830, 361] width 127 height 42
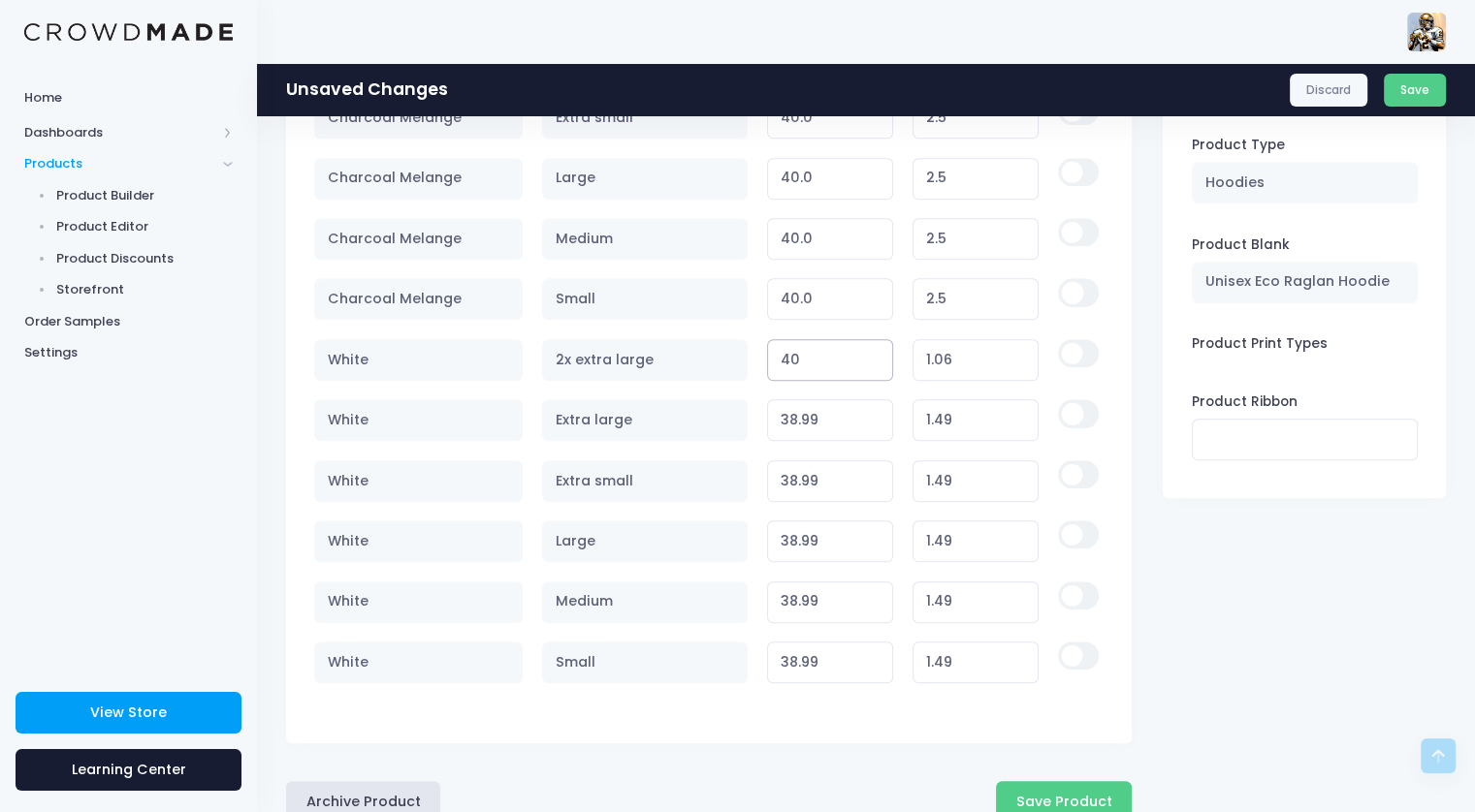
type input "1.05"
type input "39.99"
click at [871, 359] on input "39.99" at bounding box center [830, 361] width 127 height 42
type input "1.04"
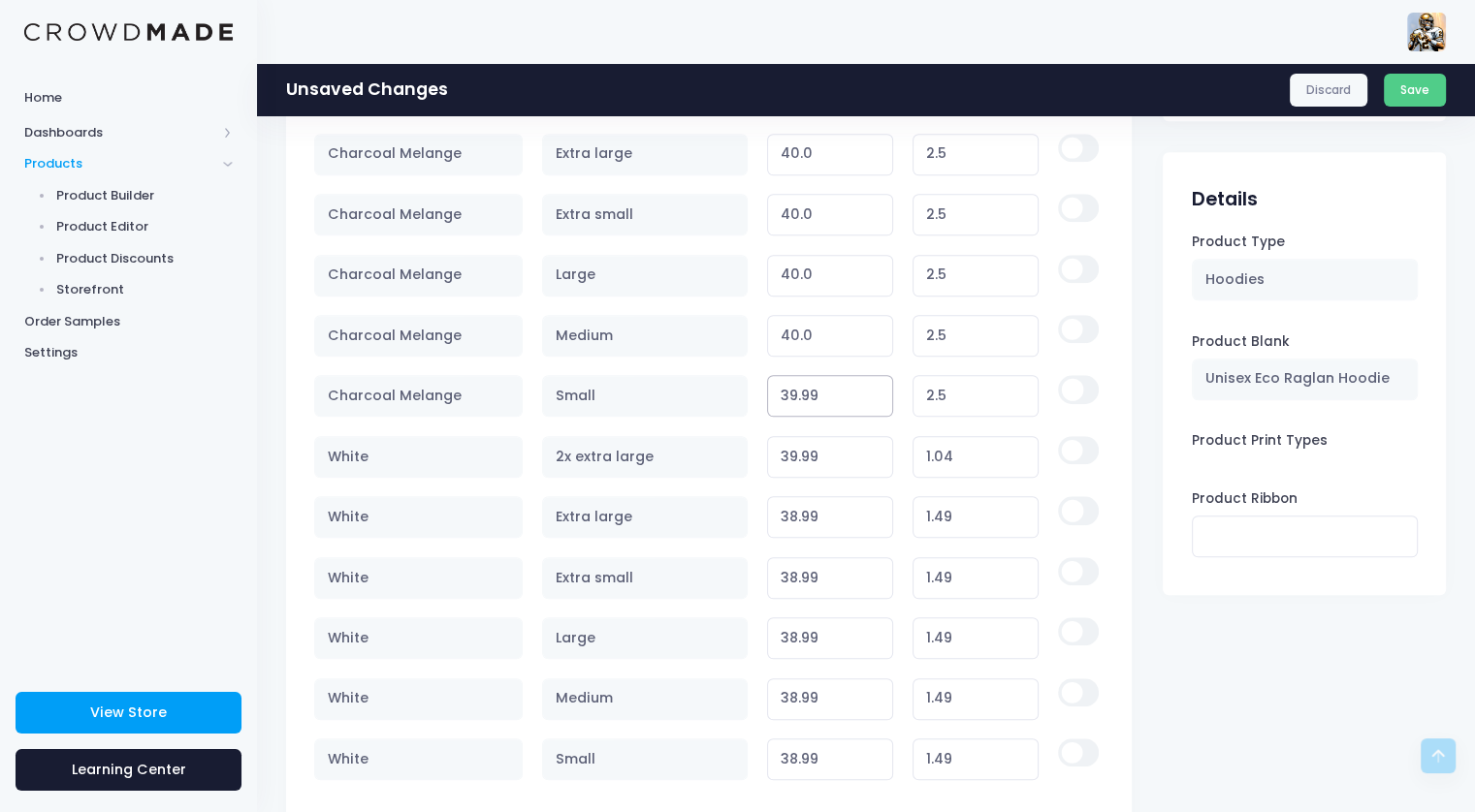
type input "39.99"
click at [876, 393] on input "39.99" at bounding box center [830, 397] width 127 height 42
type input "2.49"
click at [794, 389] on input "39.99" at bounding box center [830, 397] width 127 height 42
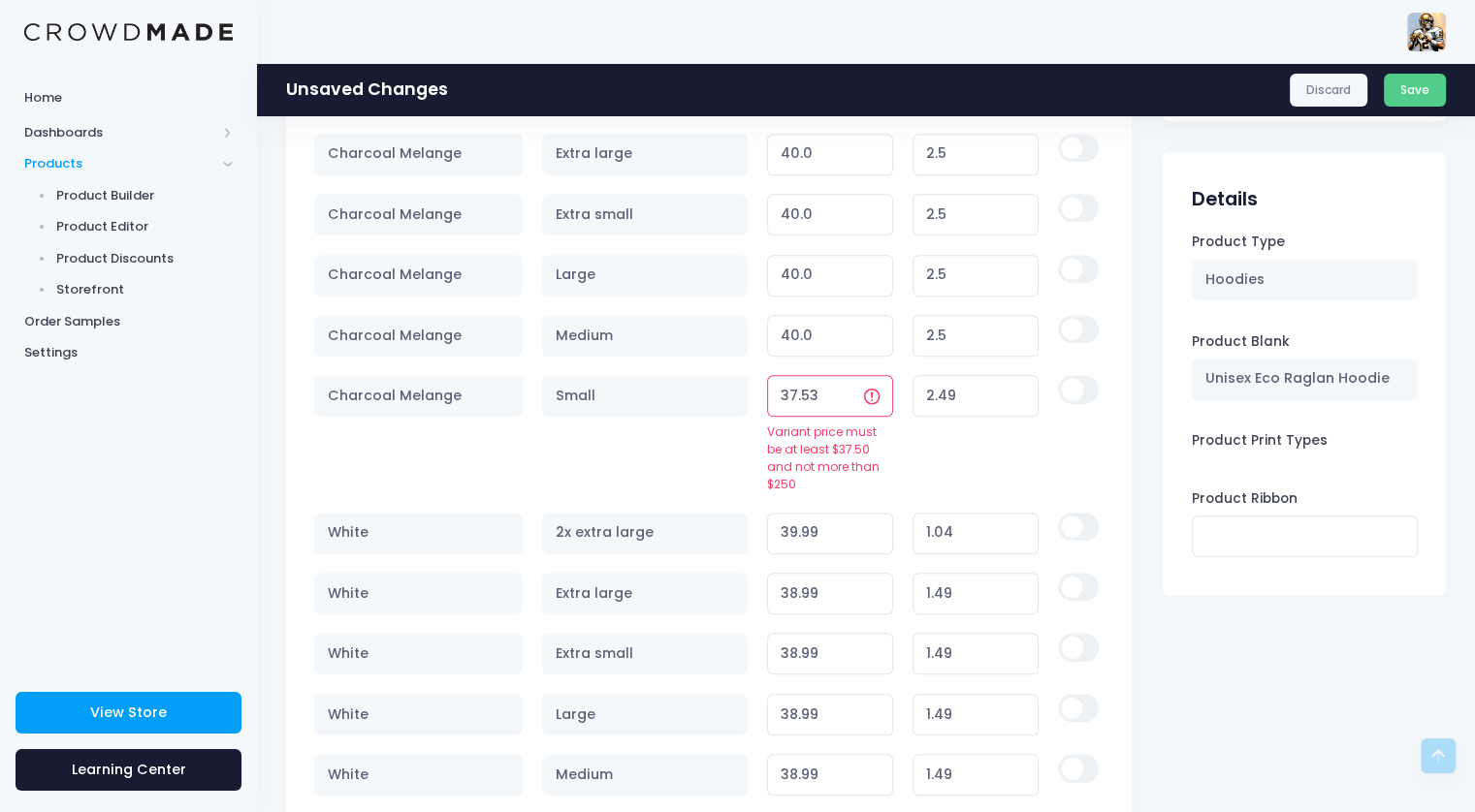
type input "37.53"
click at [845, 385] on input "37.53" at bounding box center [830, 397] width 127 height 42
type input "0.03"
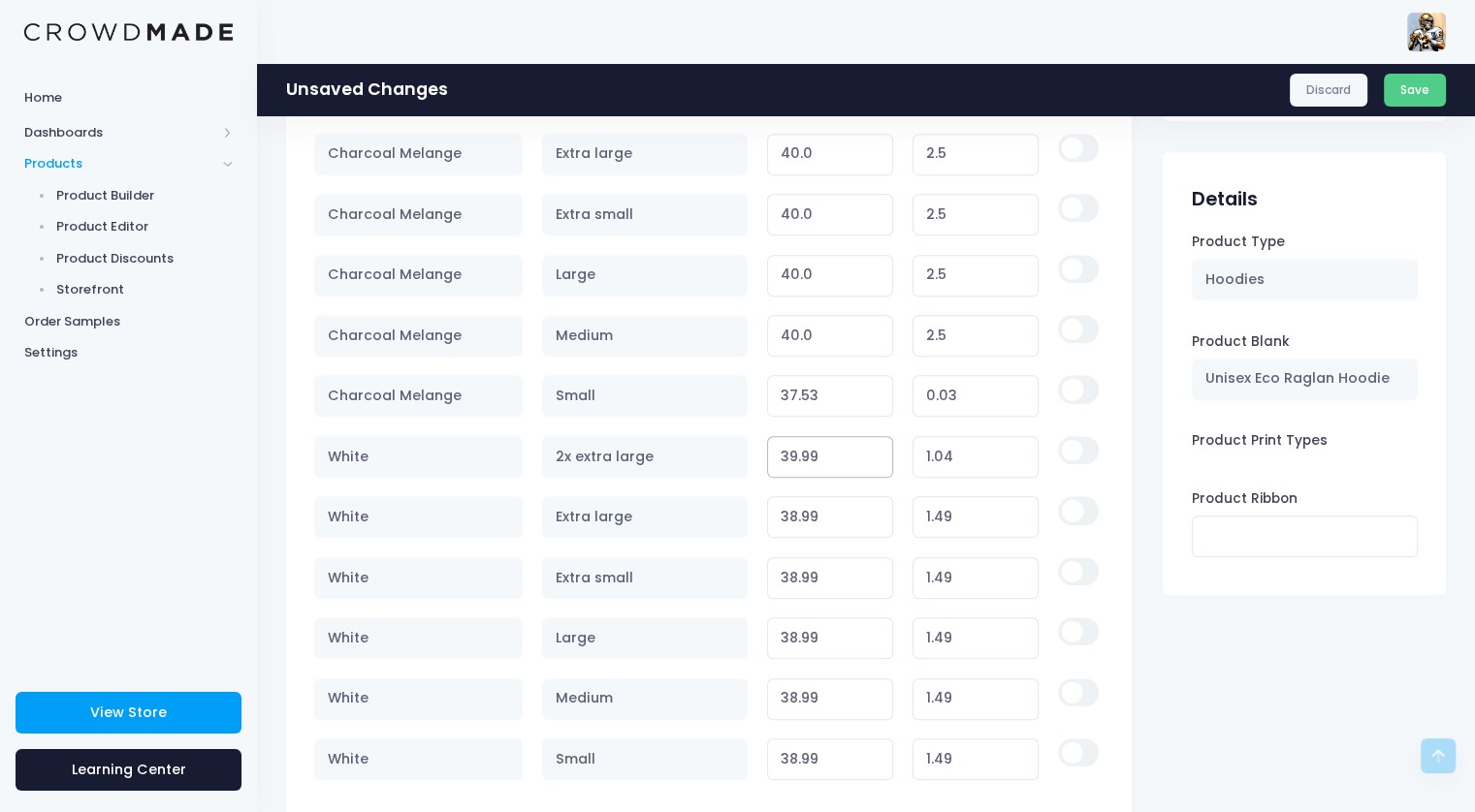
click at [795, 450] on input "39.99" at bounding box center [830, 457] width 127 height 42
type input "38.99"
type input "0.04"
type input "39.99"
type input "1.04"
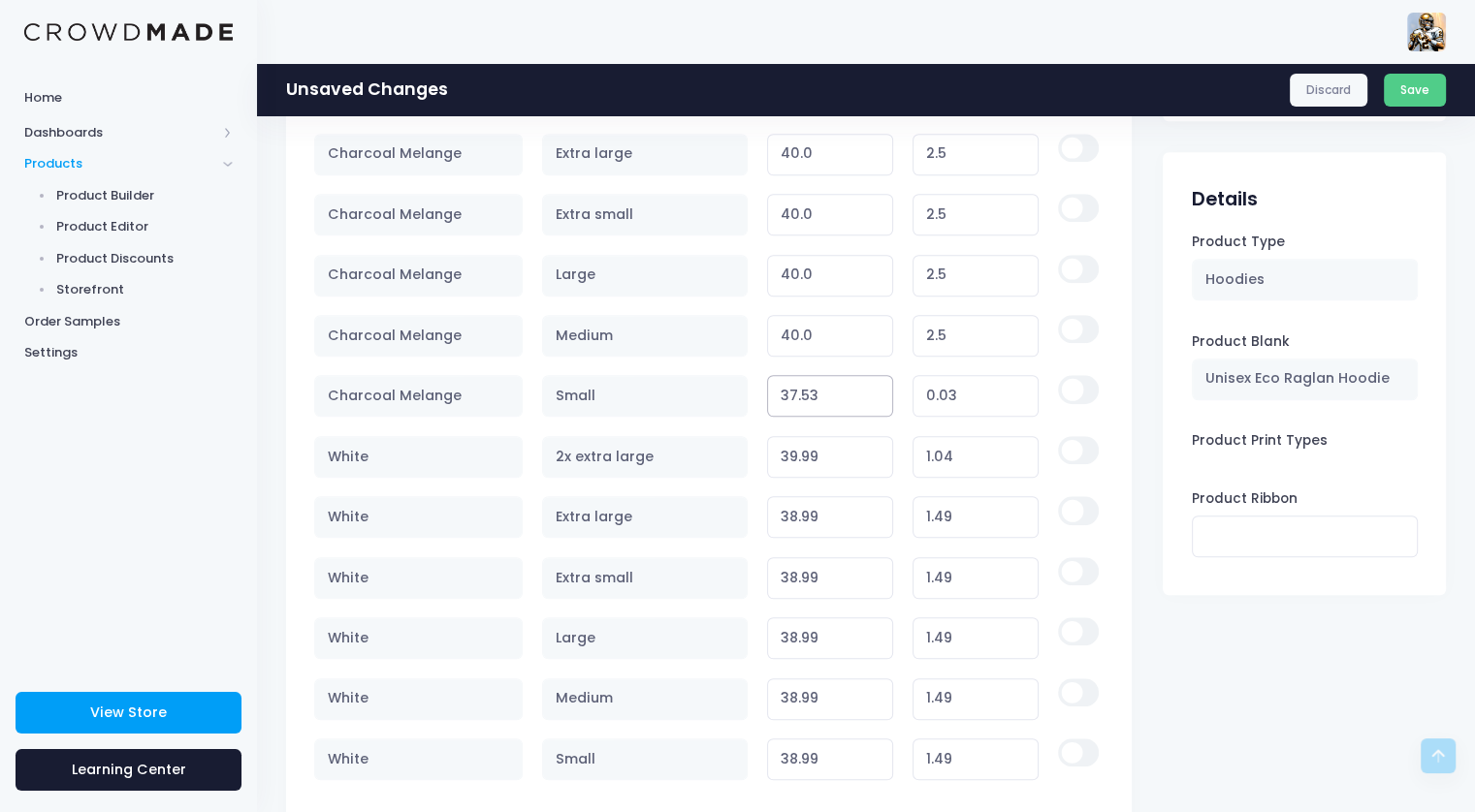
click at [794, 389] on input "37.53" at bounding box center [830, 397] width 127 height 42
type input "38.53"
type input "1.03"
click at [967, 386] on input "1.03" at bounding box center [975, 397] width 127 height 42
type input "38.89"
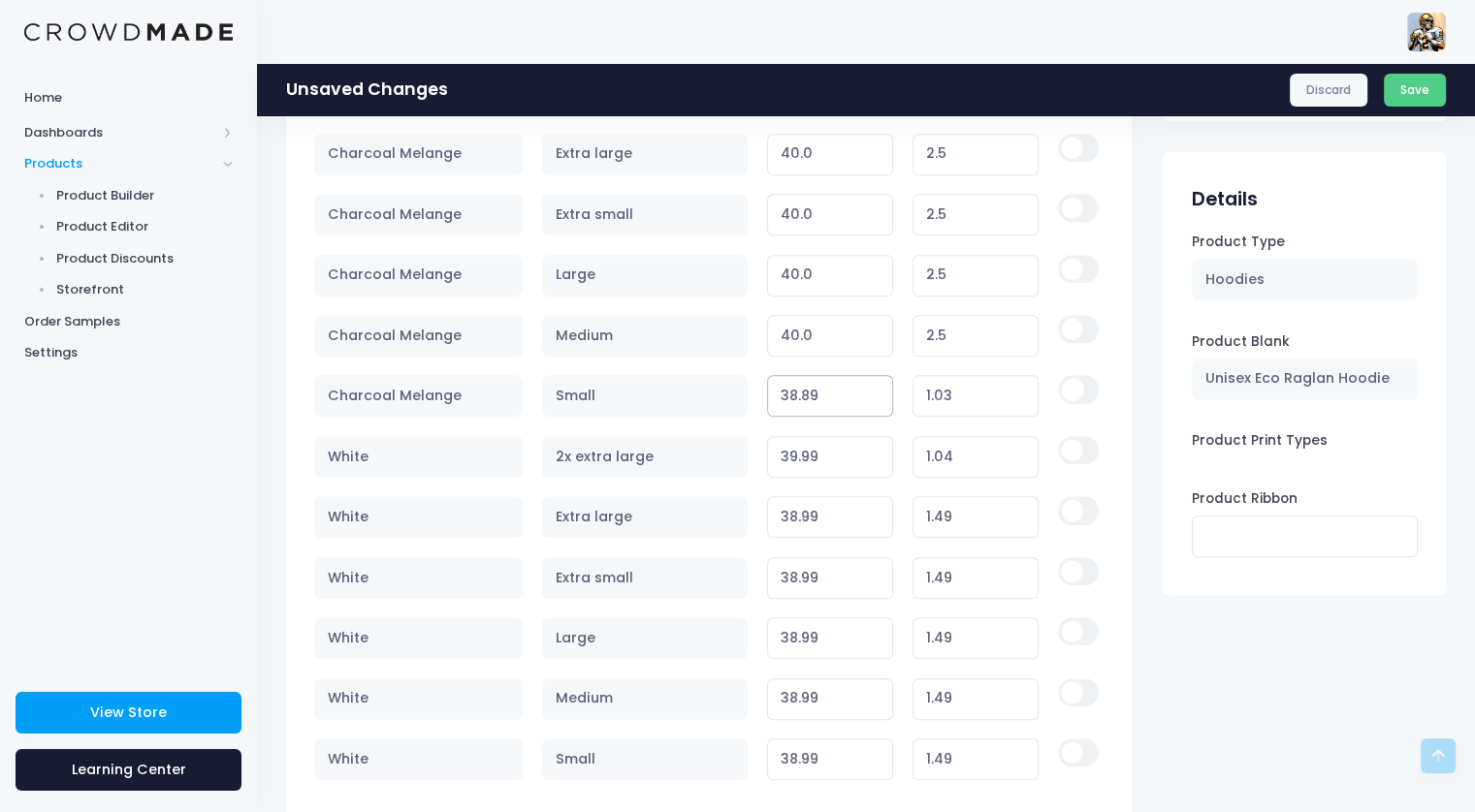
click at [871, 385] on input "38.89" at bounding box center [830, 397] width 127 height 42
type input "1.39"
type input "38.96"
click at [871, 385] on input "38.96" at bounding box center [830, 397] width 127 height 42
type input "1.46"
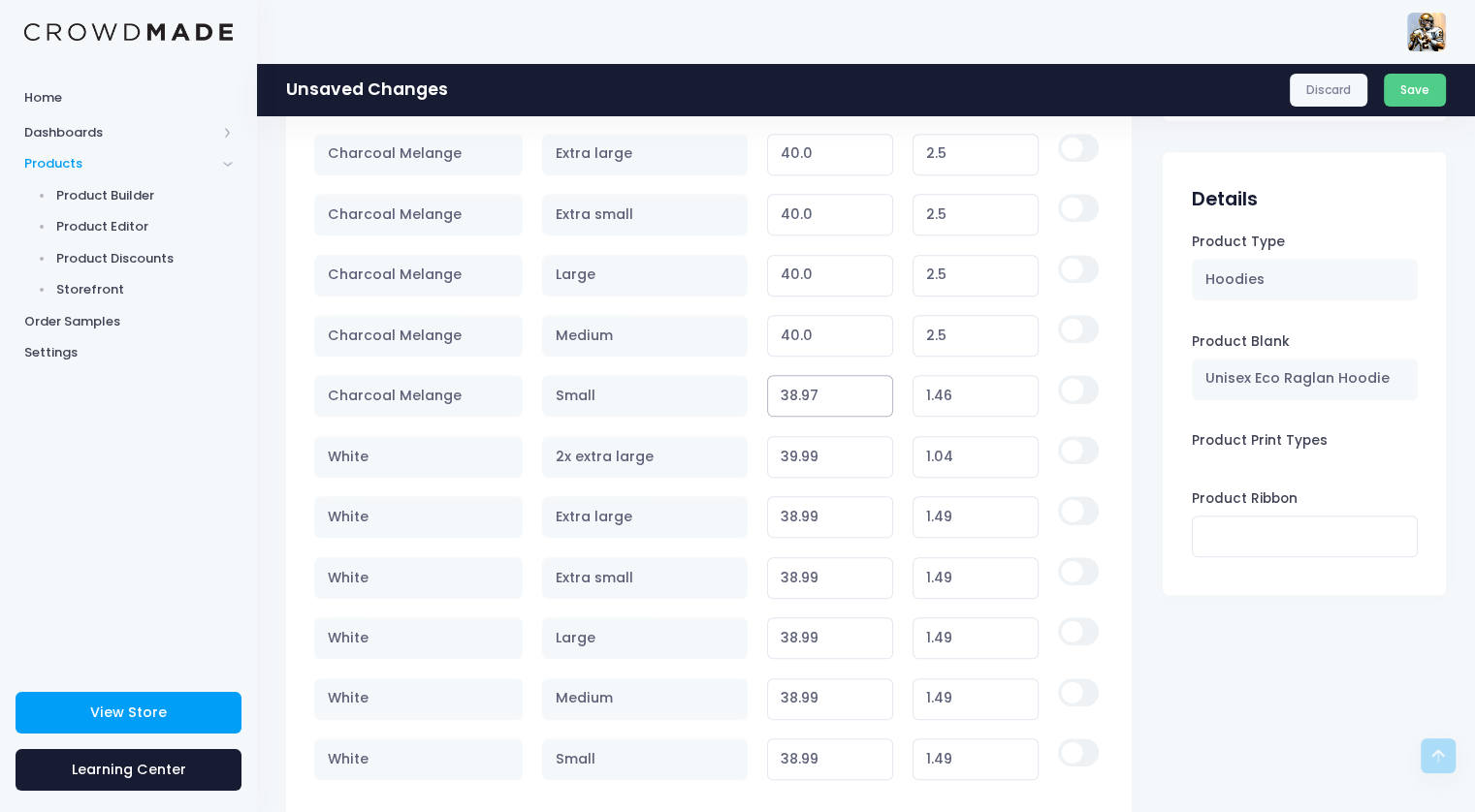
type input "38.97"
click at [871, 385] on input "38.97" at bounding box center [830, 397] width 127 height 42
type input "1.47"
type input "38.98"
click at [871, 385] on input "38.98" at bounding box center [830, 397] width 127 height 42
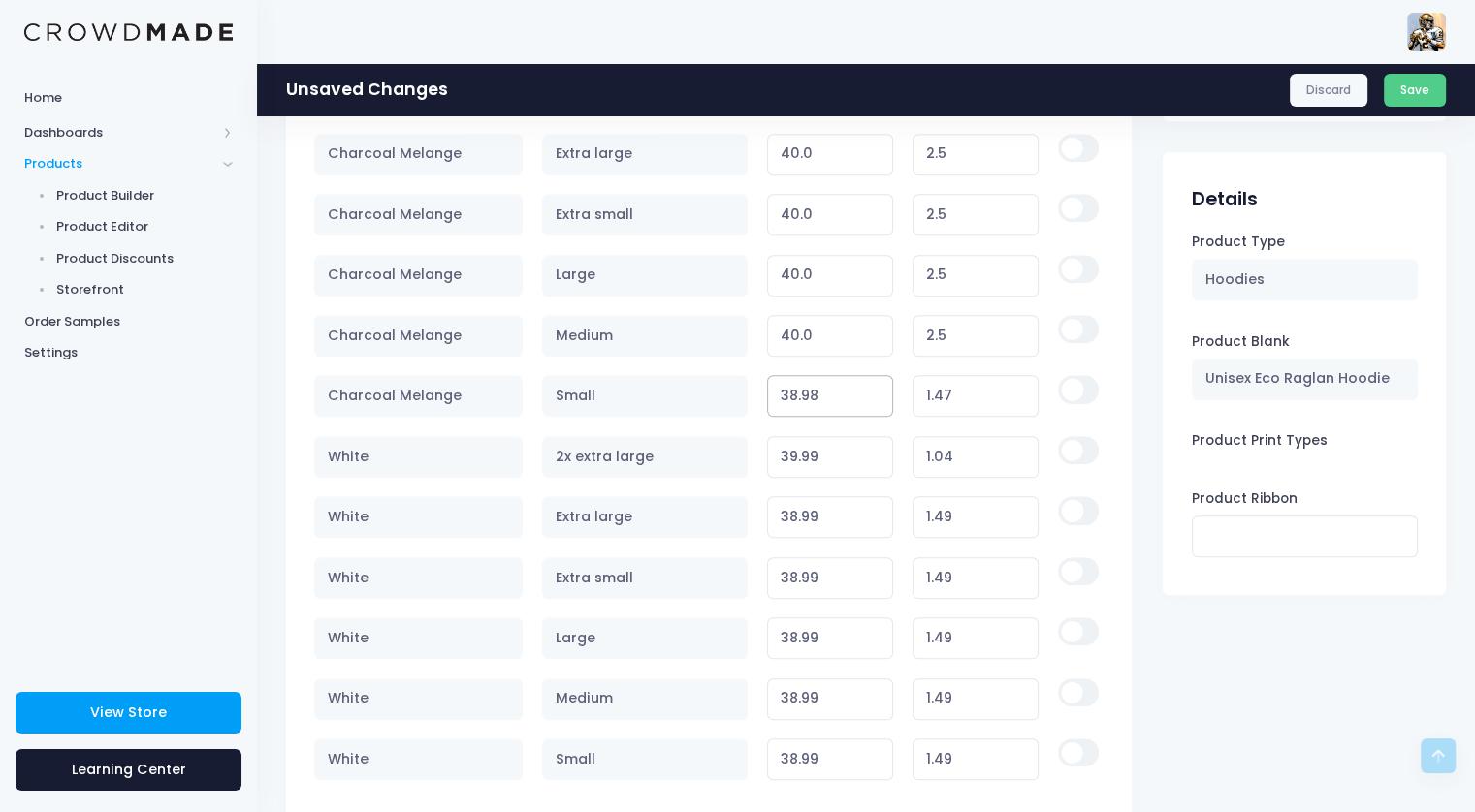
type input "1.48"
type input "38.99"
click at [871, 385] on input "38.99" at bounding box center [830, 397] width 127 height 42
type input "1.49"
drag, startPoint x: 955, startPoint y: 335, endPoint x: 900, endPoint y: 320, distance: 57.0
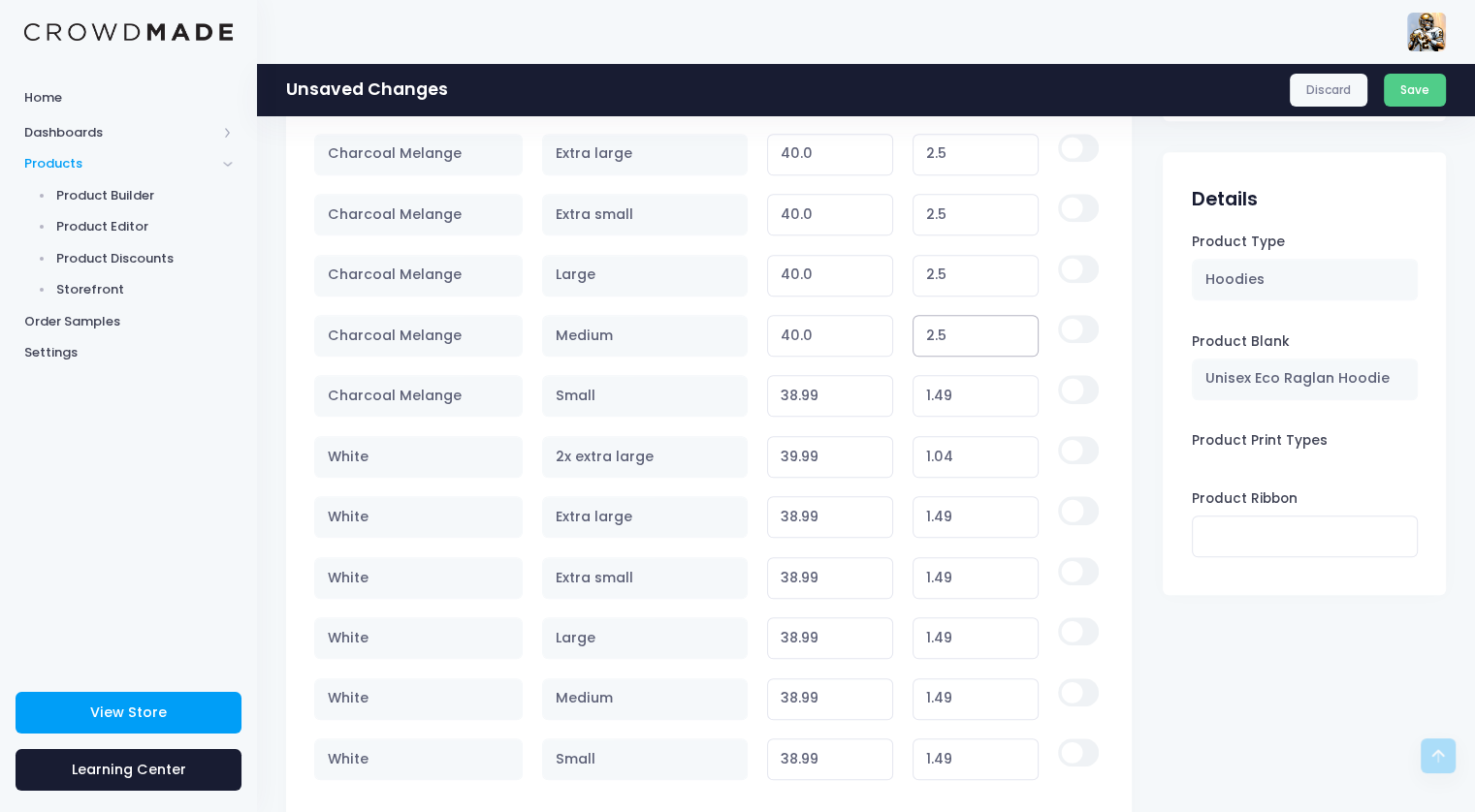
click at [900, 320] on tr "Charcoal Melange Medium 40.0 Variant price must be at least $37.50 and not more…" at bounding box center [708, 336] width 788 height 60
type input "1"
type input "38.50"
type input "1.4"
type input "38.90"
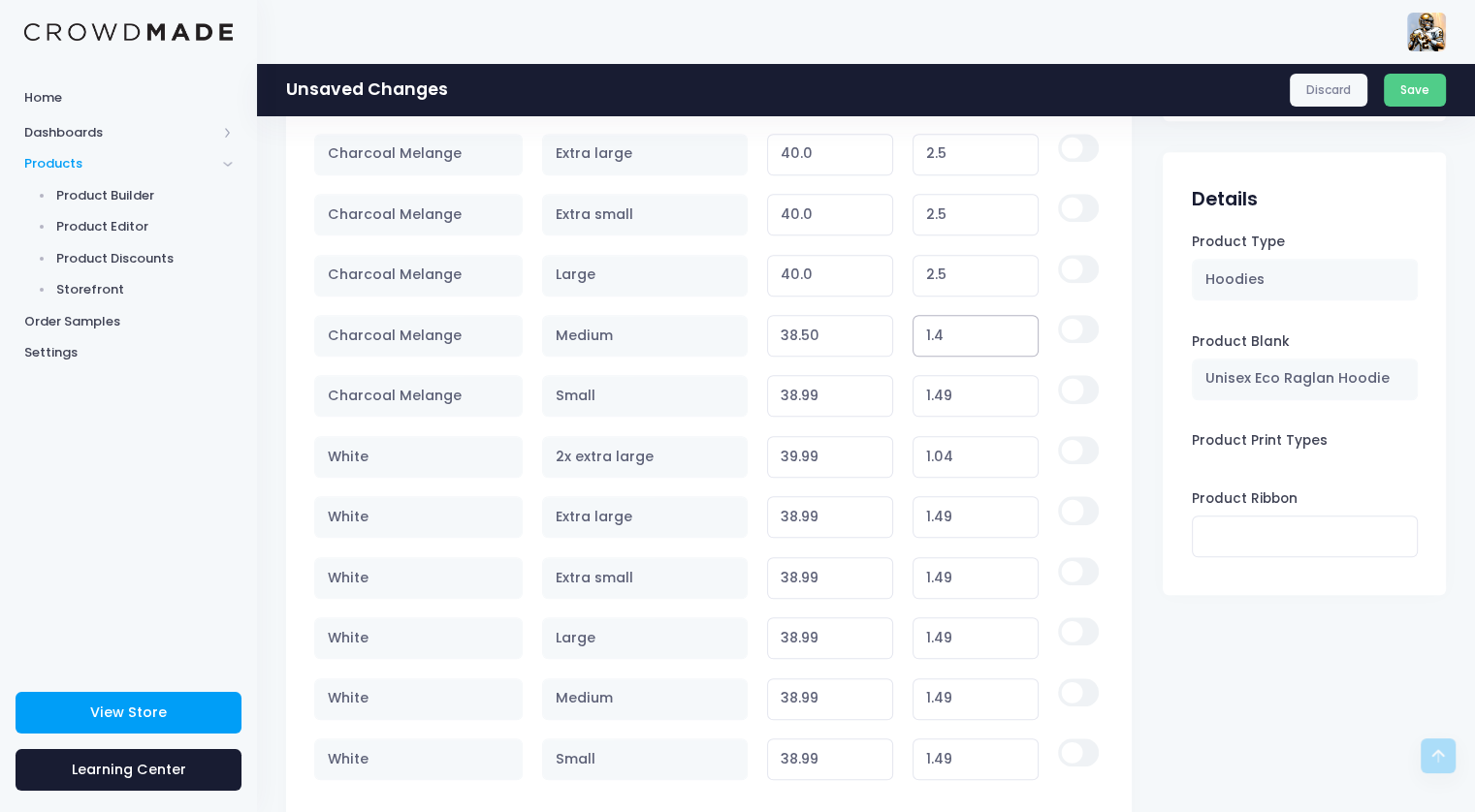
type input "1.49"
type input "38.99"
type input "1.49"
drag, startPoint x: 967, startPoint y: 268, endPoint x: 904, endPoint y: 257, distance: 64.0
click at [904, 258] on td "2.5" at bounding box center [975, 276] width 146 height 60
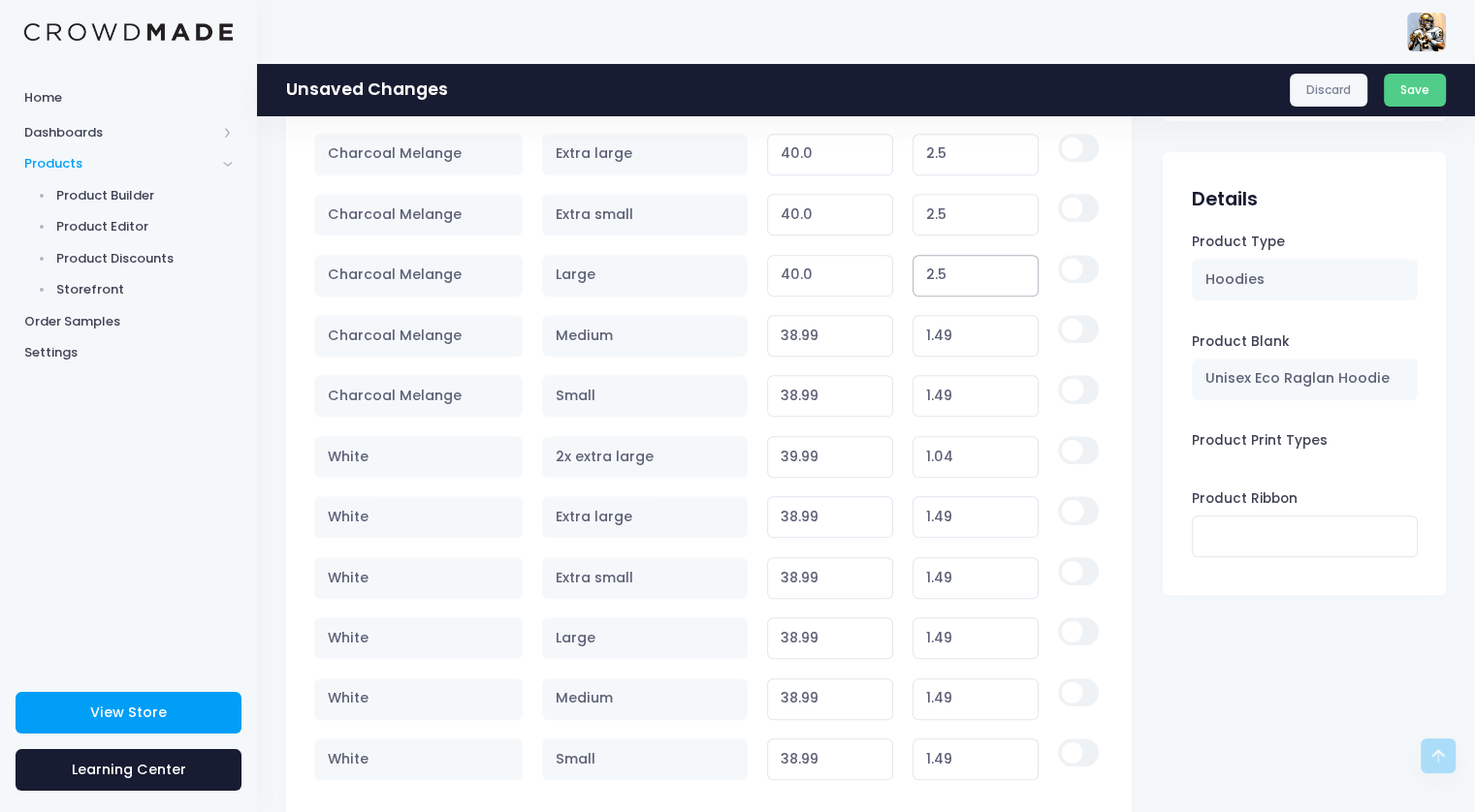
type input "1"
type input "38.50"
type input "1.49"
type input "38.99"
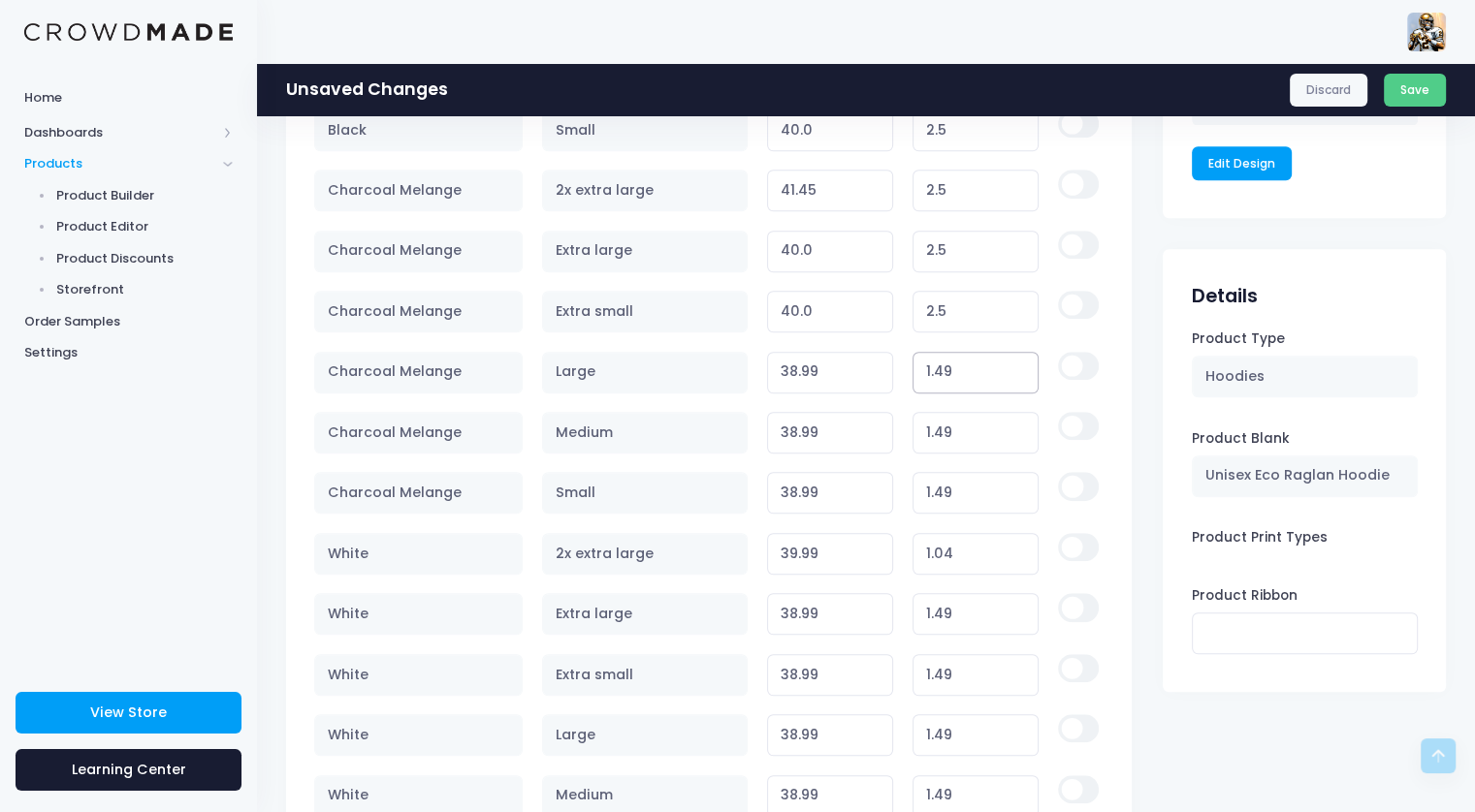
scroll to position [1337, 0]
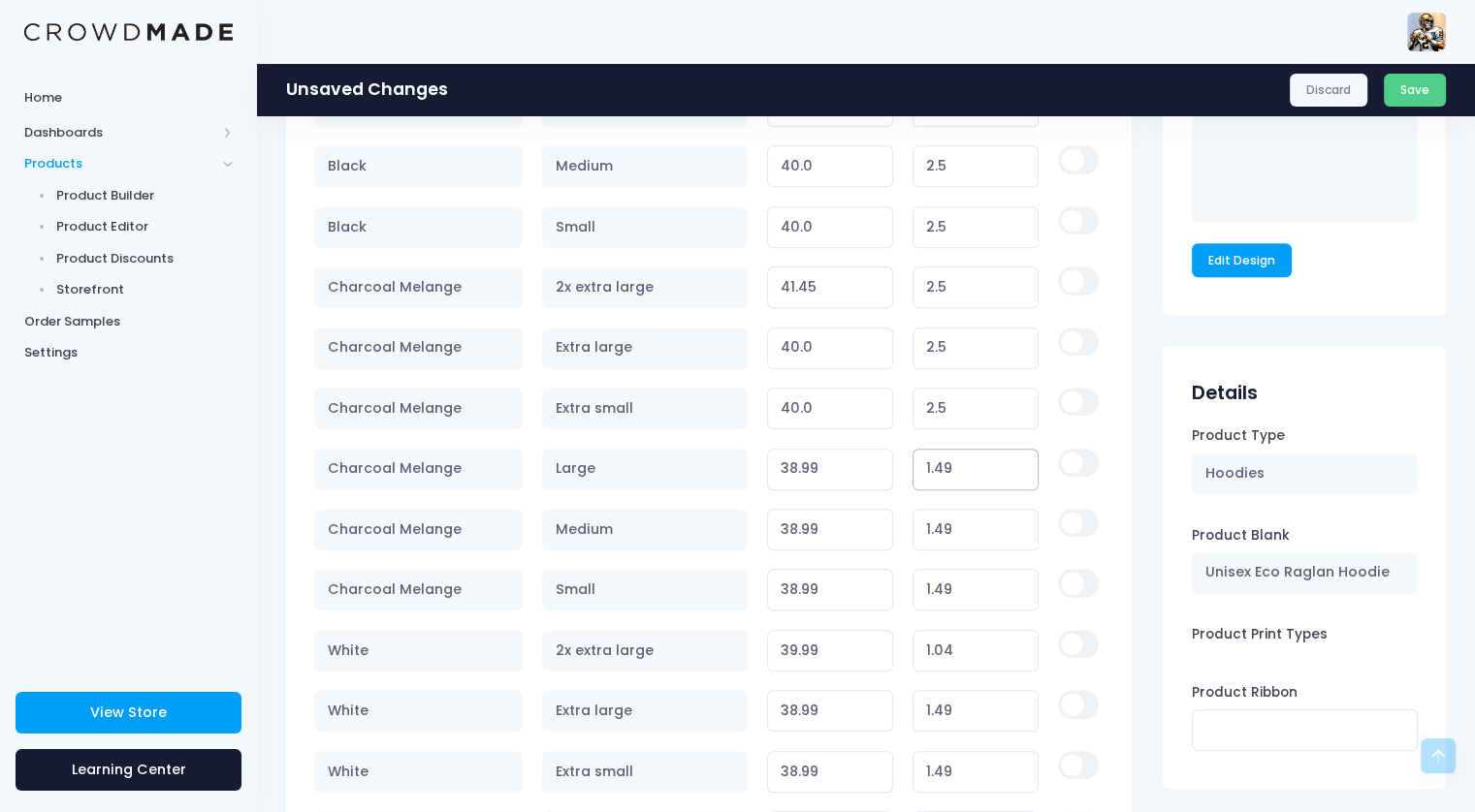
type input "1.49"
click at [963, 306] on td "2.5" at bounding box center [975, 288] width 146 height 60
click at [974, 402] on input "2.5" at bounding box center [975, 408] width 127 height 42
click at [971, 401] on input "2.5" at bounding box center [975, 408] width 127 height 42
click at [969, 400] on input "2.5" at bounding box center [975, 408] width 127 height 42
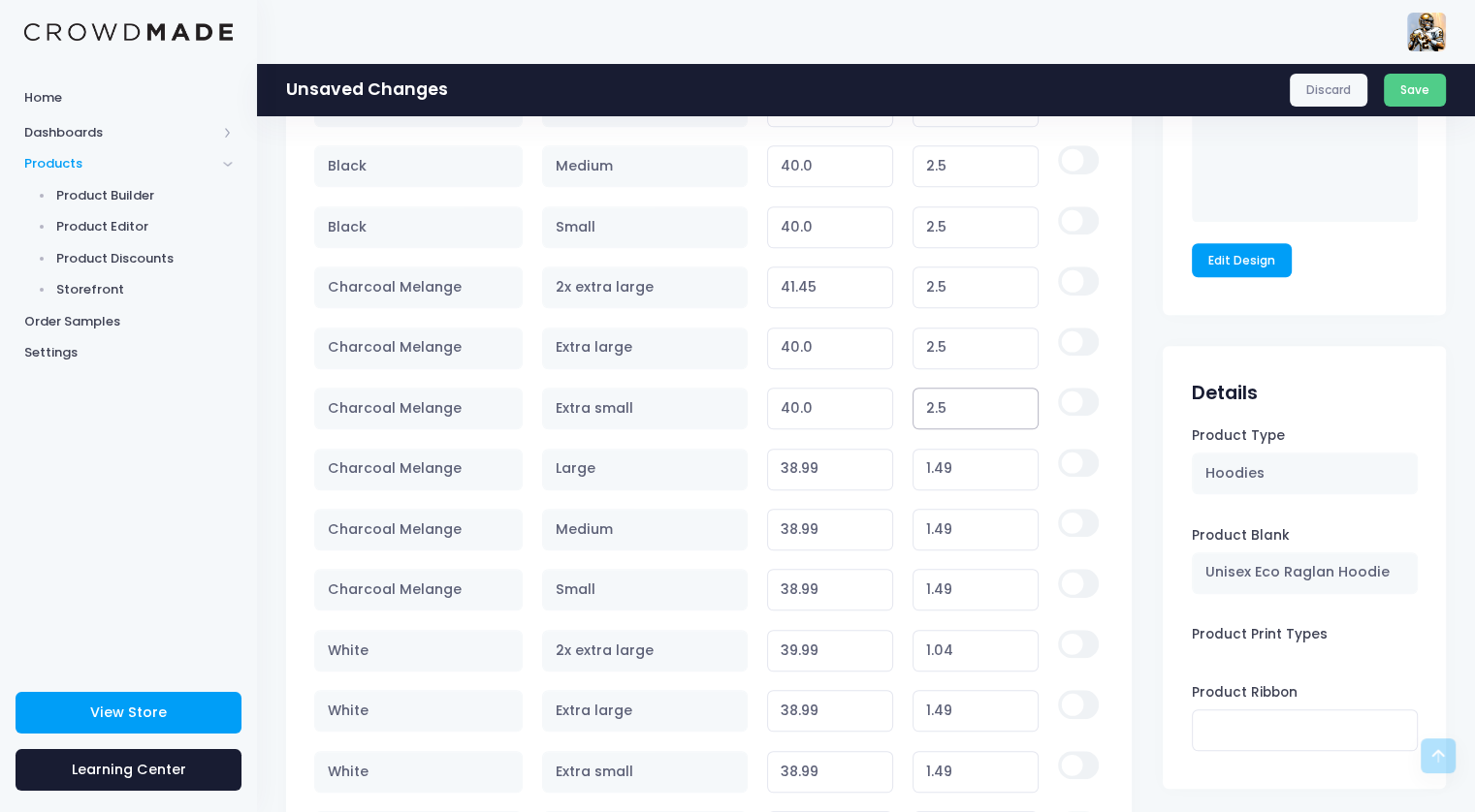
click at [969, 405] on input "2.5" at bounding box center [975, 408] width 127 height 42
type input "1"
type input "38.50"
type input "1.49"
type input "38.99"
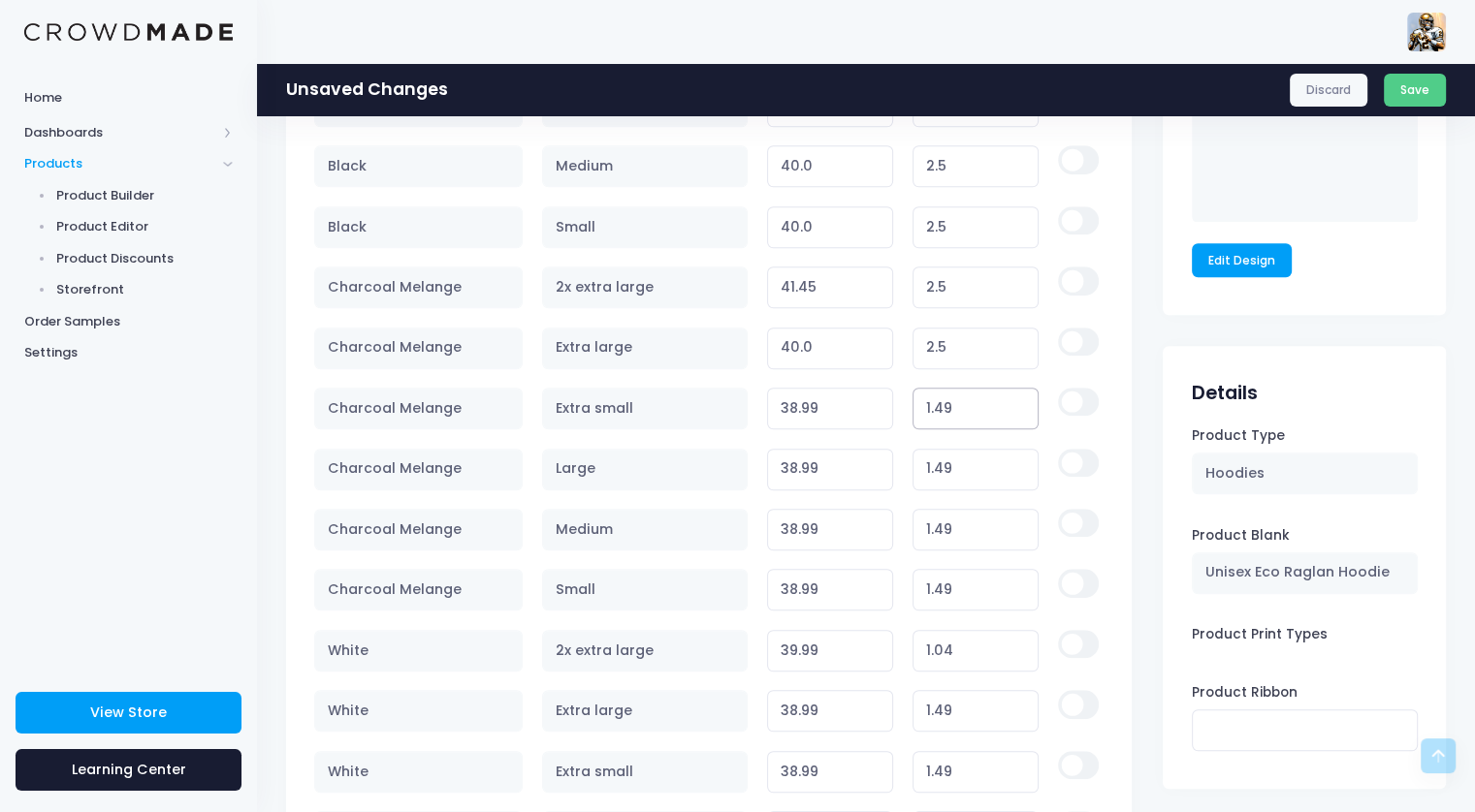
type input "1.49"
click at [949, 331] on input "2.5" at bounding box center [975, 349] width 127 height 42
type input "1"
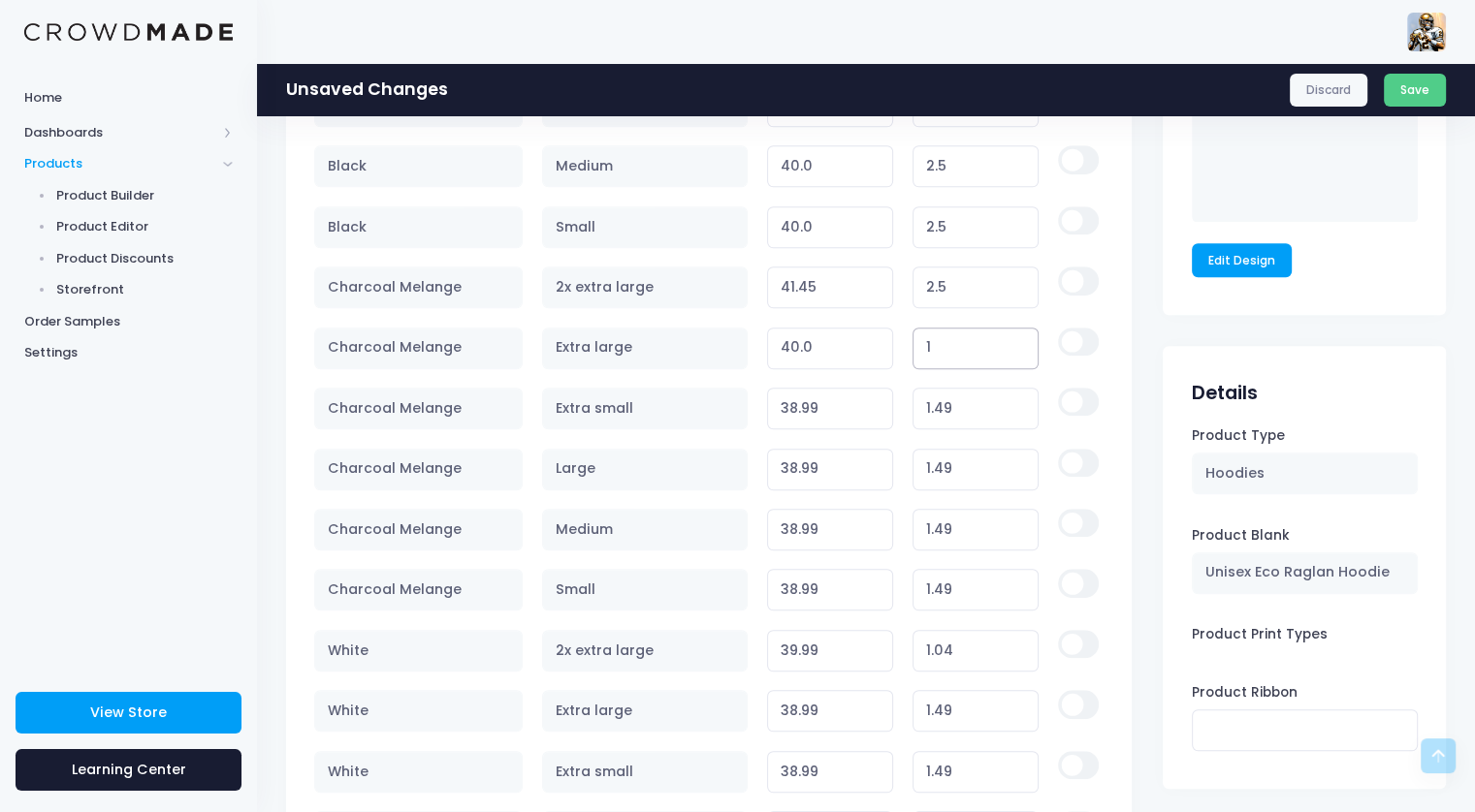
type input "38.50"
type input "1.49"
type input "38.99"
type input "1.49"
click at [962, 282] on input "2.5" at bounding box center [975, 288] width 127 height 42
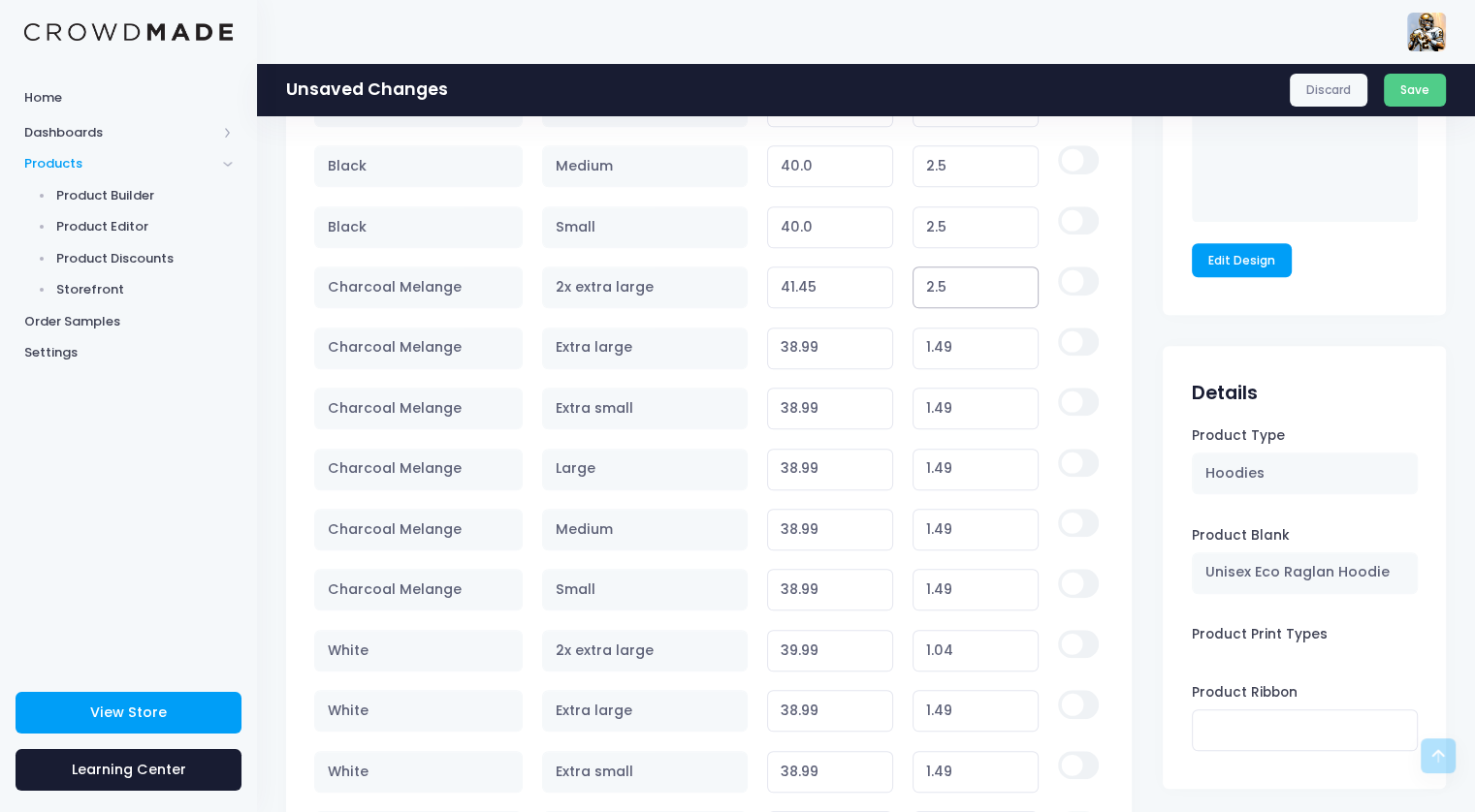
click at [959, 280] on input "2.5" at bounding box center [975, 288] width 127 height 42
click at [958, 280] on input "2.5" at bounding box center [975, 288] width 127 height 42
click at [954, 278] on input "2.5" at bounding box center [975, 288] width 127 height 42
click at [953, 280] on input "2.5" at bounding box center [975, 288] width 127 height 42
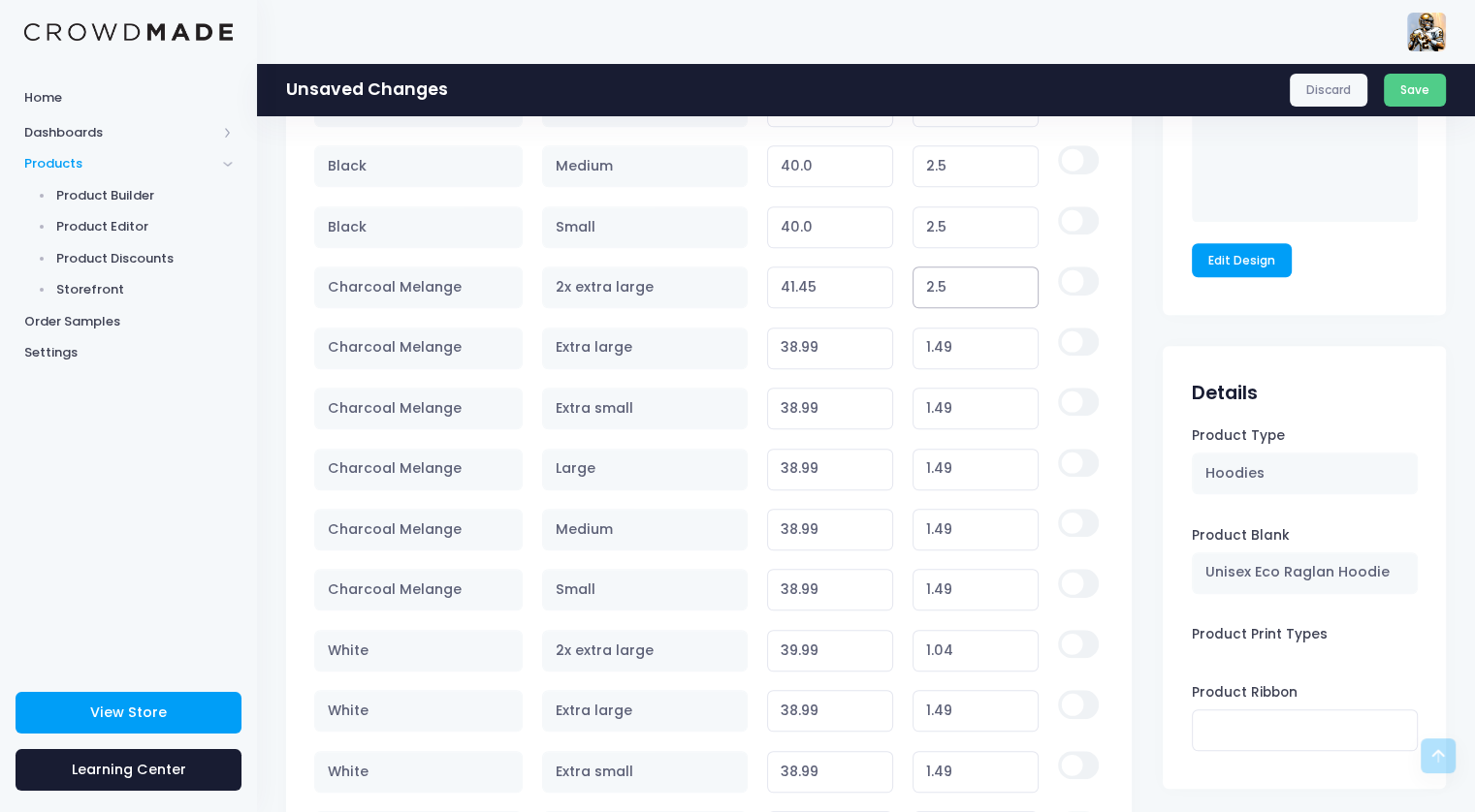
click at [953, 280] on input "2.5" at bounding box center [975, 288] width 127 height 42
type input "1"
type input "39.95"
type input "1.49"
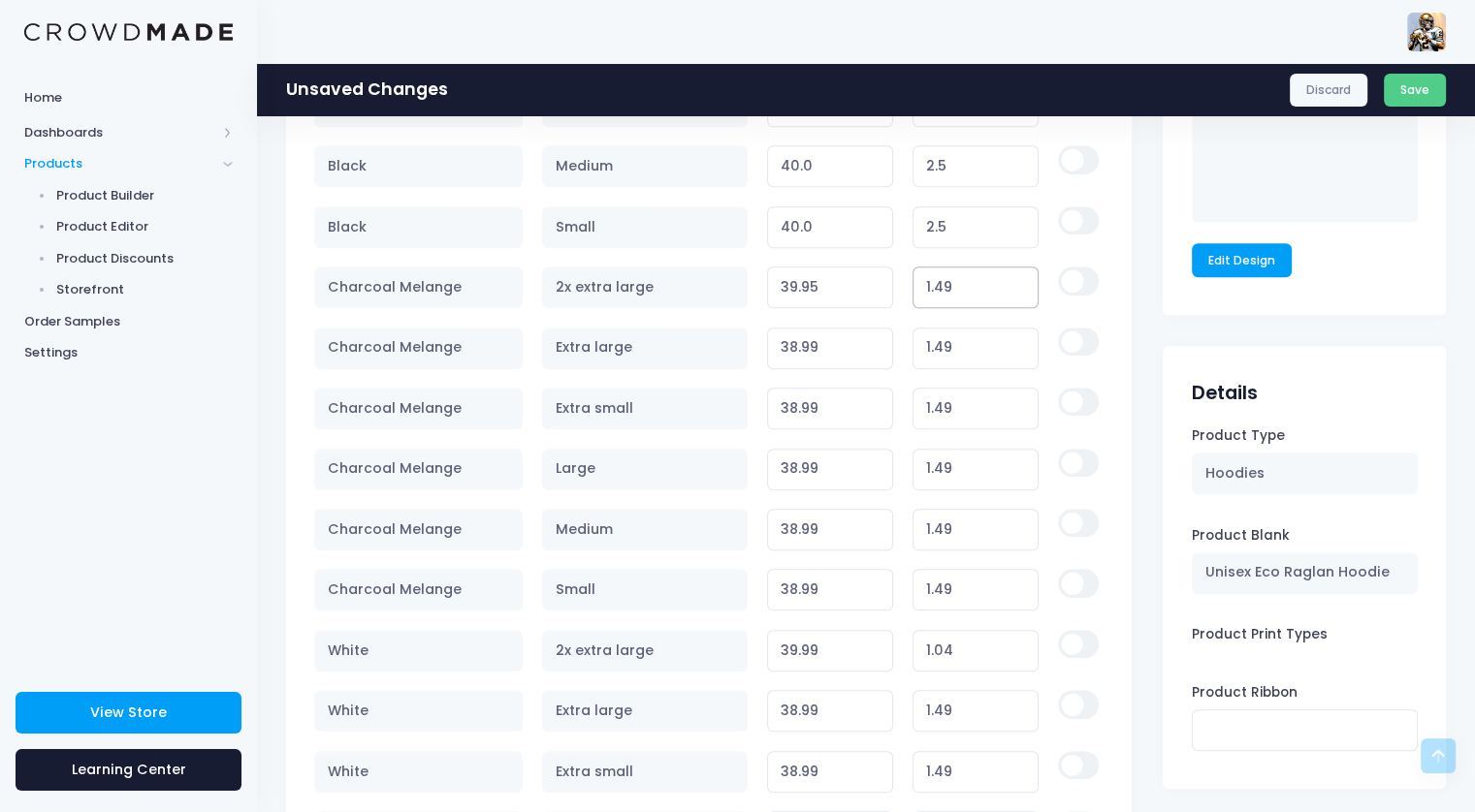
type input "40.44"
type input "1.49"
type input "40.05"
click at [872, 287] on input "40.05" at bounding box center [830, 288] width 127 height 42
type input "1.10"
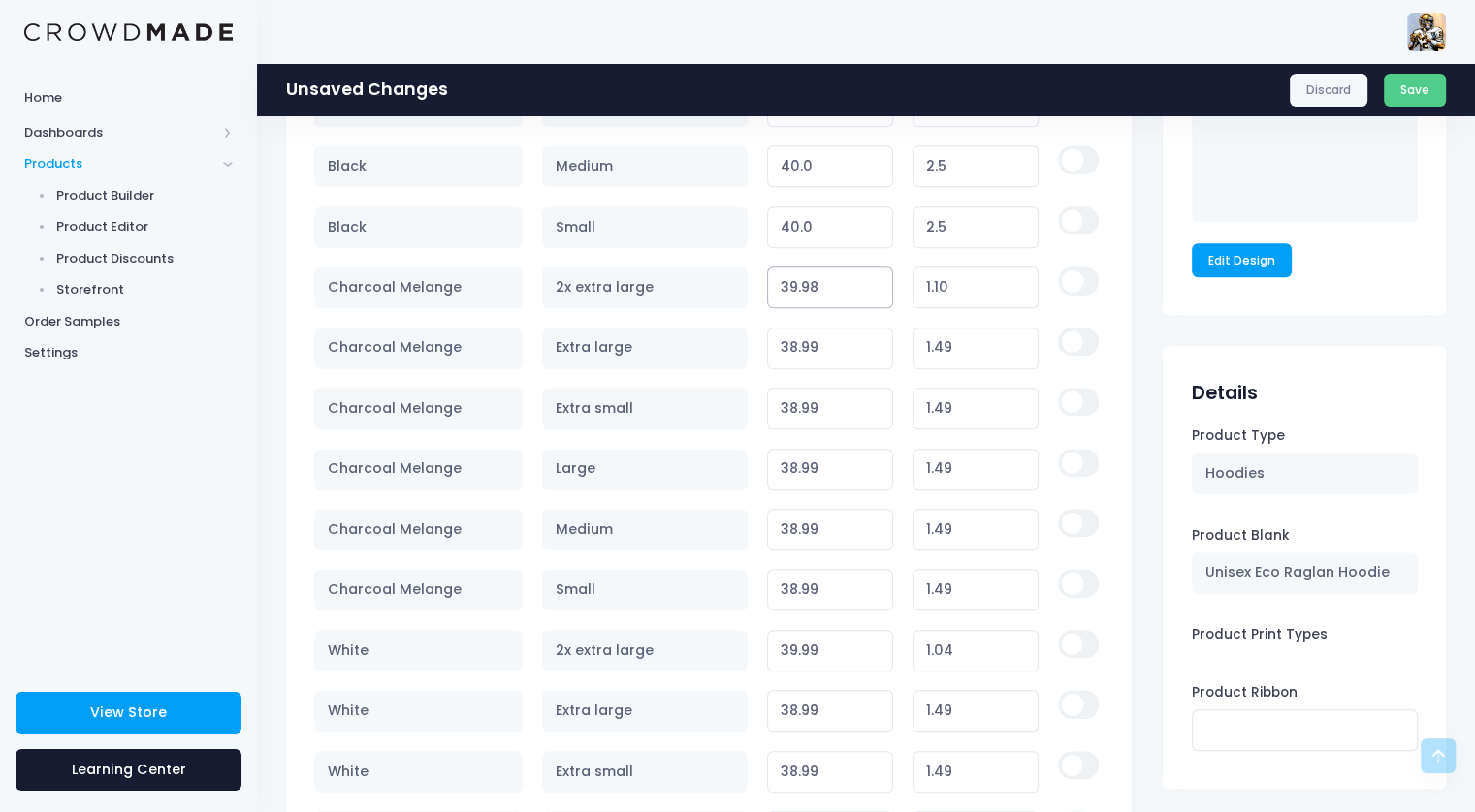
type input "39.98"
click at [872, 287] on input "39.98" at bounding box center [830, 288] width 127 height 42
type input "1.03"
type input "39.99"
click at [871, 277] on input "39.99" at bounding box center [830, 288] width 127 height 42
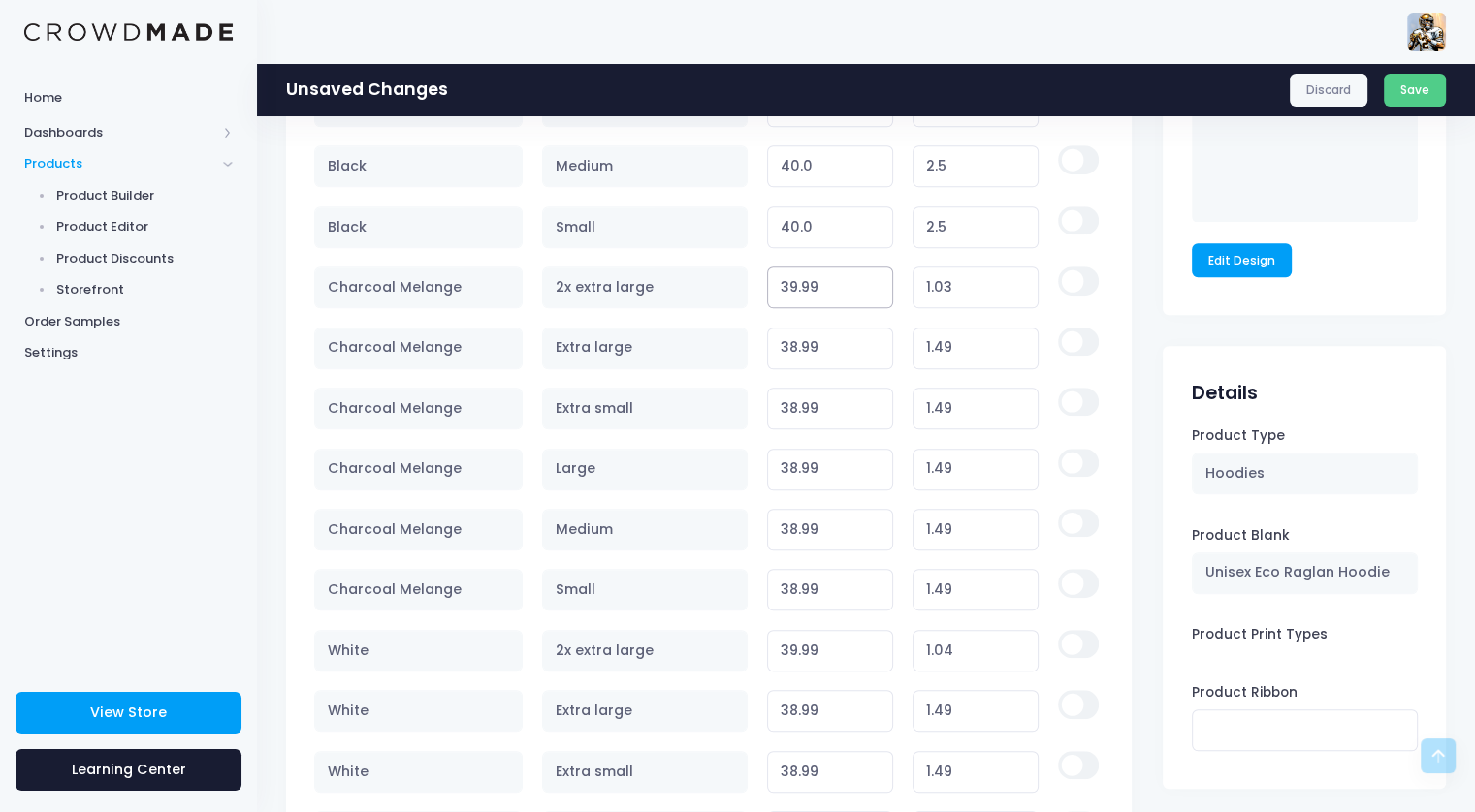
type input "1.04"
click at [1130, 259] on div "Style Size Price Earnings Delete Black 2x extra large 41.45 Variant price must …" at bounding box center [709, 436] width 845 height 1166
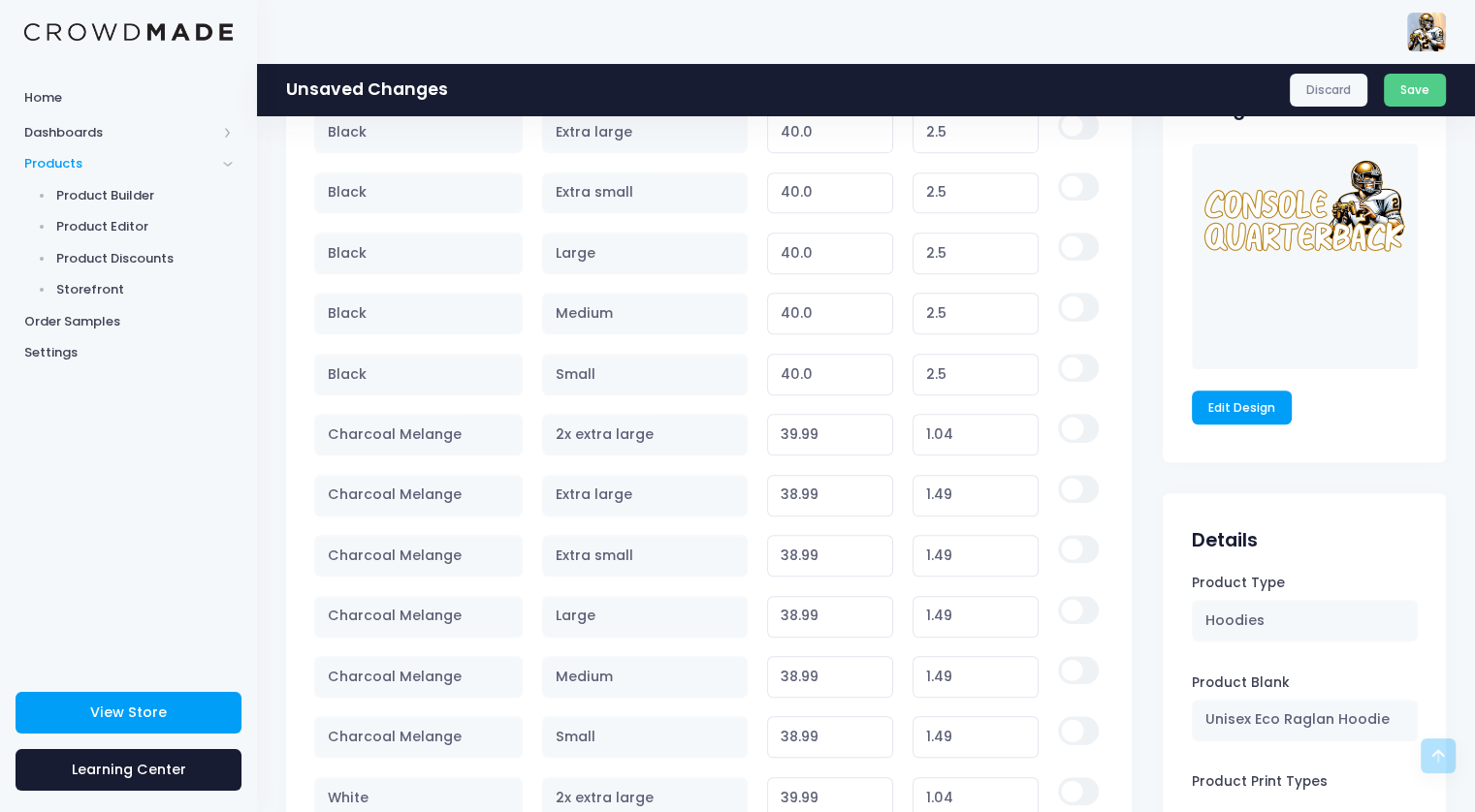
scroll to position [1144, 0]
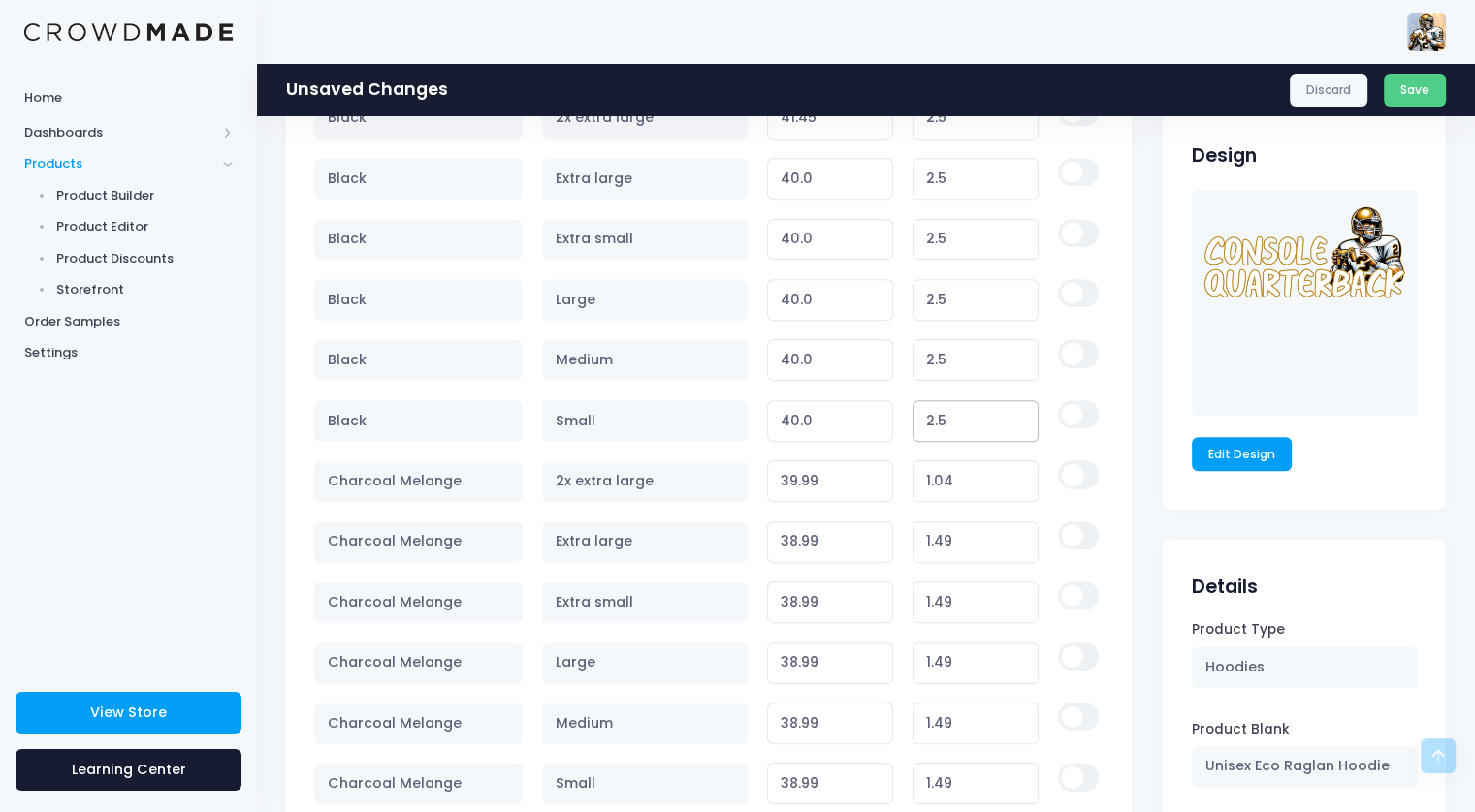
click at [964, 425] on input "2.5" at bounding box center [975, 421] width 127 height 42
type input "1"
type input "38.50"
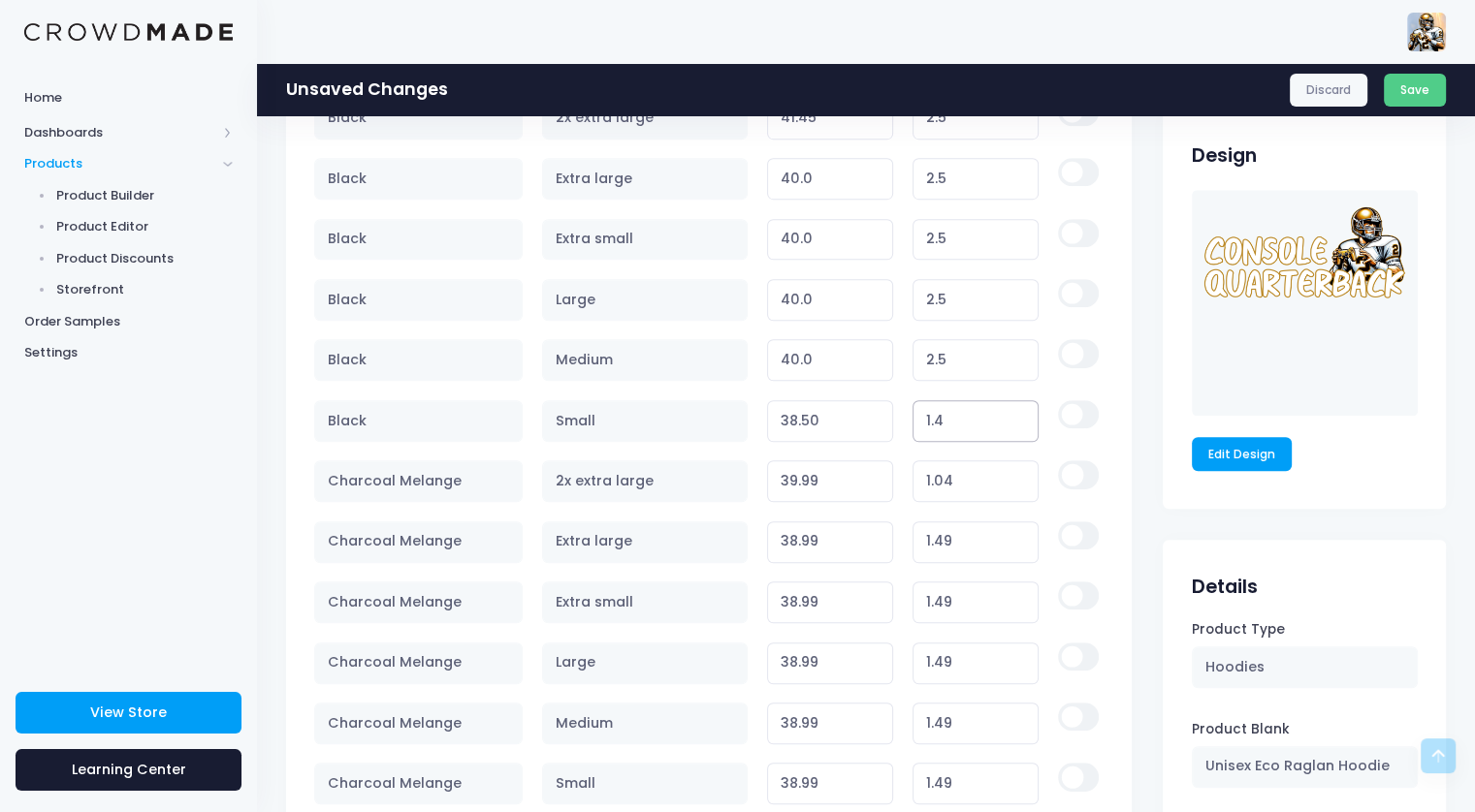
type input "1.49"
type input "38.99"
type input "1.49"
click at [957, 360] on input "2.5" at bounding box center [975, 361] width 127 height 42
click at [955, 359] on input "2.5" at bounding box center [975, 361] width 127 height 42
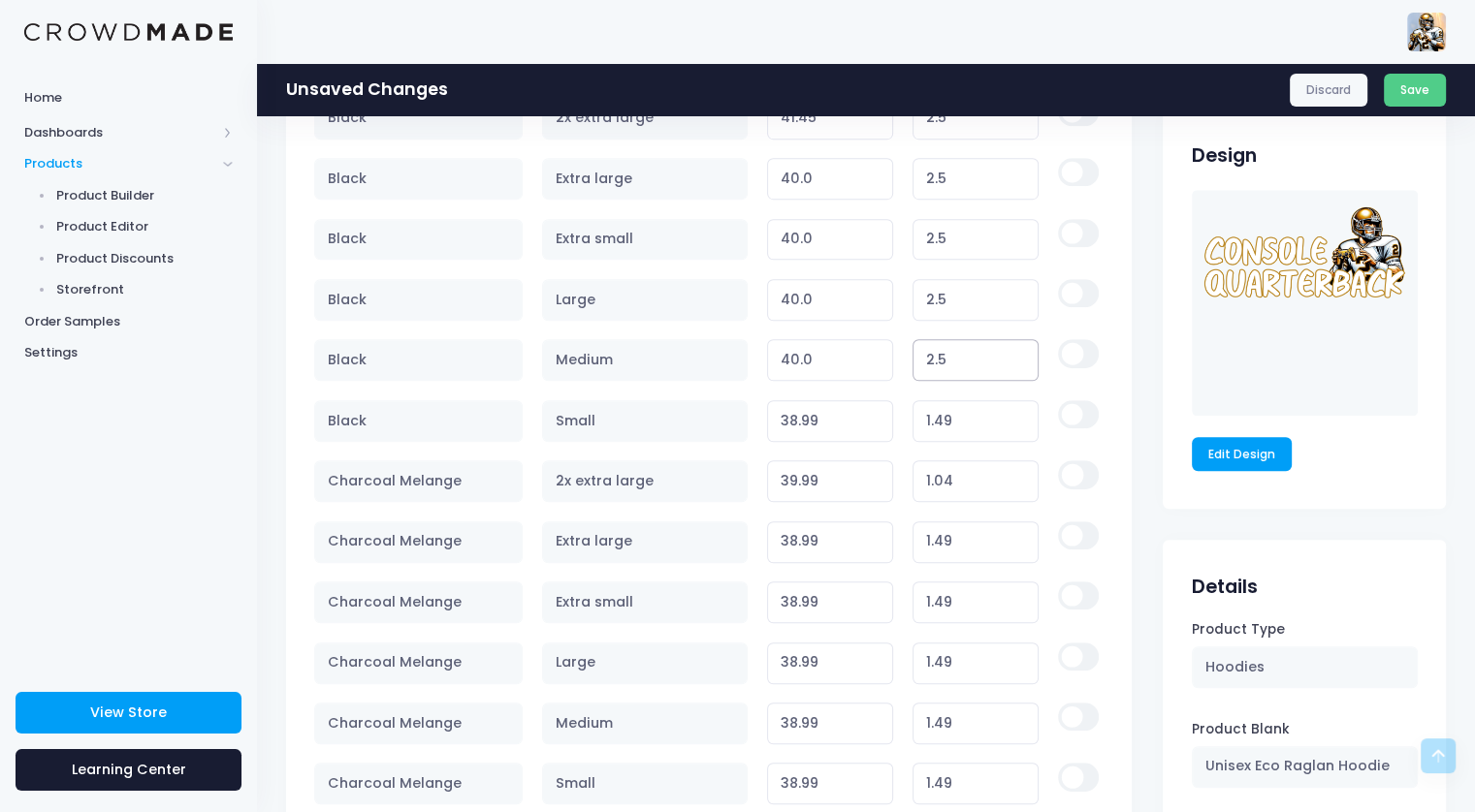
click at [955, 359] on input "2.5" at bounding box center [975, 361] width 127 height 42
type input "1"
type input "38.50"
type input "1.49"
type input "38.99"
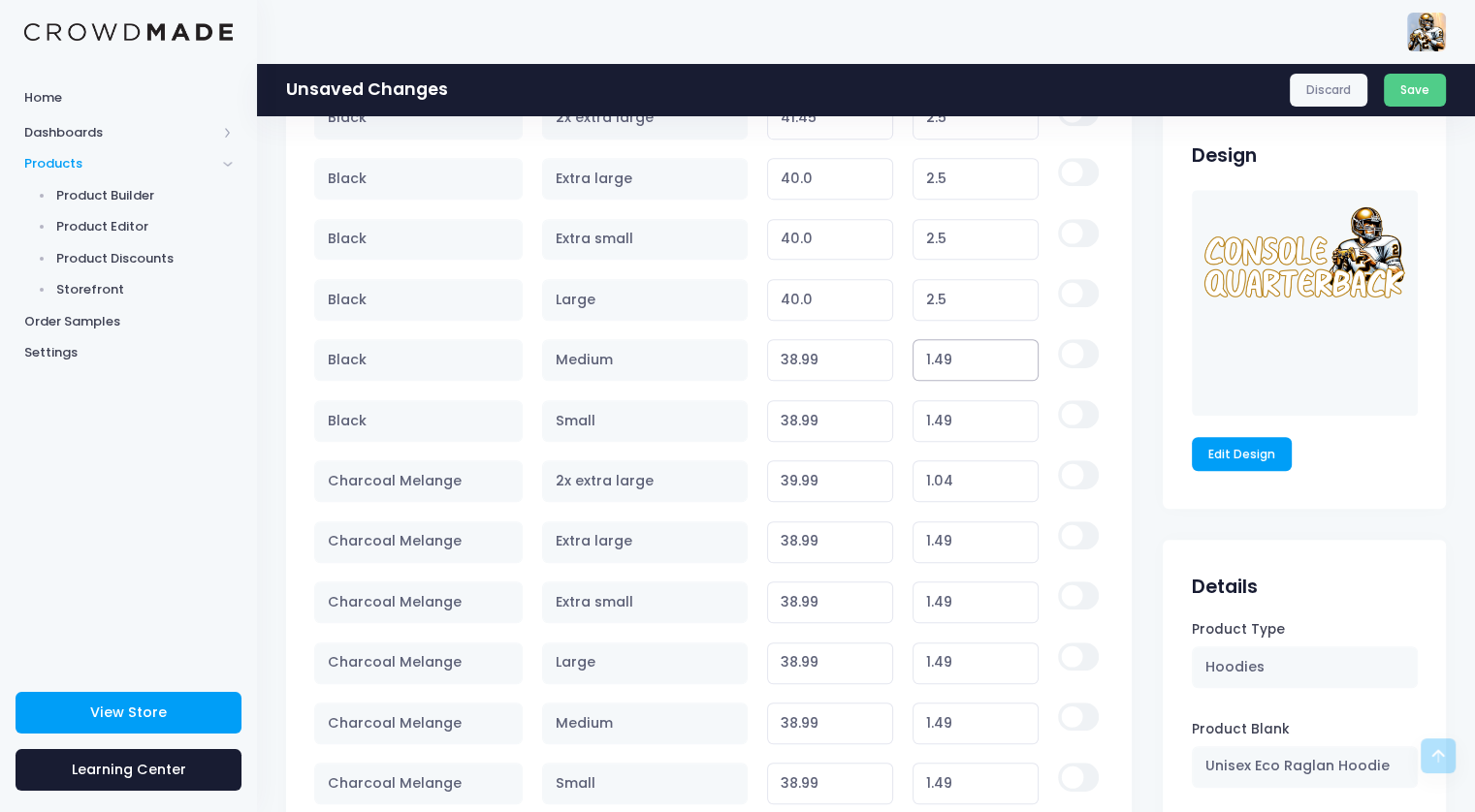
type input "1.49"
click at [958, 296] on input "2.5" at bounding box center [975, 300] width 127 height 42
type input "1"
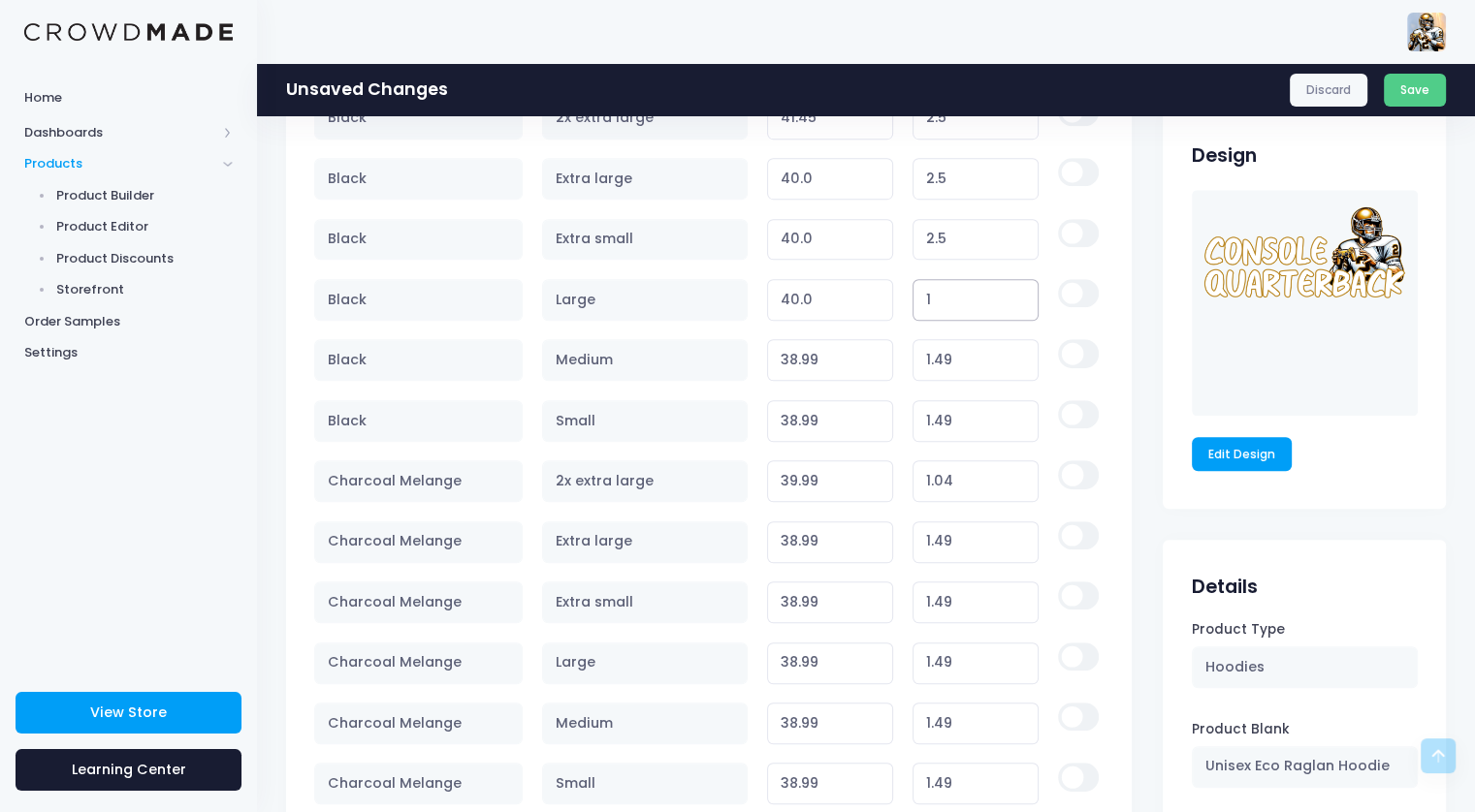
type input "38.50"
type input "1.49"
type input "38.99"
type input "1.49"
click at [956, 236] on input "2.5" at bounding box center [975, 240] width 127 height 42
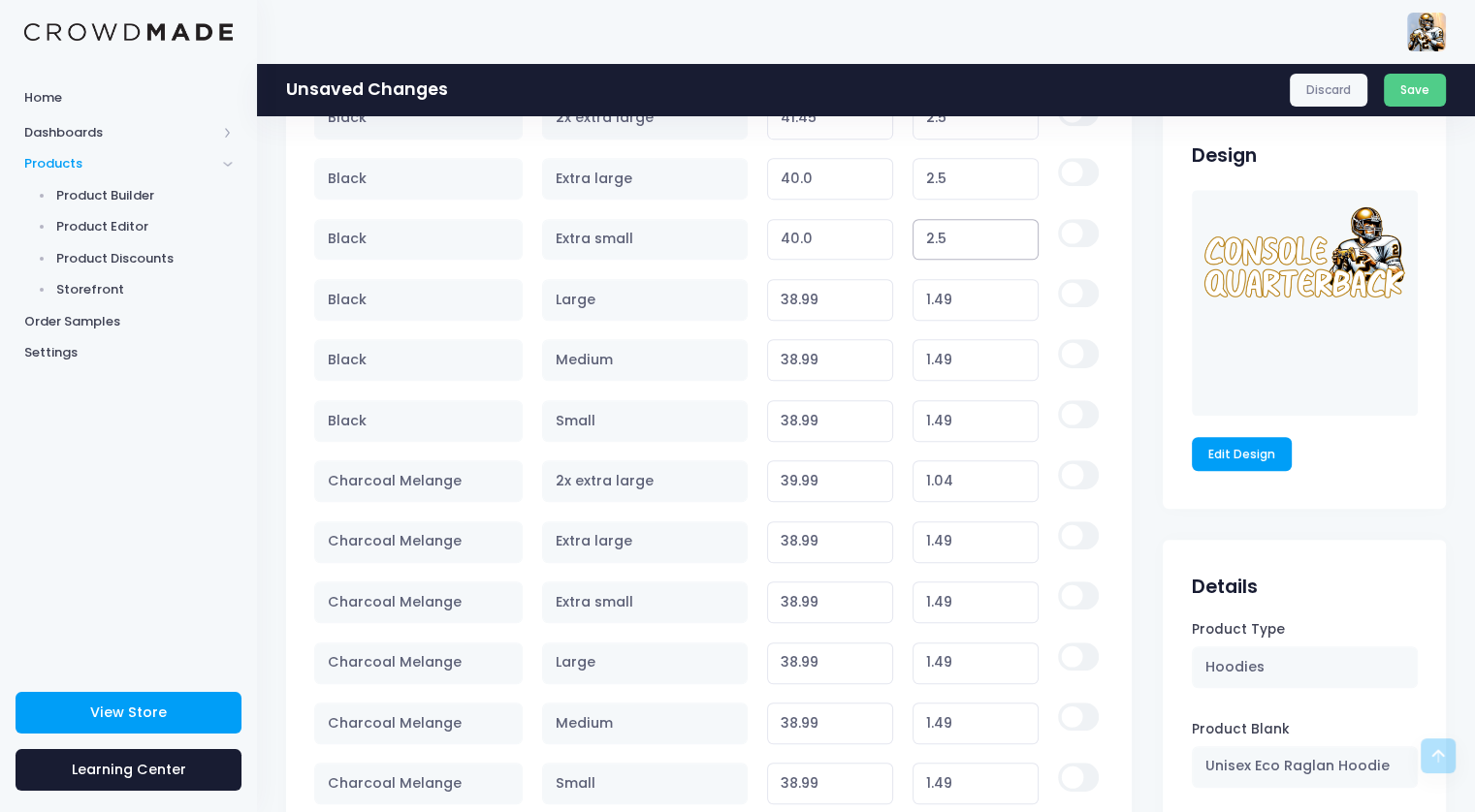
click at [956, 236] on input "2.5" at bounding box center [975, 240] width 127 height 42
type input "1"
type input "38.50"
type input "1.49"
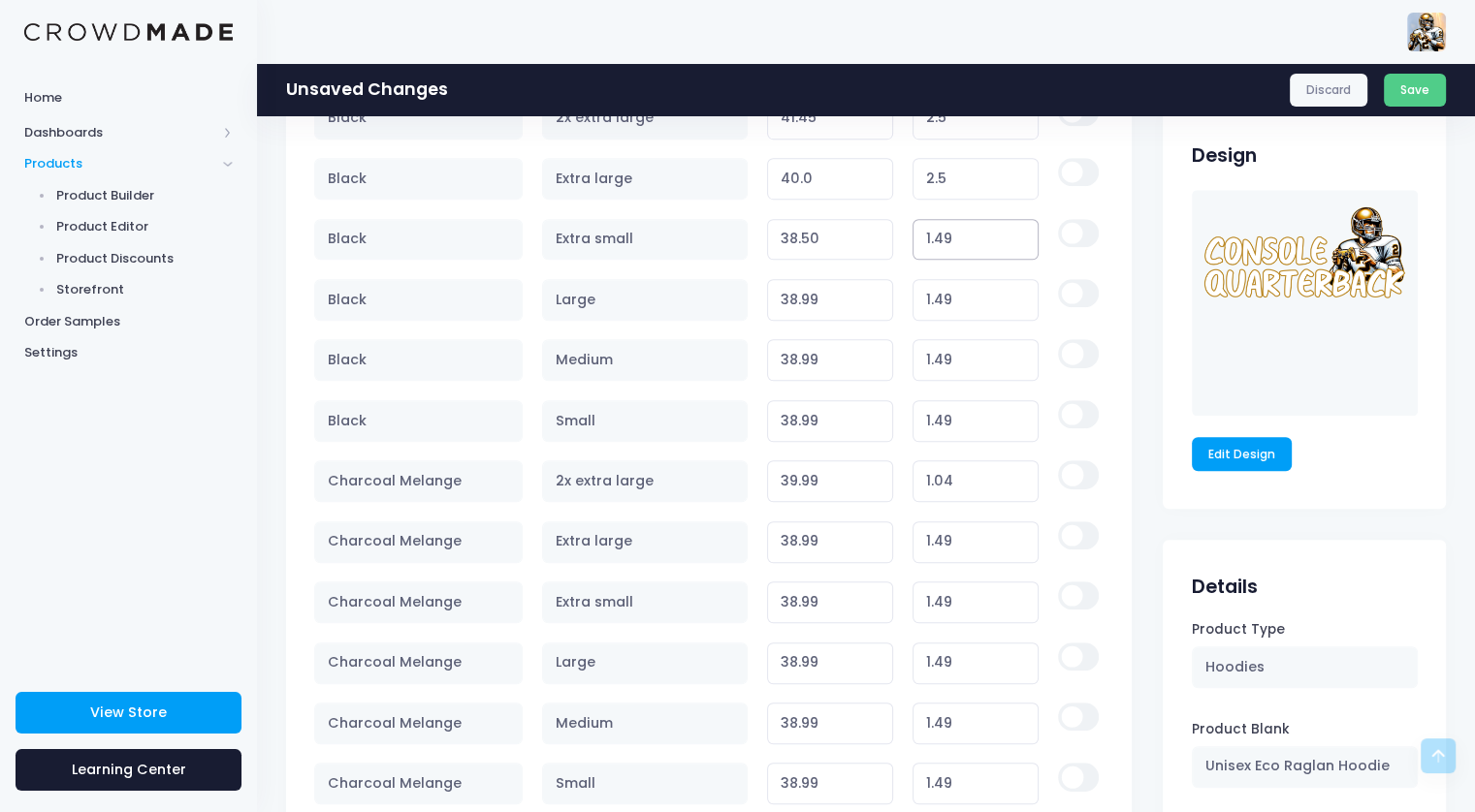
type input "38.99"
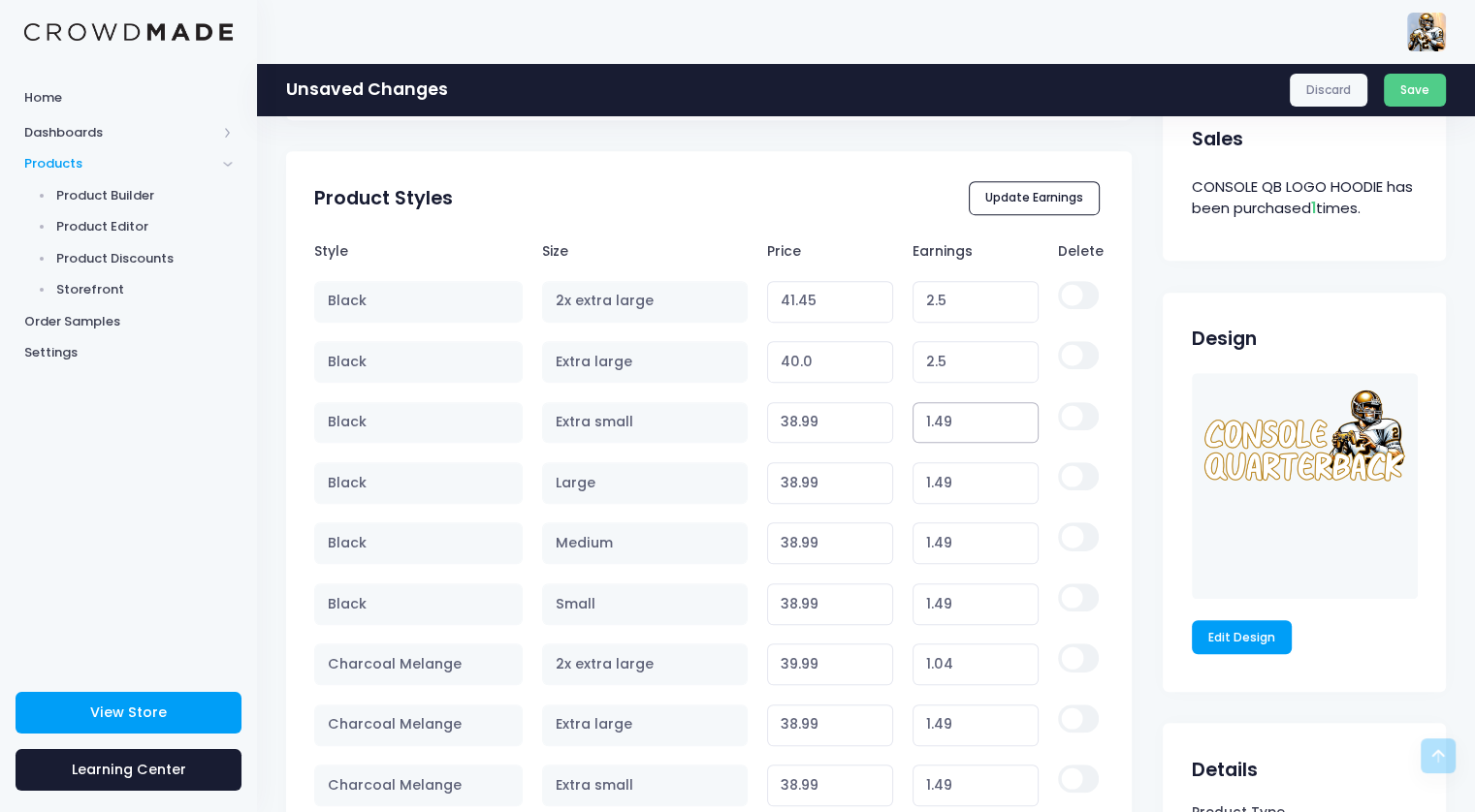
scroll to position [950, 0]
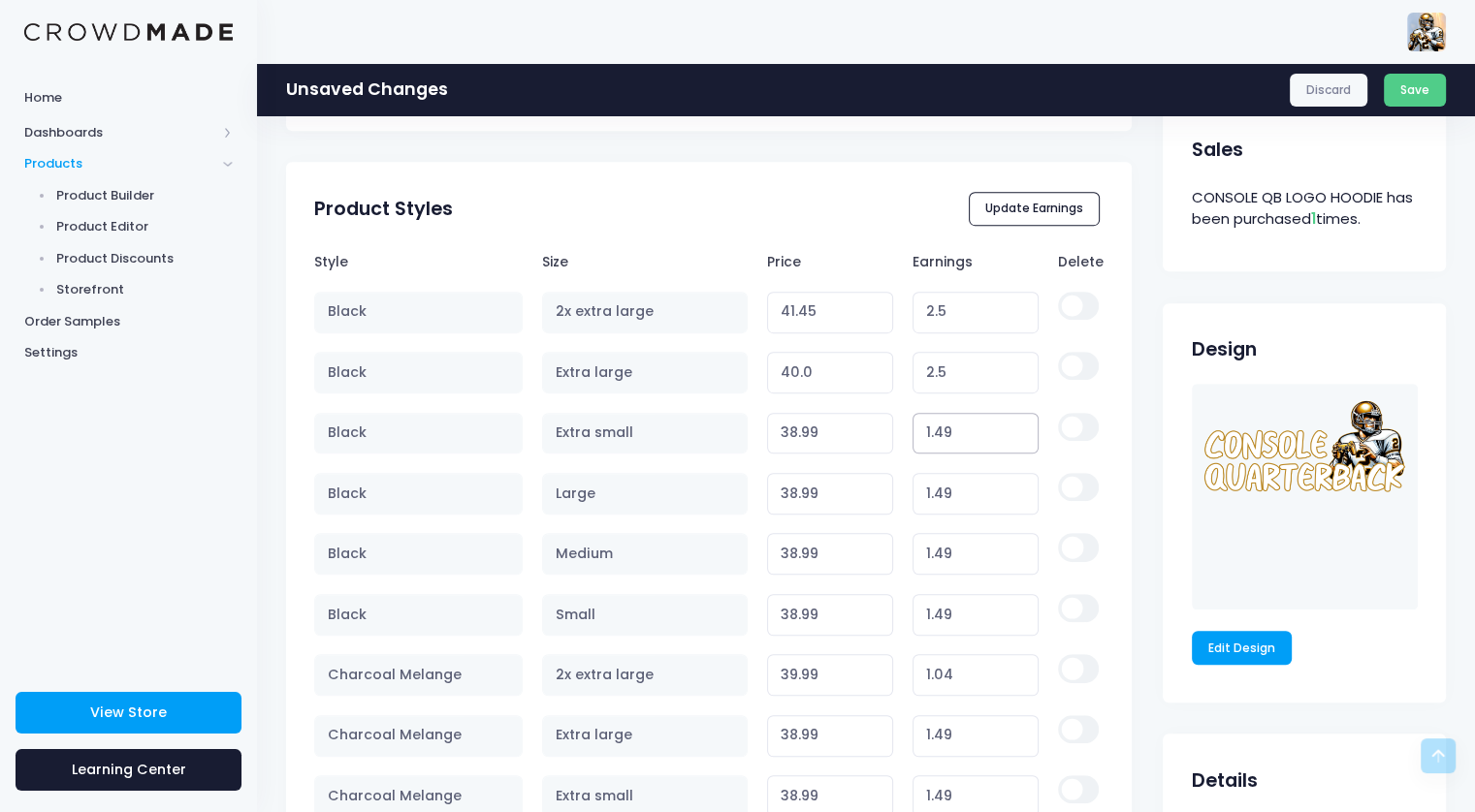
type input "1.49"
click at [961, 375] on input "2.5" at bounding box center [975, 373] width 127 height 42
type input "1"
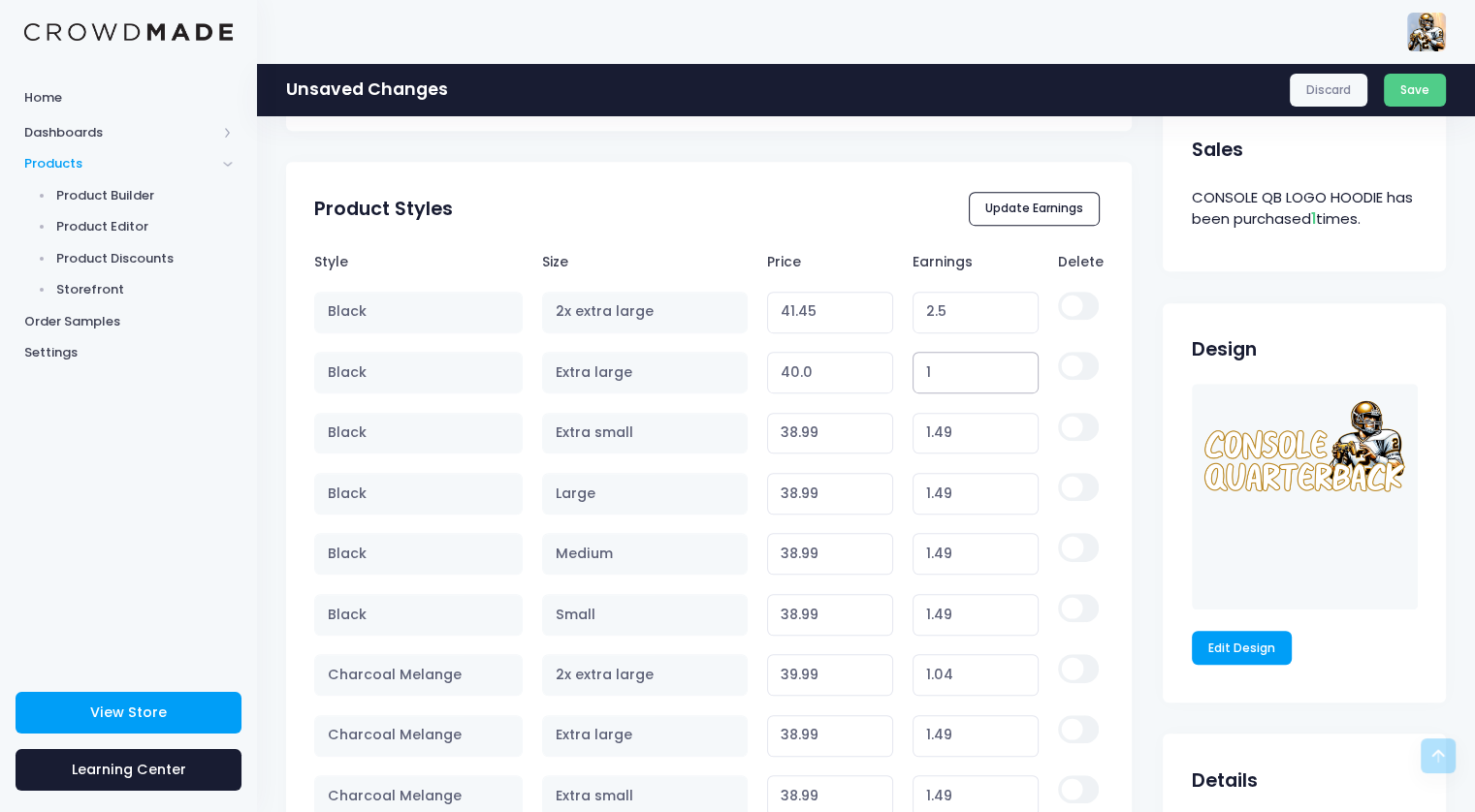
type input "38.50"
type input "1.49"
type input "38.99"
type input "1.49"
click at [951, 311] on input "2.5" at bounding box center [975, 313] width 127 height 42
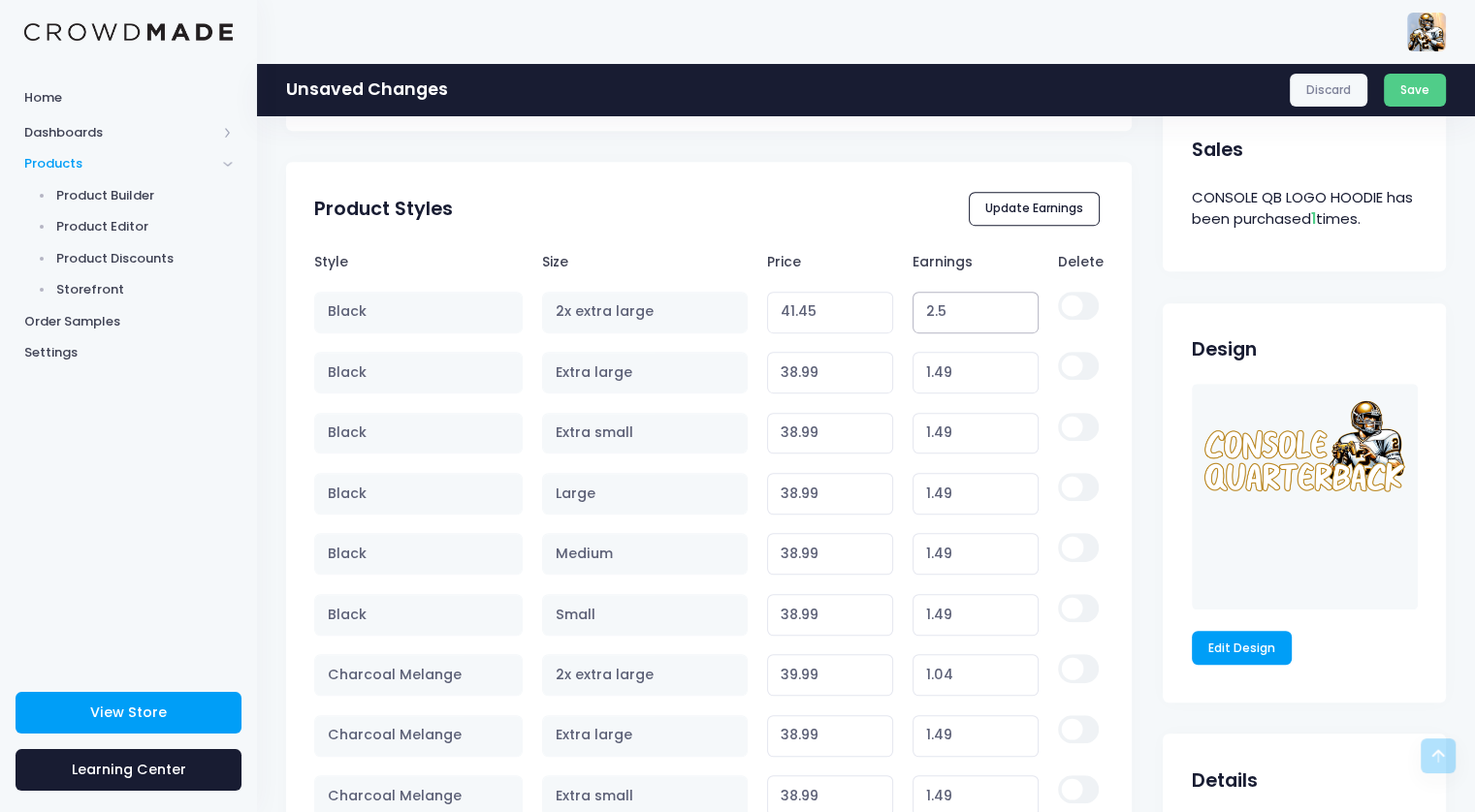
click at [950, 311] on input "2.5" at bounding box center [975, 313] width 127 height 42
type input "1"
type input "39.95"
type input "1.49"
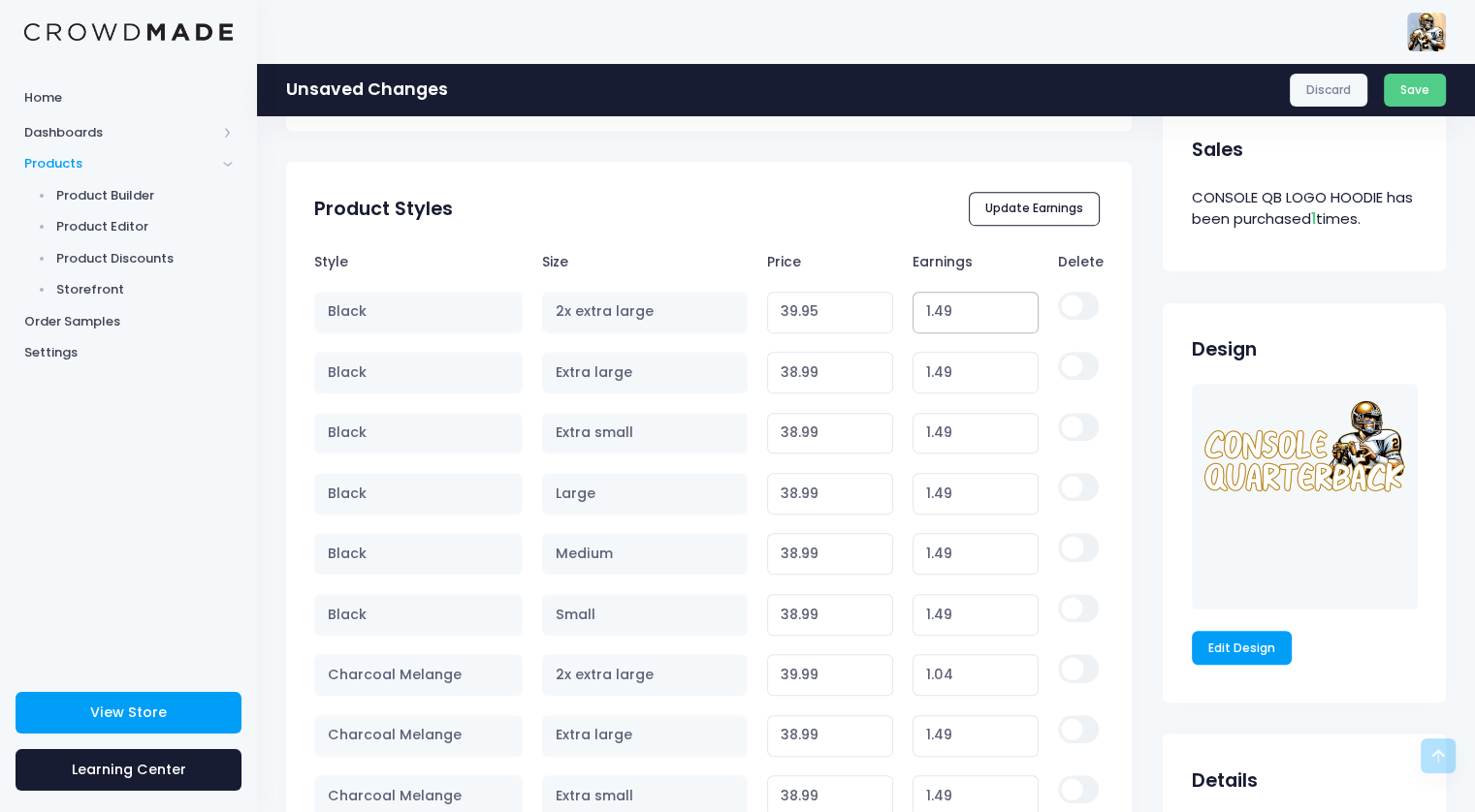
type input "40.44"
type input "1.49"
click at [847, 191] on div "Product Styles Update Earnings" at bounding box center [709, 209] width 845 height 68
type input "40.05"
click at [874, 316] on input "40.05" at bounding box center [830, 313] width 127 height 42
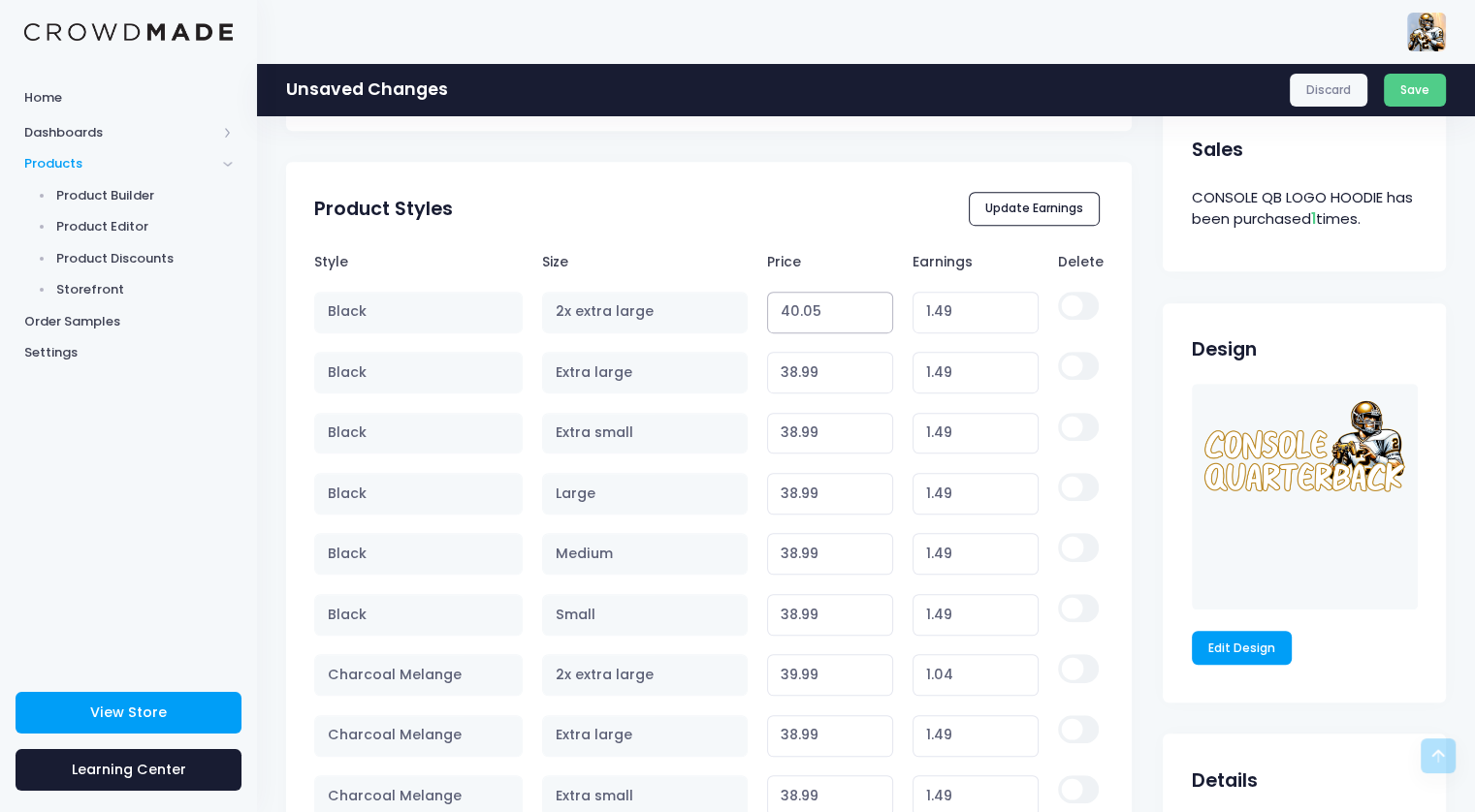
type input "1.10"
type input "40.04"
click at [874, 316] on input "40.04" at bounding box center [830, 313] width 127 height 42
type input "1.09"
type input "40.03"
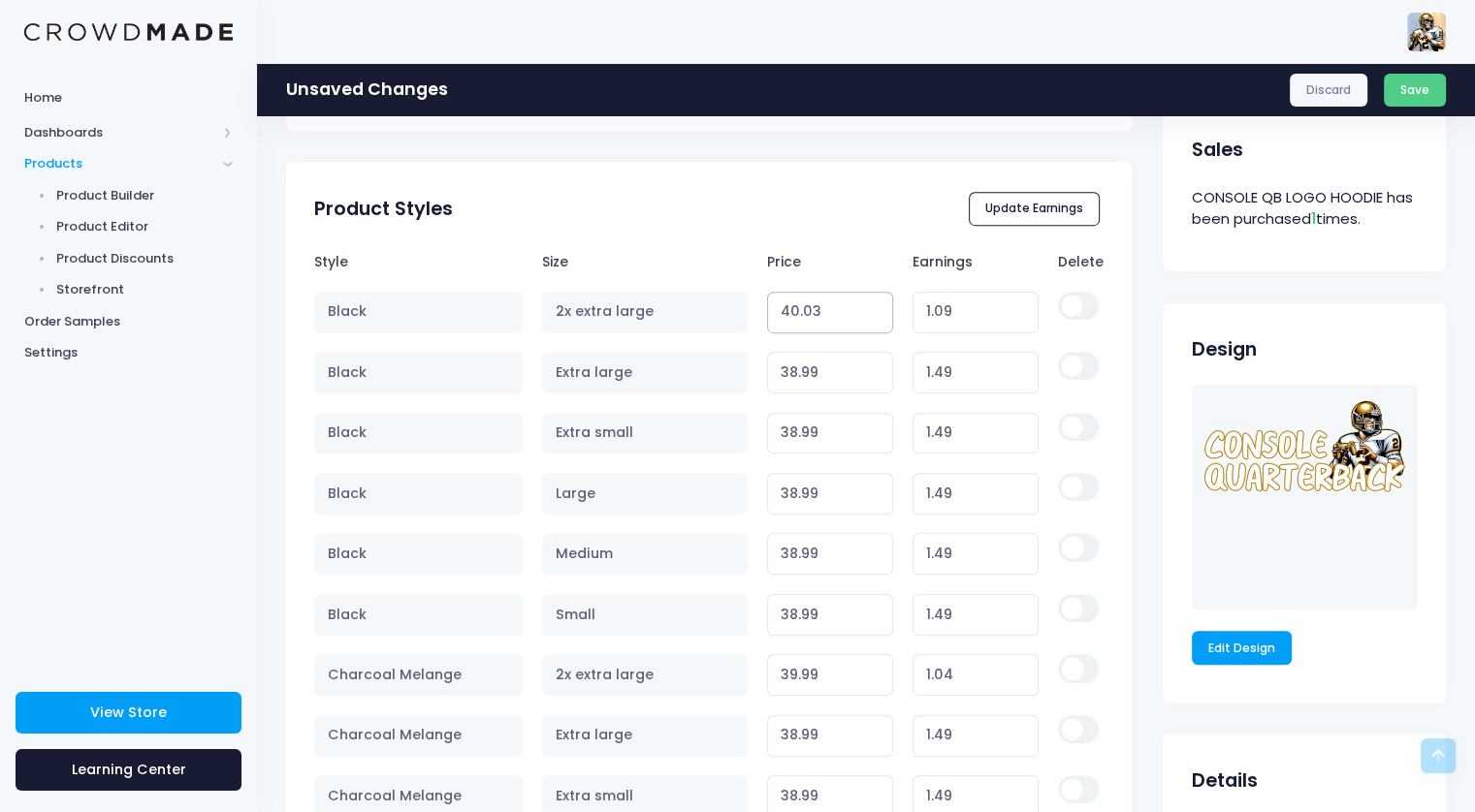
click at [874, 316] on input "40.03" at bounding box center [830, 313] width 127 height 42
type input "1.08"
type input "40.02"
click at [874, 316] on input "40.02" at bounding box center [830, 313] width 127 height 42
type input "1.07"
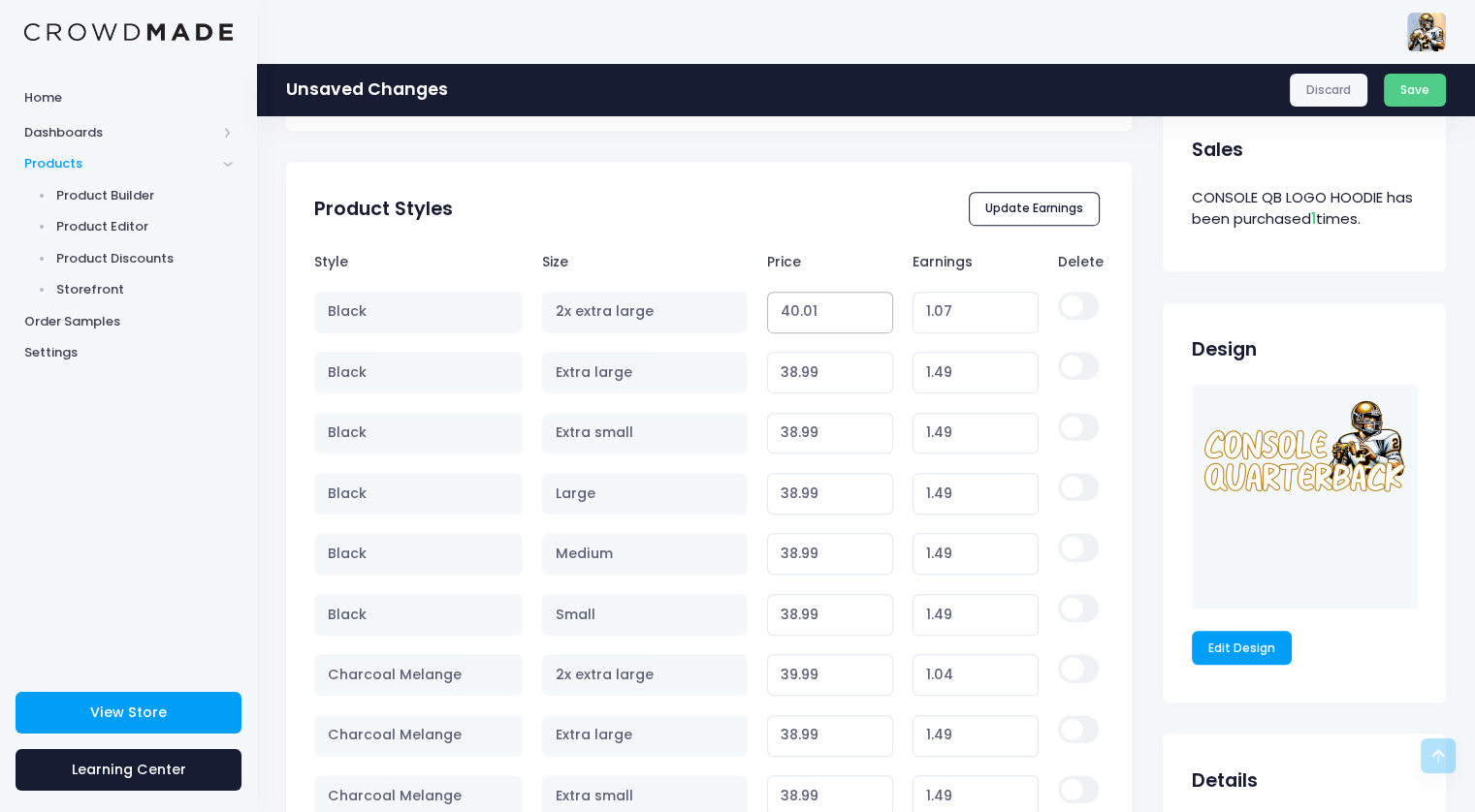
type input "40.01"
click at [874, 316] on input "40.01" at bounding box center [830, 313] width 127 height 42
type input "1.06"
type input "40"
click at [874, 316] on input "40" at bounding box center [830, 313] width 127 height 42
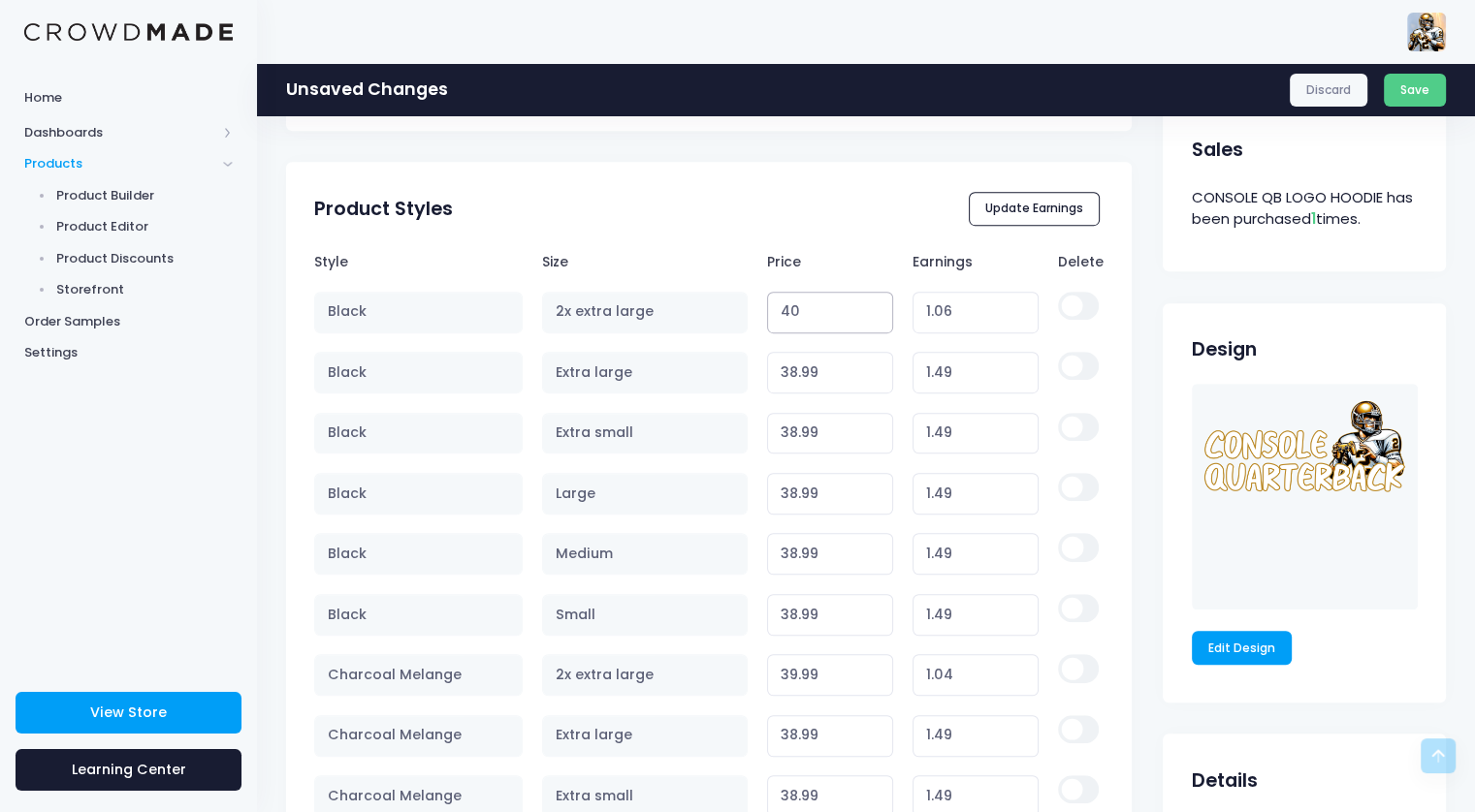
type input "1.05"
type input "39.99"
click at [874, 316] on input "39.99" at bounding box center [830, 313] width 127 height 42
type input "1.04"
click at [847, 227] on div "Product Styles Update Earnings" at bounding box center [709, 209] width 845 height 68
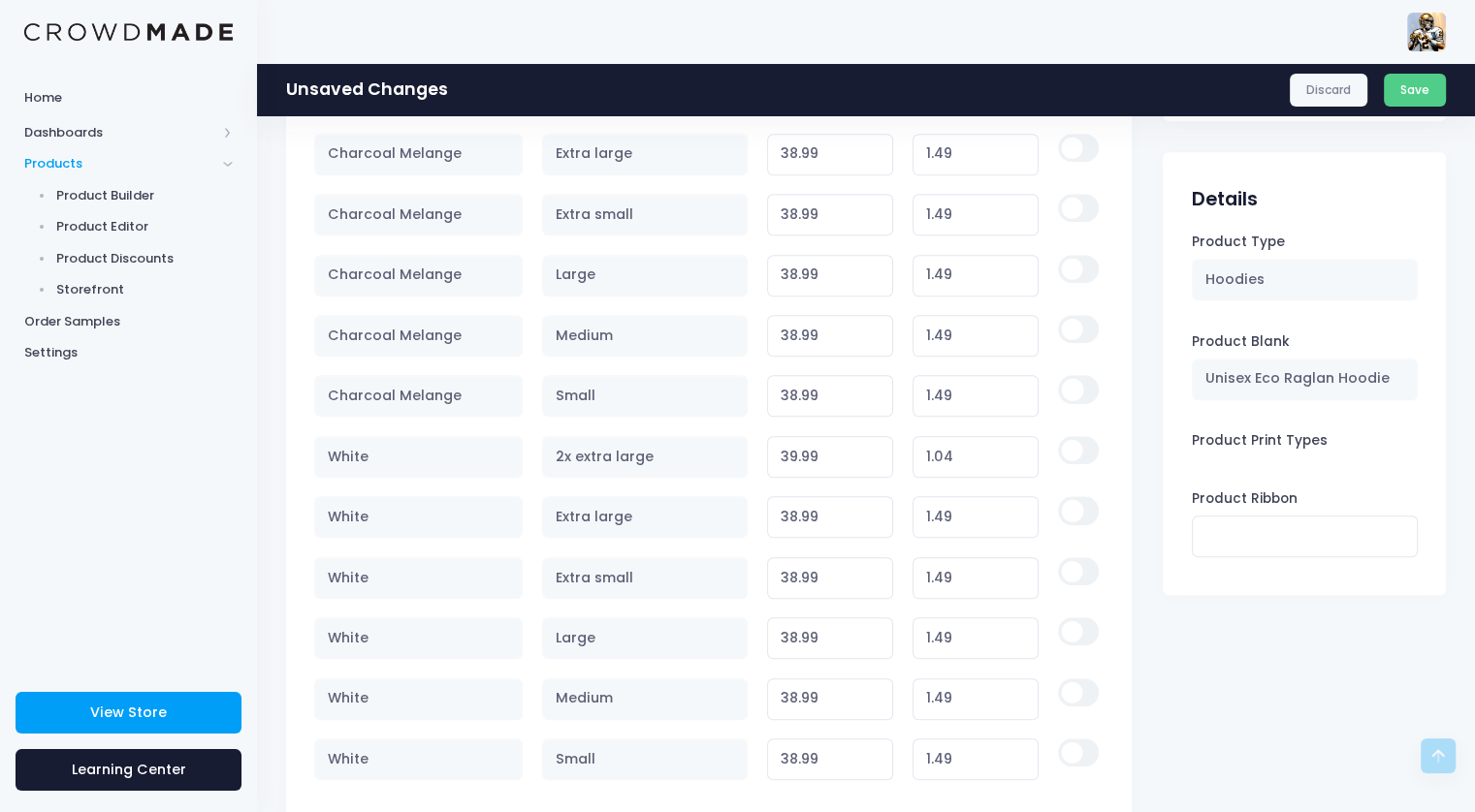
scroll to position [1683, 0]
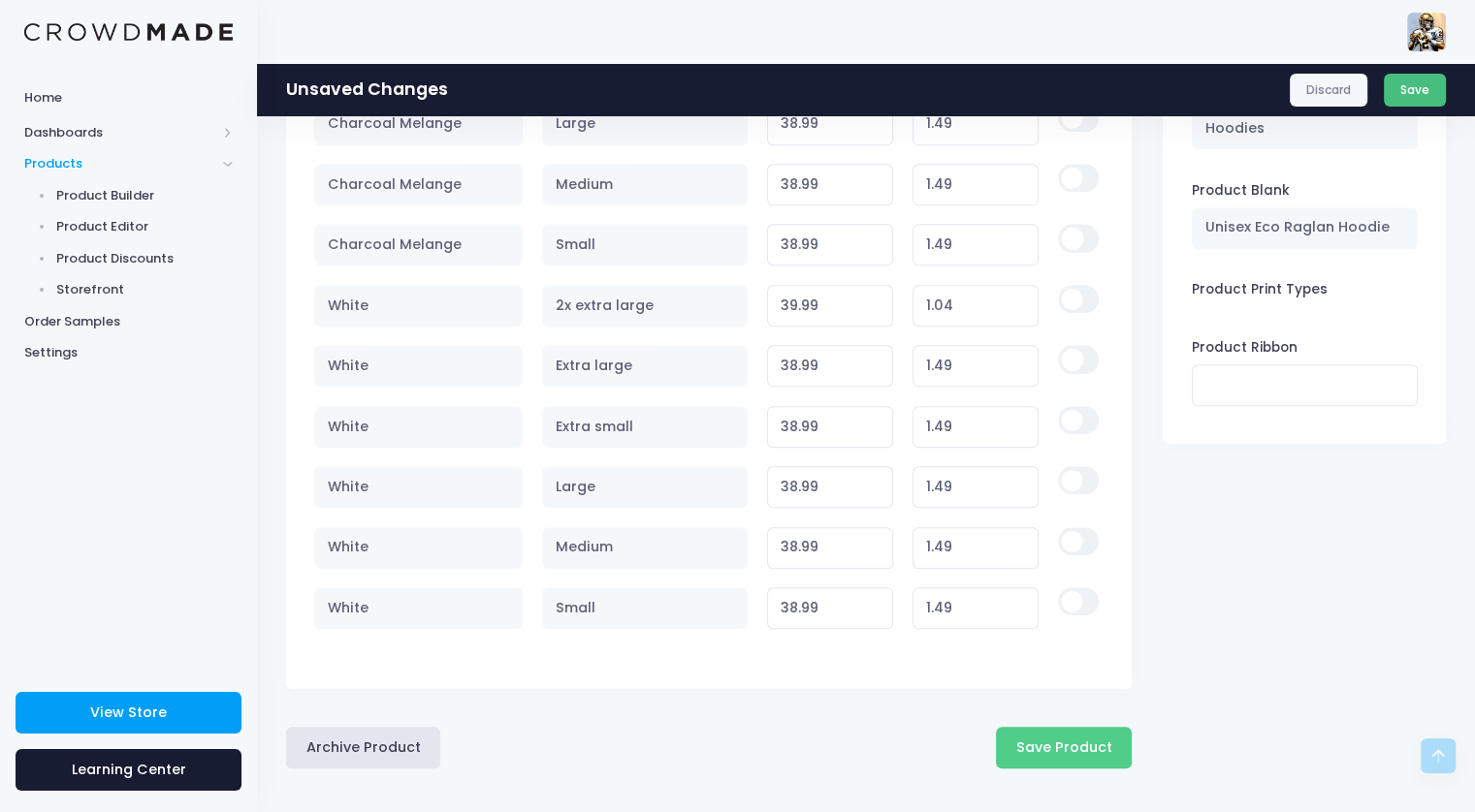
click at [1420, 98] on button "Save" at bounding box center [1415, 90] width 63 height 33
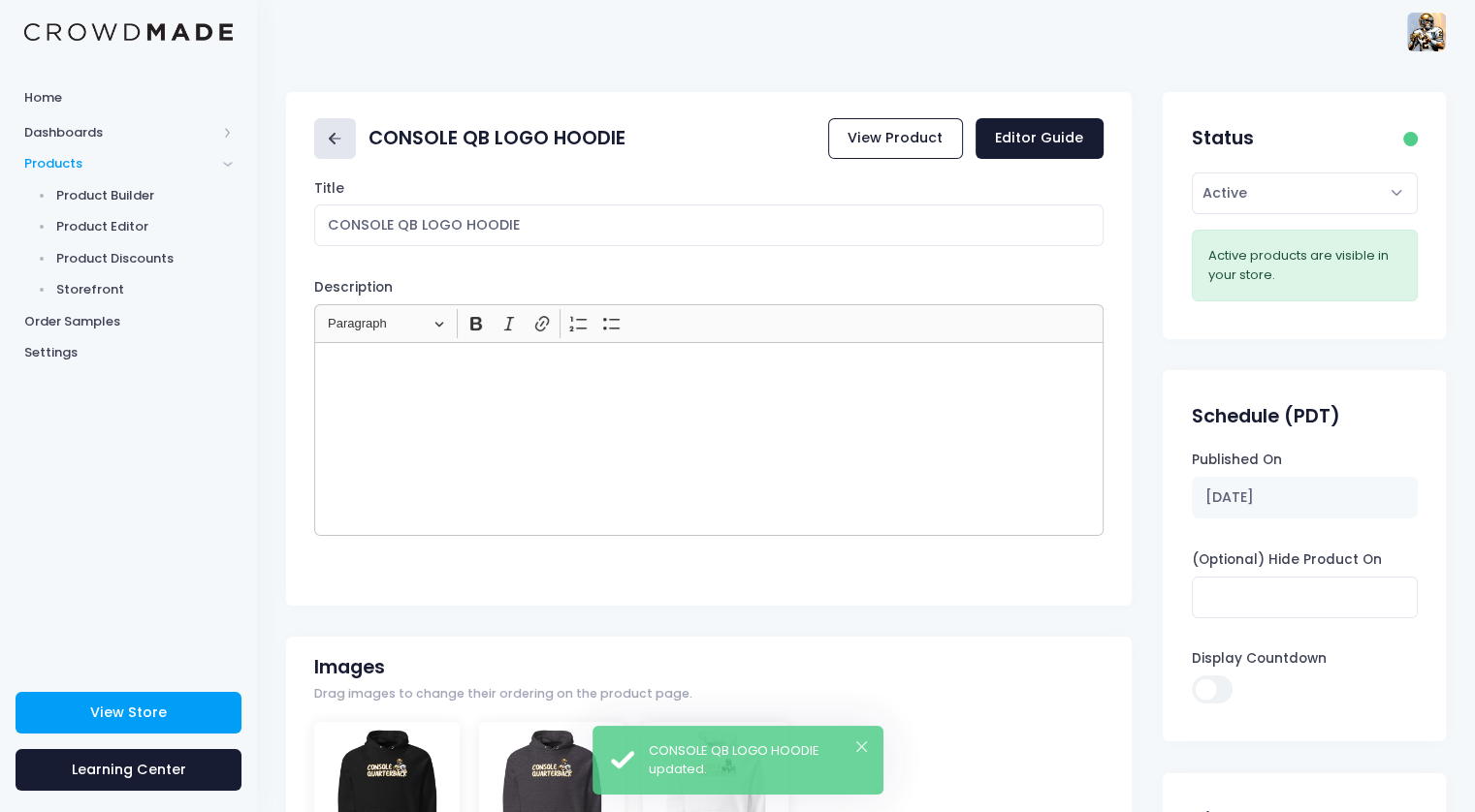
click at [331, 130] on icon at bounding box center [335, 139] width 22 height 22
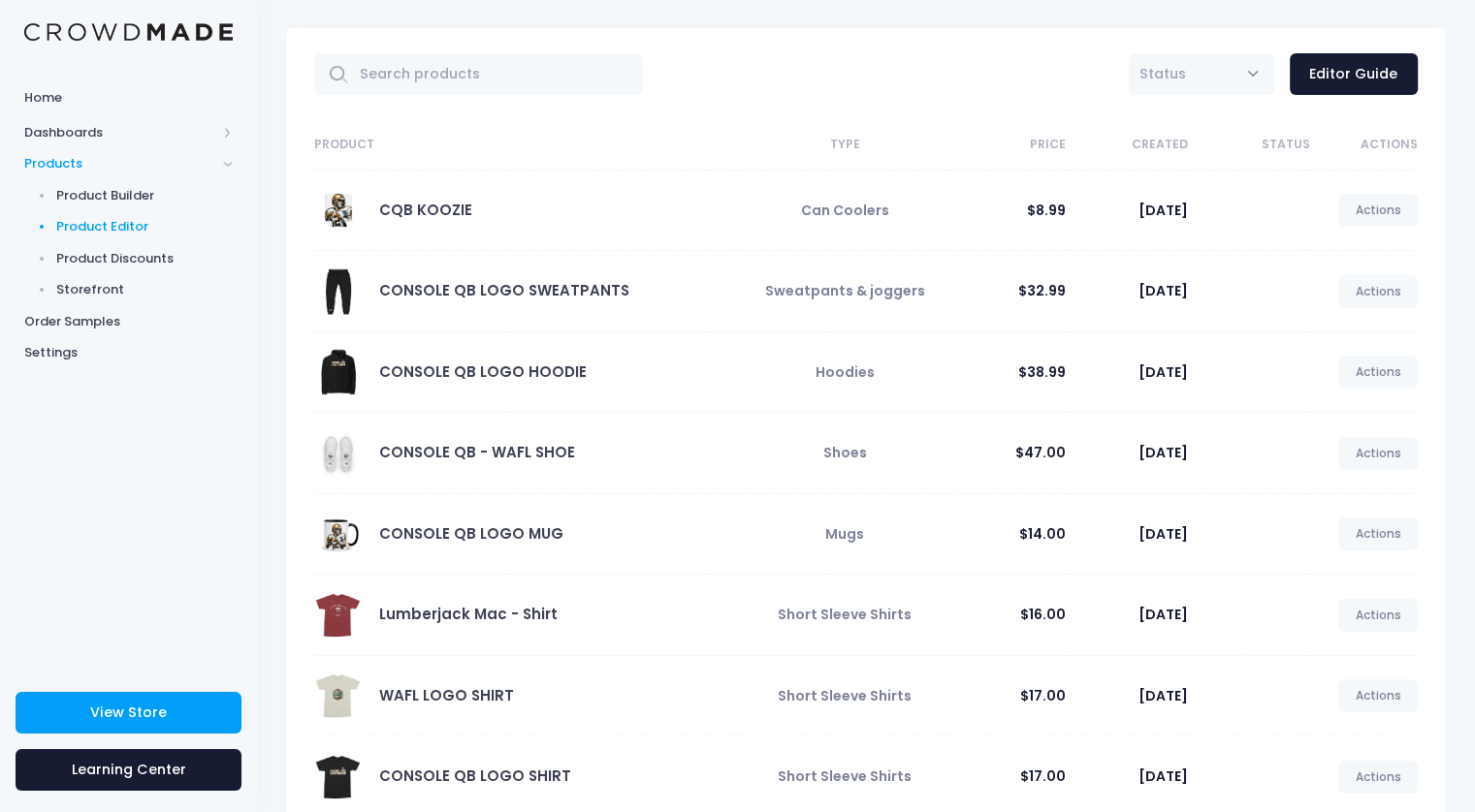
scroll to position [97, 0]
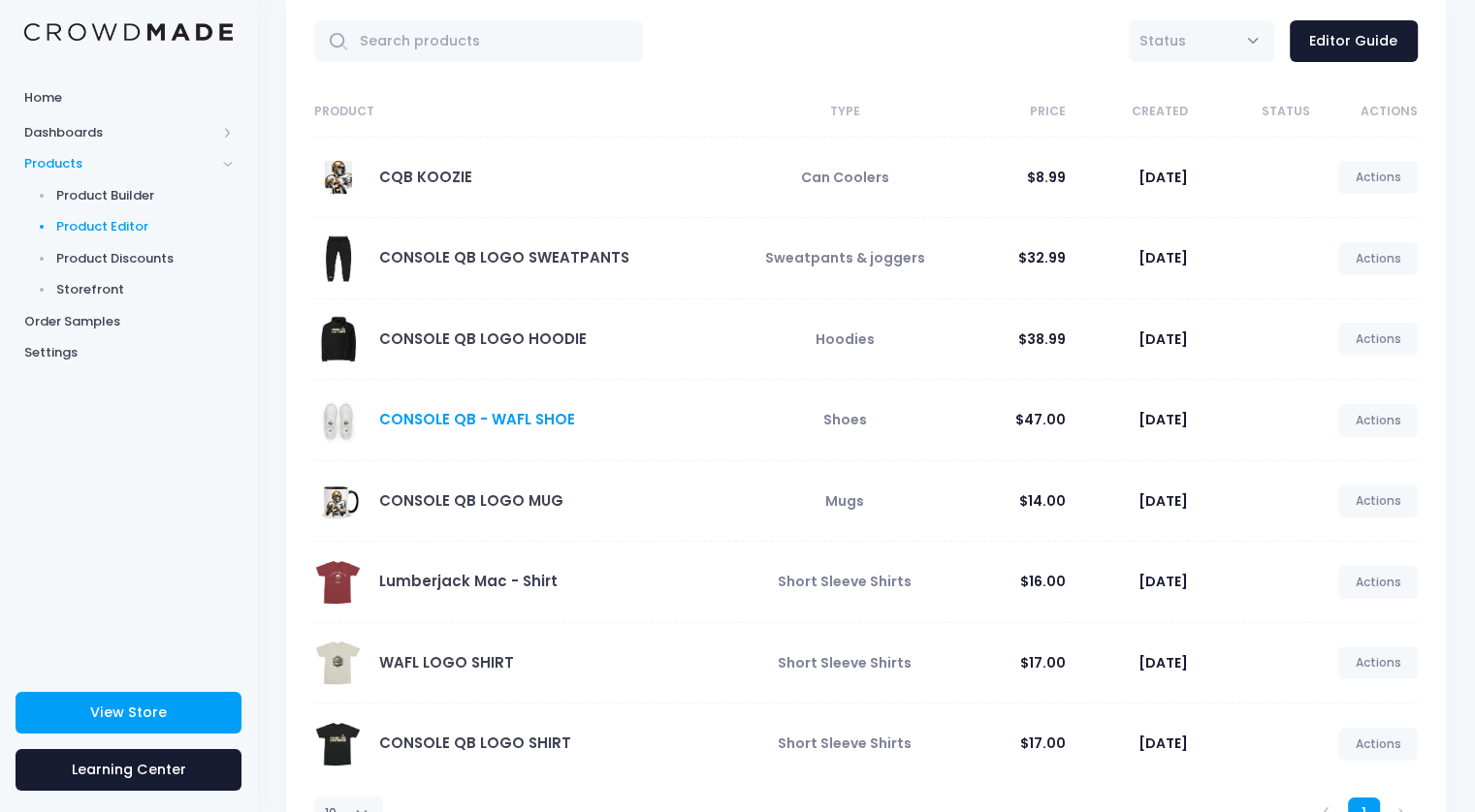
click at [446, 419] on link "CONSOLE QB - WAFL SHOE" at bounding box center [477, 419] width 196 height 20
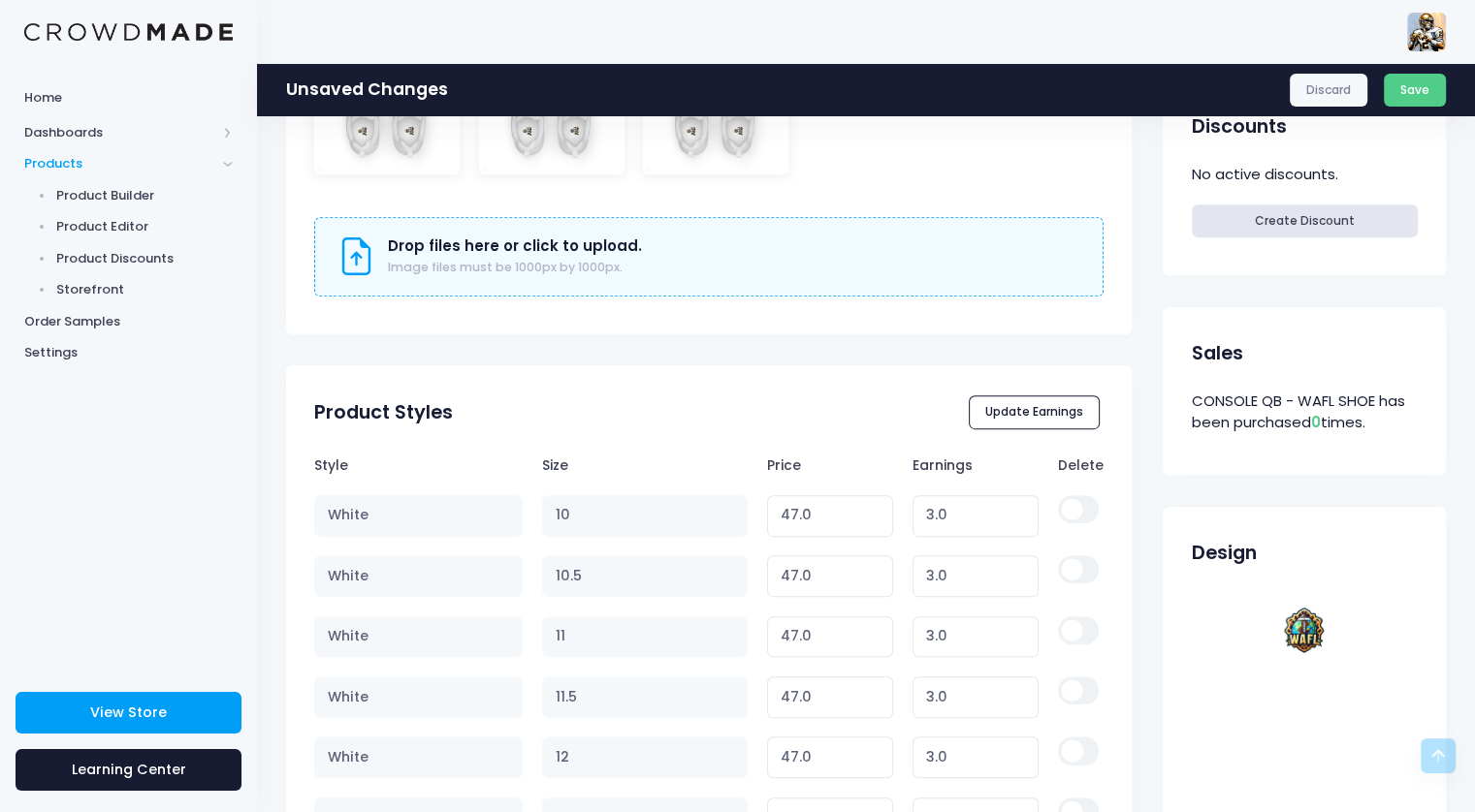
scroll to position [678, 0]
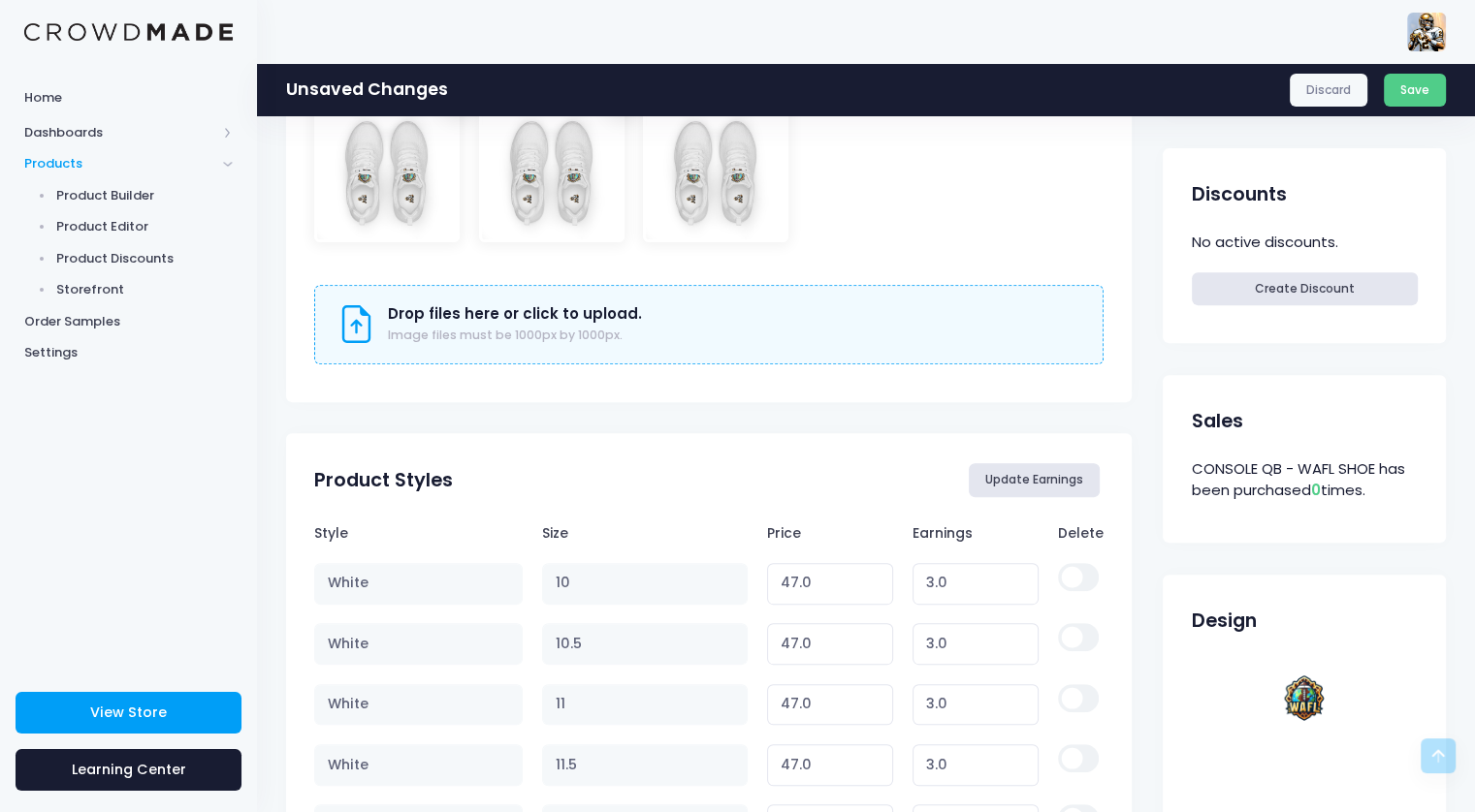
click at [1034, 473] on button "Update Earnings" at bounding box center [1034, 479] width 132 height 33
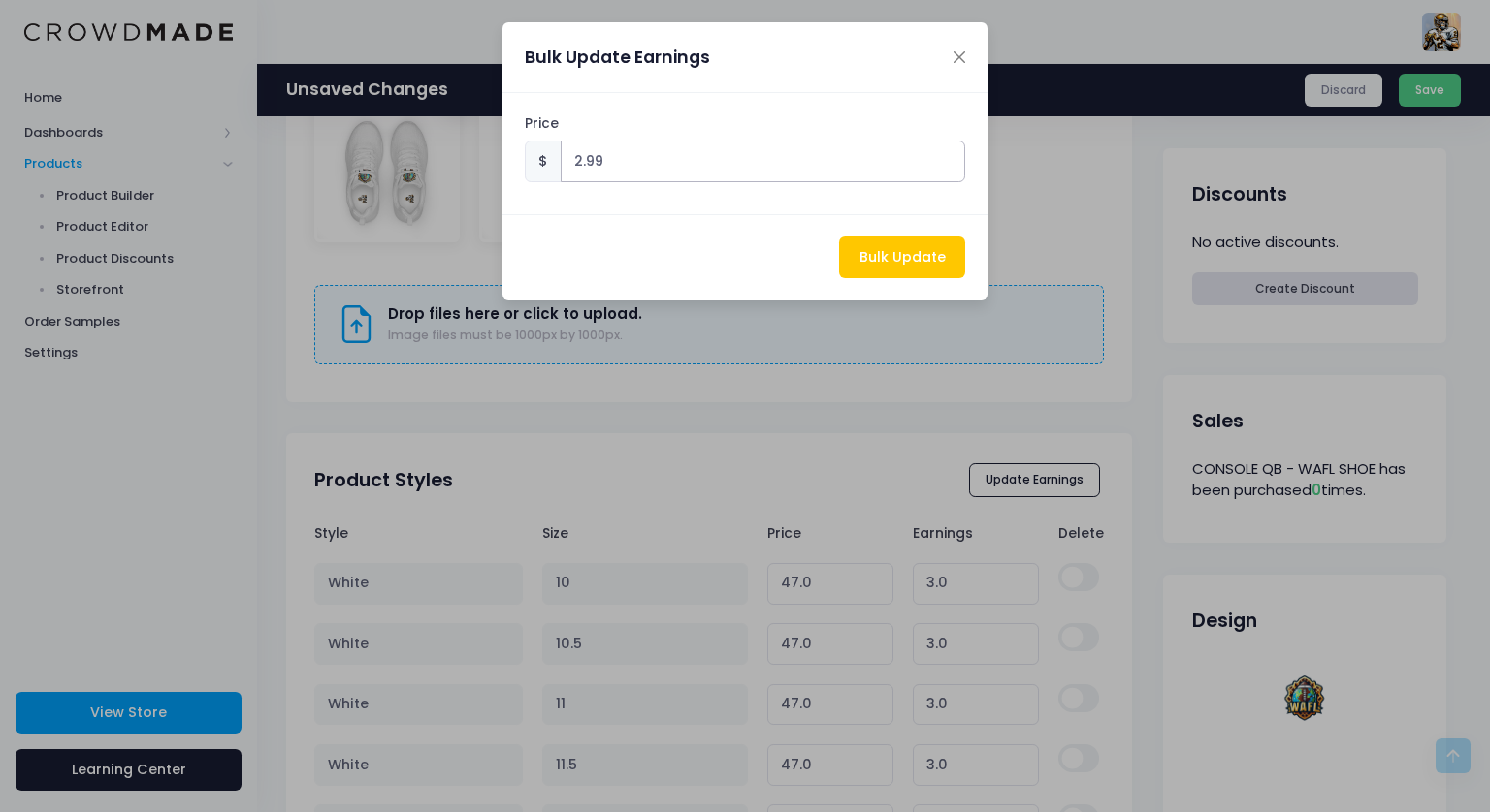
type input "2.99"
click at [946, 167] on input "2.99" at bounding box center [763, 162] width 406 height 42
click at [949, 57] on button "Close" at bounding box center [959, 57] width 34 height 34
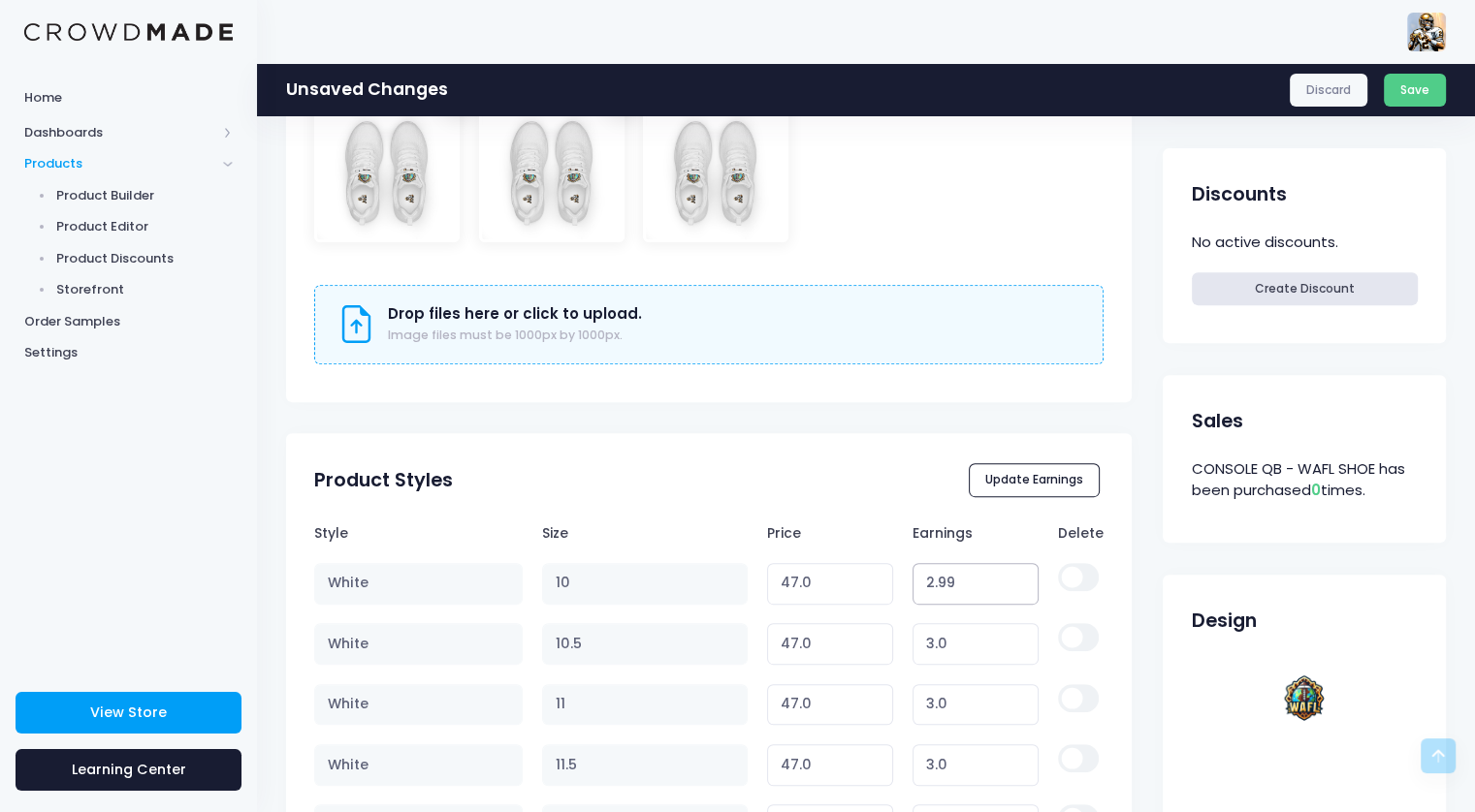
type input "2.99"
click at [1019, 592] on input "2.99" at bounding box center [975, 584] width 127 height 42
type input "46.99"
type input "3"
click at [1016, 576] on input "3" at bounding box center [975, 584] width 127 height 42
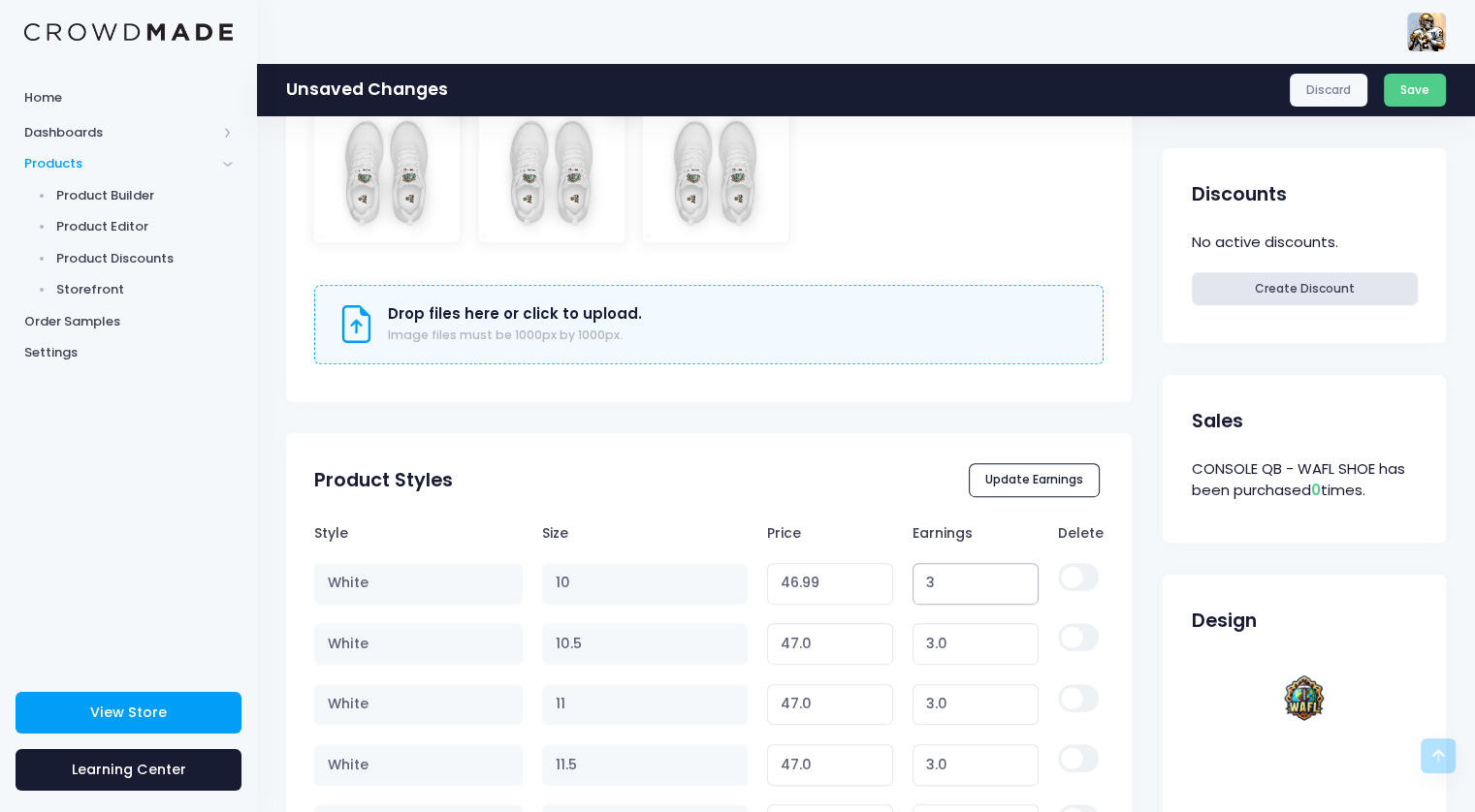
type input "47.00"
click at [885, 520] on th "Price" at bounding box center [830, 532] width 146 height 39
click at [1334, 90] on link "Discard" at bounding box center [1329, 90] width 79 height 33
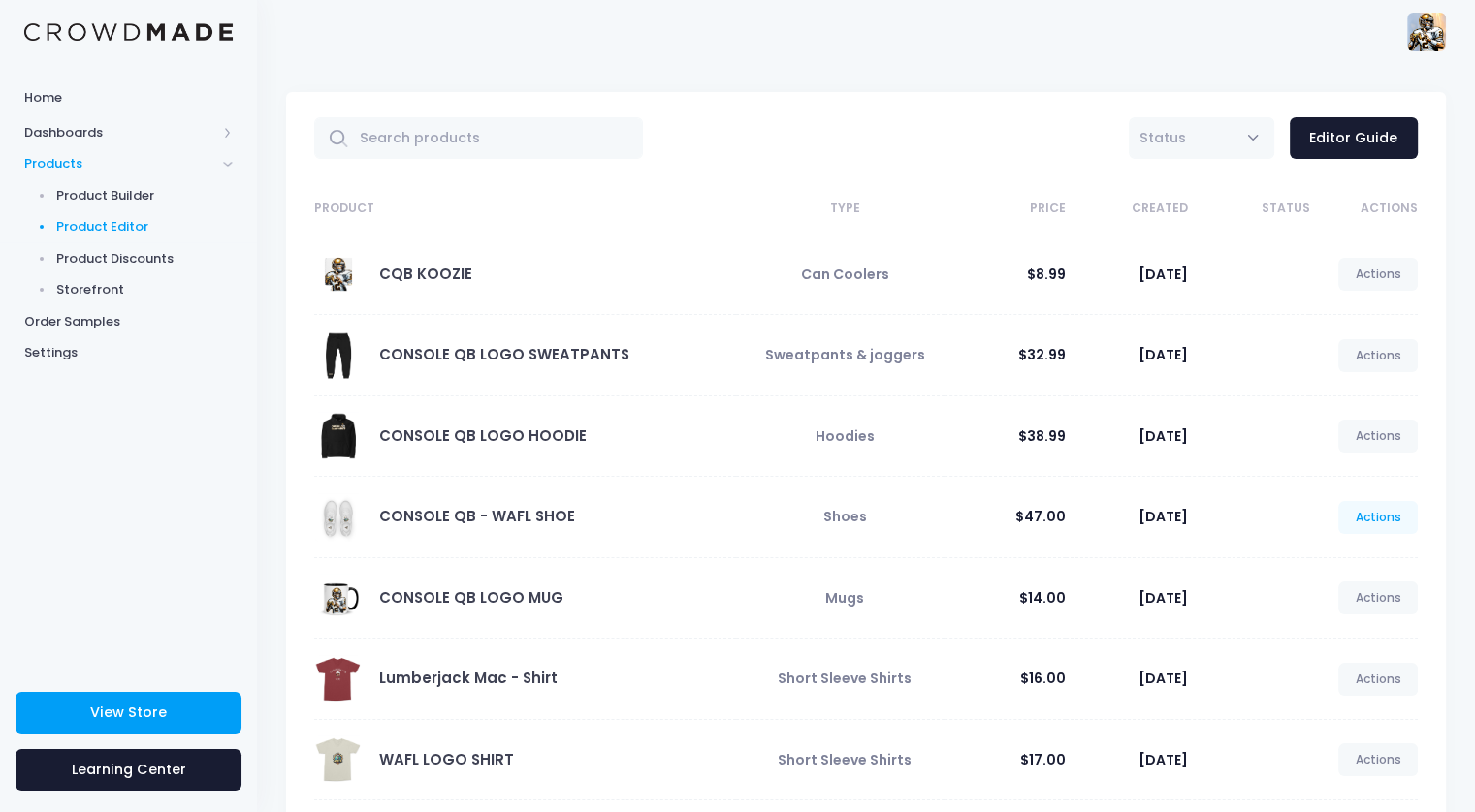
click at [1369, 507] on link "Actions" at bounding box center [1378, 517] width 80 height 33
click at [1364, 572] on link "Edit" at bounding box center [1357, 561] width 103 height 34
click at [529, 520] on link "CONSOLE QB - WAFL SHOE" at bounding box center [477, 516] width 196 height 20
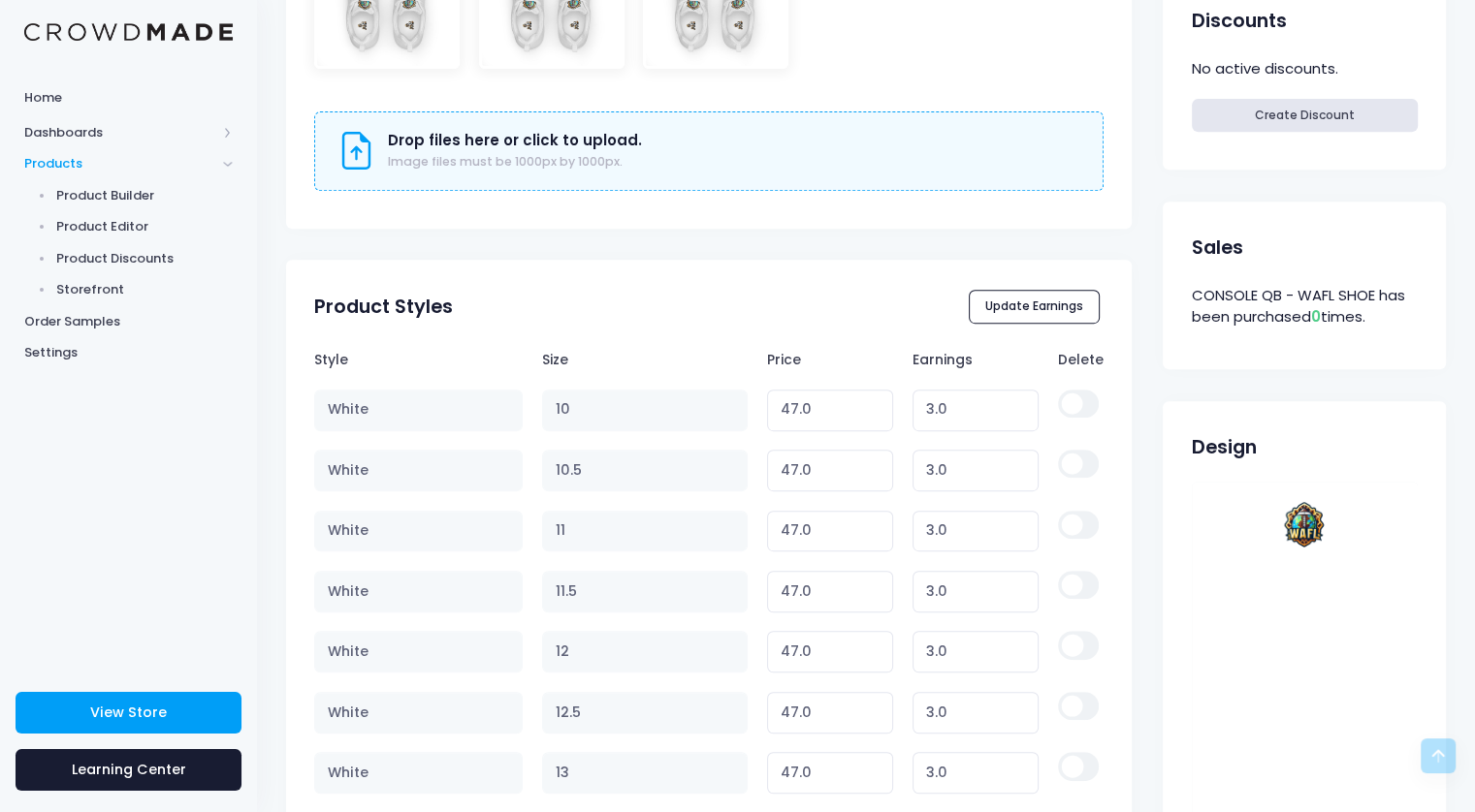
scroll to position [872, 0]
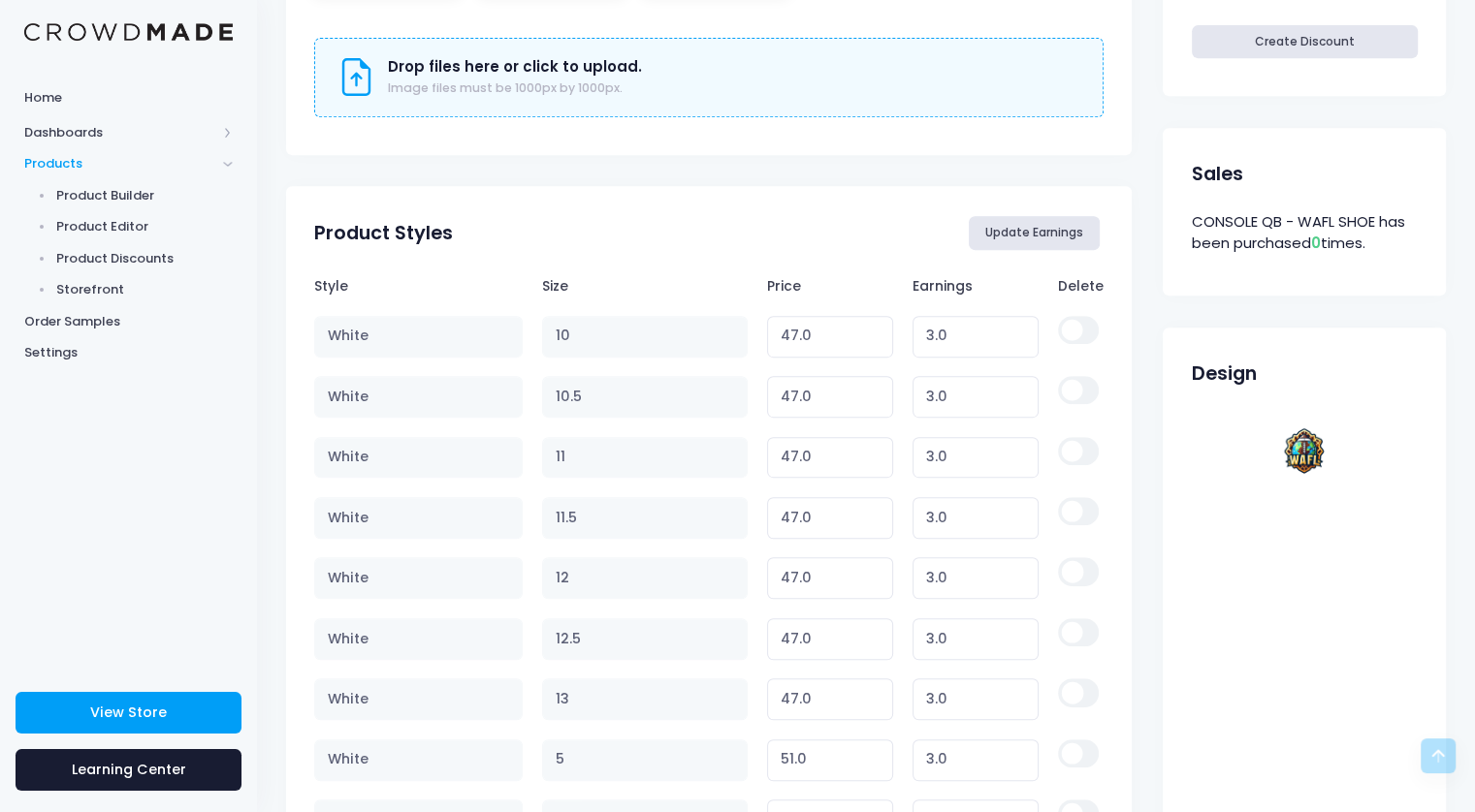
click at [1033, 227] on button "Update Earnings" at bounding box center [1034, 232] width 132 height 33
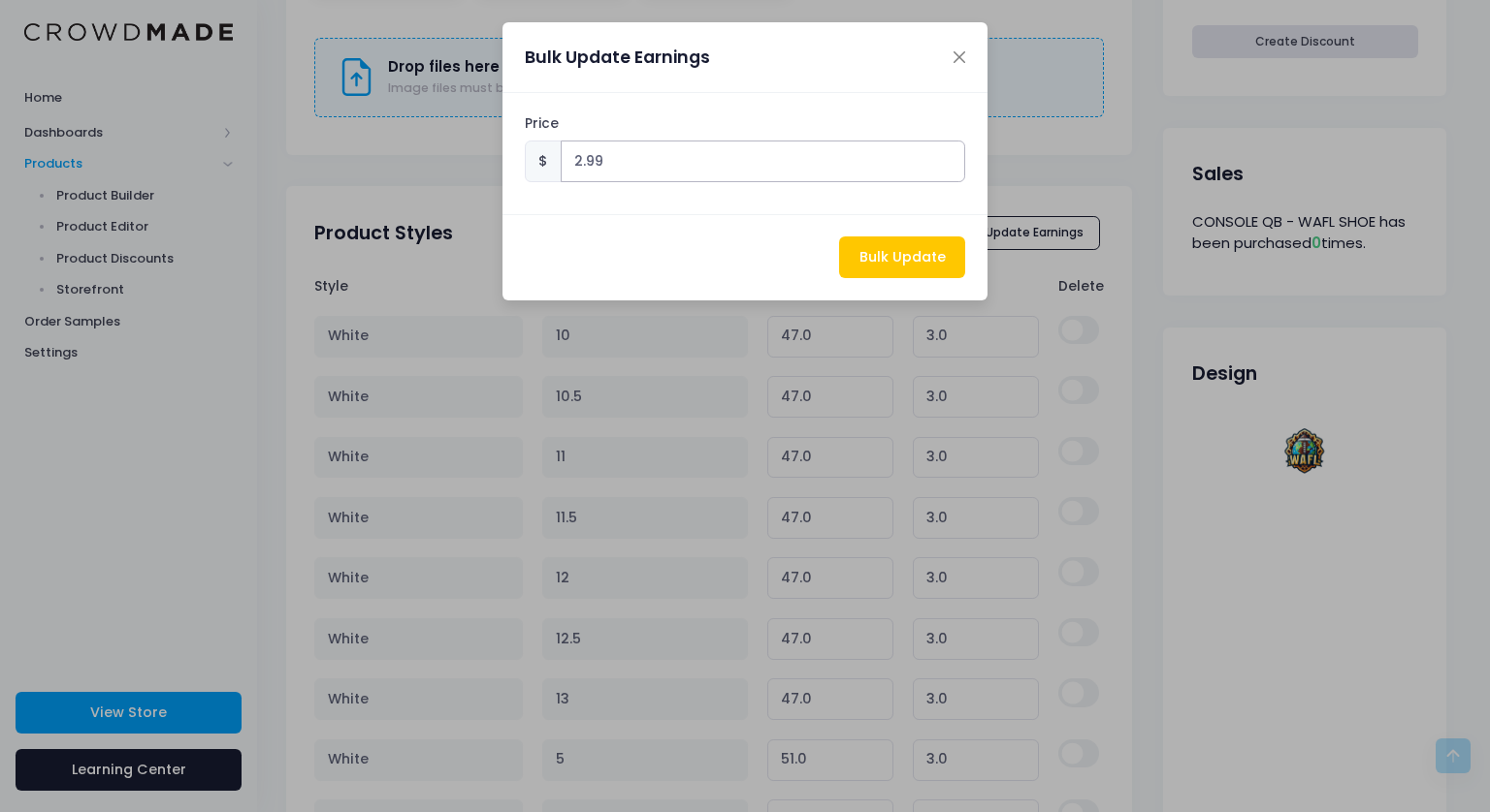
type input "2.99"
click at [945, 172] on input "2.99" at bounding box center [763, 162] width 406 height 42
click at [907, 255] on button "Bulk Update" at bounding box center [901, 258] width 126 height 42
type input "46.99"
type input "2.99"
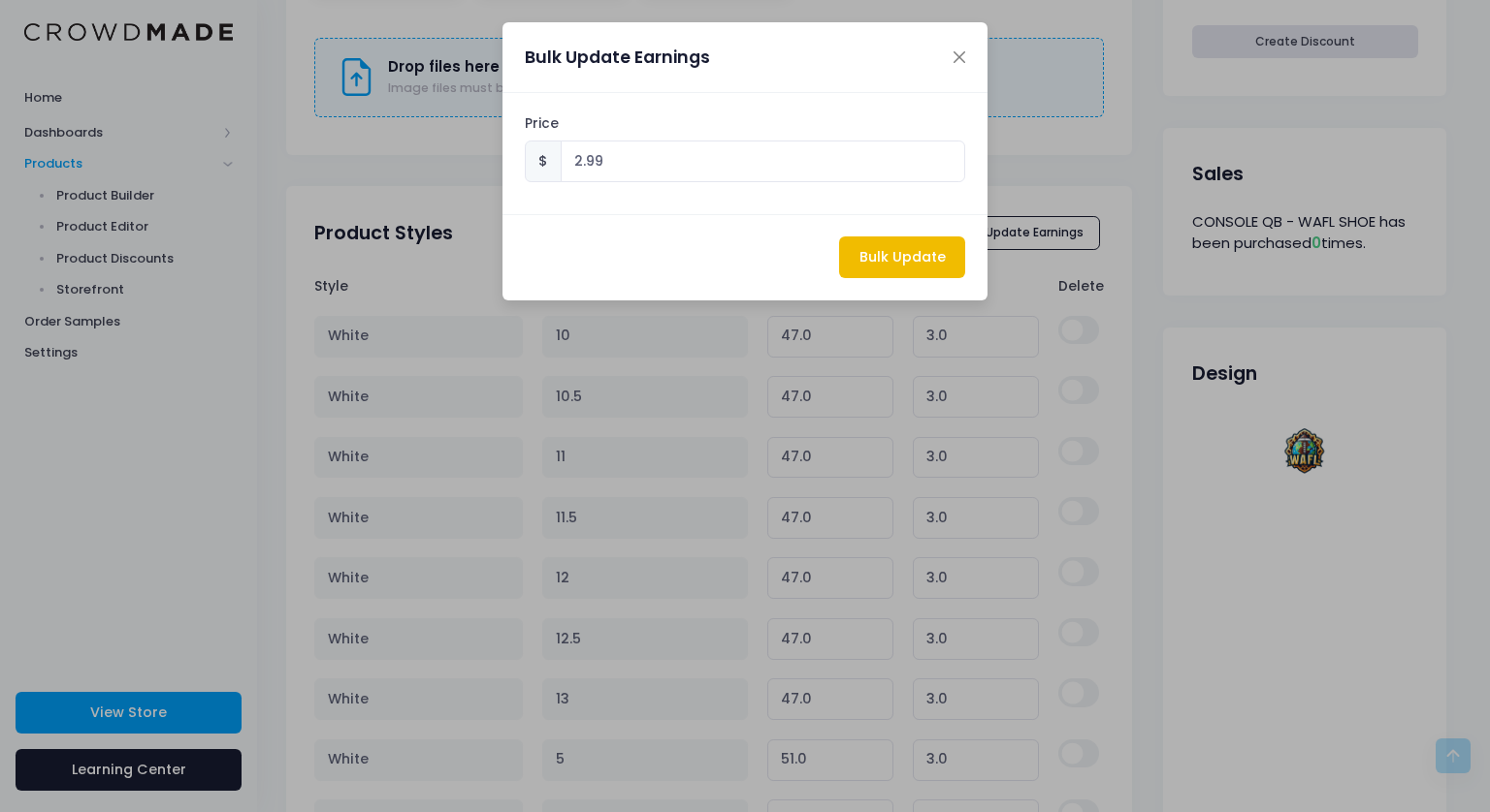
type input "46.99"
type input "2.99"
type input "46.99"
type input "2.99"
type input "46.99"
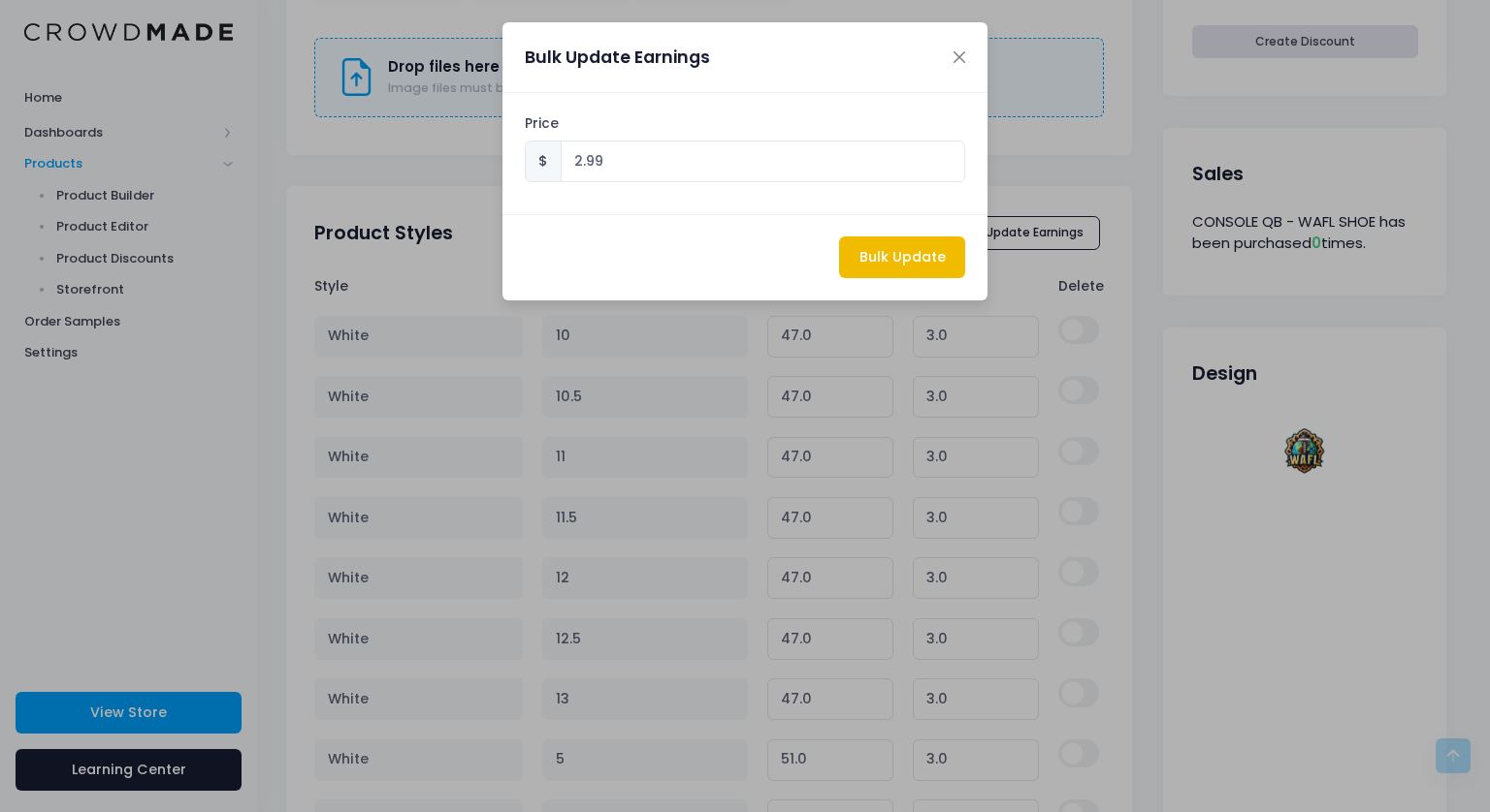
type input "2.99"
type input "46.99"
type input "2.99"
type input "46.99"
type input "2.99"
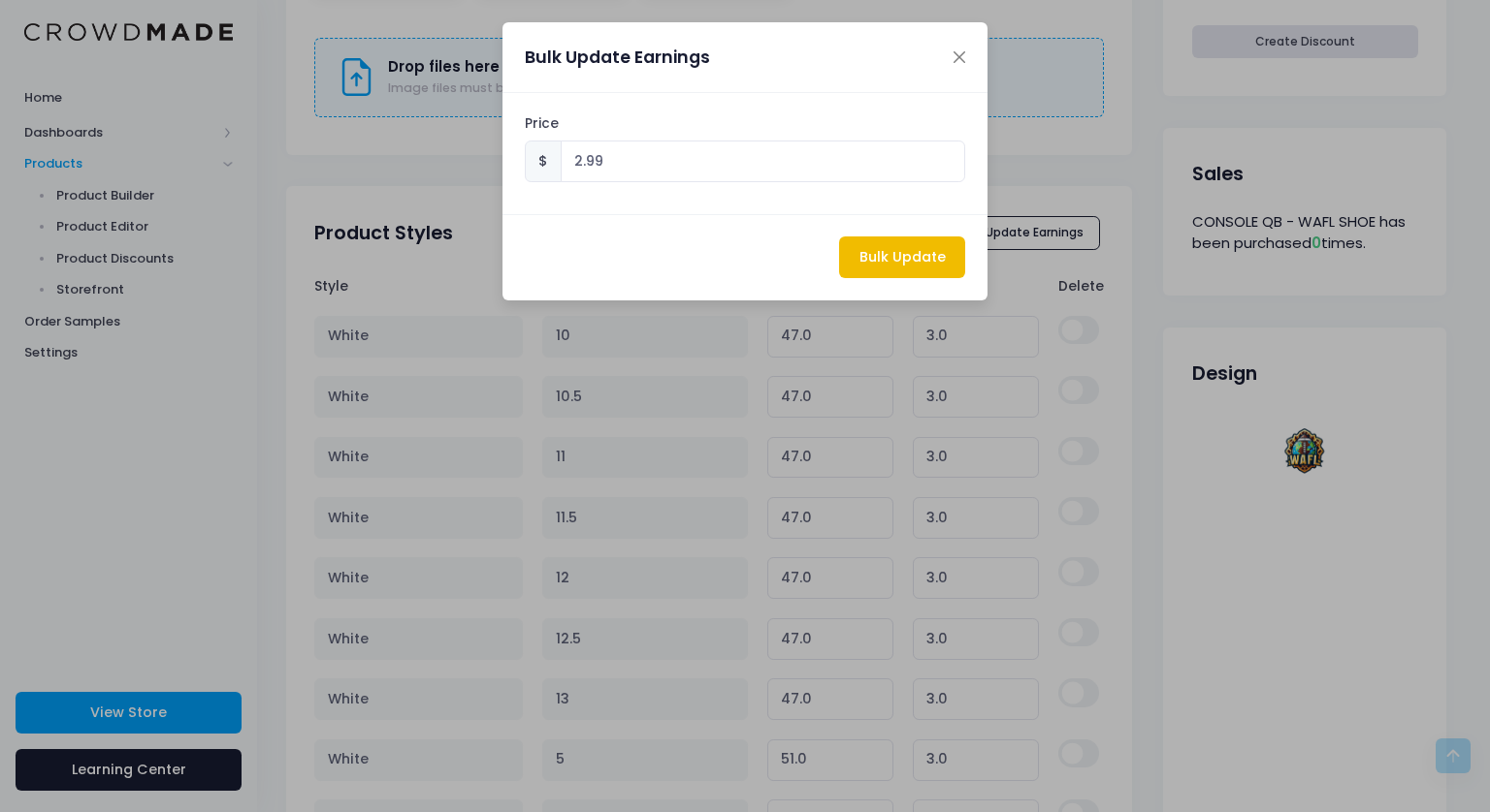
type input "46.99"
type input "2.99"
type input "50.99"
type input "2.99"
type input "46.99"
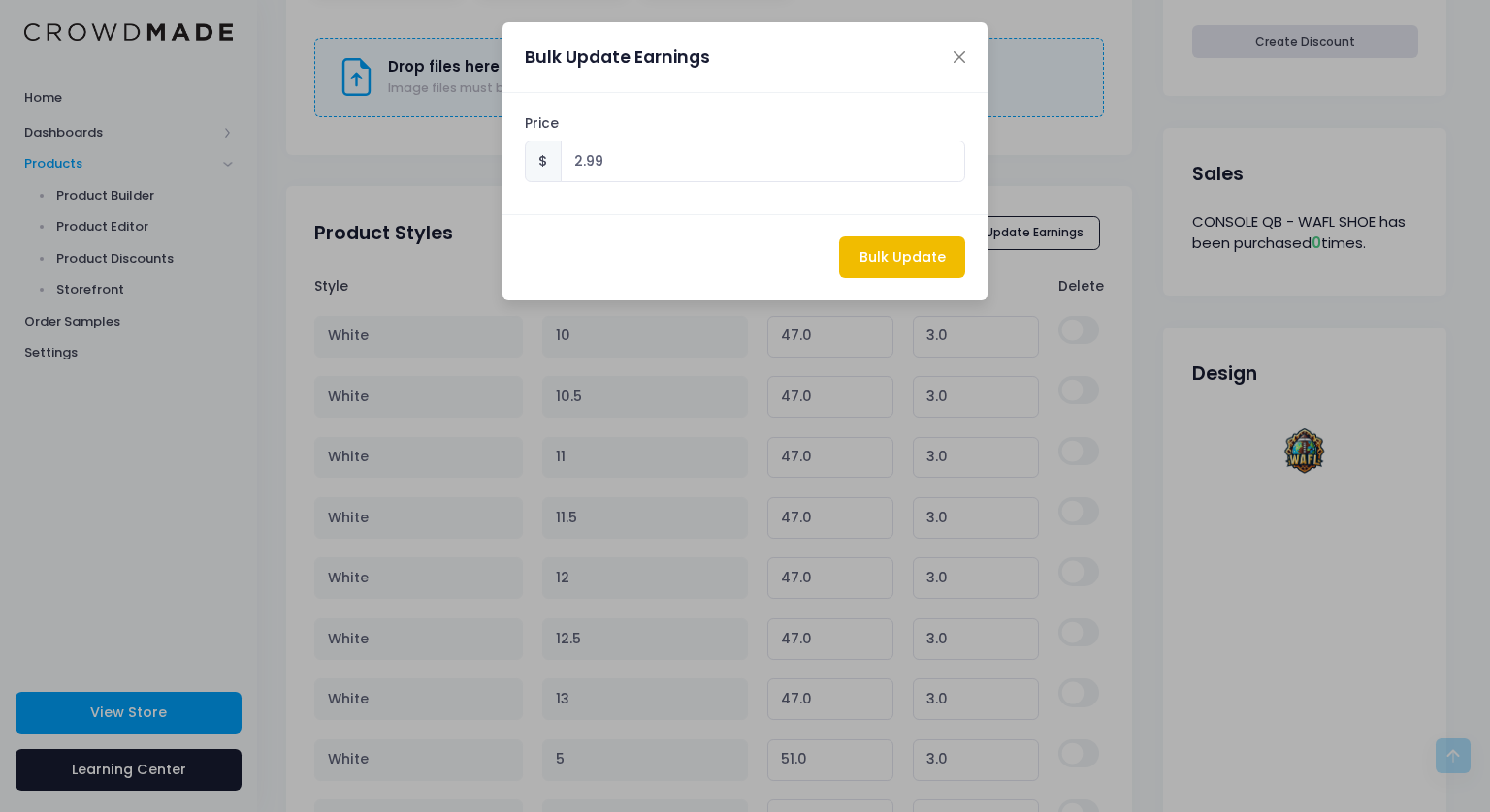
type input "2.99"
type input "46.99"
type input "2.99"
type input "46.99"
type input "2.99"
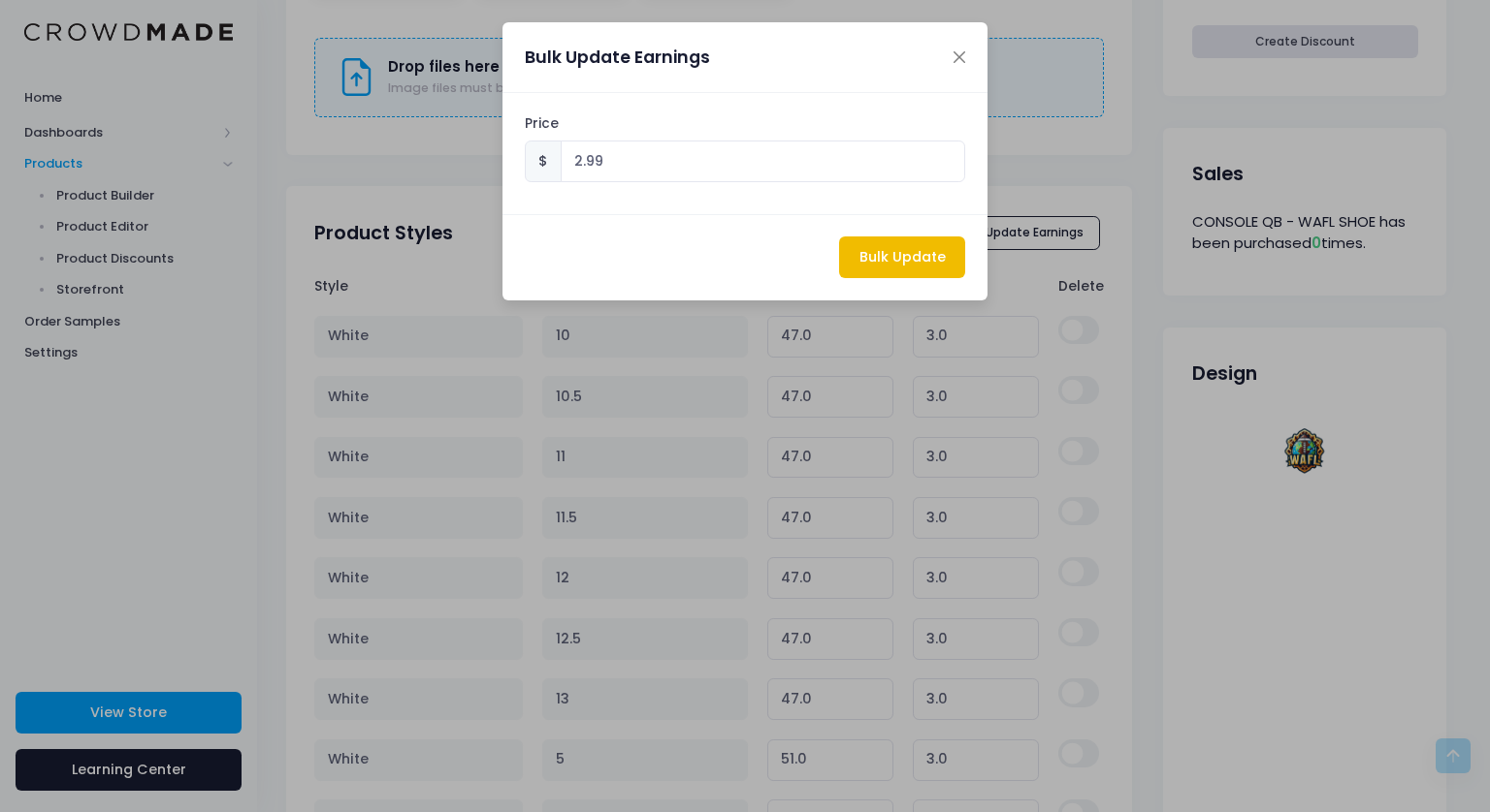
type input "46.99"
type input "2.99"
type input "46.99"
type input "2.99"
type input "46.99"
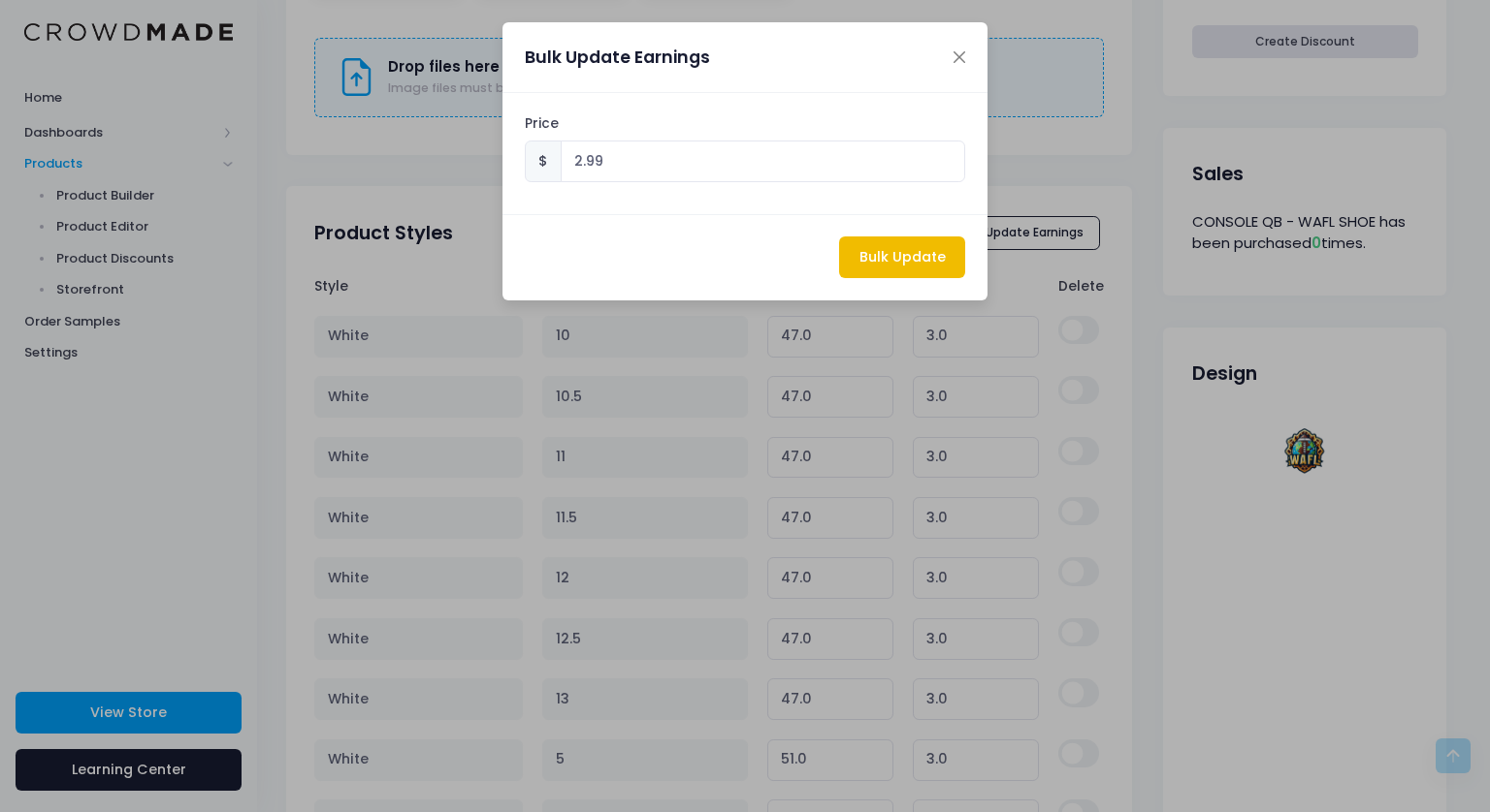
type input "2.99"
type input "46.99"
type input "2.99"
type input "46.99"
type input "2.99"
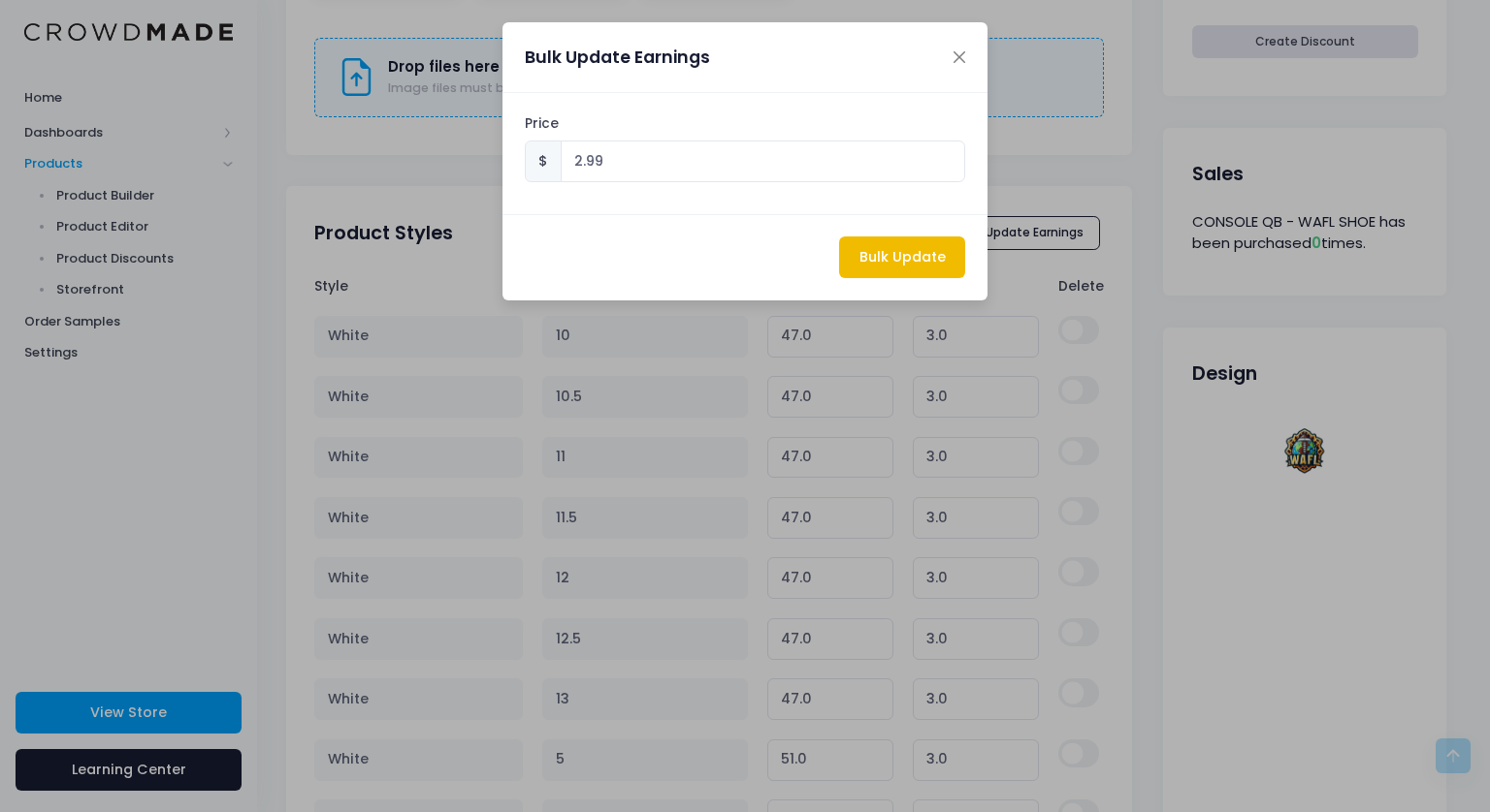
type input "46.99"
type input "2.99"
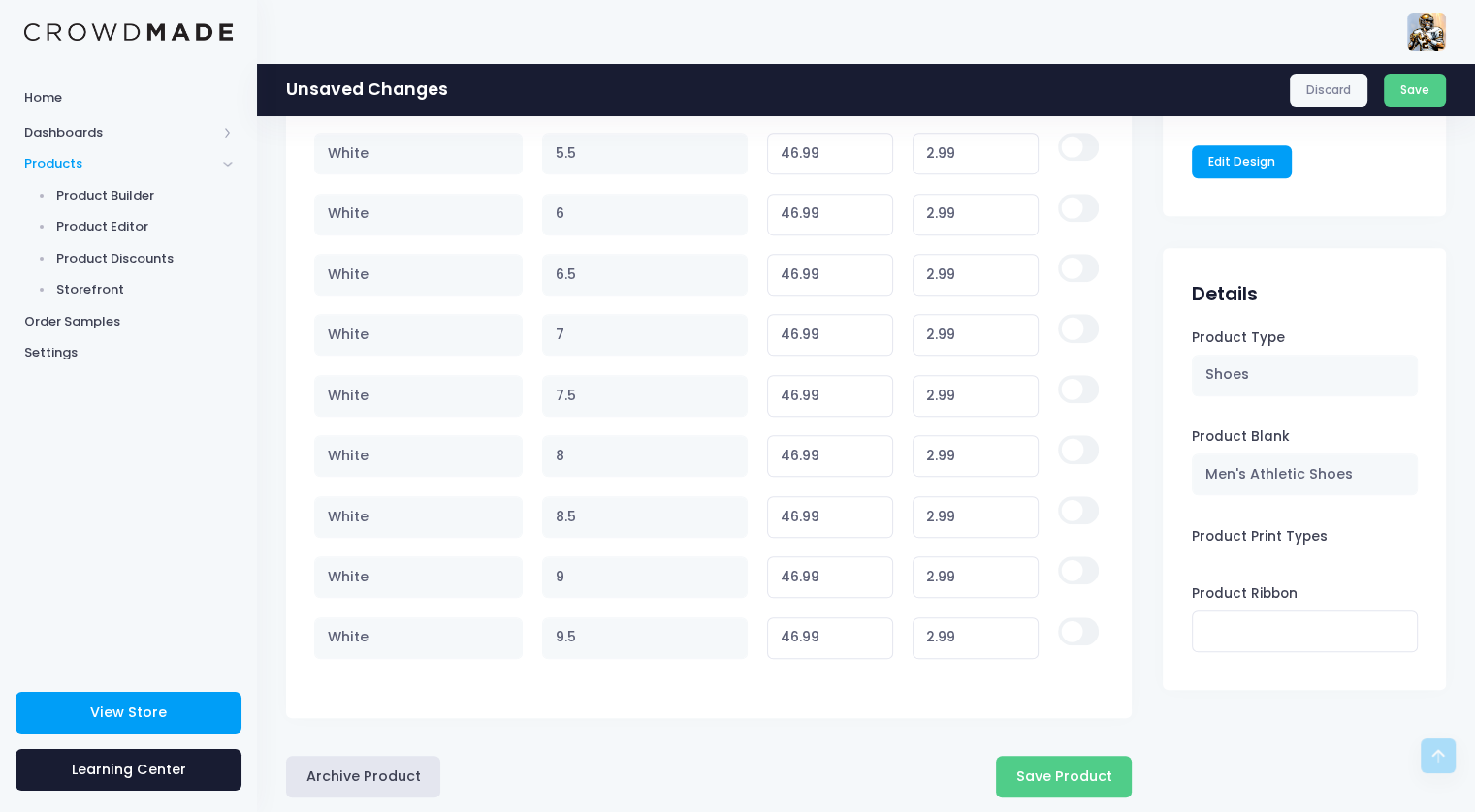
scroll to position [1622, 0]
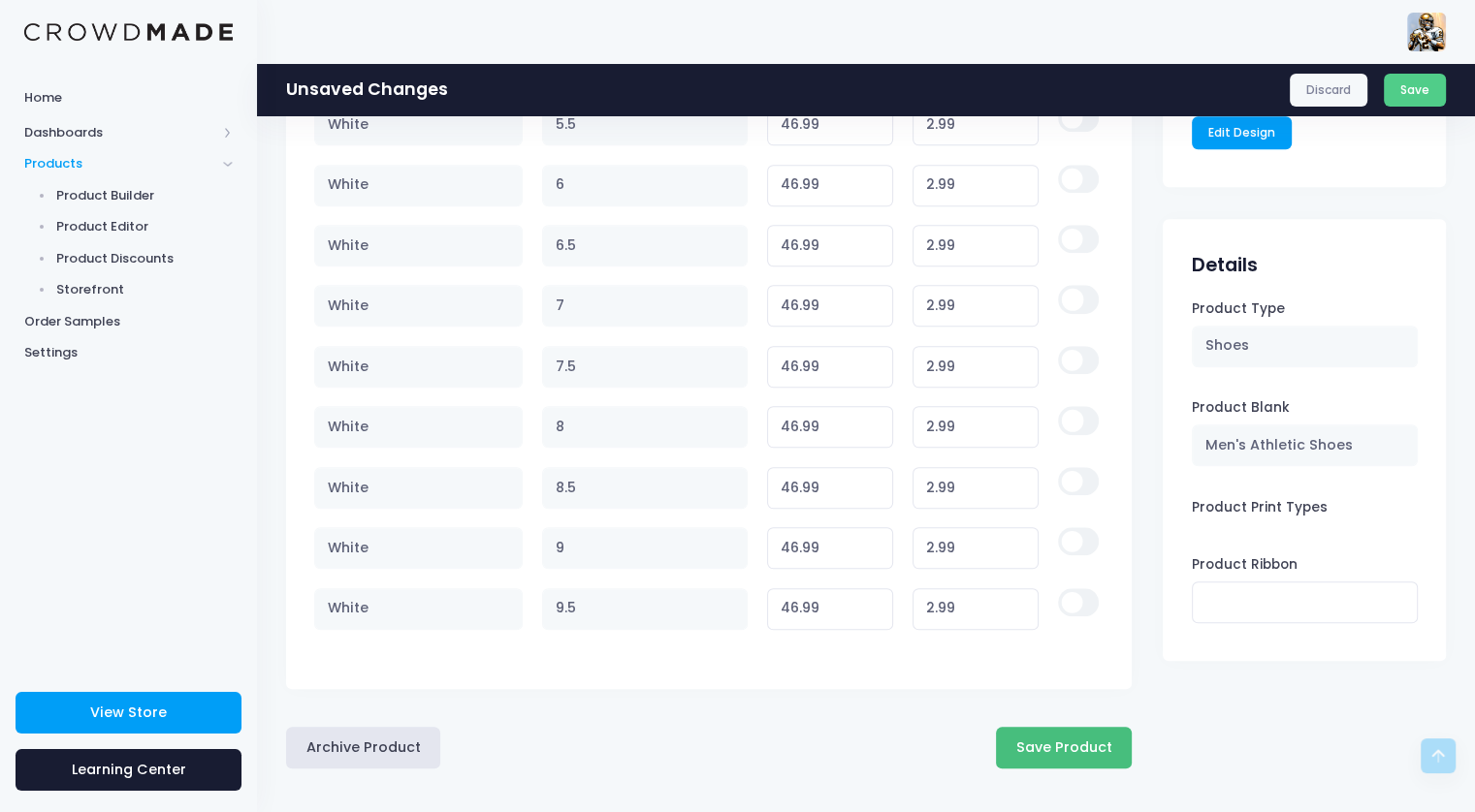
click at [1055, 741] on button "Save Product" at bounding box center [1064, 748] width 136 height 42
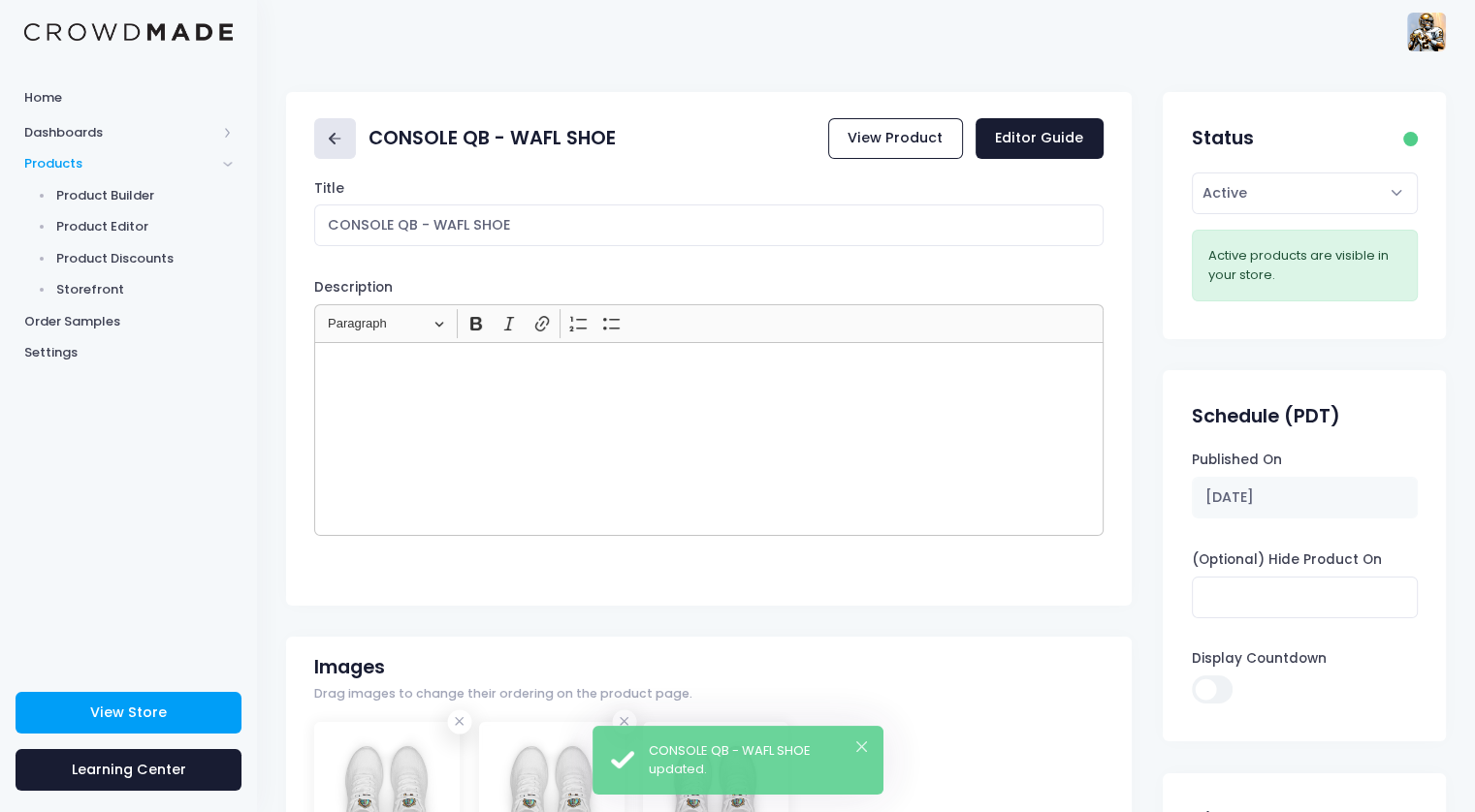
click at [336, 126] on link at bounding box center [335, 139] width 42 height 42
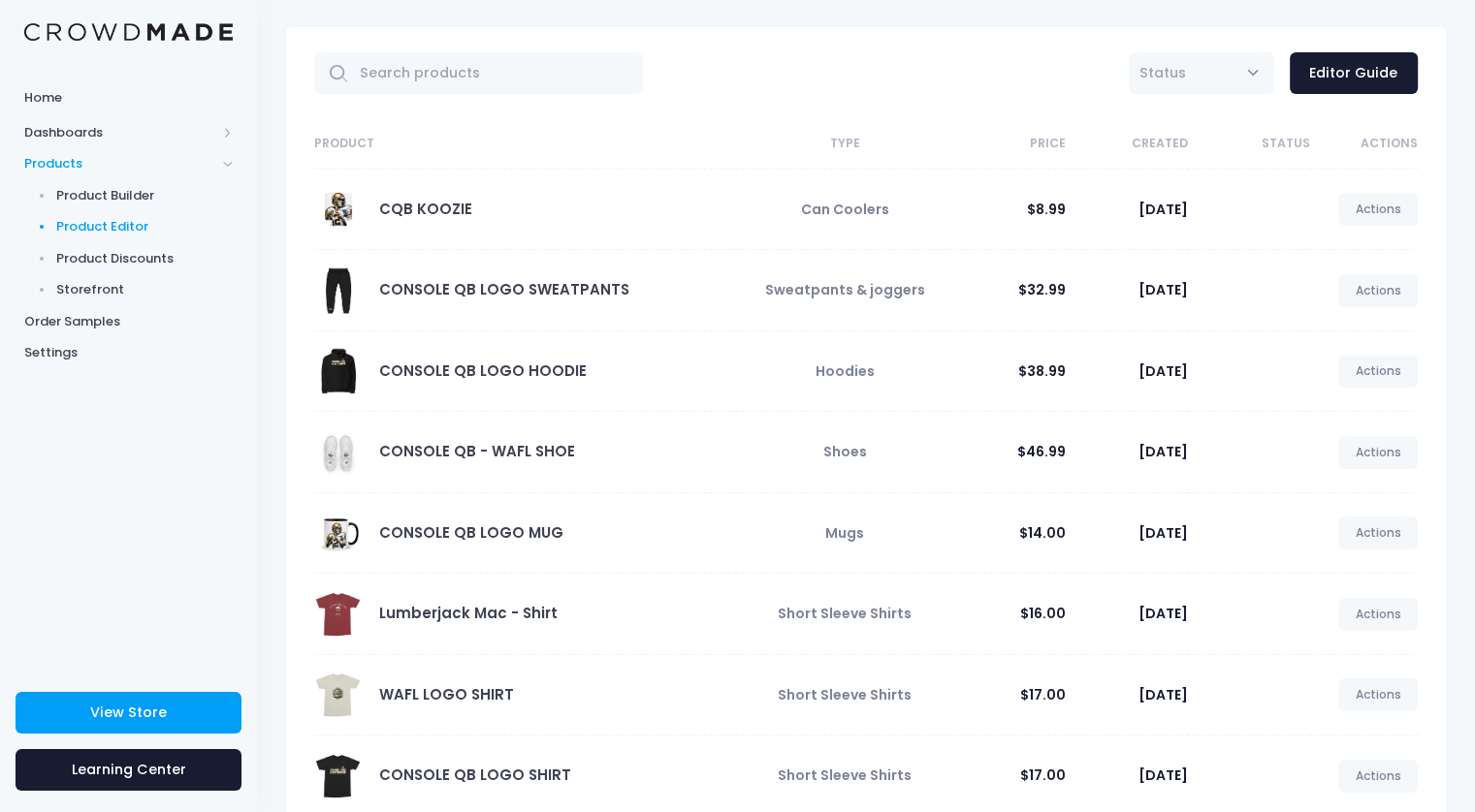
scroll to position [97, 0]
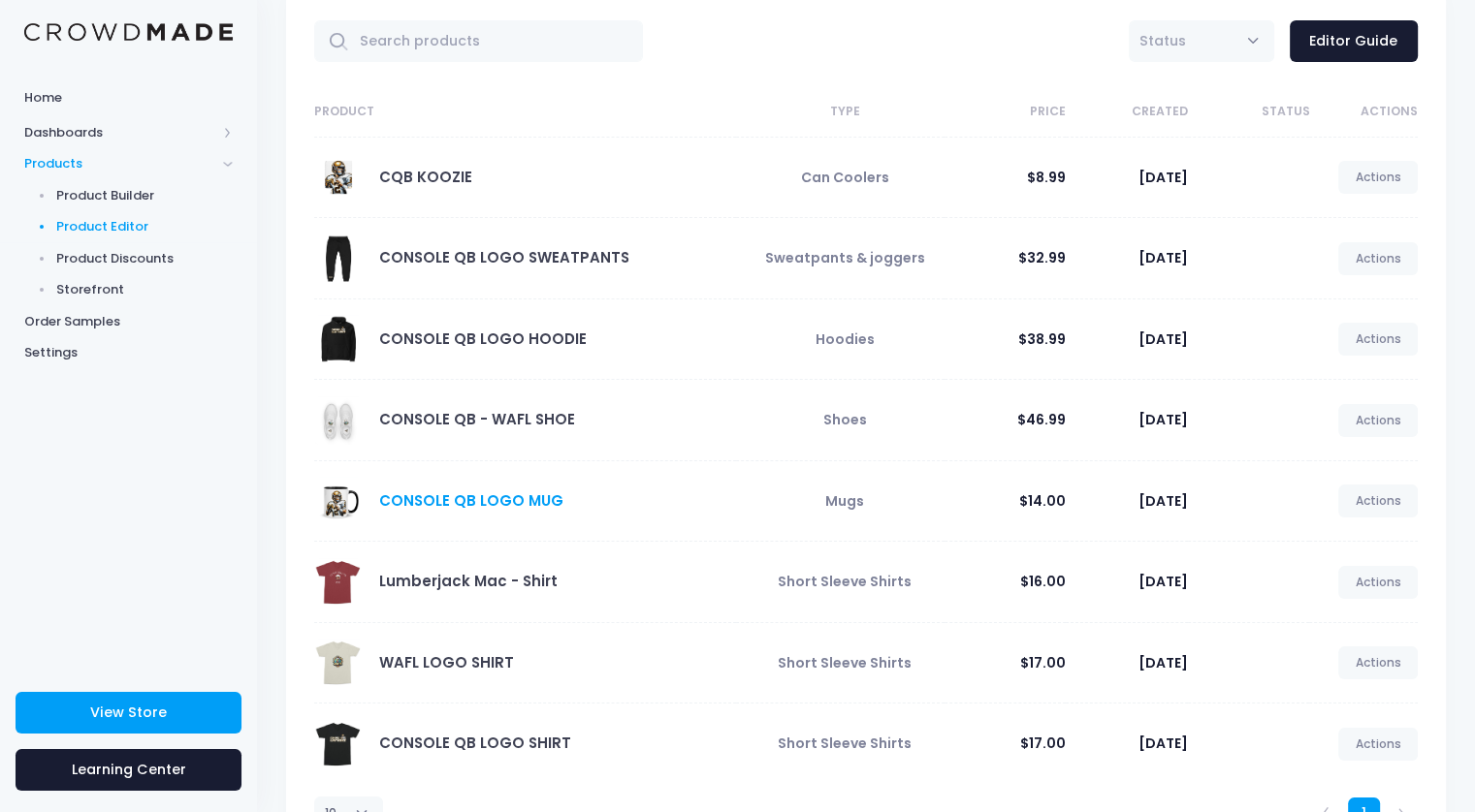
click at [526, 500] on link "CONSOLE QB LOGO MUG" at bounding box center [471, 500] width 184 height 20
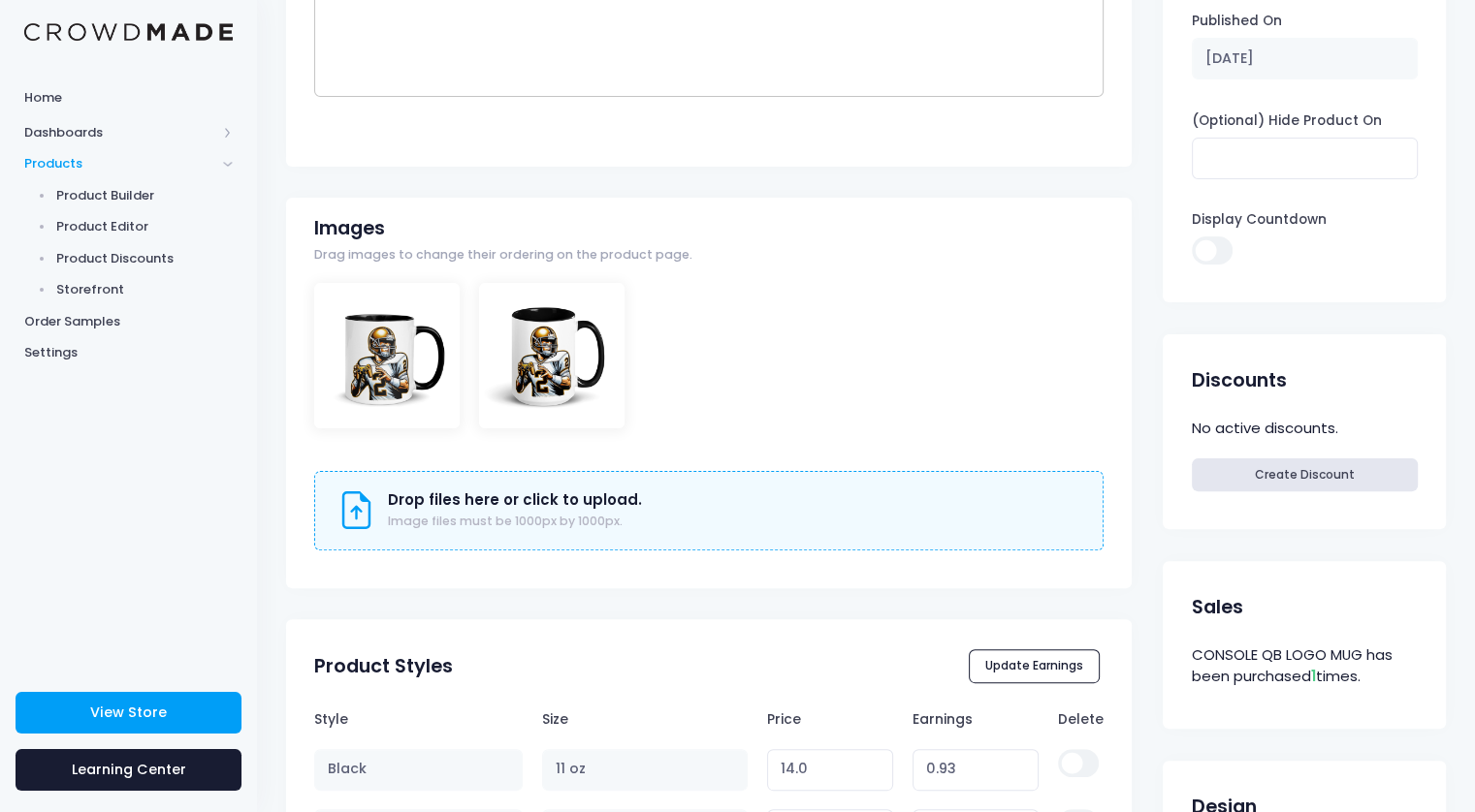
scroll to position [678, 0]
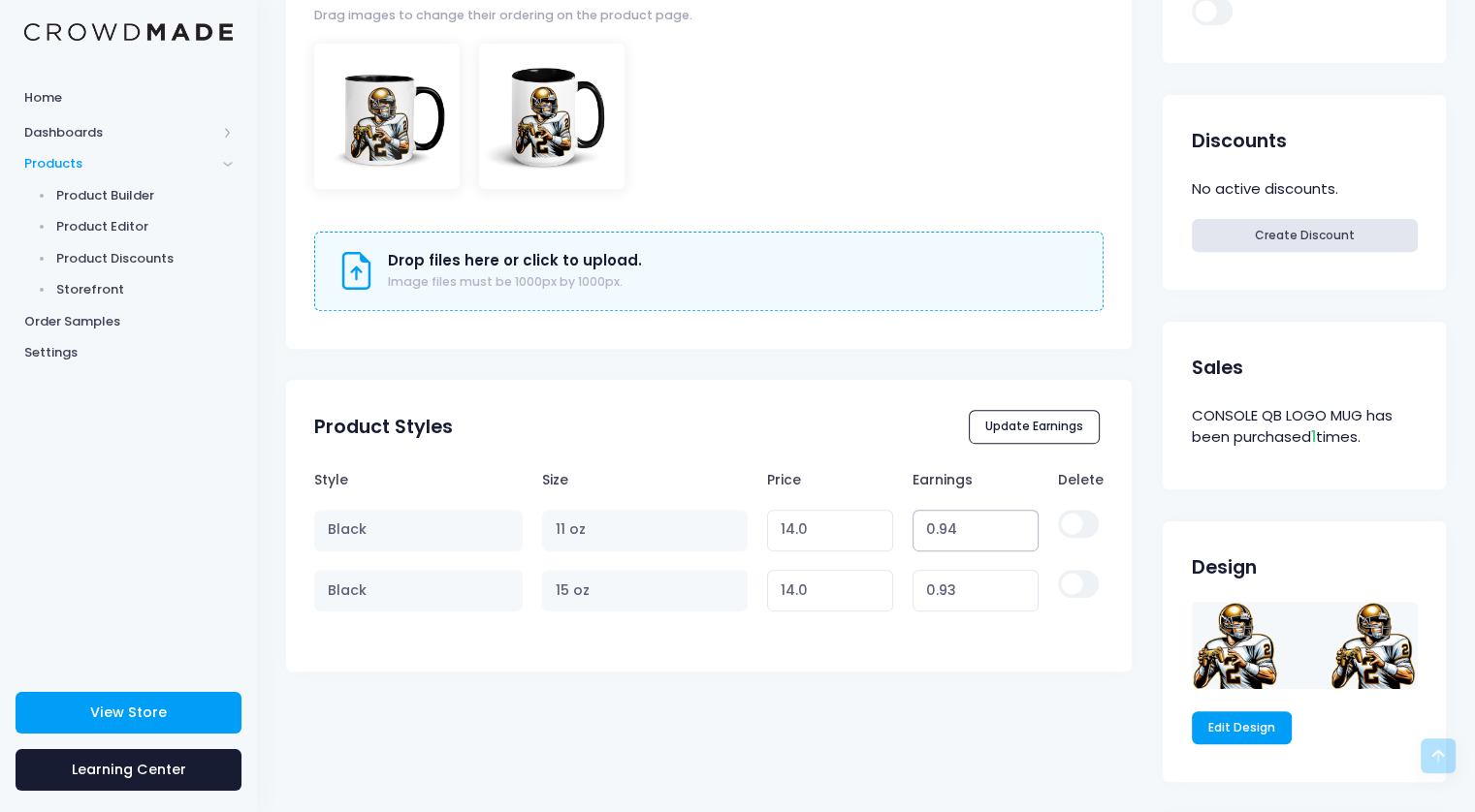
type input "0.94"
click at [1019, 521] on input "0.94" at bounding box center [975, 530] width 127 height 42
type input "14.01"
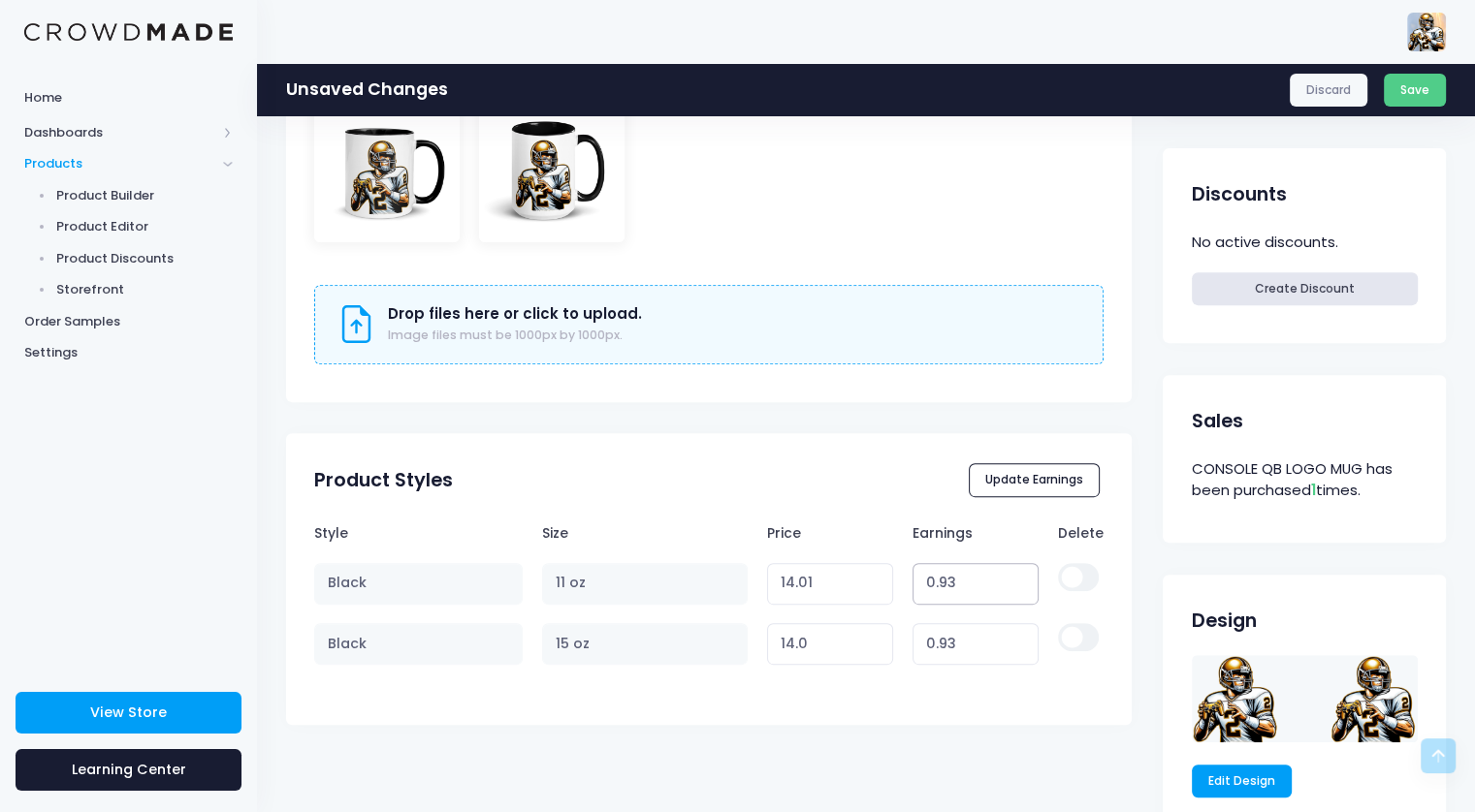
type input "0.93"
click at [1023, 590] on input "0.93" at bounding box center [975, 584] width 127 height 42
type input "14.00"
type input "0.94"
click at [1020, 578] on input "0.94" at bounding box center [975, 584] width 127 height 42
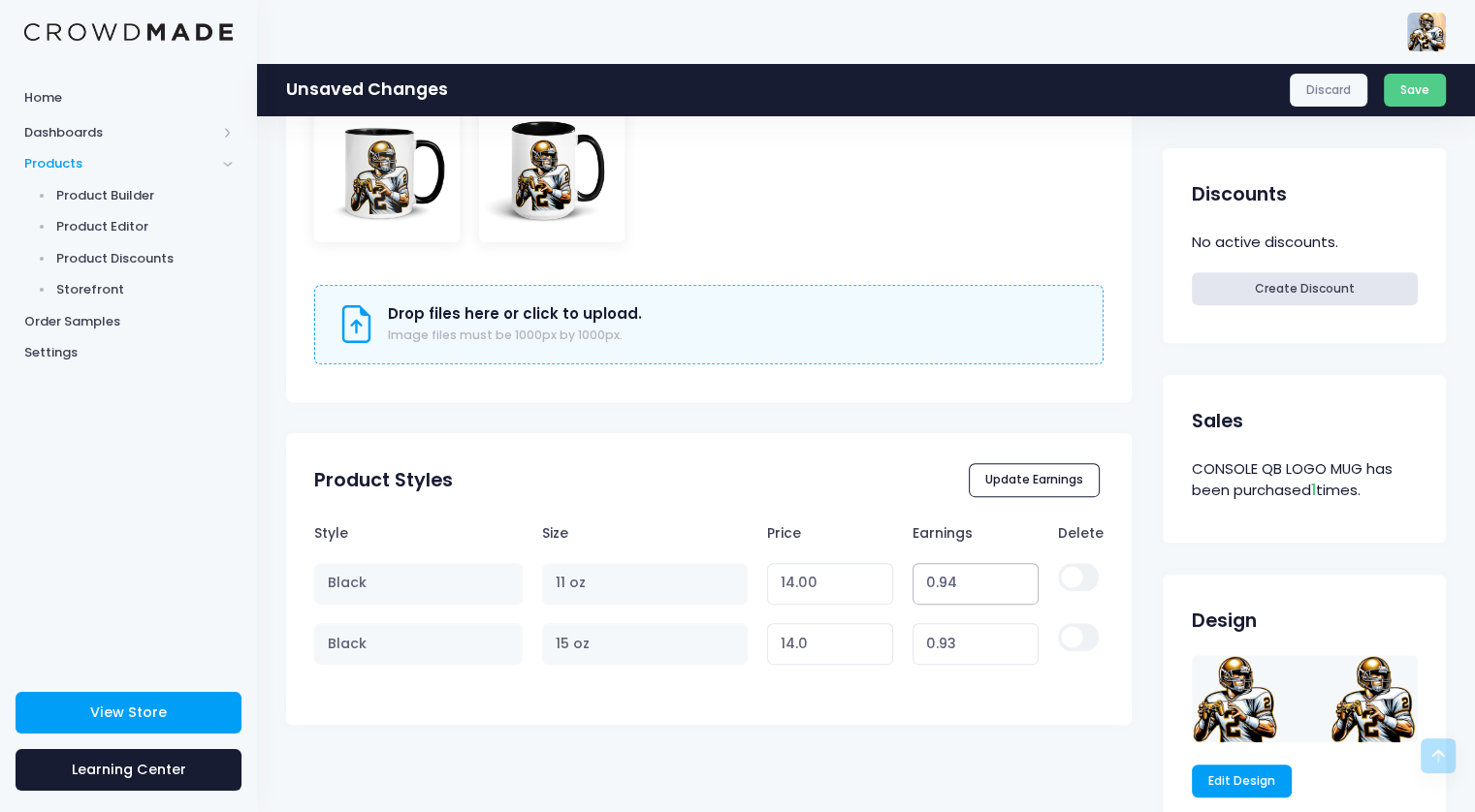
type input "14.01"
type input "0.95"
click at [1020, 578] on input "0.95" at bounding box center [975, 584] width 127 height 42
type input "14.02"
type input "0.96"
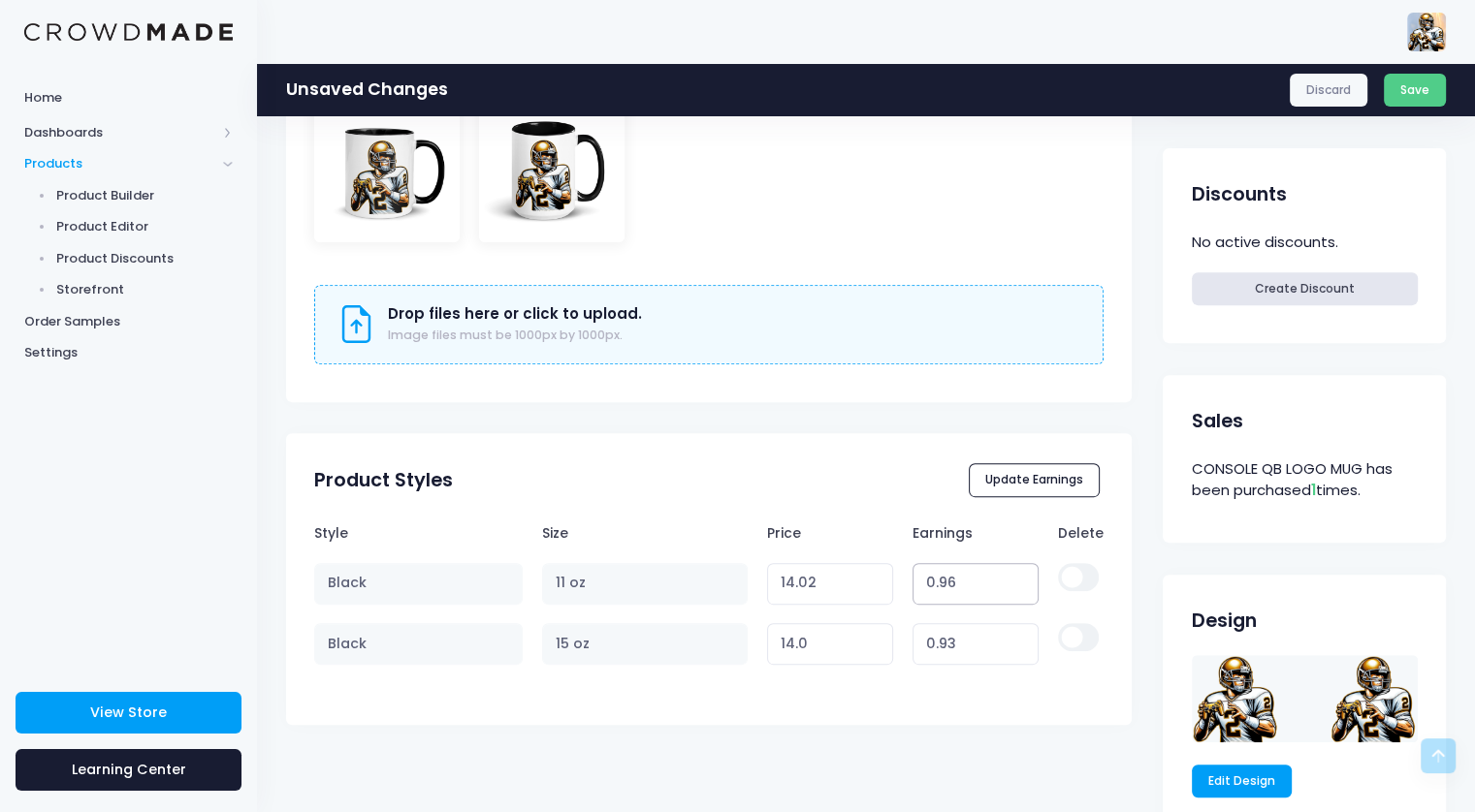
click at [1020, 578] on input "0.96" at bounding box center [975, 584] width 127 height 42
type input "14.03"
type input "0.97"
click at [1020, 578] on input "0.97" at bounding box center [975, 584] width 127 height 42
type input "14.04"
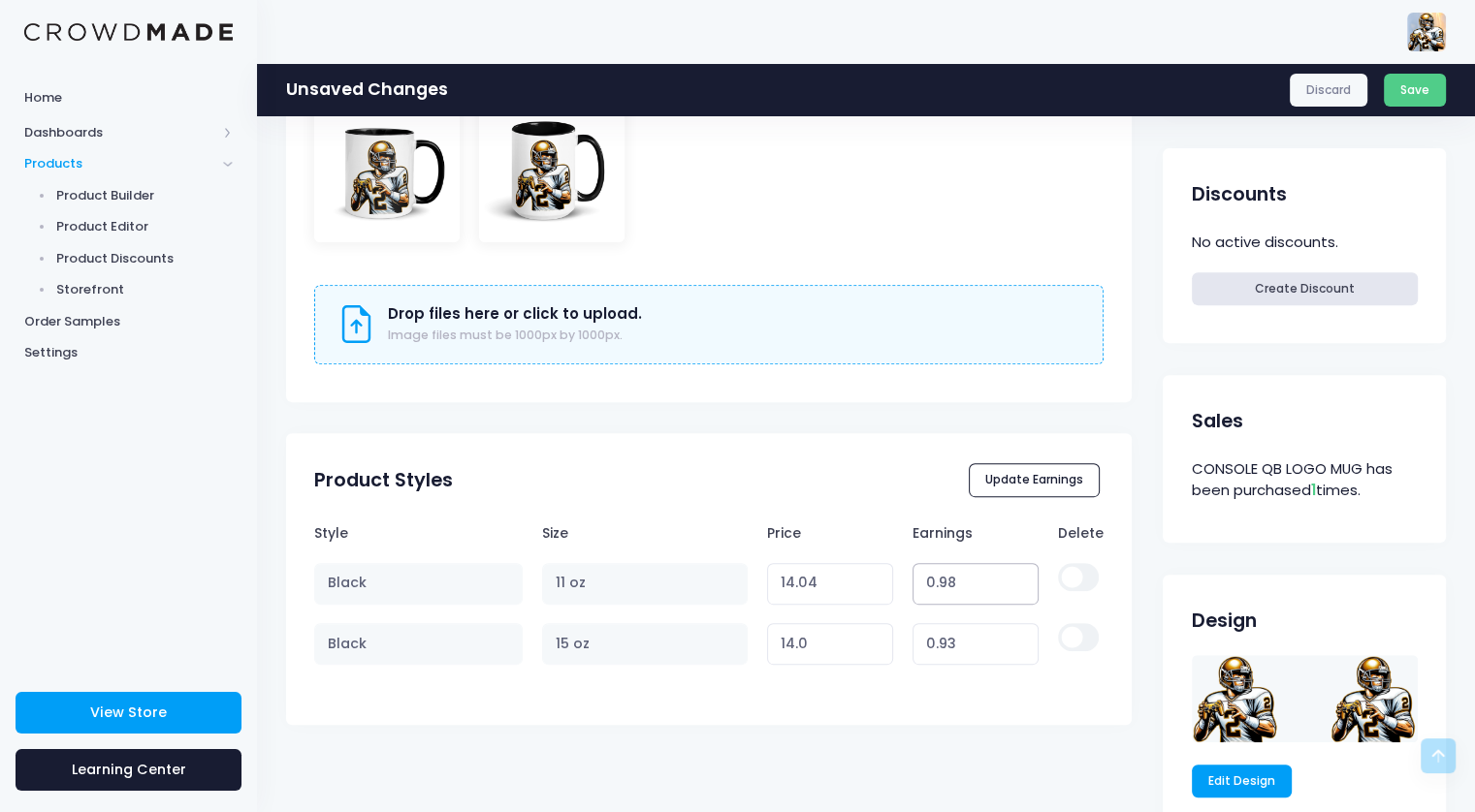
type input "0.98"
click at [1020, 578] on input "0.98" at bounding box center [975, 584] width 127 height 42
type input "14.05"
type input "0.99"
click at [1020, 578] on input "0.99" at bounding box center [975, 584] width 127 height 42
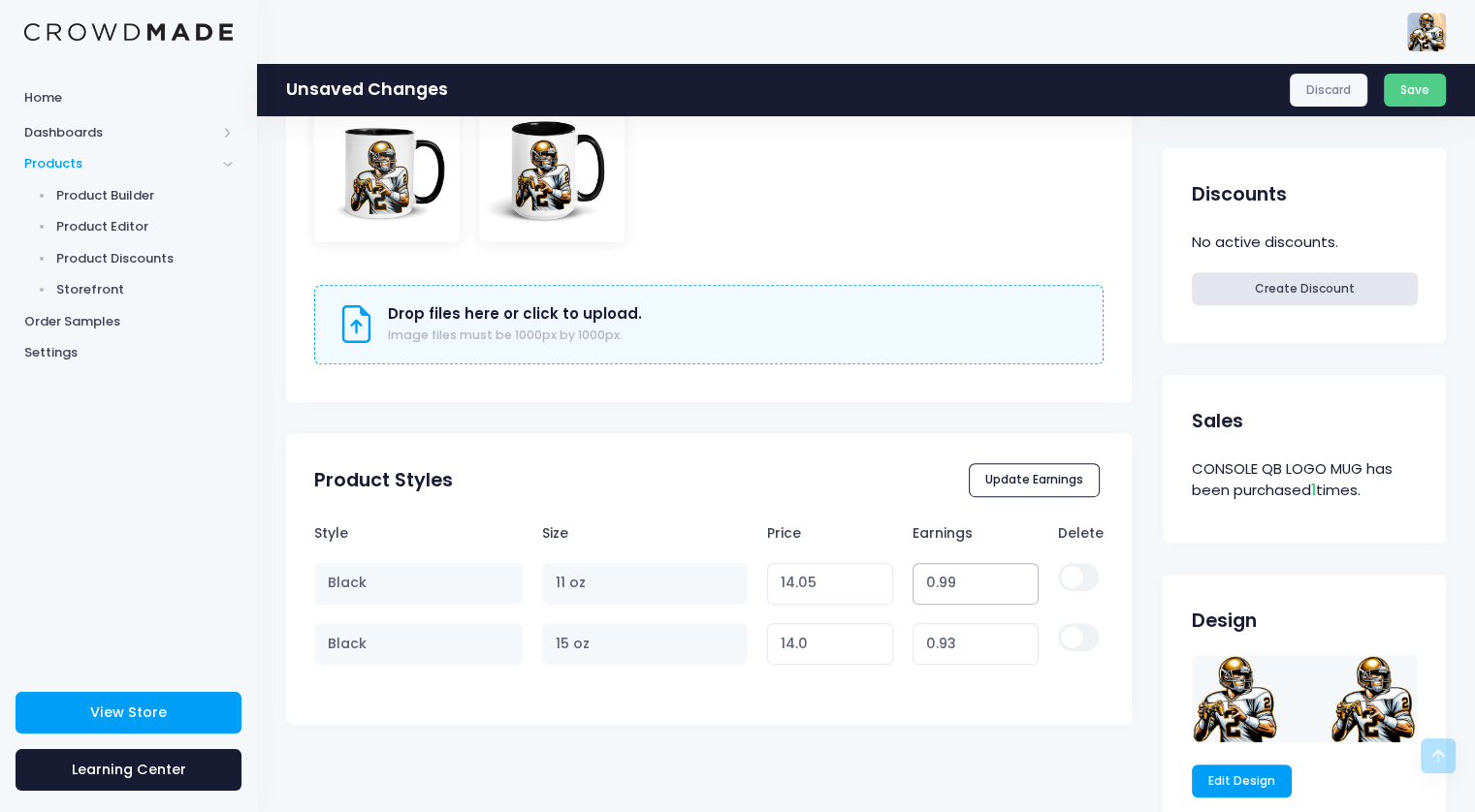
type input "14.06"
type input "0.94"
click at [1020, 637] on input "0.94" at bounding box center [975, 644] width 127 height 42
type input "14.01"
type input "0.95"
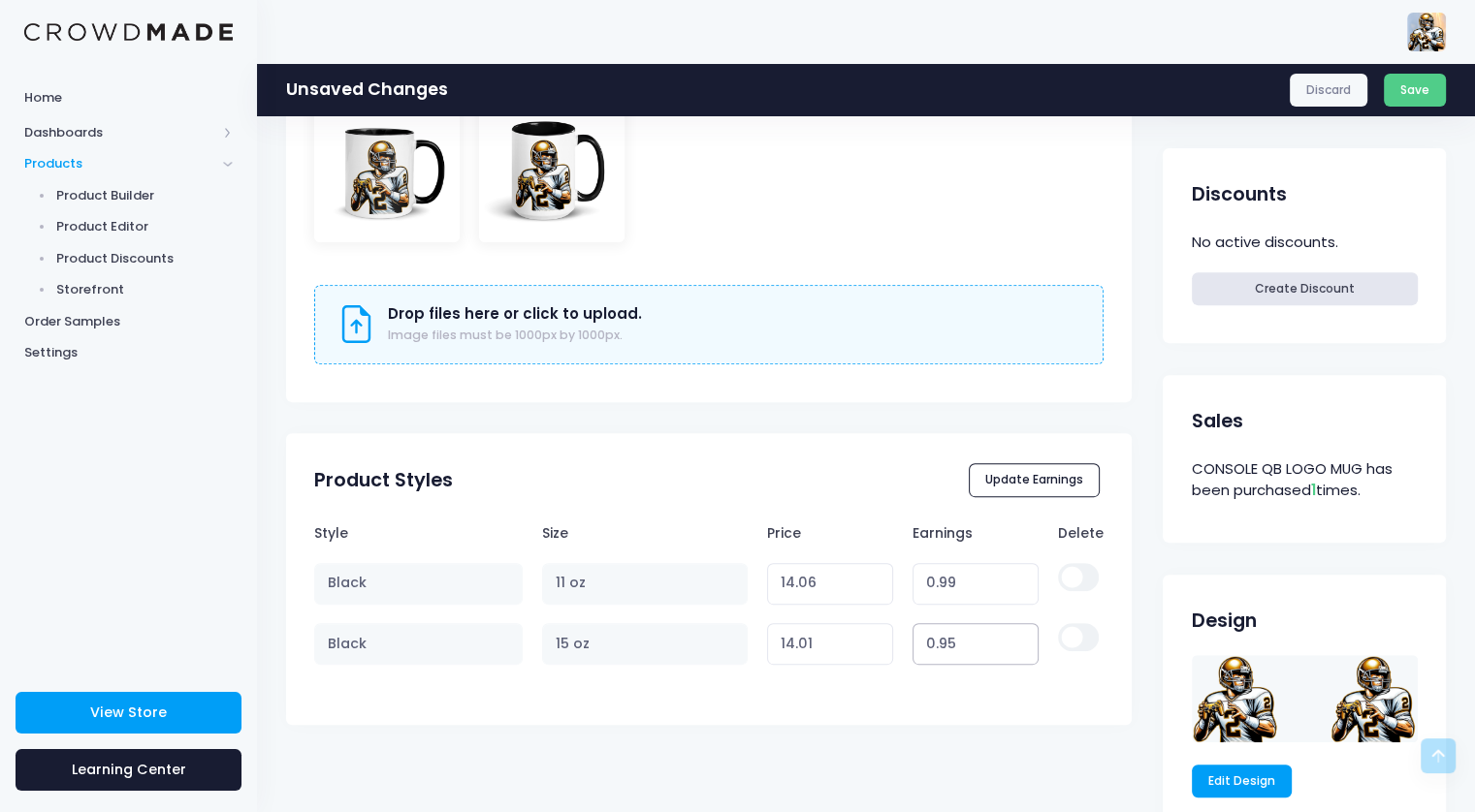
click at [1020, 637] on input "0.95" at bounding box center [975, 644] width 127 height 42
type input "14.02"
type input "0.96"
click at [1020, 637] on input "0.96" at bounding box center [975, 644] width 127 height 42
type input "14.03"
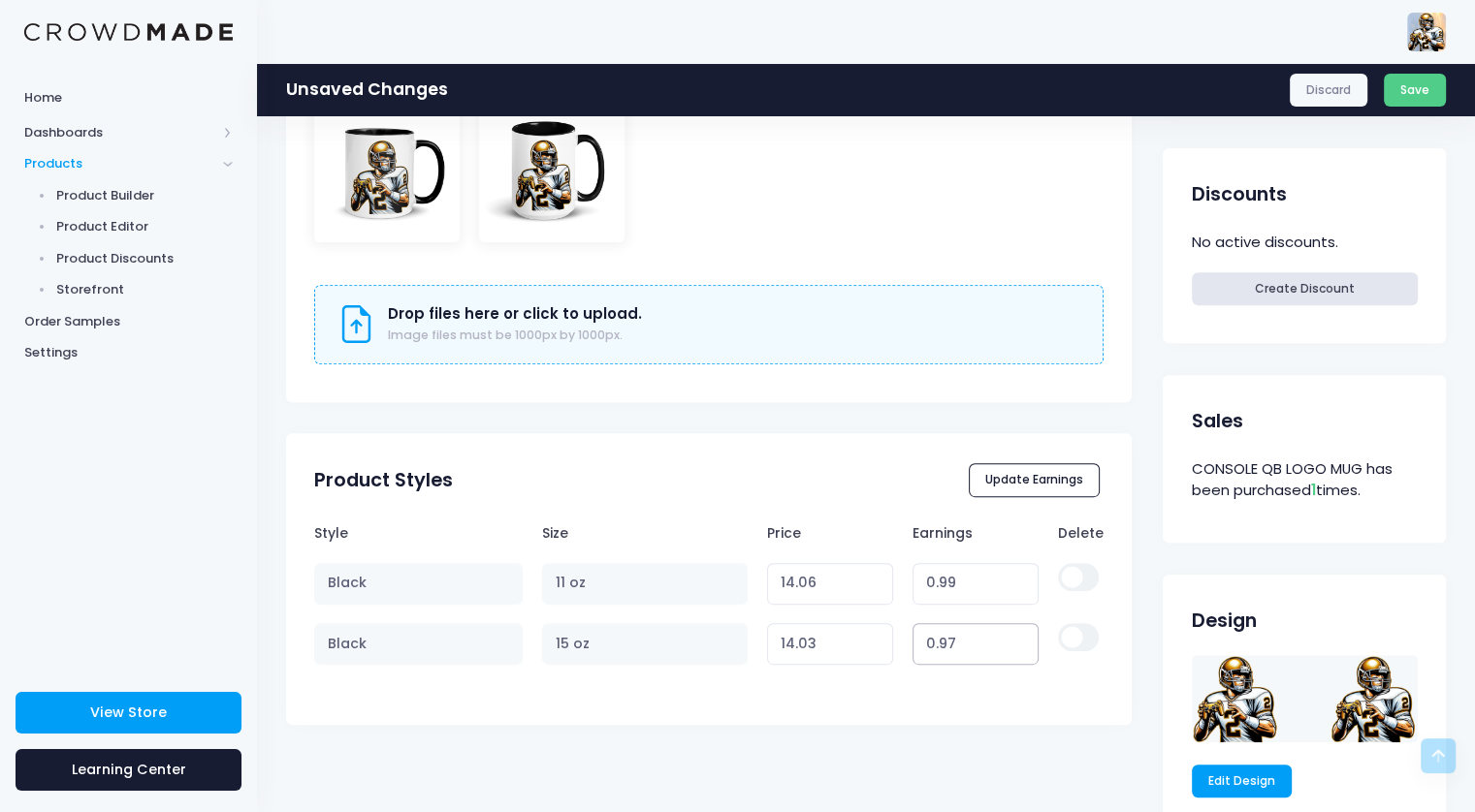
type input "0.97"
click at [1020, 637] on input "0.97" at bounding box center [975, 644] width 127 height 42
type input "14.04"
type input "0.98"
click at [1020, 637] on input "0.98" at bounding box center [975, 644] width 127 height 42
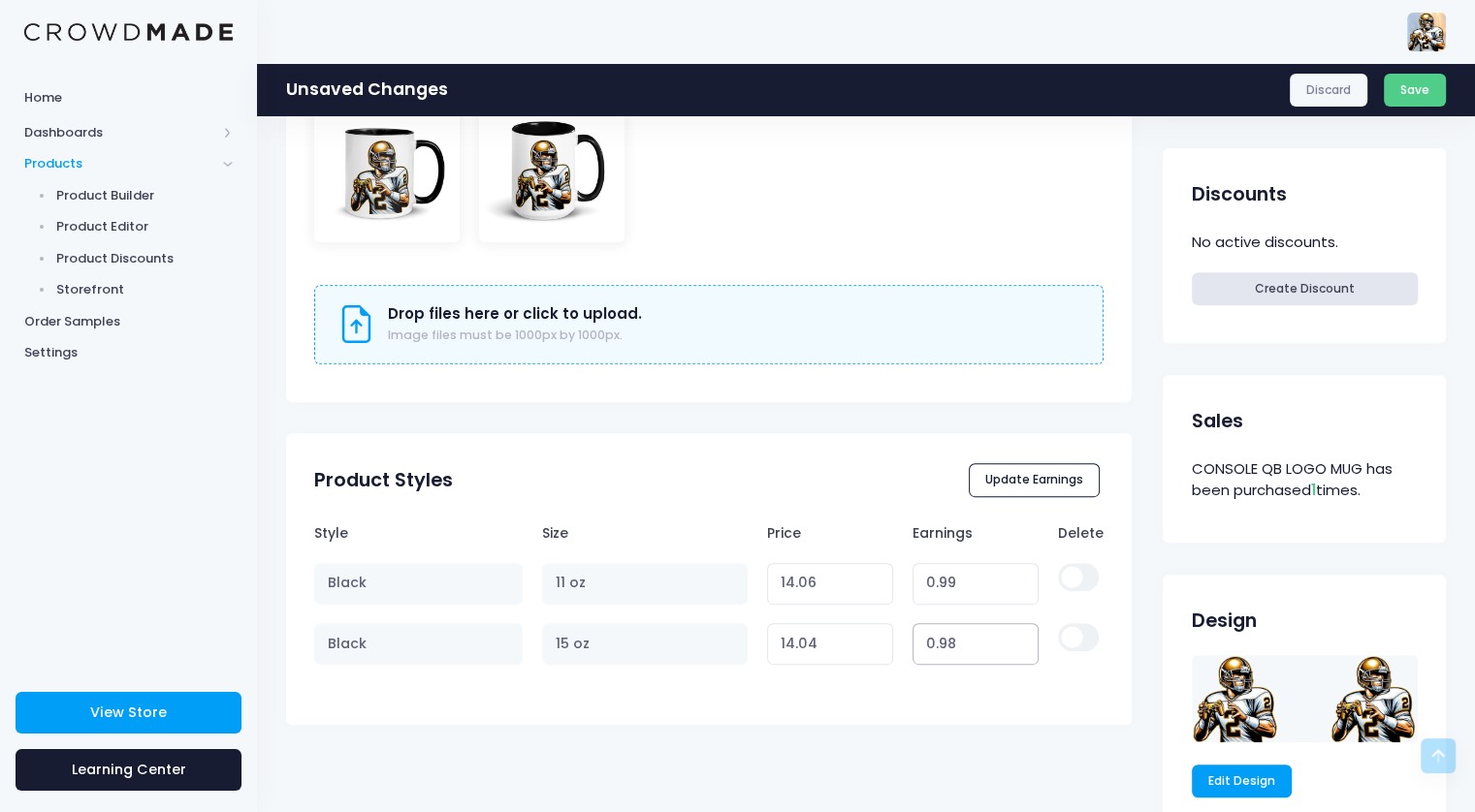
type input "14.05"
type input "0.99"
click at [1020, 637] on input "0.99" at bounding box center [975, 644] width 127 height 42
type input "14.06"
type input "14.07"
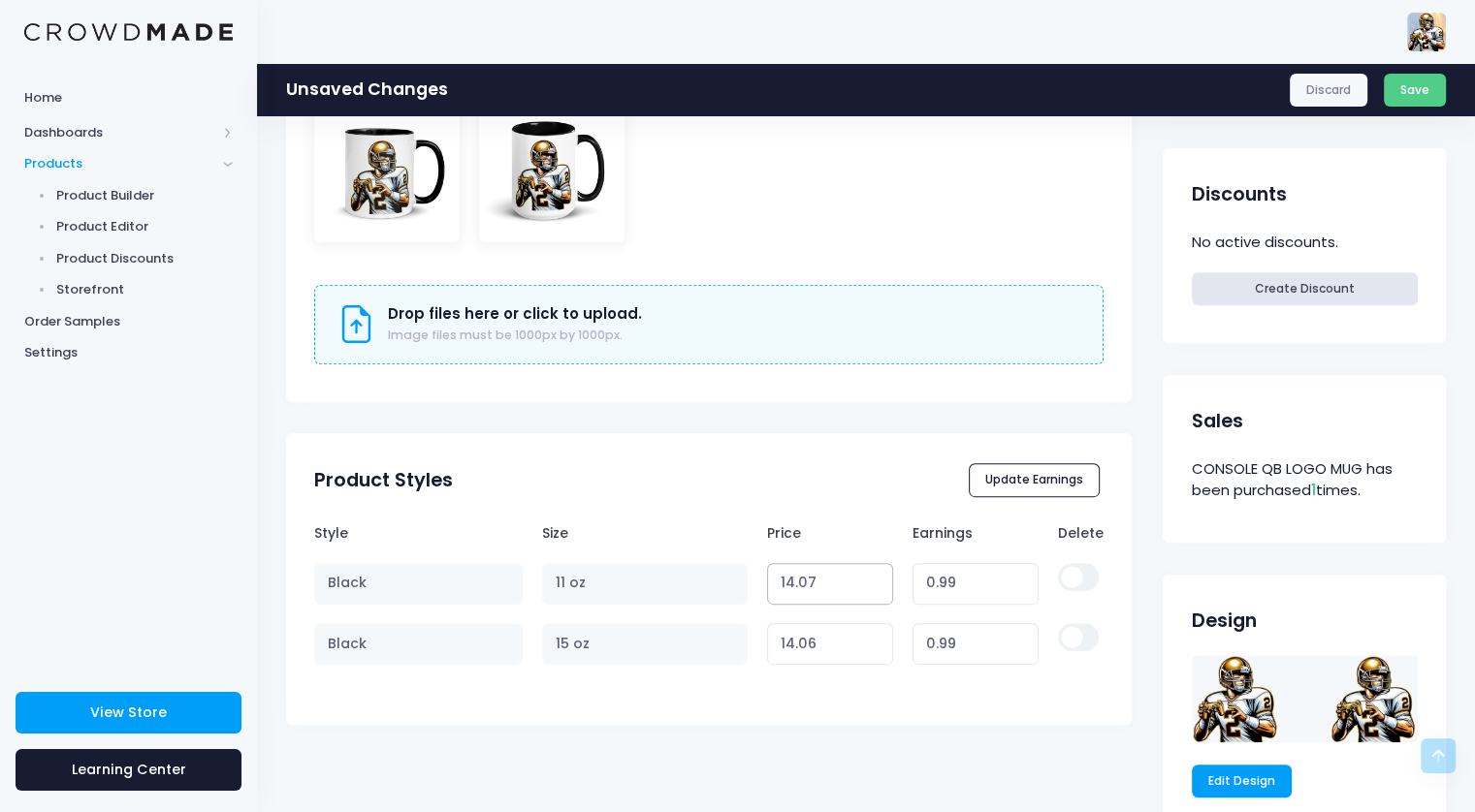
click at [876, 574] on input "14.07" at bounding box center [830, 584] width 127 height 42
type input "1.00"
type input "14.26"
click at [876, 574] on input "14.26" at bounding box center [830, 584] width 127 height 42
type input "1.19"
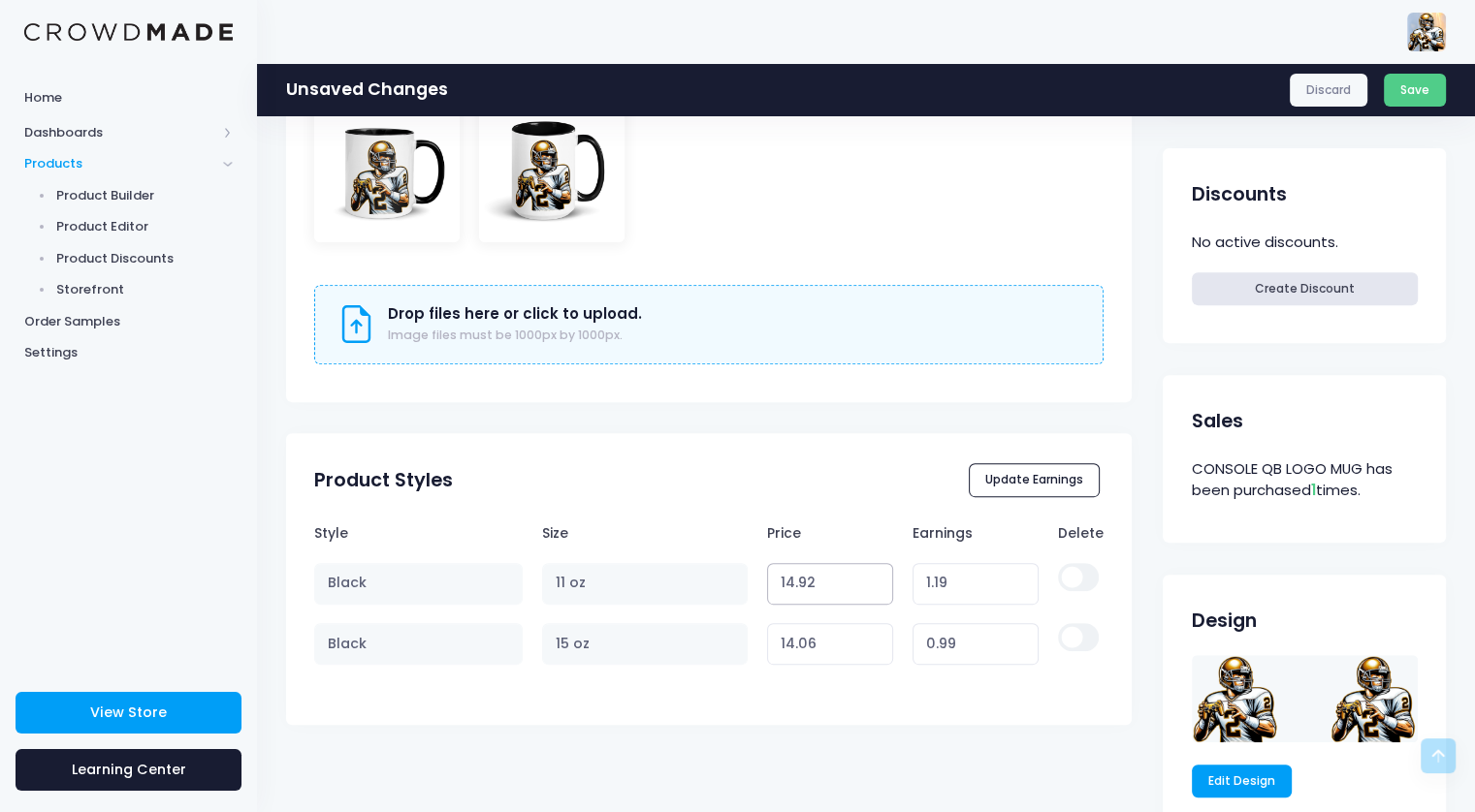
type input "14.92"
click at [876, 574] on input "14.92" at bounding box center [830, 584] width 127 height 42
type input "1.85"
type input "14.93"
click at [876, 574] on input "14.93" at bounding box center [830, 584] width 127 height 42
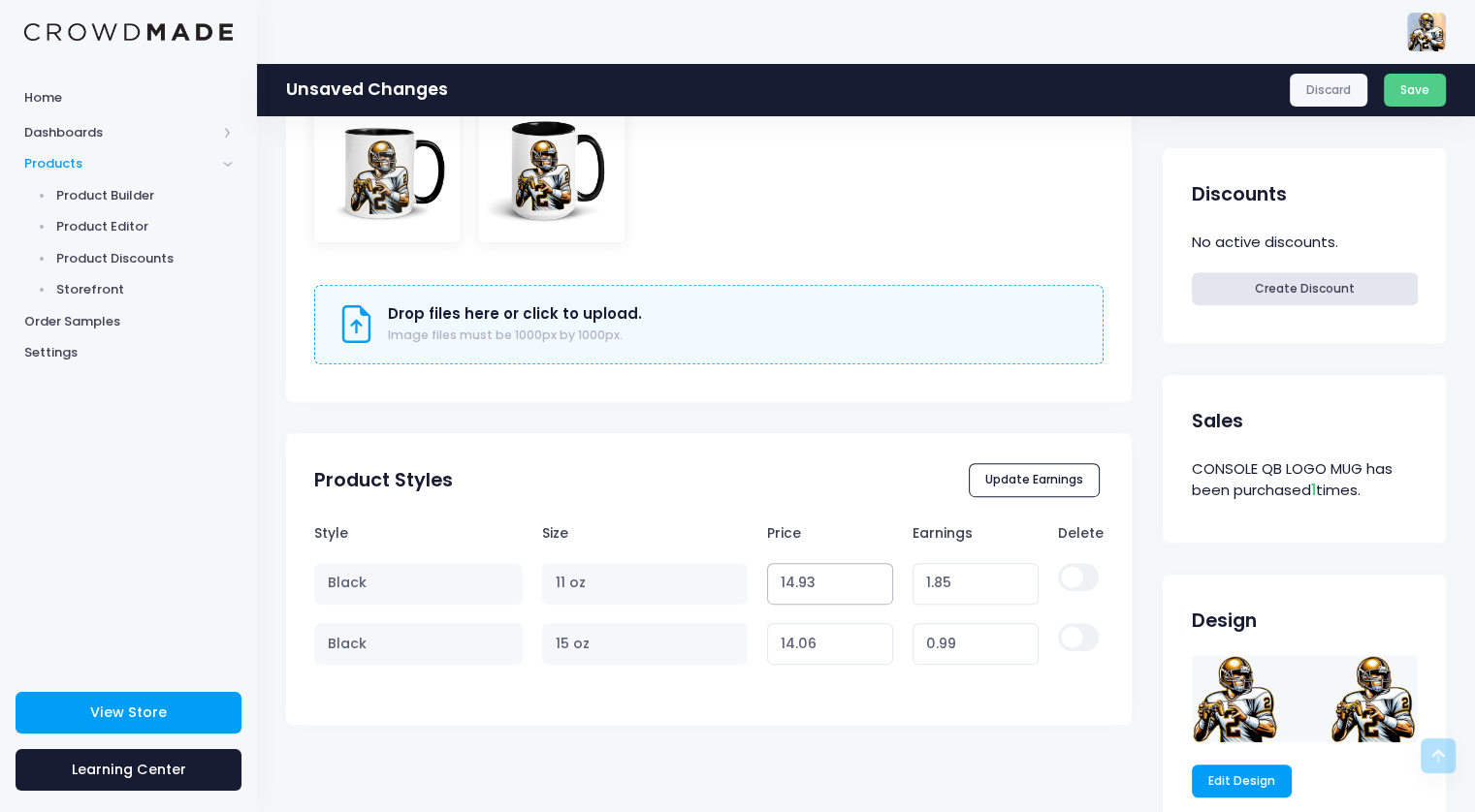
type input "1.86"
type input "14.94"
click at [876, 574] on input "14.94" at bounding box center [830, 584] width 127 height 42
type input "1.87"
type input "14.95"
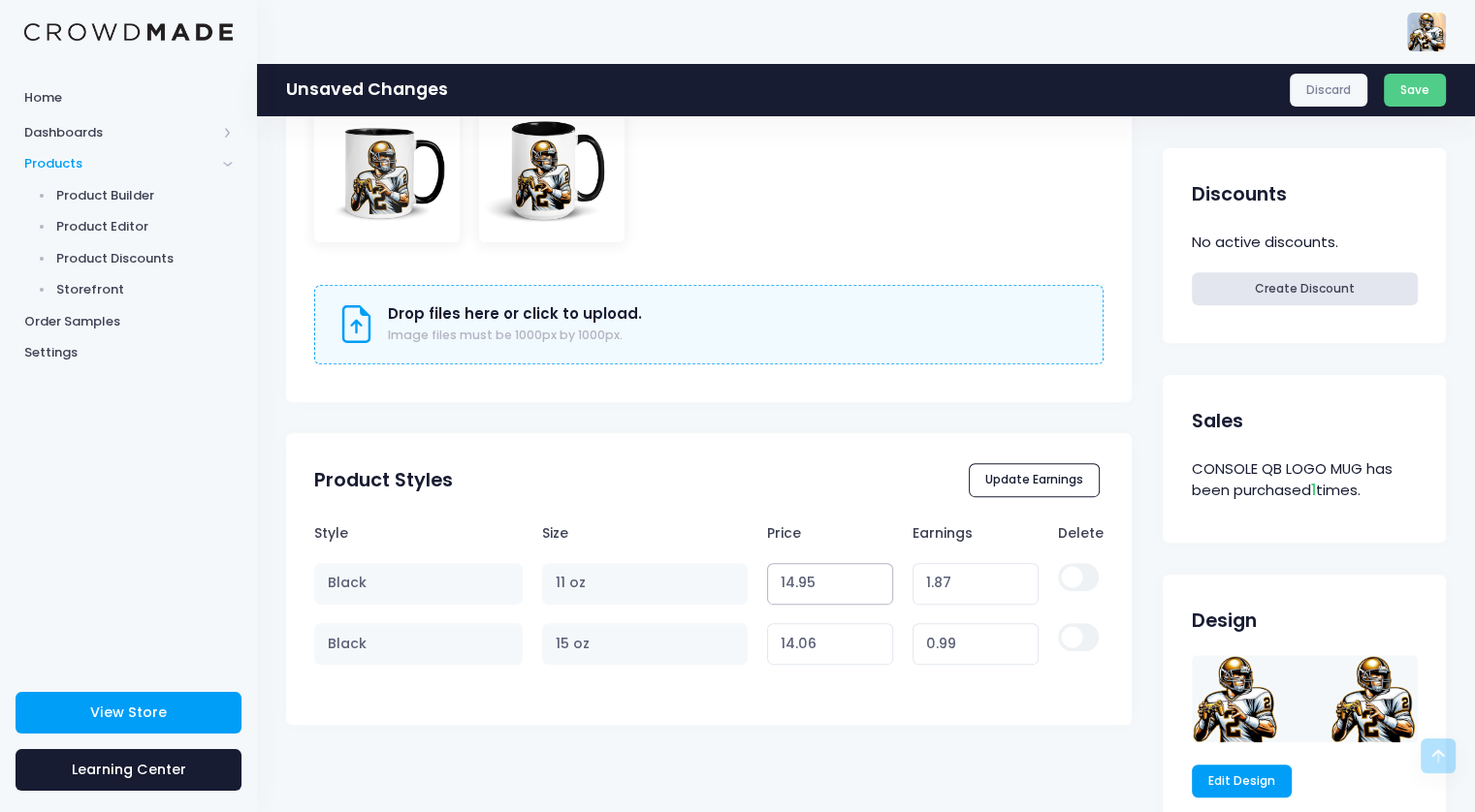
click at [876, 574] on input "14.95" at bounding box center [830, 584] width 127 height 42
type input "1.88"
type input "14.96"
click at [876, 574] on input "14.96" at bounding box center [830, 584] width 127 height 42
type input "1.89"
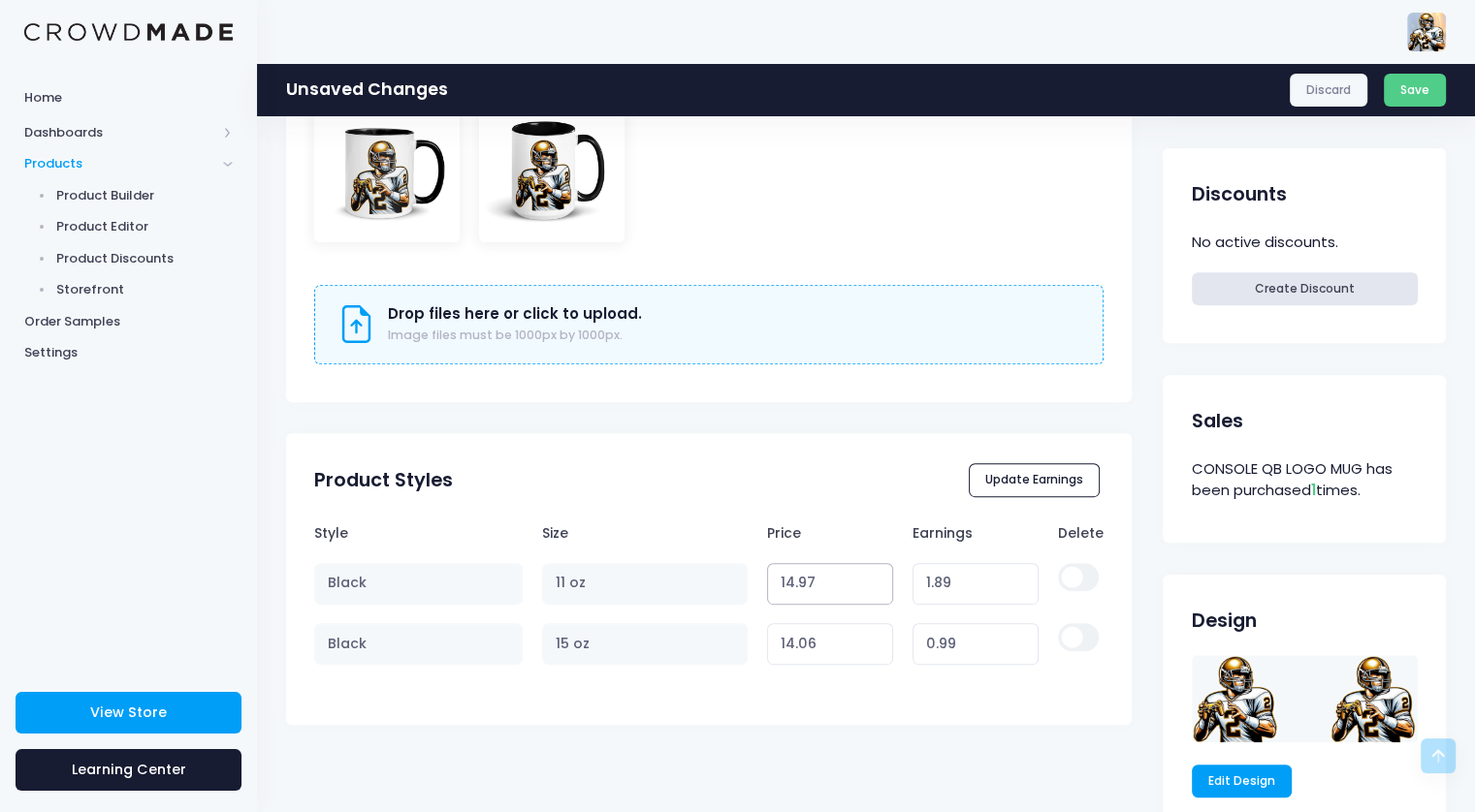
type input "14.97"
click at [876, 574] on input "14.97" at bounding box center [830, 584] width 127 height 42
type input "1.90"
type input "14.98"
click at [876, 574] on input "14.98" at bounding box center [830, 584] width 127 height 42
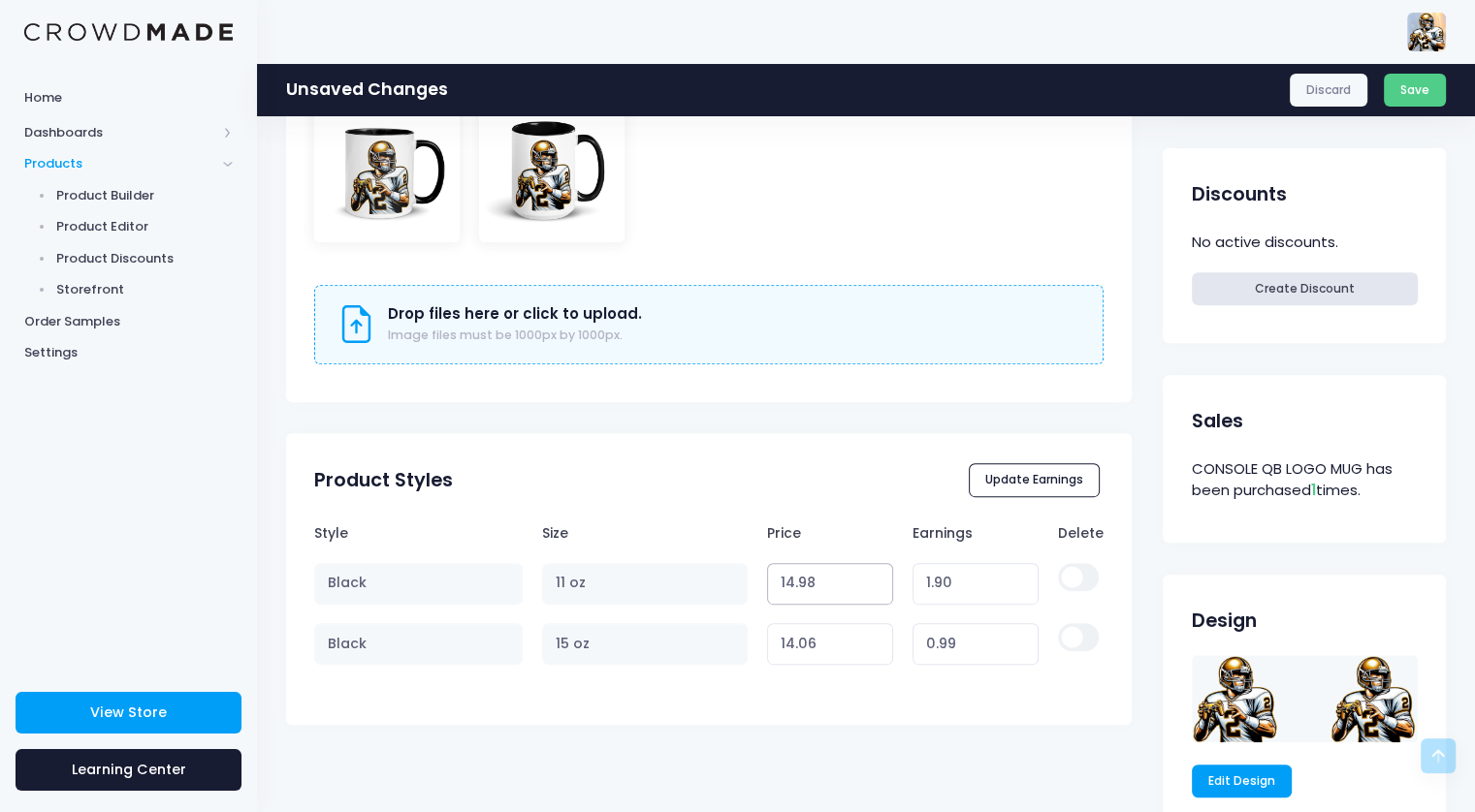
type input "1.91"
type input "14.99"
click at [876, 574] on input "14.99" at bounding box center [830, 584] width 127 height 42
type input "1.92"
type input "14.99"
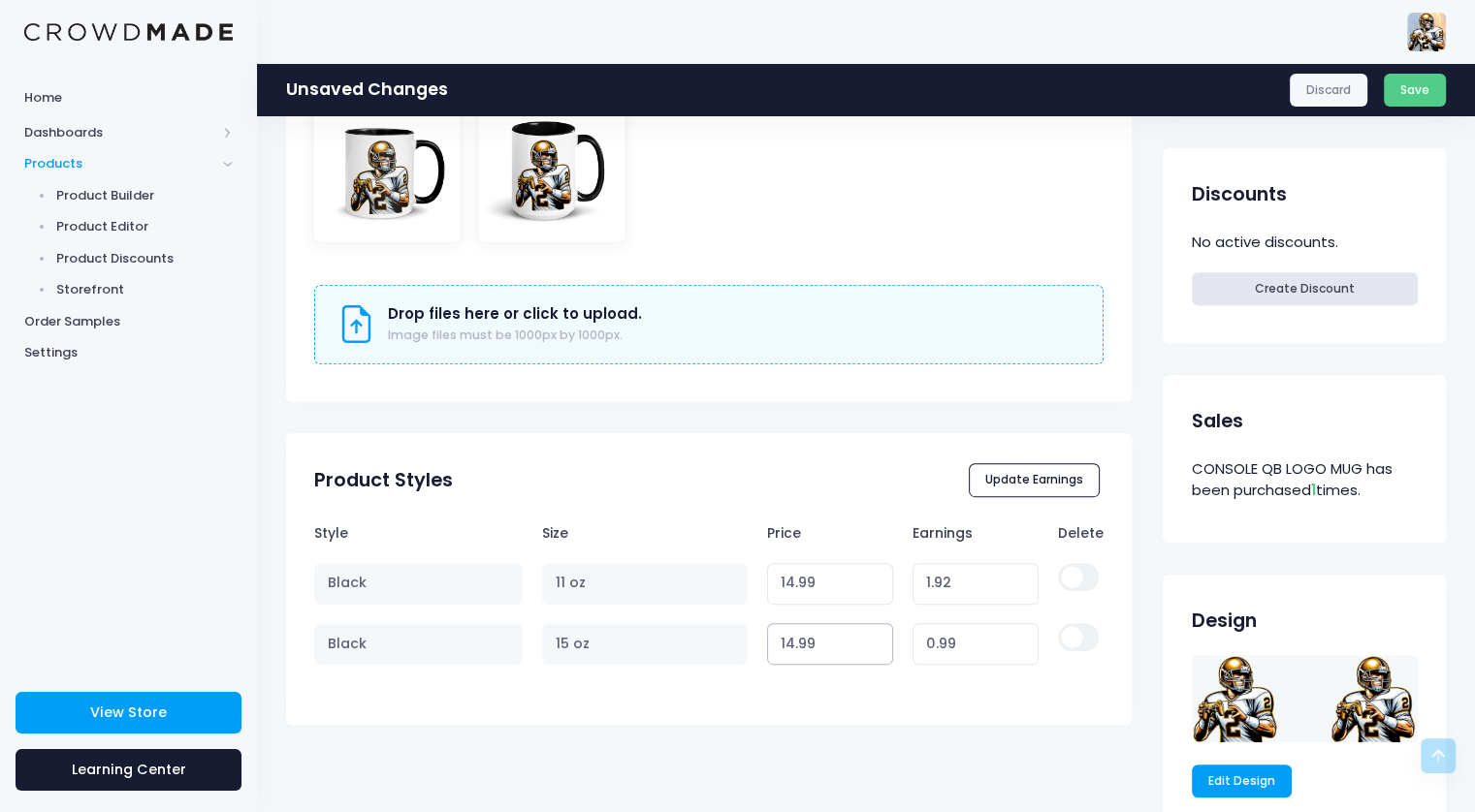
click at [873, 635] on input "14.99" at bounding box center [830, 644] width 127 height 42
type input "1.92"
type input "14.06"
click at [873, 590] on input "14.06" at bounding box center [830, 584] width 127 height 42
type input "0.99"
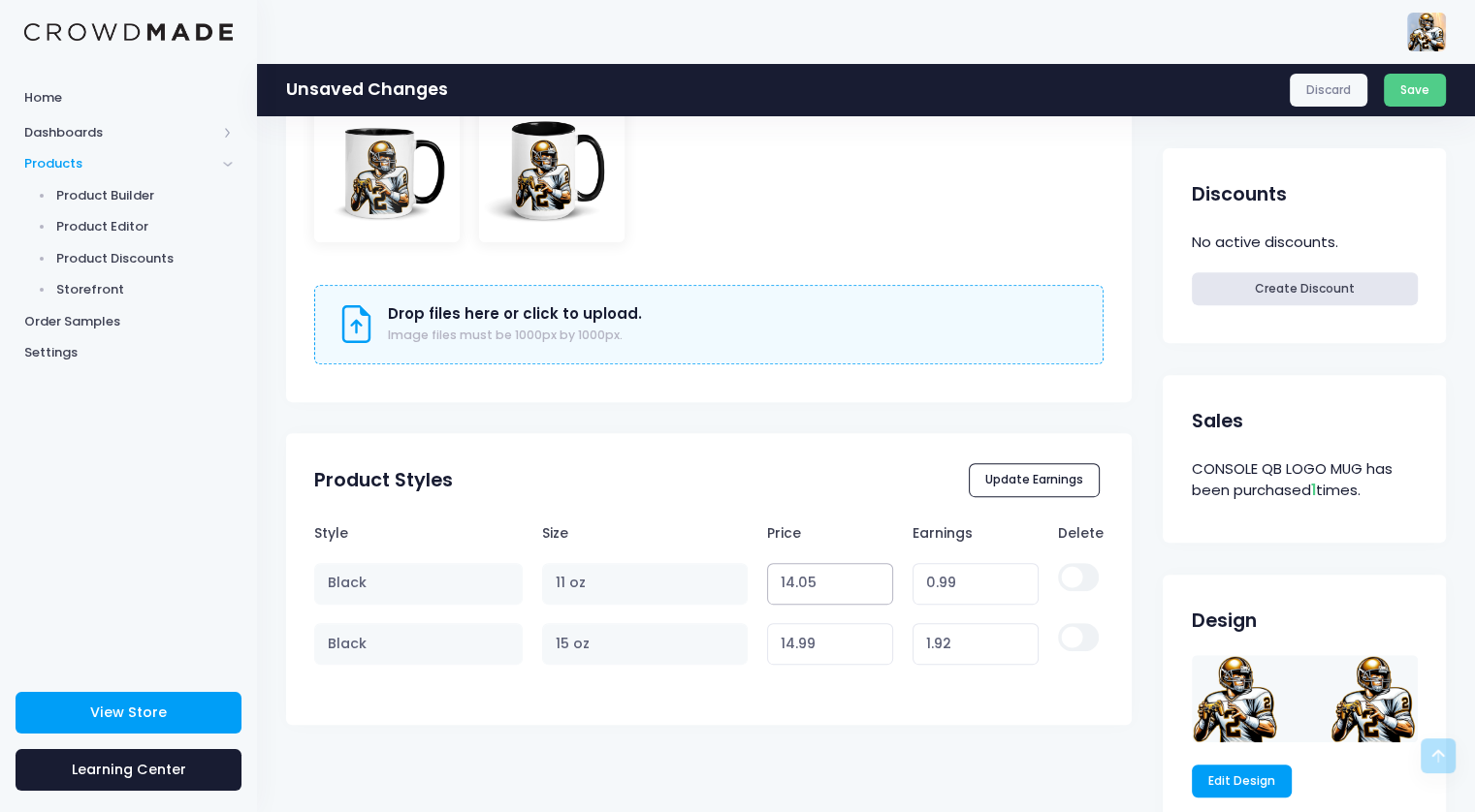
type input "14.05"
click at [873, 590] on input "14.05" at bounding box center [830, 584] width 127 height 42
type input "0.98"
type input "14.04"
click at [873, 590] on input "14.04" at bounding box center [830, 584] width 127 height 42
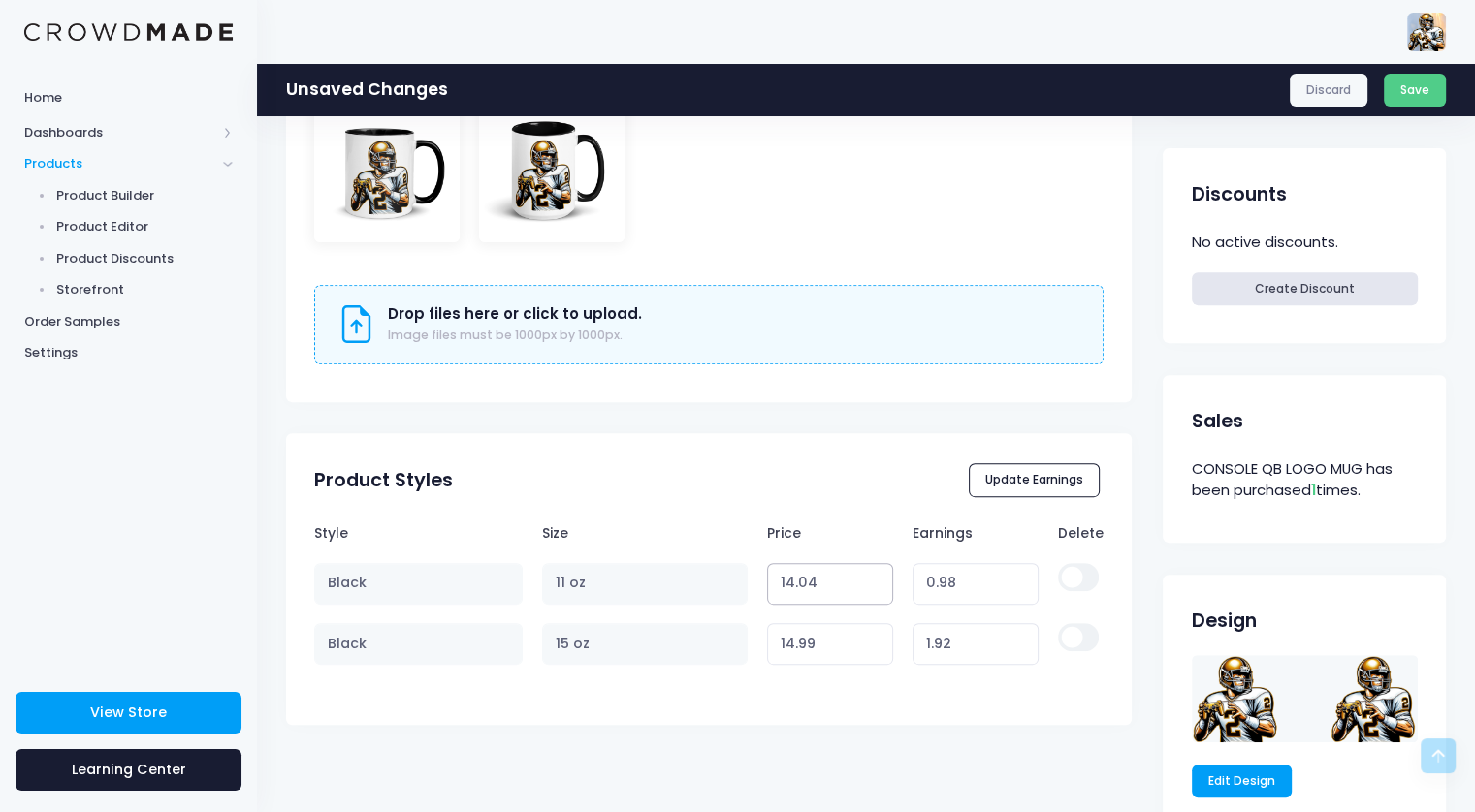
type input "0.97"
type input "14.03"
click at [873, 590] on input "14.03" at bounding box center [830, 584] width 127 height 42
type input "0.96"
type input "14.02"
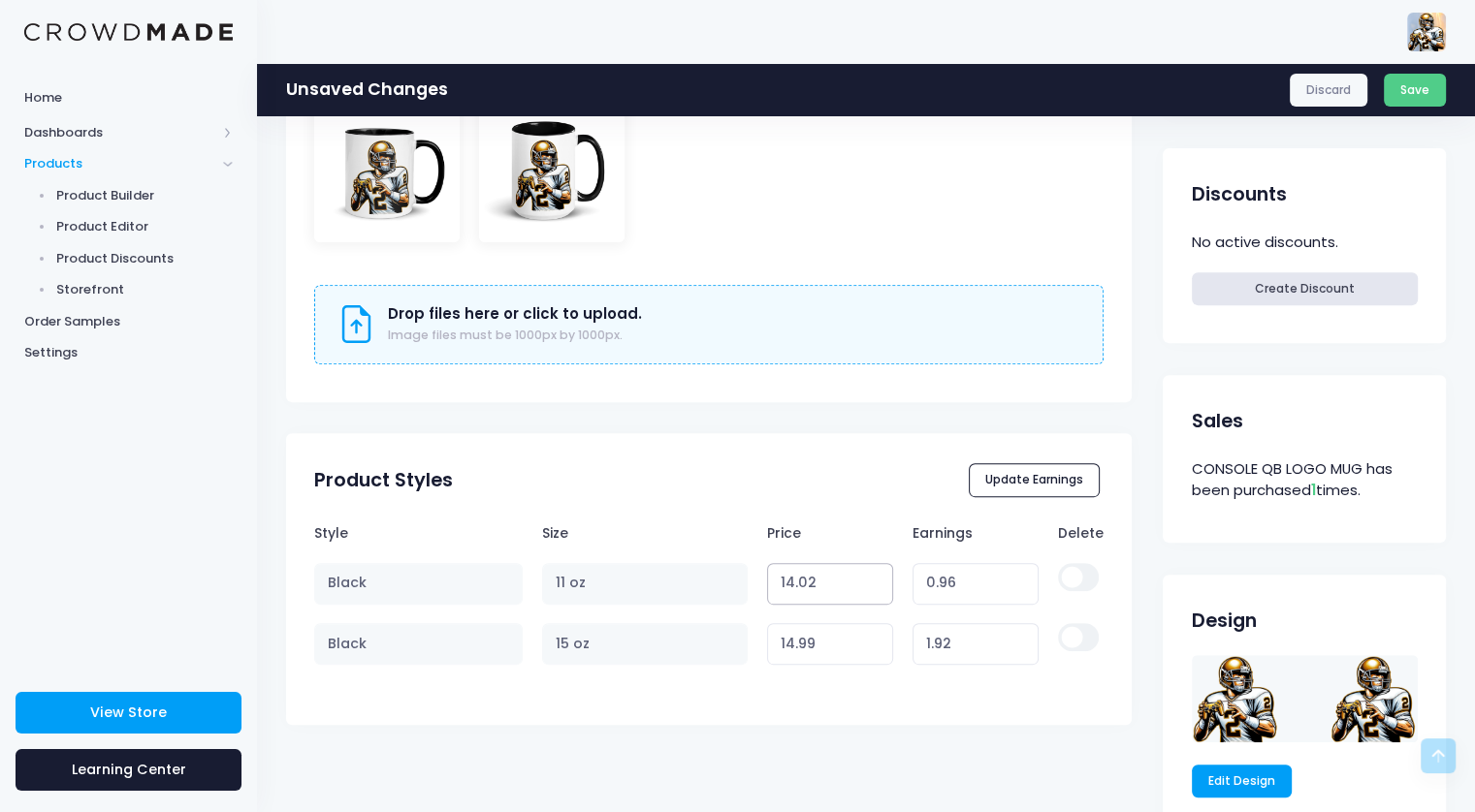
click at [873, 590] on input "14.02" at bounding box center [830, 584] width 127 height 42
type input "0.95"
type input "14.01"
click at [873, 590] on input "14.01" at bounding box center [830, 584] width 127 height 42
type input "0.94"
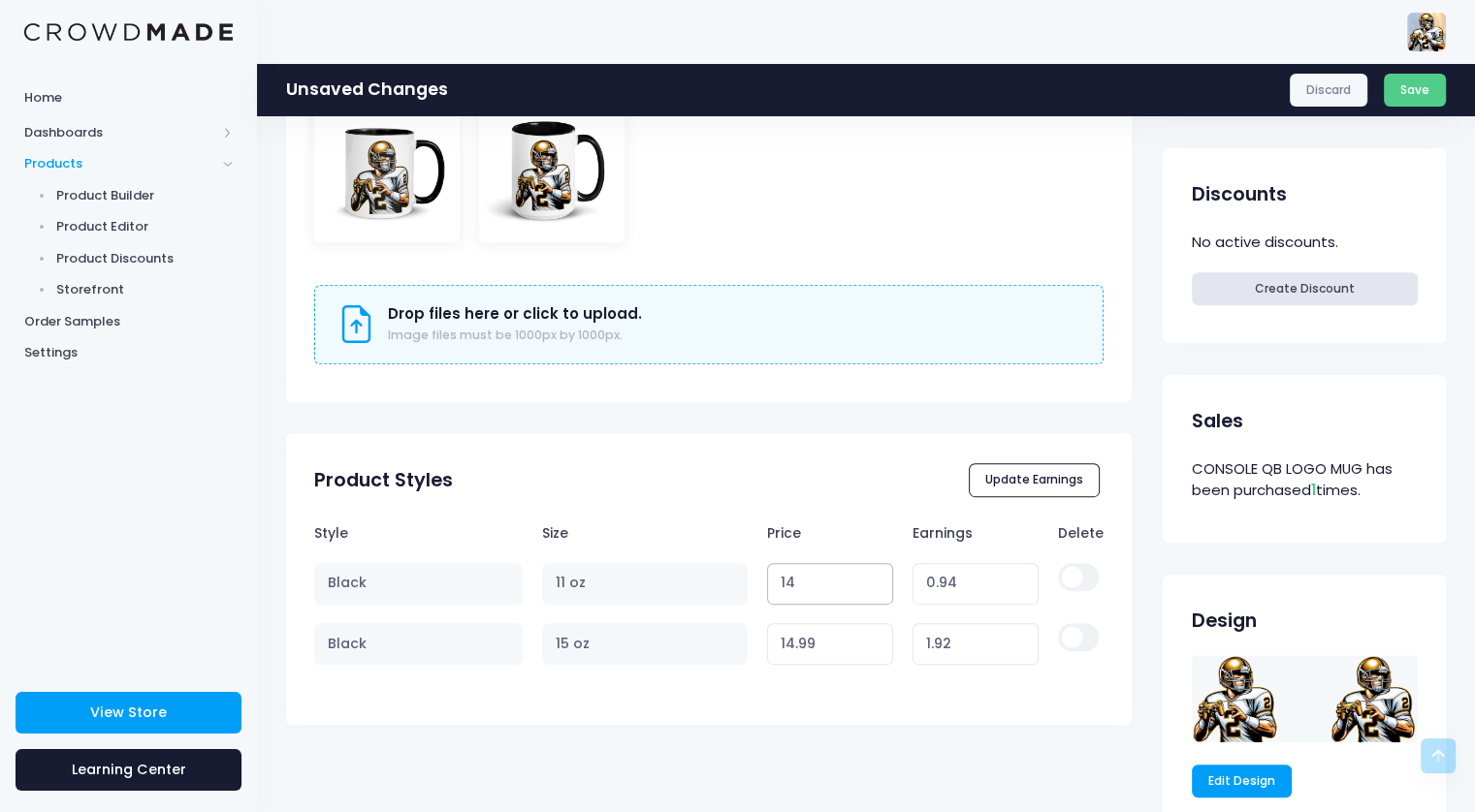
type input "14"
click at [873, 590] on input "14" at bounding box center [830, 584] width 127 height 42
type input "0.93"
type input "13.99"
click at [873, 590] on input "13.99" at bounding box center [830, 584] width 127 height 42
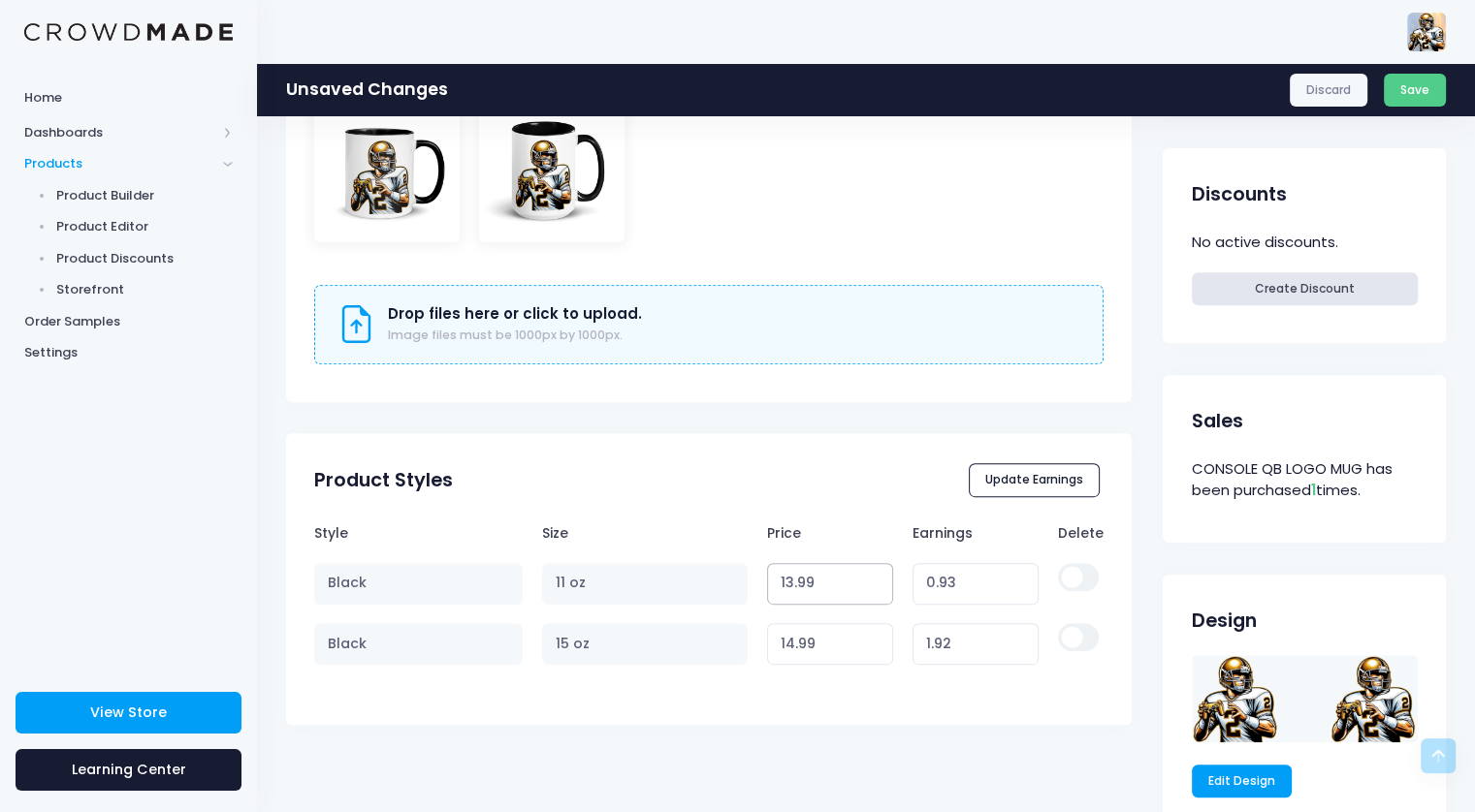
type input "0.92"
click at [1398, 90] on button "Save" at bounding box center [1415, 90] width 63 height 33
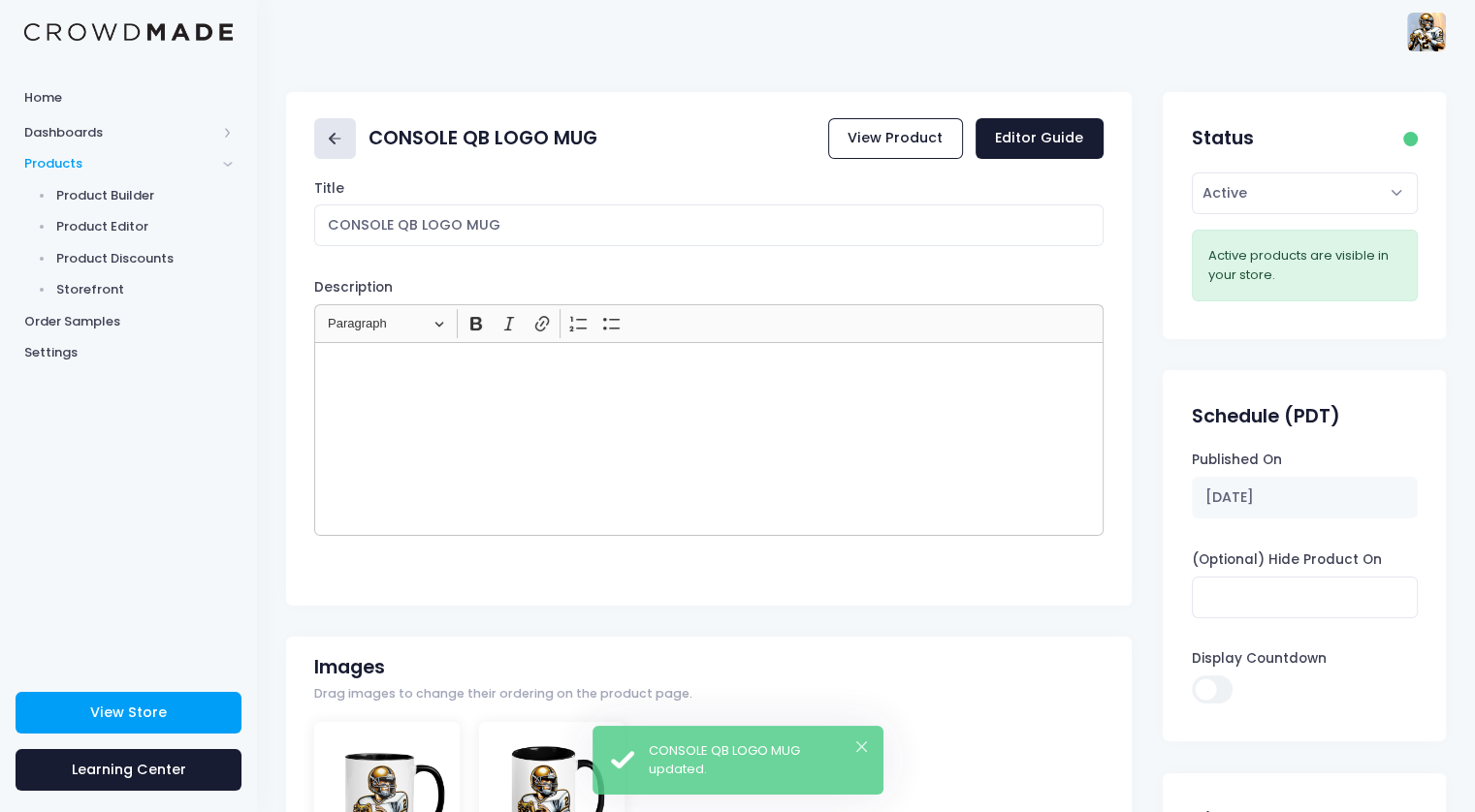
click at [337, 140] on icon at bounding box center [335, 139] width 22 height 22
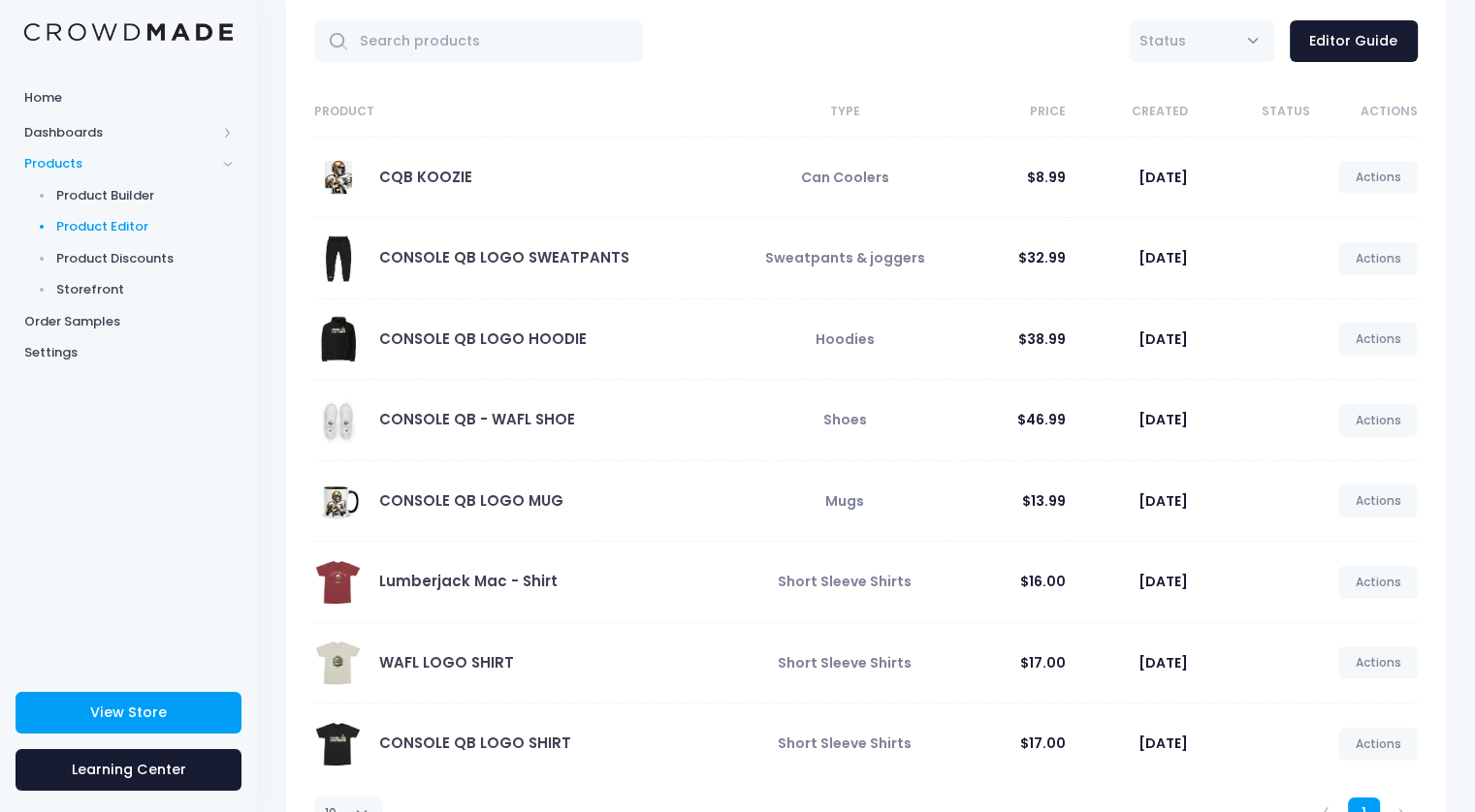
scroll to position [180, 0]
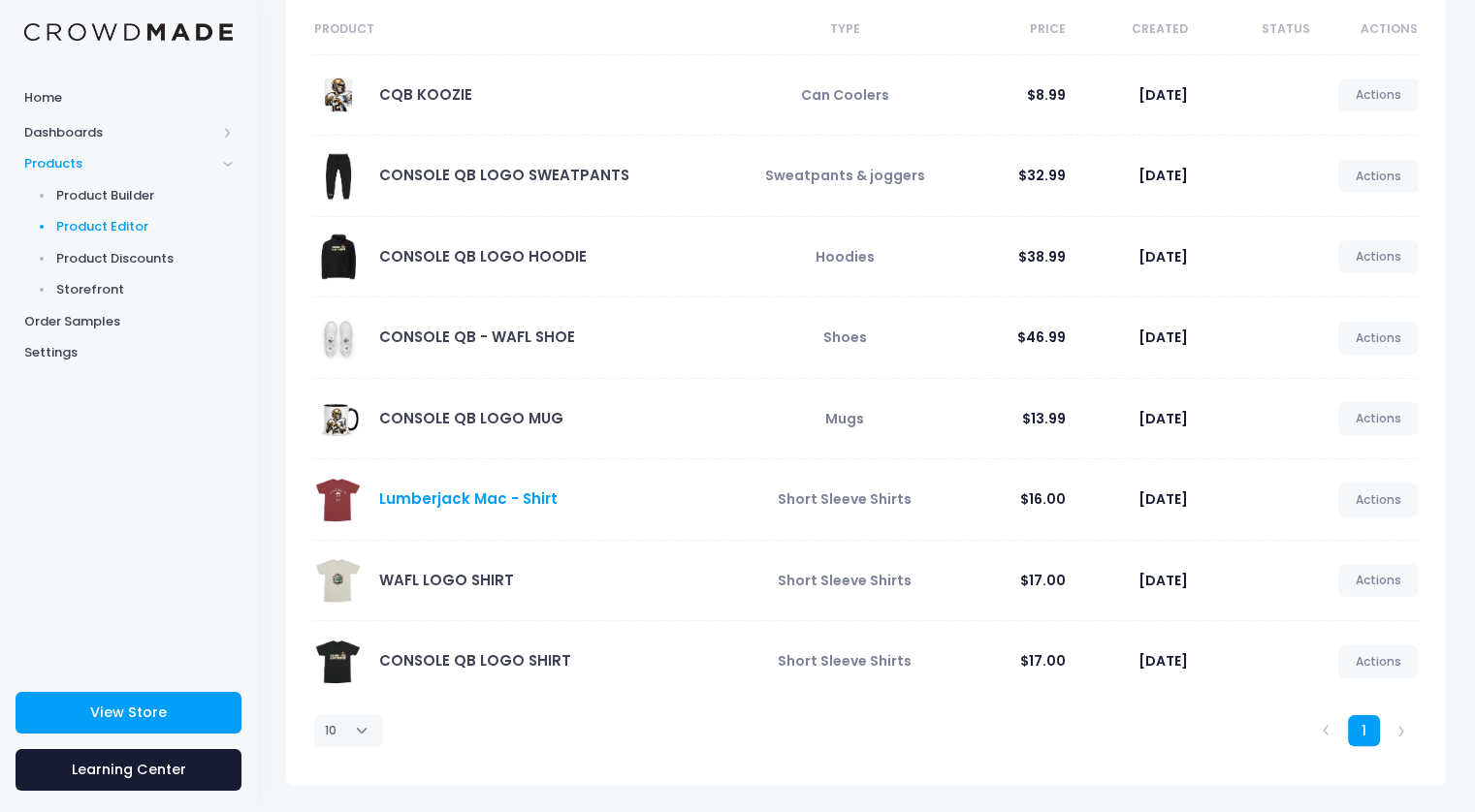
click at [509, 501] on link "Lumberjack Mac - Shirt" at bounding box center [468, 498] width 179 height 20
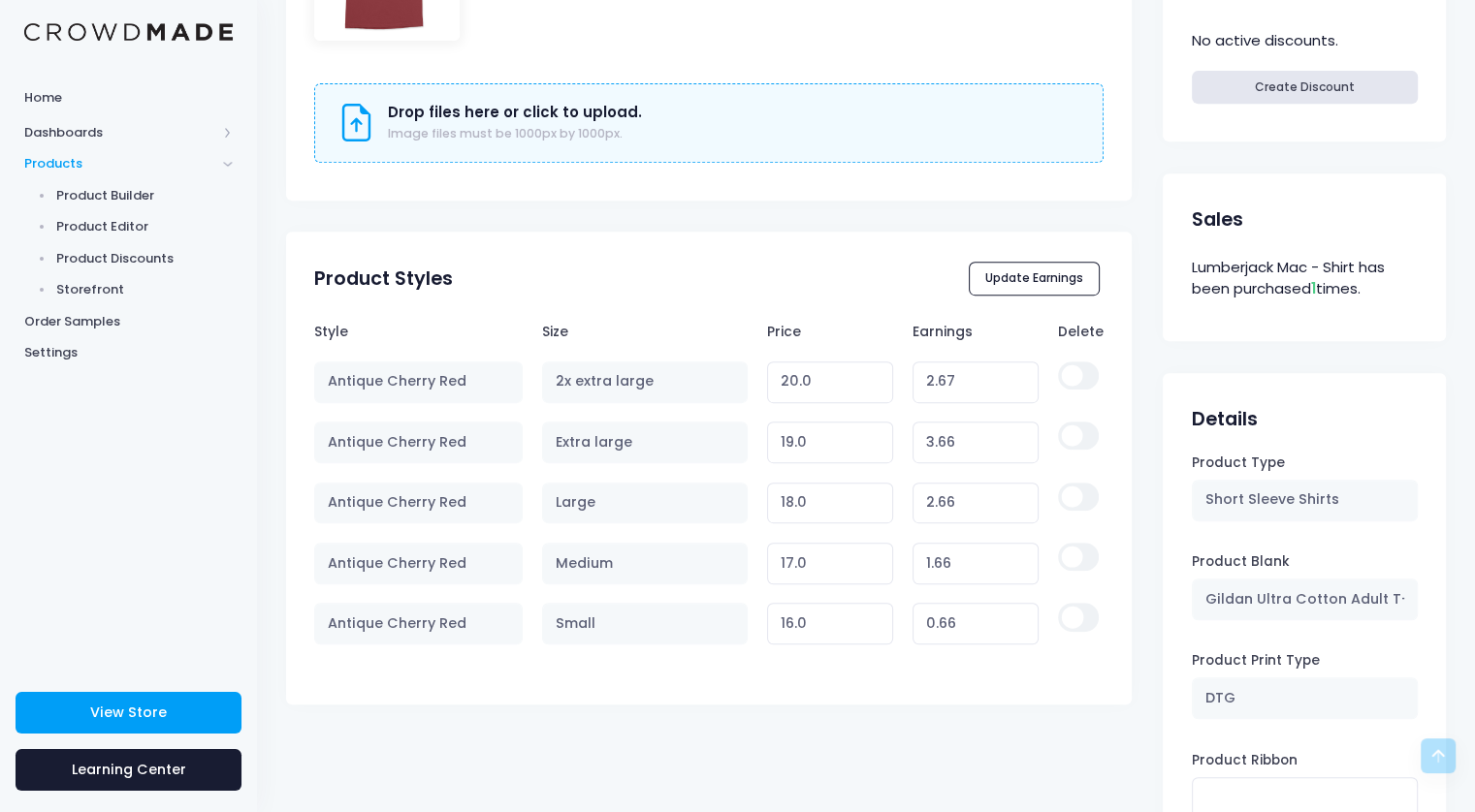
scroll to position [872, 0]
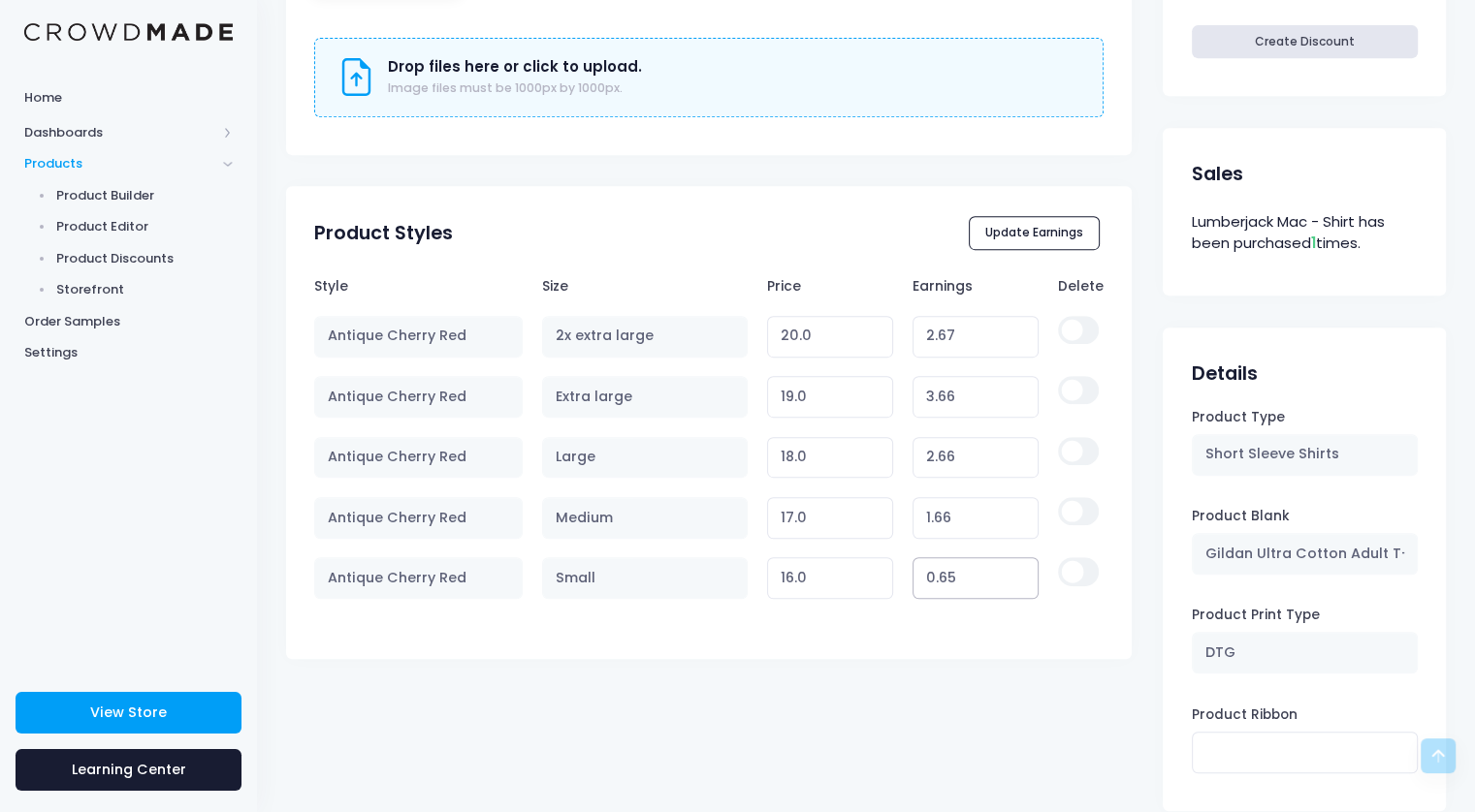
type input "0.65"
click at [1015, 578] on input "0.65" at bounding box center [975, 578] width 127 height 42
type input "15.99"
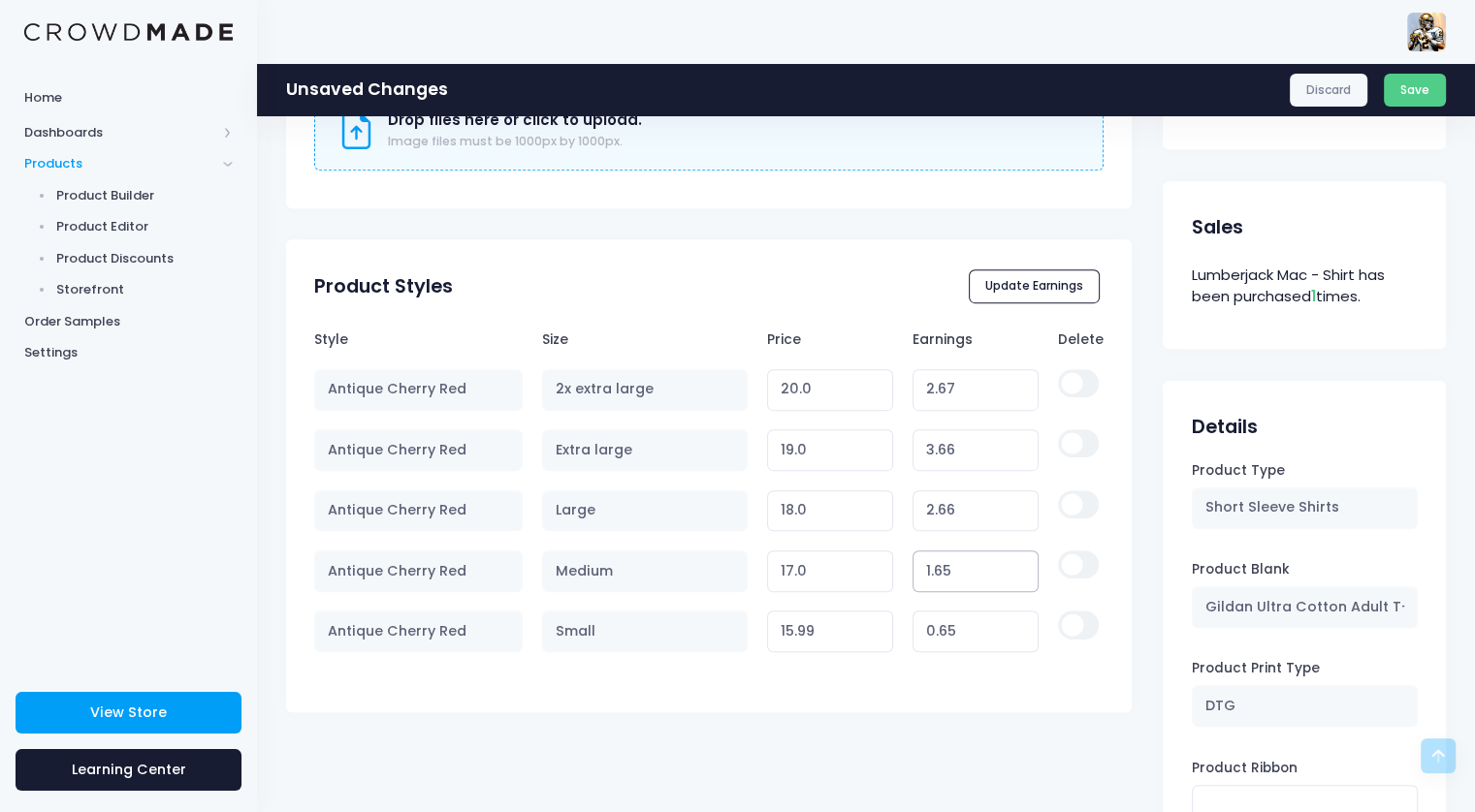
type input "1.65"
click at [1024, 575] on input "1.65" at bounding box center [975, 571] width 127 height 42
type input "16.99"
type input "2.65"
click at [1019, 515] on input "2.65" at bounding box center [975, 511] width 127 height 42
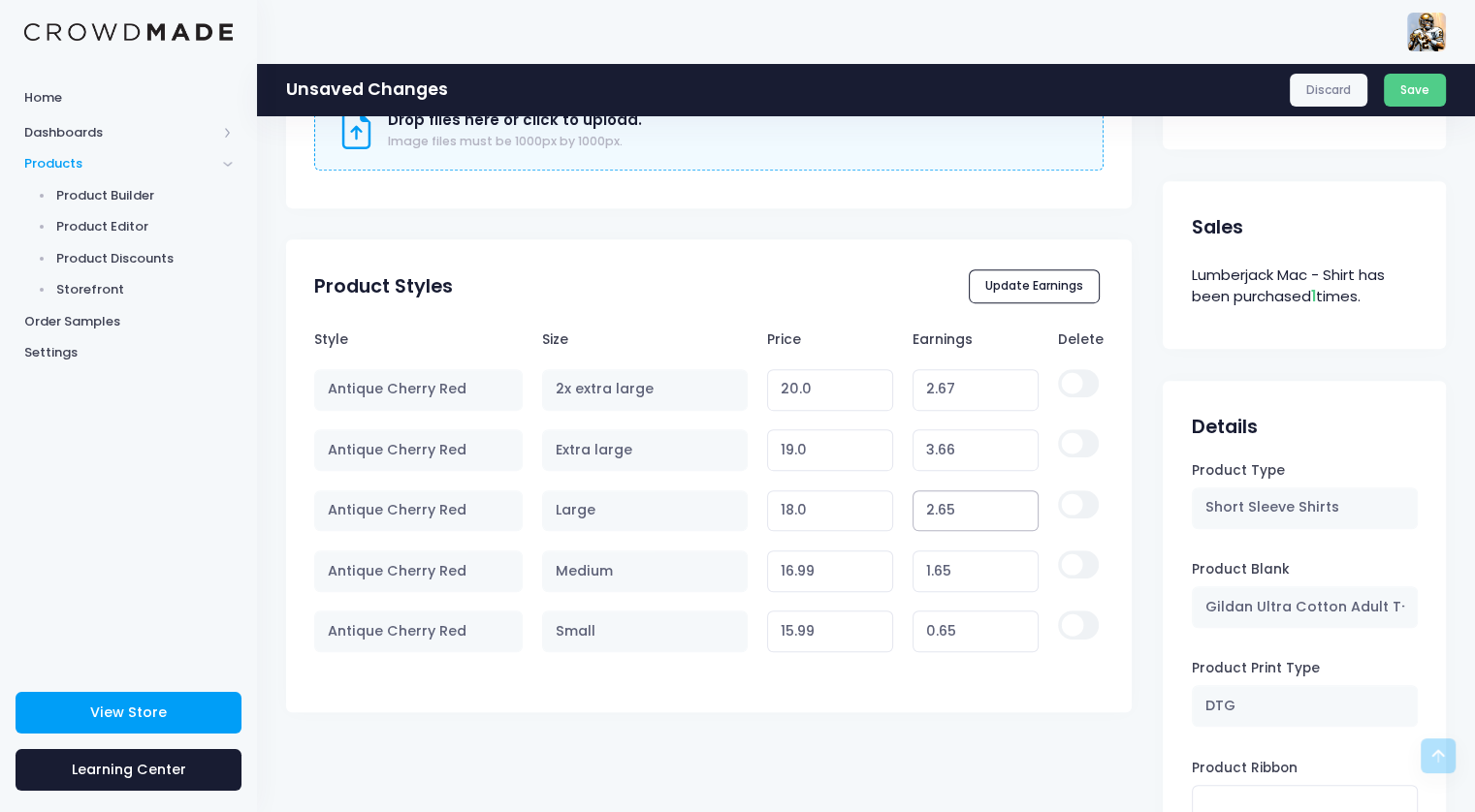
type input "17.99"
type input "3.65"
click at [1016, 454] on input "3.65" at bounding box center [975, 450] width 127 height 42
type input "18.99"
type input "2.66"
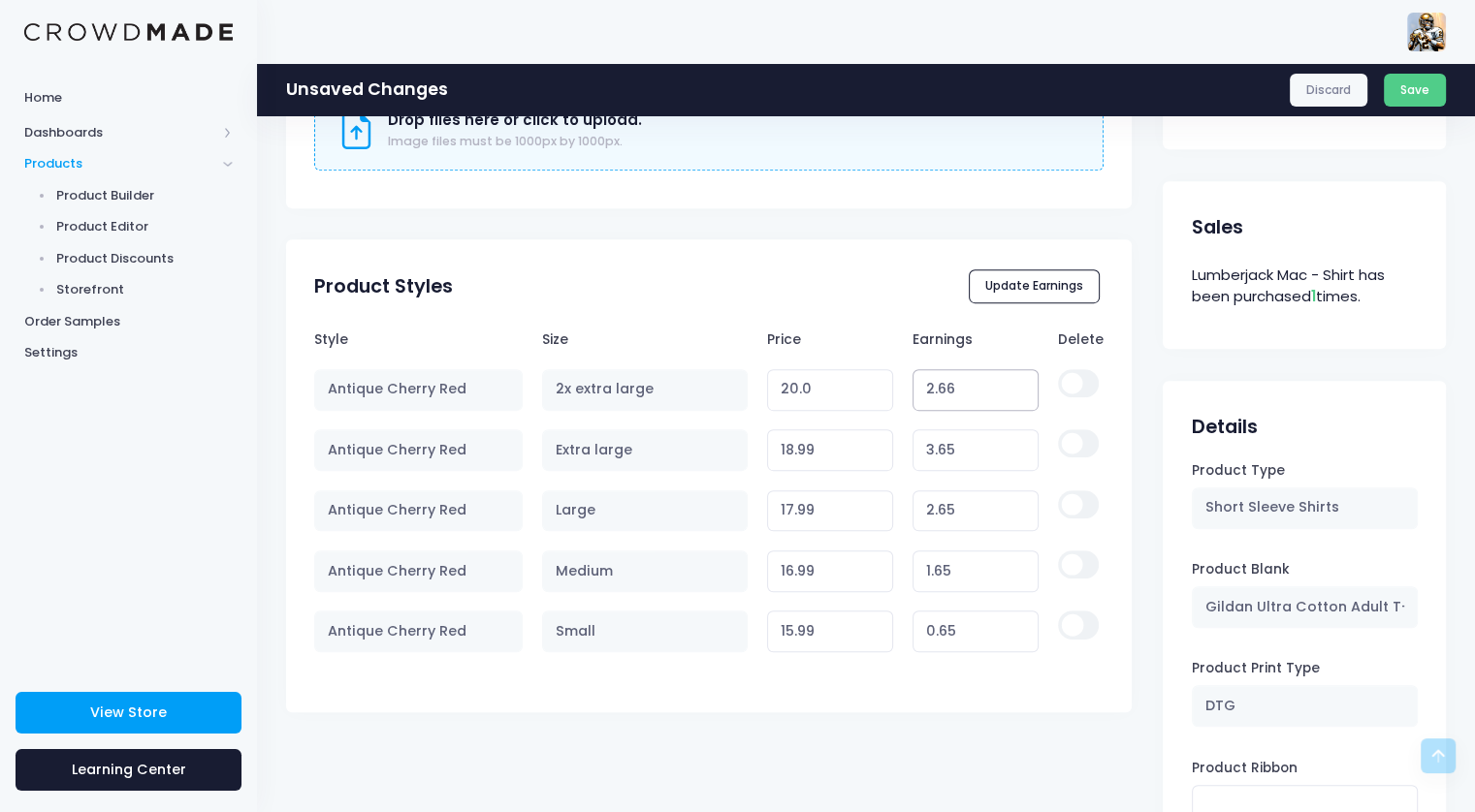
click at [1016, 396] on input "2.66" at bounding box center [975, 391] width 127 height 42
type input "19.99"
click at [1410, 86] on button "Save" at bounding box center [1415, 90] width 63 height 33
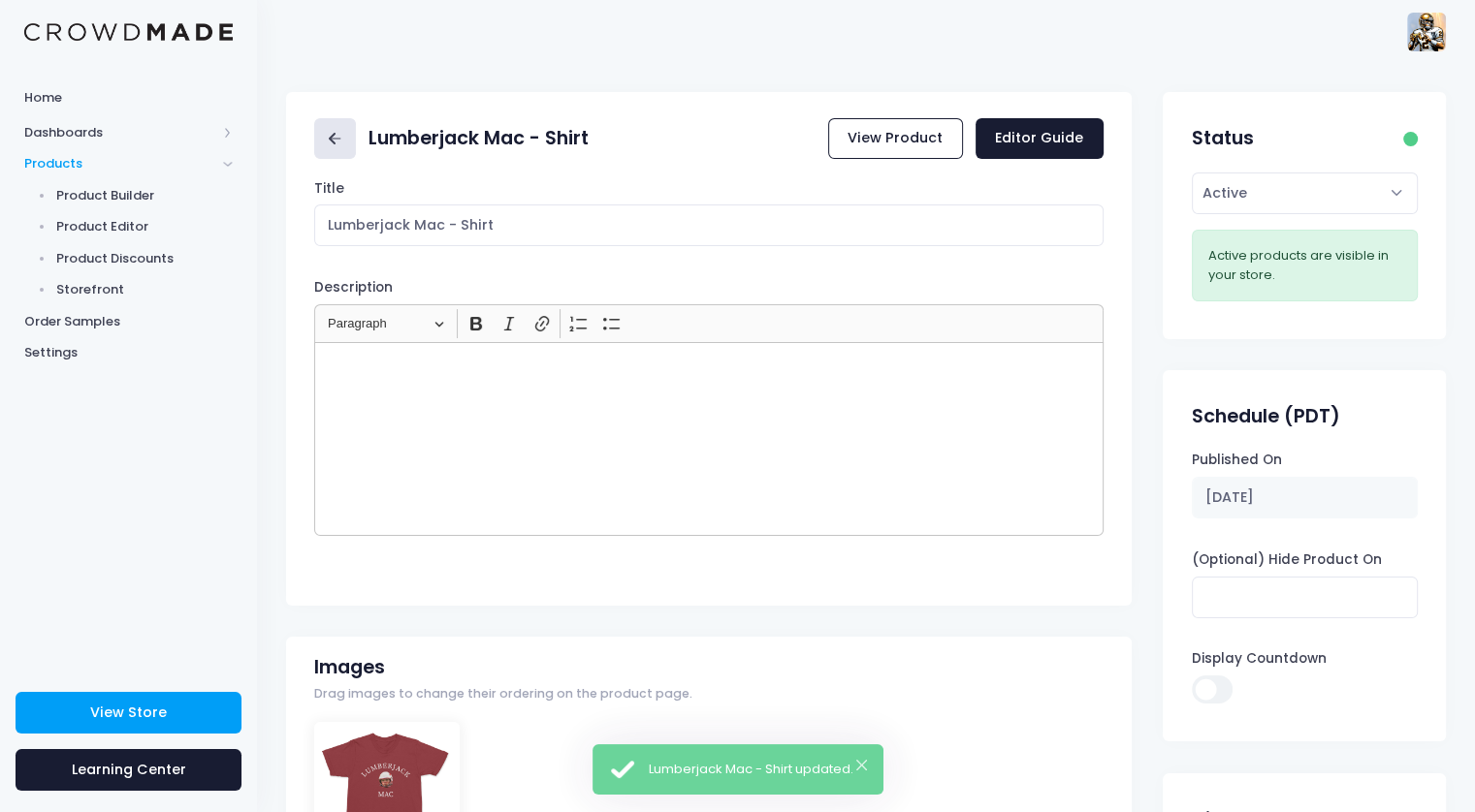
click at [335, 139] on rect at bounding box center [336, 139] width 12 height 2
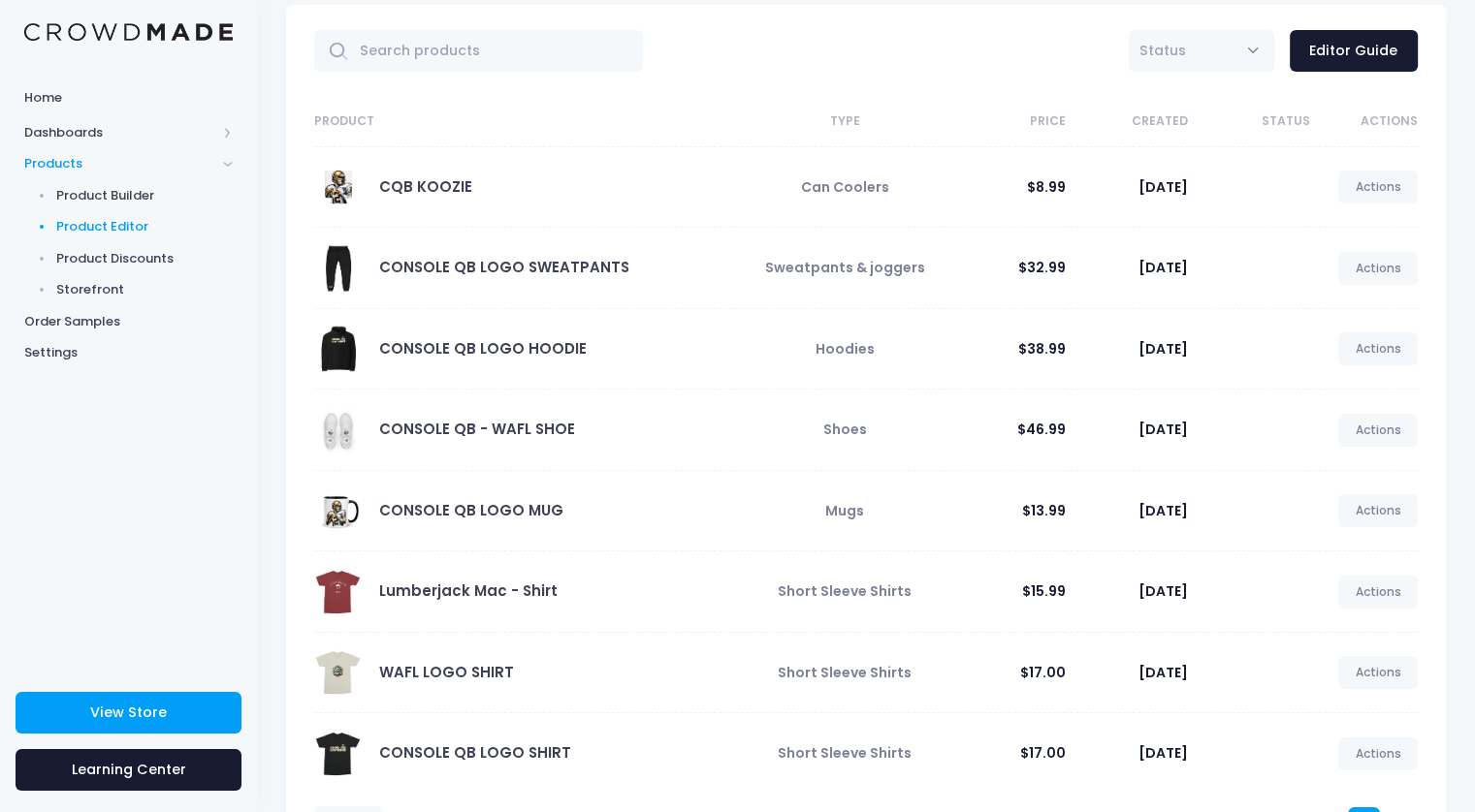
scroll to position [180, 0]
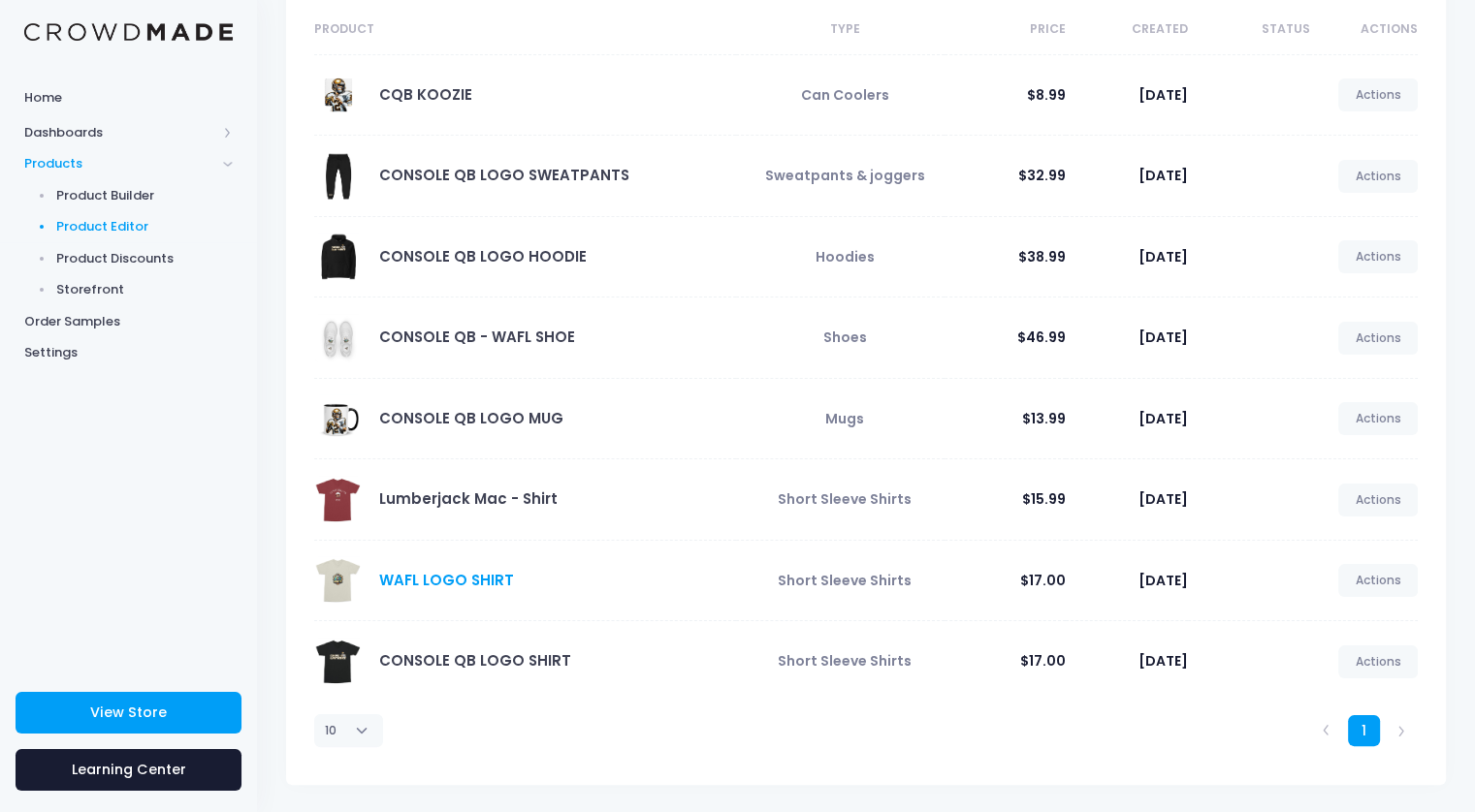
click at [466, 576] on link "WAFL LOGO SHIRT" at bounding box center [446, 580] width 135 height 20
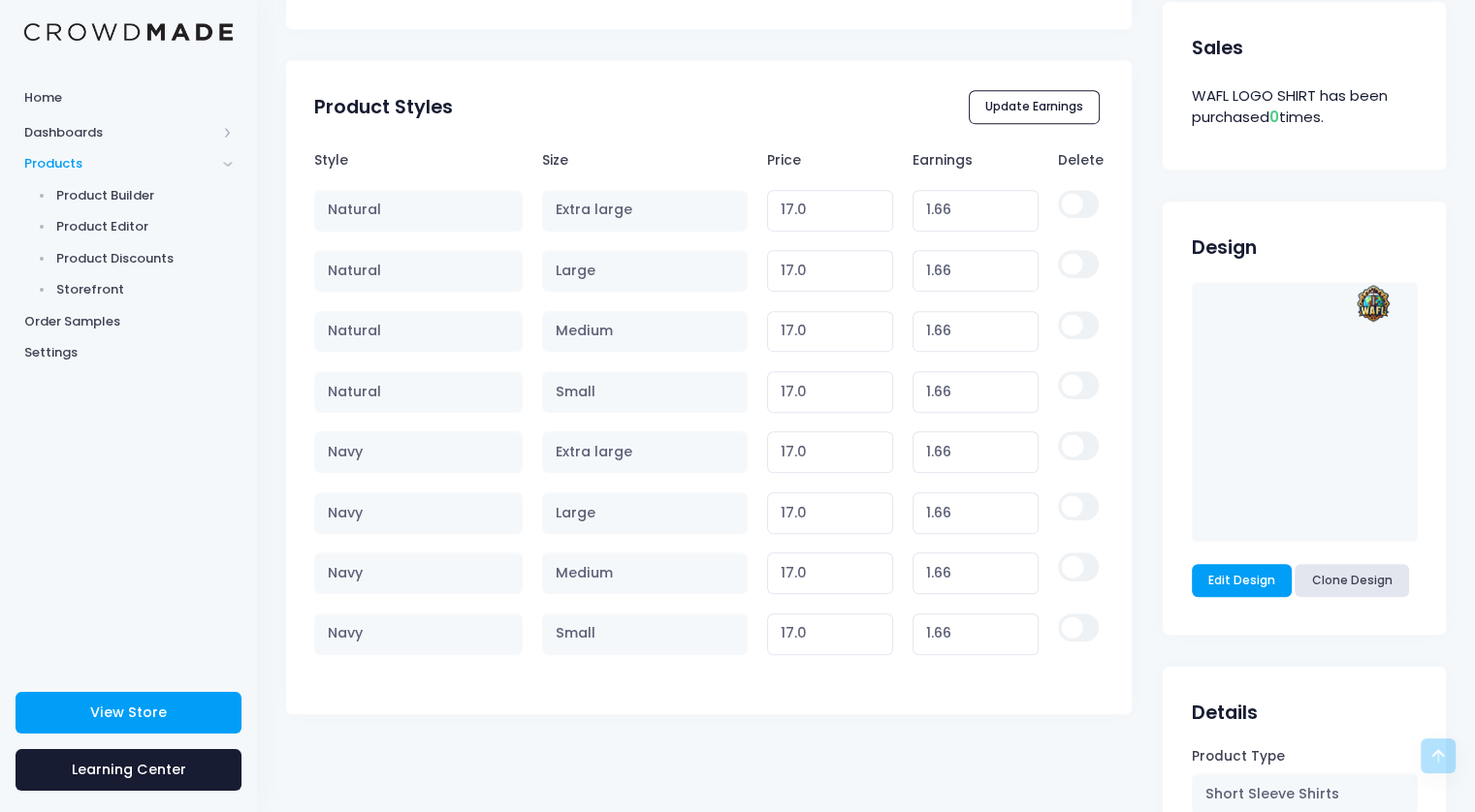
scroll to position [969, 0]
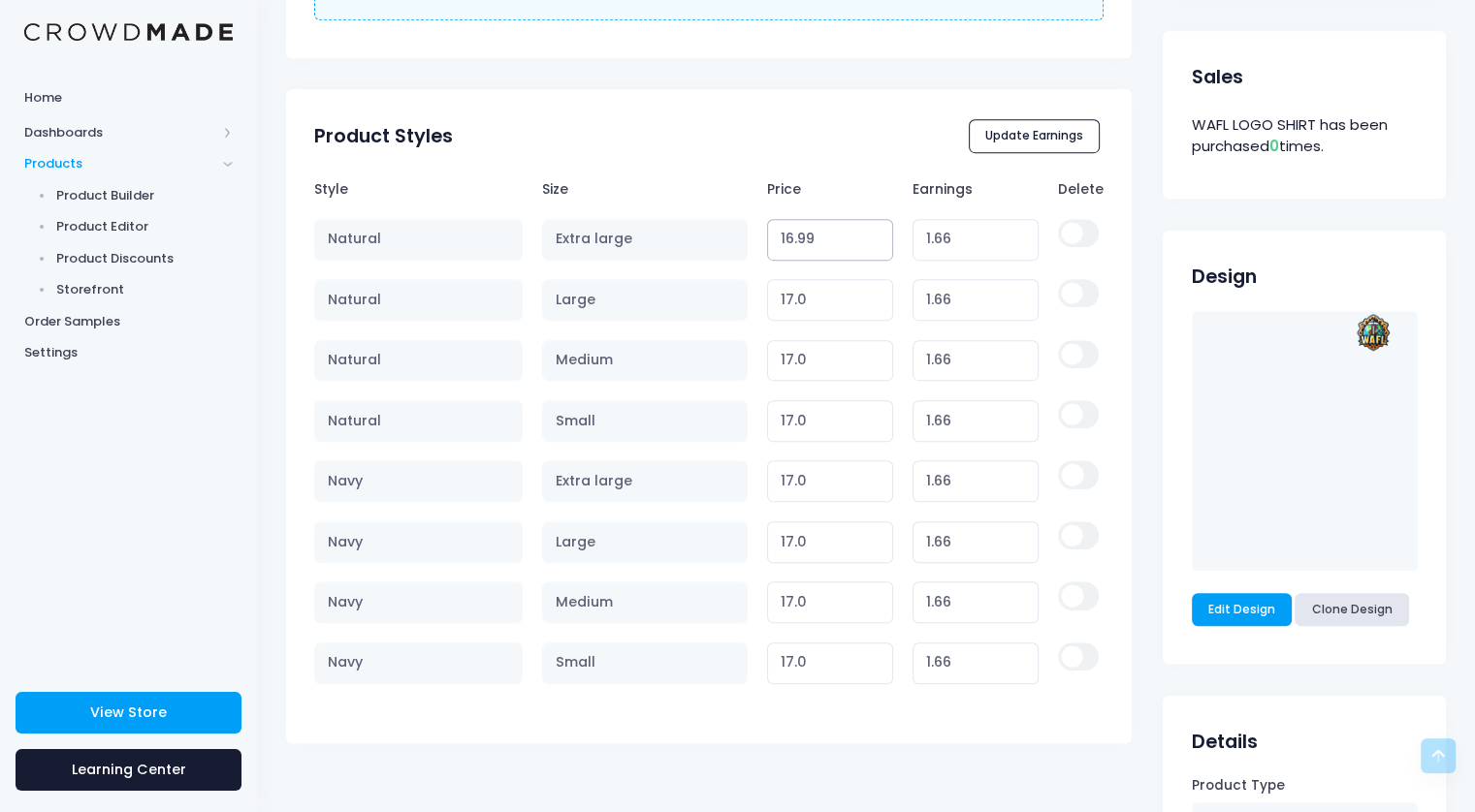
type input "16.99"
click at [872, 244] on input "16.99" at bounding box center [830, 240] width 127 height 42
type input "1.65"
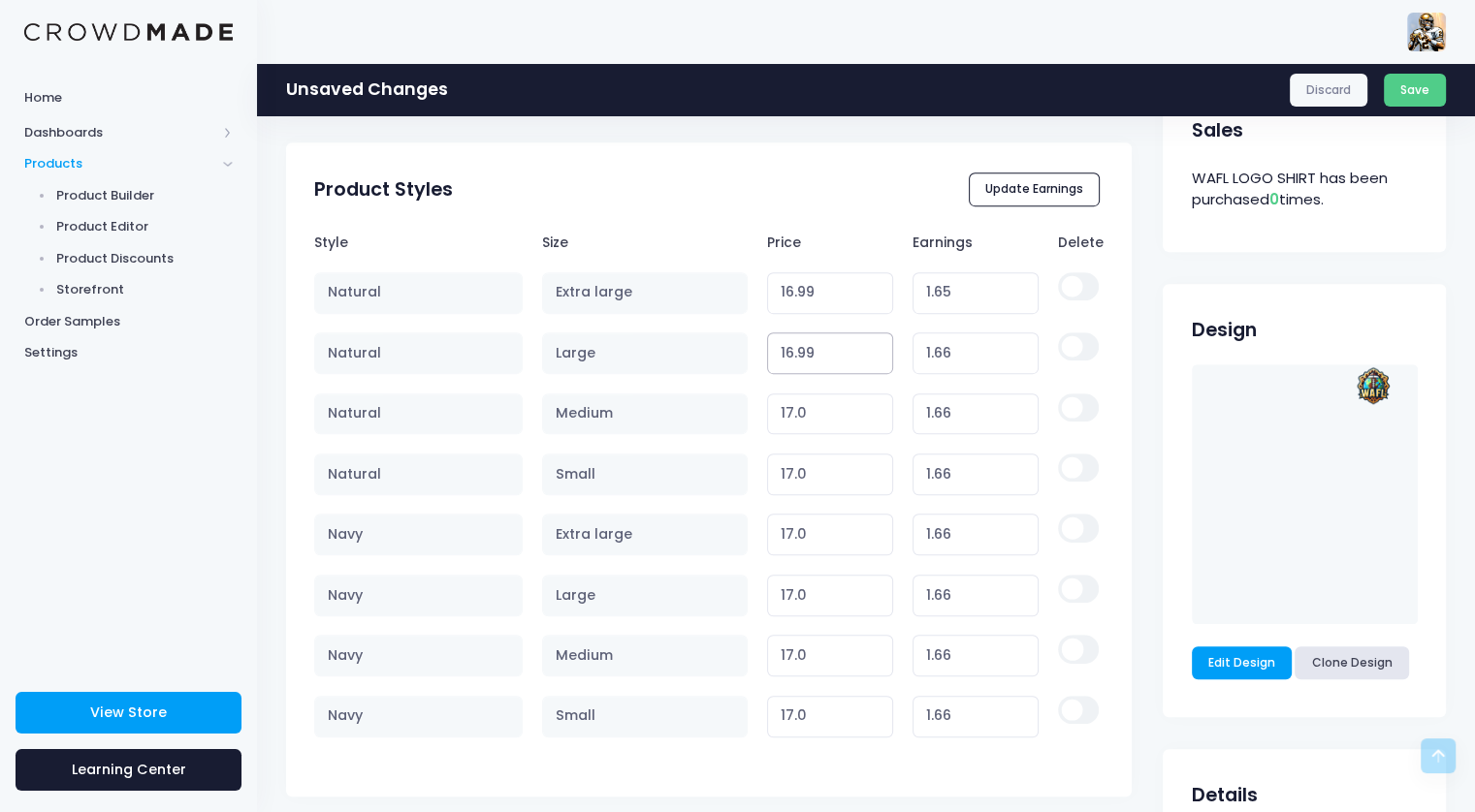
type input "16.99"
click at [875, 356] on input "16.99" at bounding box center [830, 354] width 127 height 42
type input "1.65"
type input "16.99"
click at [875, 417] on input "16.99" at bounding box center [830, 414] width 127 height 42
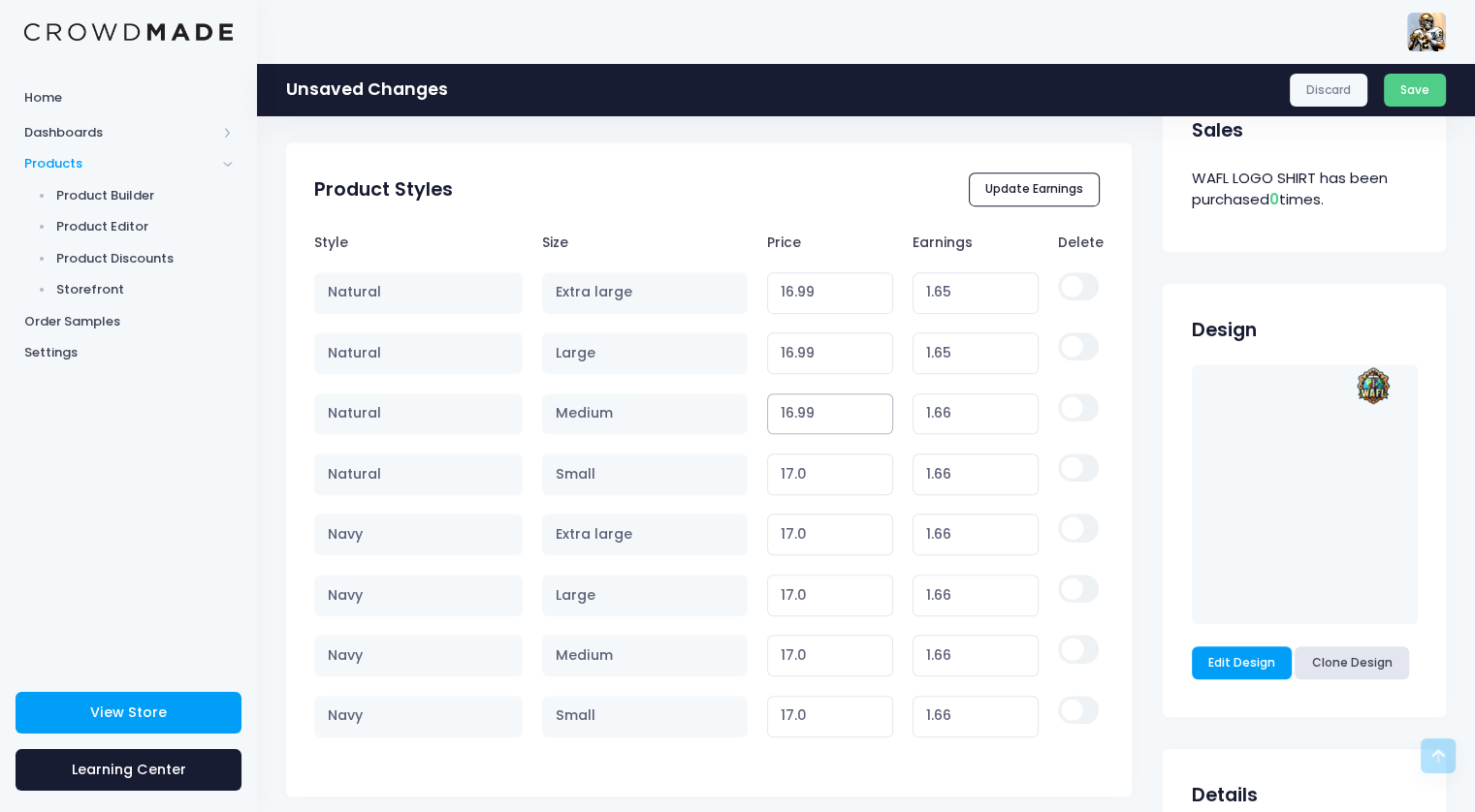
type input "1.65"
type input "16.99"
click at [875, 475] on input "16.99" at bounding box center [830, 474] width 127 height 42
type input "1.65"
type input "16.99"
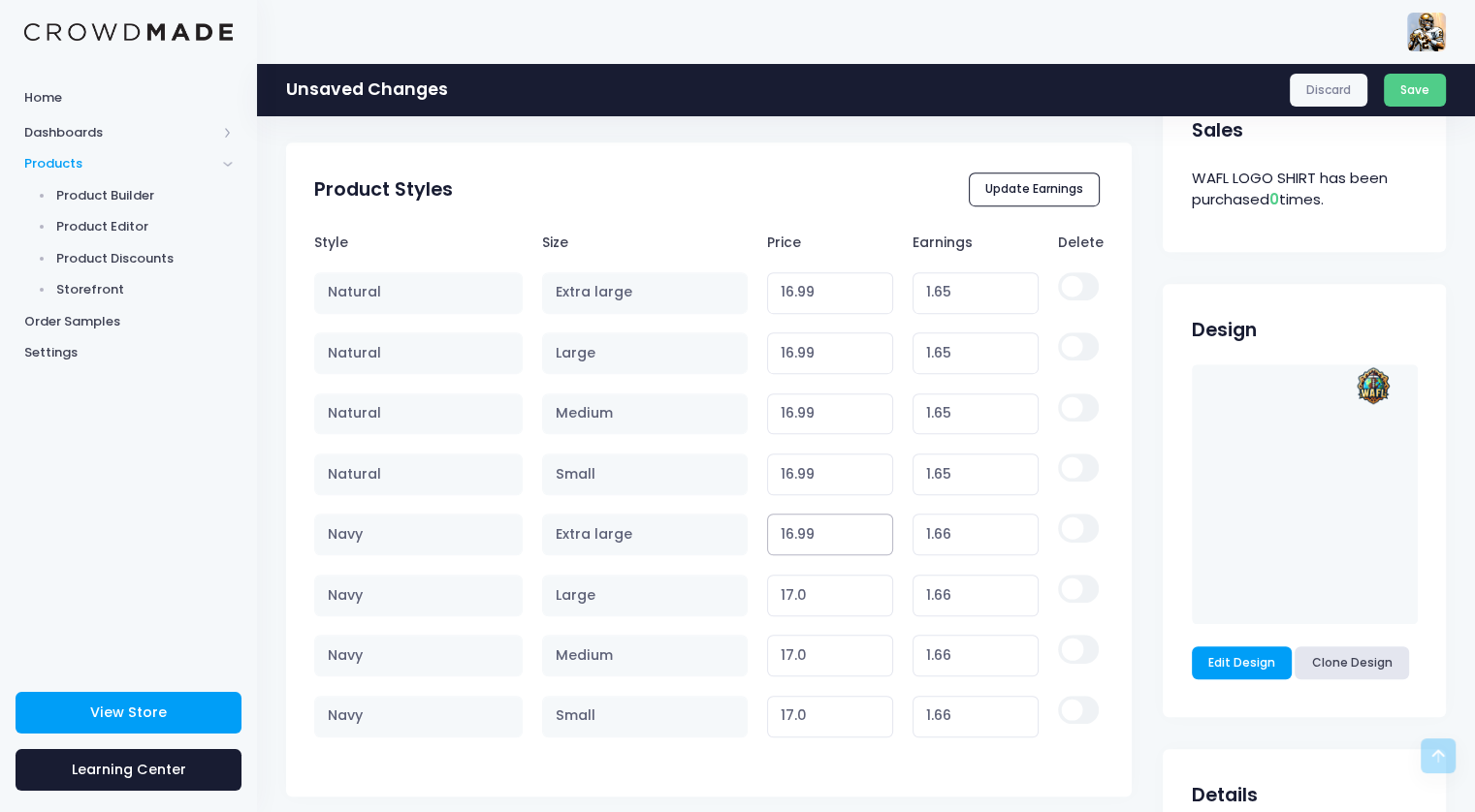
click at [871, 533] on input "16.99" at bounding box center [830, 534] width 127 height 42
type input "1.65"
type input "16.99"
click at [870, 596] on input "16.99" at bounding box center [830, 595] width 127 height 42
type input "1.65"
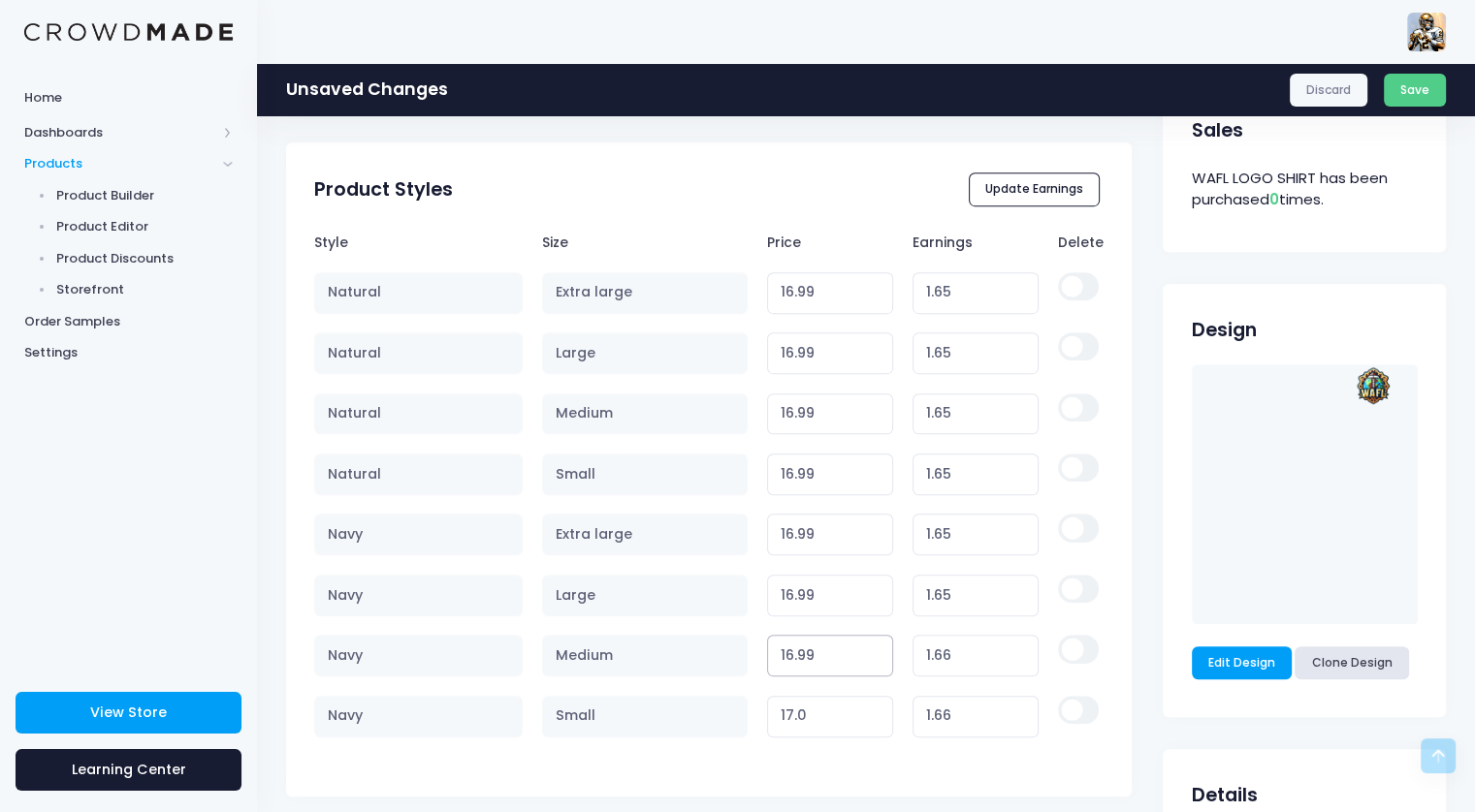
type input "16.99"
click at [869, 660] on input "16.99" at bounding box center [830, 656] width 127 height 42
type input "1.65"
type input "16.99"
click at [869, 722] on input "16.99" at bounding box center [830, 717] width 127 height 42
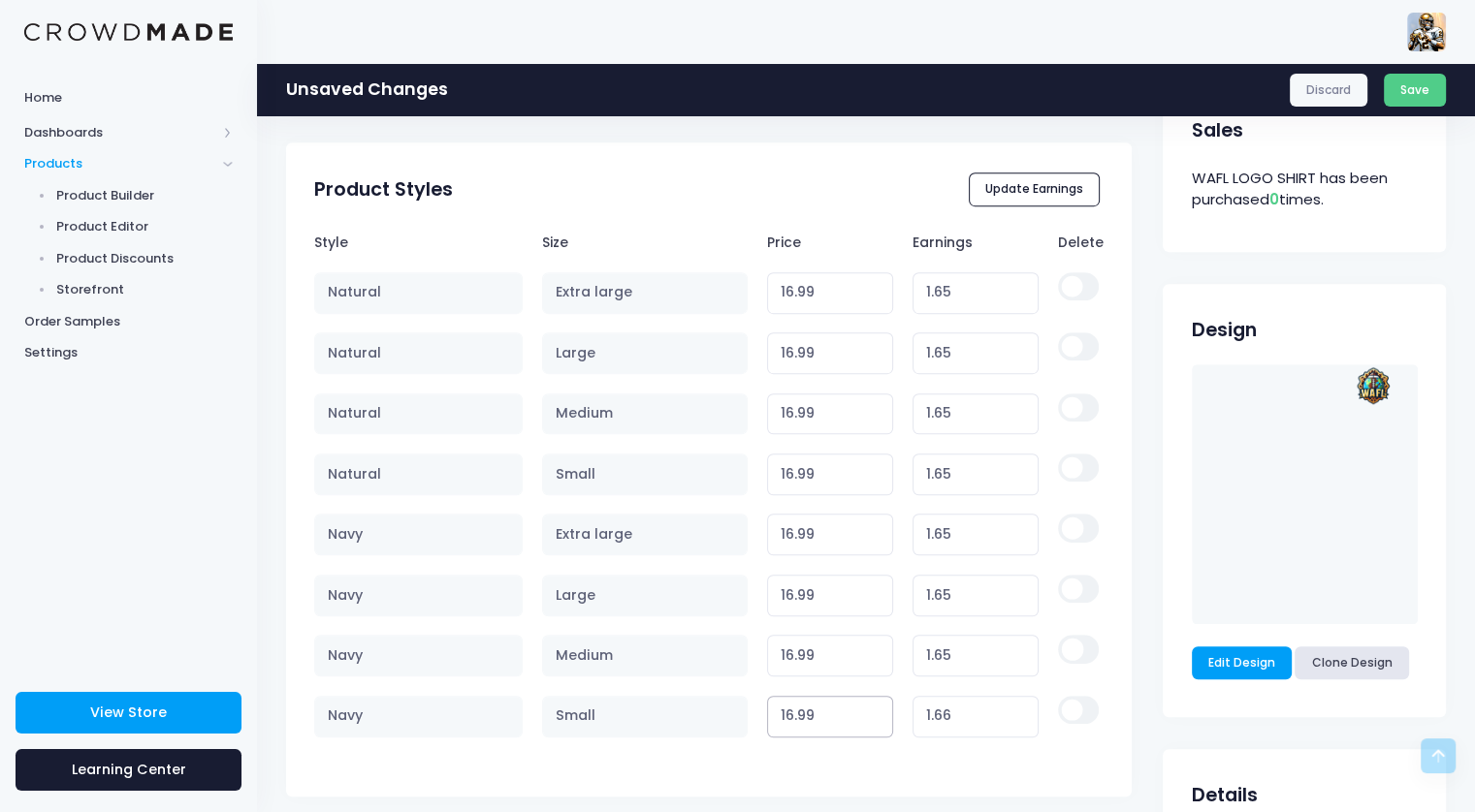
type input "1.65"
click at [1398, 92] on button "Save" at bounding box center [1415, 90] width 63 height 33
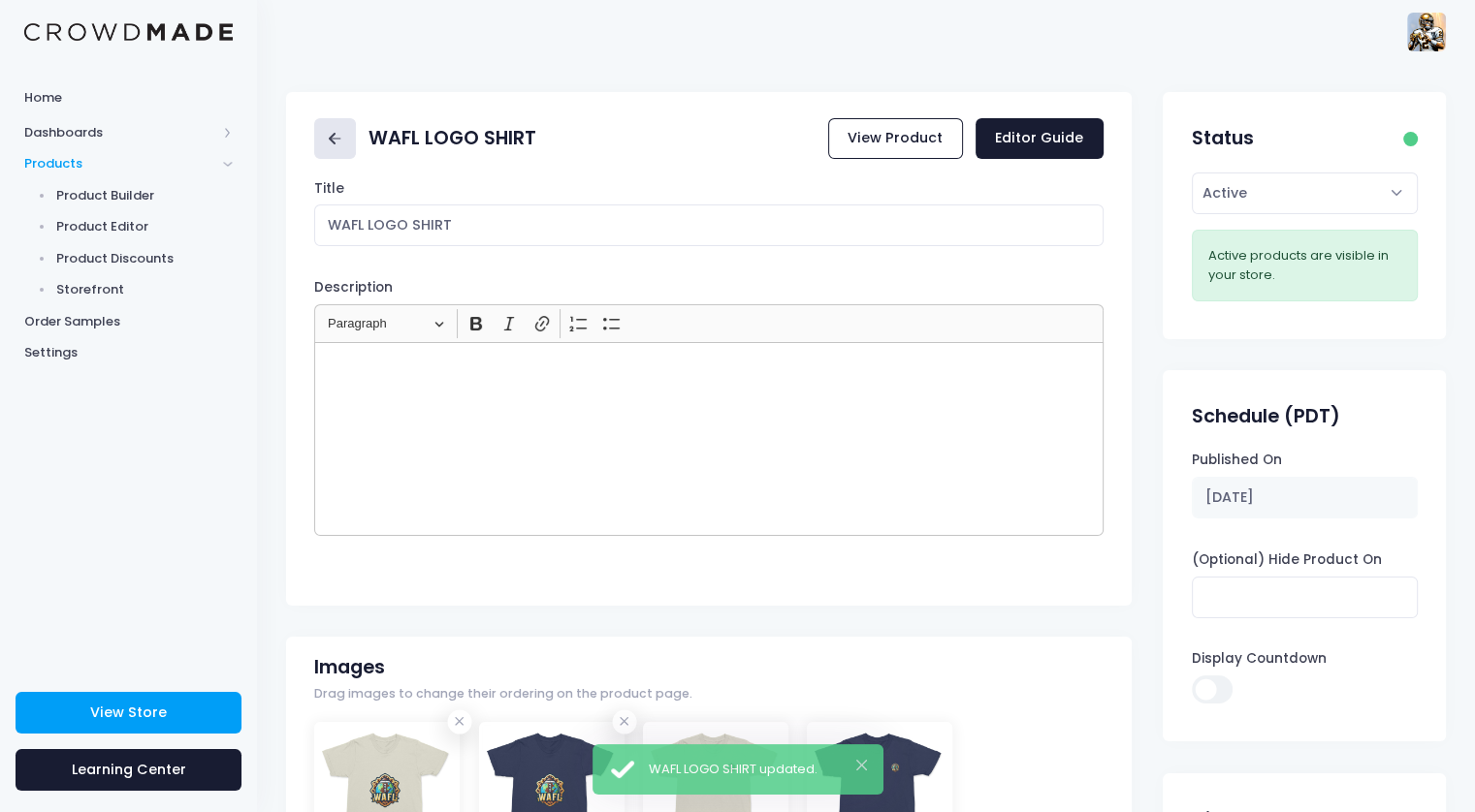
click at [340, 137] on icon at bounding box center [335, 139] width 22 height 22
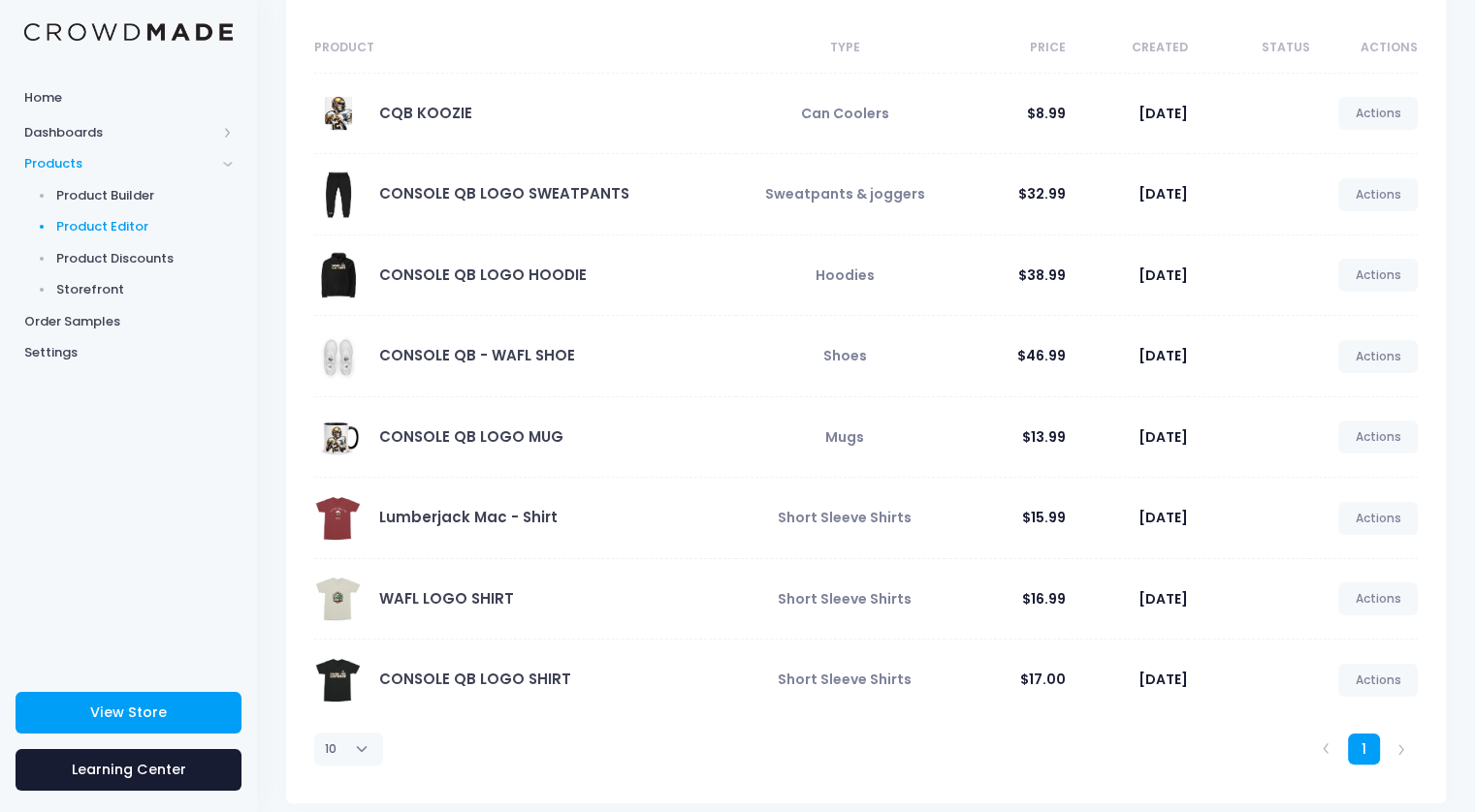
scroll to position [180, 0]
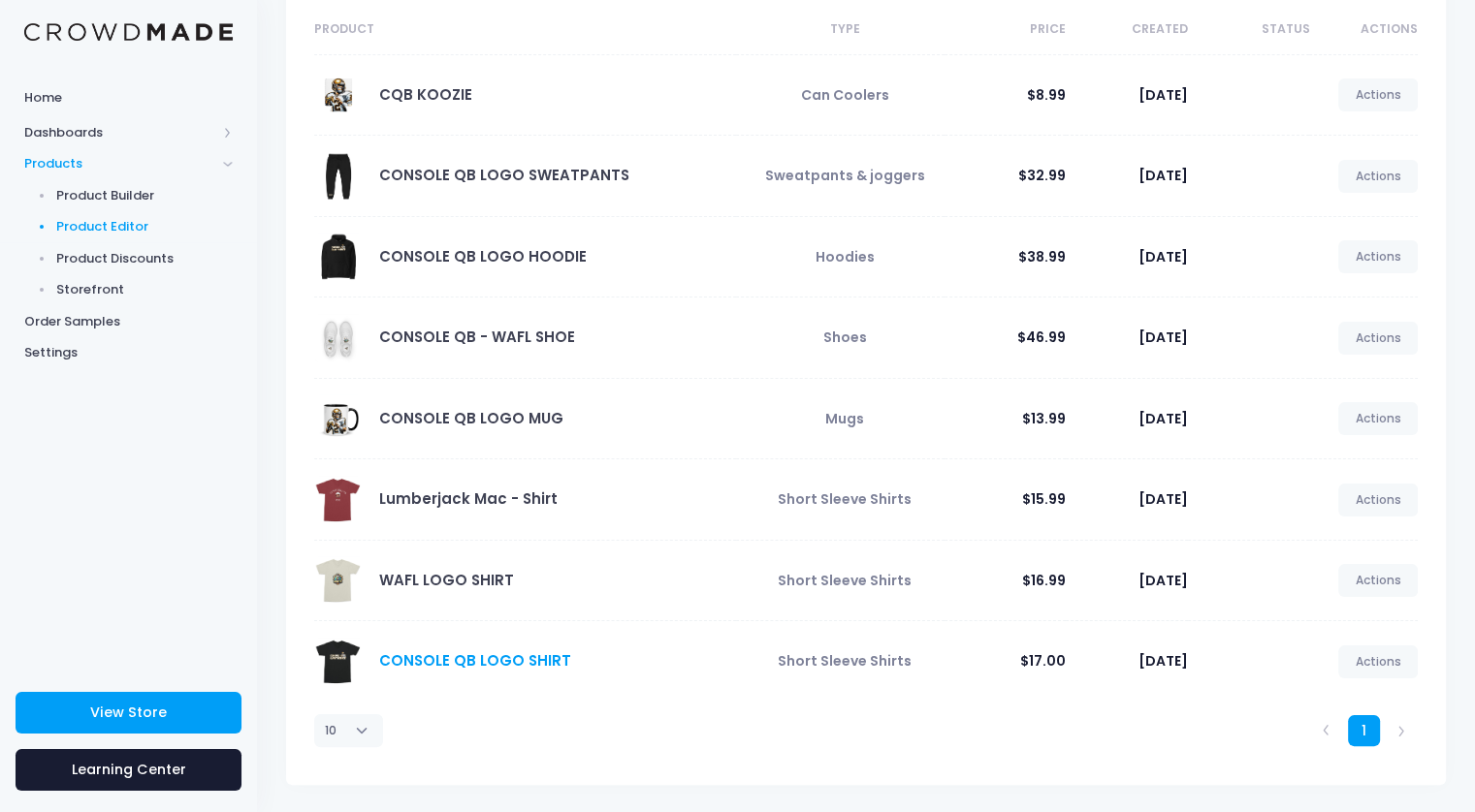
click at [493, 659] on link "CONSOLE QB LOGO SHIRT" at bounding box center [475, 660] width 192 height 20
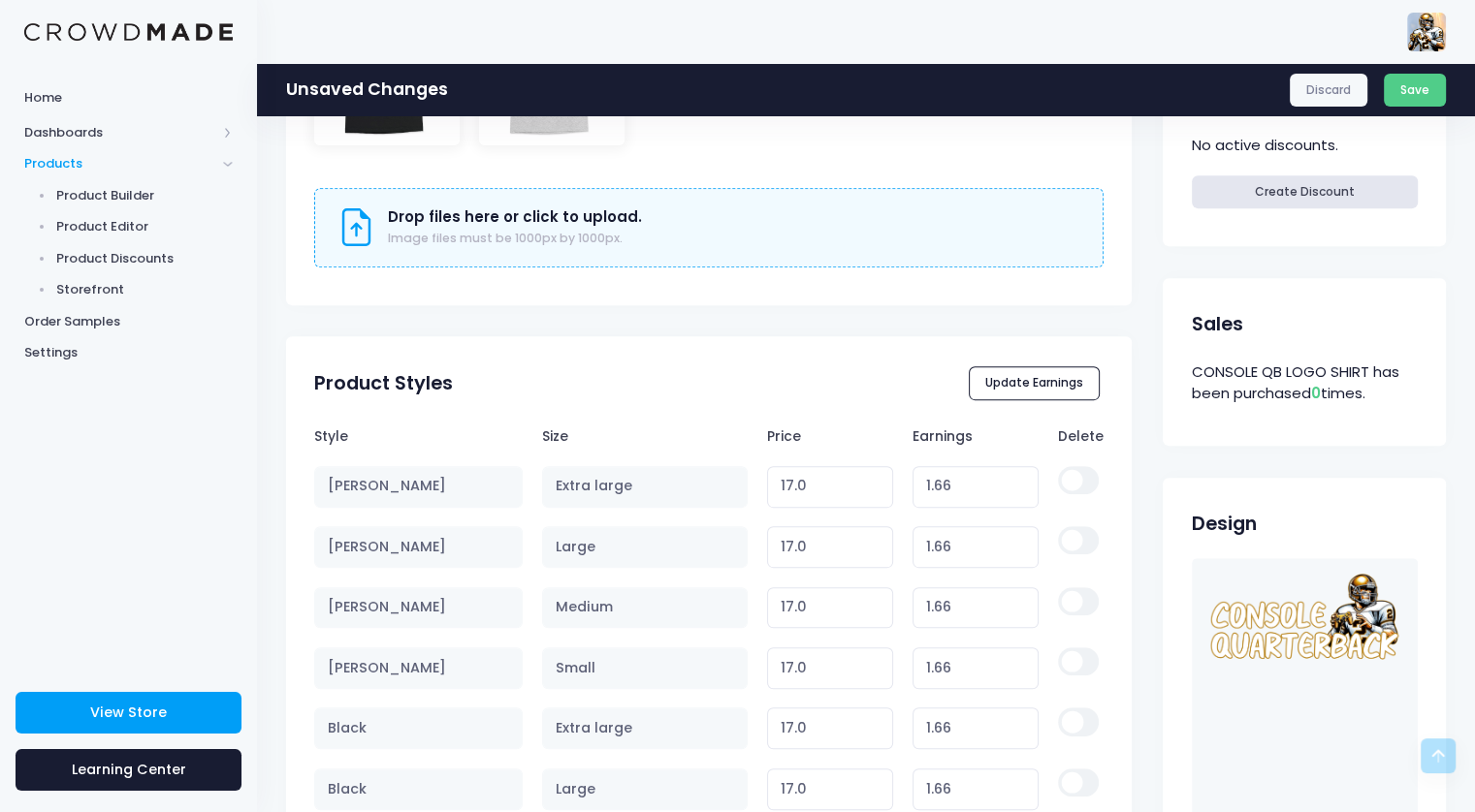
scroll to position [969, 0]
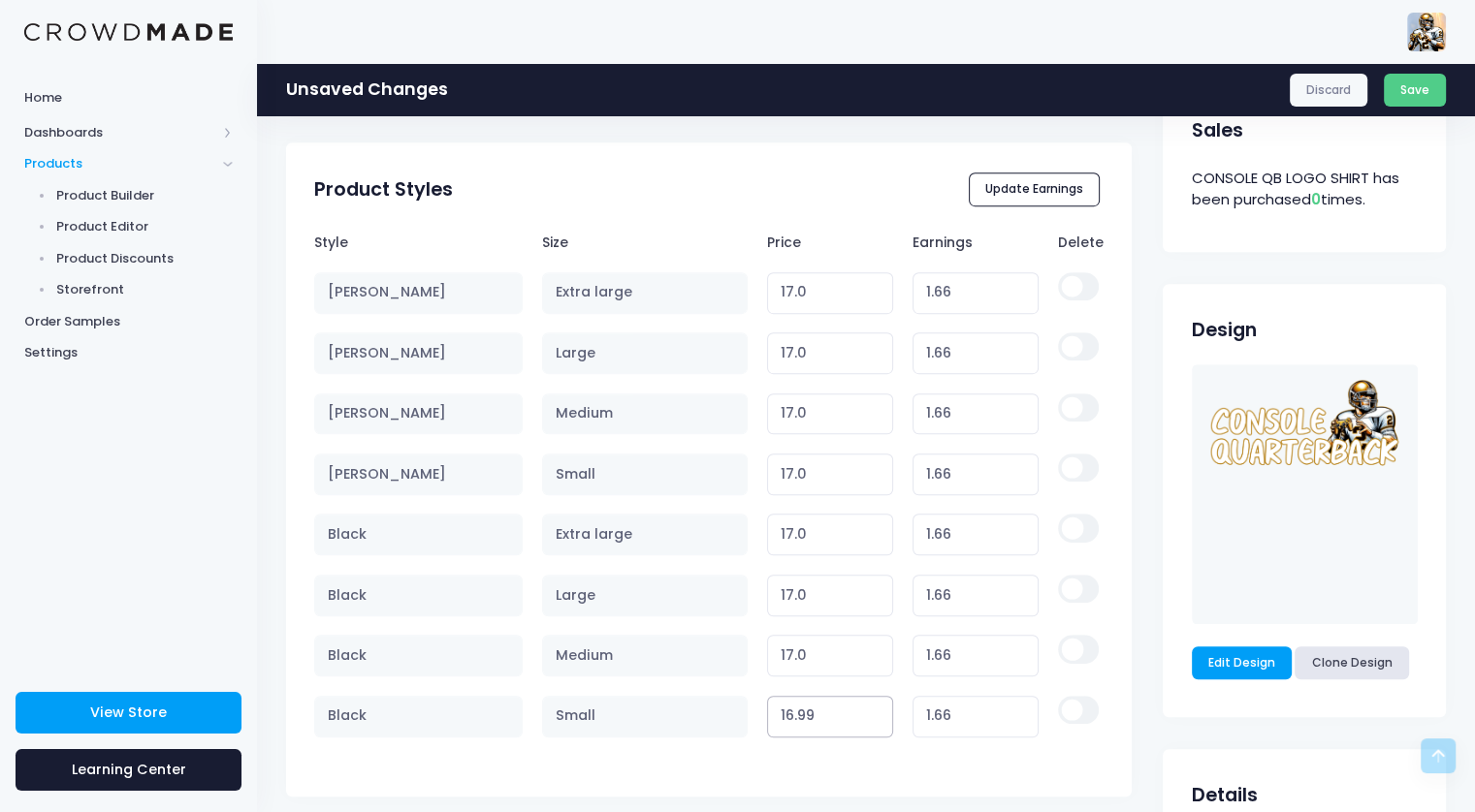
type input "16.99"
click at [869, 715] on input "16.99" at bounding box center [830, 717] width 127 height 42
type input "1.65"
type input "16.99"
click at [875, 661] on input "16.99" at bounding box center [830, 656] width 127 height 42
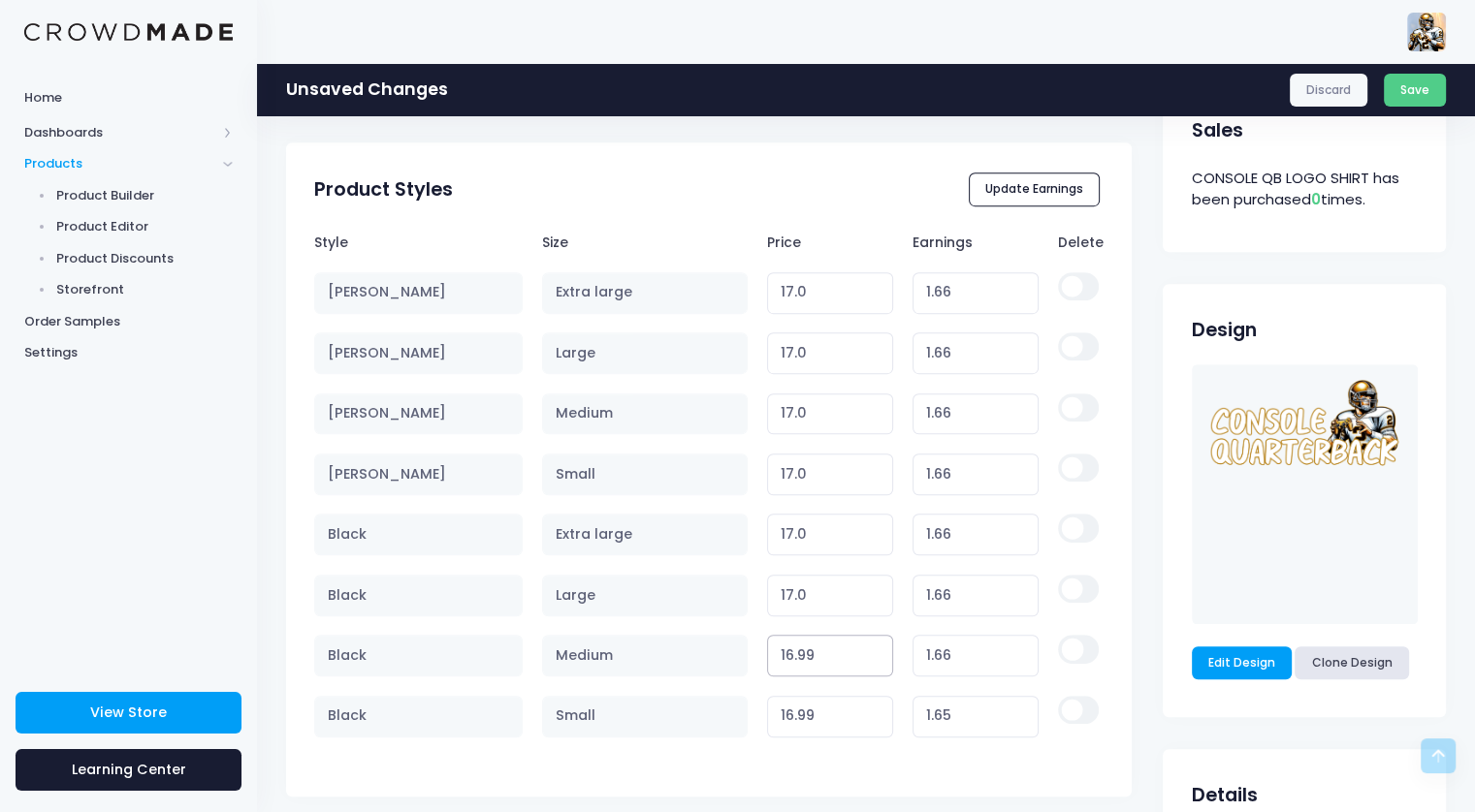
type input "1.65"
type input "16.99"
click at [874, 599] on input "16.99" at bounding box center [830, 595] width 127 height 42
type input "1.65"
type input "16.99"
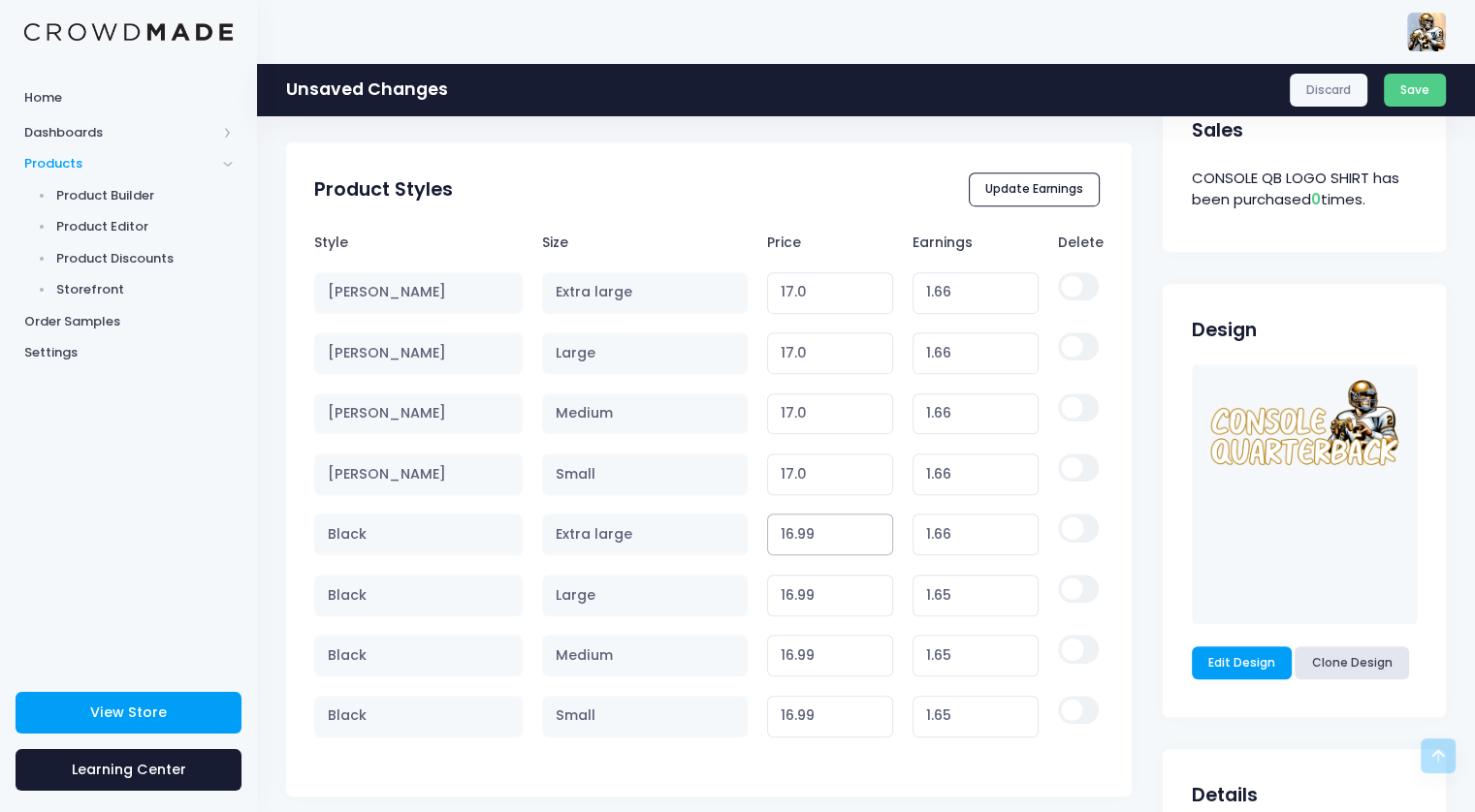
click at [873, 537] on input "16.99" at bounding box center [830, 534] width 127 height 42
type input "1.65"
type input "16.99"
click at [874, 480] on input "16.99" at bounding box center [830, 474] width 127 height 42
type input "1.65"
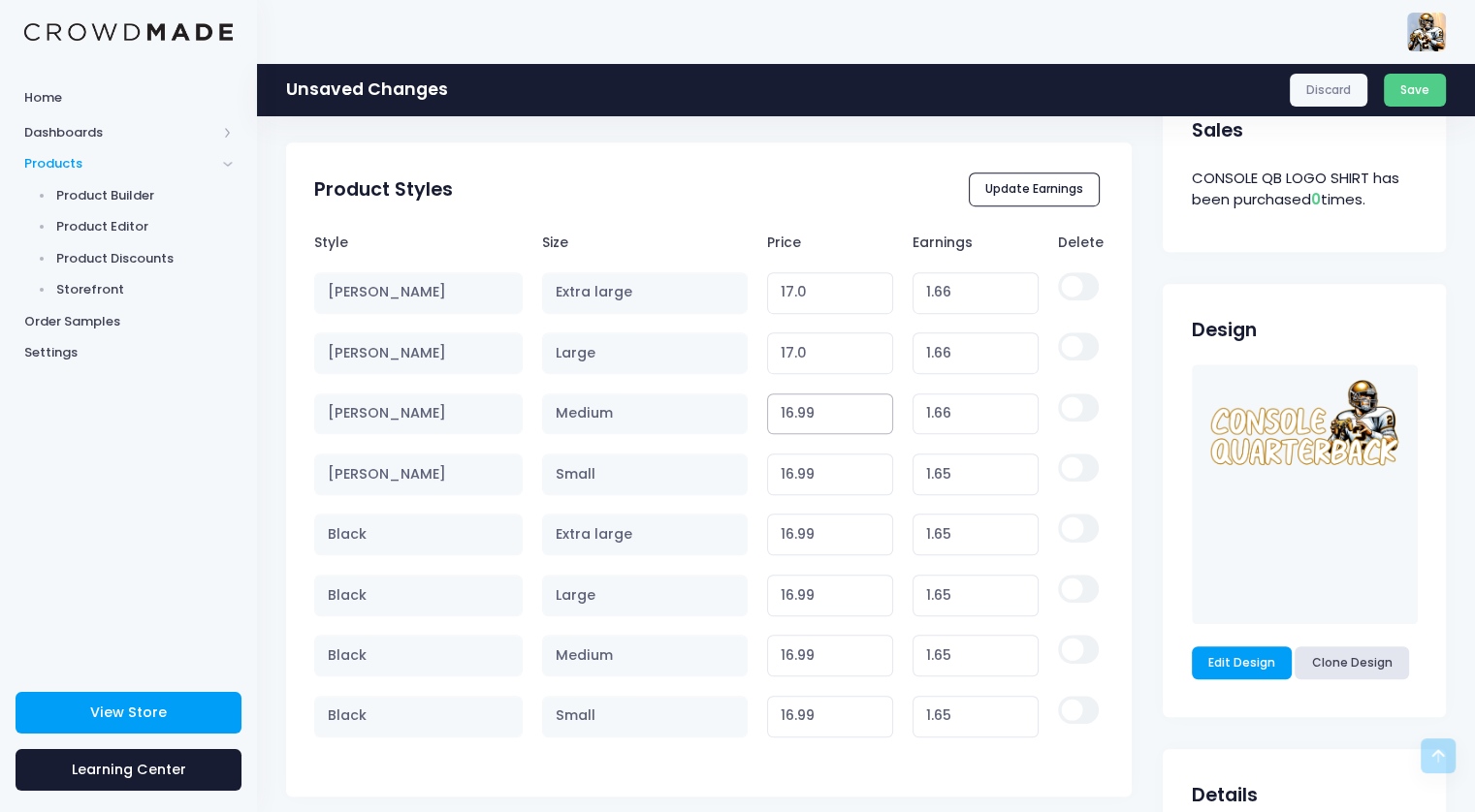
type input "16.99"
click at [876, 417] on input "16.99" at bounding box center [830, 414] width 127 height 42
type input "1.65"
click at [873, 364] on input "17.0" at bounding box center [830, 354] width 127 height 42
type input "16.99"
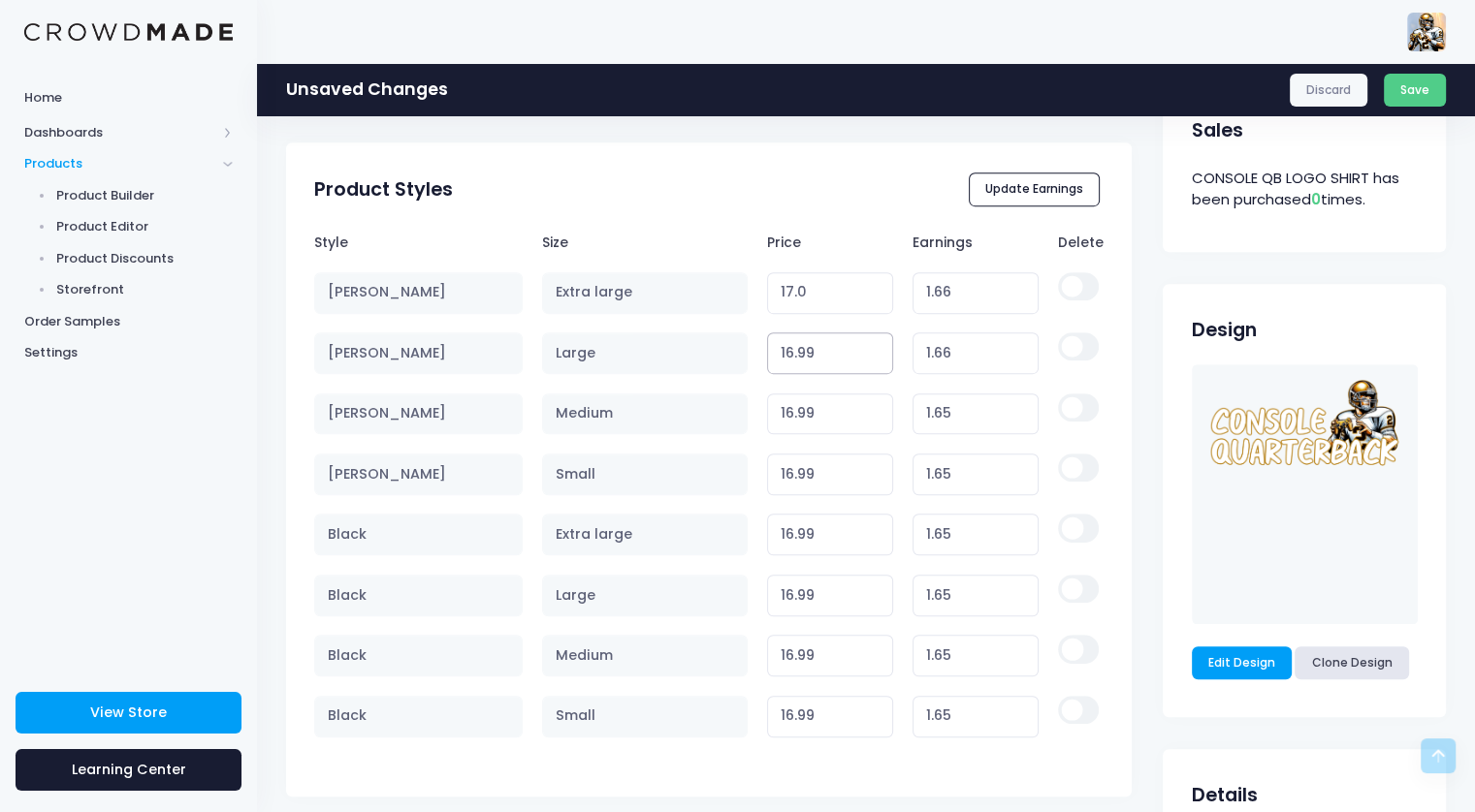
click at [876, 354] on input "16.99" at bounding box center [830, 354] width 127 height 42
type input "1.65"
type input "16.99"
click at [872, 300] on input "16.99" at bounding box center [830, 294] width 127 height 42
type input "1.65"
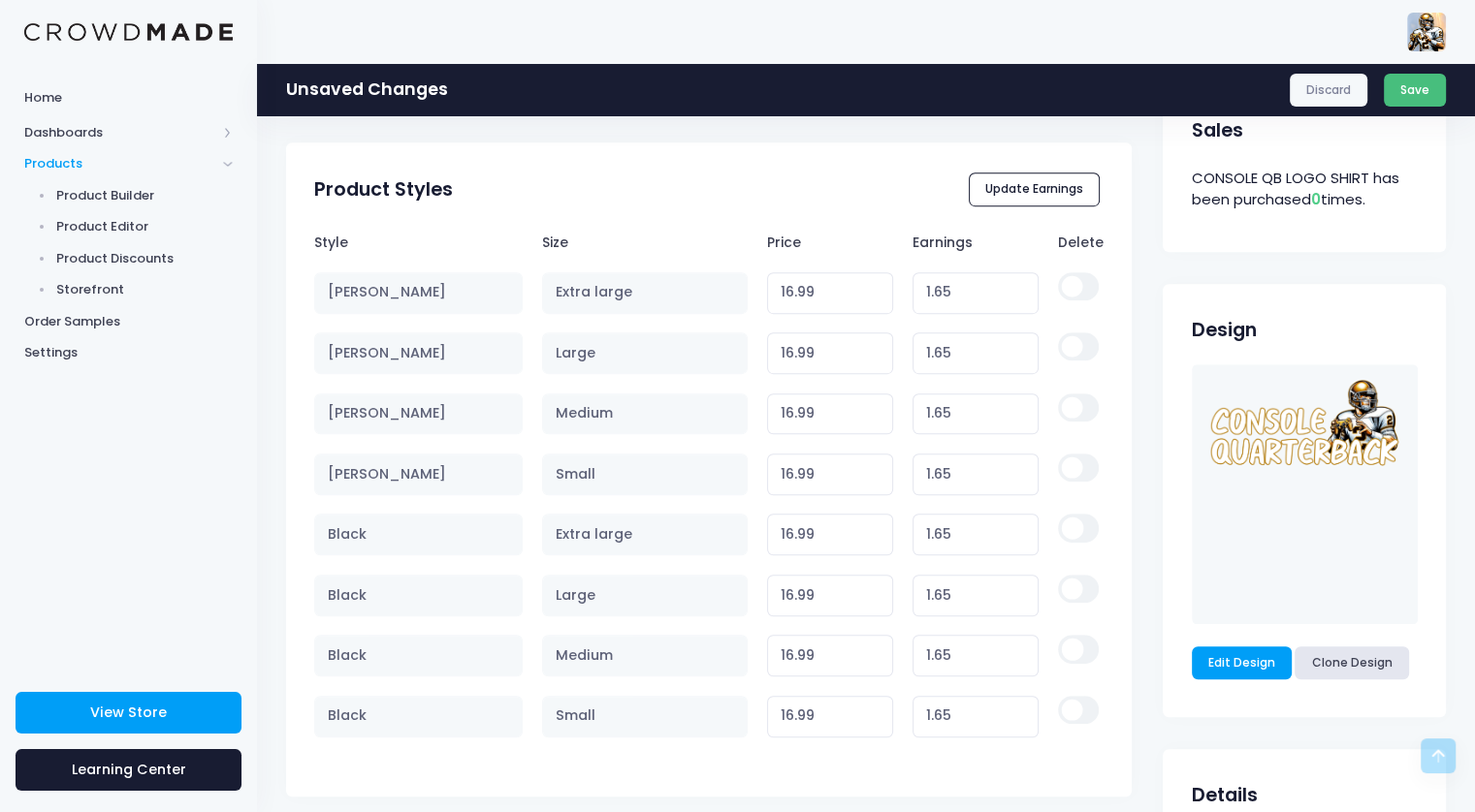
click at [1400, 86] on button "Save" at bounding box center [1415, 90] width 63 height 33
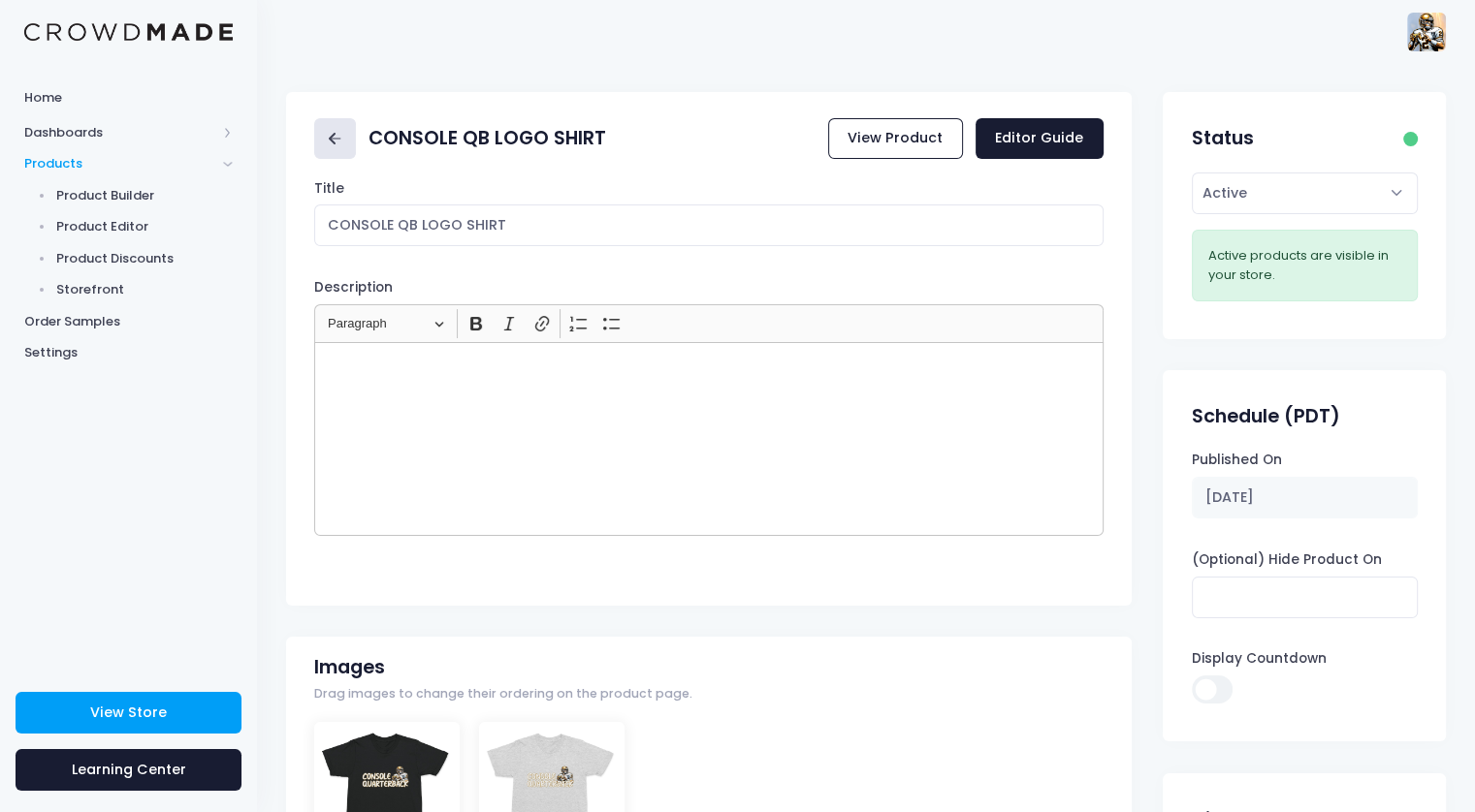
click at [345, 137] on icon at bounding box center [335, 139] width 22 height 22
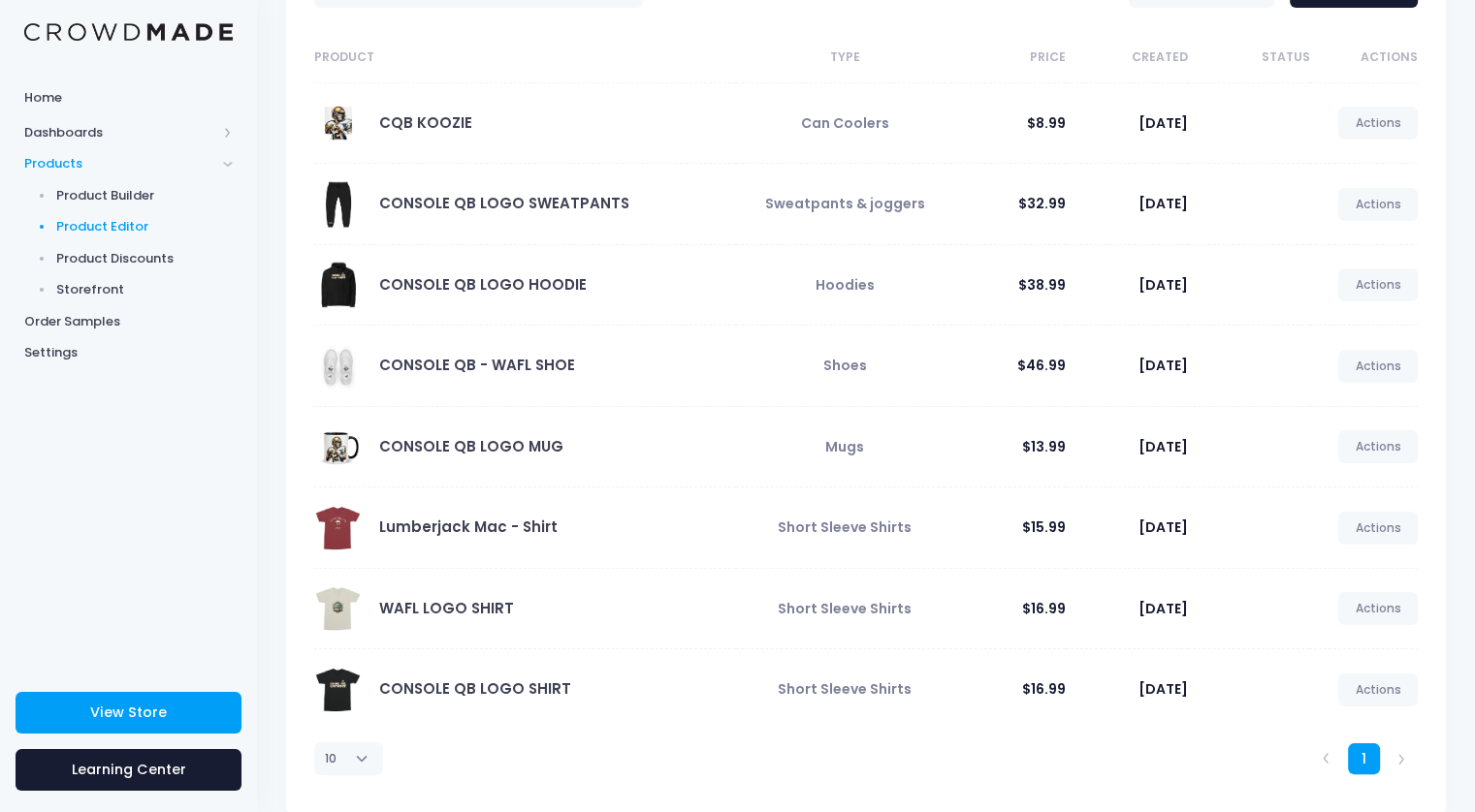
scroll to position [180, 0]
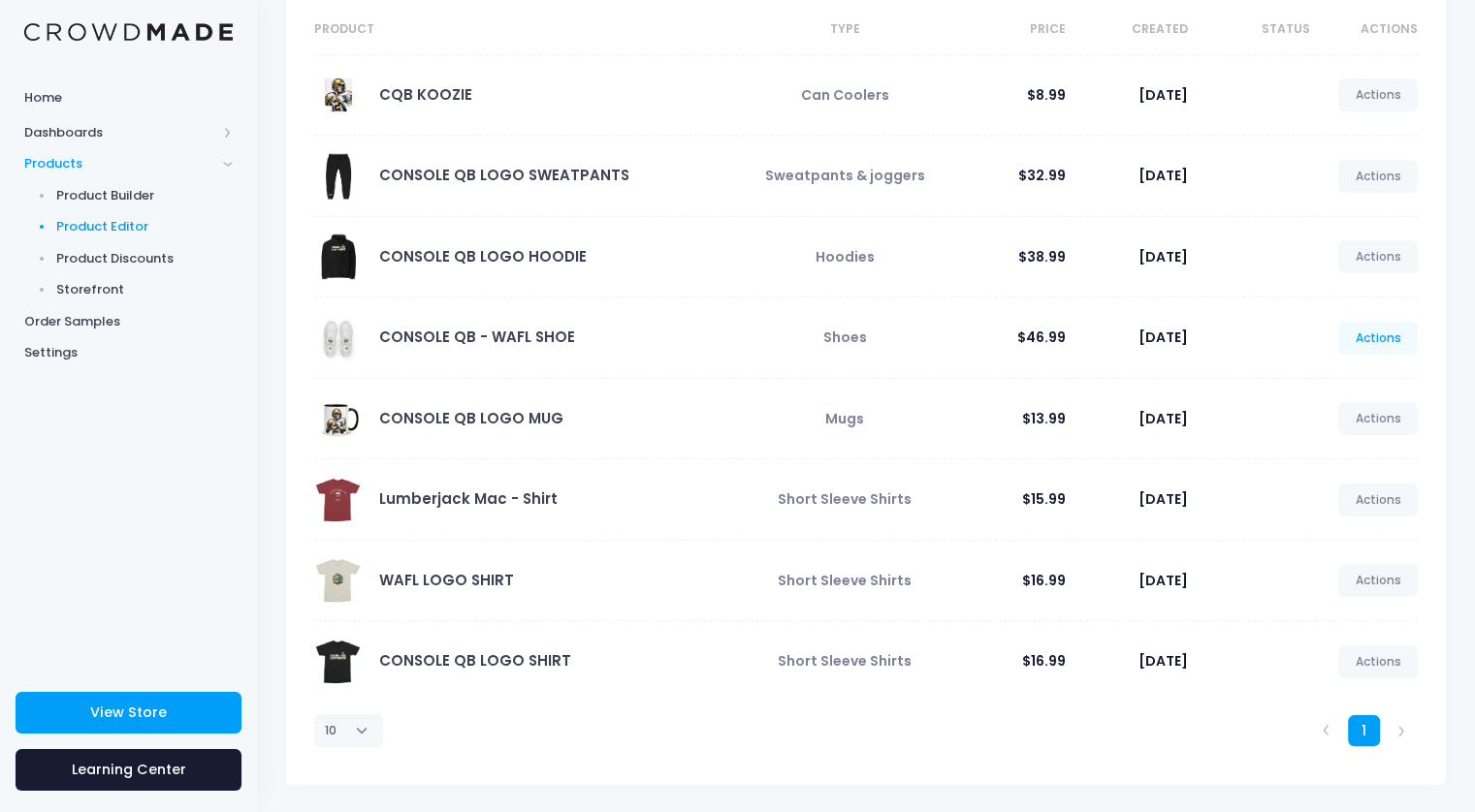
click at [1362, 336] on link "Actions" at bounding box center [1378, 338] width 80 height 33
click at [1343, 381] on link "Edit" at bounding box center [1357, 383] width 103 height 34
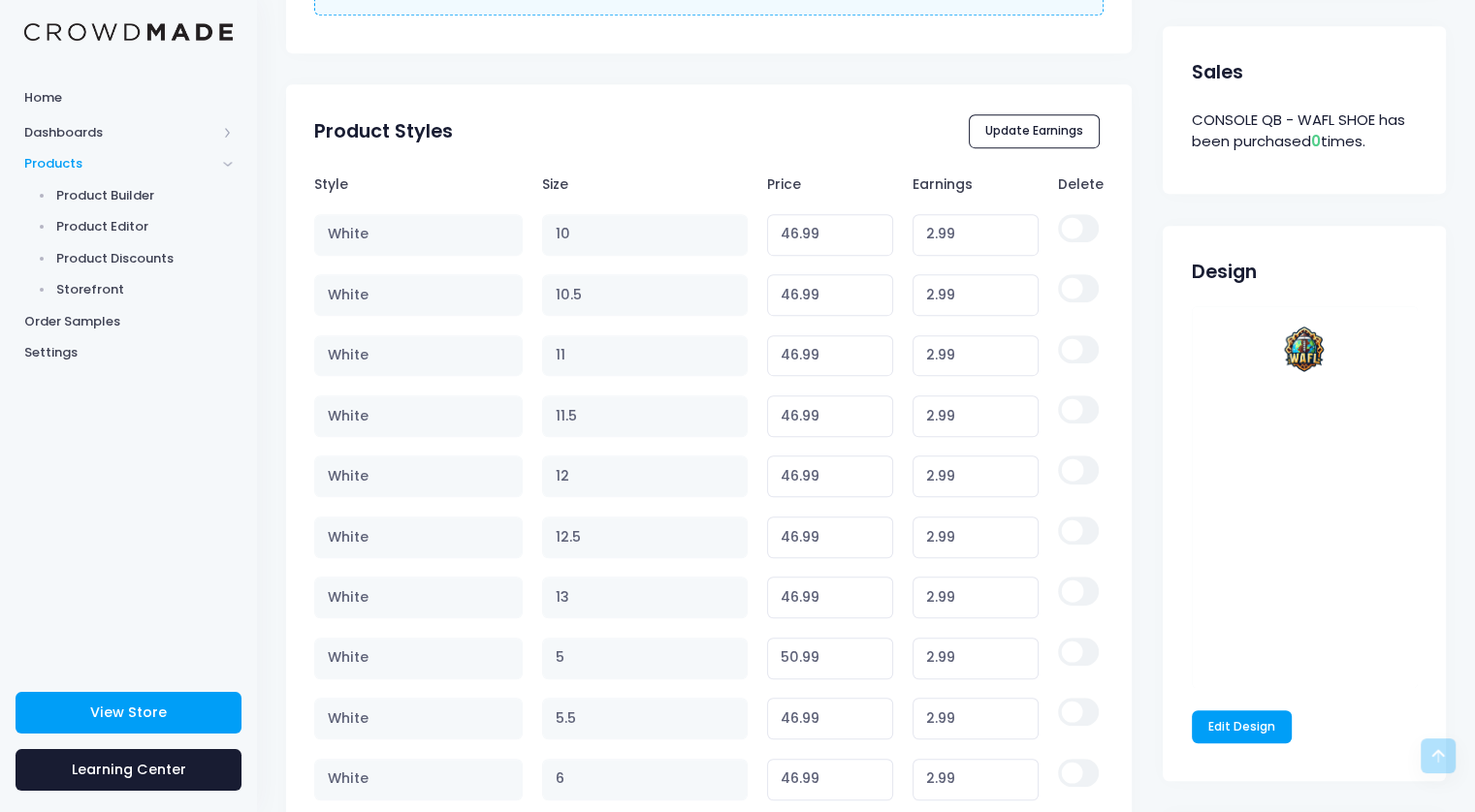
scroll to position [872, 0]
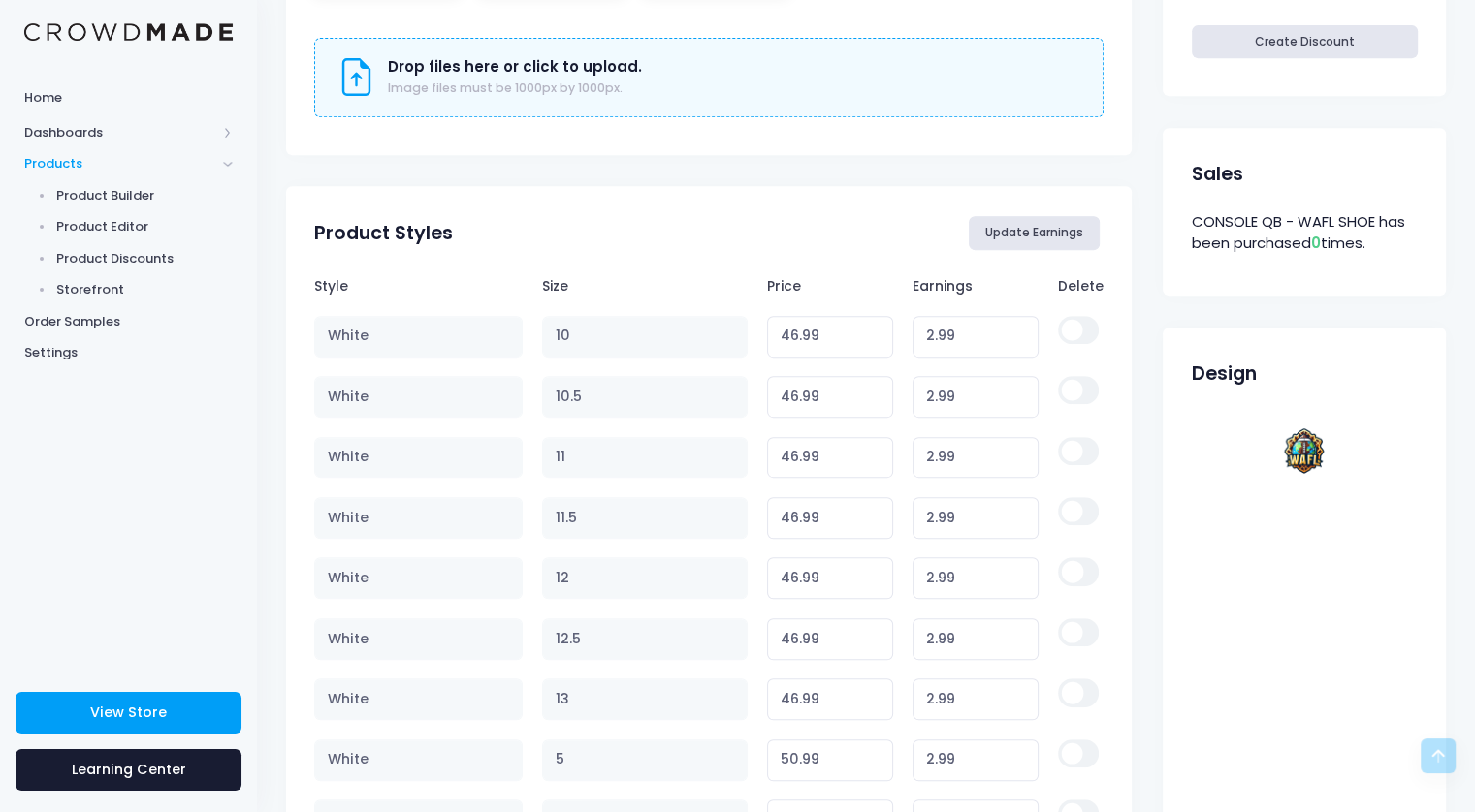
click at [1027, 226] on button "Update Earnings" at bounding box center [1034, 232] width 132 height 33
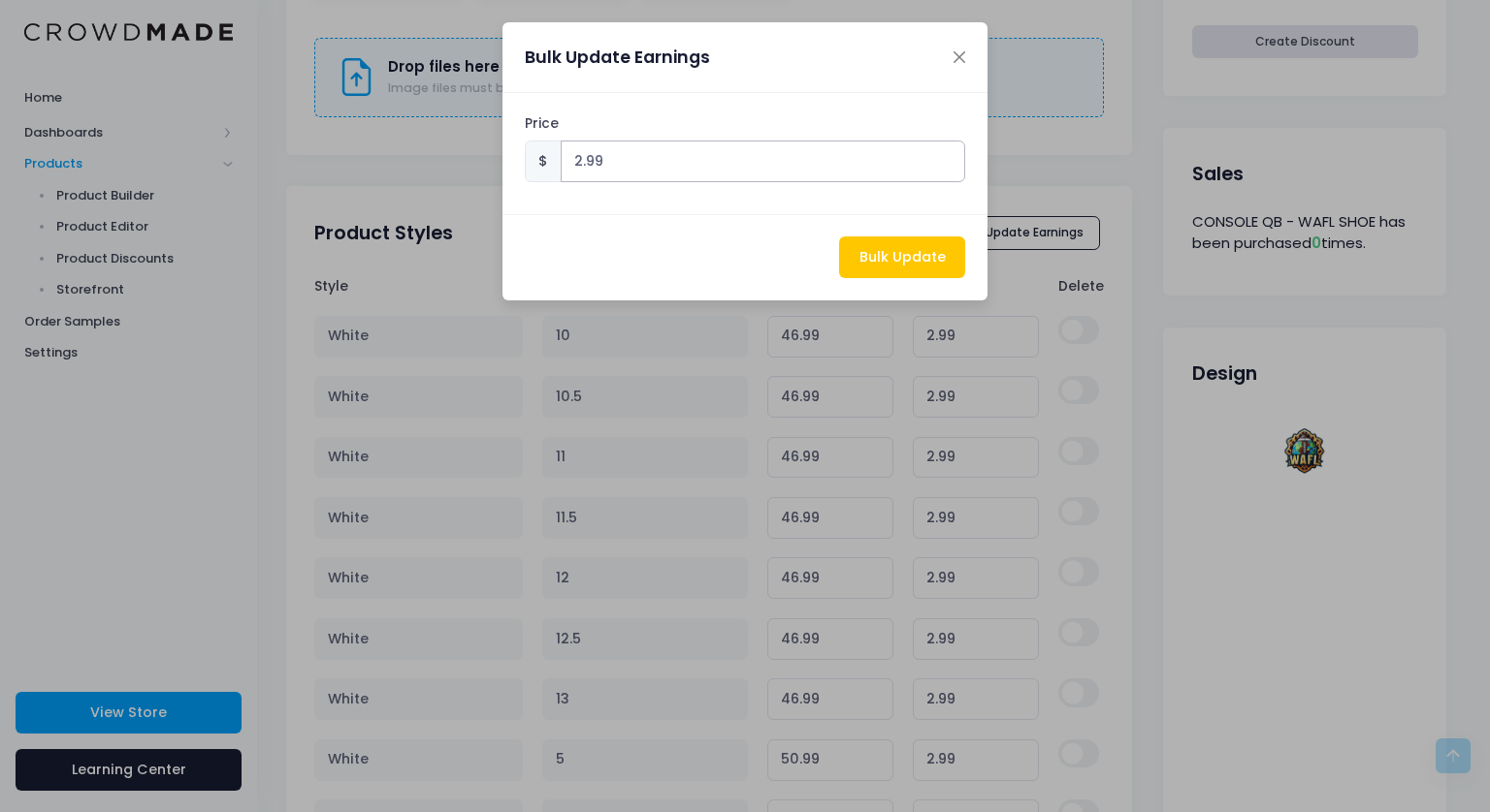
click at [659, 169] on input "2.99" at bounding box center [763, 162] width 406 height 42
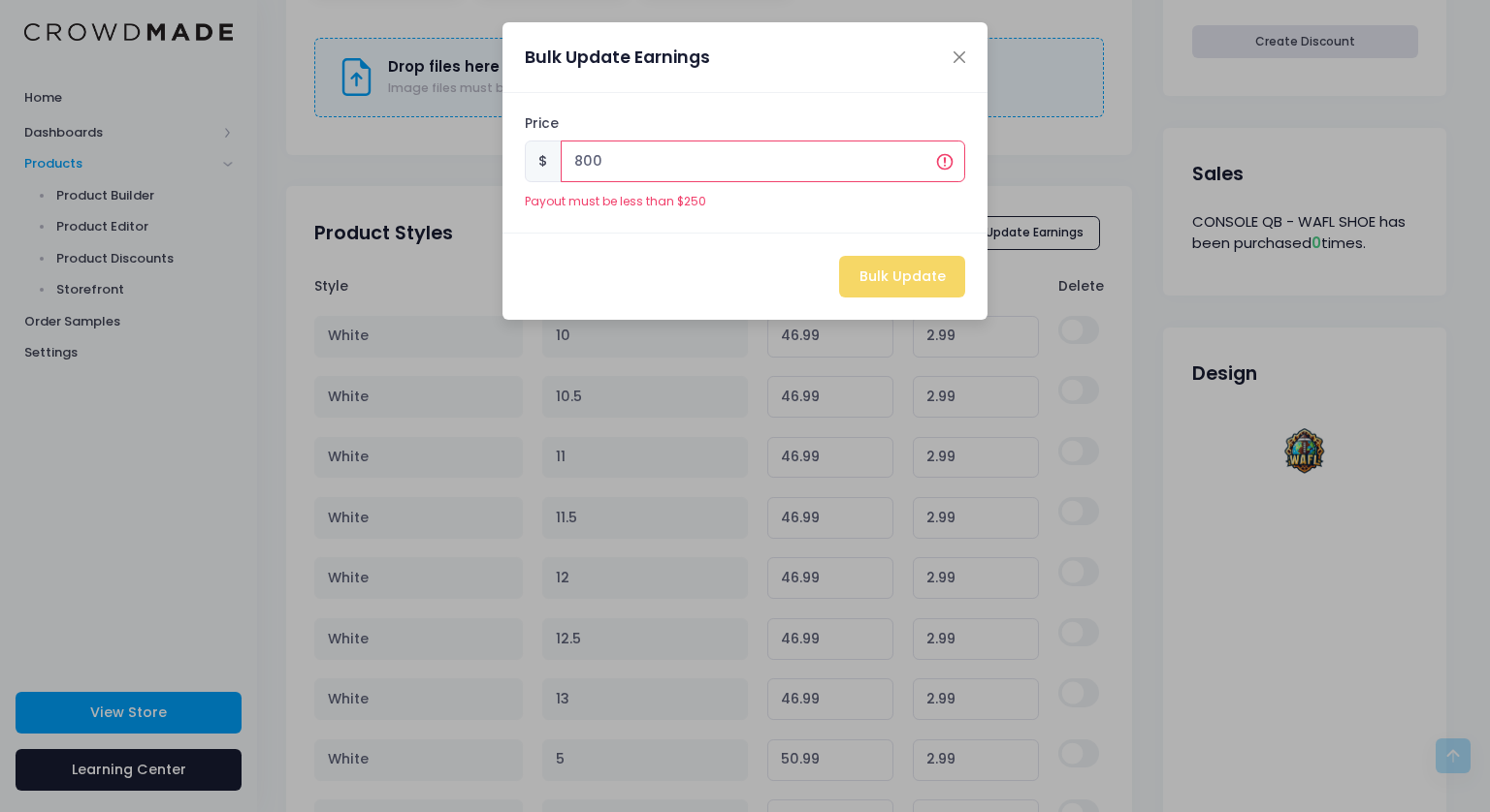
click at [885, 258] on div "Bulk Update" at bounding box center [745, 276] width 485 height 86
click at [643, 152] on input "800" at bounding box center [763, 162] width 406 height 42
type input "200"
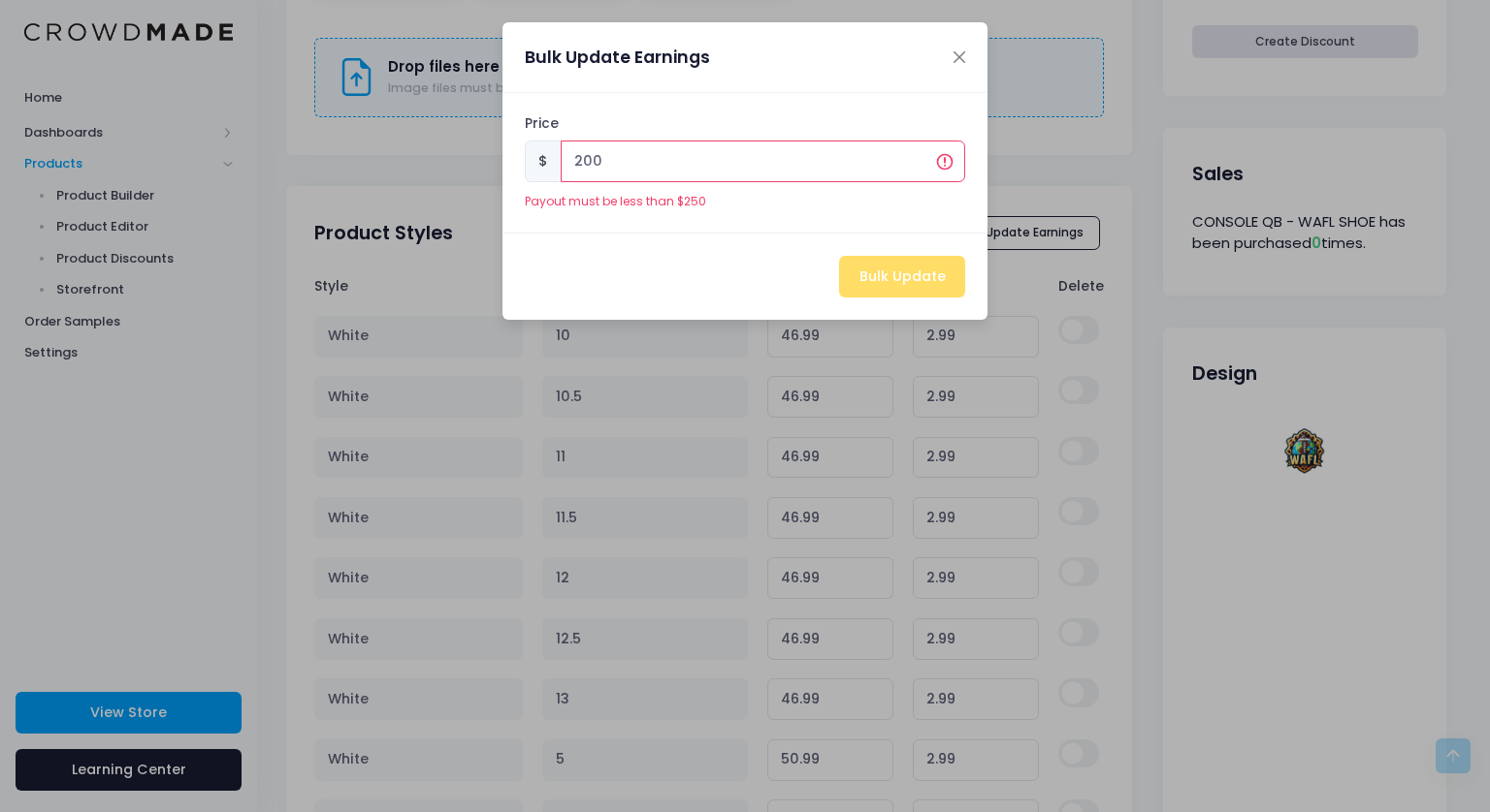
click at [885, 277] on div "Bulk Update" at bounding box center [745, 276] width 485 height 86
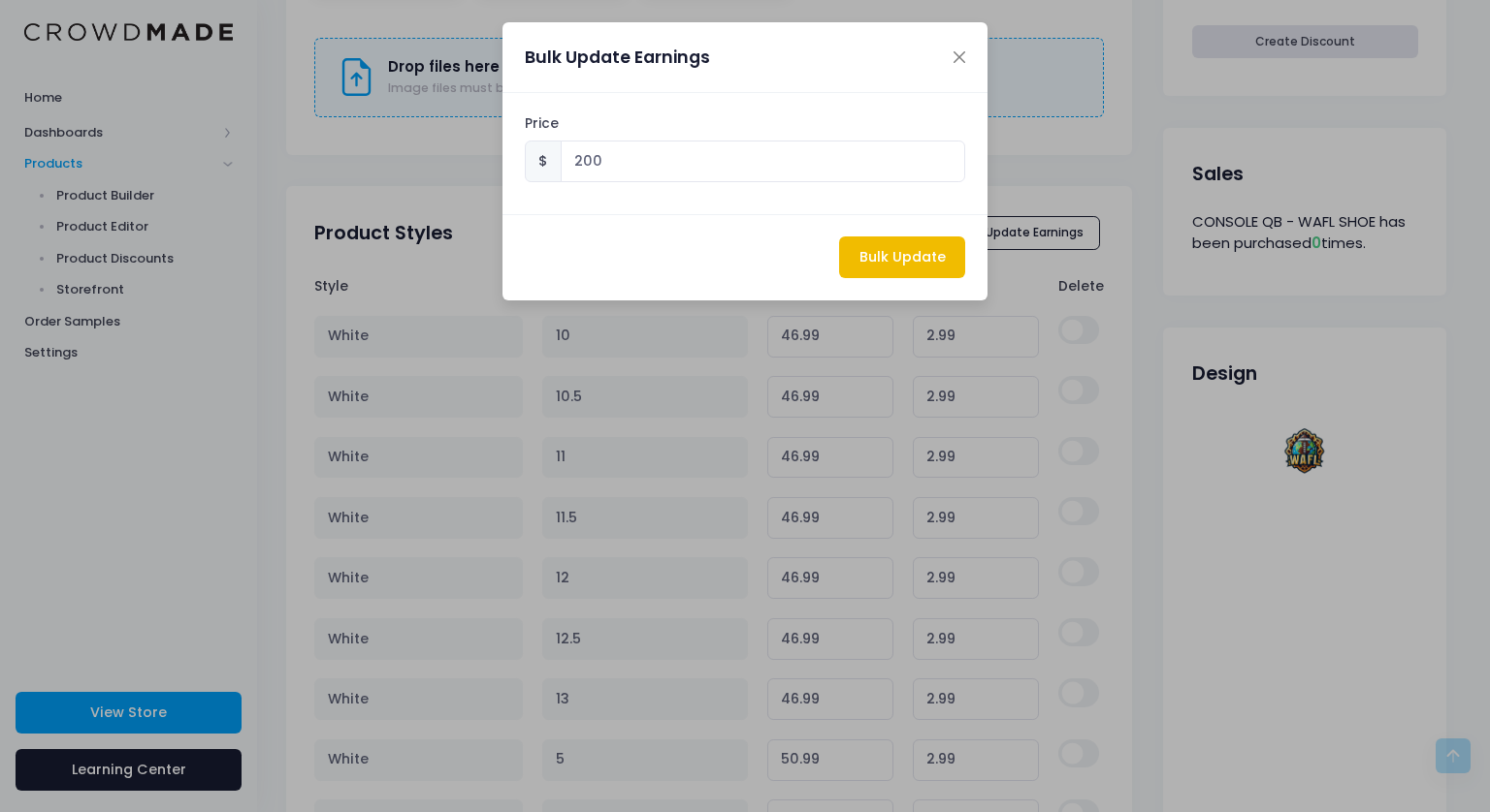
click at [878, 254] on button "Bulk Update" at bounding box center [901, 258] width 126 height 42
type input "244"
type input "200.00"
type input "244"
type input "200.00"
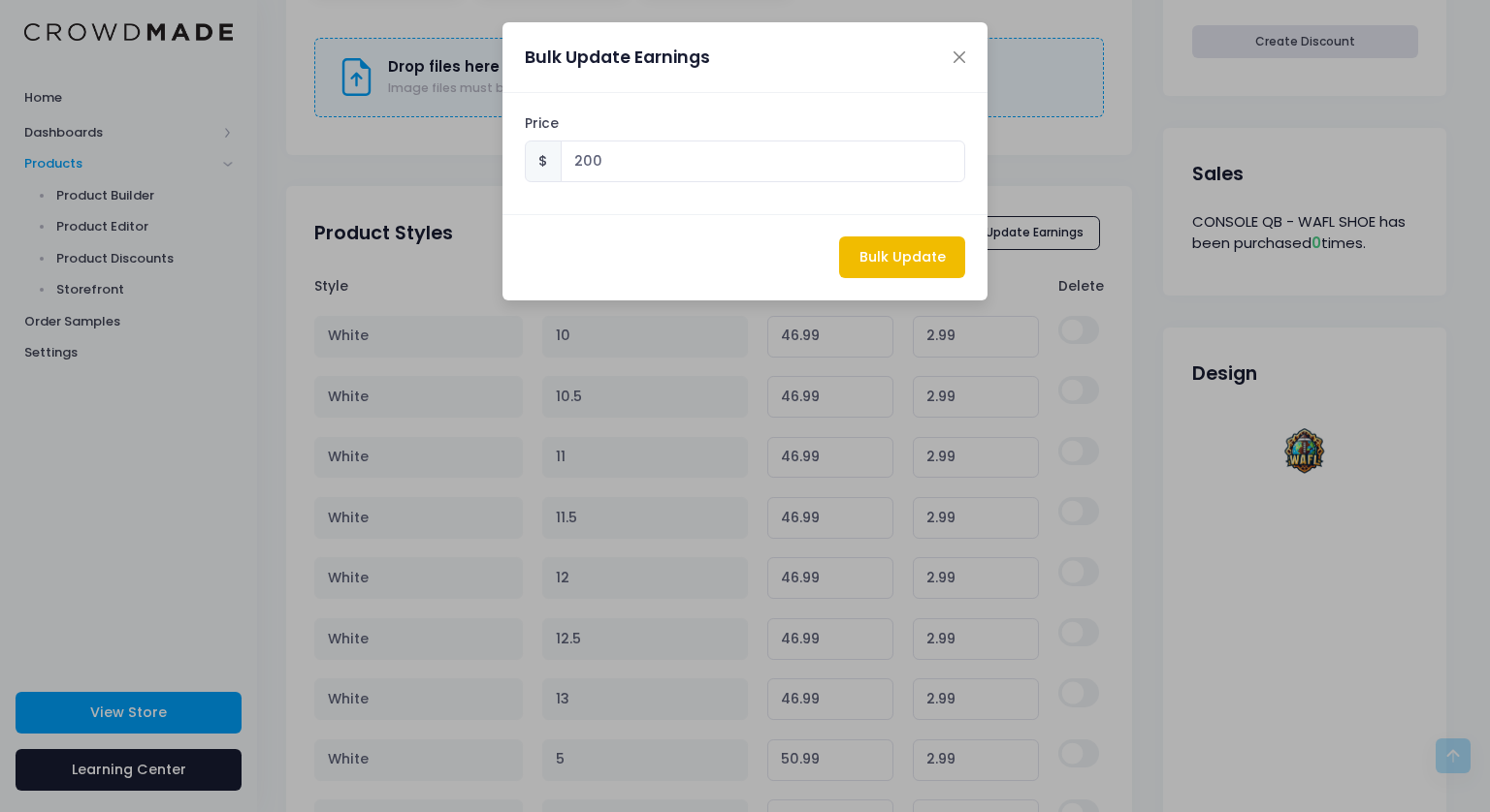
type input "244"
type input "200.00"
type input "244"
type input "200.00"
type input "244"
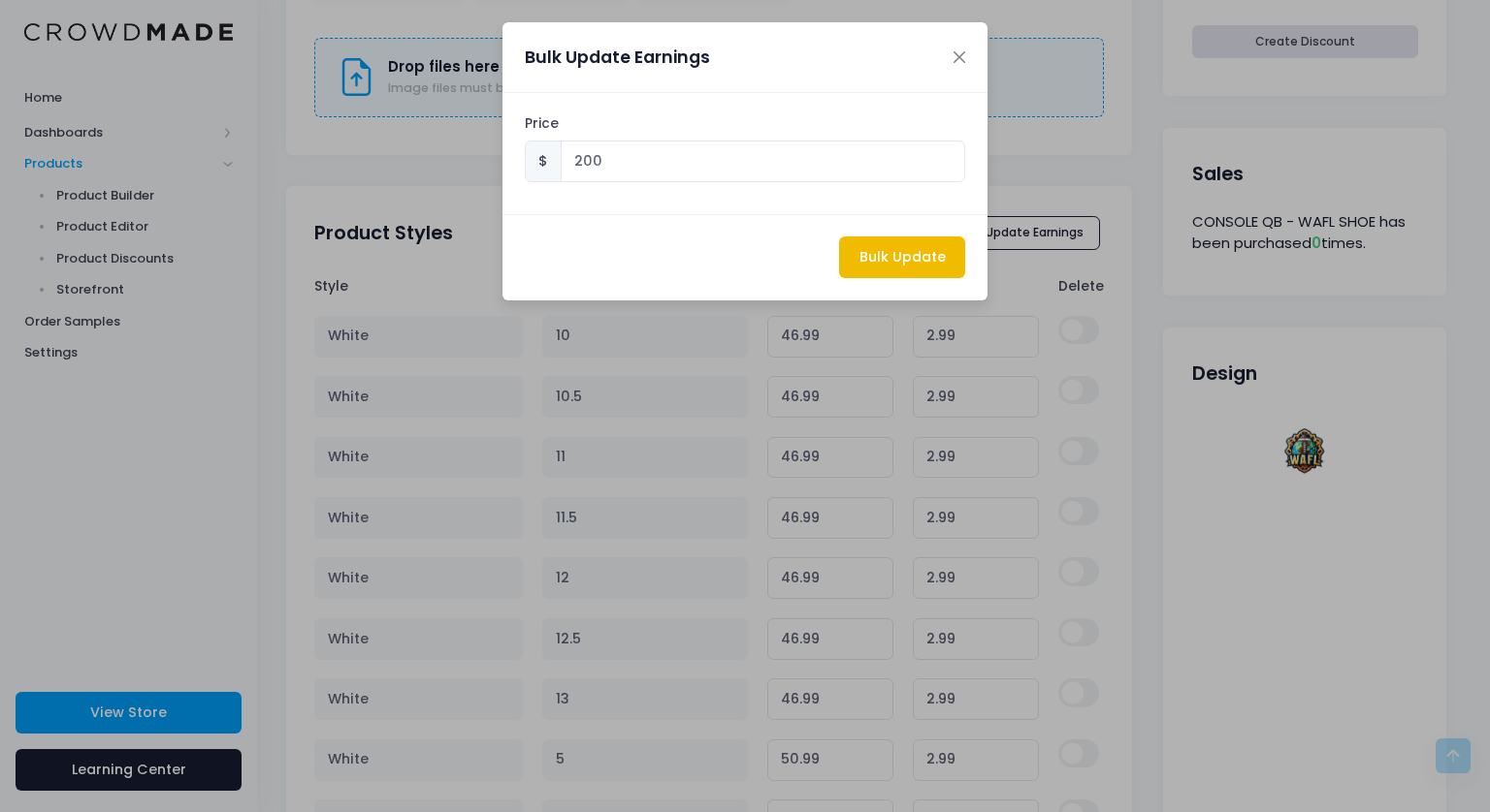
type input "200.00"
type input "244"
type input "200.00"
type input "244"
type input "200.00"
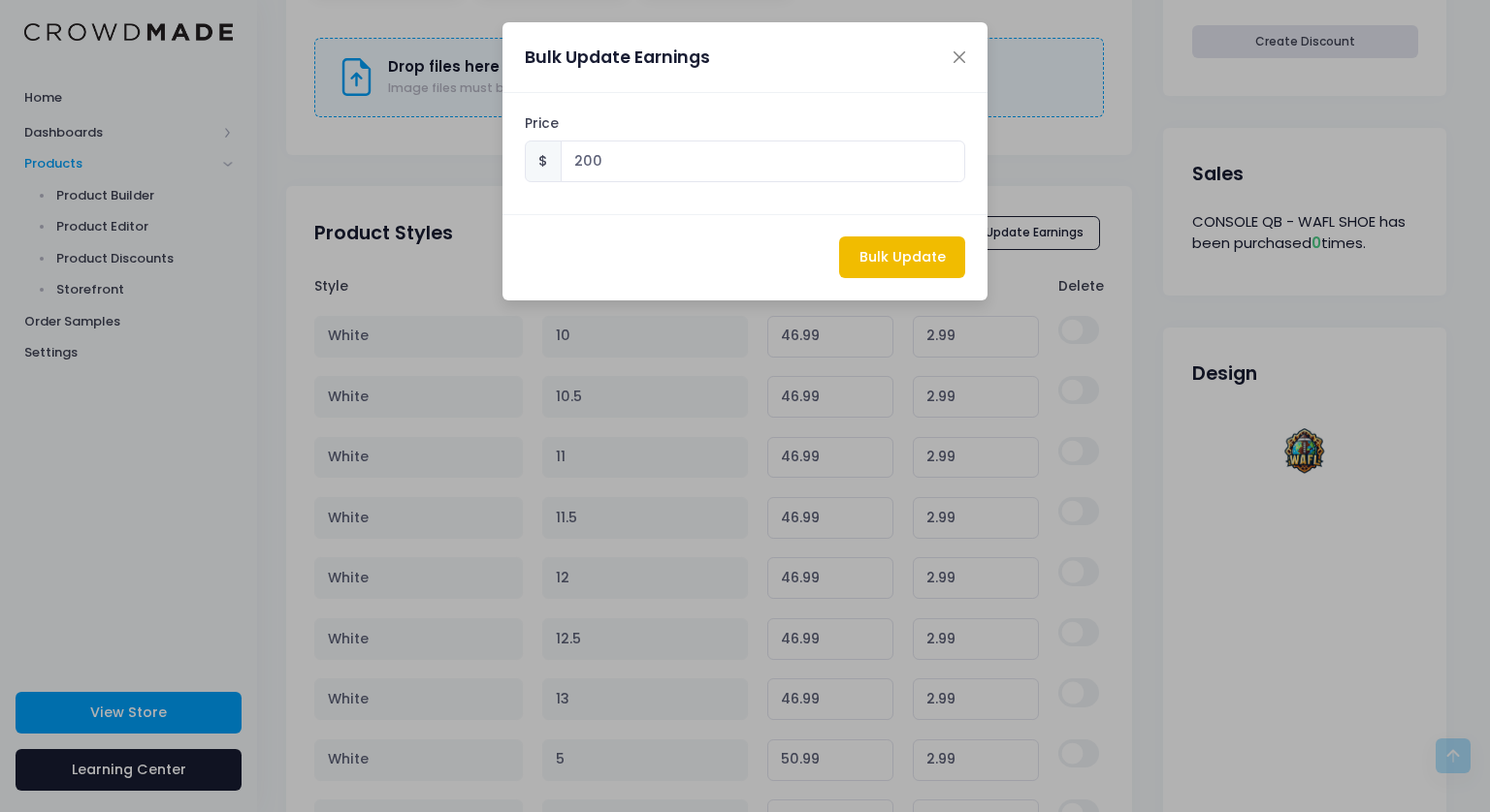
type input "248"
type input "200.00"
type input "244"
type input "200.00"
type input "244"
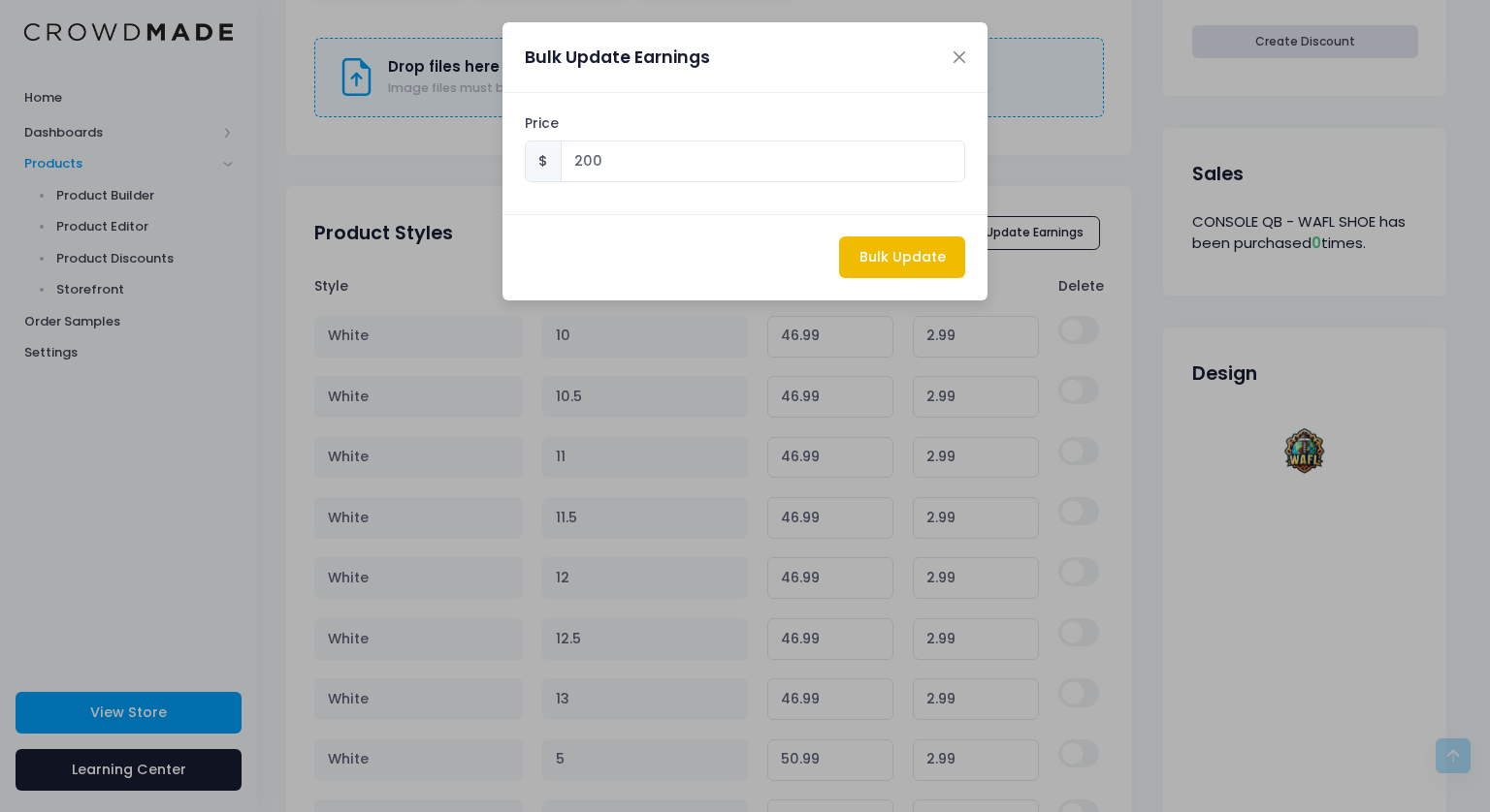
type input "200.00"
type input "244"
type input "200.00"
type input "244"
type input "200.00"
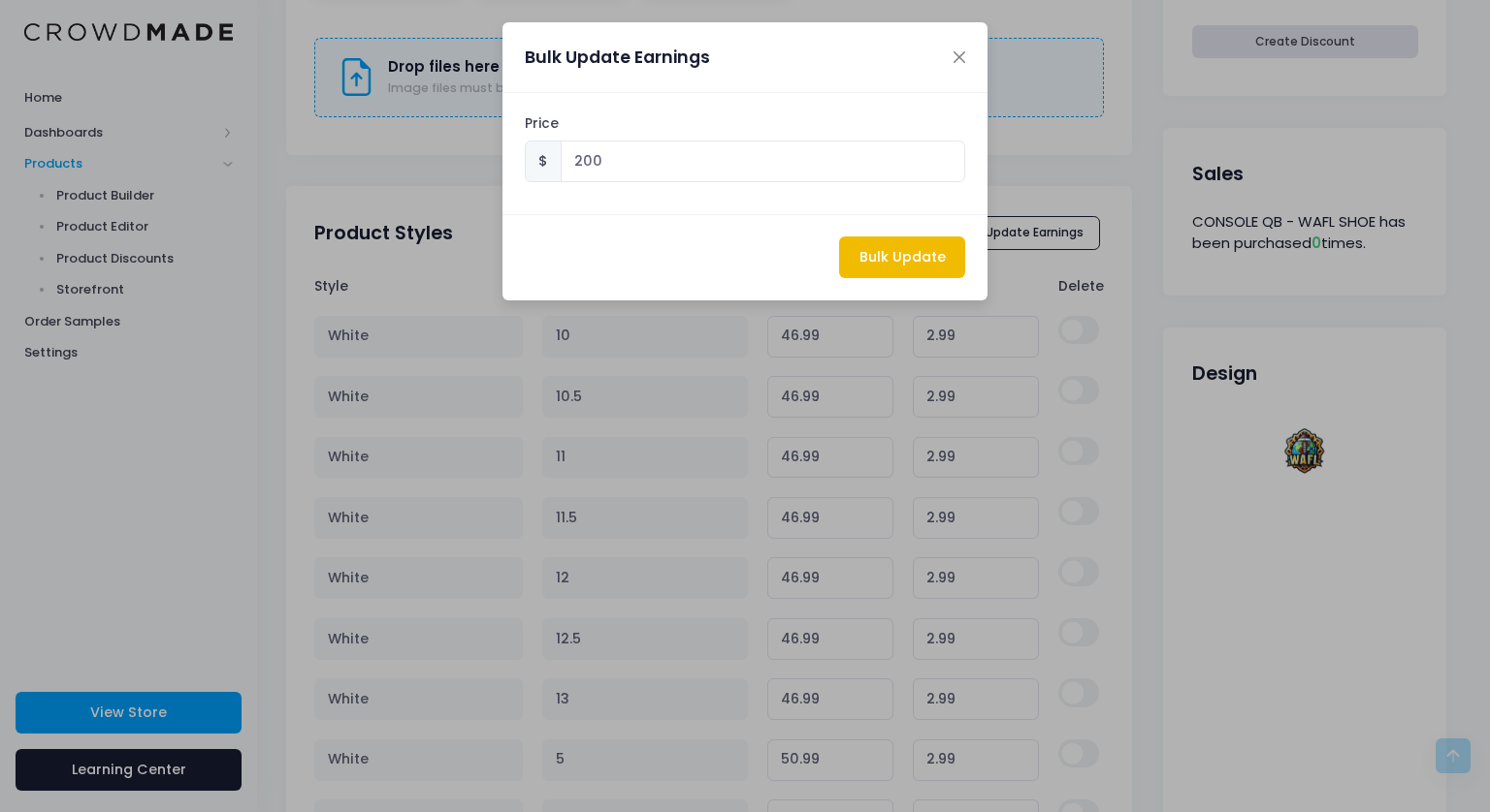
type input "244"
type input "200.00"
type input "244"
type input "200.00"
type input "244"
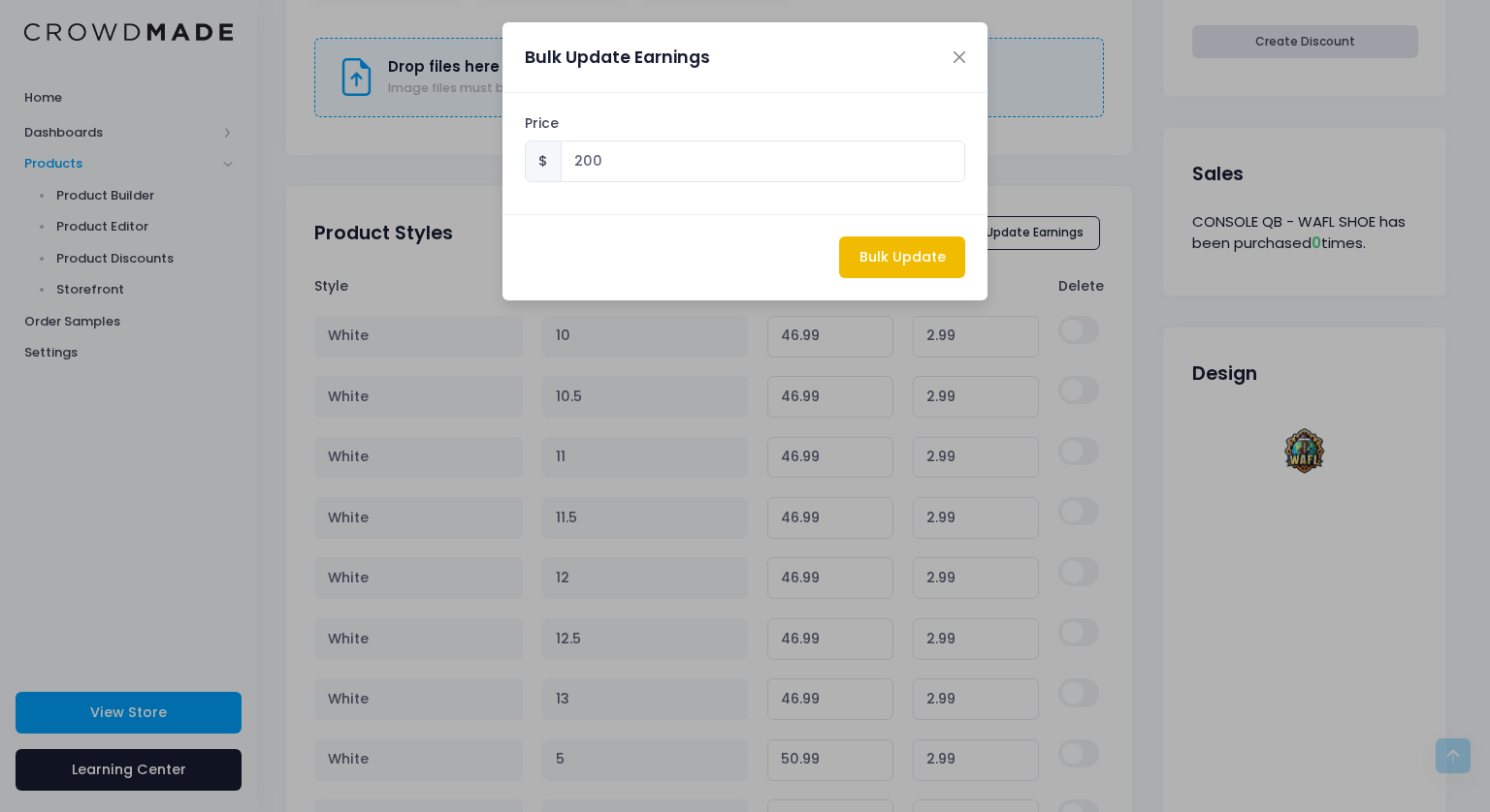
type input "200.00"
type input "244"
type input "200.00"
type input "244"
type input "200.00"
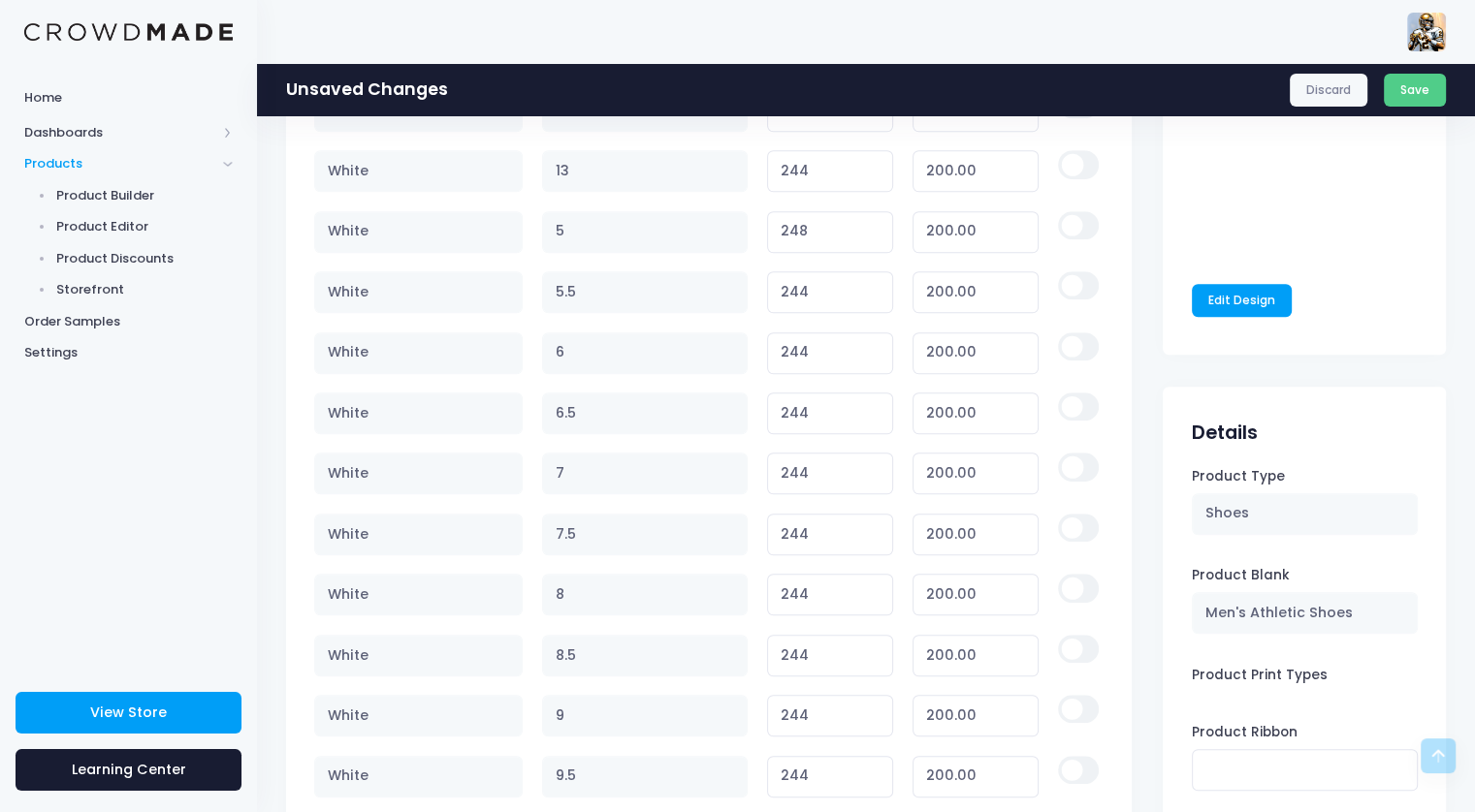
scroll to position [1622, 0]
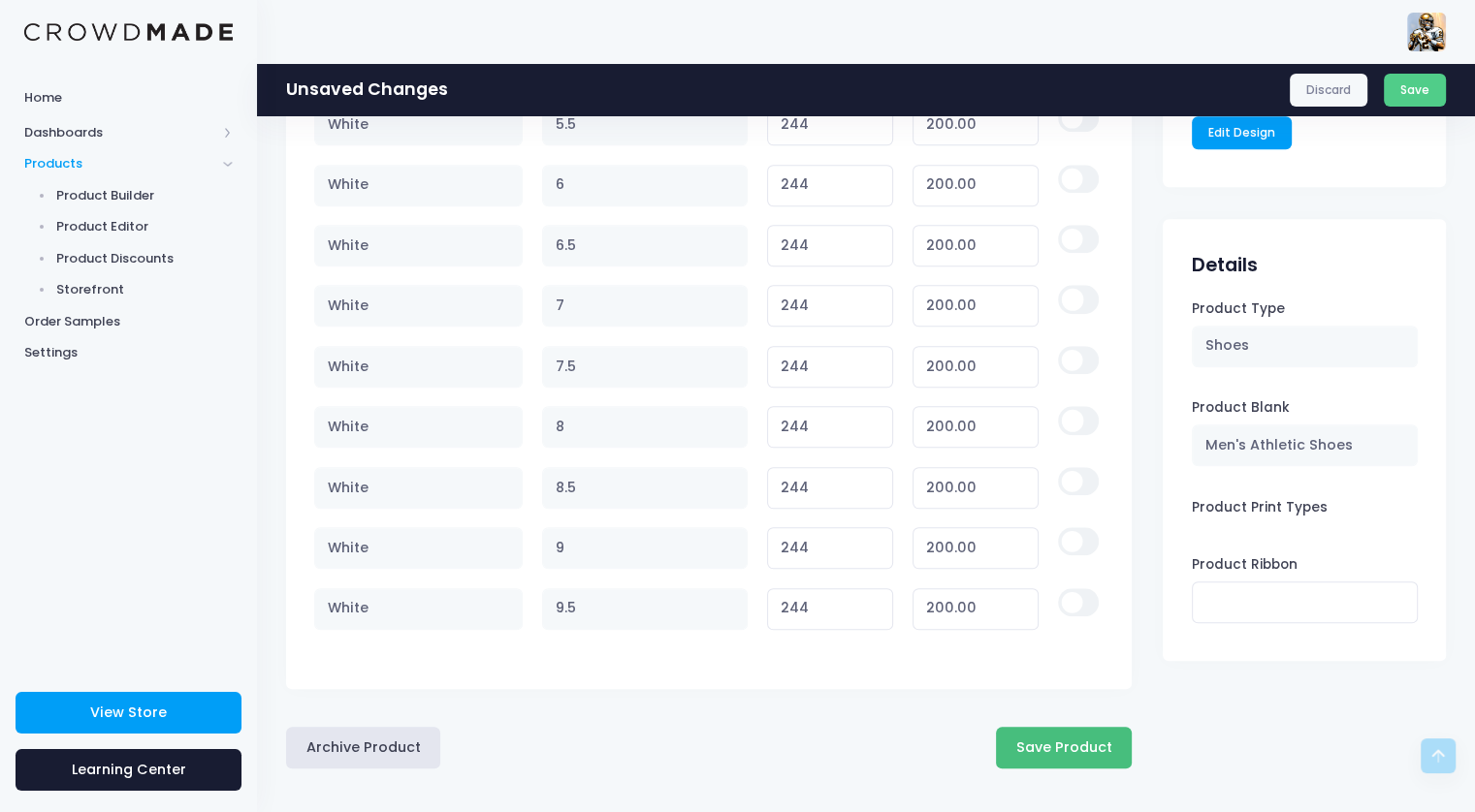
click at [1056, 734] on button "Save Product" at bounding box center [1064, 748] width 136 height 42
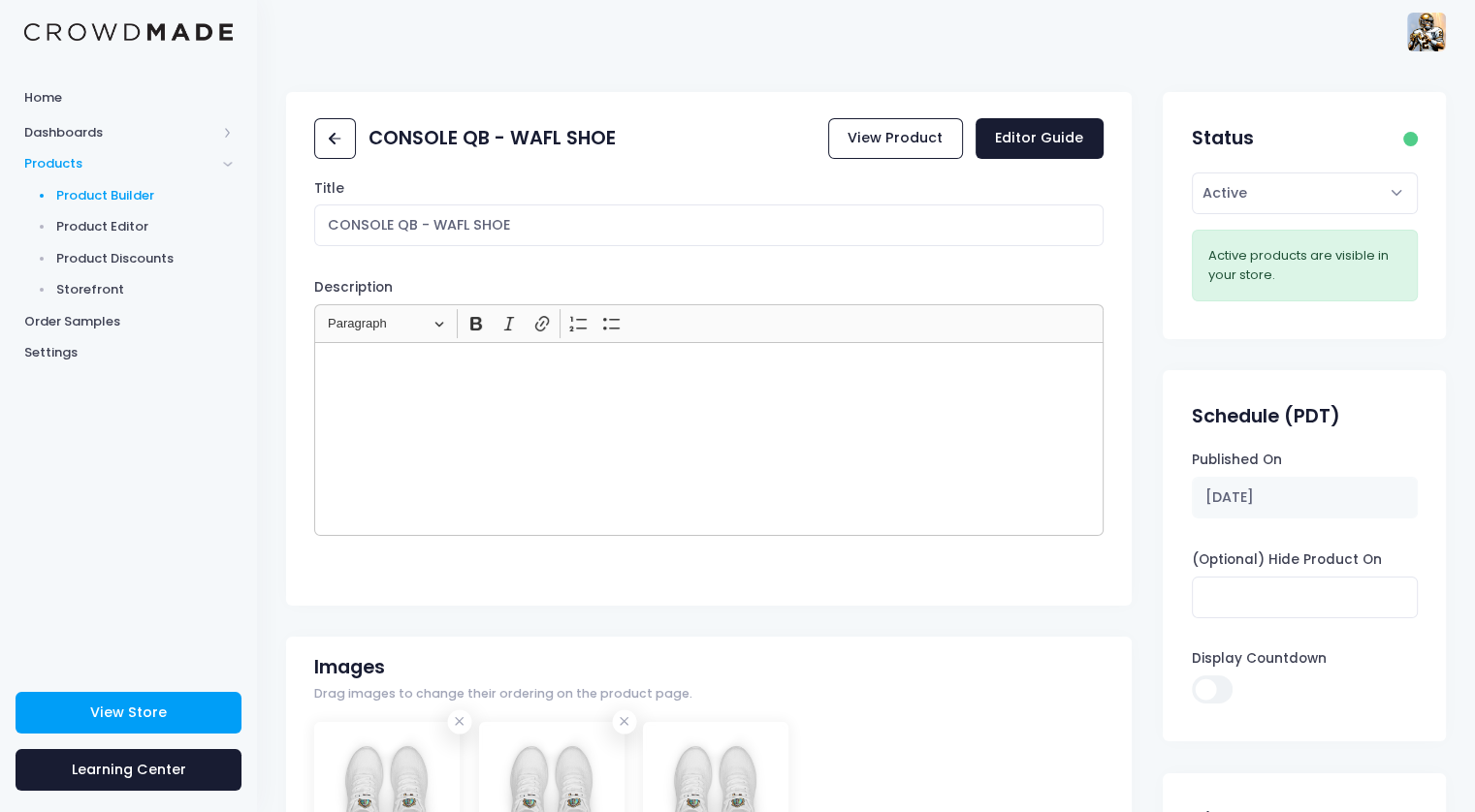
click at [113, 193] on span "Product Builder" at bounding box center [145, 195] width 178 height 19
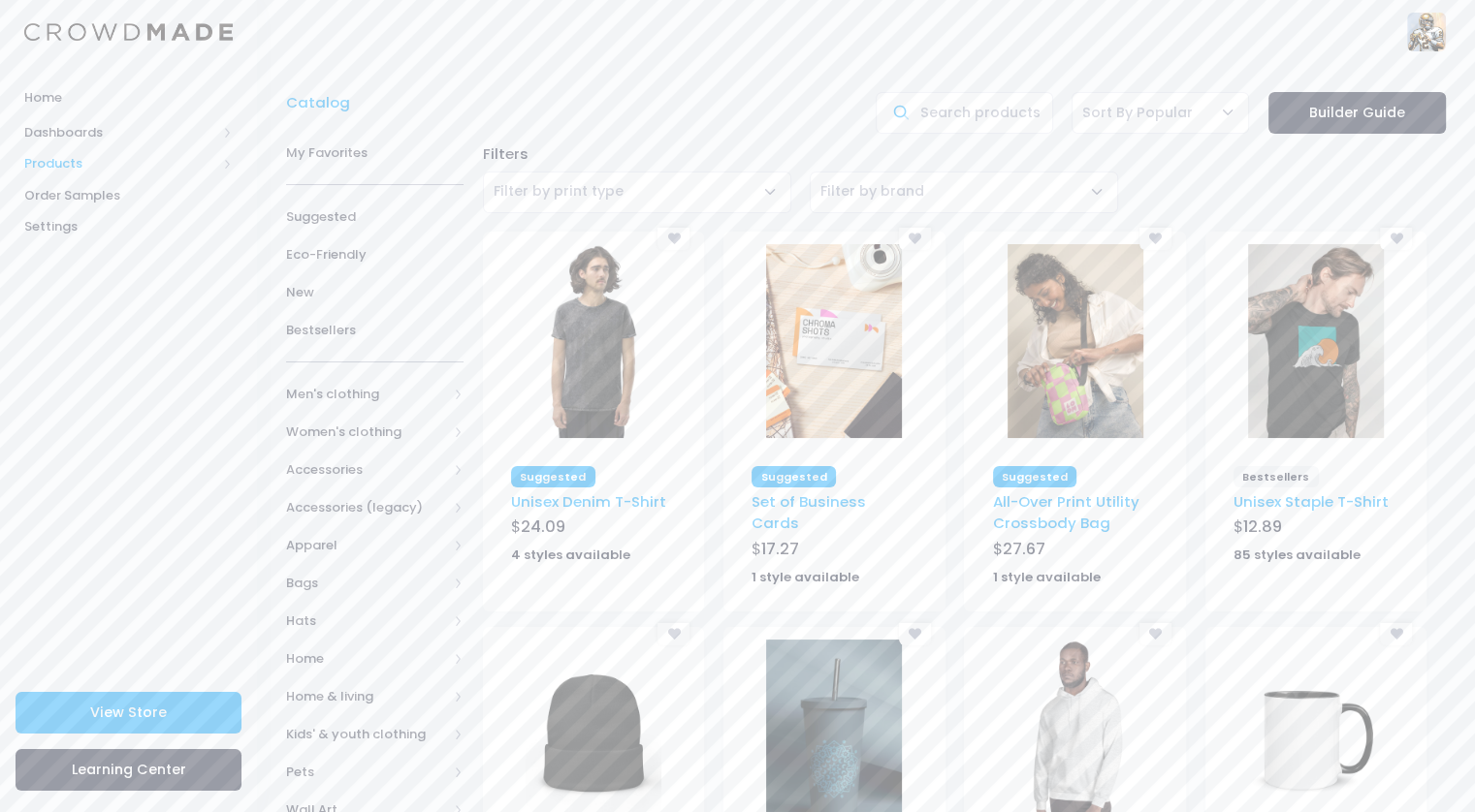
click at [130, 158] on span "Products" at bounding box center [120, 163] width 192 height 19
click at [128, 221] on span "Product Editor" at bounding box center [145, 226] width 178 height 19
click at [121, 196] on span "Product Builder" at bounding box center [145, 195] width 178 height 19
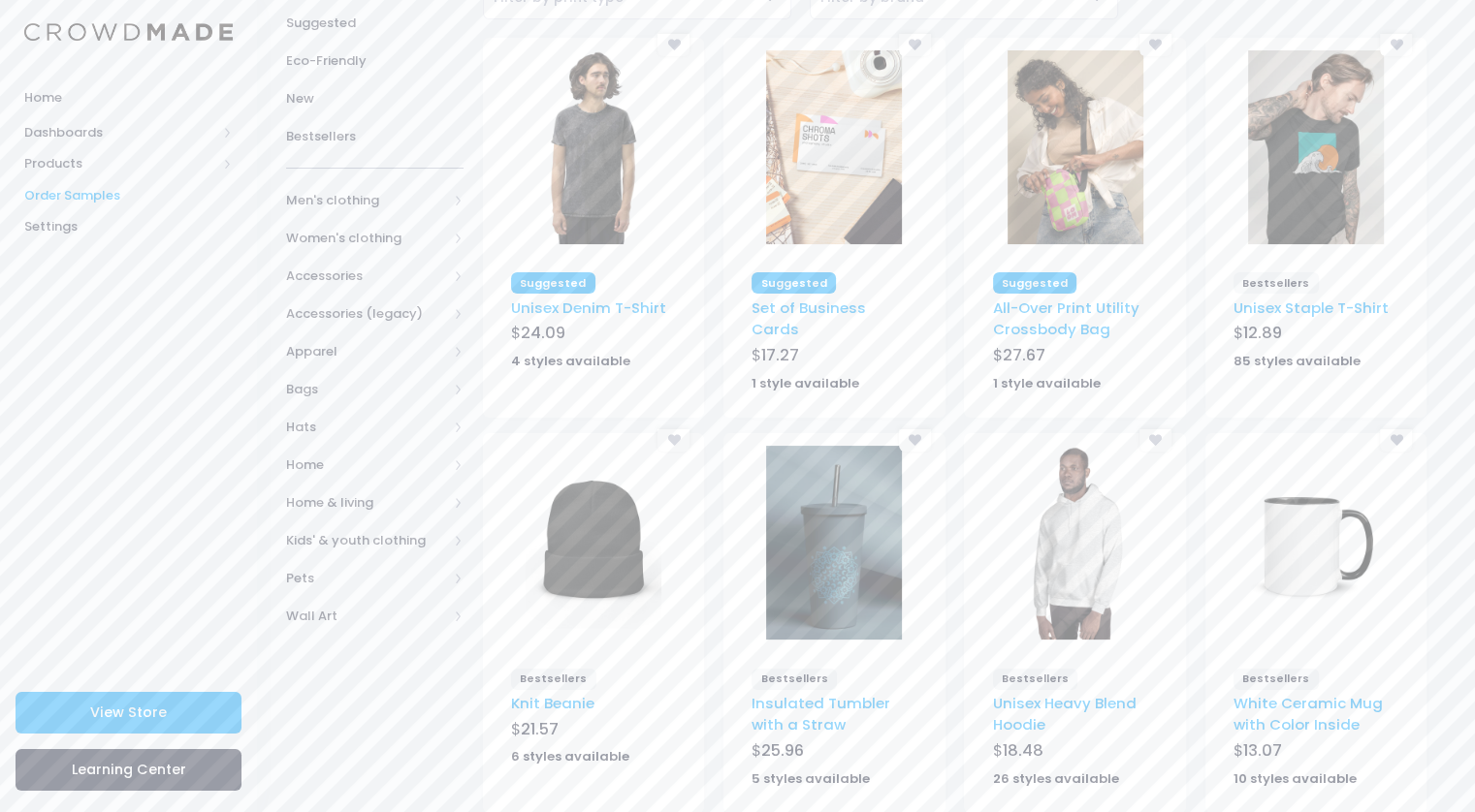
click at [85, 189] on span "Order Samples" at bounding box center [128, 195] width 209 height 19
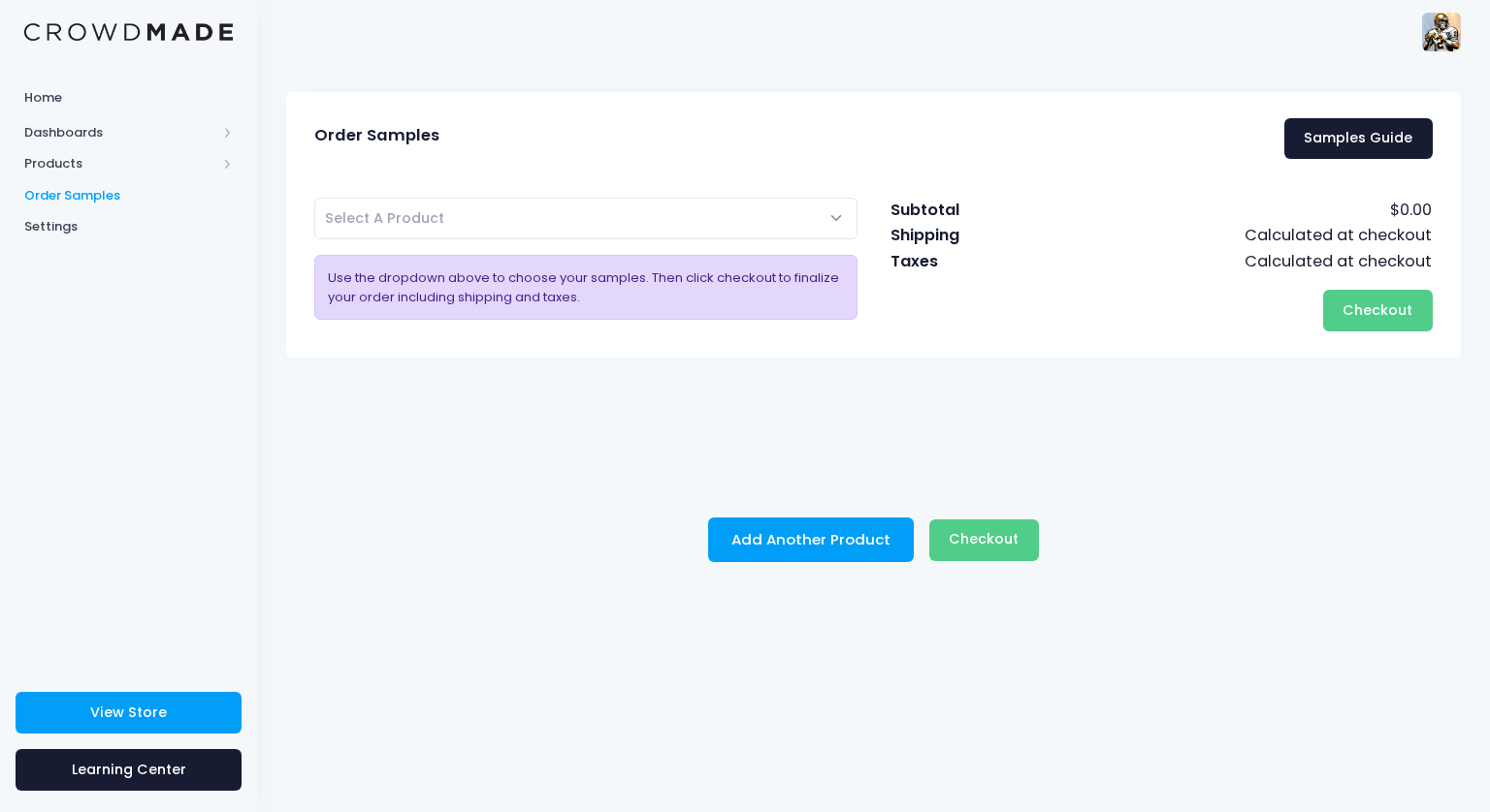
click at [679, 220] on span "Select A Product" at bounding box center [585, 219] width 543 height 42
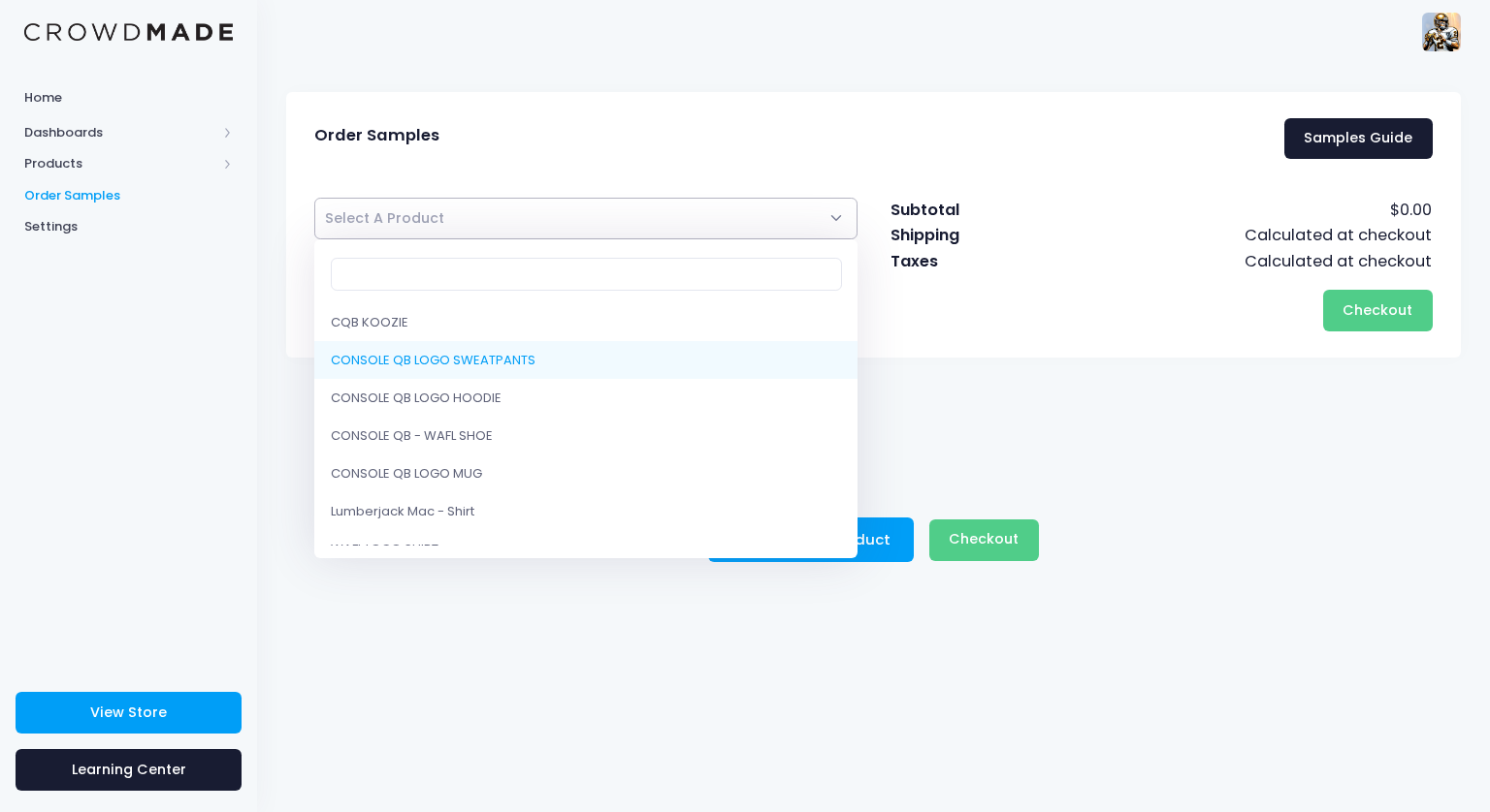
scroll to position [59, 0]
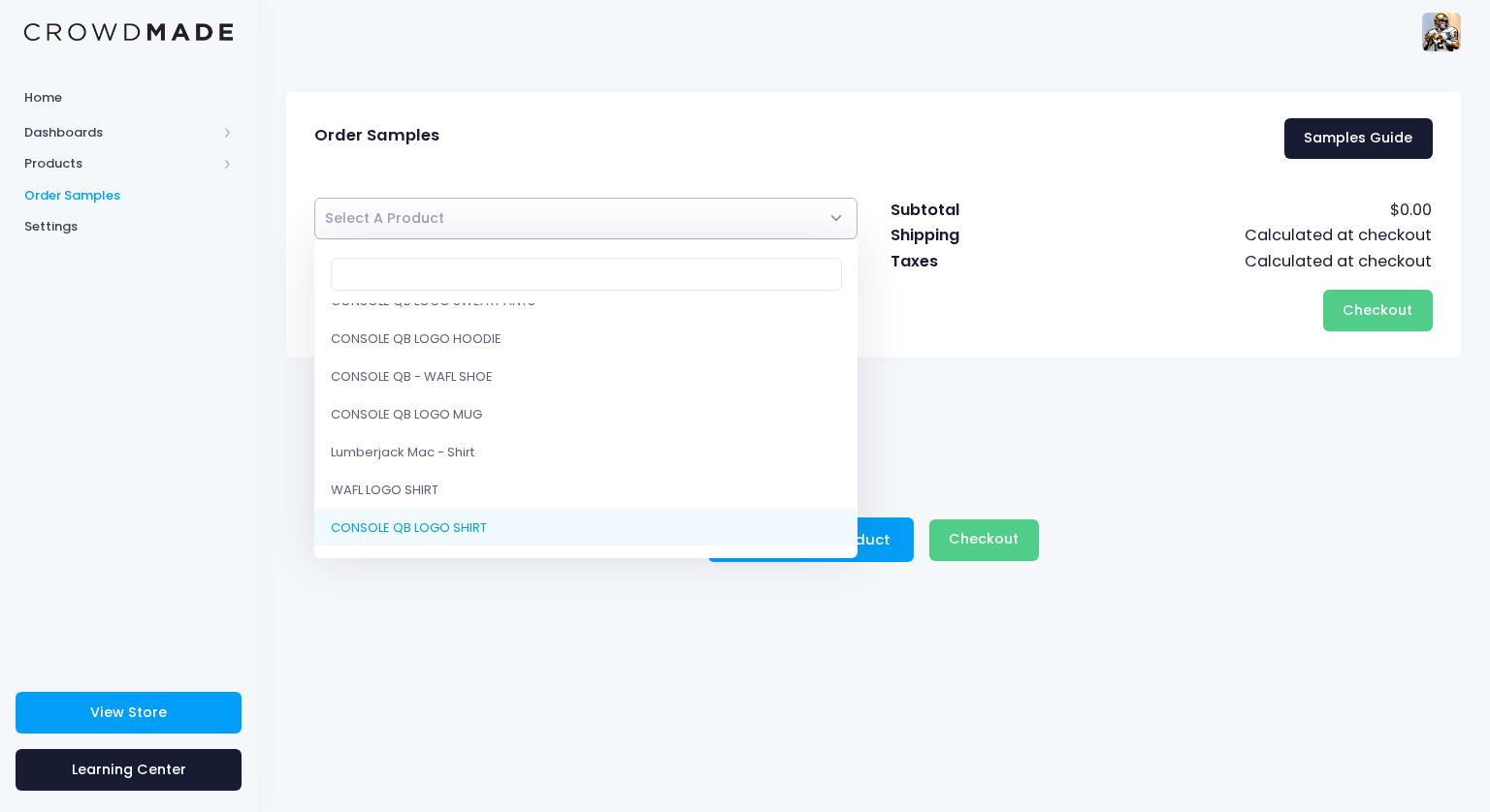
select select "9081853968658"
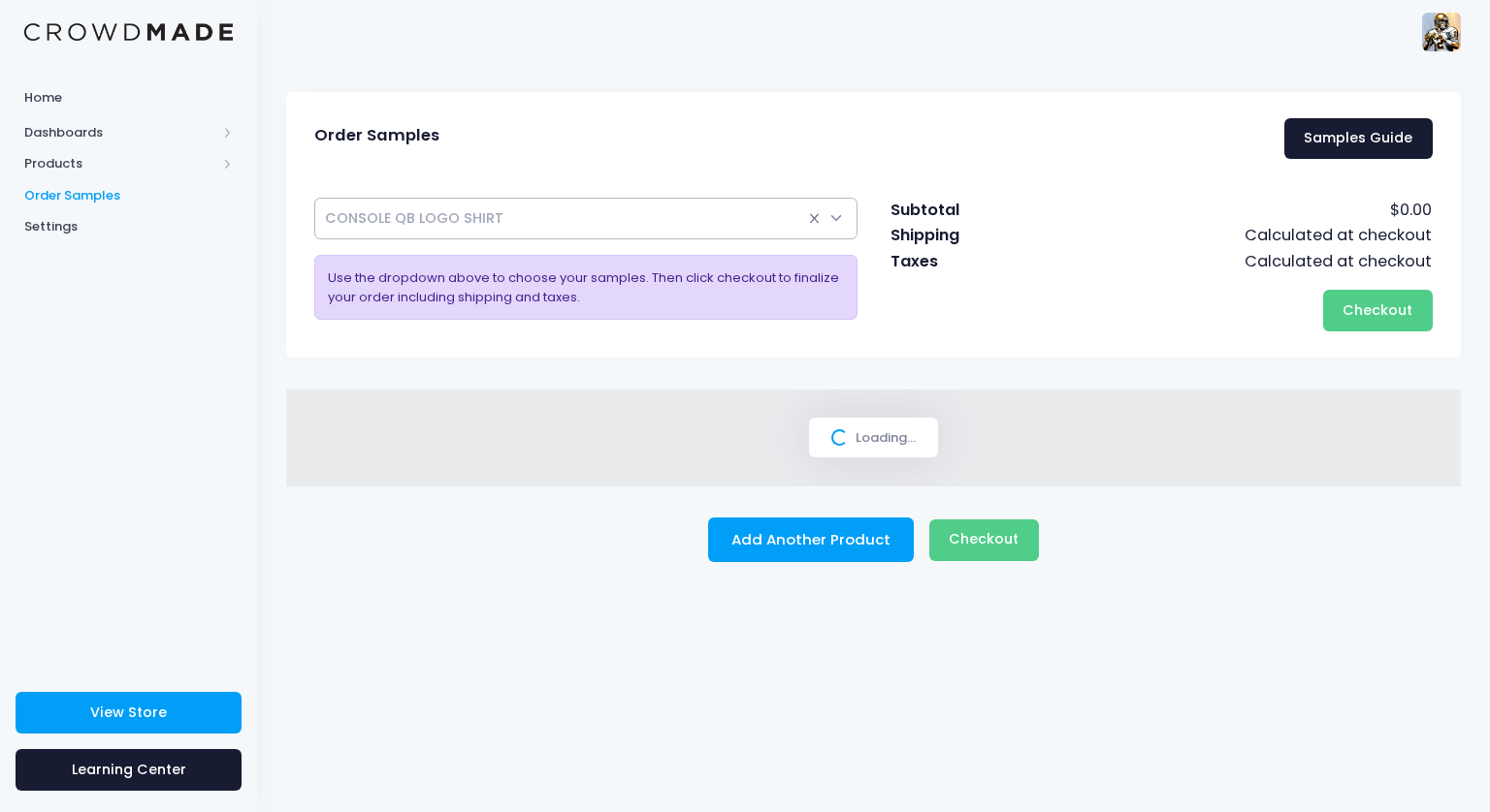
select select
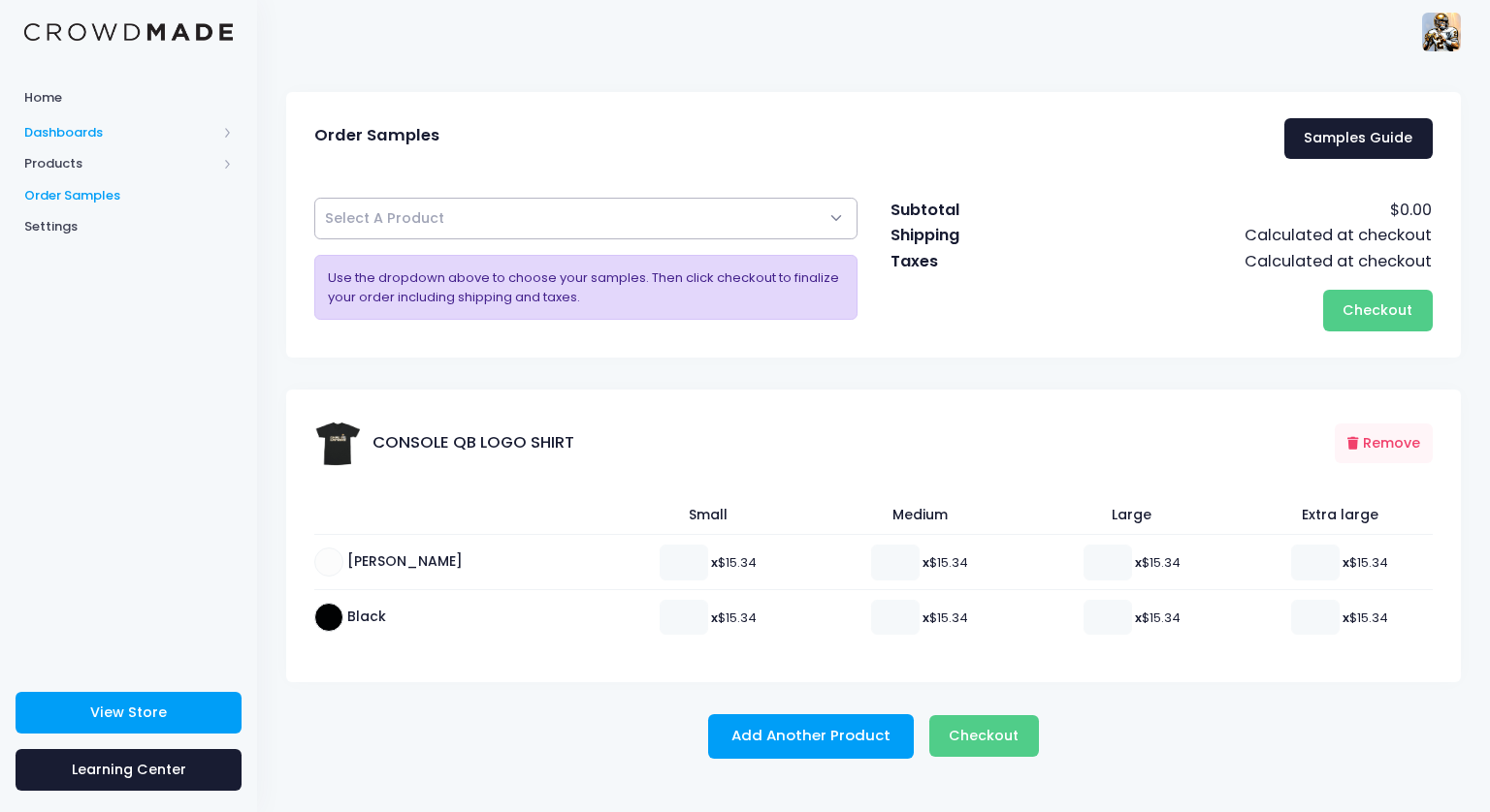
click at [132, 137] on span "Dashboards" at bounding box center [120, 132] width 192 height 19
click at [136, 227] on span "Products" at bounding box center [120, 226] width 192 height 19
click at [135, 192] on span "Product Builder" at bounding box center [145, 195] width 178 height 19
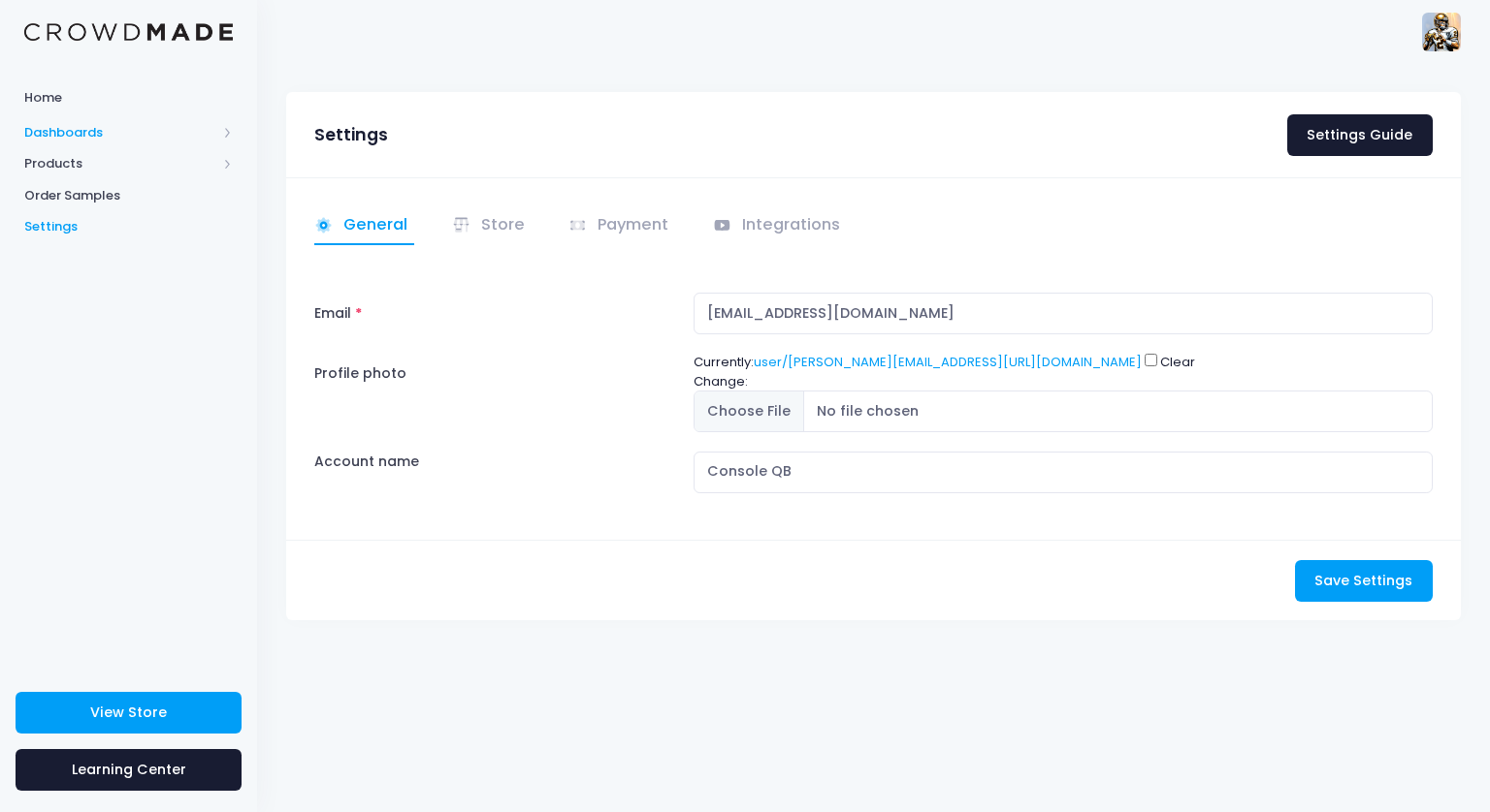
click at [94, 121] on span "Dashboards" at bounding box center [128, 132] width 257 height 32
click at [110, 224] on span "Products" at bounding box center [120, 226] width 192 height 19
click at [95, 222] on span "Product Editor" at bounding box center [145, 226] width 178 height 19
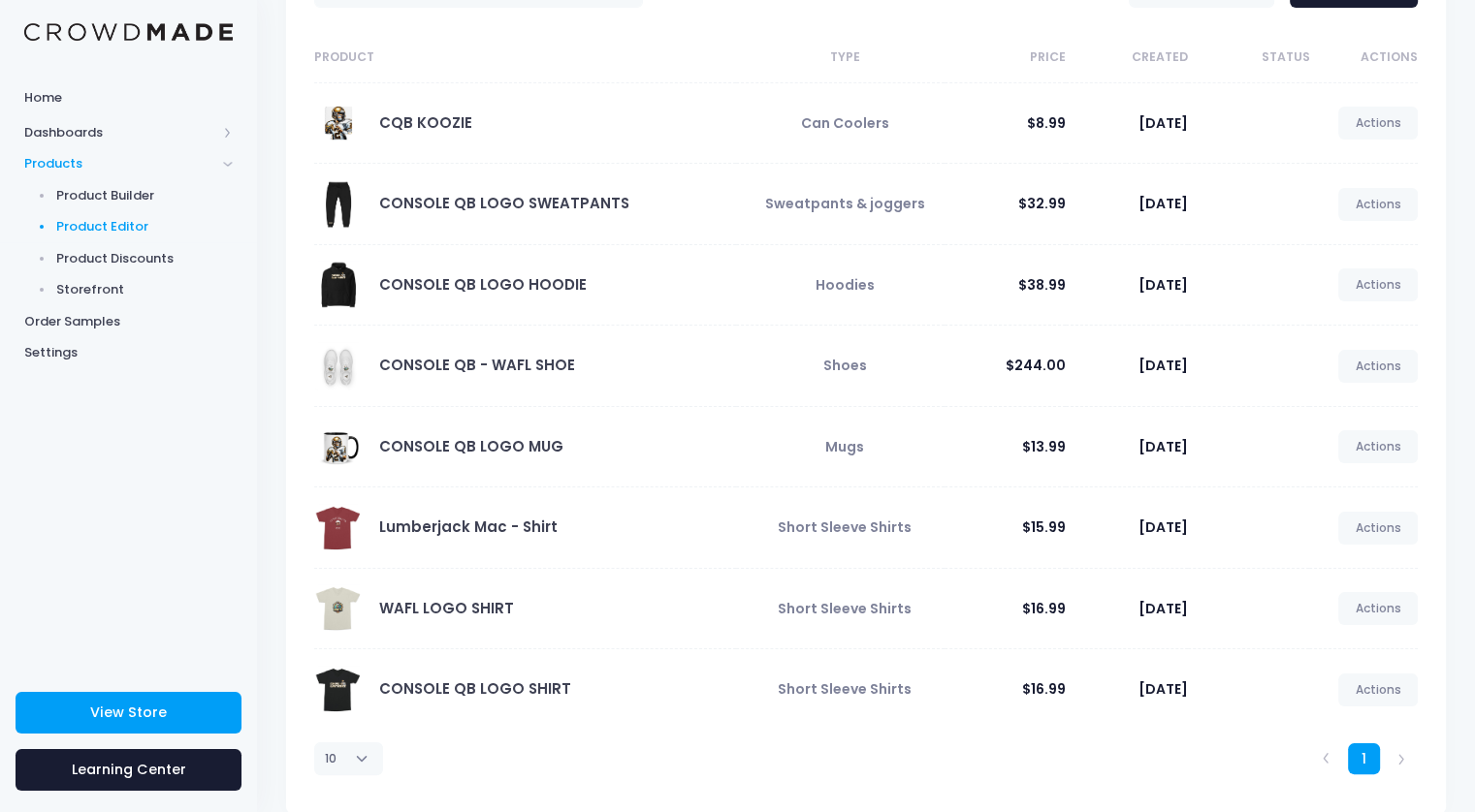
scroll to position [180, 0]
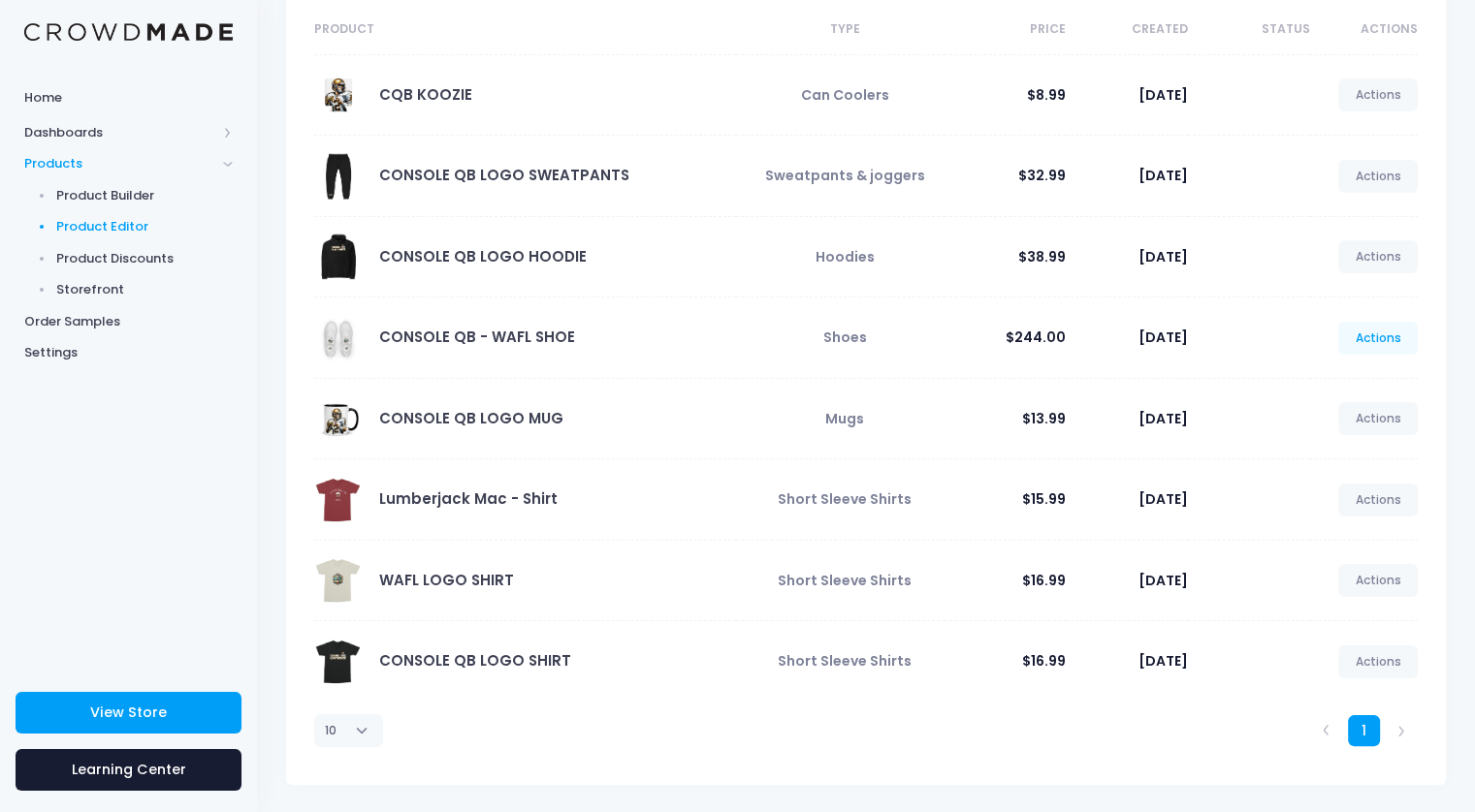
click at [1382, 343] on link "Actions" at bounding box center [1378, 338] width 80 height 33
click at [222, 406] on div "Home Dashboards Overview Product Sales Products Product Builder Product Editor …" at bounding box center [128, 370] width 257 height 581
click at [502, 327] on link "CONSOLE QB - WAFL SHOE" at bounding box center [477, 337] width 196 height 20
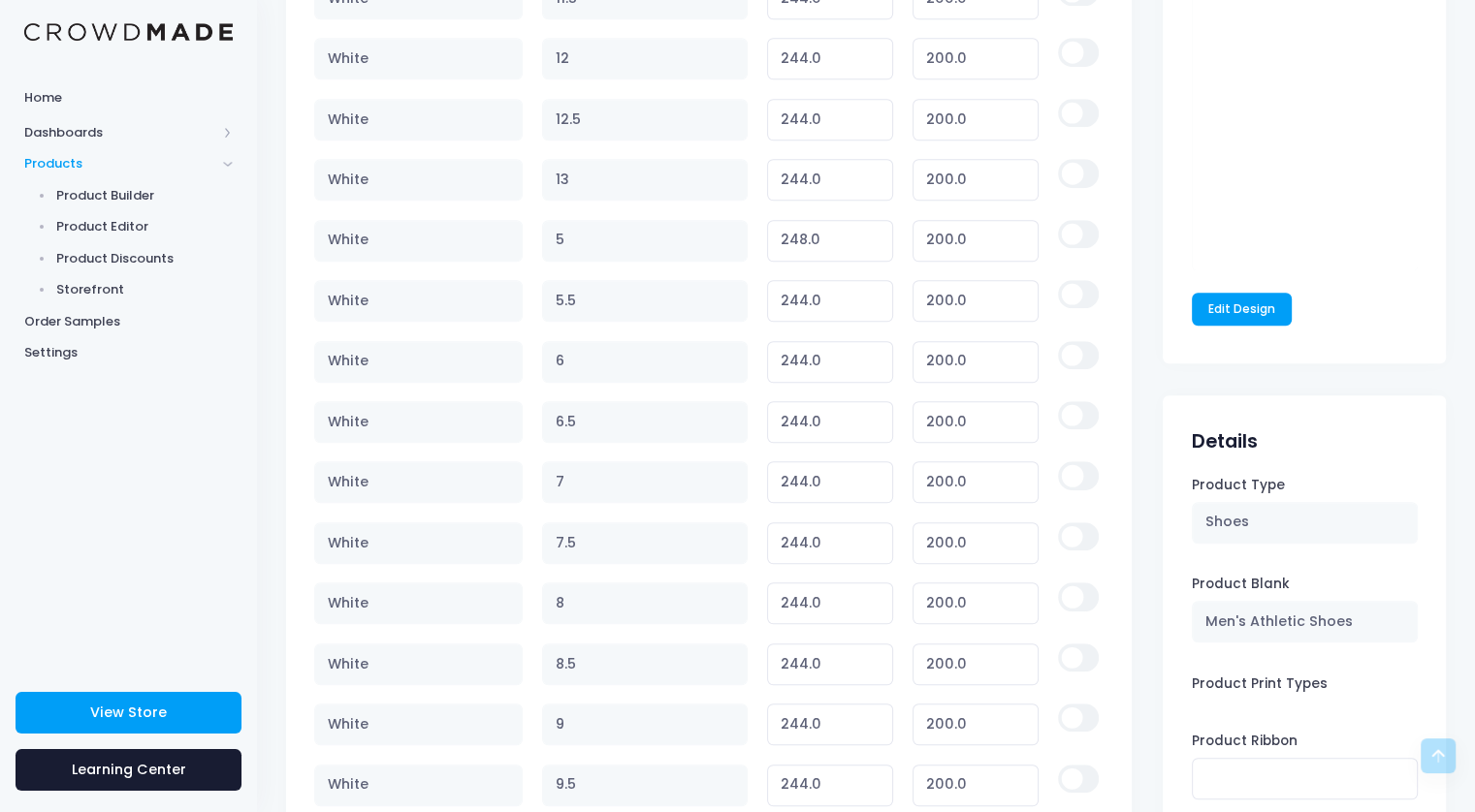
scroll to position [1182, 0]
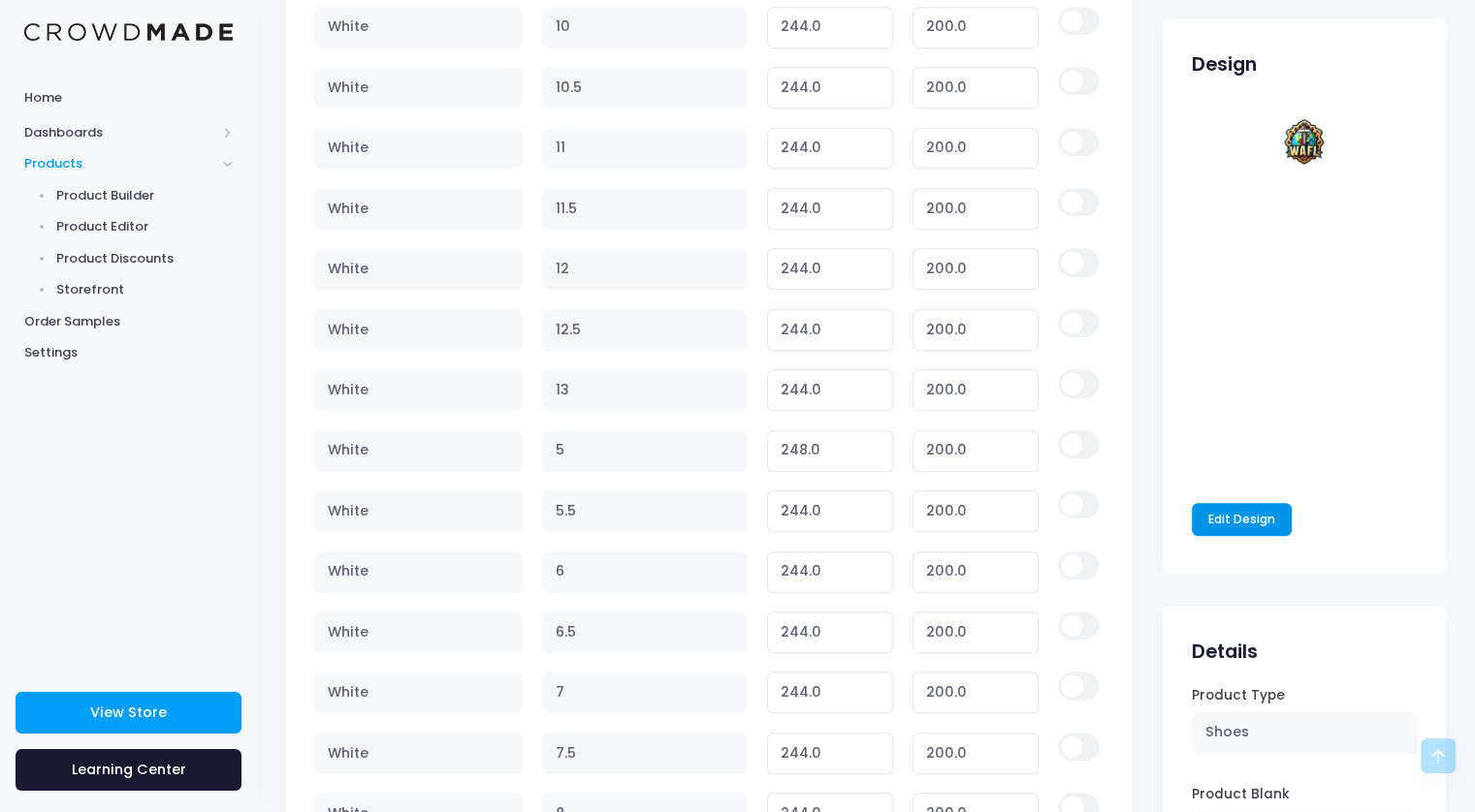
click at [1259, 528] on link "Edit Design" at bounding box center [1242, 519] width 101 height 33
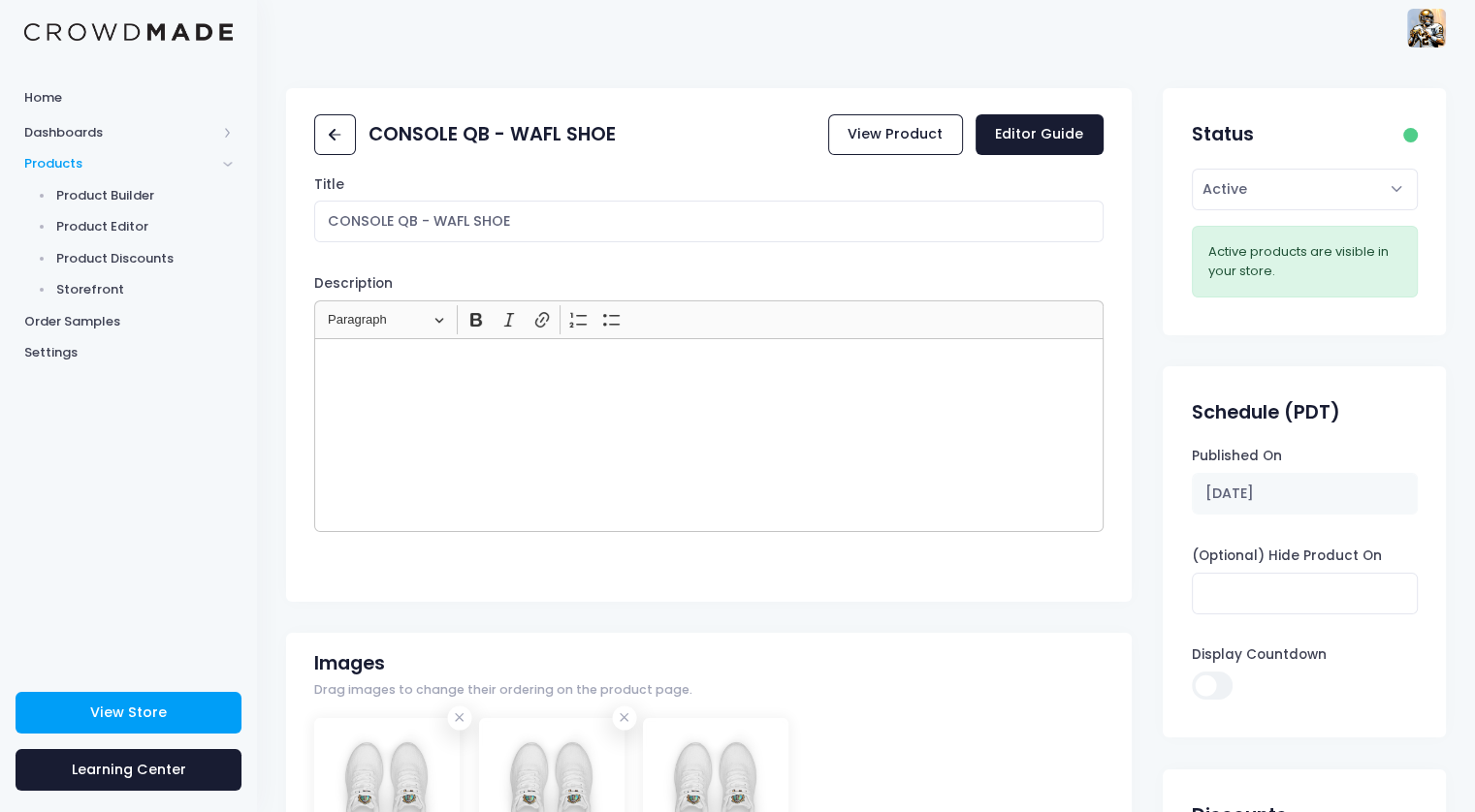
scroll to position [0, 0]
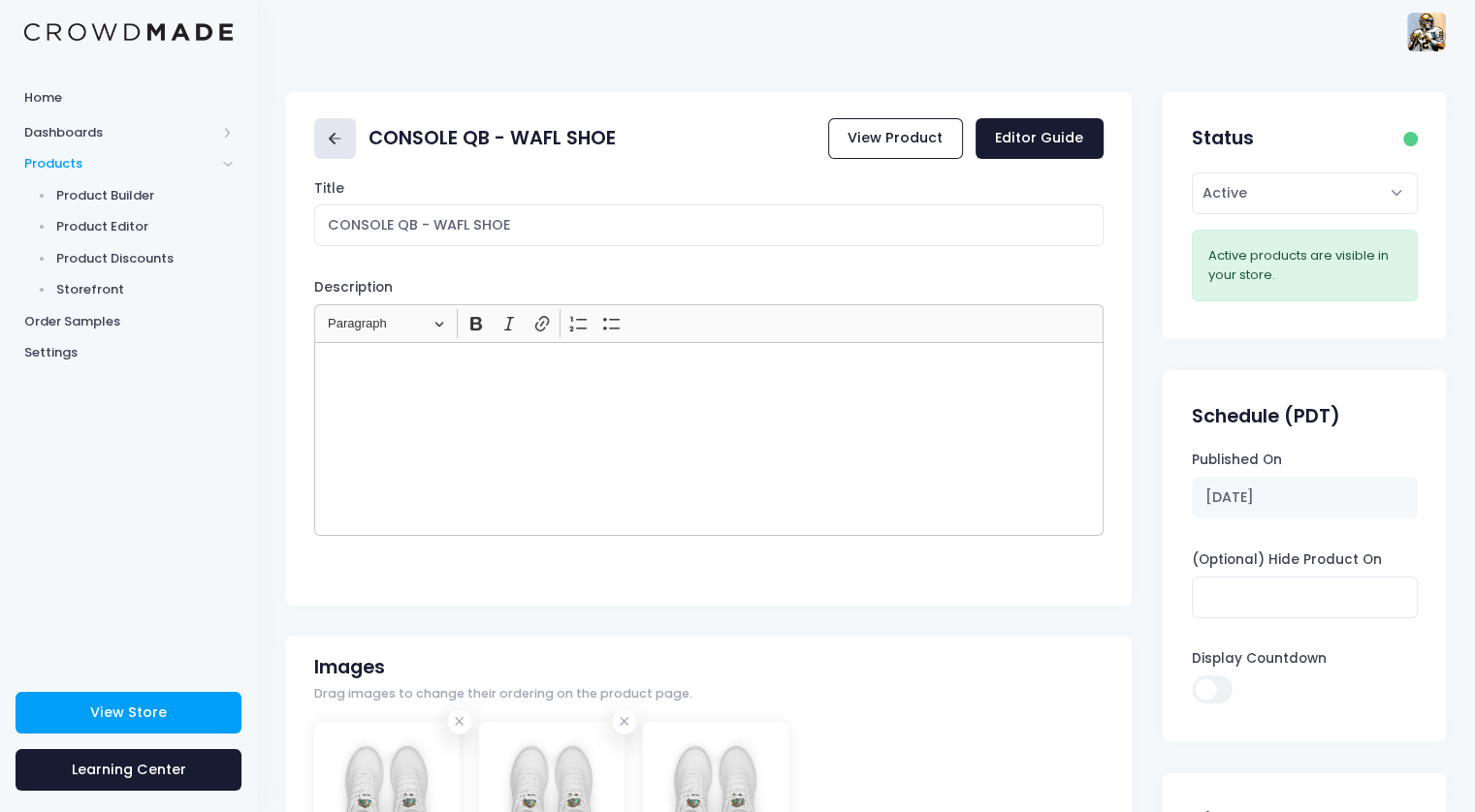
click at [321, 145] on link at bounding box center [335, 139] width 42 height 42
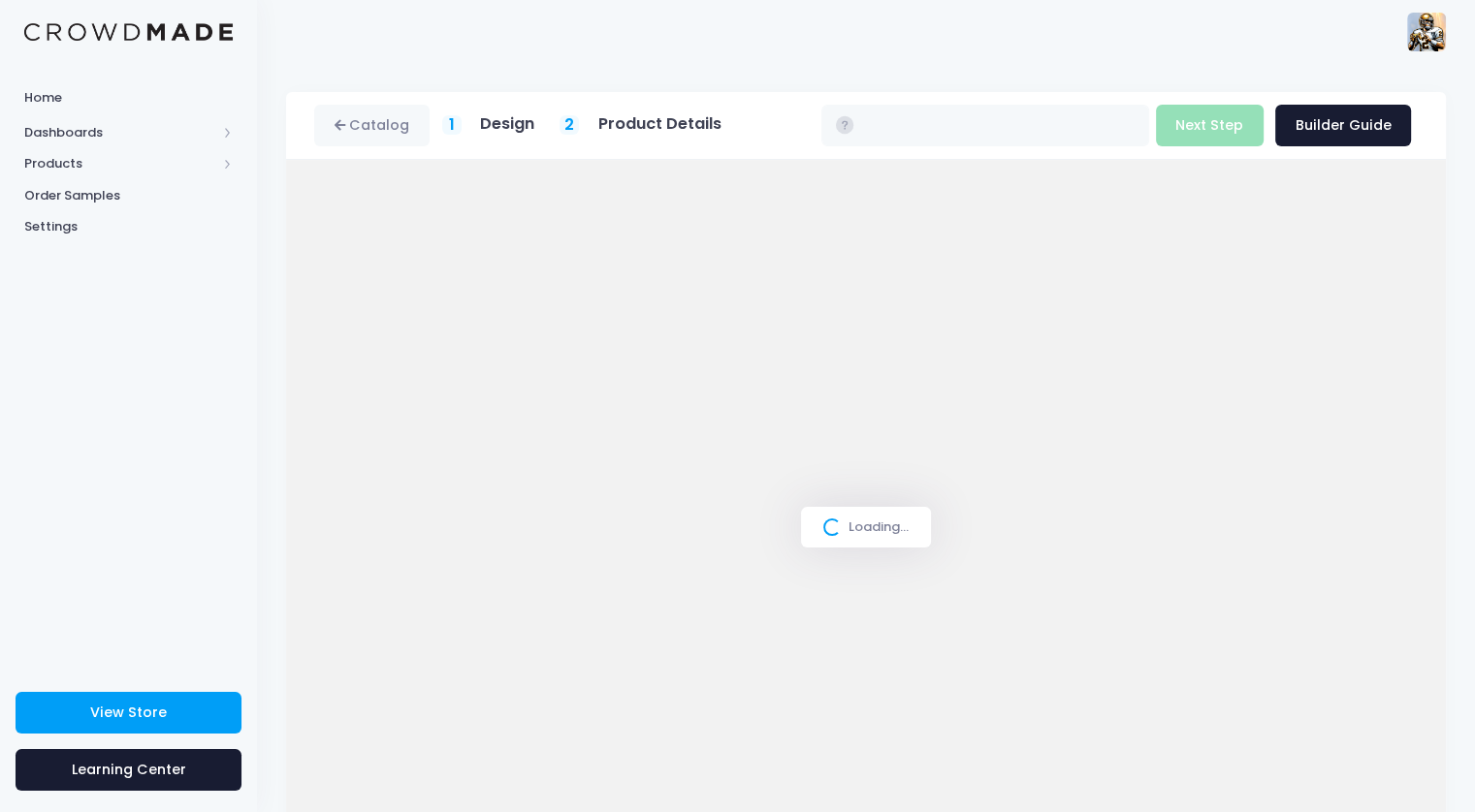
type input "$47.00 - $48.84"
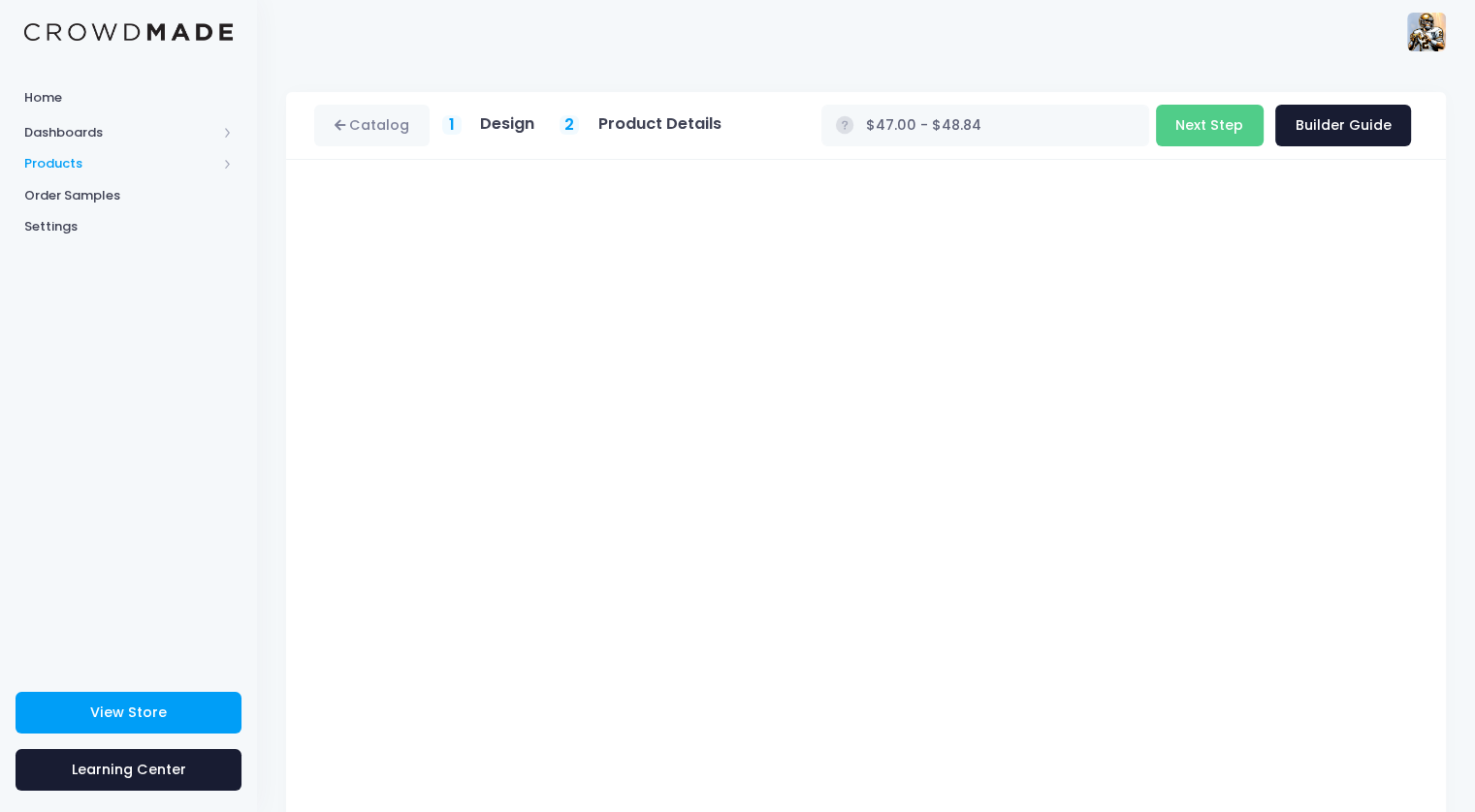
click at [71, 158] on span "Products" at bounding box center [120, 163] width 192 height 19
click at [508, 125] on h5 "Design" at bounding box center [507, 124] width 54 height 19
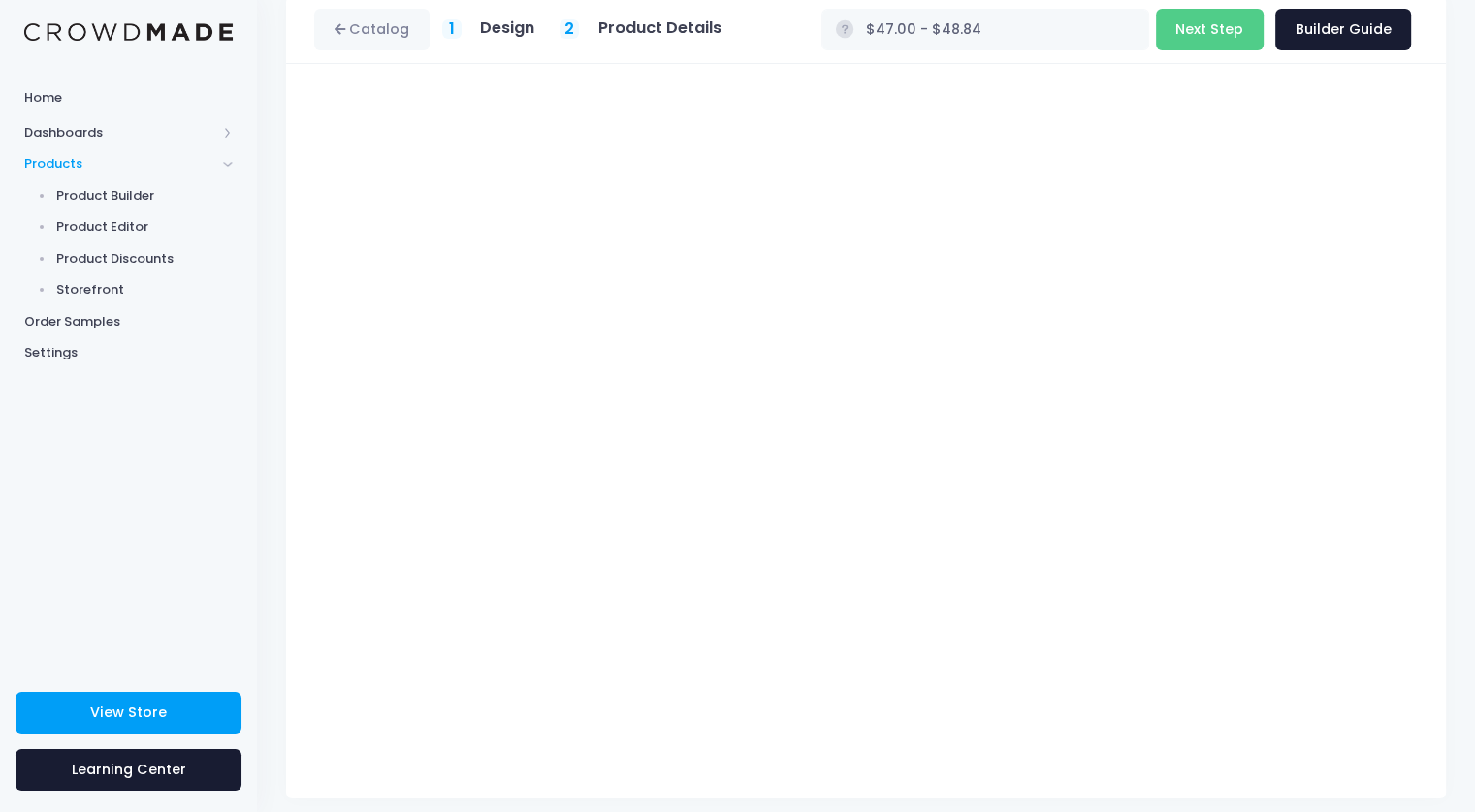
scroll to position [97, 0]
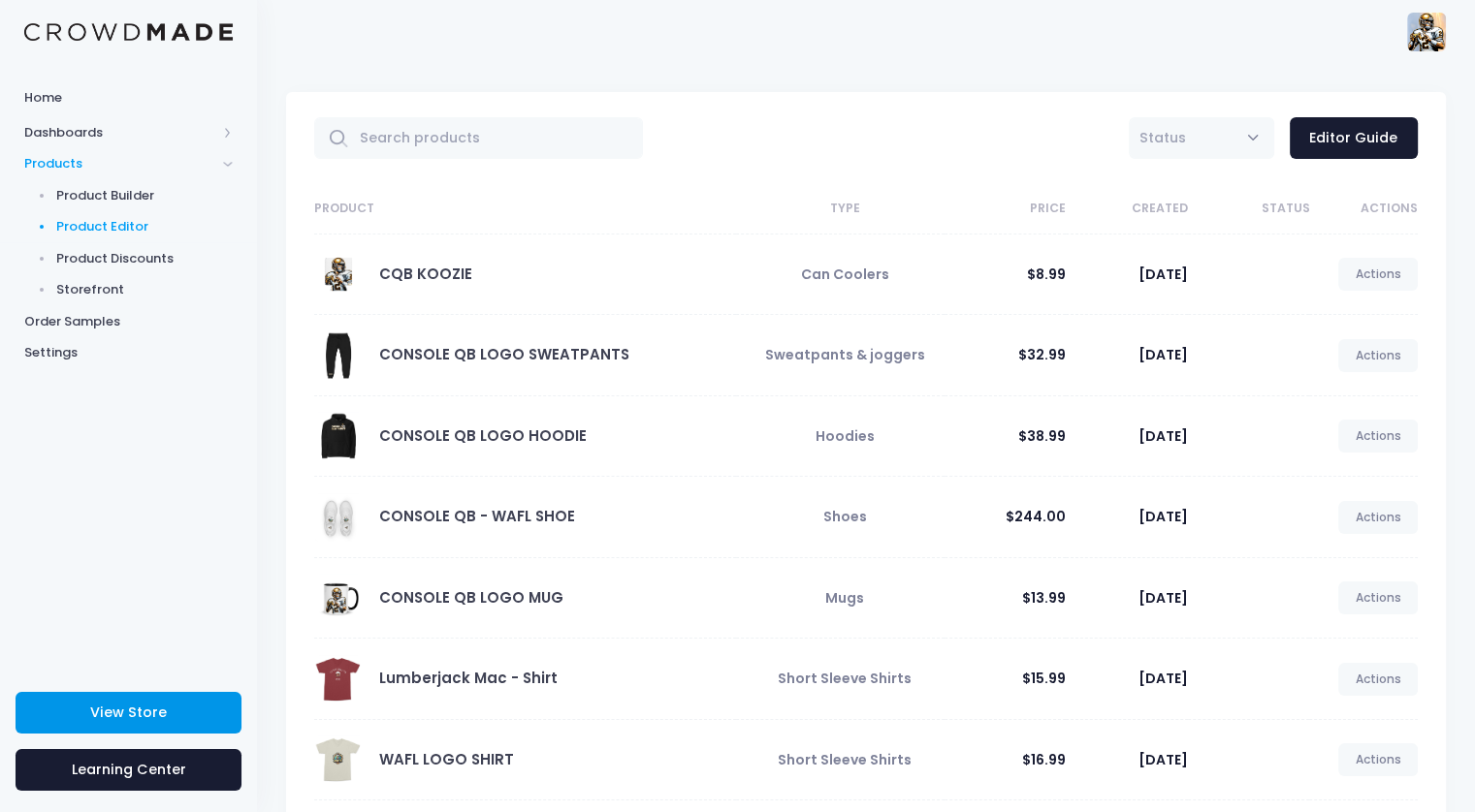
click at [153, 714] on span "View Store" at bounding box center [128, 712] width 77 height 19
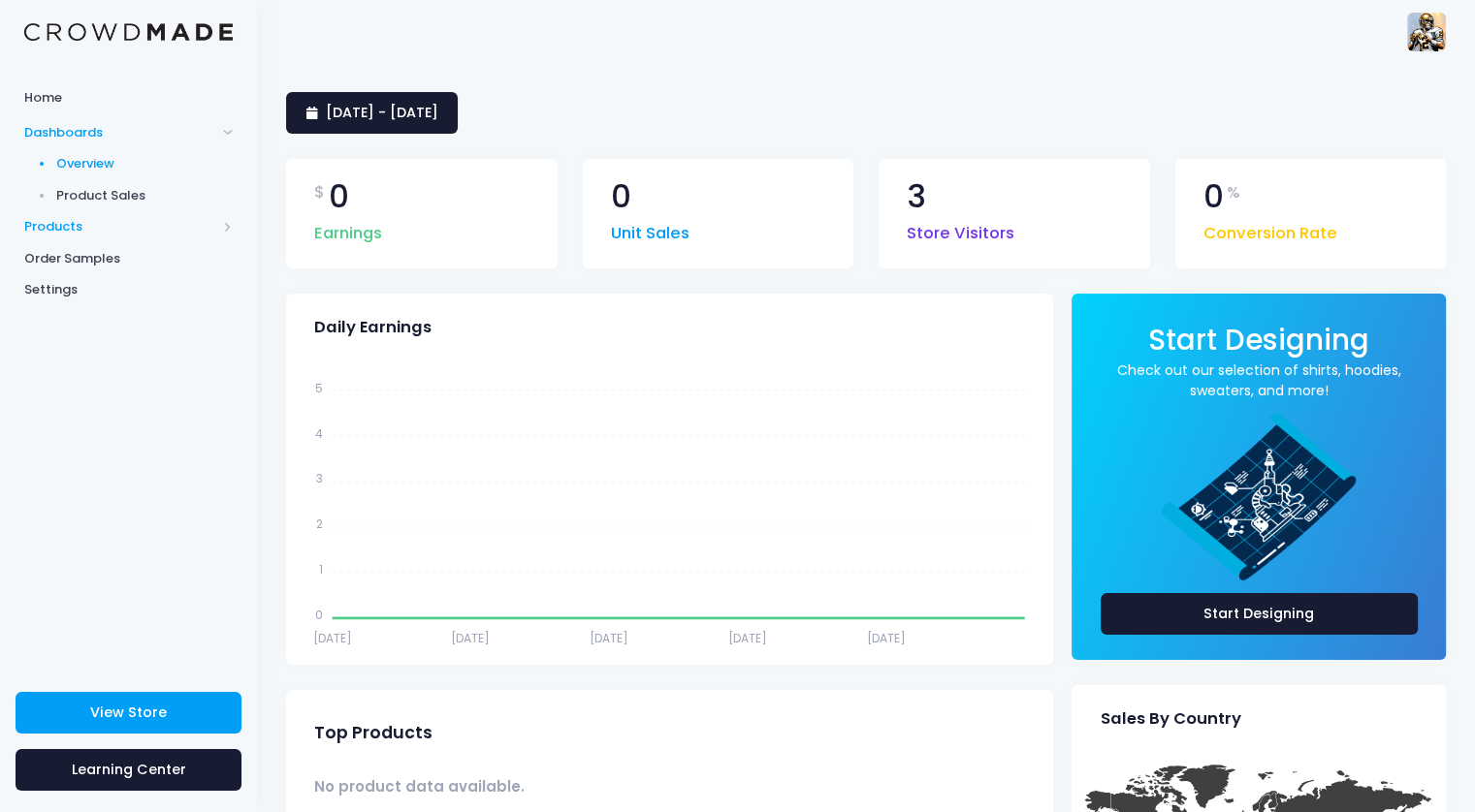
click at [97, 221] on span "Products" at bounding box center [120, 226] width 192 height 19
click at [158, 218] on span "Product Editor" at bounding box center [145, 226] width 178 height 19
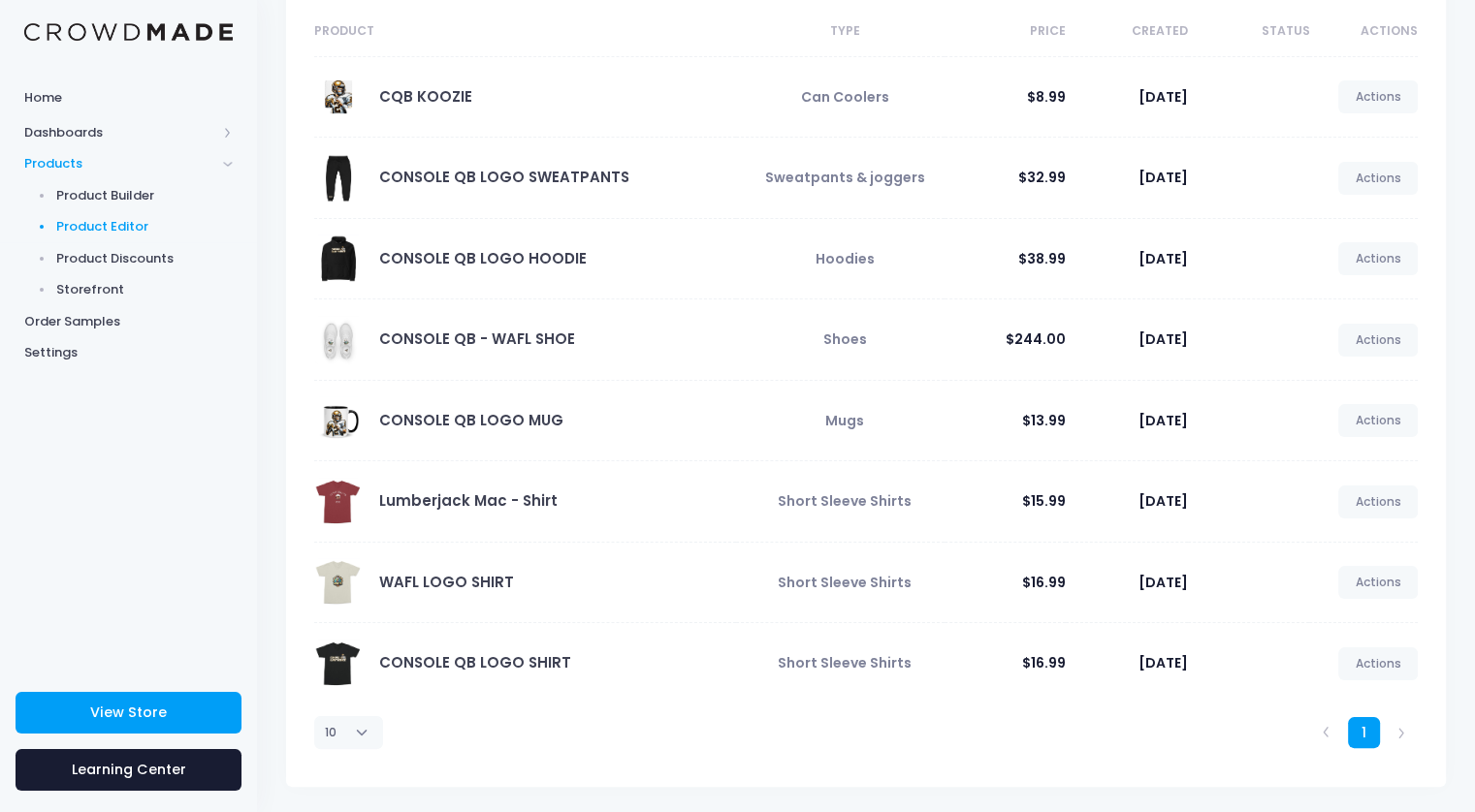
scroll to position [180, 0]
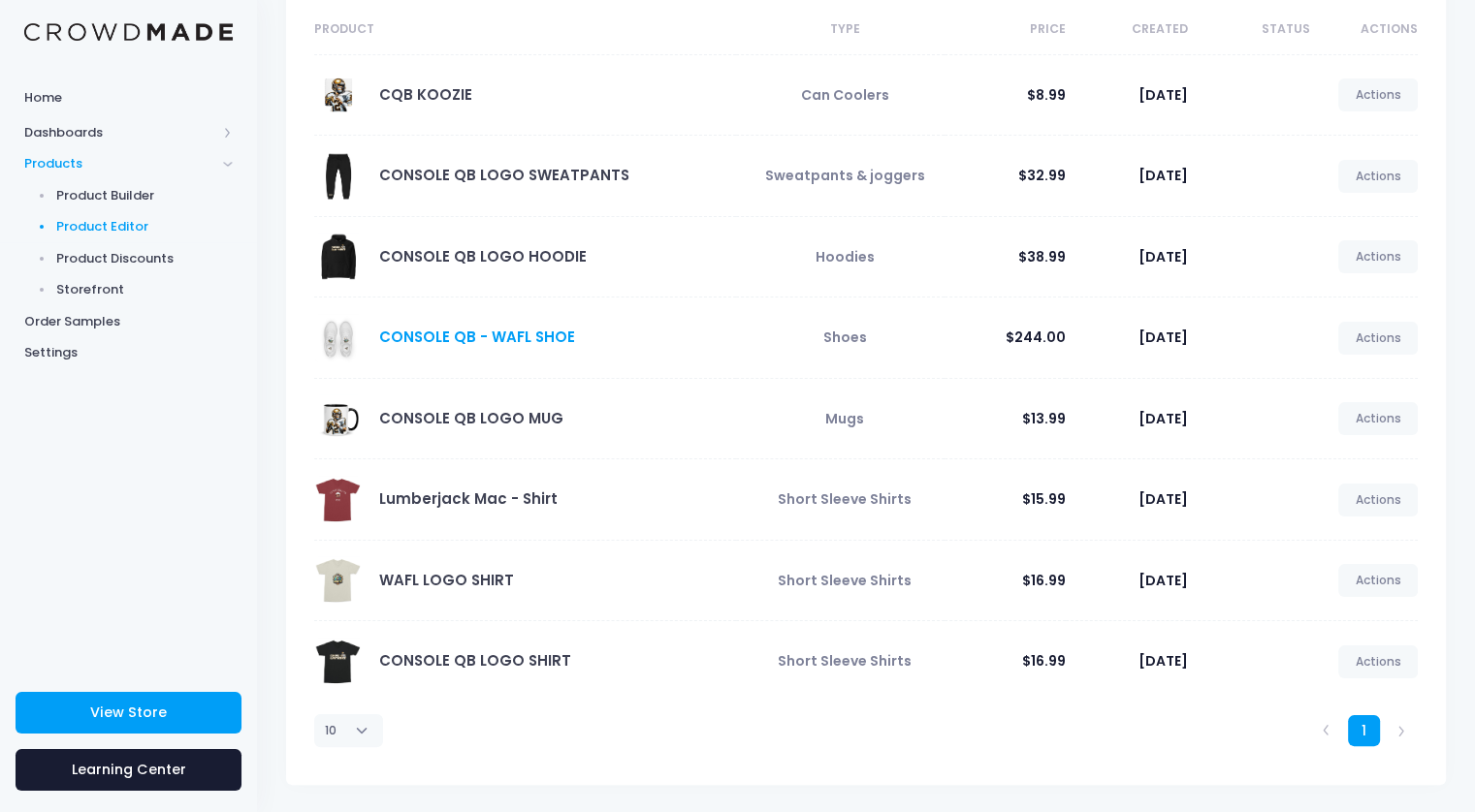
click at [464, 328] on link "CONSOLE QB - WAFL SHOE" at bounding box center [477, 337] width 196 height 20
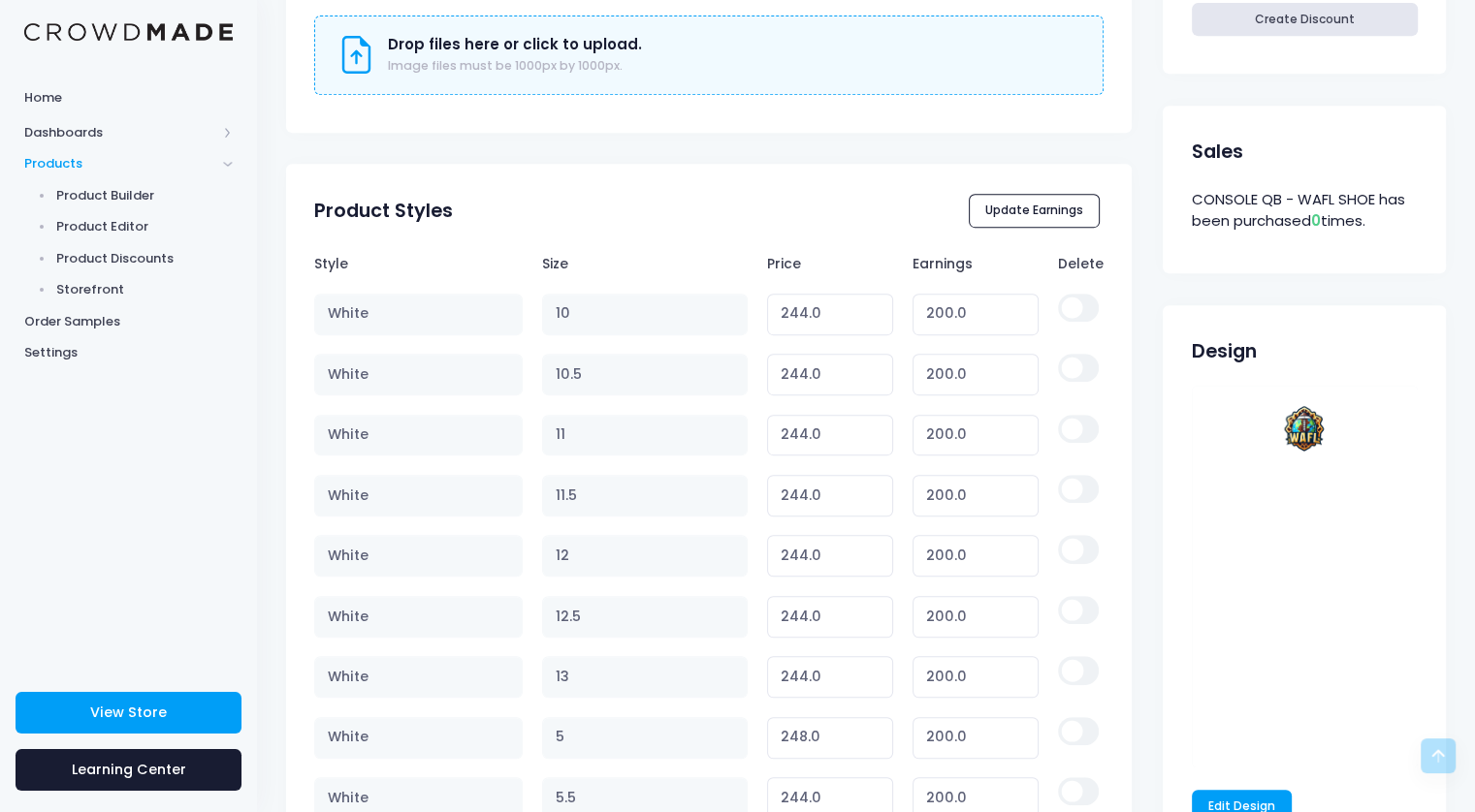
scroll to position [891, 0]
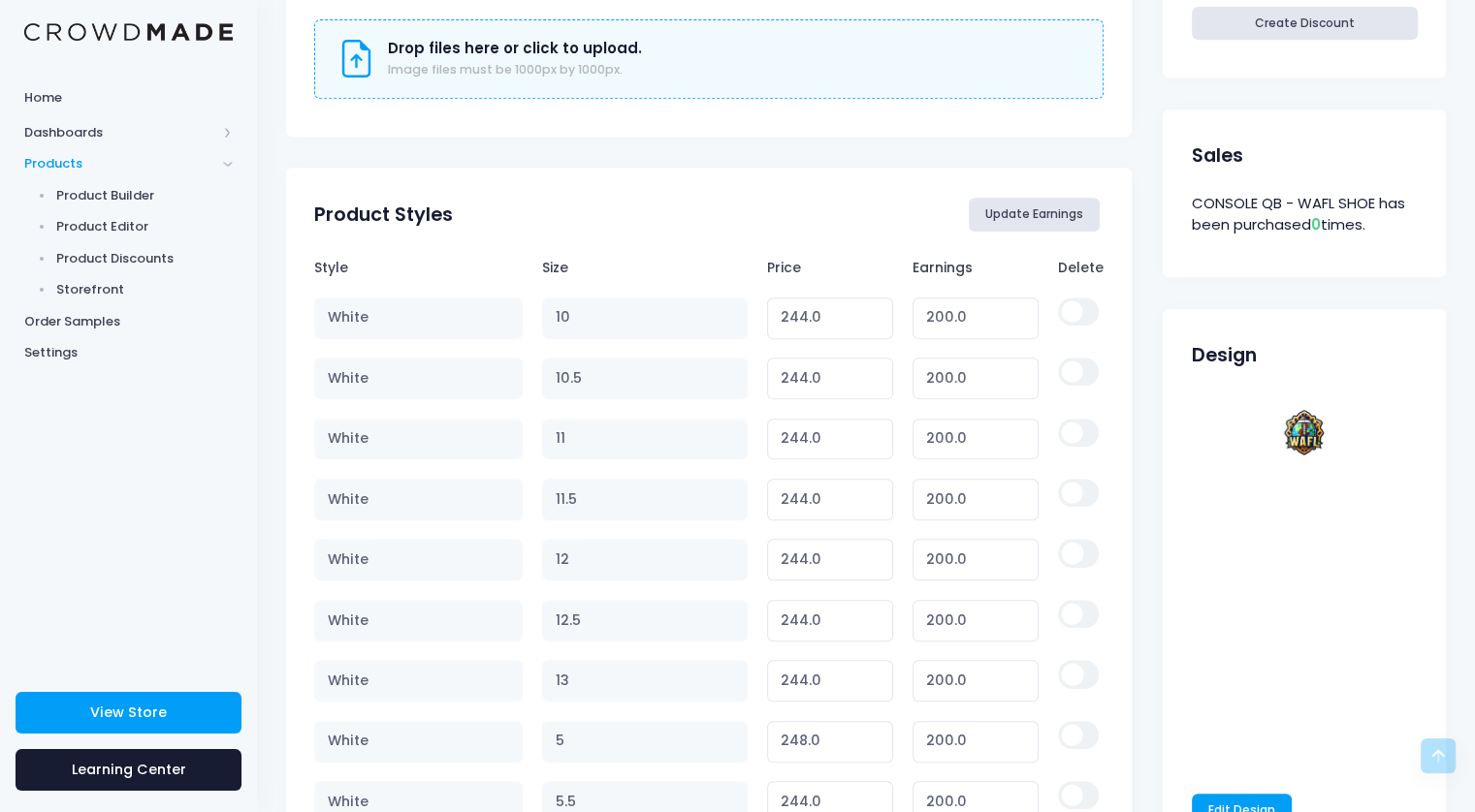
click at [1043, 213] on button "Update Earnings" at bounding box center [1034, 214] width 132 height 33
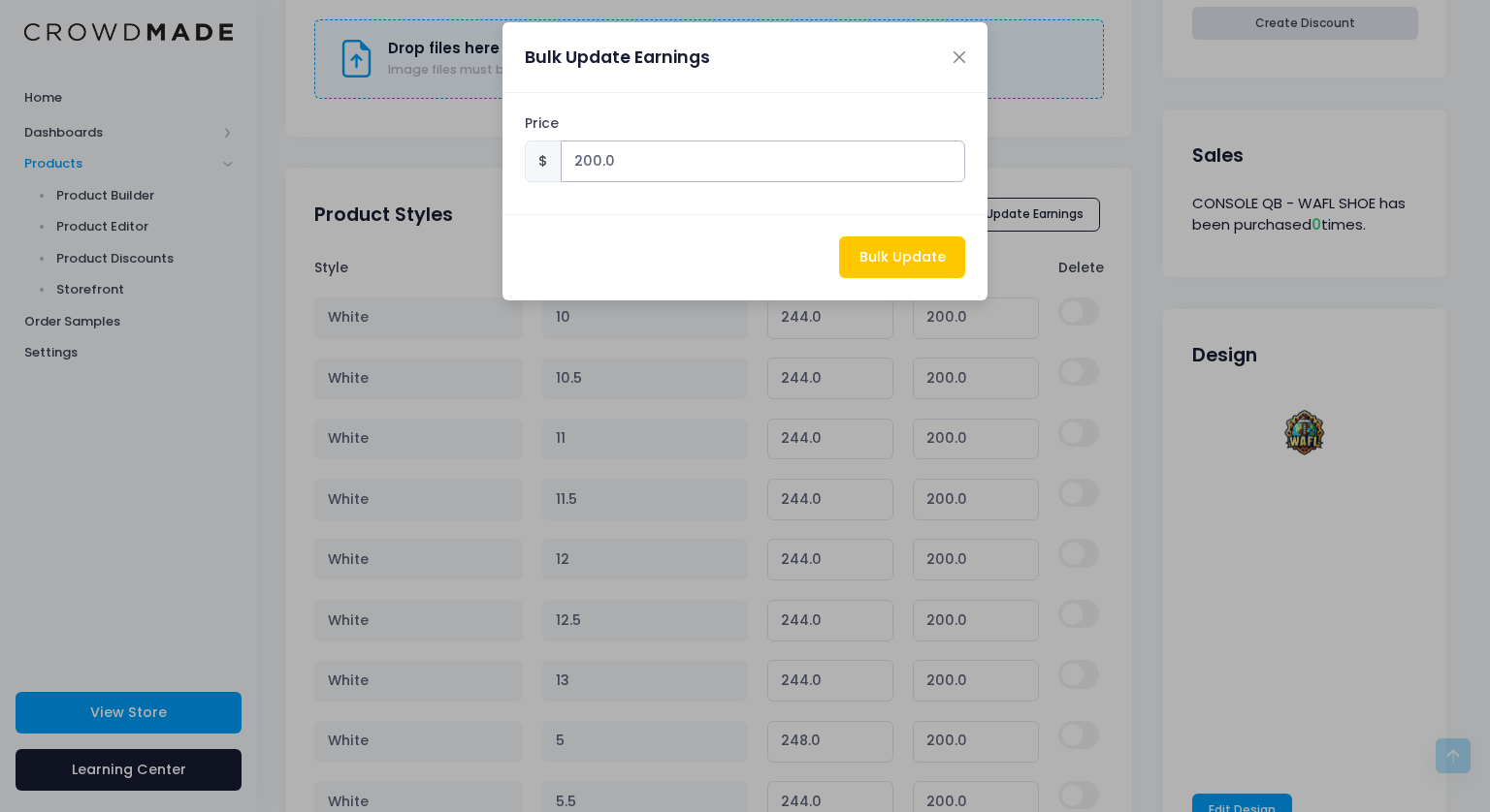
click at [696, 169] on input "200.0" at bounding box center [763, 162] width 406 height 42
type input "1"
click at [921, 249] on button "Bulk Update" at bounding box center [901, 258] width 126 height 42
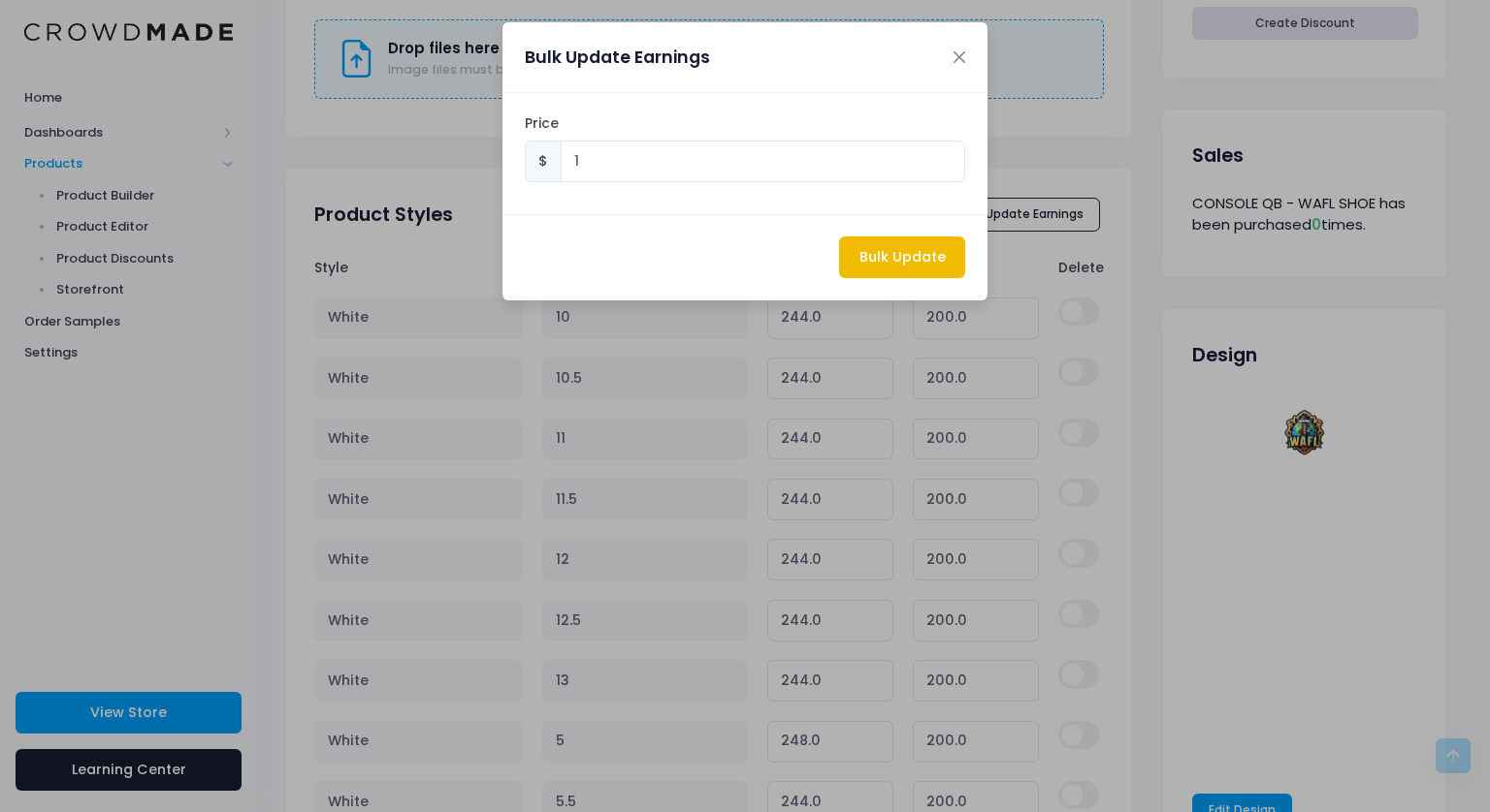
type input "45"
type input "1.00"
type input "45"
type input "1.00"
type input "45"
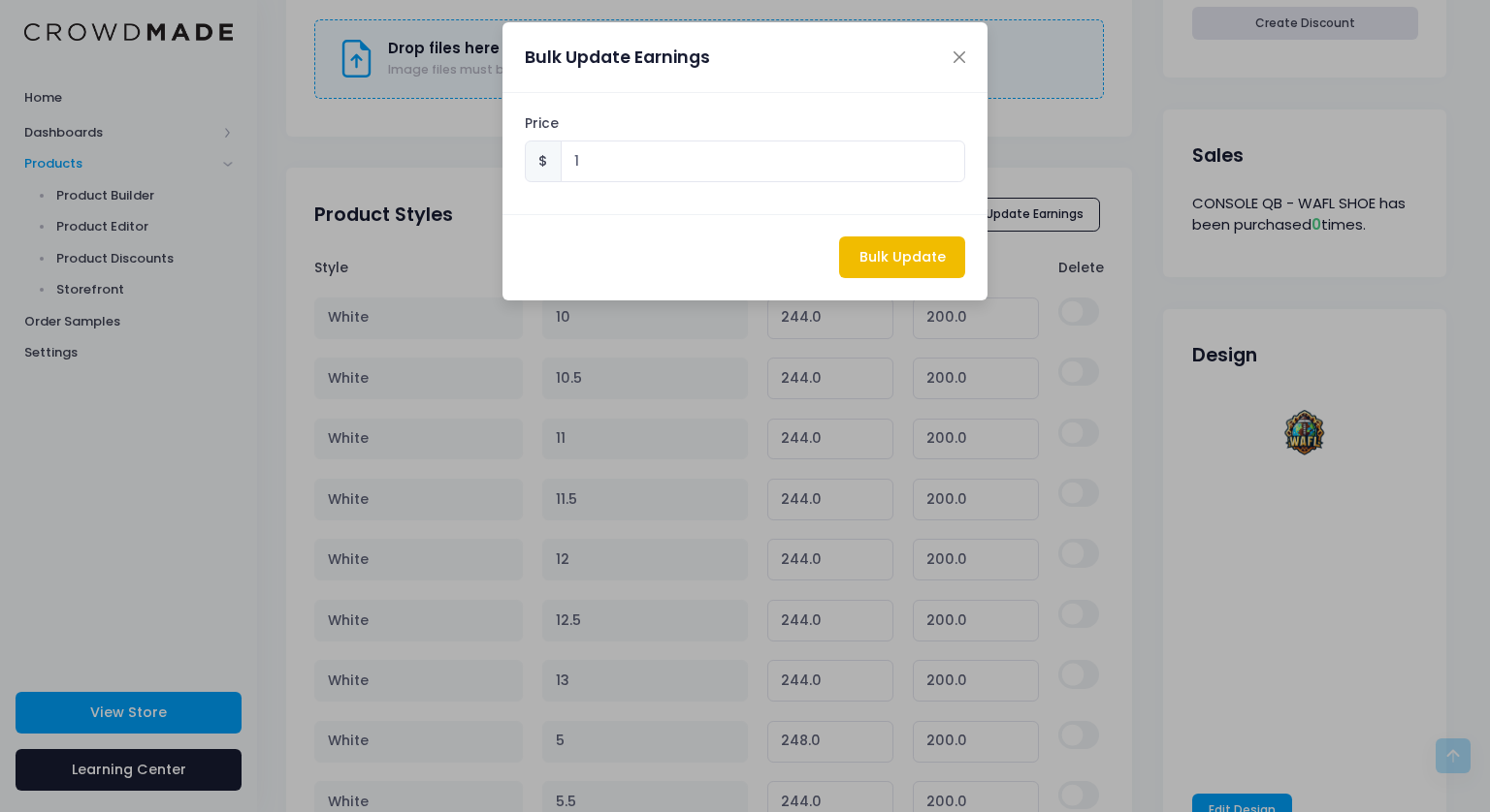
type input "1.00"
type input "45"
type input "1.00"
type input "45"
type input "1.00"
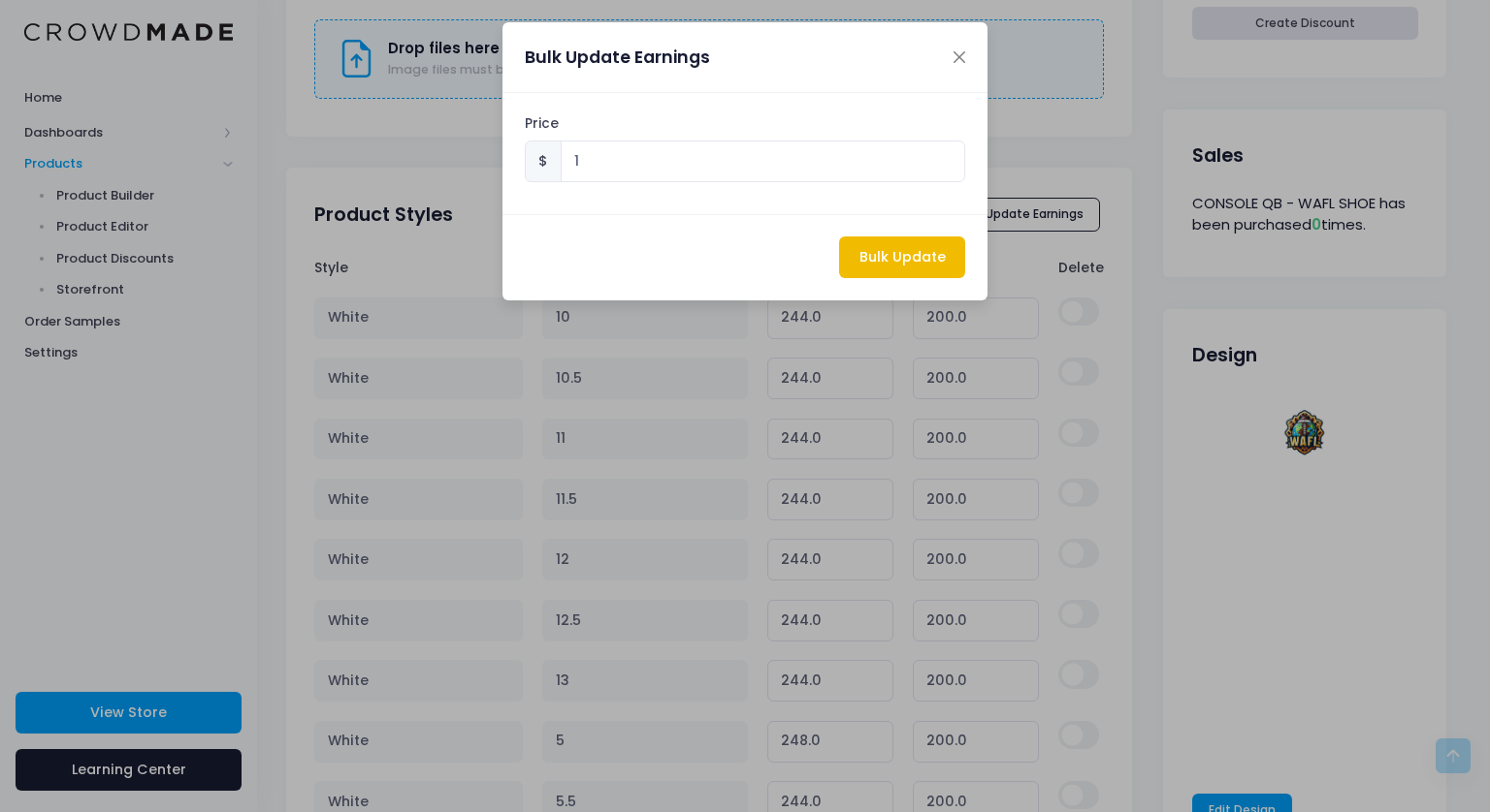
type input "45"
type input "1.00"
type input "45"
type input "1.00"
type input "49"
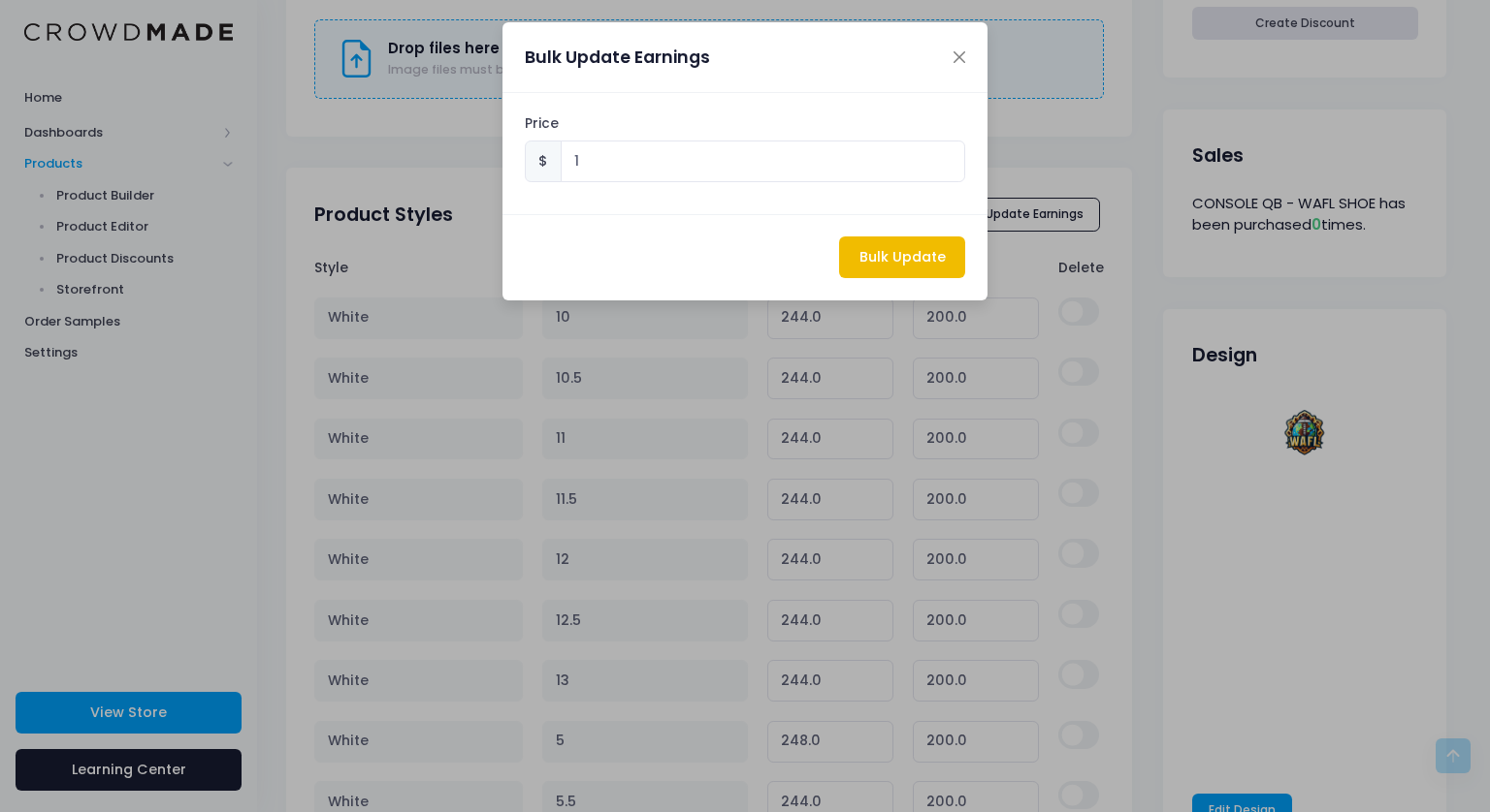
type input "1.00"
type input "45"
type input "1.00"
type input "45"
type input "1.00"
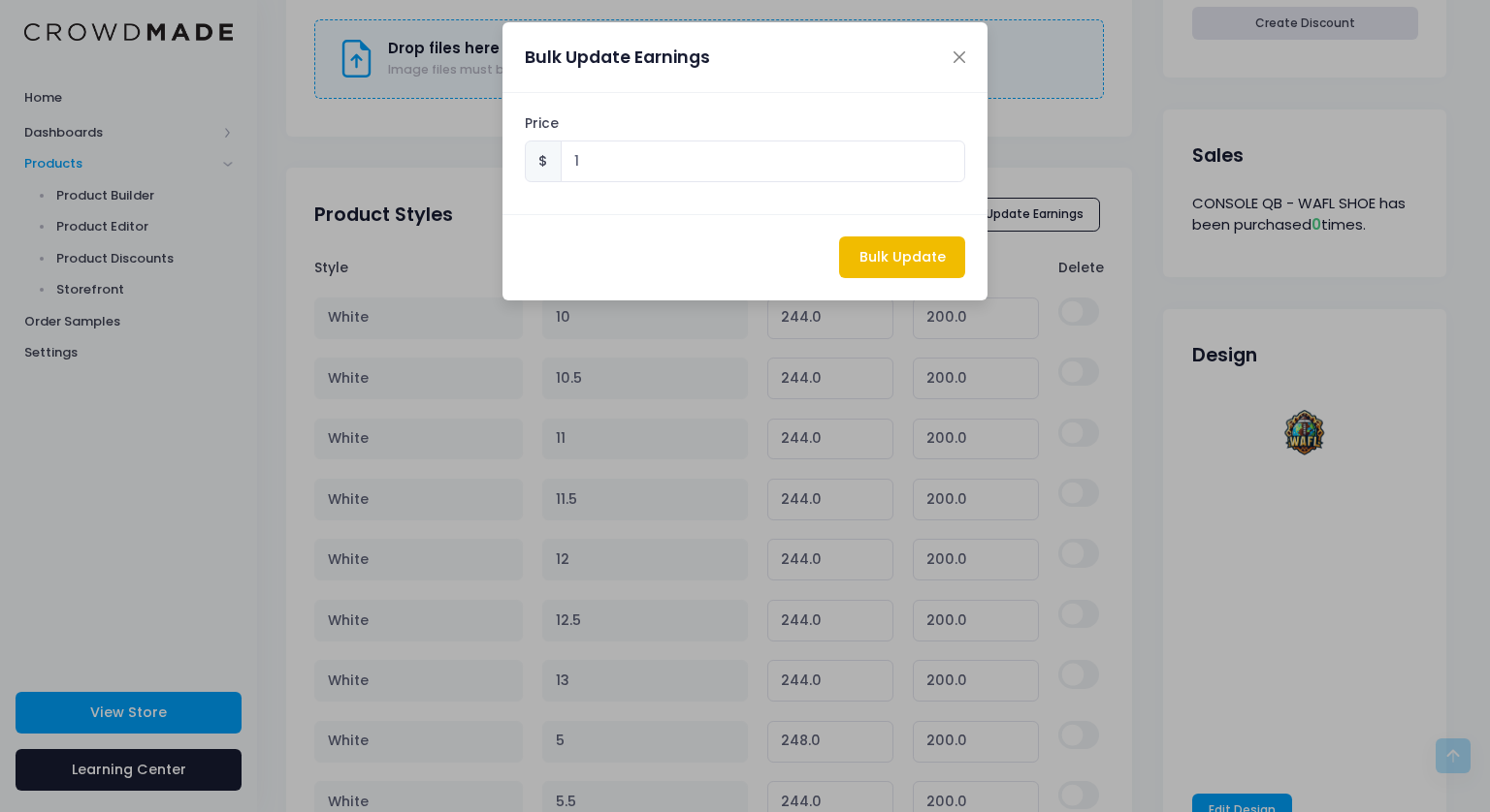
type input "45"
type input "1.00"
type input "45"
type input "1.00"
type input "45"
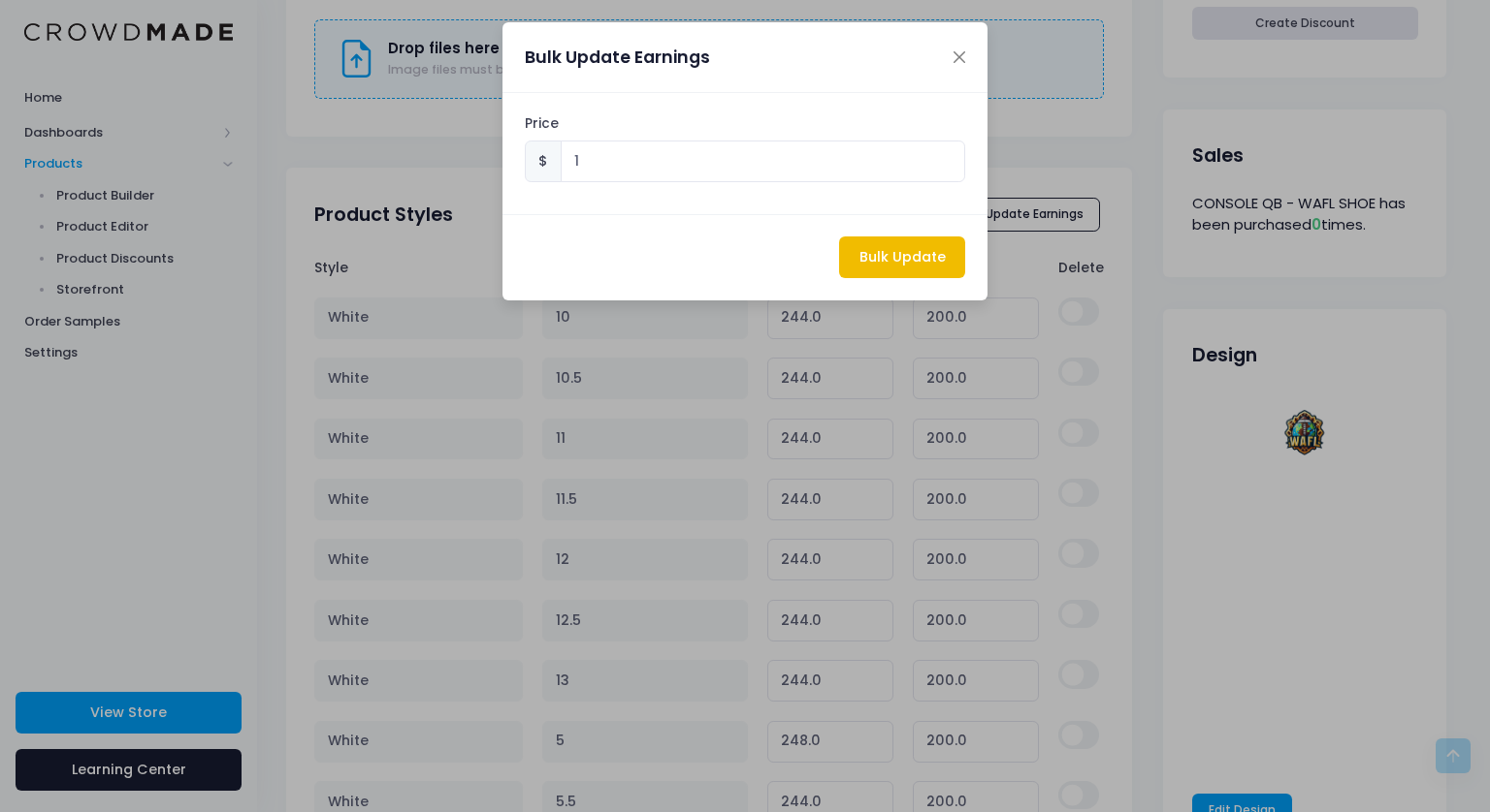
type input "1.00"
type input "45"
type input "1.00"
type input "45"
type input "1.00"
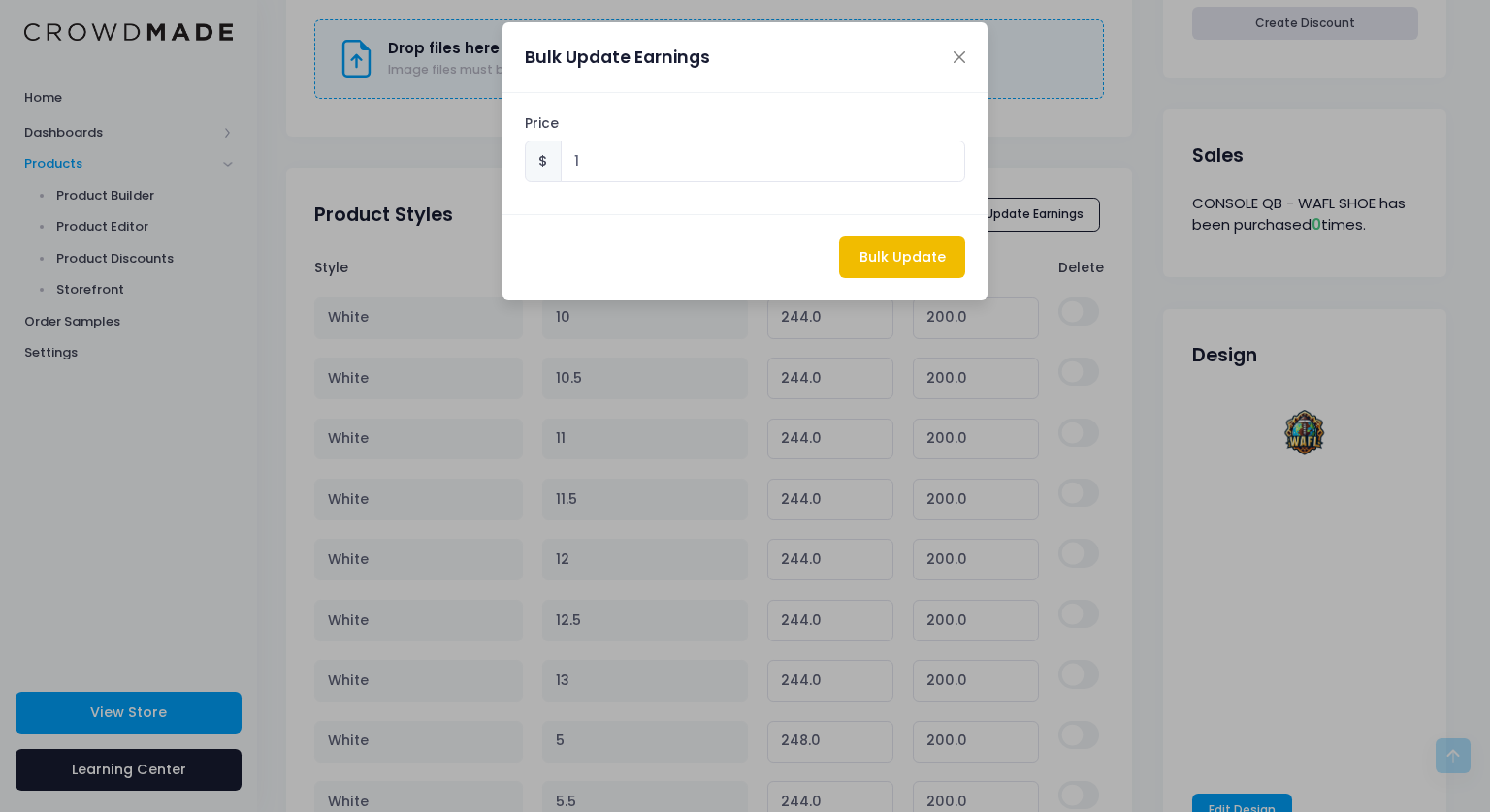
type input "45"
type input "1.00"
type input "45"
type input "1.00"
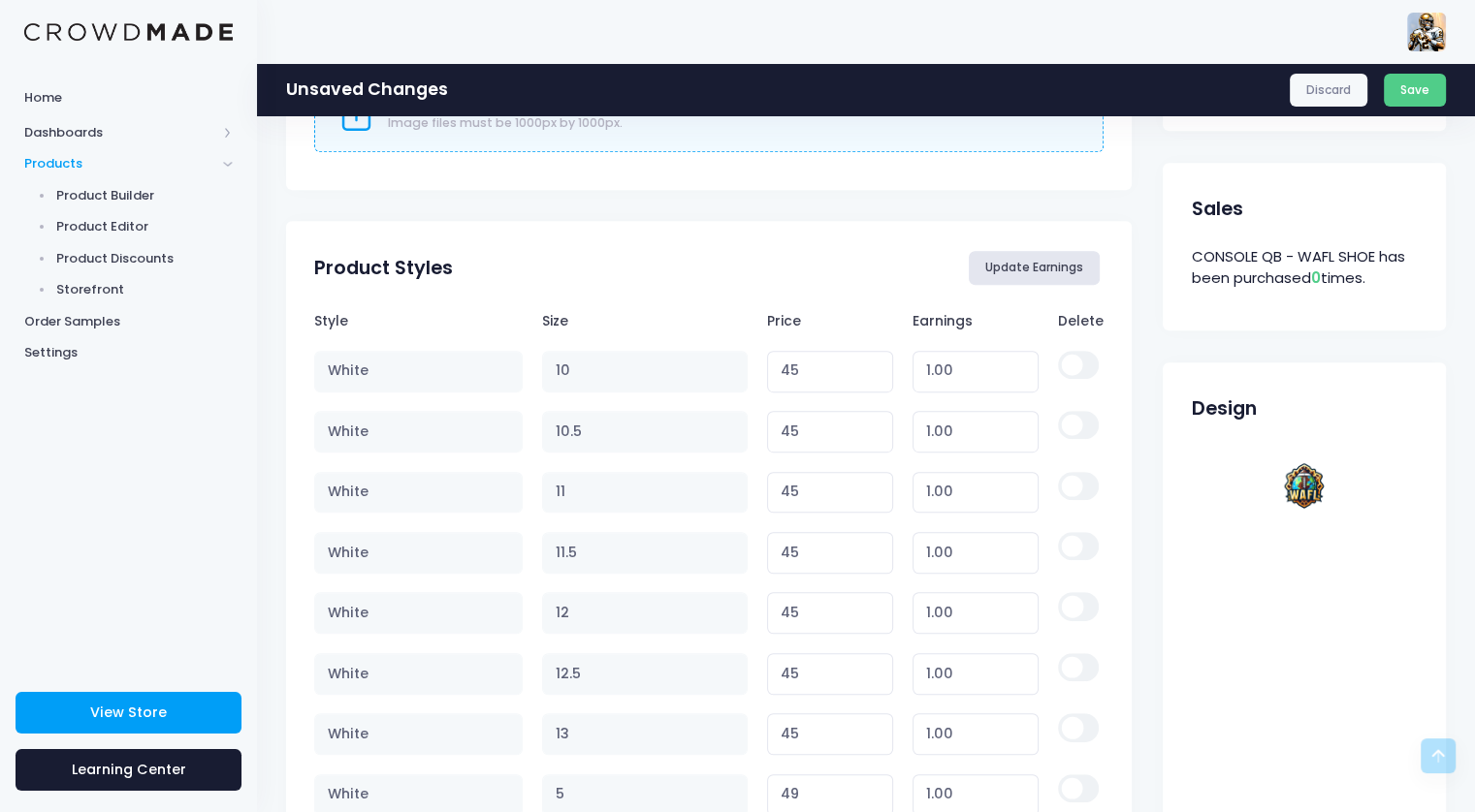
scroll to position [988, 0]
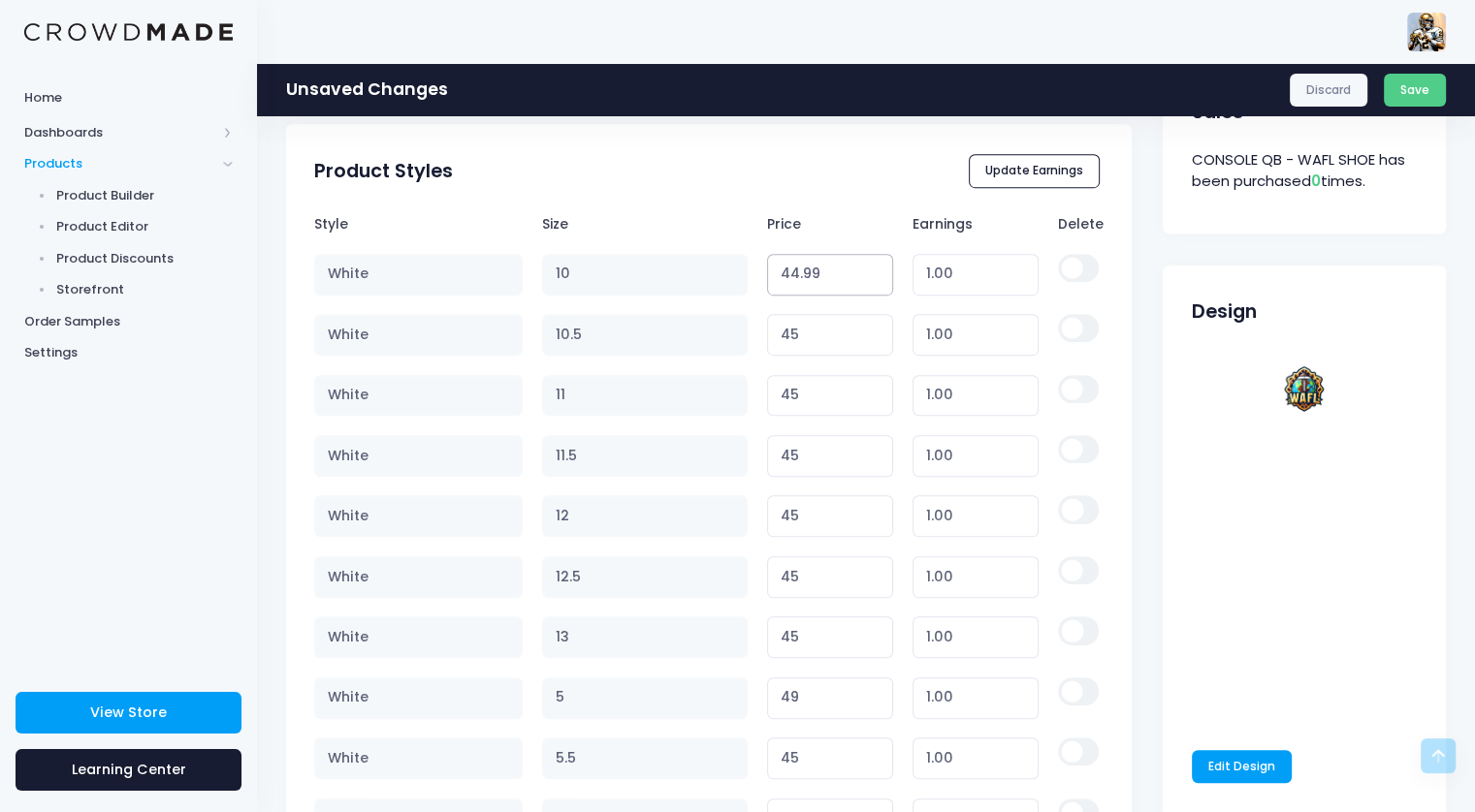
type input "44.99"
click at [872, 277] on input "44.99" at bounding box center [830, 275] width 127 height 42
type input "0.99"
click at [1014, 176] on button "Update Earnings" at bounding box center [1034, 170] width 132 height 33
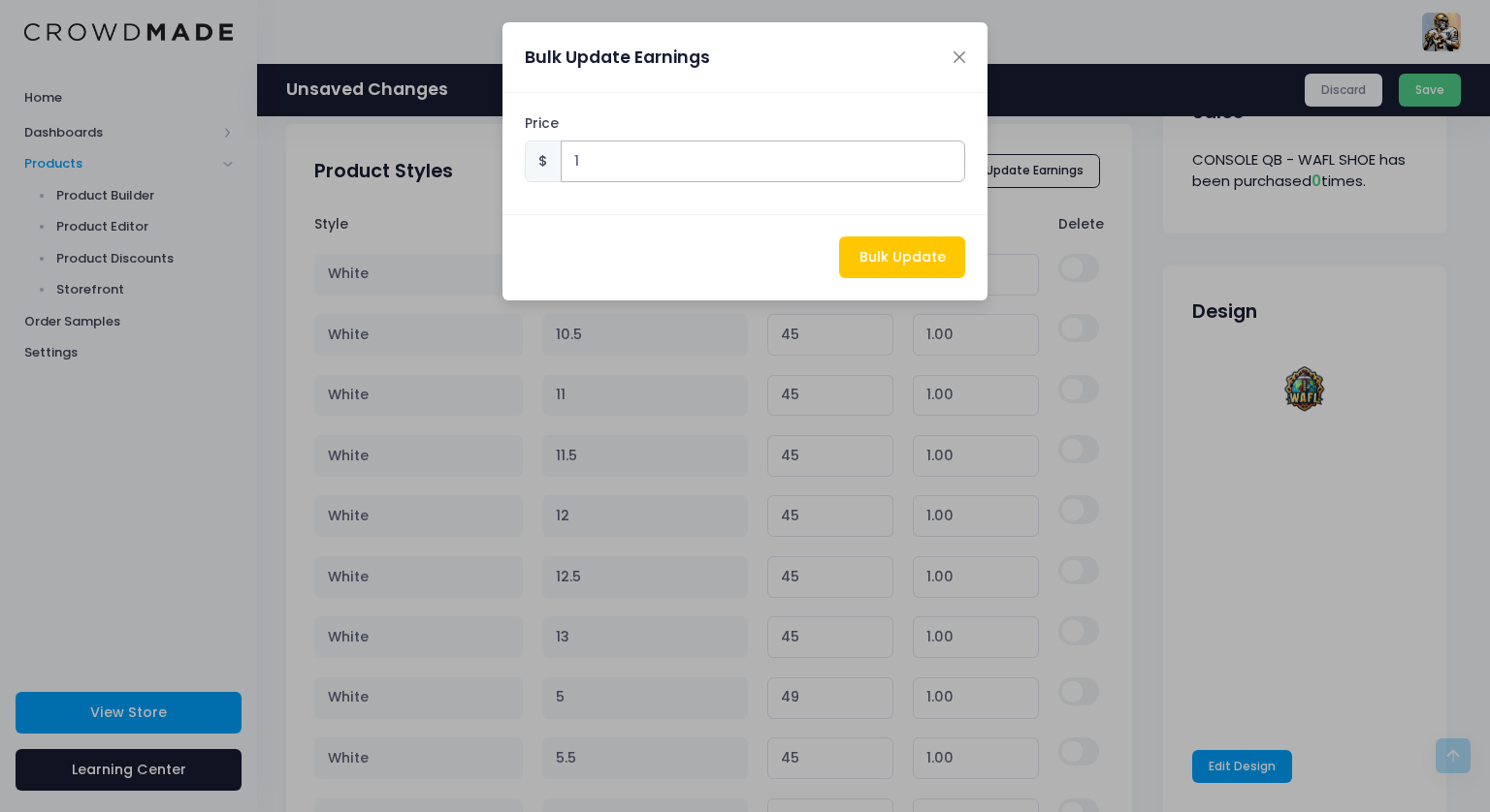
click at [613, 168] on input "1" at bounding box center [763, 162] width 406 height 42
type input "5"
click at [890, 261] on button "Bulk Update" at bounding box center [901, 258] width 126 height 42
type input "49"
type input "5.00"
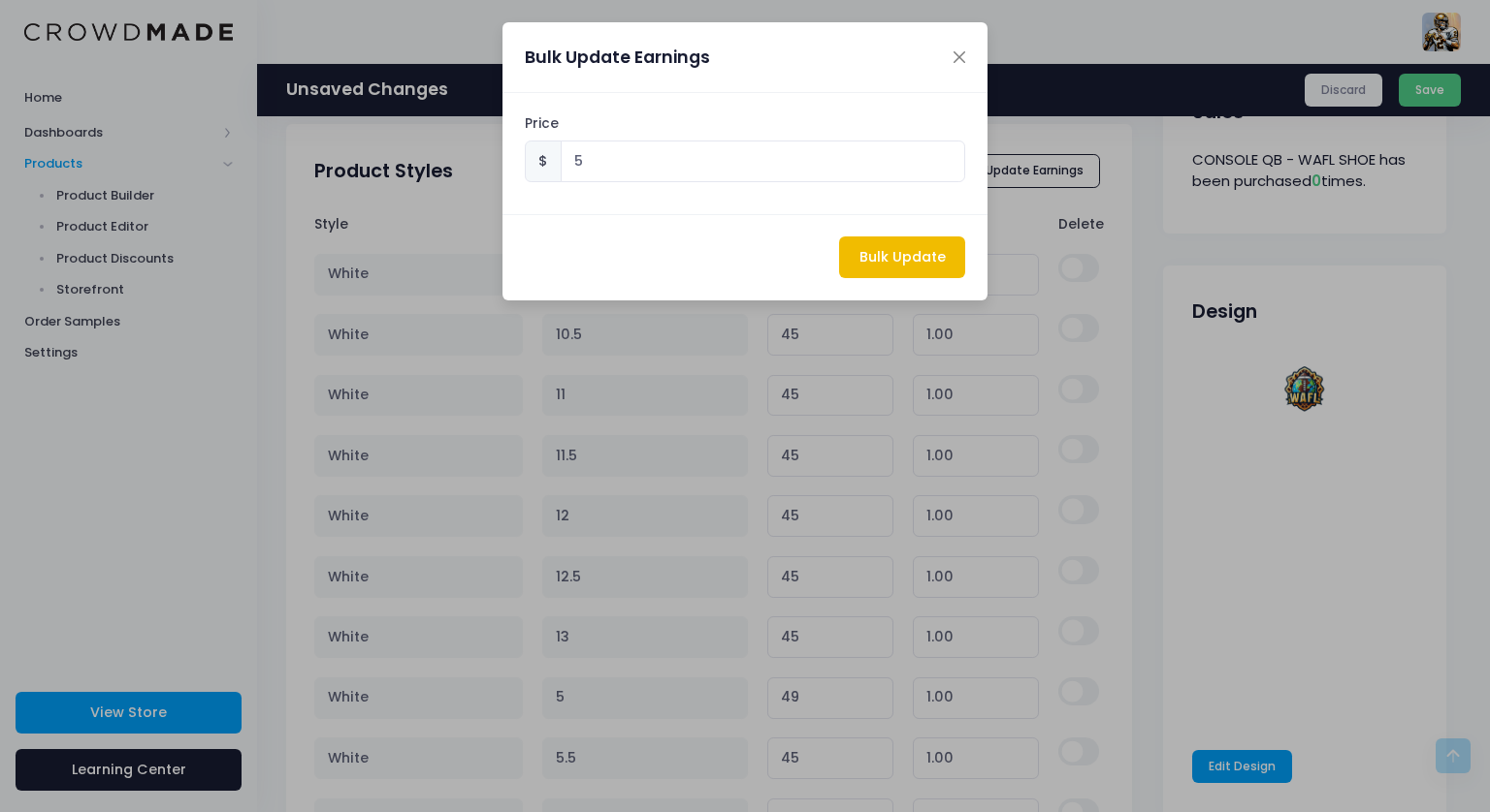
type input "49"
type input "5.00"
type input "49"
type input "5.00"
type input "49"
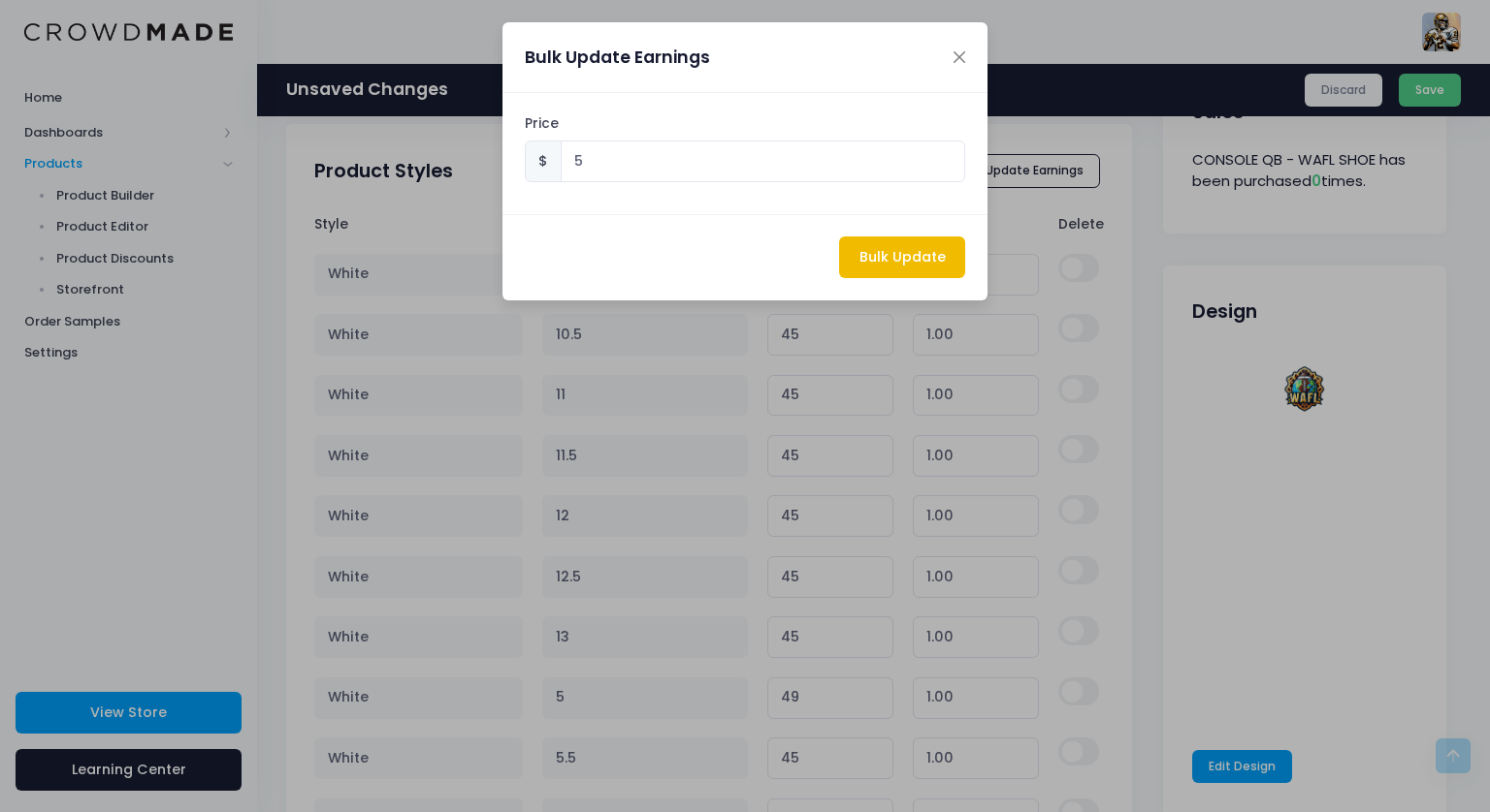
type input "5.00"
type input "49"
type input "5.00"
type input "49"
type input "5.00"
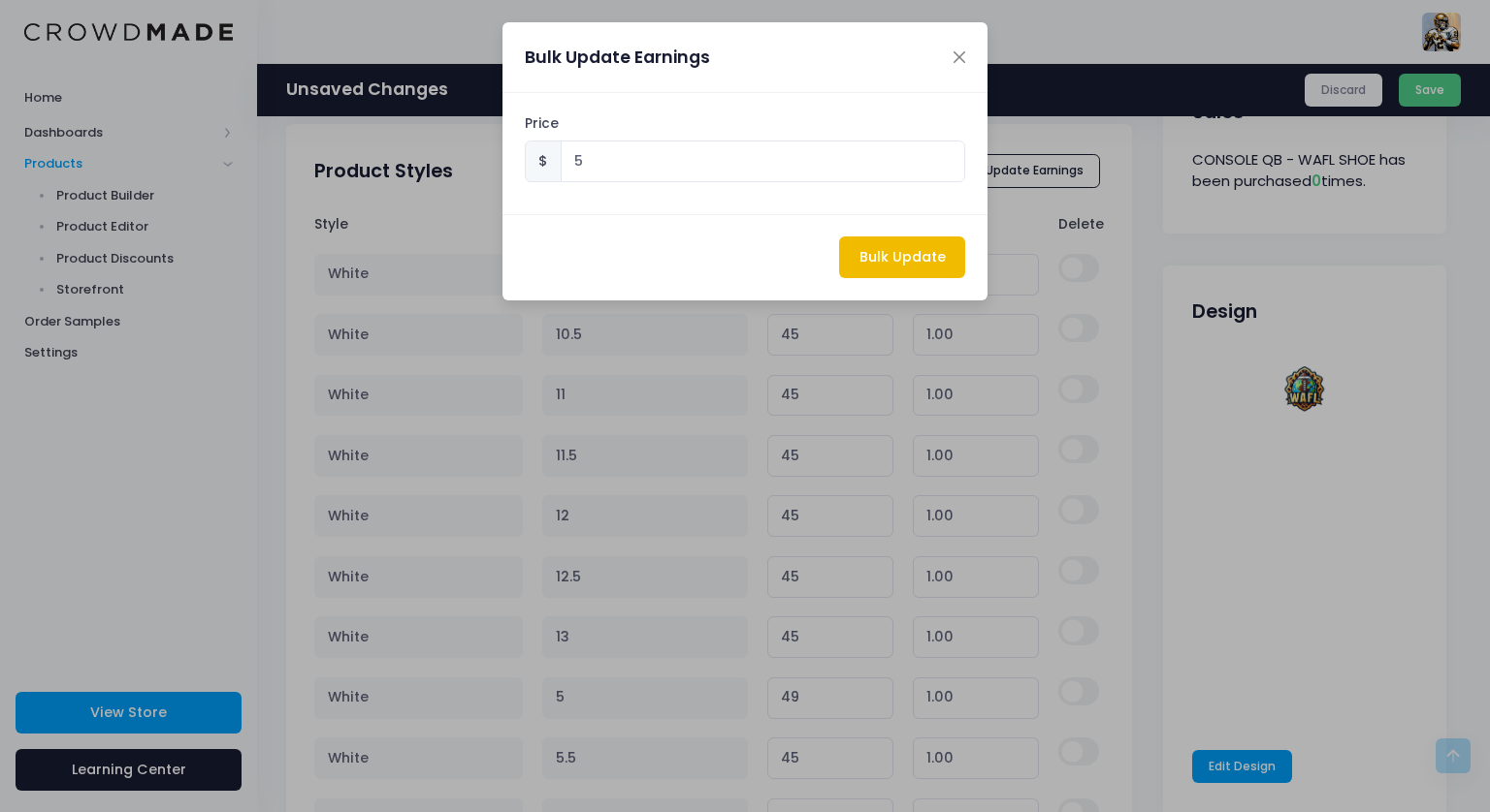
type input "49"
type input "5.00"
type input "53"
type input "5.00"
type input "49"
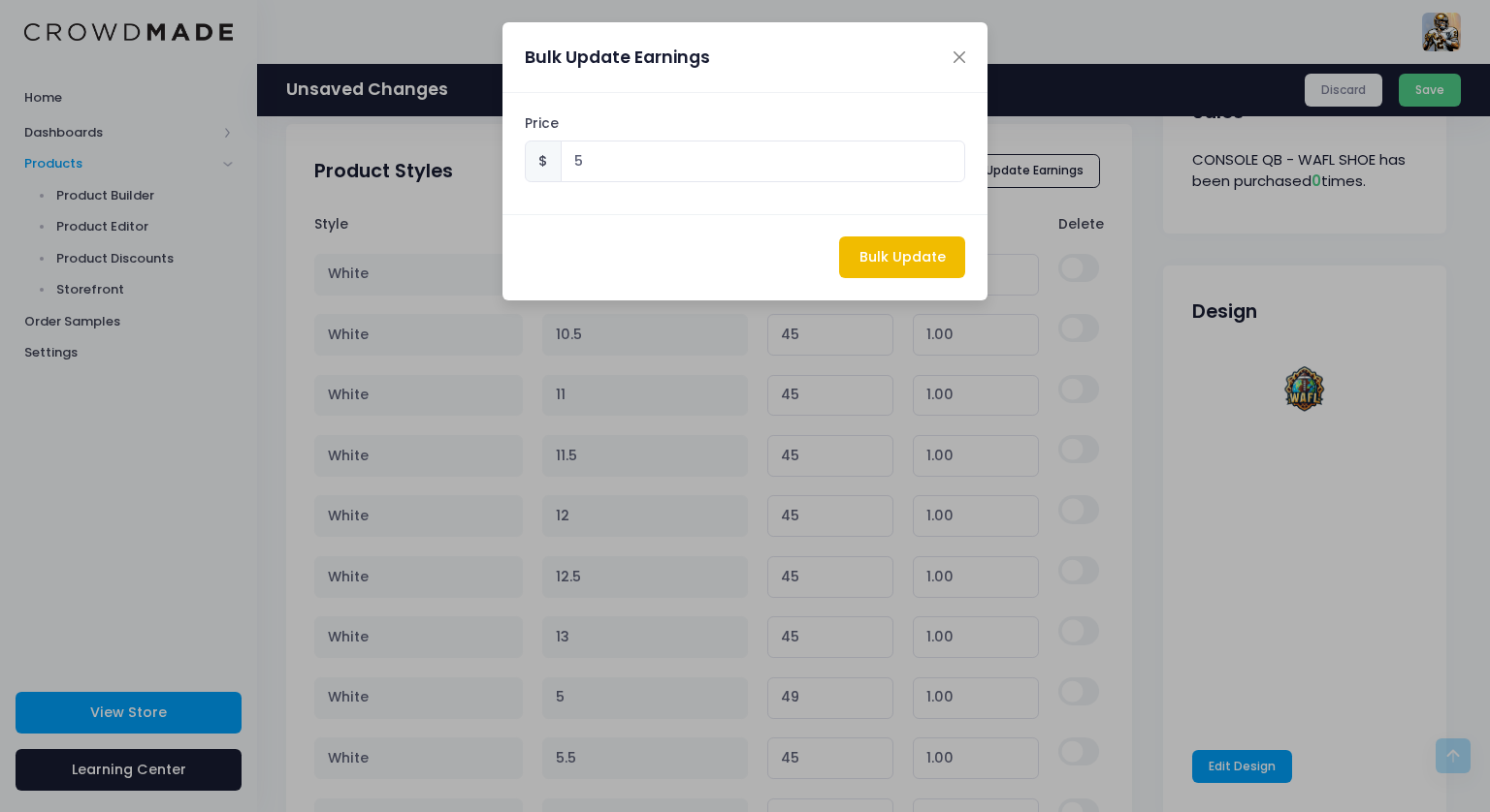
type input "5.00"
type input "49"
type input "5.00"
type input "49"
type input "5.00"
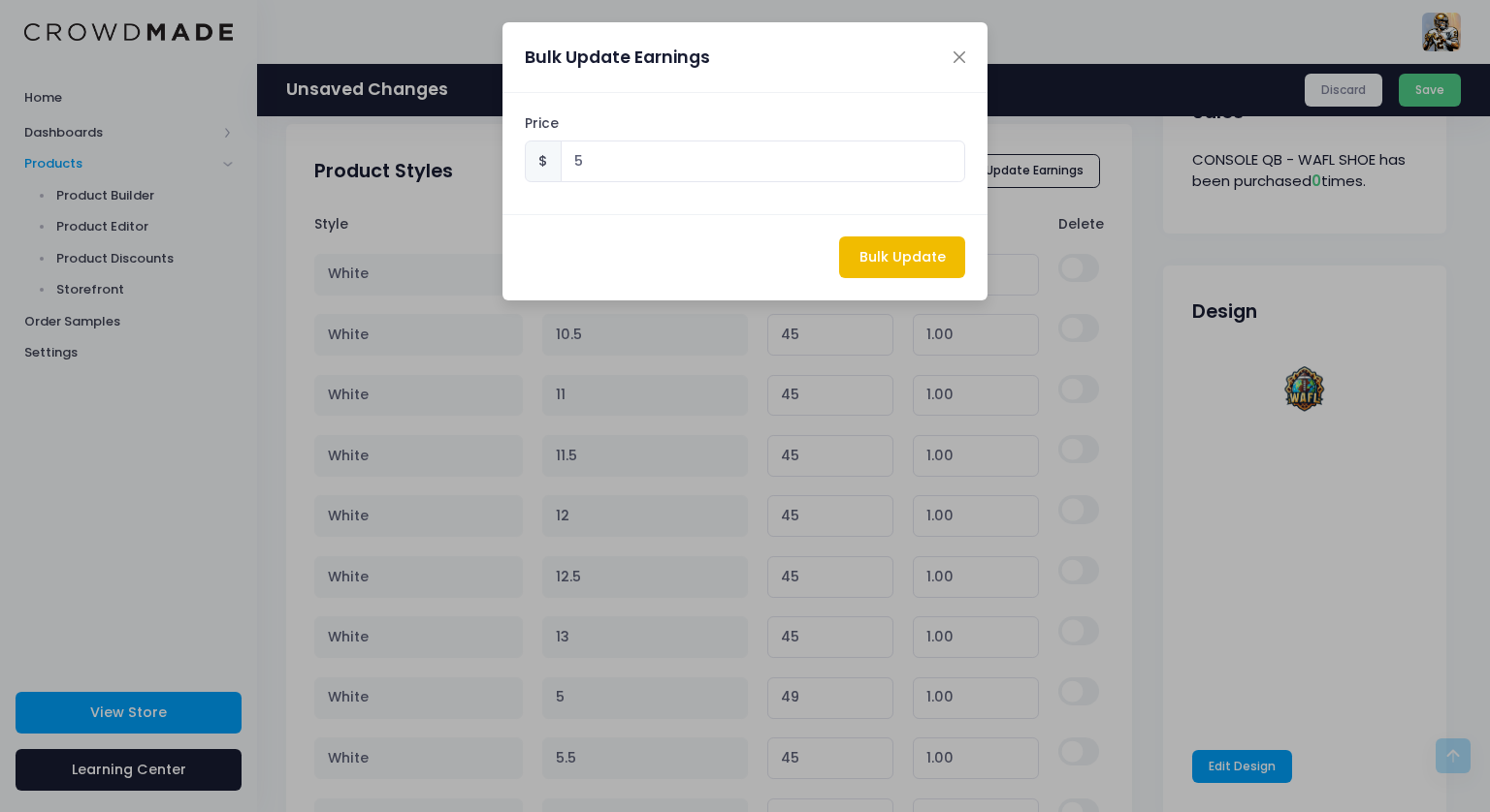
type input "49"
type input "5.00"
type input "49"
type input "5.00"
type input "49"
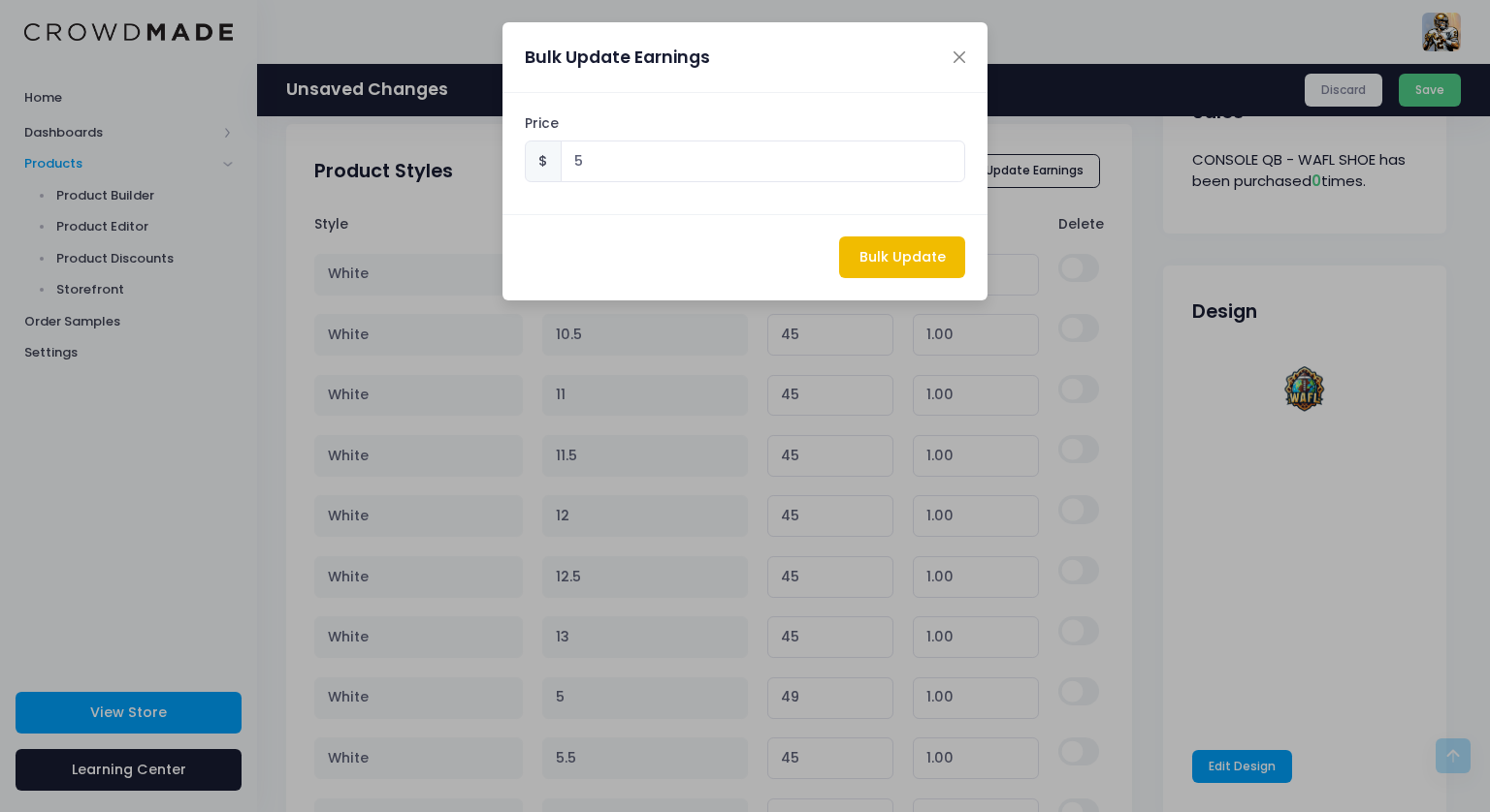
type input "5.00"
type input "49"
type input "5.00"
type input "49"
type input "5.00"
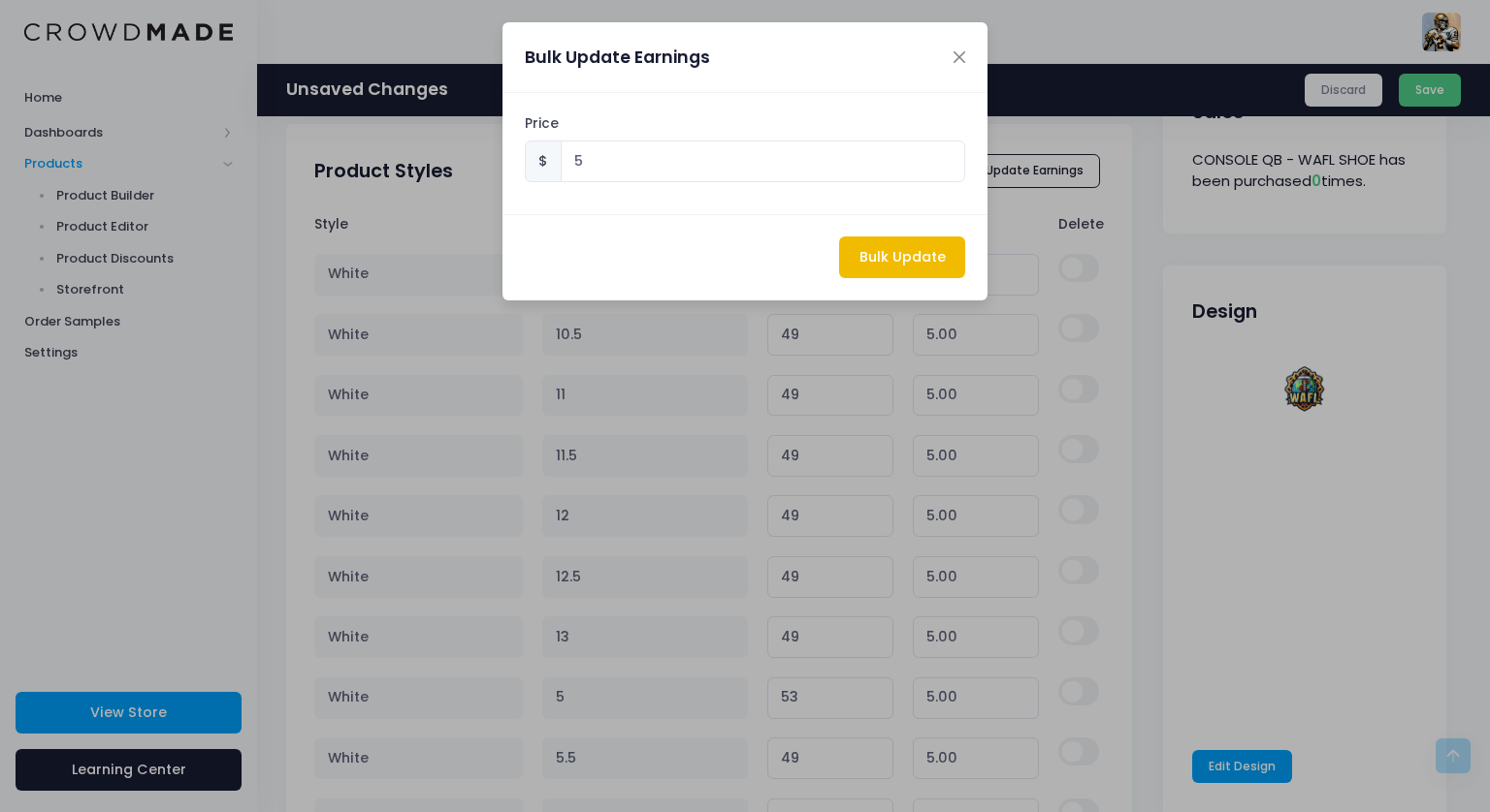
type input "49"
type input "5.00"
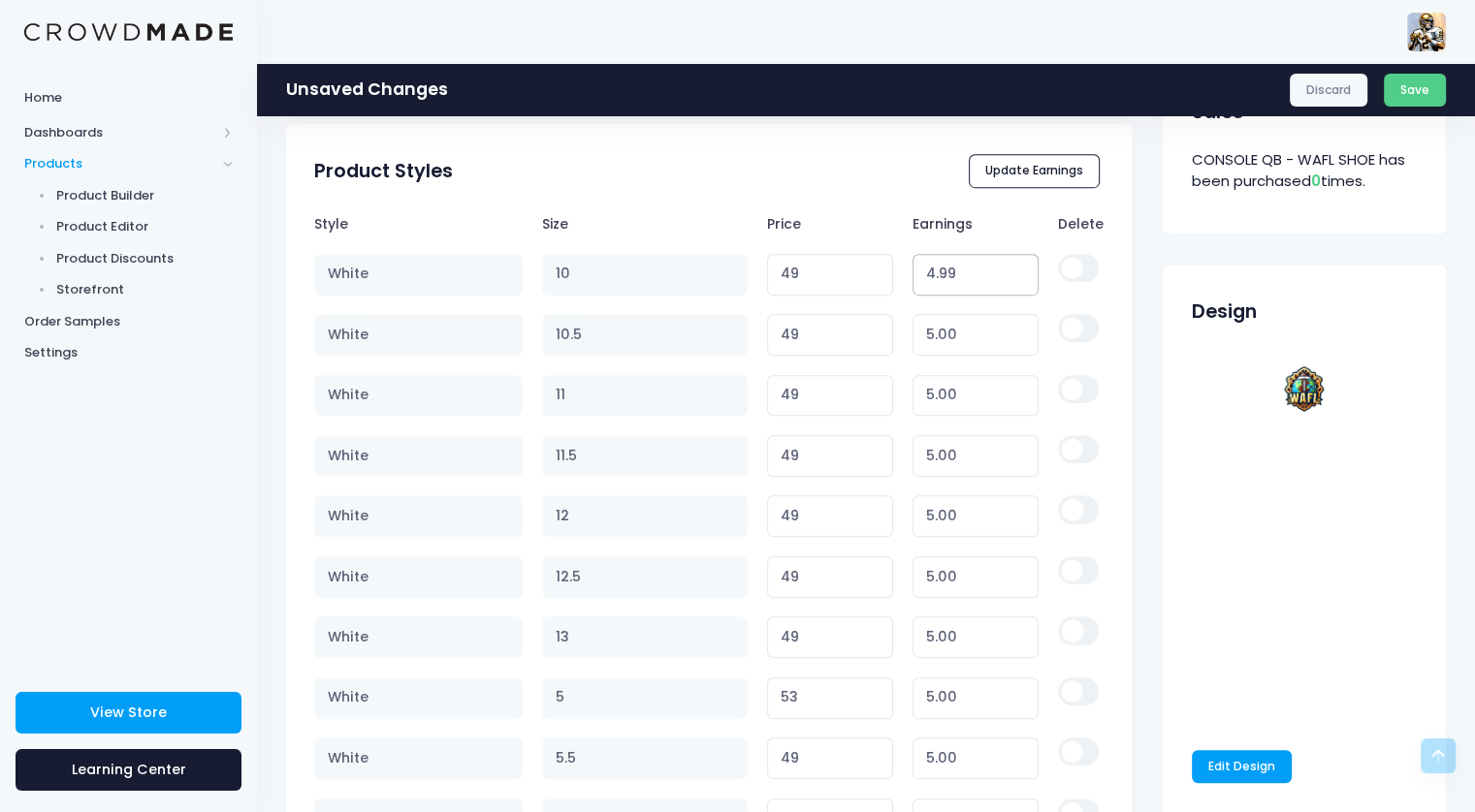
type input "4.99"
click at [1012, 277] on input "4.99" at bounding box center [975, 275] width 127 height 42
type input "48.99"
type input "4.99"
click at [1020, 340] on input "4.99" at bounding box center [975, 335] width 127 height 42
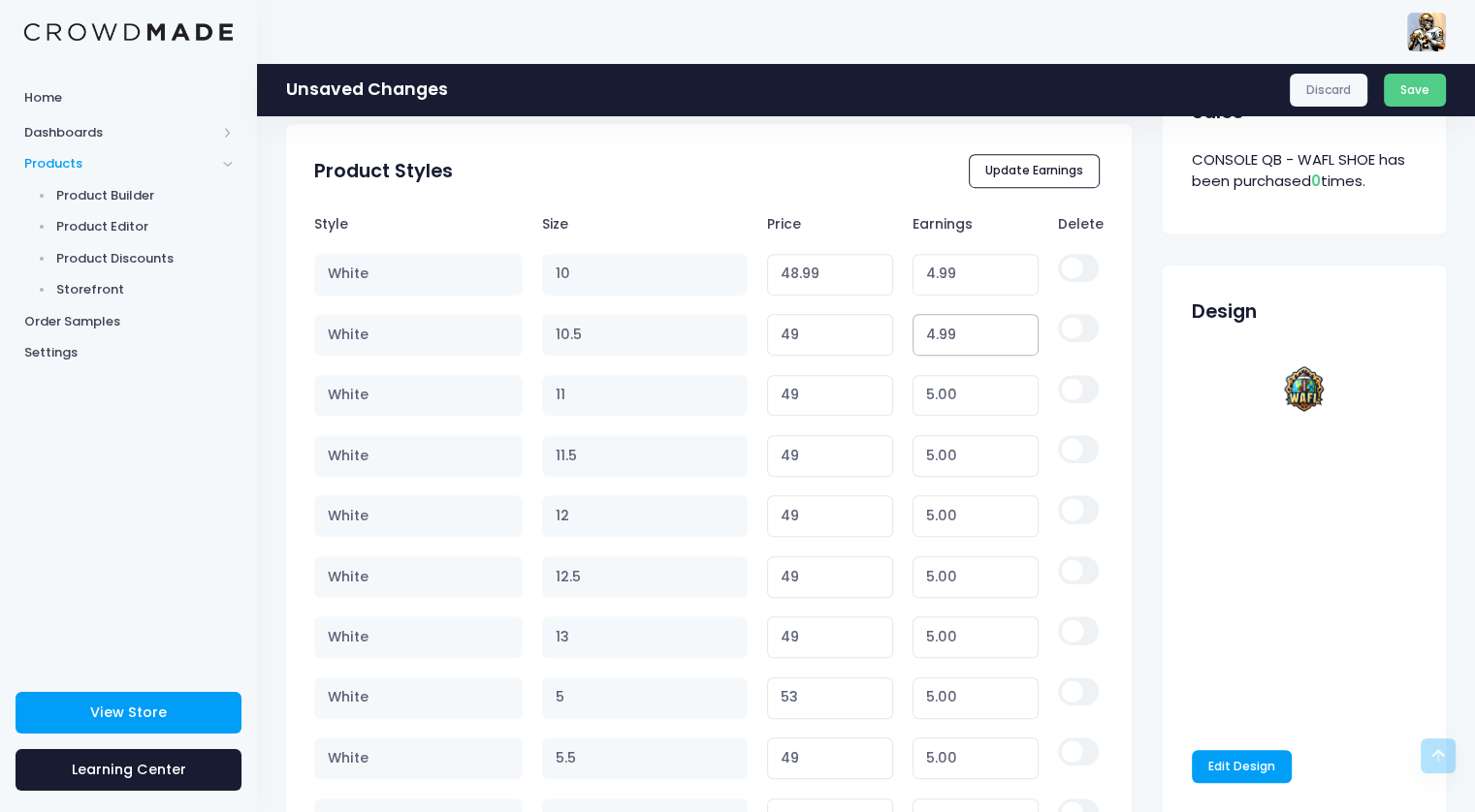
type input "48.99"
type input "4.99"
click at [1017, 401] on input "4.99" at bounding box center [975, 397] width 127 height 42
type input "48.99"
type input "4.99"
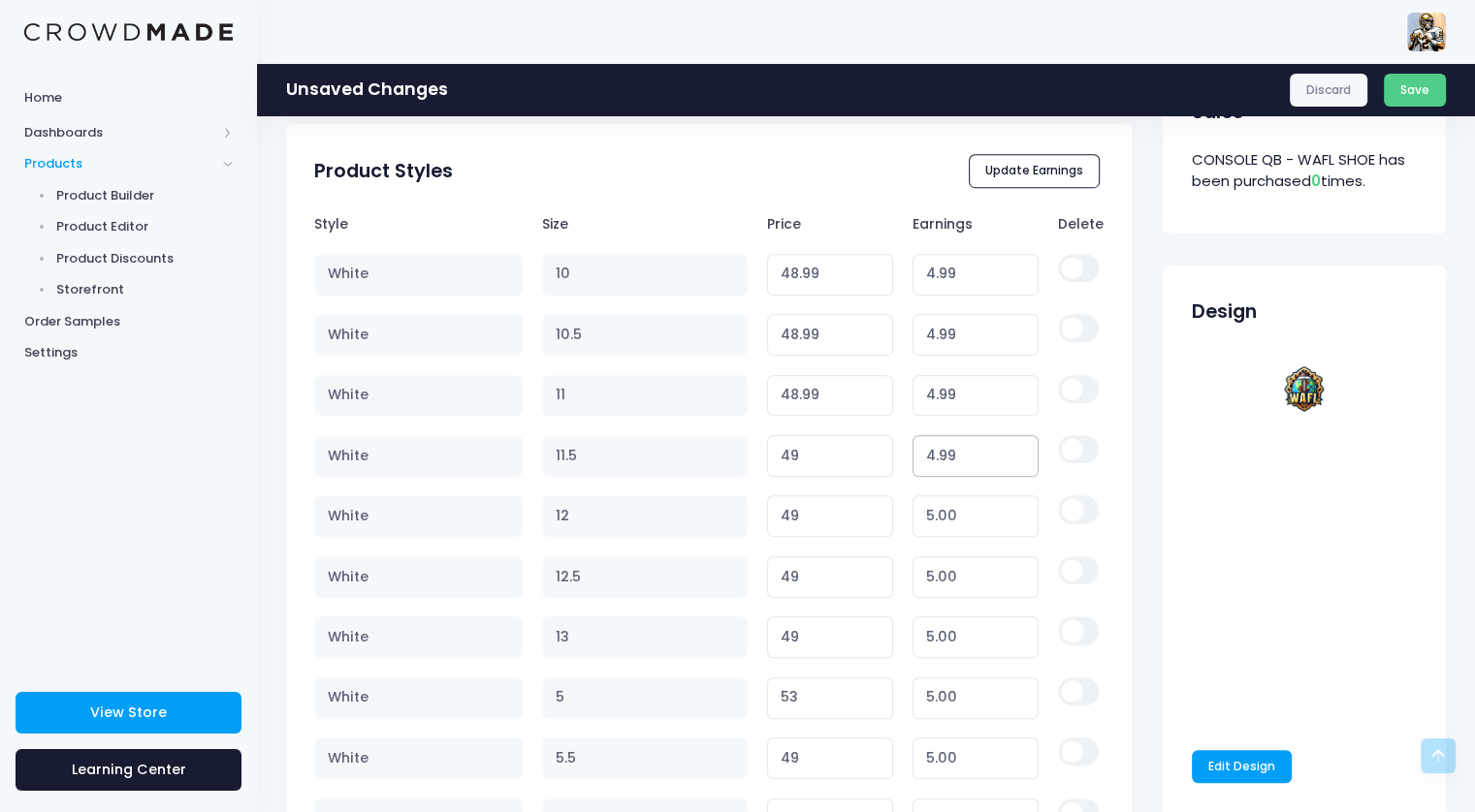
click at [1017, 461] on input "4.99" at bounding box center [975, 456] width 127 height 42
type input "48.99"
type input "4.99"
click at [1016, 518] on input "4.99" at bounding box center [975, 516] width 127 height 42
type input "48.99"
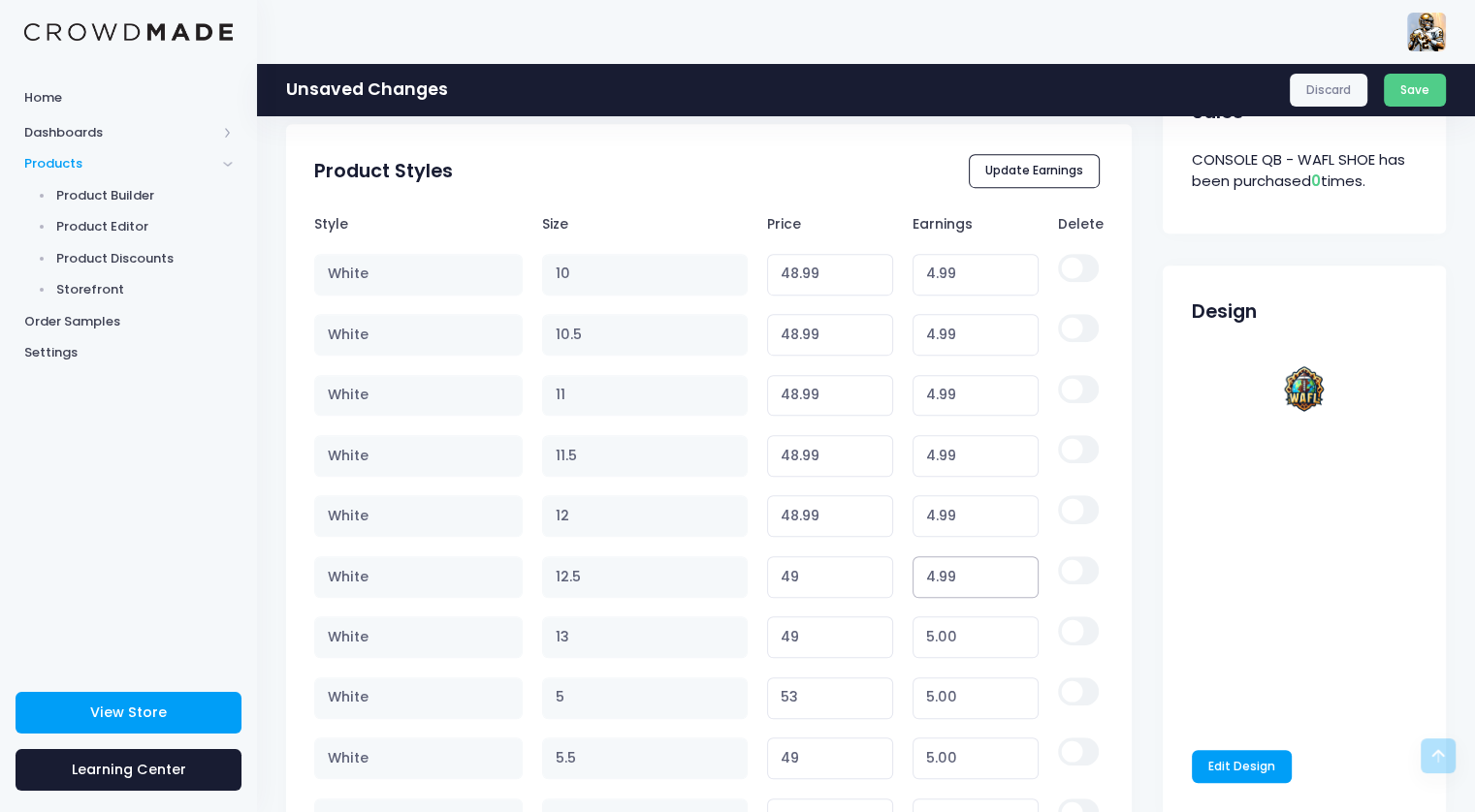
type input "4.99"
click at [1016, 582] on input "4.99" at bounding box center [975, 577] width 127 height 42
type input "48.99"
type input "4.99"
click at [1020, 643] on input "4.99" at bounding box center [975, 637] width 127 height 42
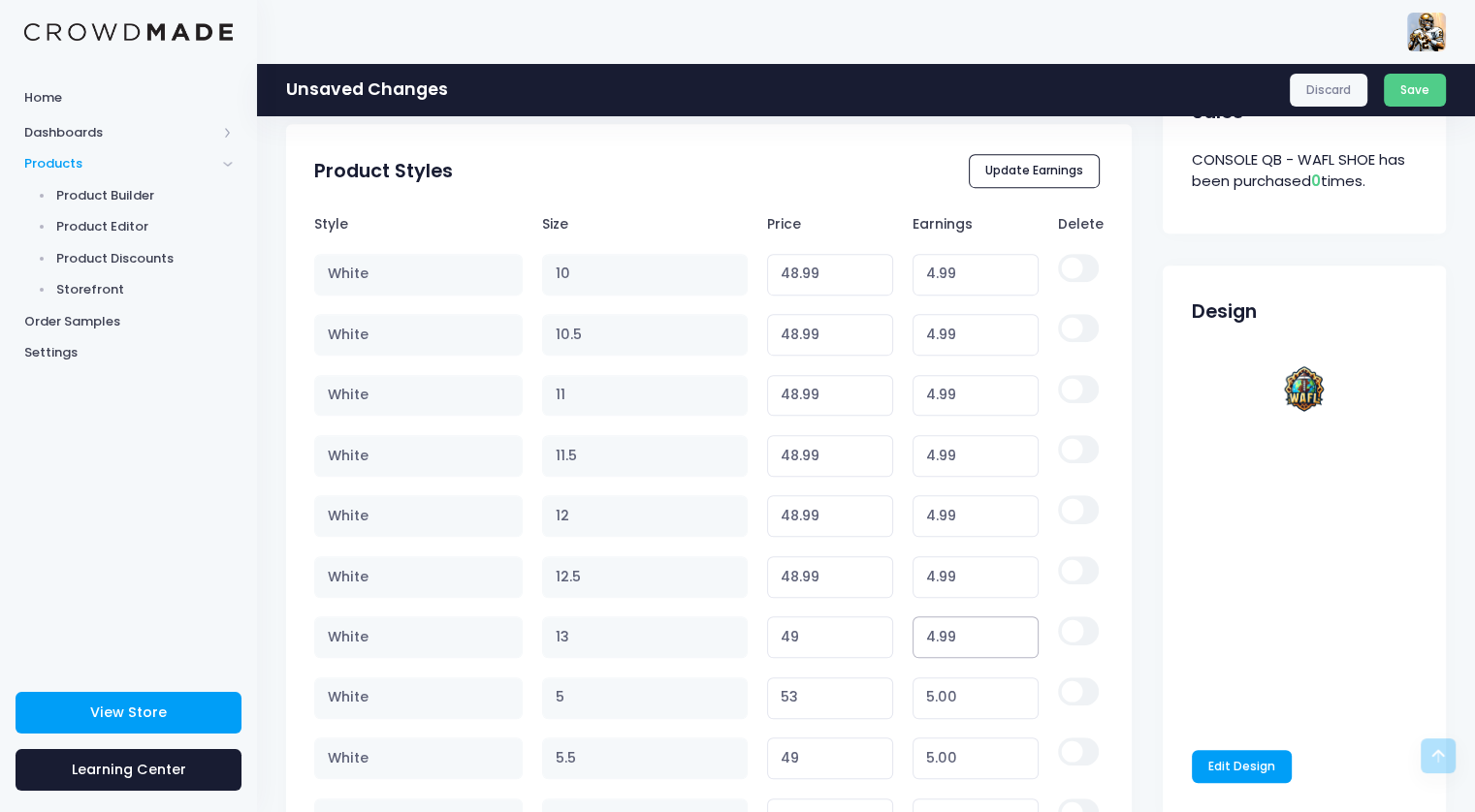
type input "48.99"
type input "4.99"
click at [1013, 700] on input "4.99" at bounding box center [975, 698] width 127 height 42
type input "52.99"
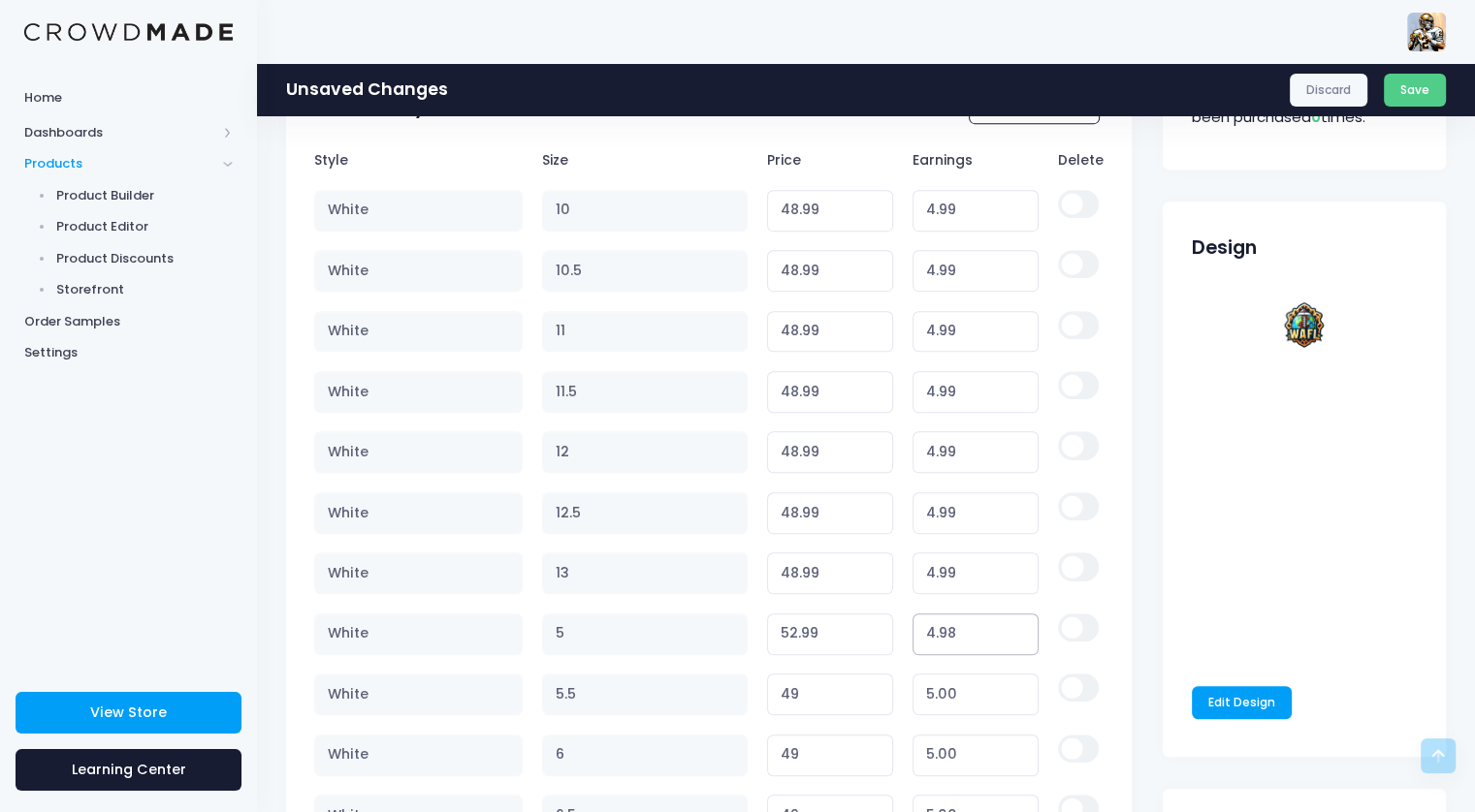
scroll to position [1085, 0]
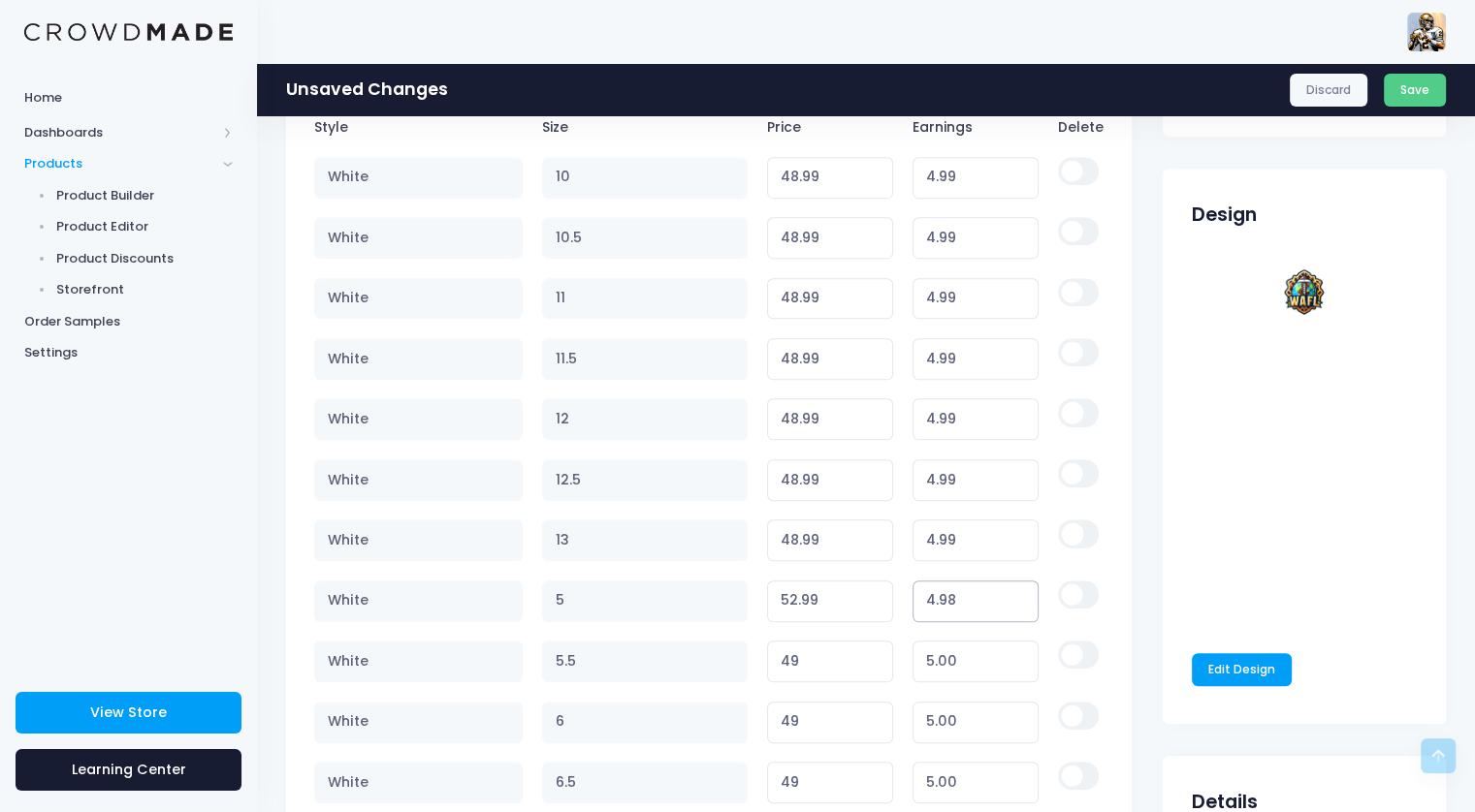
type input "4.98"
type input "52.98"
type input "4.99"
click at [1020, 665] on input "4.99" at bounding box center [975, 661] width 127 height 42
type input "48.99"
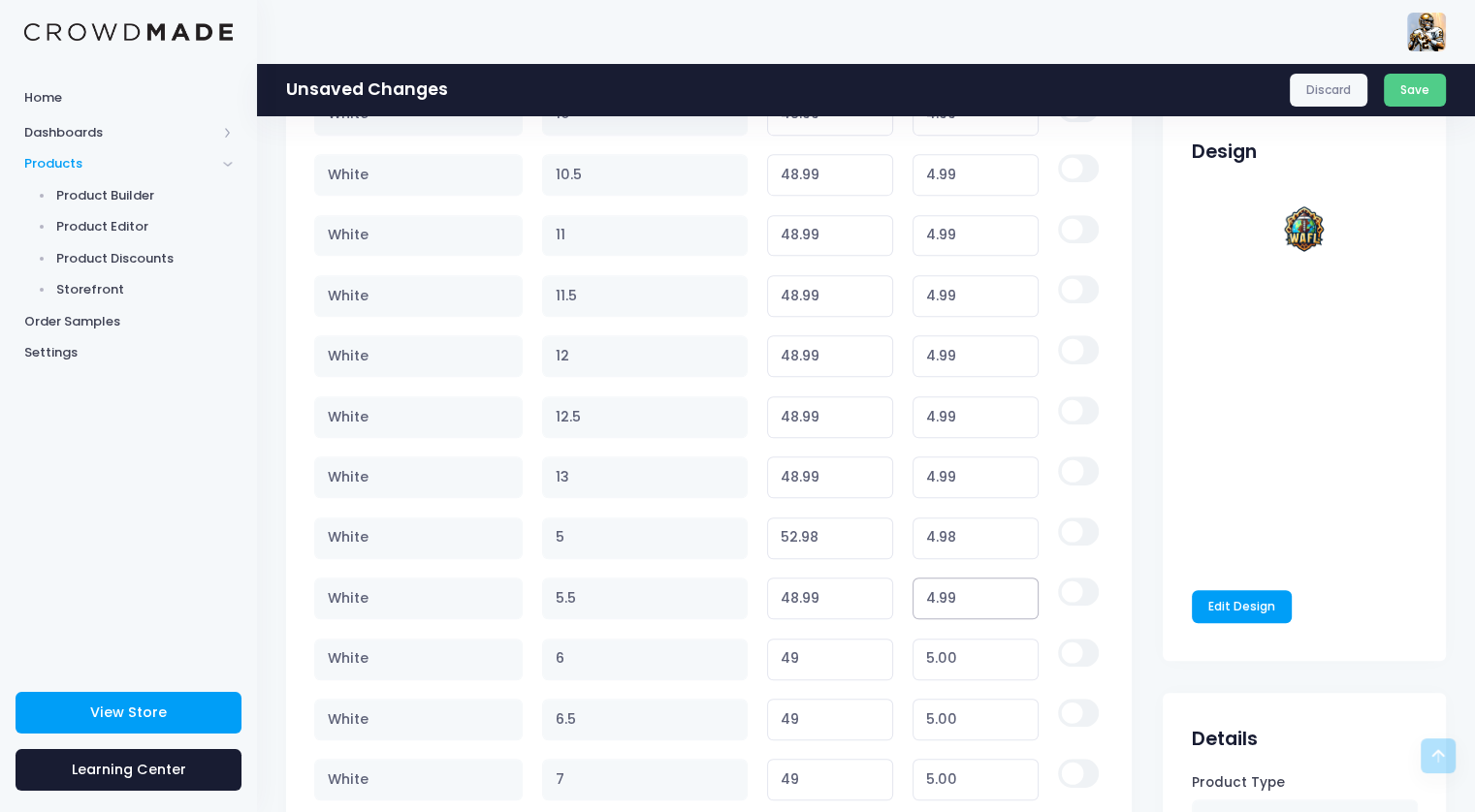
scroll to position [1182, 0]
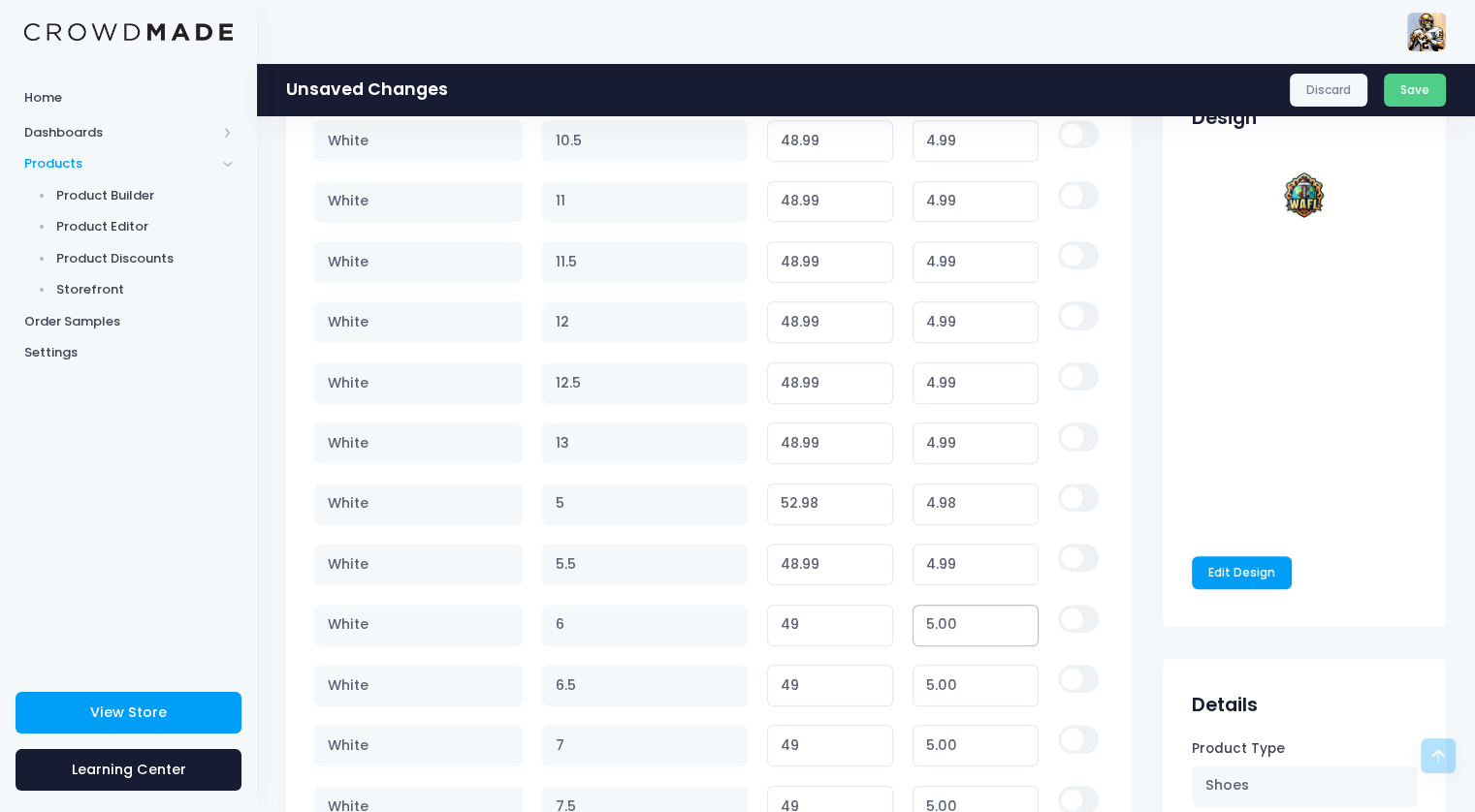
click at [1020, 633] on input "5.00" at bounding box center [975, 626] width 127 height 42
click at [1018, 691] on input "5.00" at bounding box center [975, 686] width 127 height 42
type input "4.99"
click at [1017, 623] on input "4.99" at bounding box center [975, 626] width 127 height 42
type input "48.99"
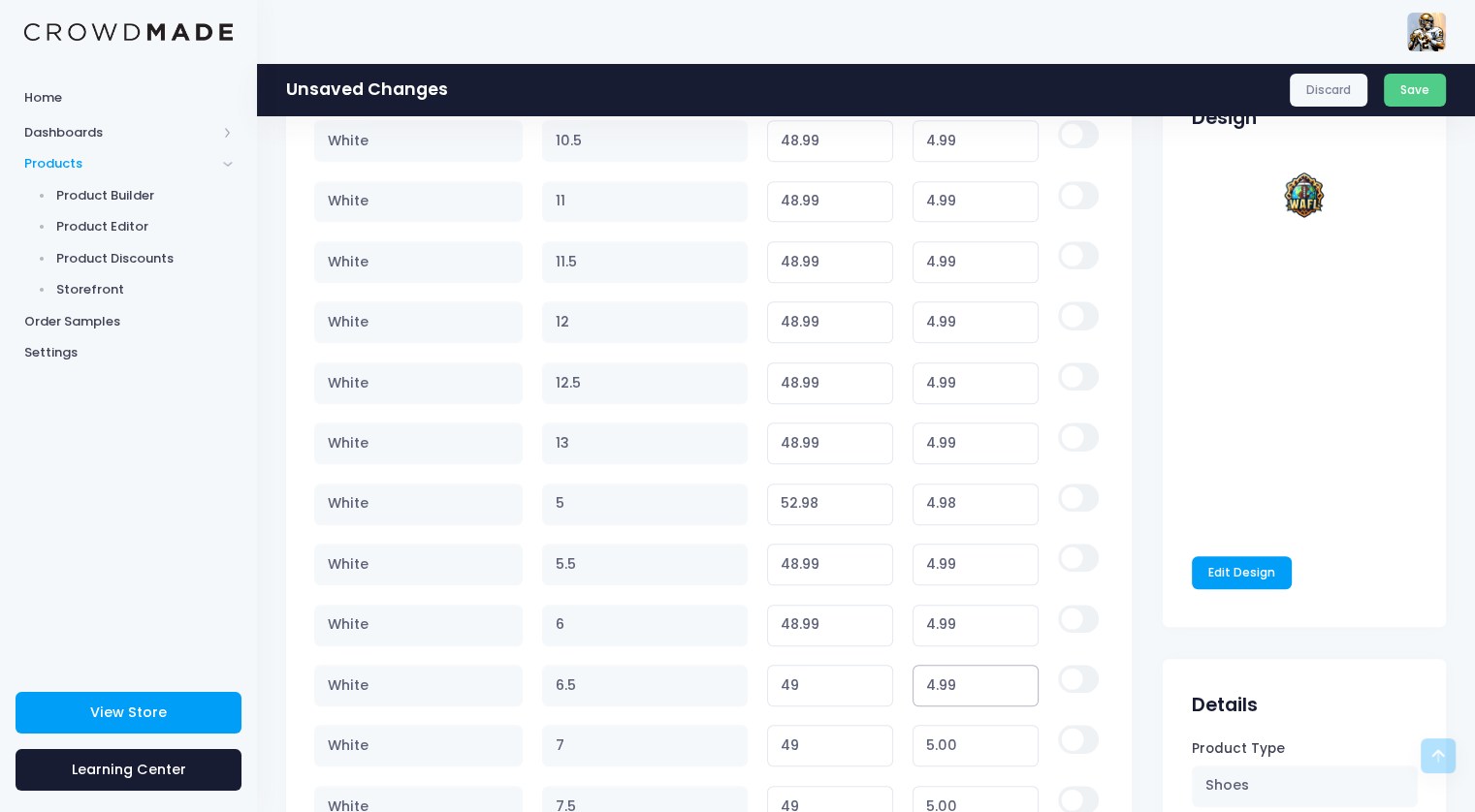
type input "4.99"
click at [1019, 687] on input "4.99" at bounding box center [975, 686] width 127 height 42
type input "48.99"
type input "4.99"
click at [1016, 745] on input "4.99" at bounding box center [975, 746] width 127 height 42
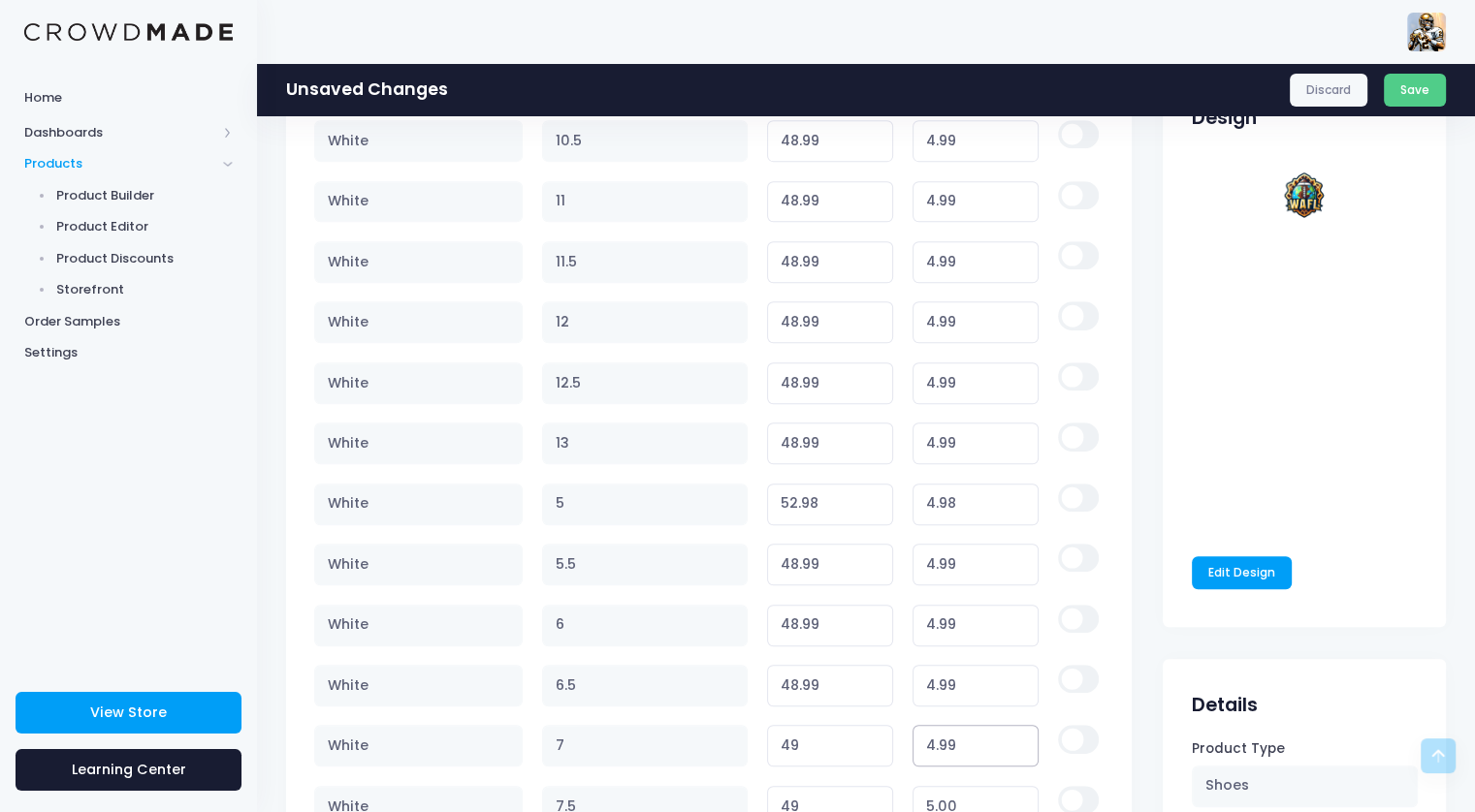
type input "48.99"
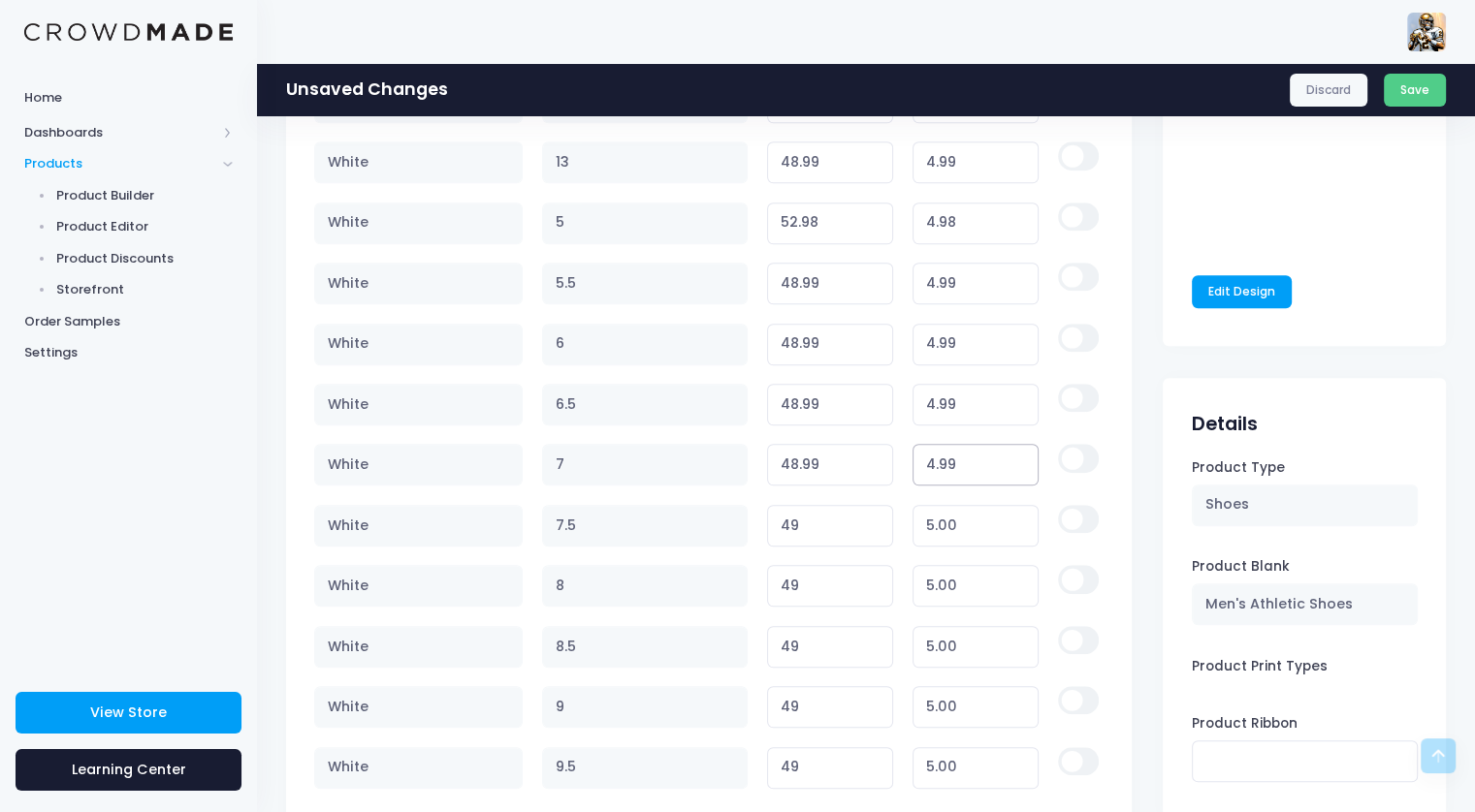
scroll to position [1472, 0]
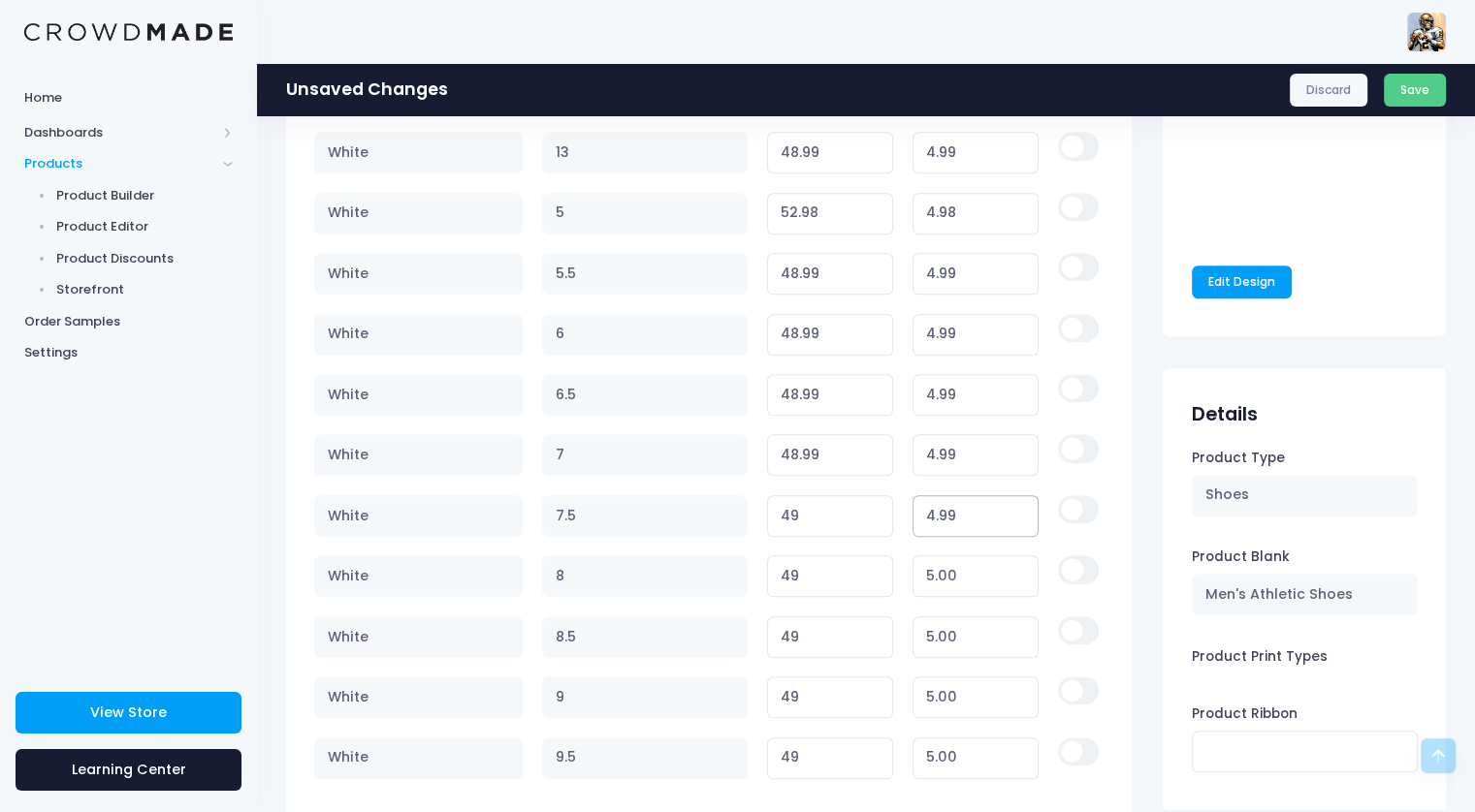
type input "4.99"
click at [1020, 516] on input "4.99" at bounding box center [975, 516] width 127 height 42
type input "48.99"
type input "4.99"
click at [1019, 574] on input "4.99" at bounding box center [975, 576] width 127 height 42
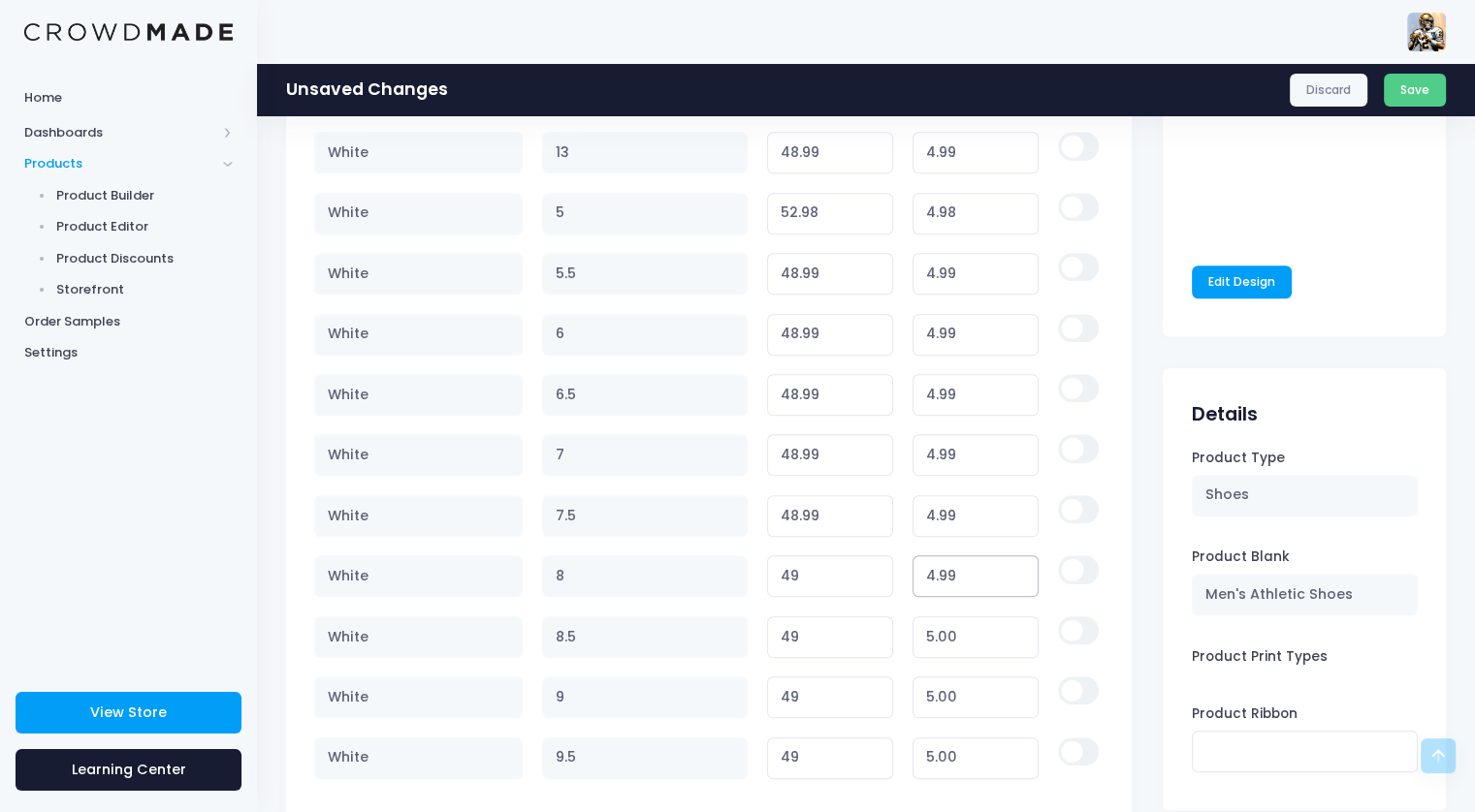
type input "48.99"
type input "4.99"
click at [1018, 637] on input "4.99" at bounding box center [975, 637] width 127 height 42
type input "48.99"
type input "4.99"
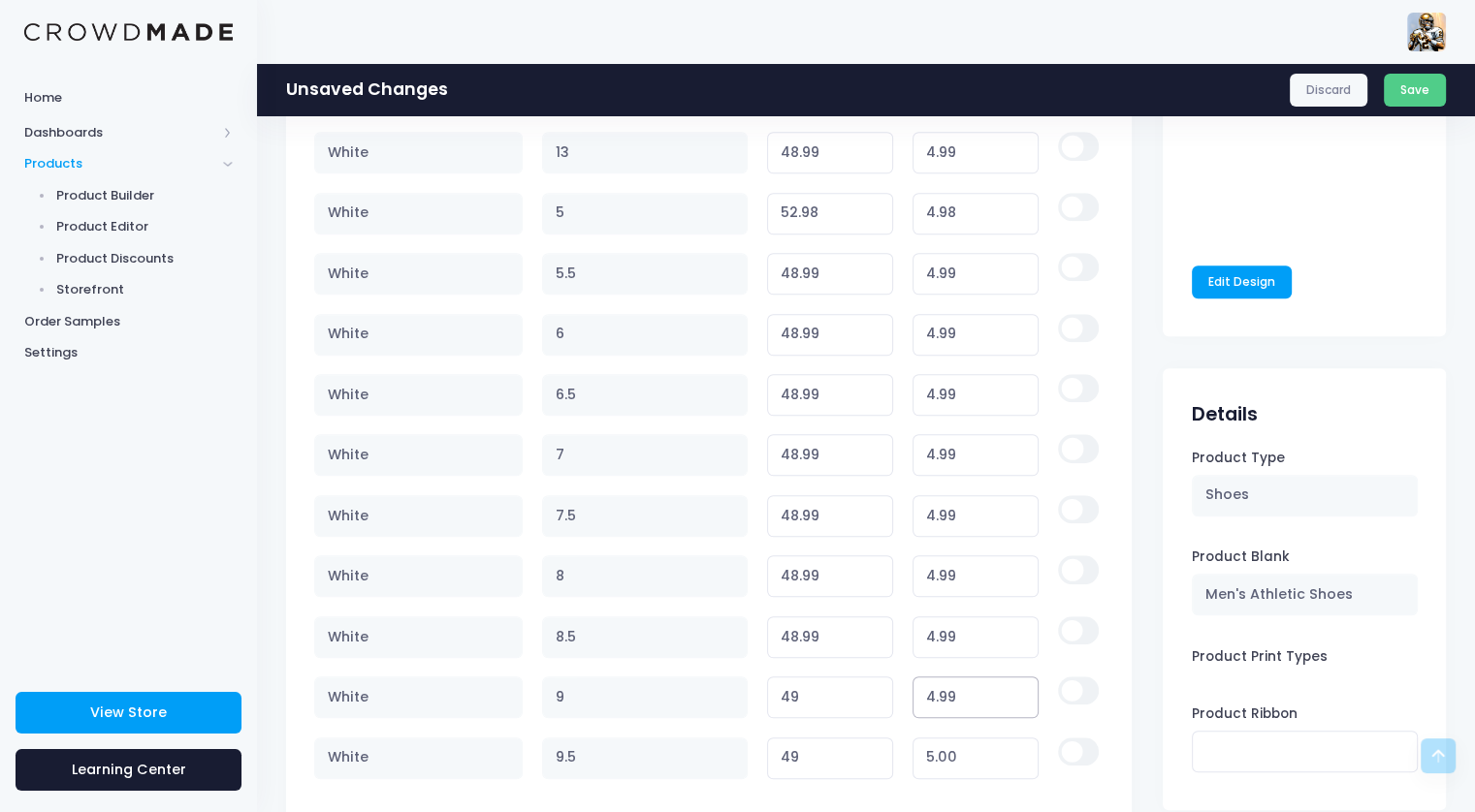
click at [1017, 695] on input "4.99" at bounding box center [975, 697] width 127 height 42
type input "48.99"
type input "4.99"
click at [1019, 757] on input "4.99" at bounding box center [975, 759] width 127 height 42
type input "48.99"
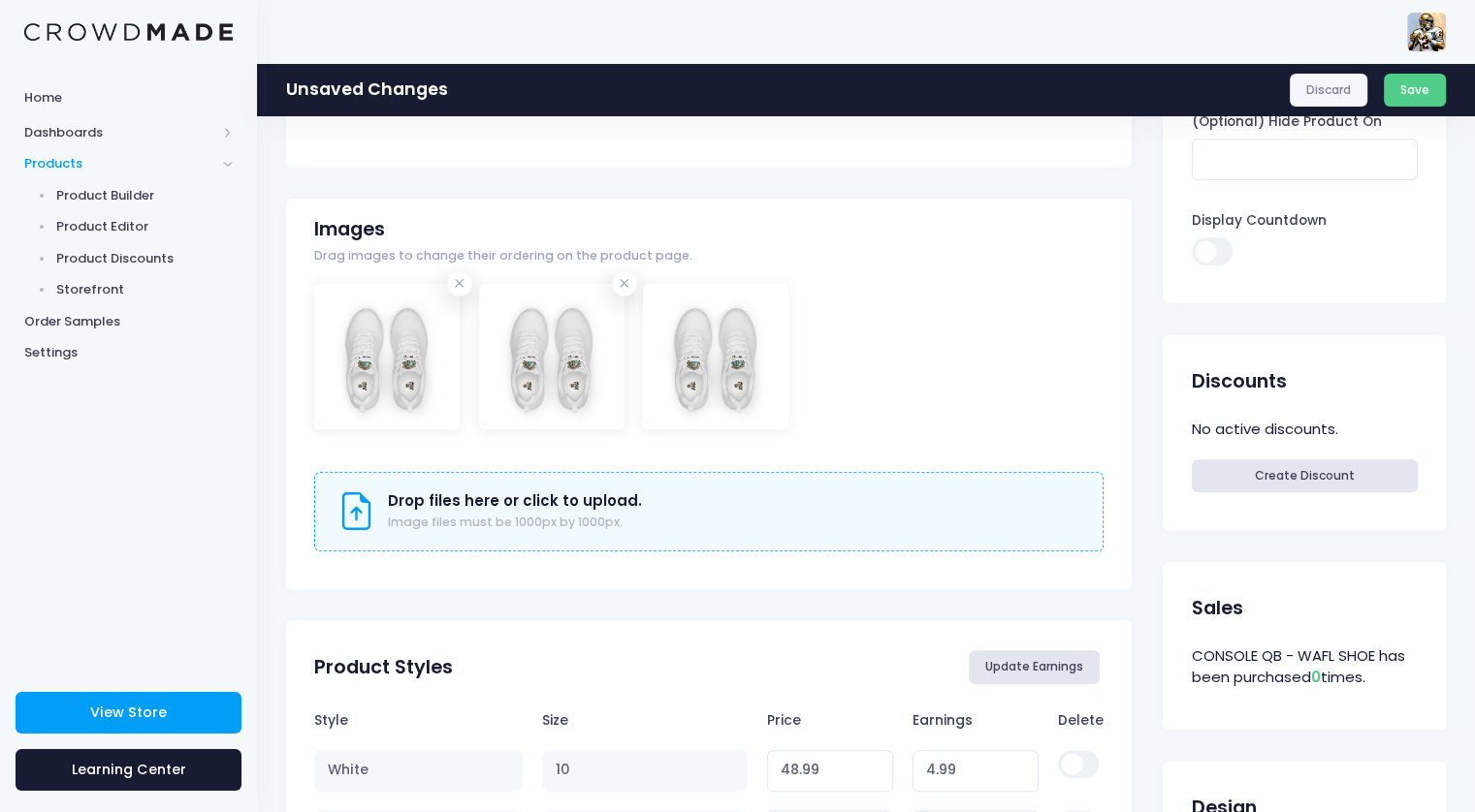
scroll to position [652, 0]
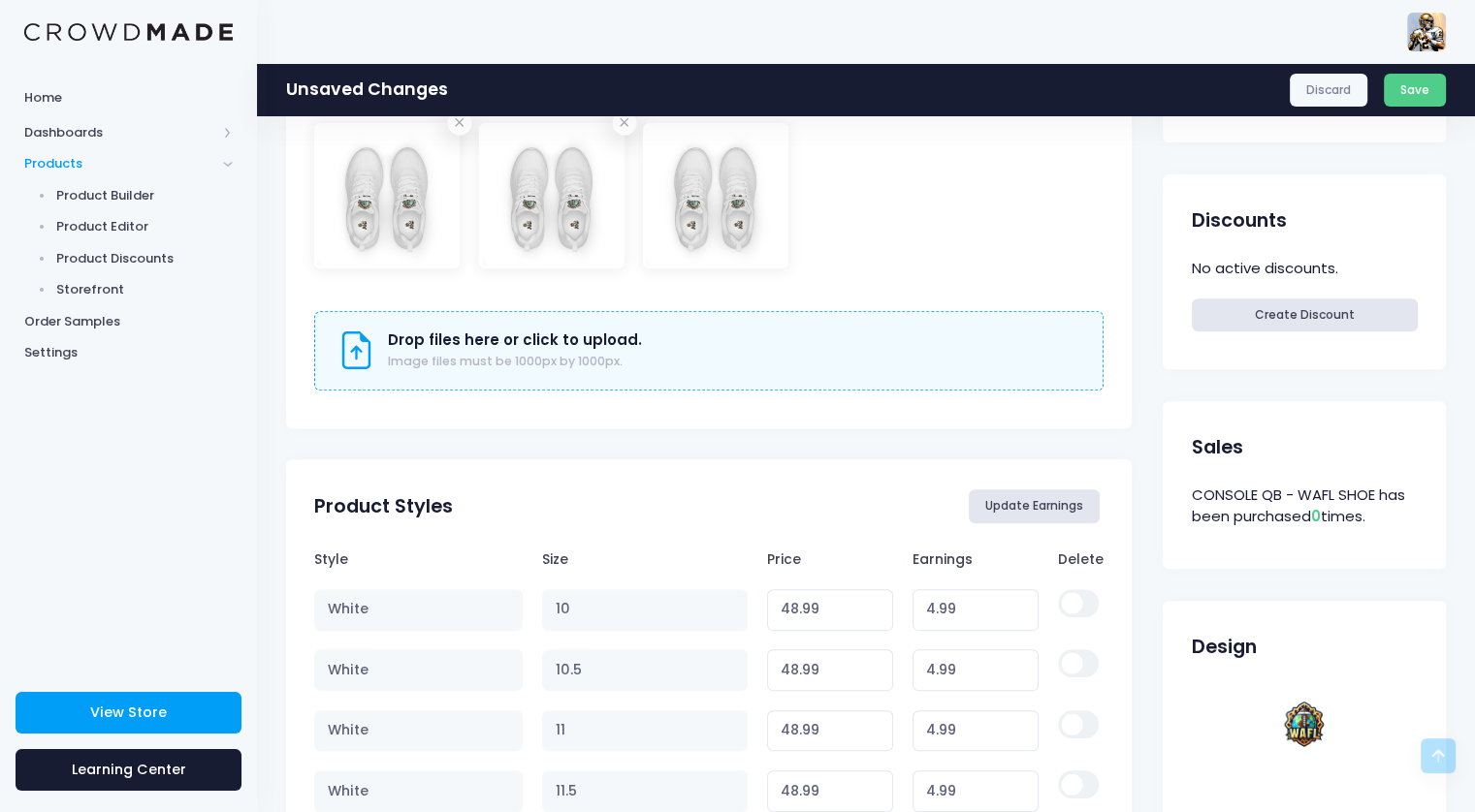
type input "5"
type input "49.00"
click at [995, 501] on button "Update Earnings" at bounding box center [1034, 505] width 132 height 33
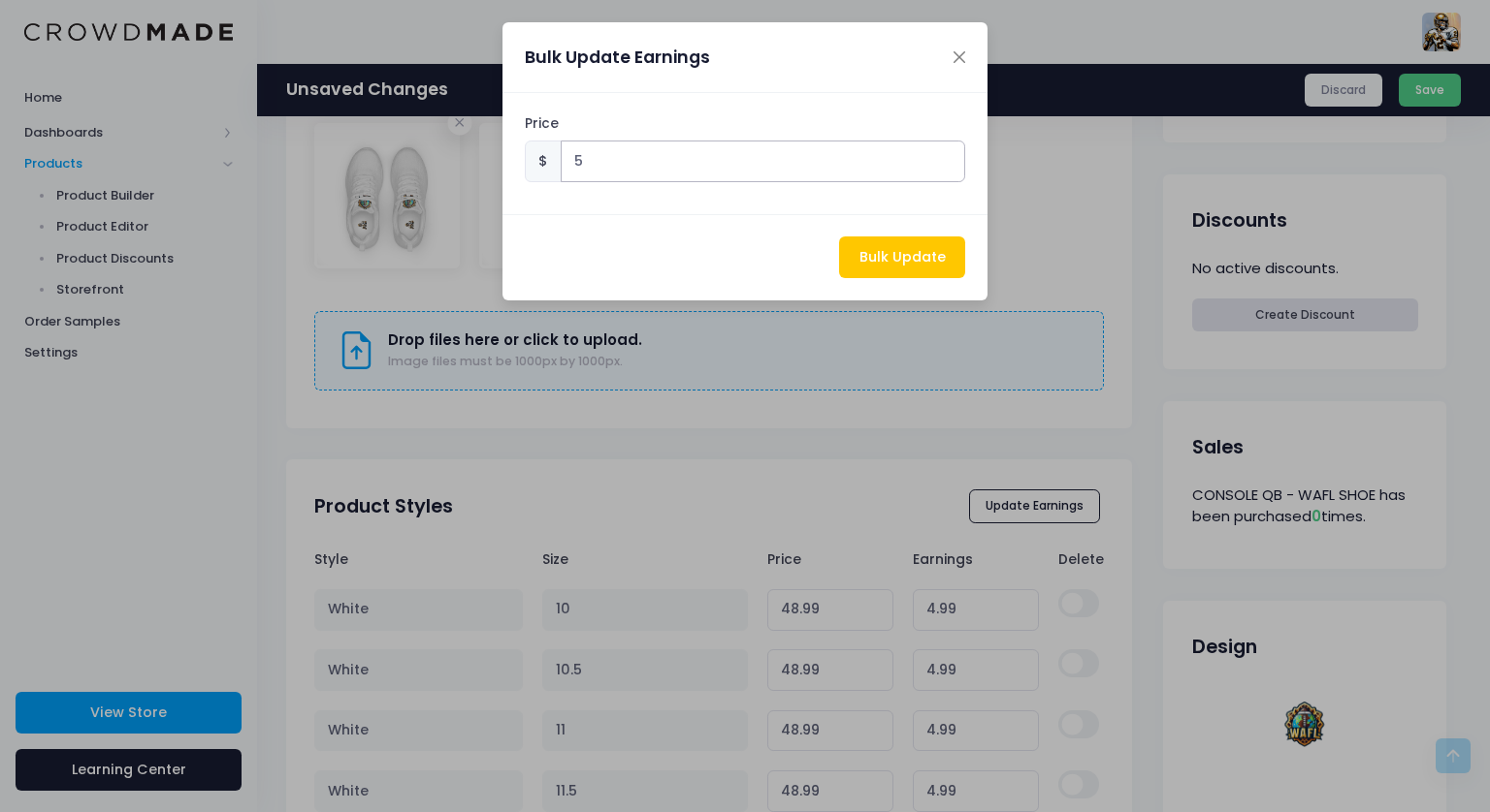
click at [602, 160] on input "5" at bounding box center [763, 162] width 406 height 42
type input "5.99"
click at [919, 257] on button "Bulk Update" at bounding box center [901, 258] width 126 height 42
type input "49.99"
type input "5.99"
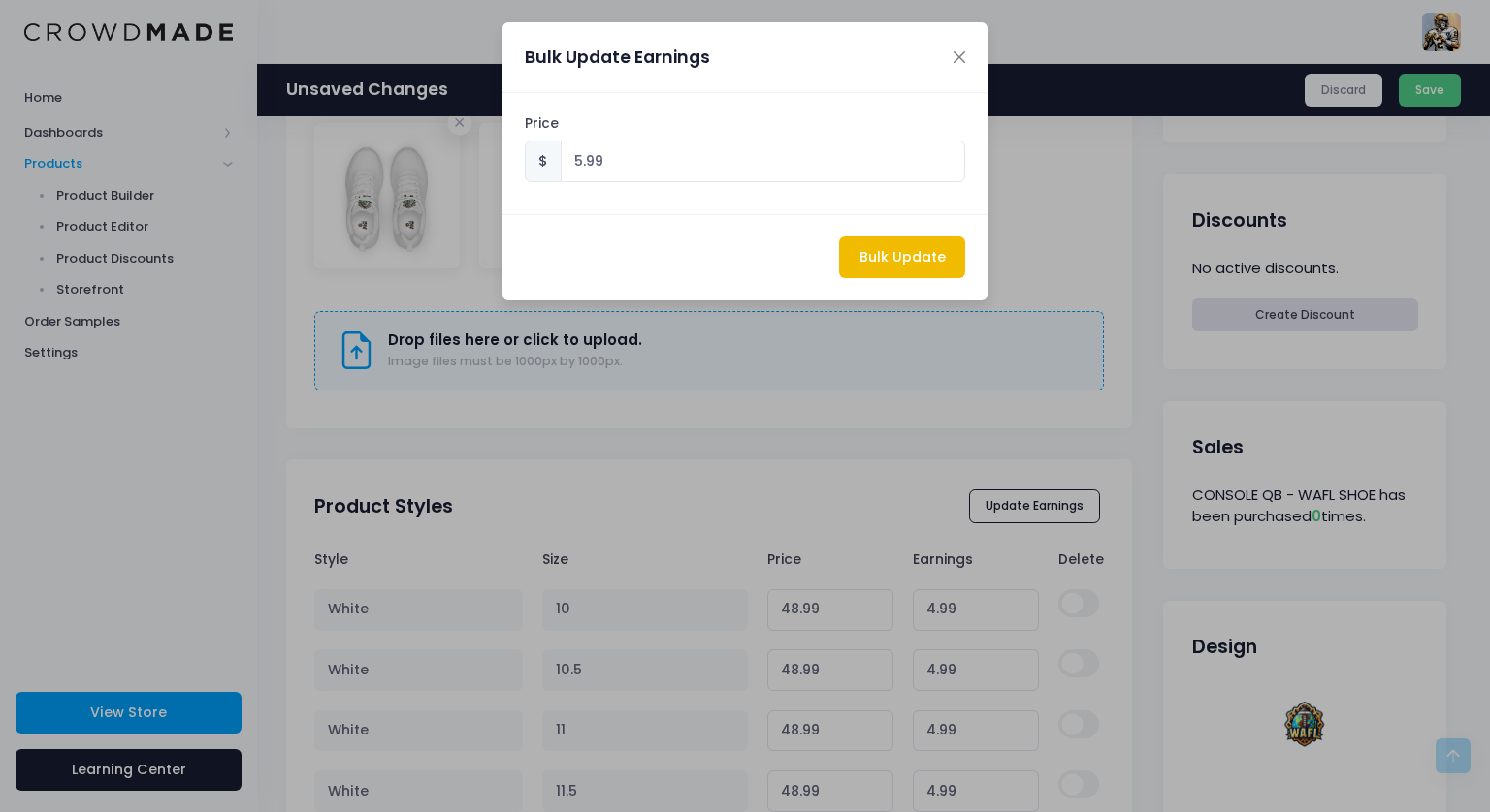
type input "49.99"
type input "5.99"
type input "49.99"
type input "5.99"
type input "49.99"
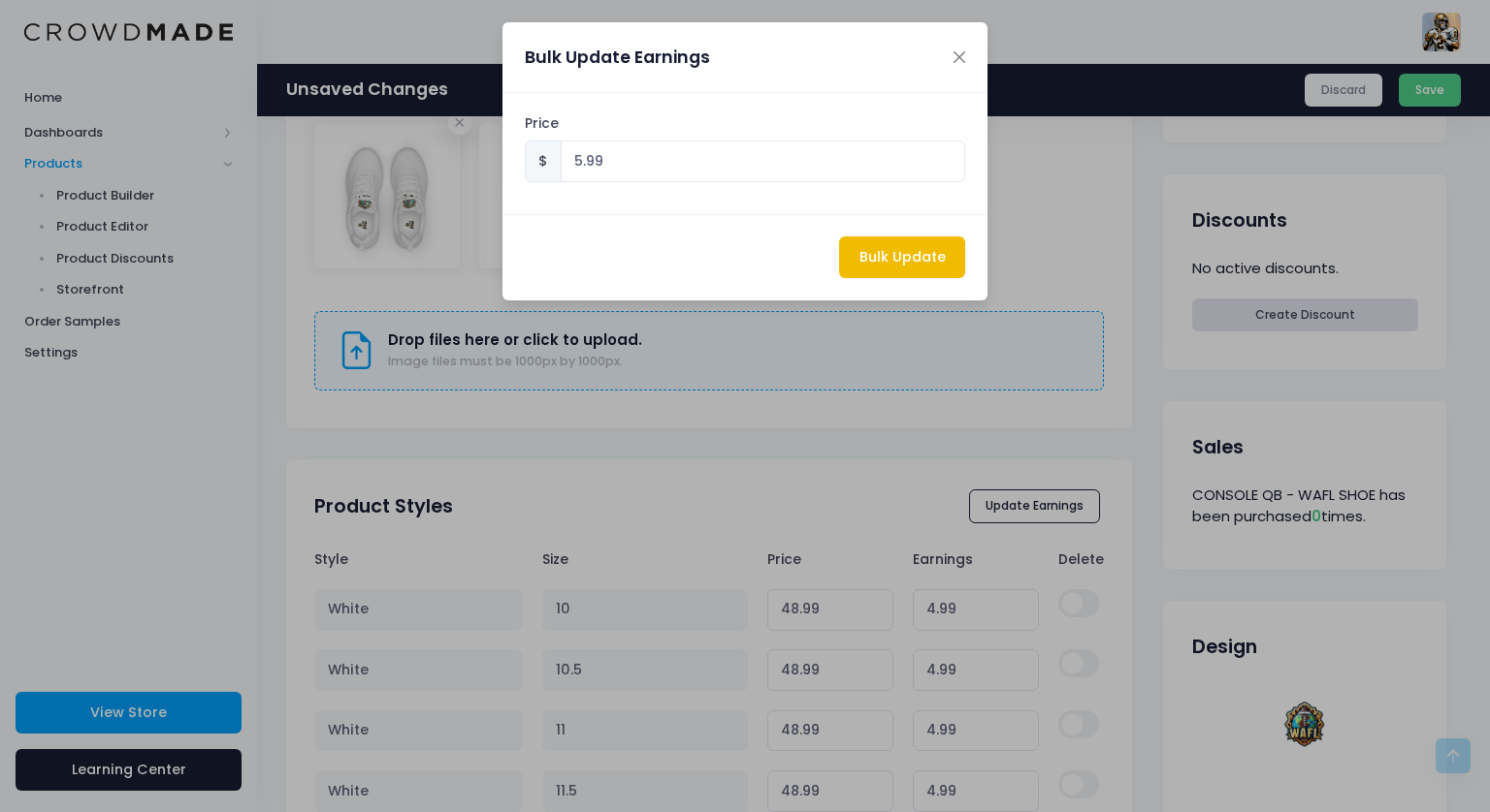
type input "5.99"
type input "49.99"
type input "5.99"
type input "49.99"
type input "5.99"
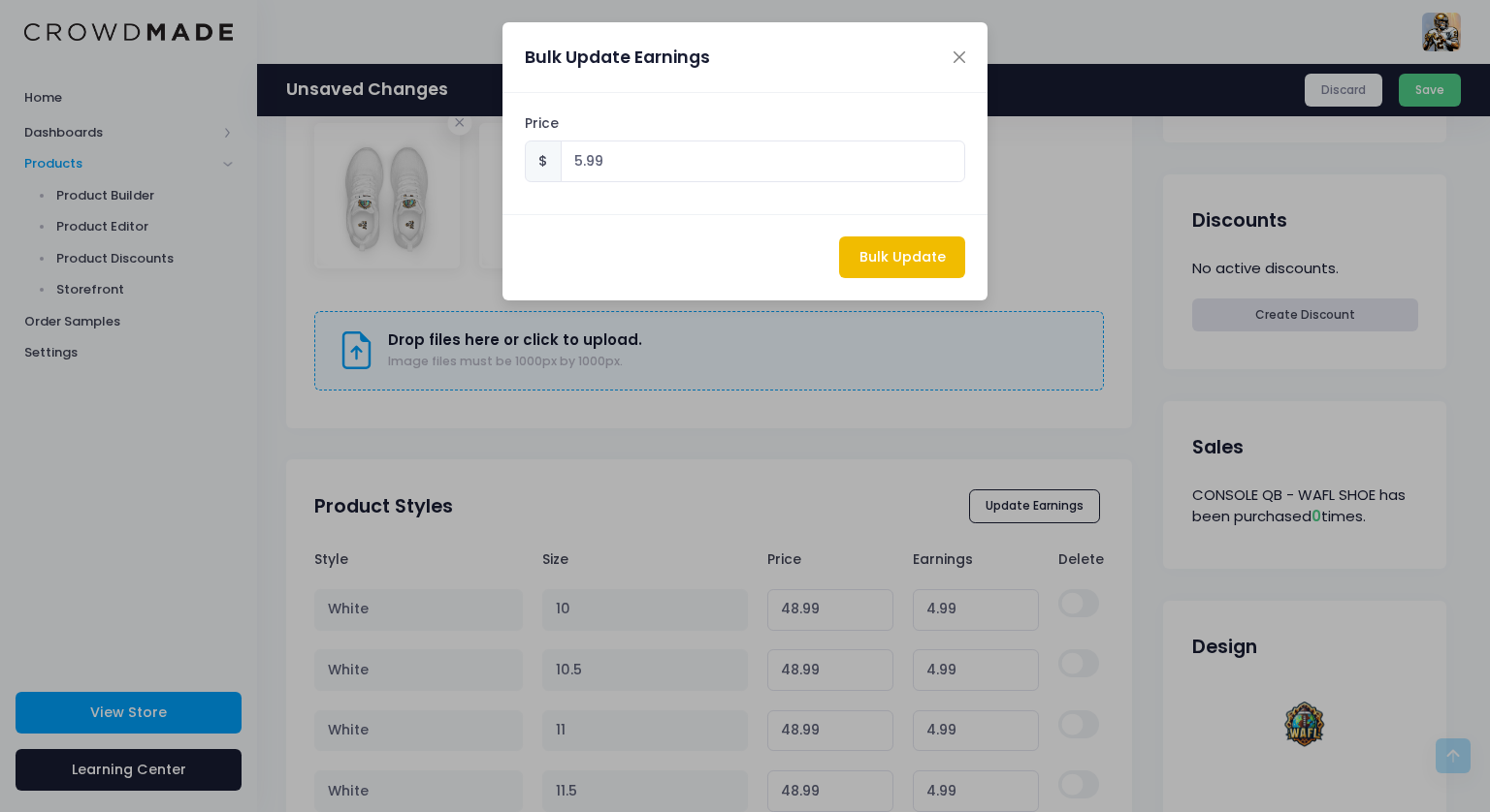
type input "49.99"
type input "5.99"
type input "53.99"
type input "5.99"
type input "49.99"
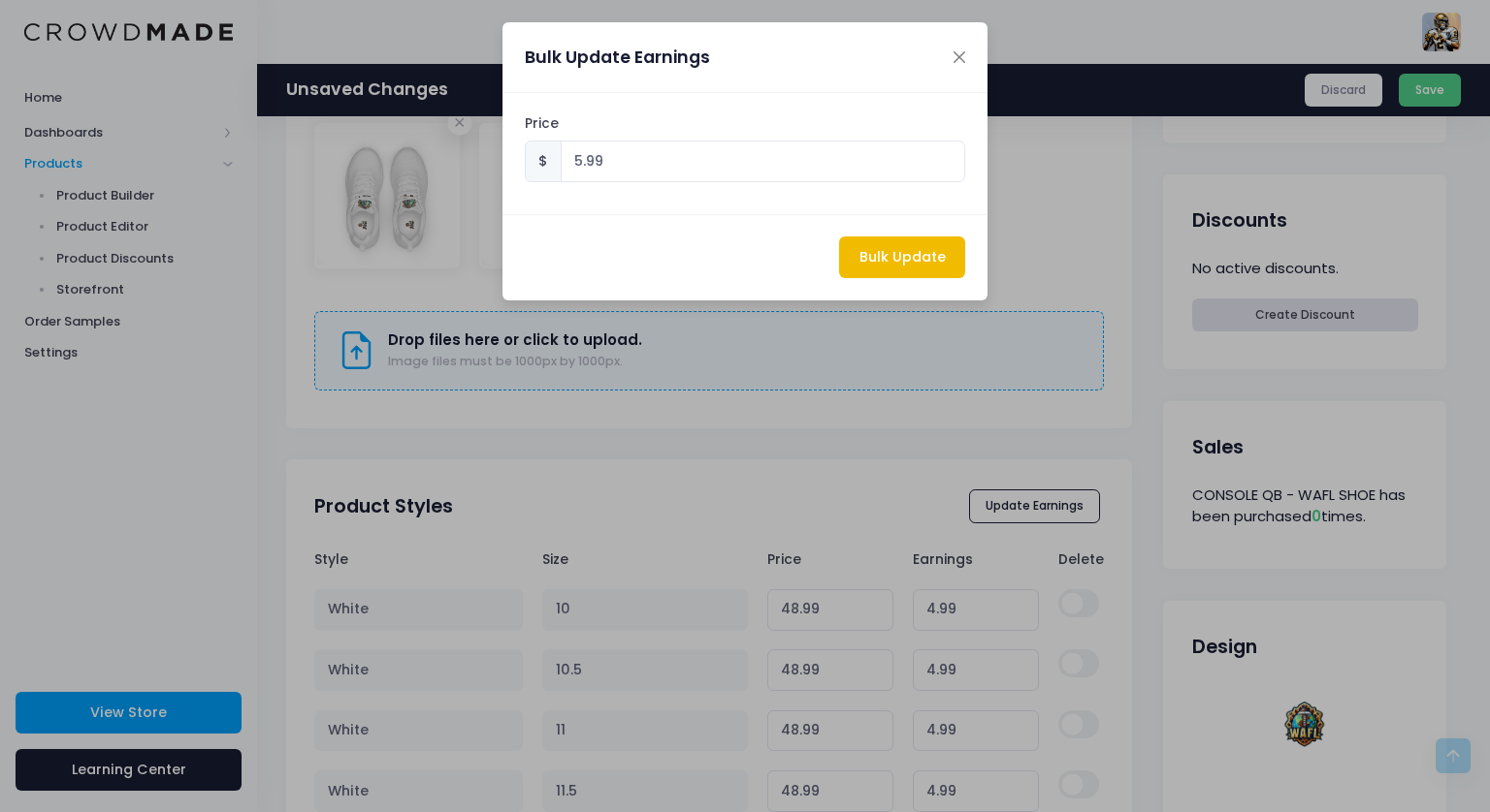
type input "5.99"
type input "49.99"
type input "5.99"
type input "49.99"
type input "5.99"
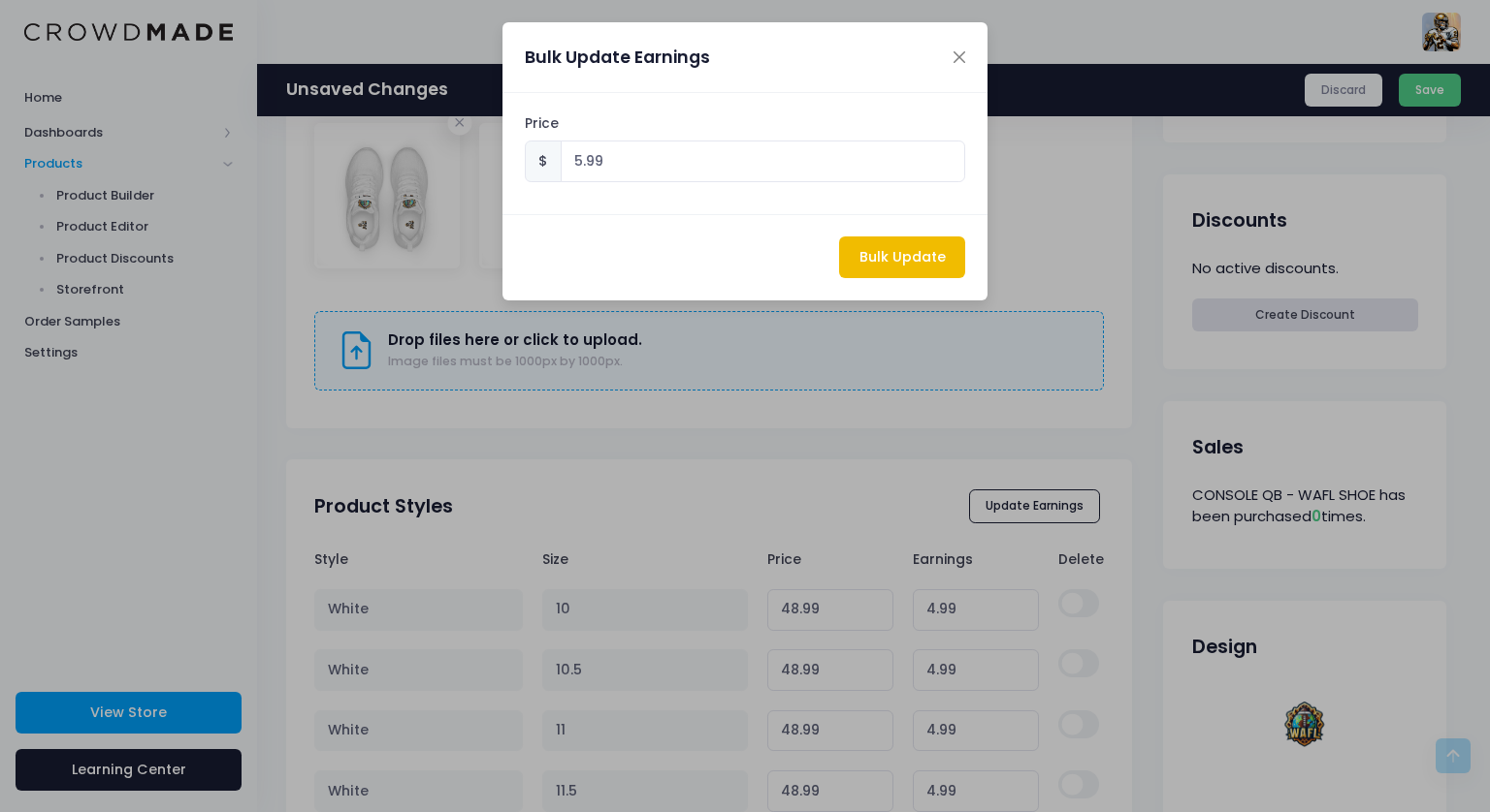
type input "49.99"
type input "5.99"
type input "49.99"
type input "5.99"
type input "49.99"
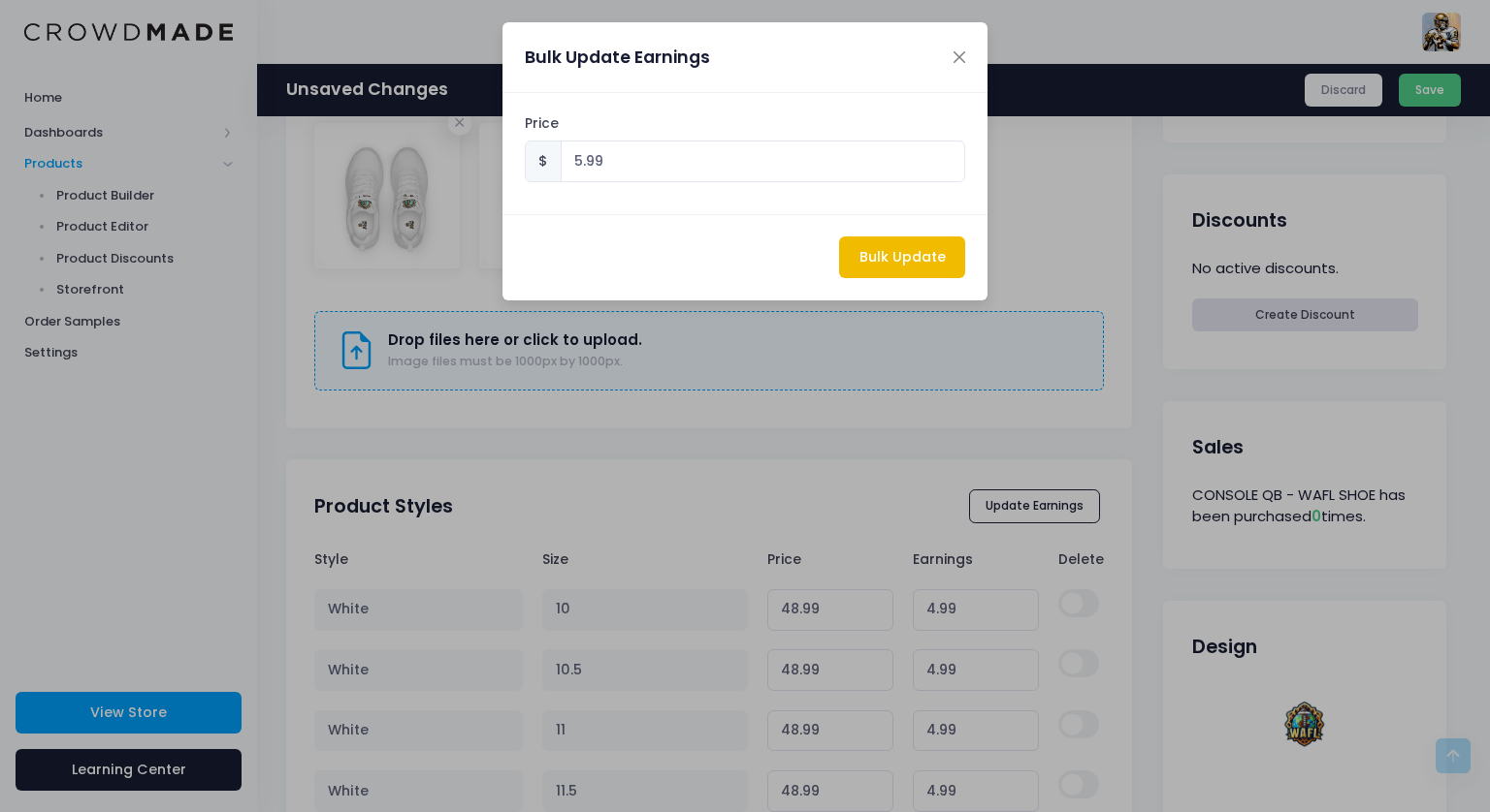
type input "5.99"
type input "49.99"
type input "5.99"
type input "49.99"
type input "5.99"
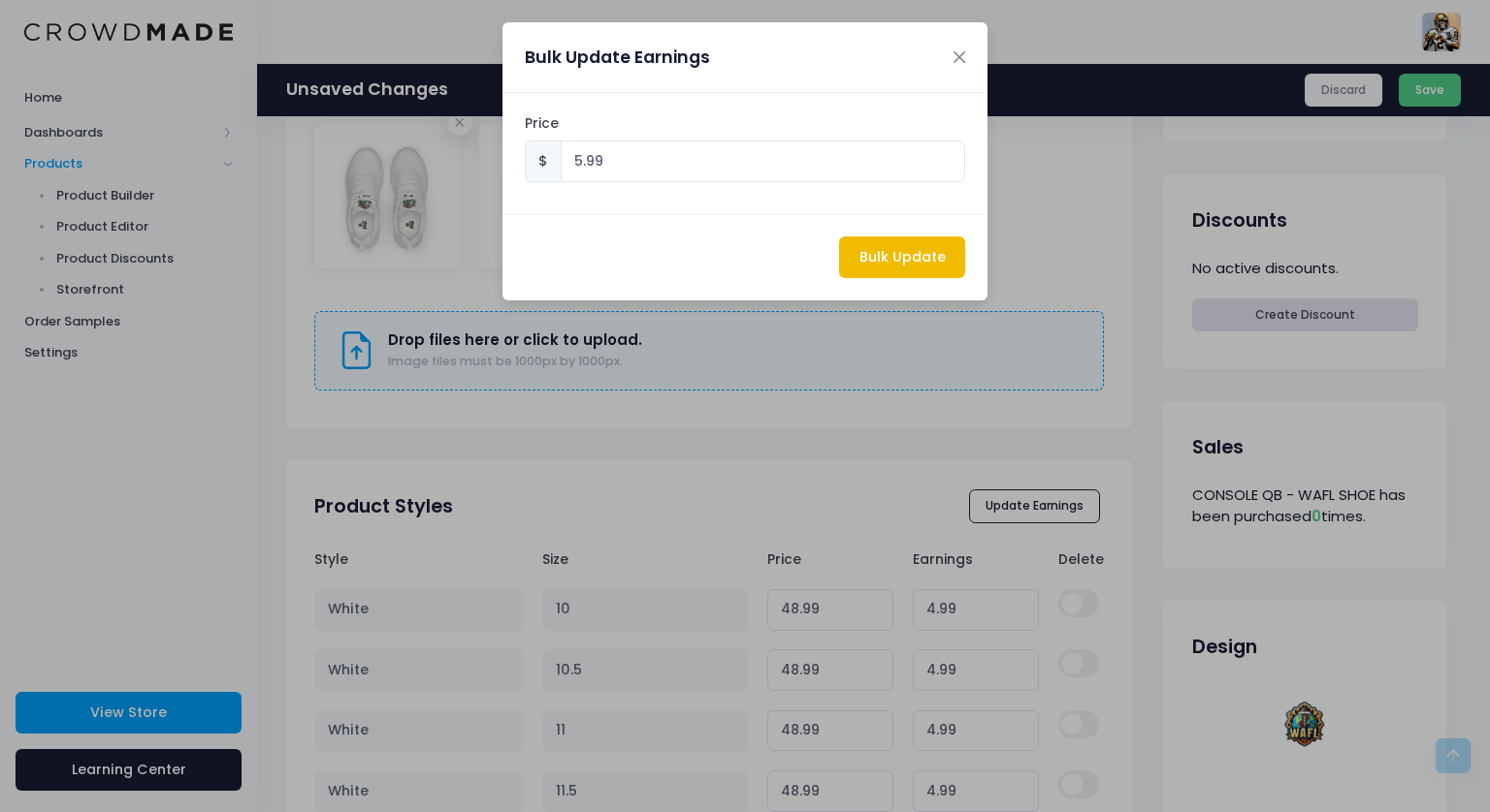
type input "49.99"
type input "5.99"
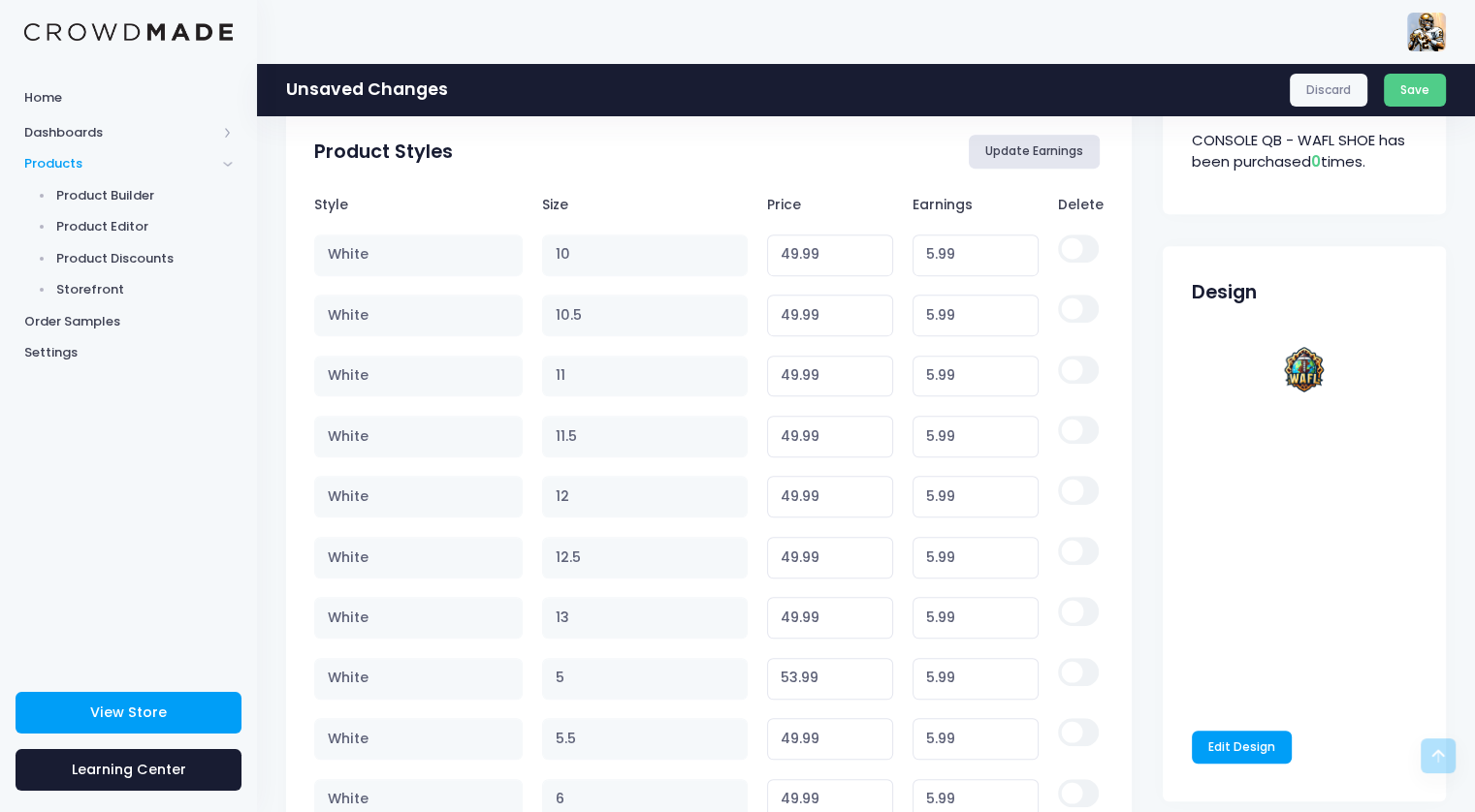
scroll to position [1040, 0]
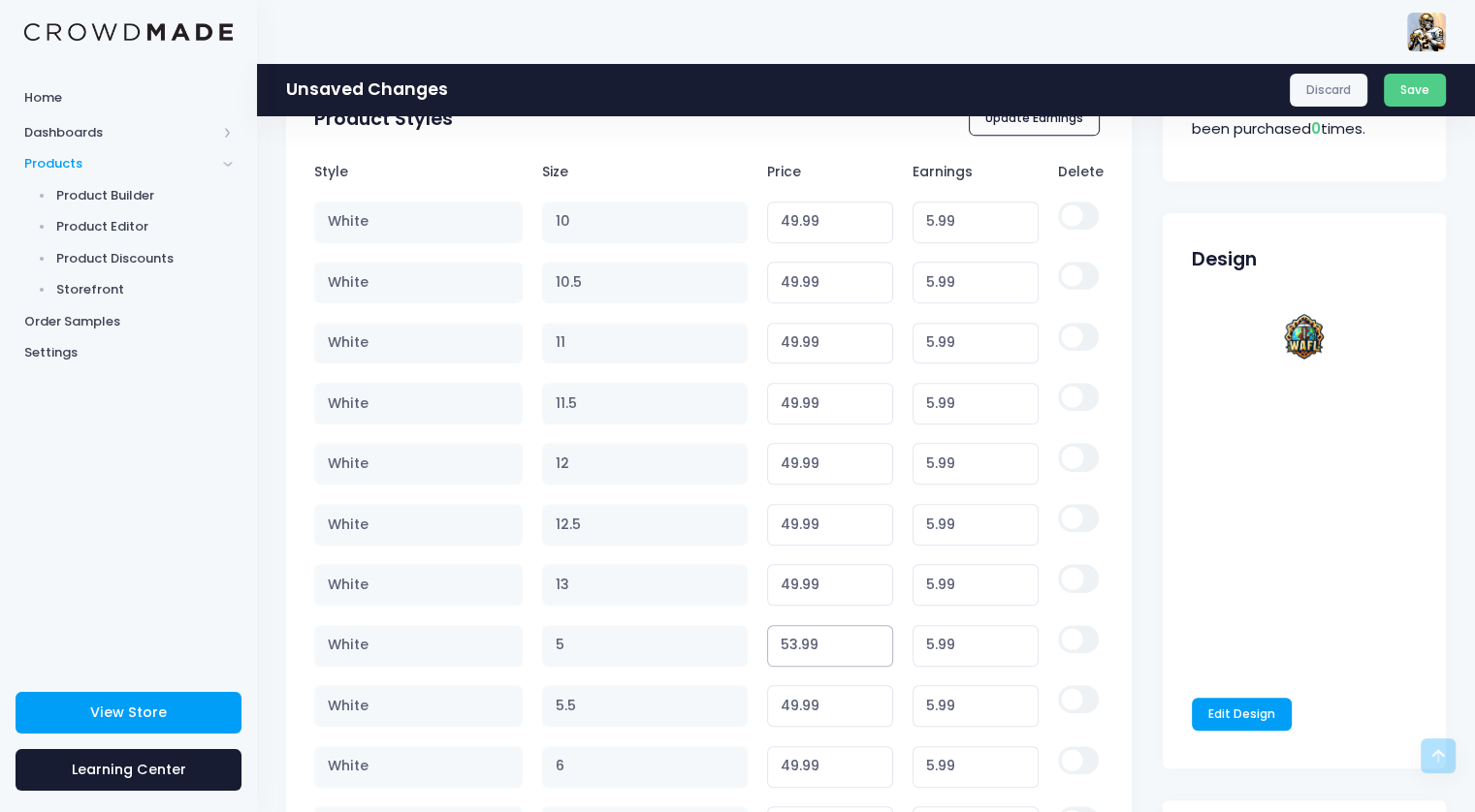
click at [793, 634] on input "53.99" at bounding box center [830, 646] width 127 height 42
click at [797, 644] on input "53.99" at bounding box center [830, 646] width 127 height 42
type input "48.009"
type input "0.01"
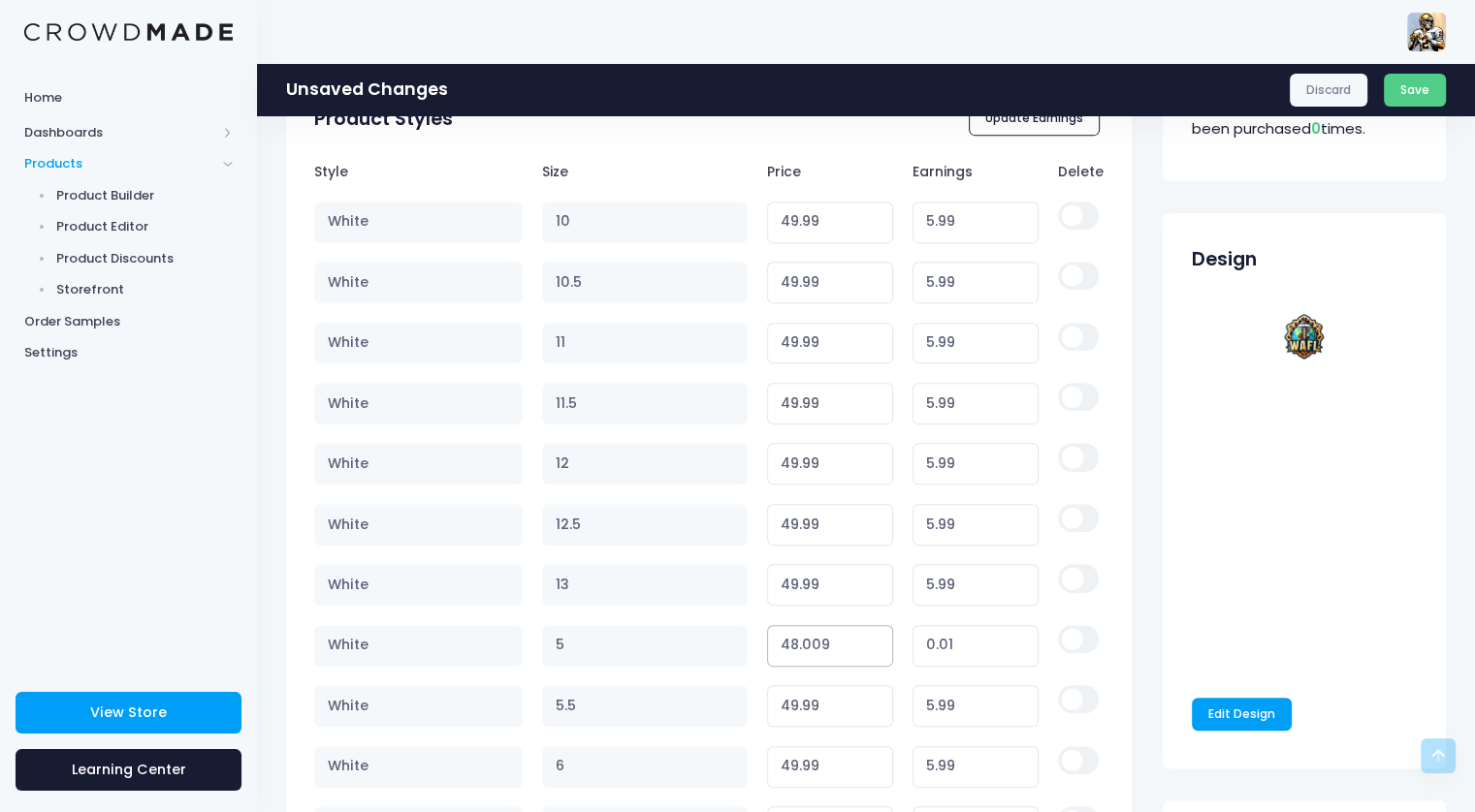
click at [797, 644] on input "48.009" at bounding box center [830, 646] width 127 height 42
type input "49"
type input "1.00"
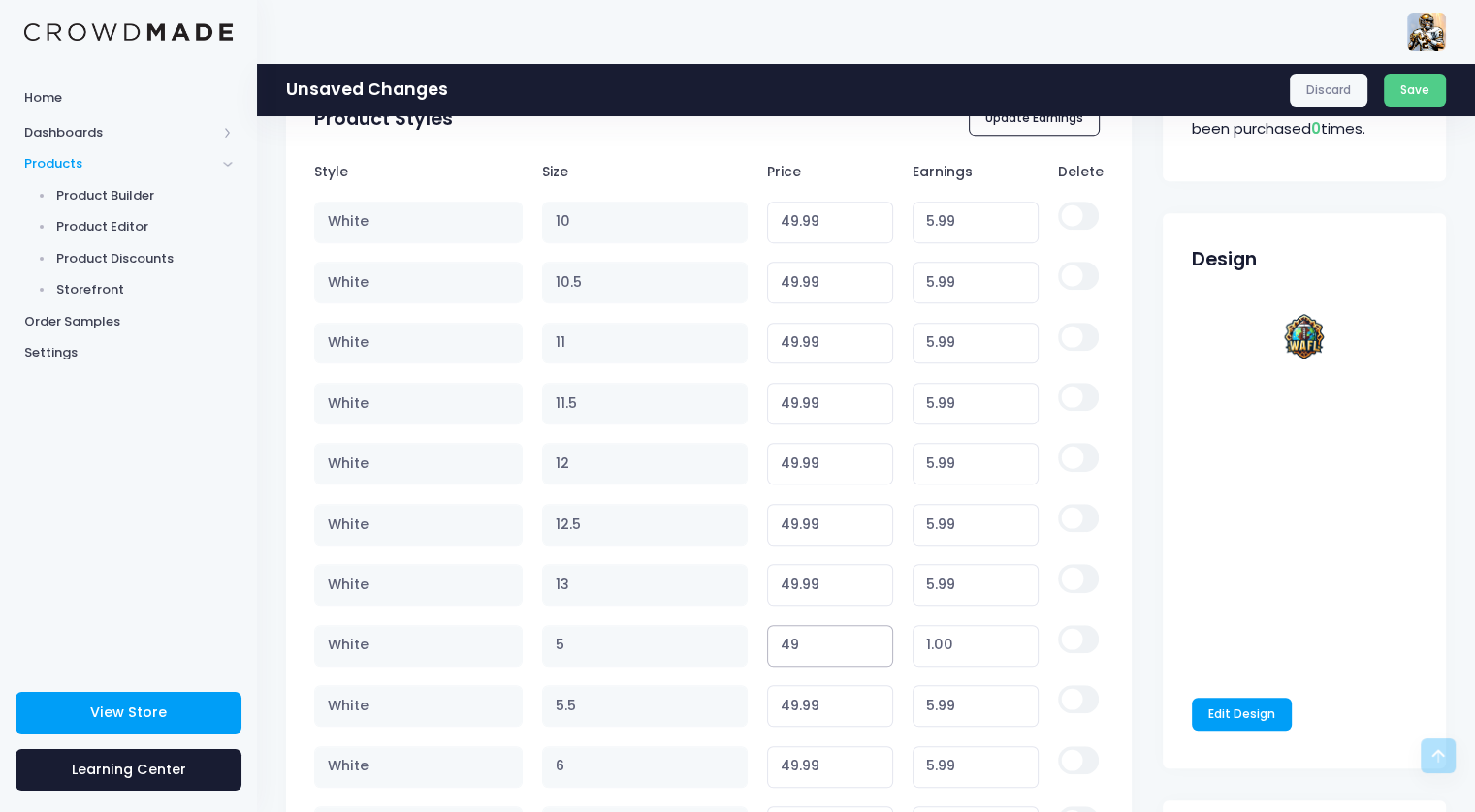
type input "49.9"
type input "1.90"
type input "49.99"
type input "1.99"
type input "49.99"
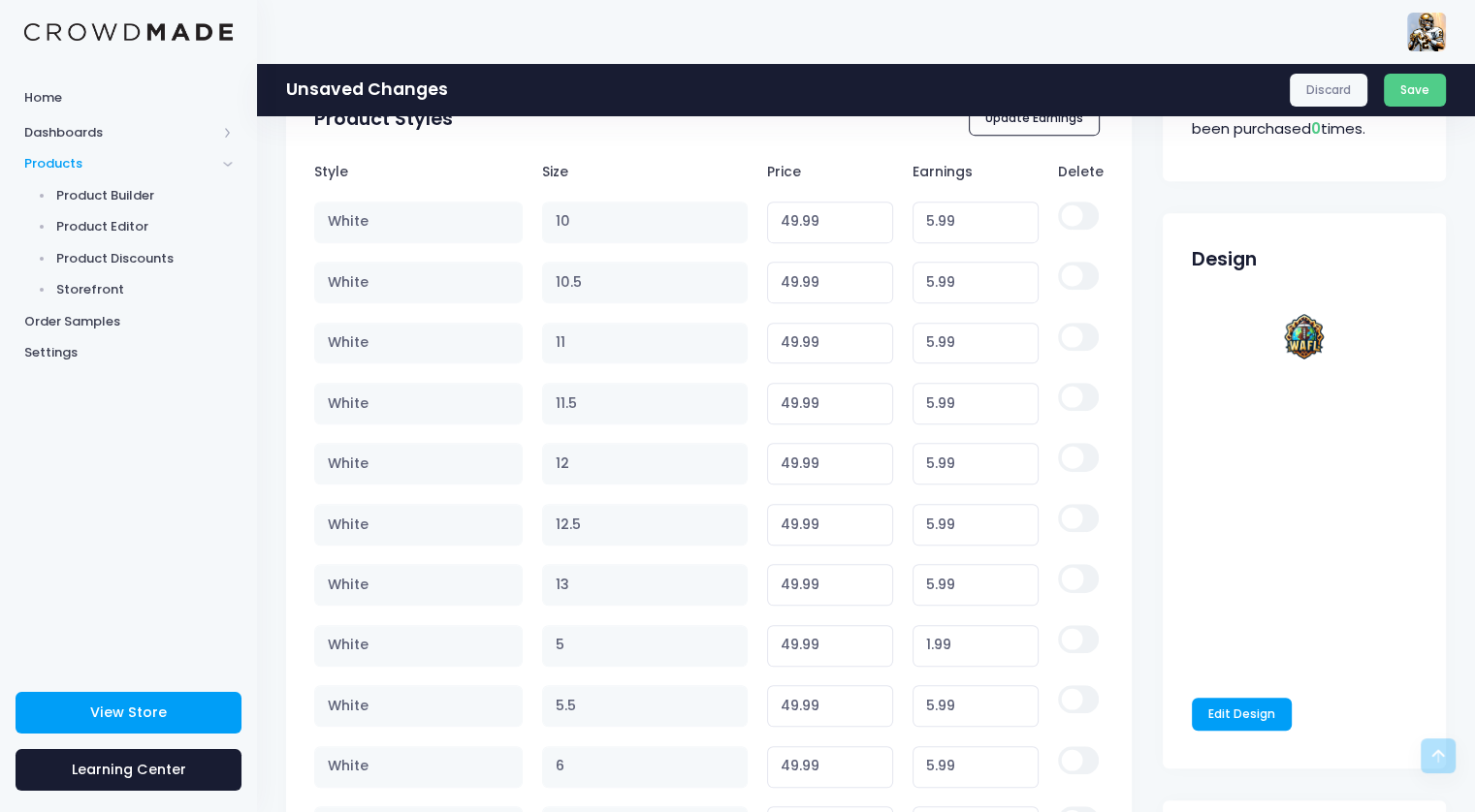
click at [1113, 604] on div "Style Size Price Earnings Delete White 10 49.99 Variant price must be at least …" at bounding box center [709, 704] width 845 height 1106
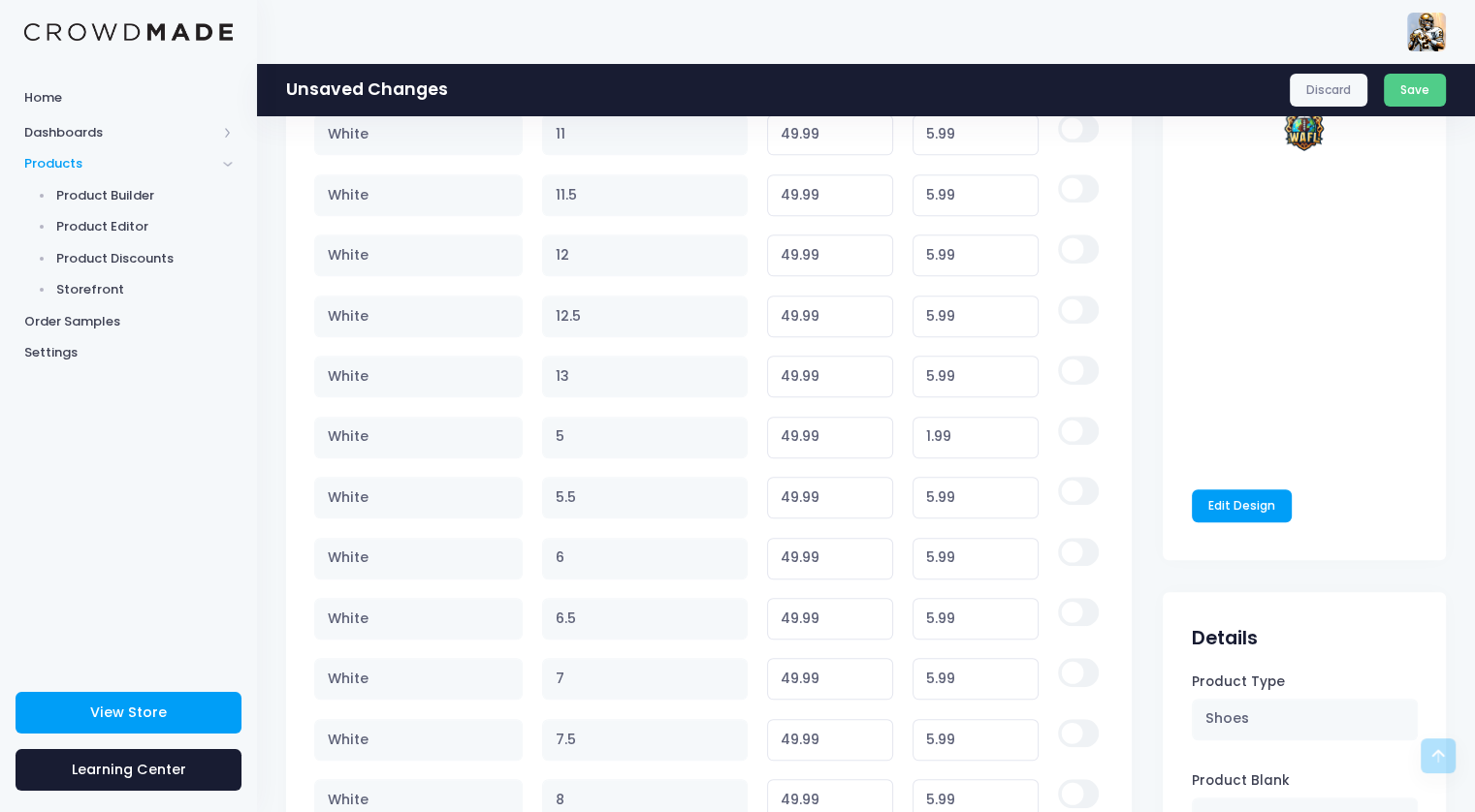
scroll to position [1330, 0]
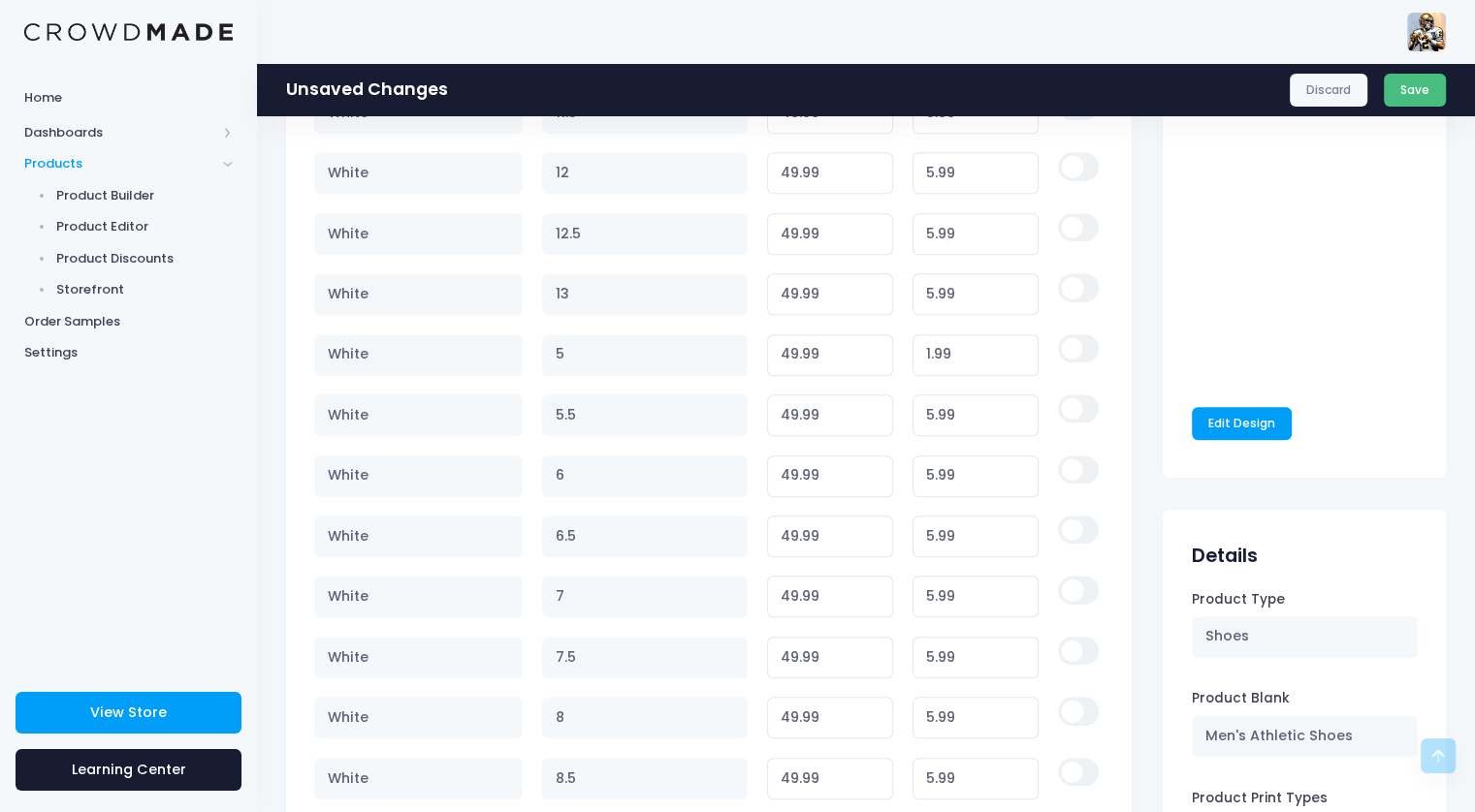
click at [1412, 94] on button "Save" at bounding box center [1415, 90] width 63 height 33
click at [1248, 416] on link "Edit Design" at bounding box center [1242, 423] width 101 height 33
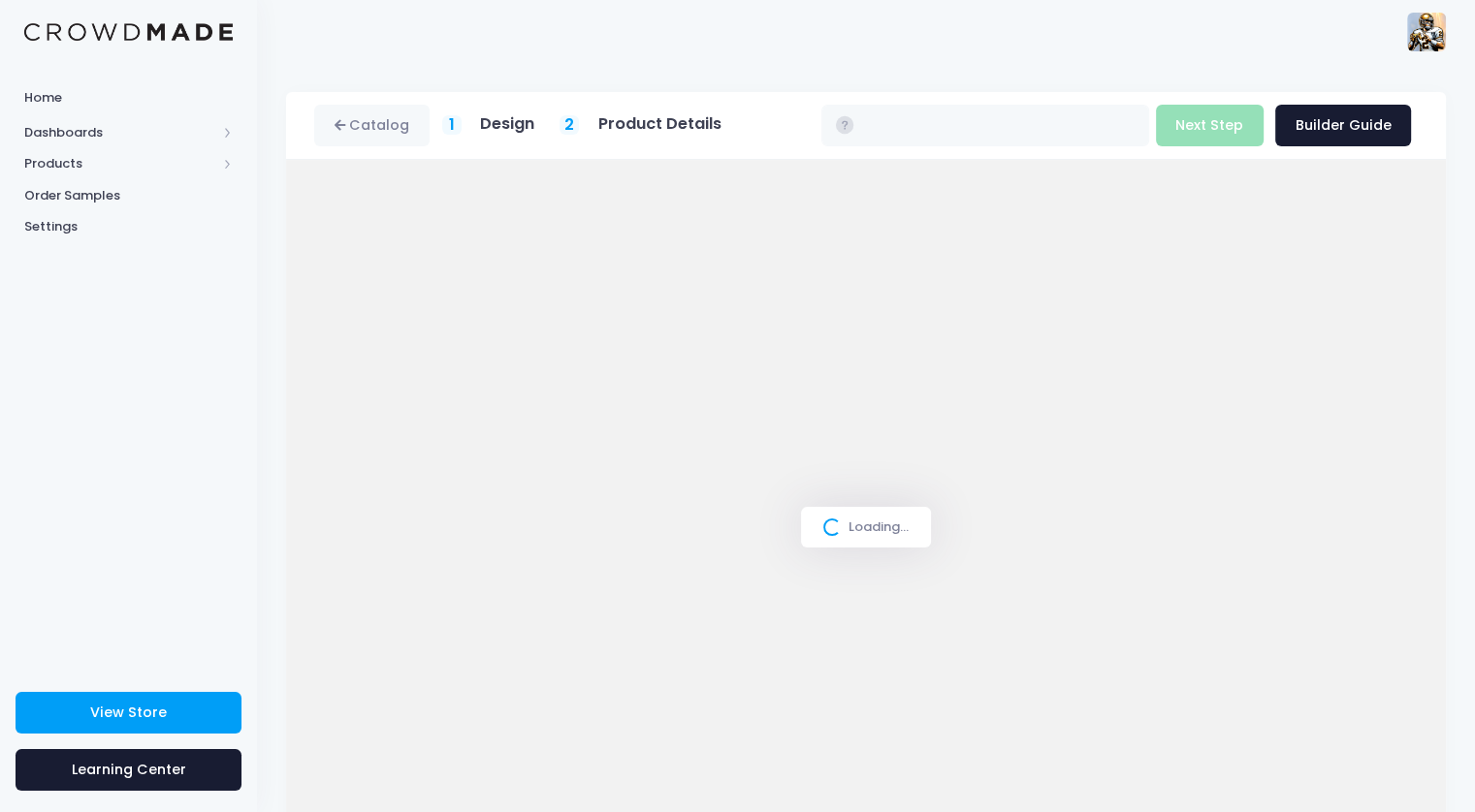
type input "$47.00 - $48.84"
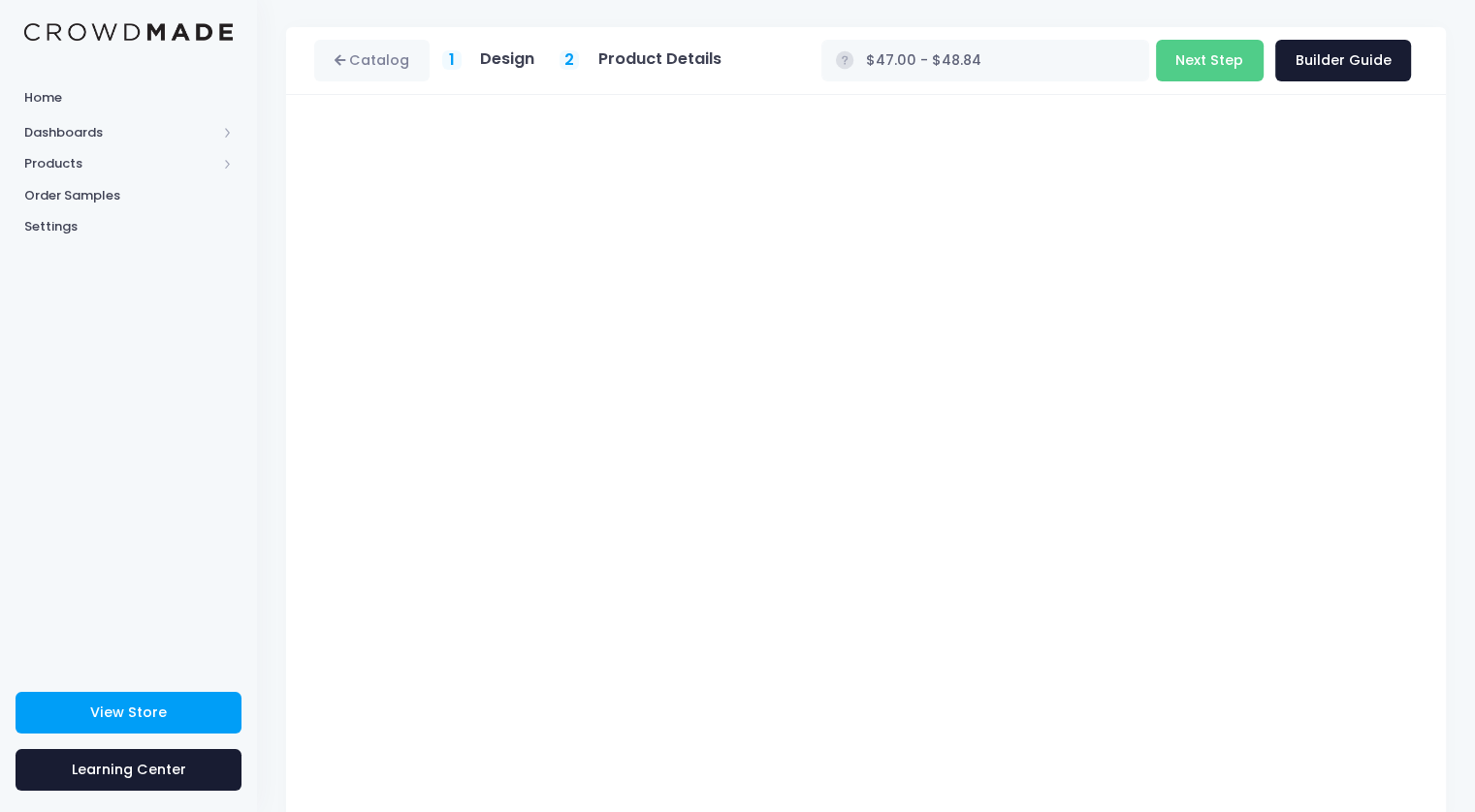
scroll to position [112, 0]
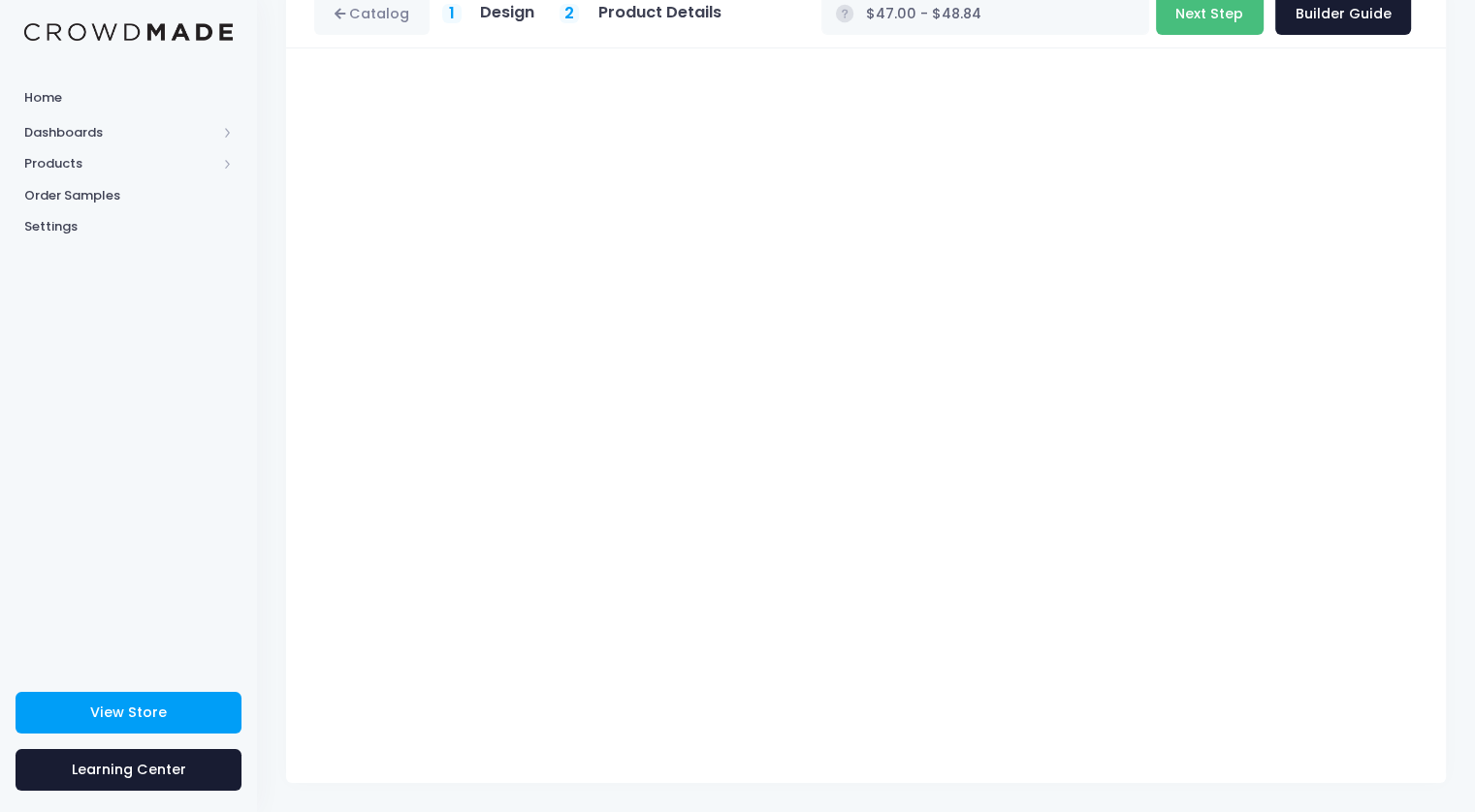
click at [1213, 24] on button "Next Step" at bounding box center [1210, 14] width 108 height 42
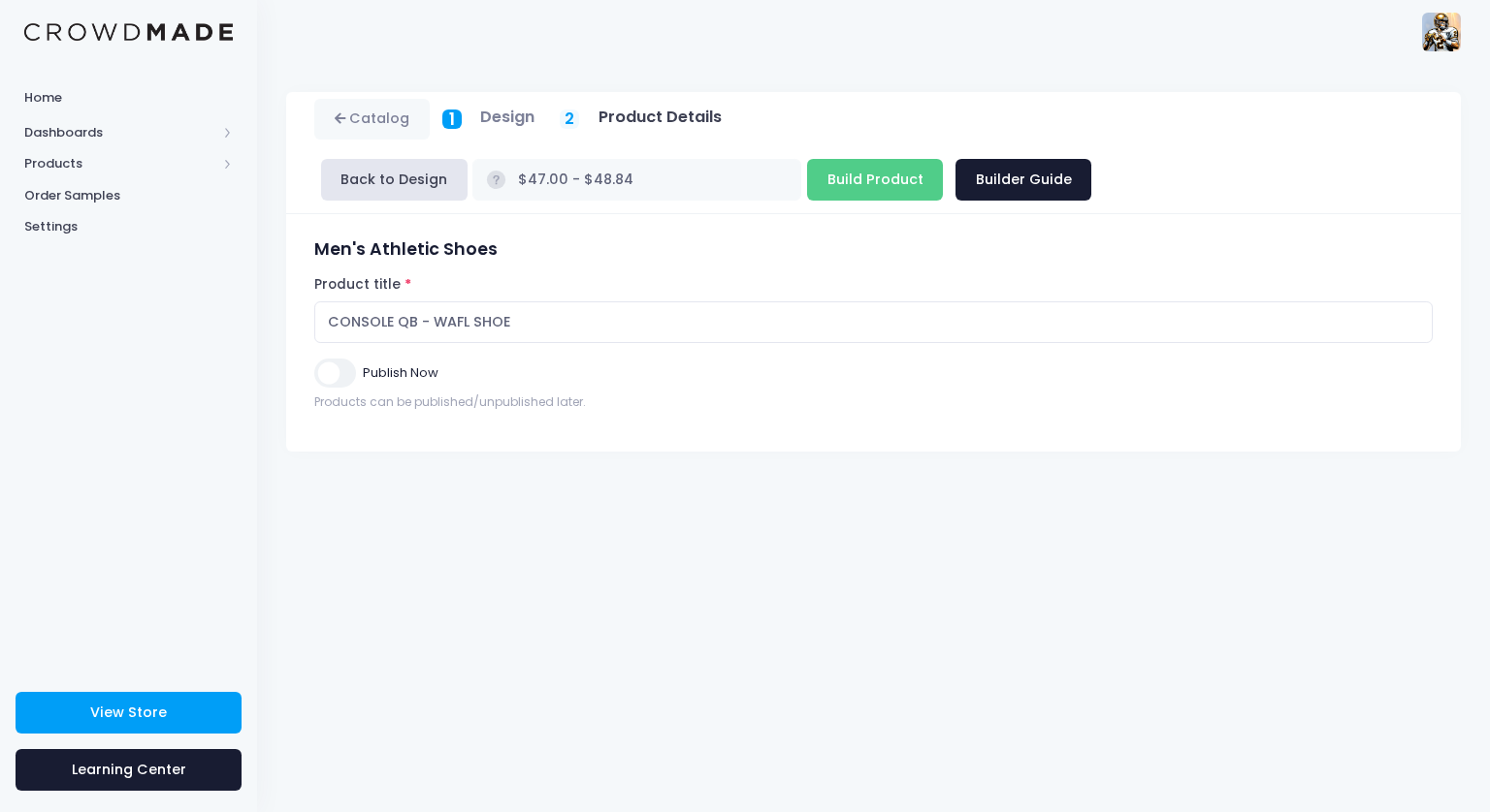
click at [340, 359] on input "Publish Now" at bounding box center [334, 373] width 41 height 28
checkbox input "true"
click at [468, 159] on button "Back to Design" at bounding box center [394, 180] width 147 height 42
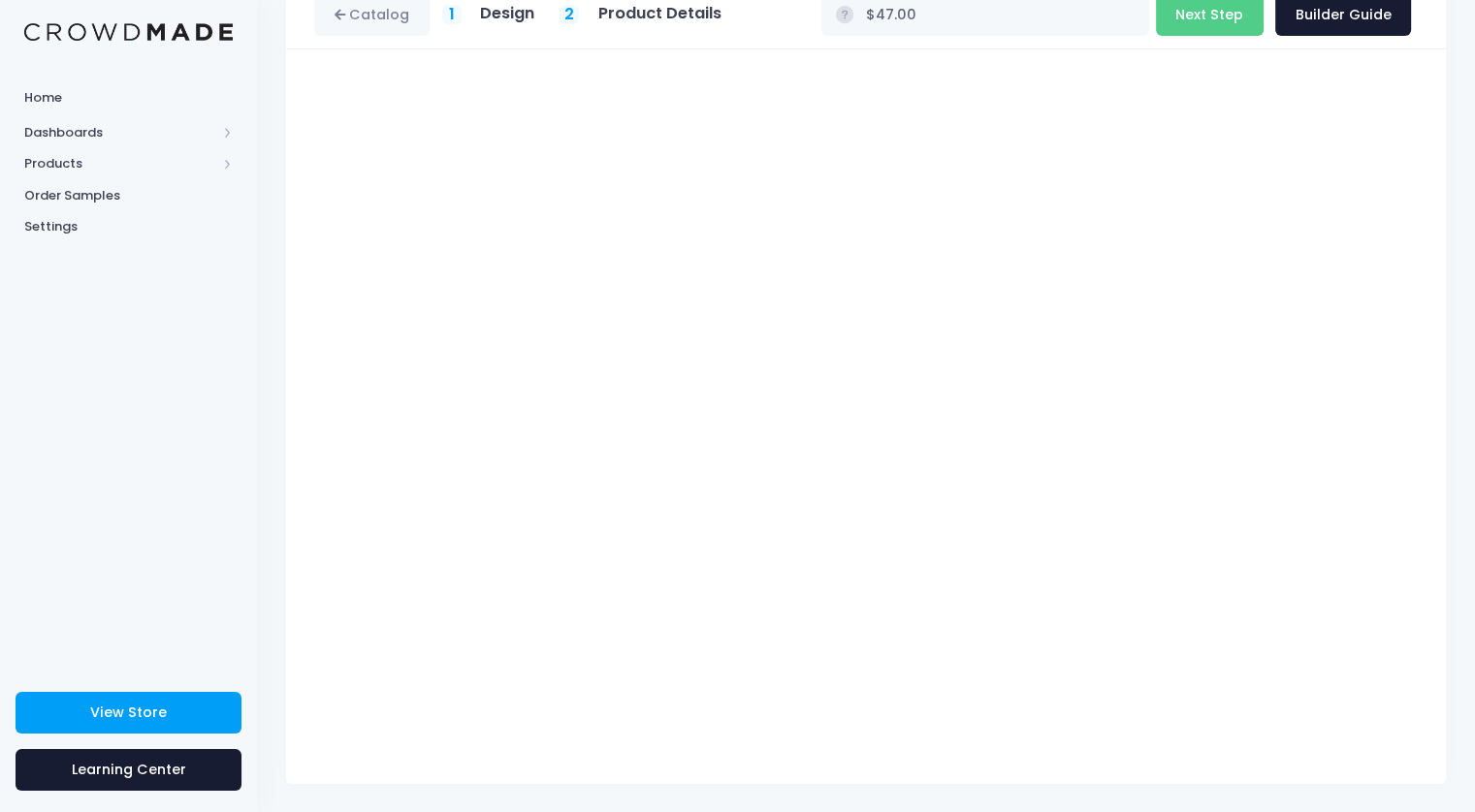
scroll to position [112, 0]
type input "$47.00 - $48.84"
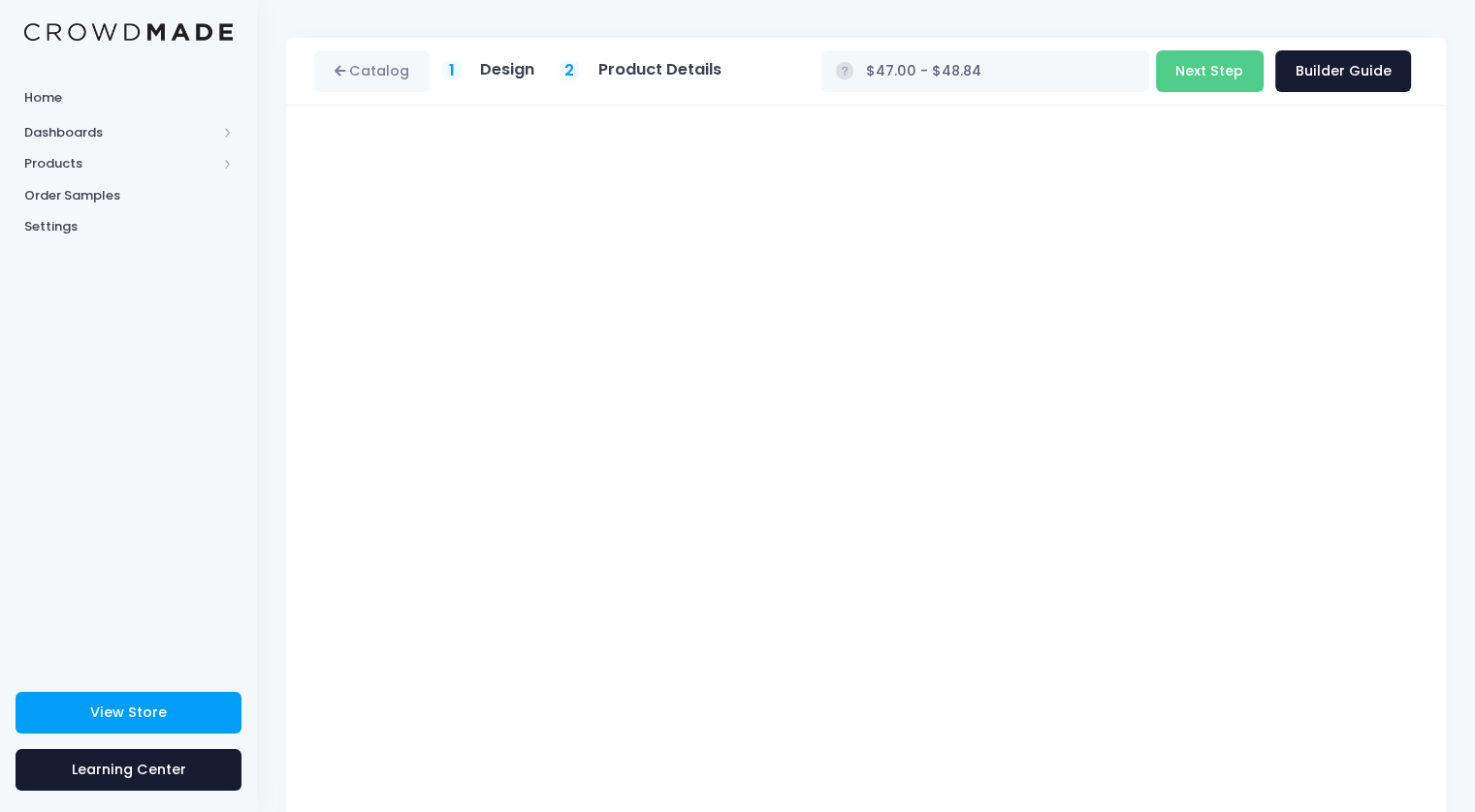
scroll to position [0, 0]
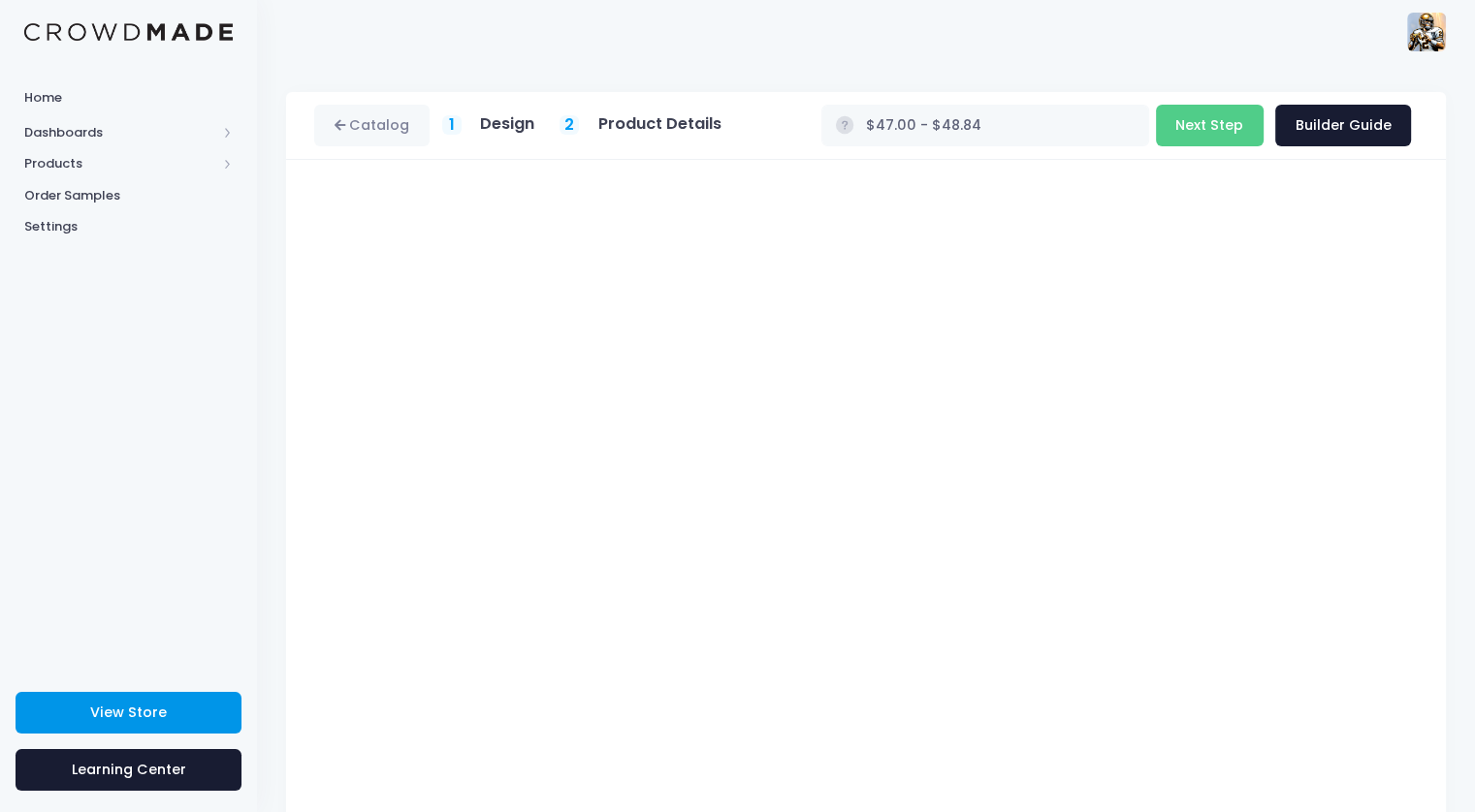
click at [160, 707] on span "View Store" at bounding box center [128, 712] width 77 height 19
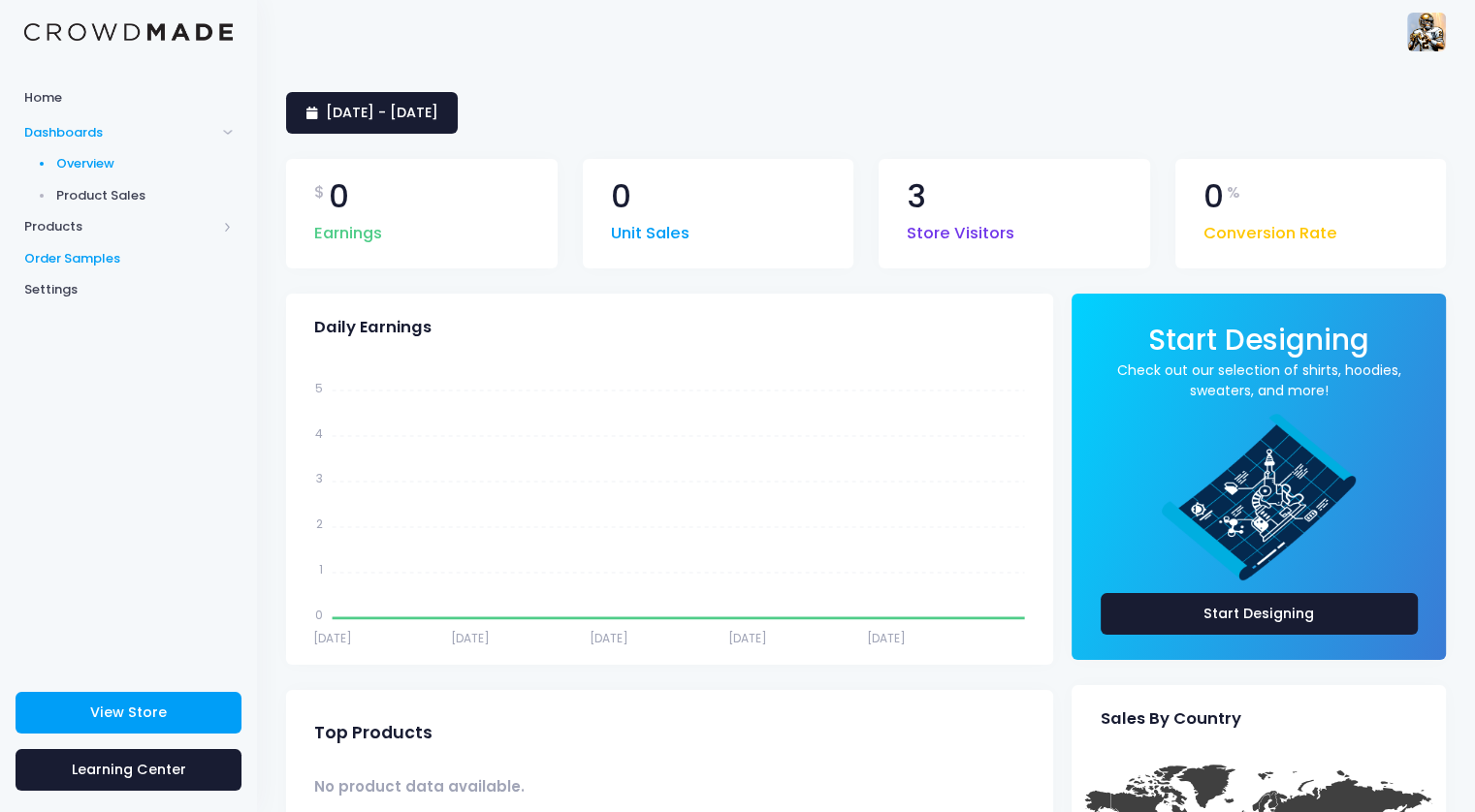
click at [85, 257] on span "Order Samples" at bounding box center [128, 258] width 209 height 19
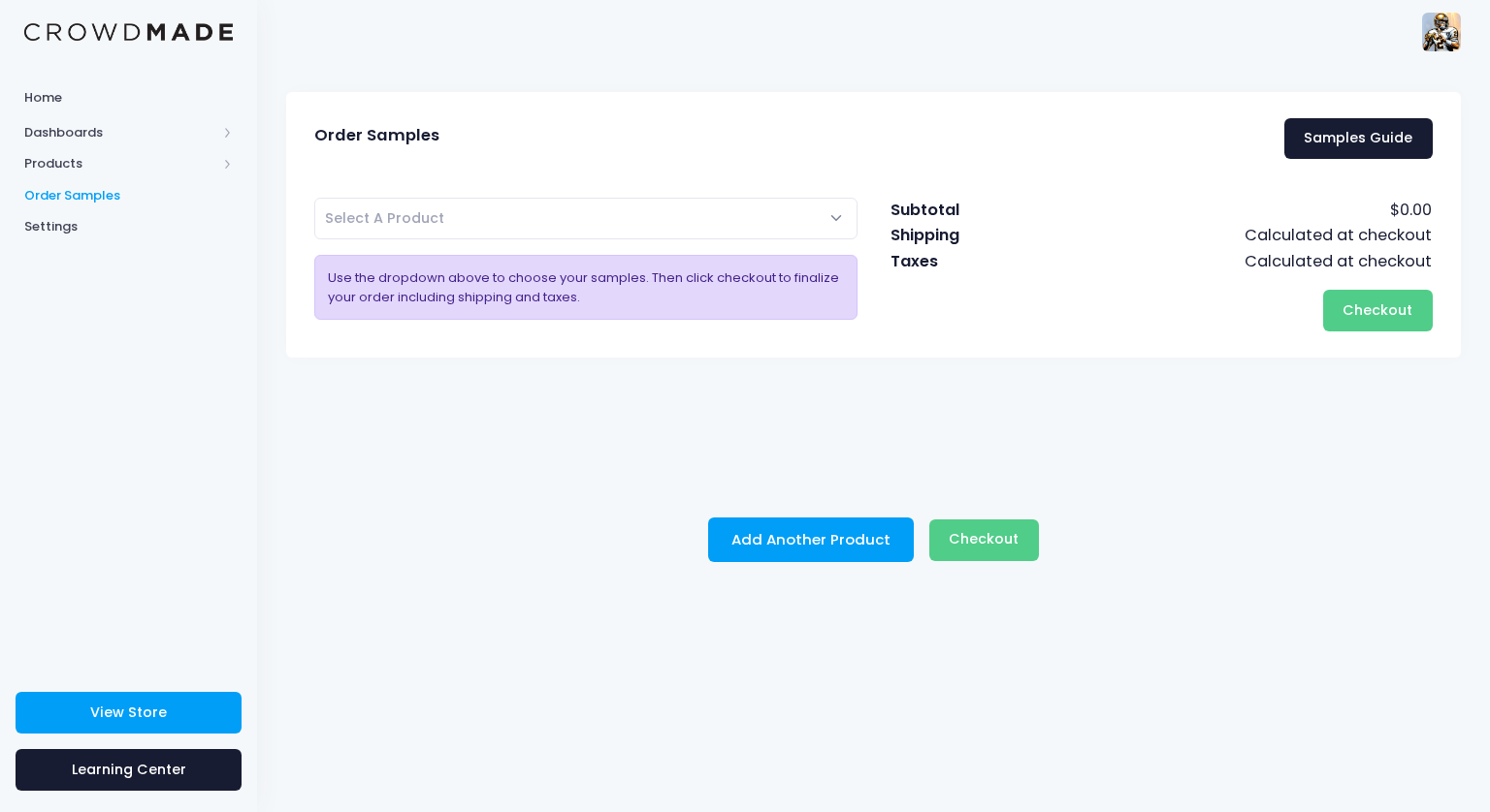
click at [706, 227] on span "Select A Product" at bounding box center [585, 219] width 543 height 42
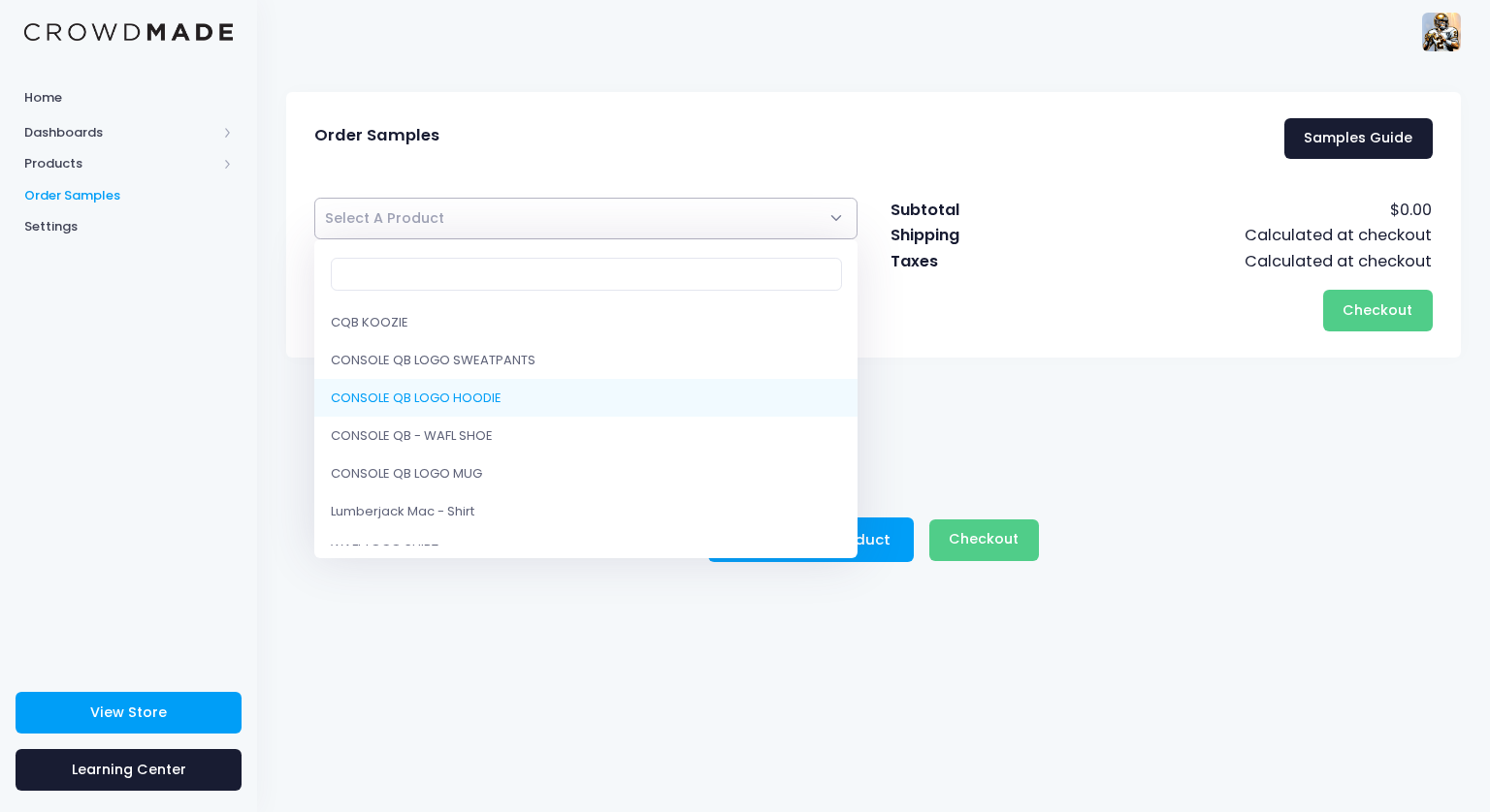
scroll to position [59, 0]
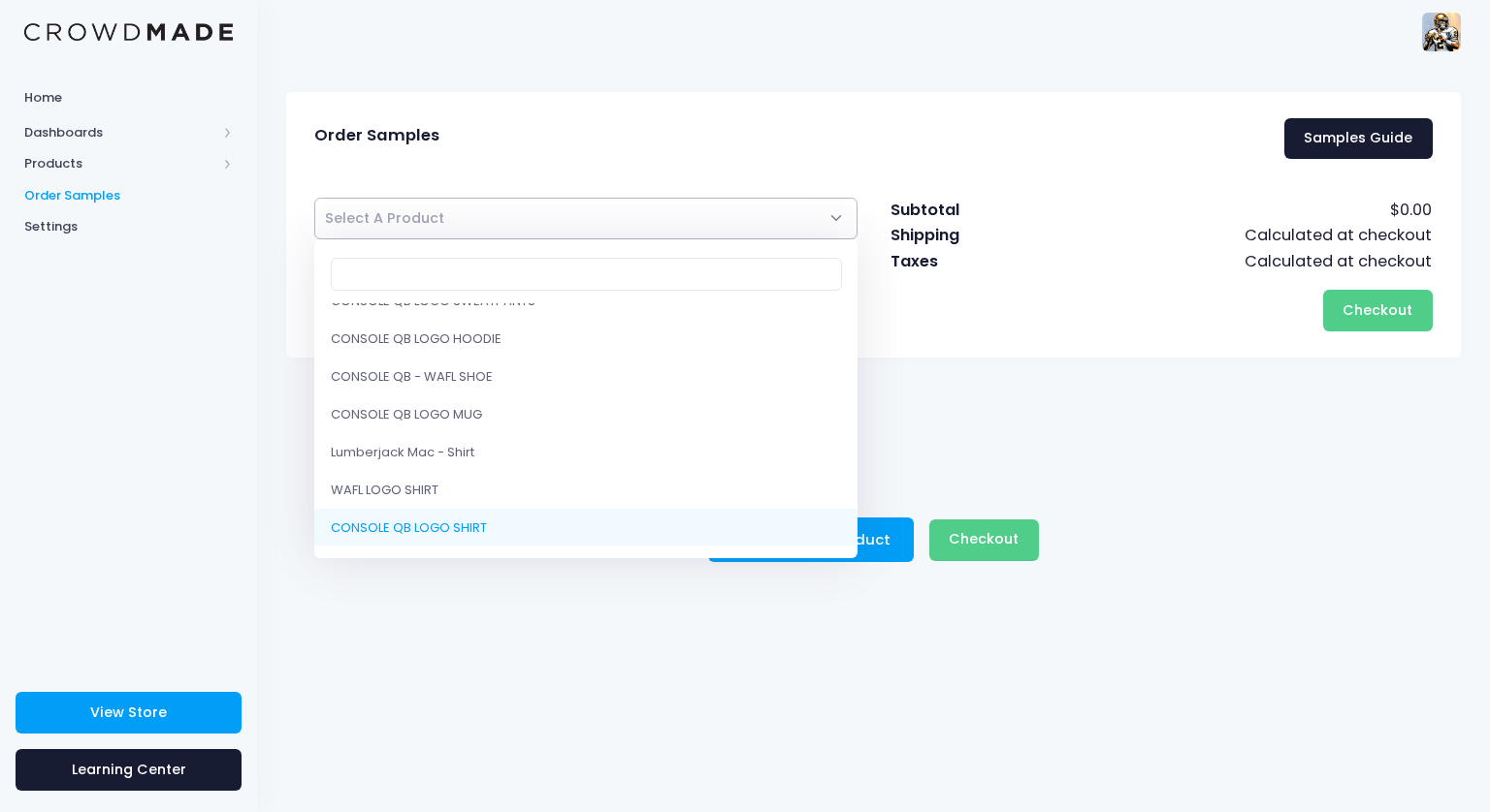
select select "9081853968658"
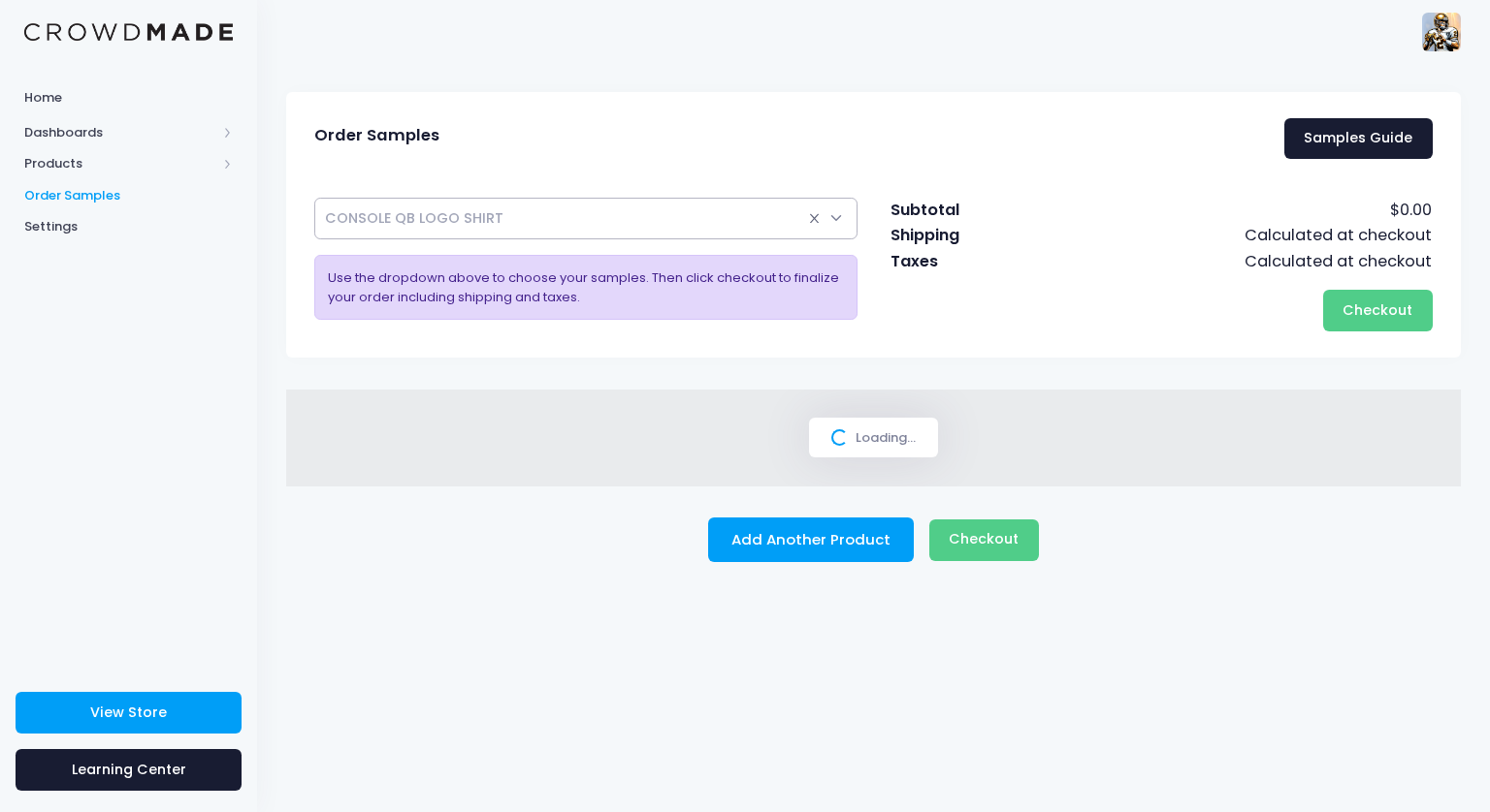
select select
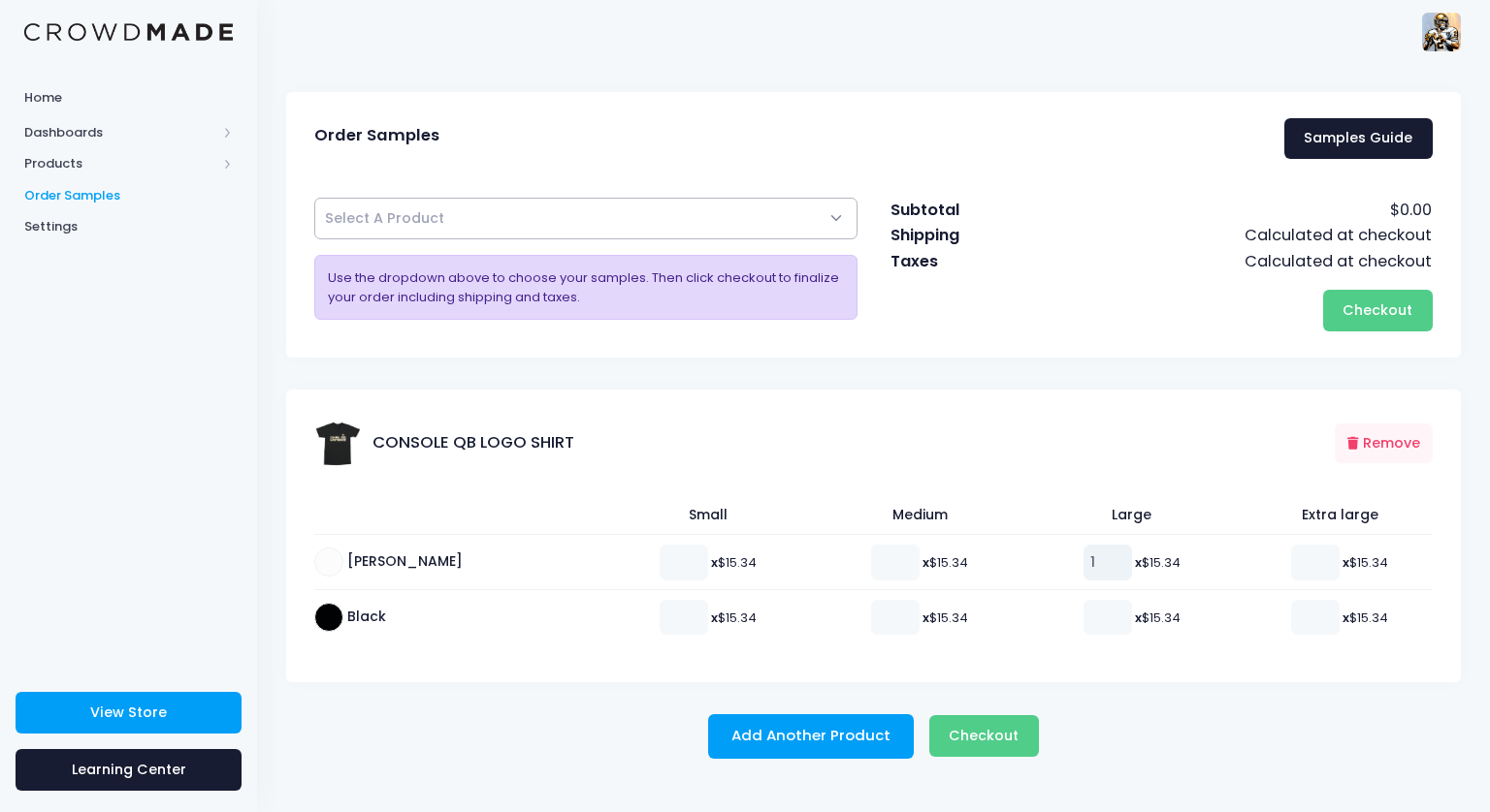
type input "1"
click at [1088, 556] on input "1" at bounding box center [1107, 561] width 49 height 35
click at [989, 738] on span "Checkout" at bounding box center [983, 735] width 70 height 19
